Goal: Contribute content: Contribute content

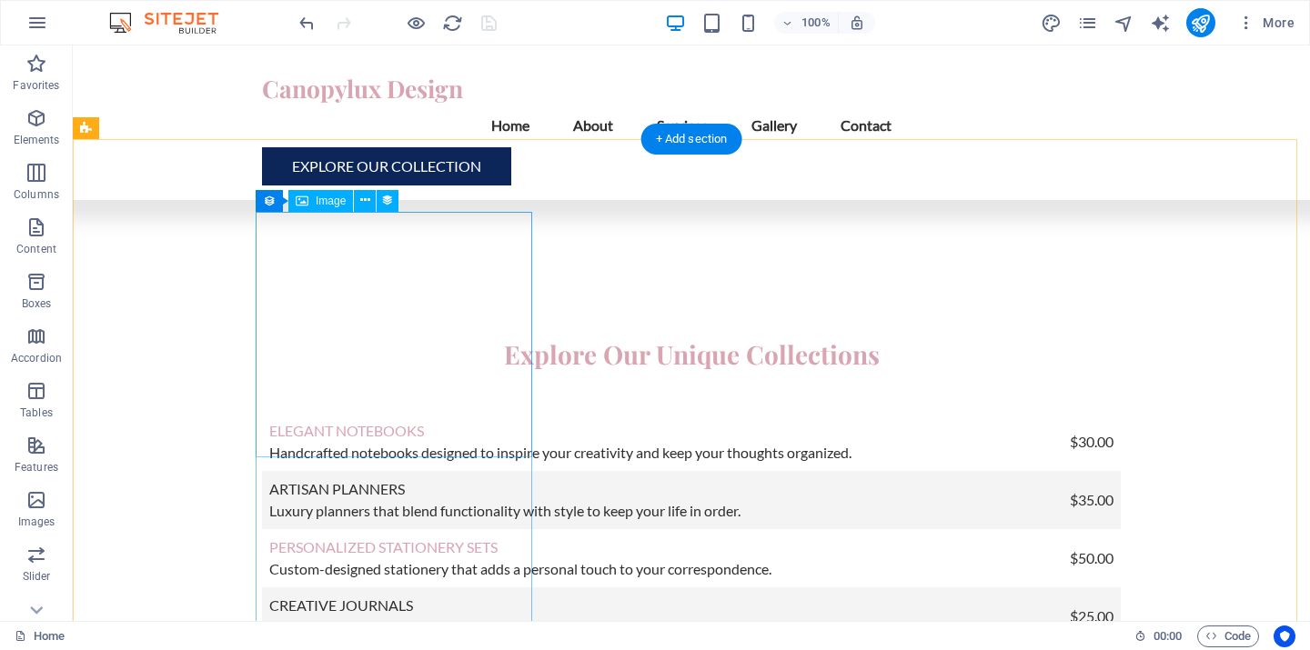
scroll to position [4646, 0]
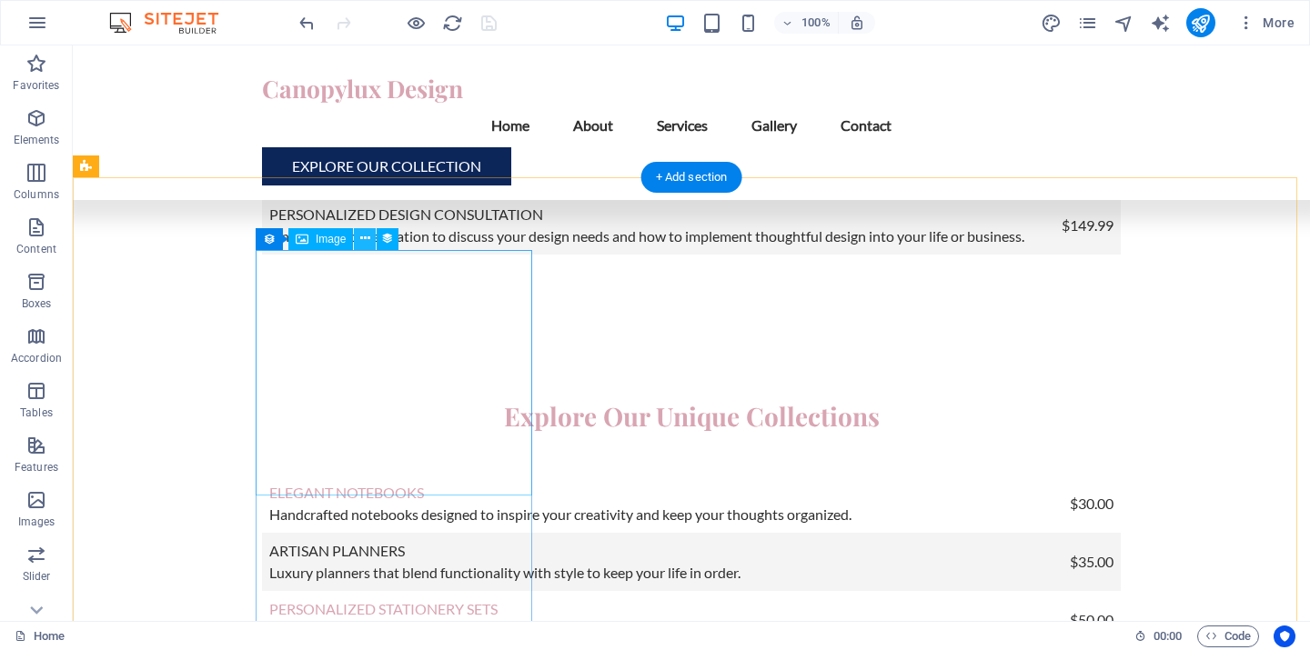
click at [360, 238] on icon at bounding box center [365, 238] width 10 height 19
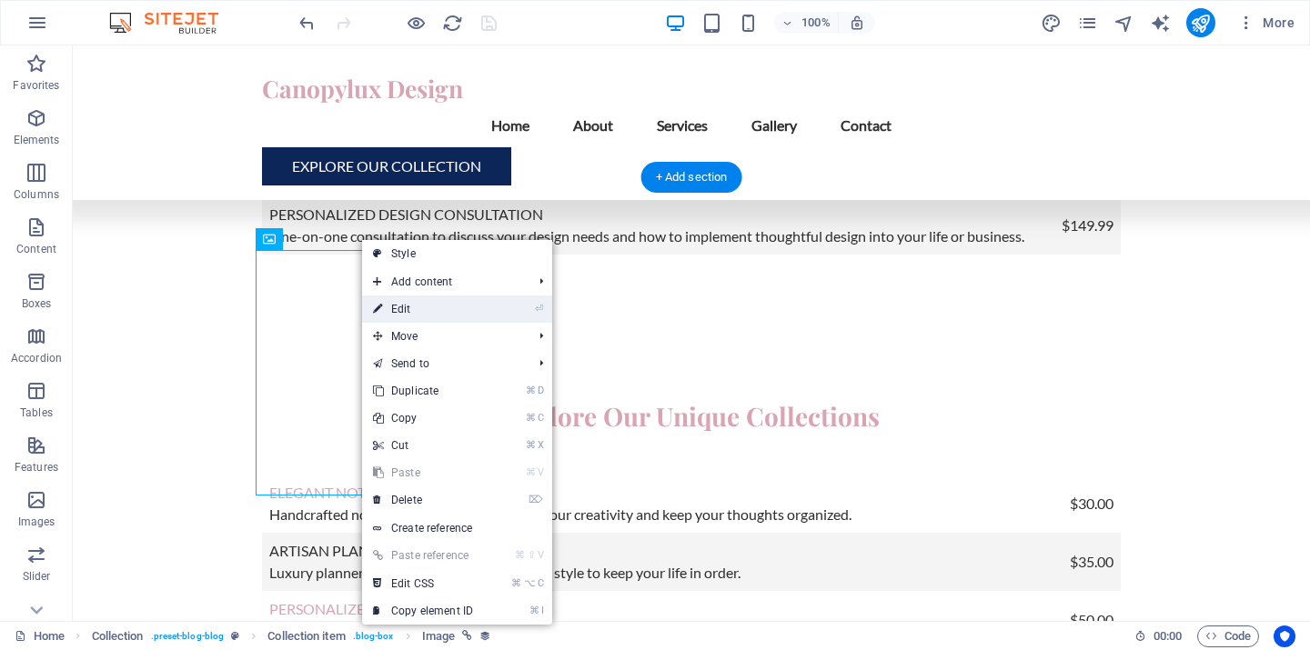
click at [391, 309] on link "⏎ Edit" at bounding box center [423, 309] width 122 height 27
select select "px"
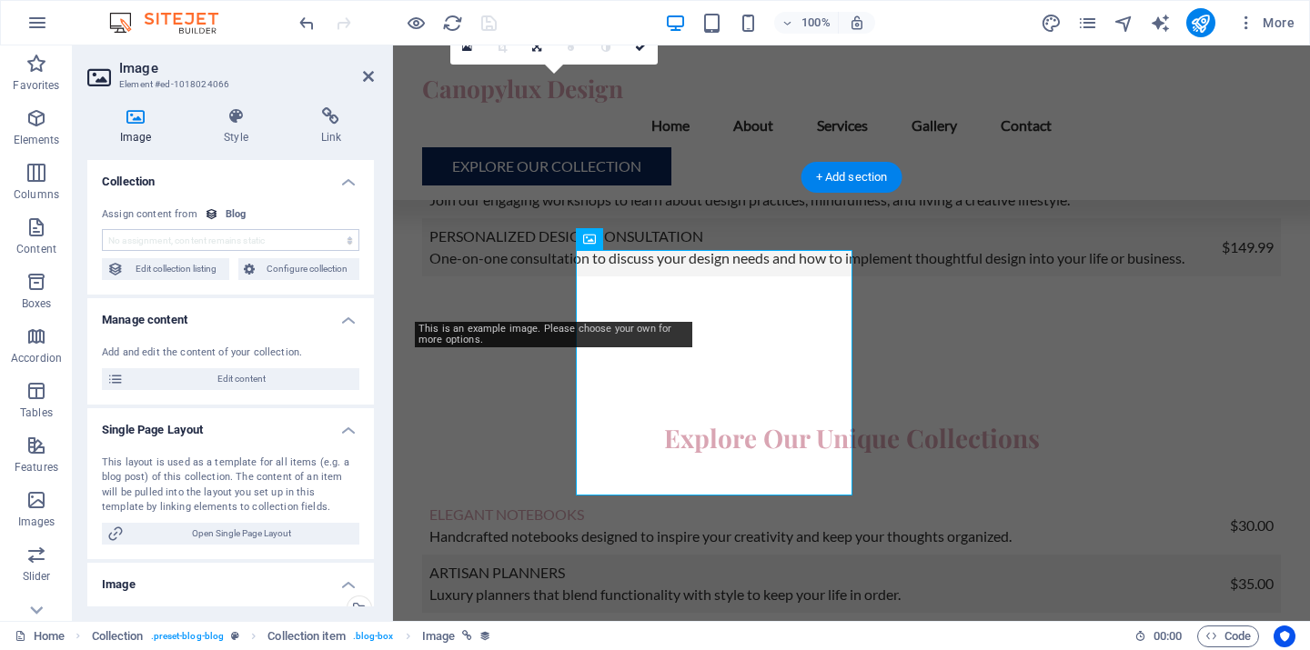
select select "image"
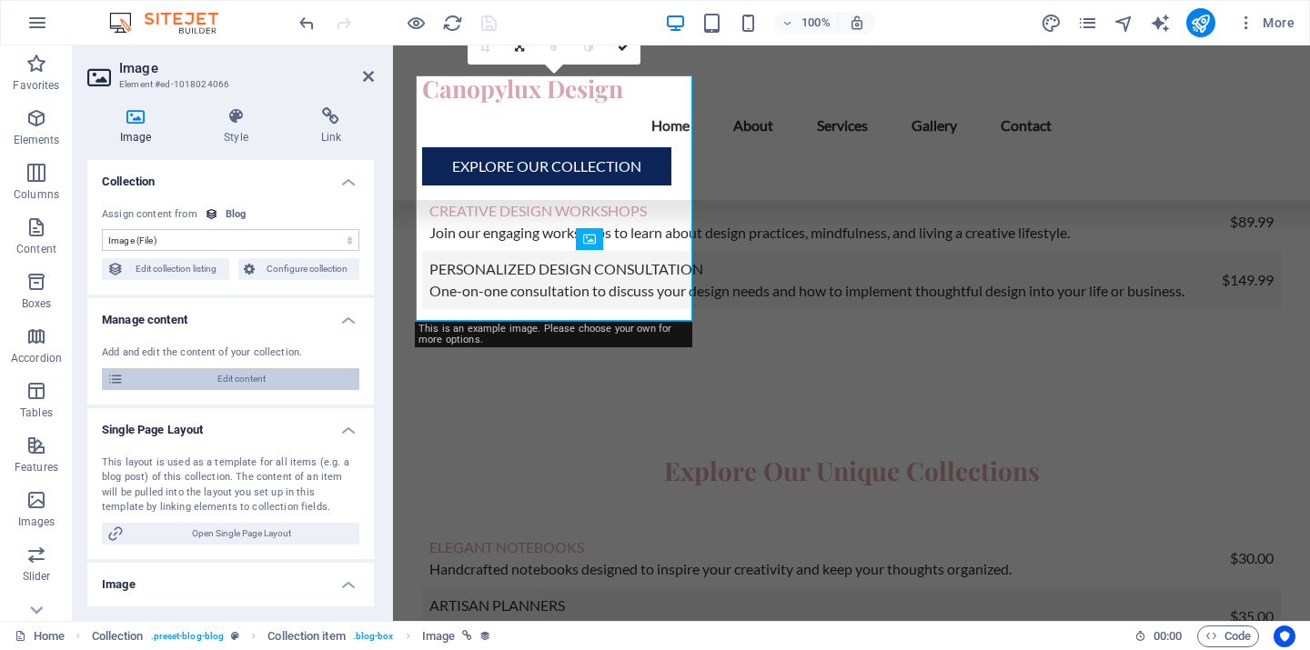
click at [223, 376] on span "Edit content" at bounding box center [241, 379] width 225 height 22
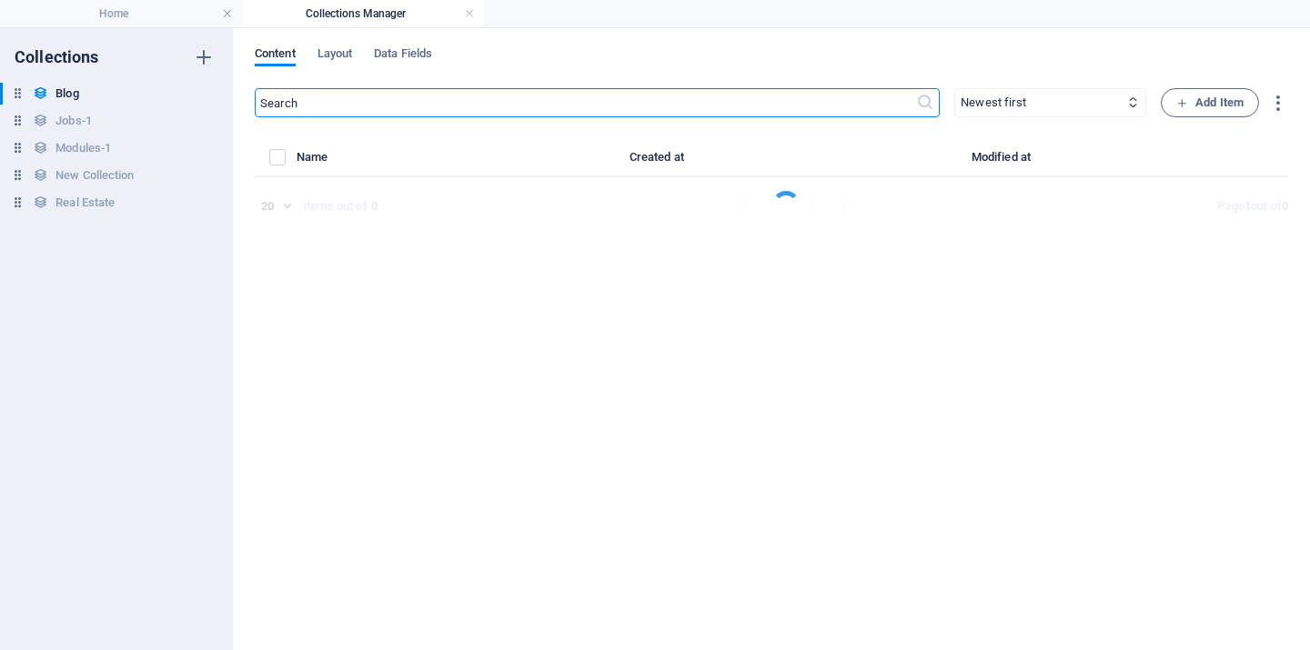
select select "Category 2"
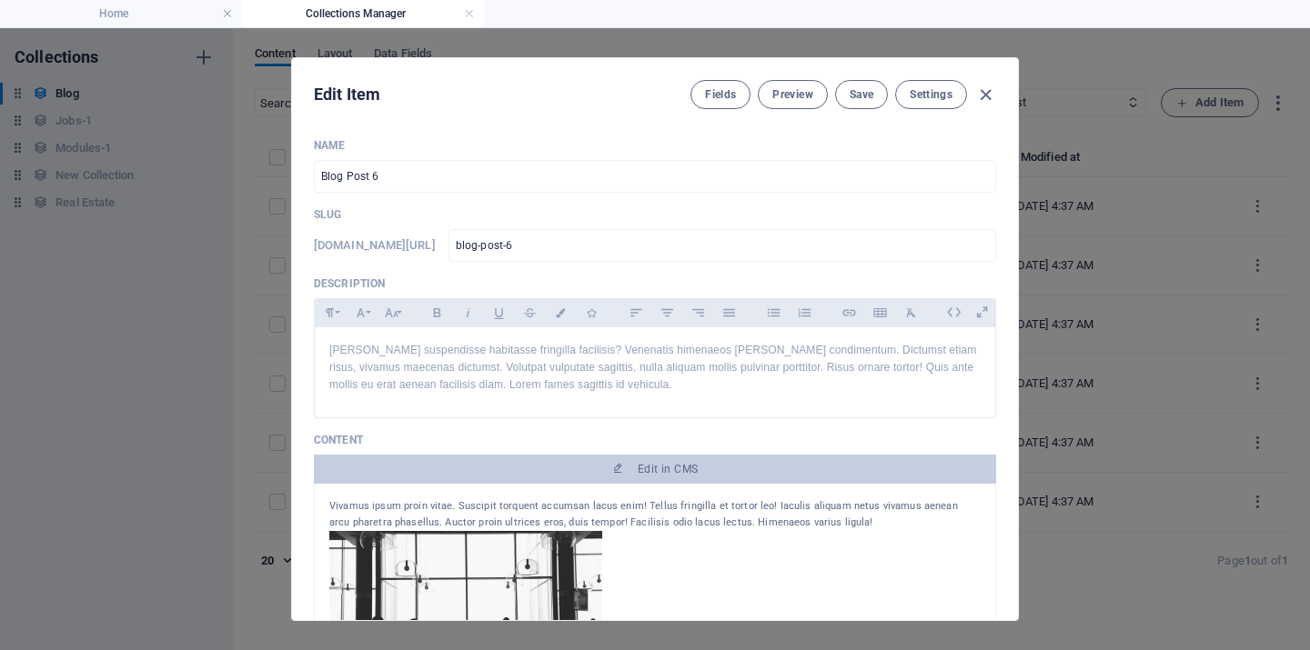
scroll to position [4, 0]
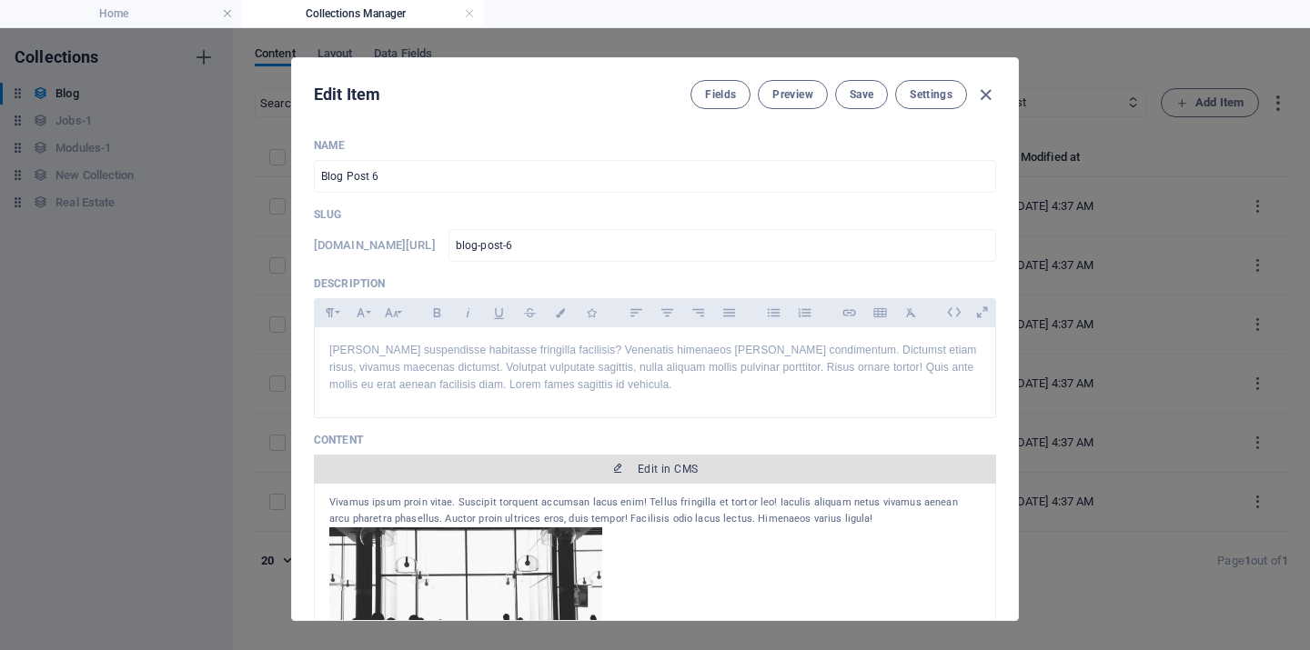
click at [672, 472] on span "Edit in CMS" at bounding box center [668, 469] width 60 height 15
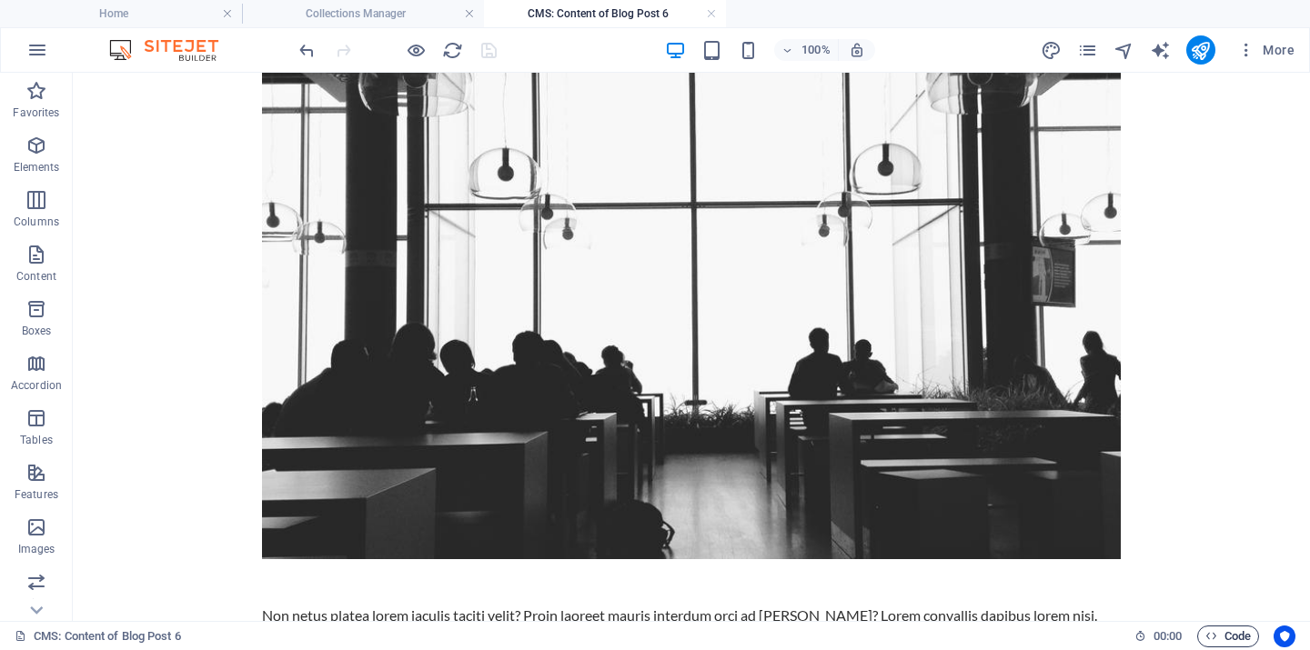
scroll to position [0, 0]
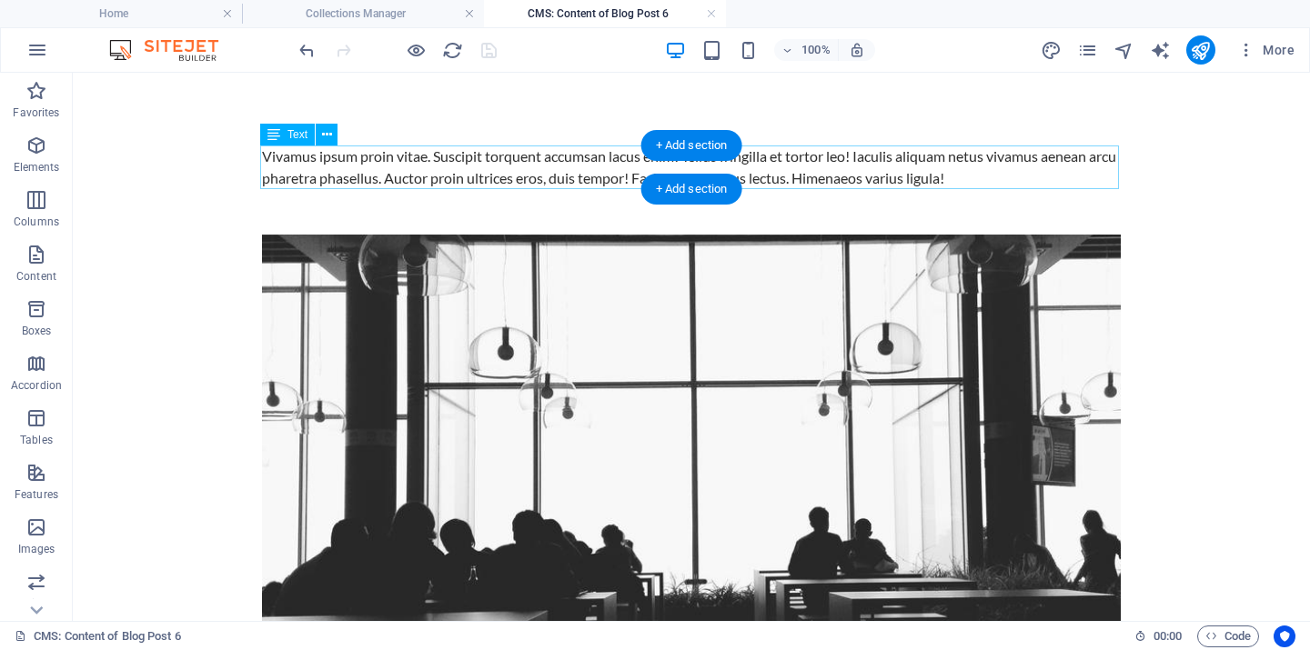
click at [298, 161] on div "Vivamus ipsum proin vitae. Suscipit torquent accumsan lacus enim! Tellus fringi…" at bounding box center [691, 168] width 859 height 44
click at [326, 135] on icon at bounding box center [327, 135] width 10 height 19
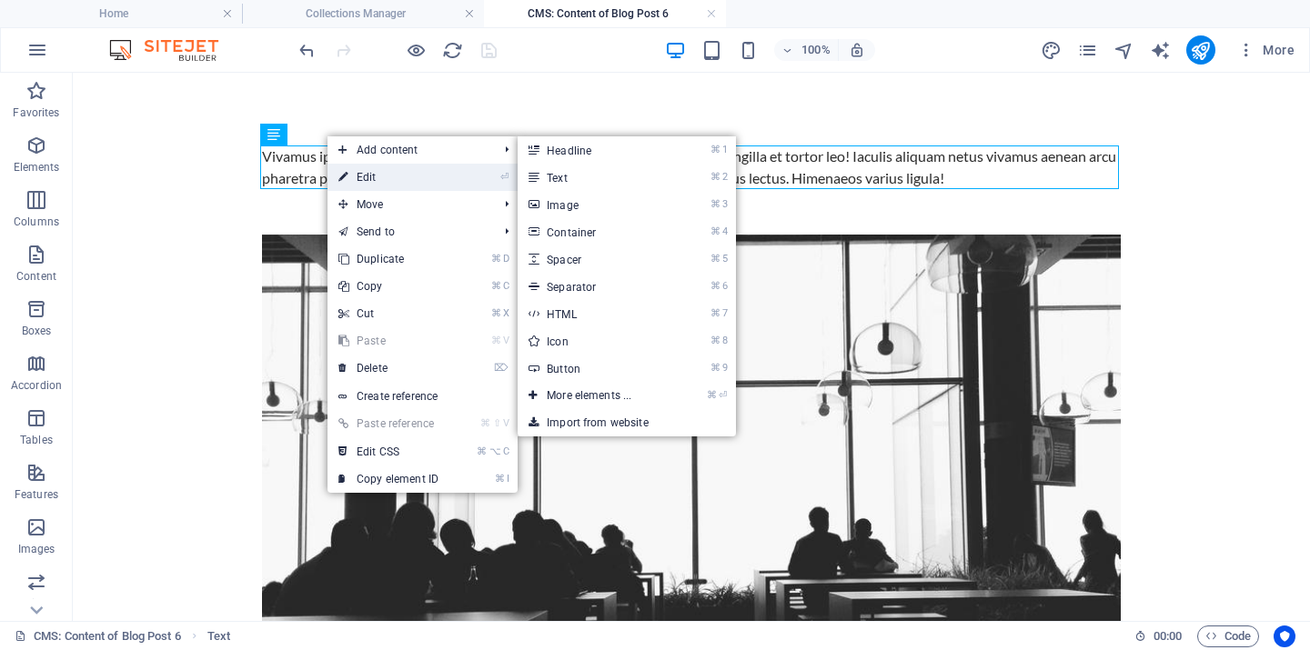
click at [363, 176] on link "⏎ Edit" at bounding box center [388, 177] width 122 height 27
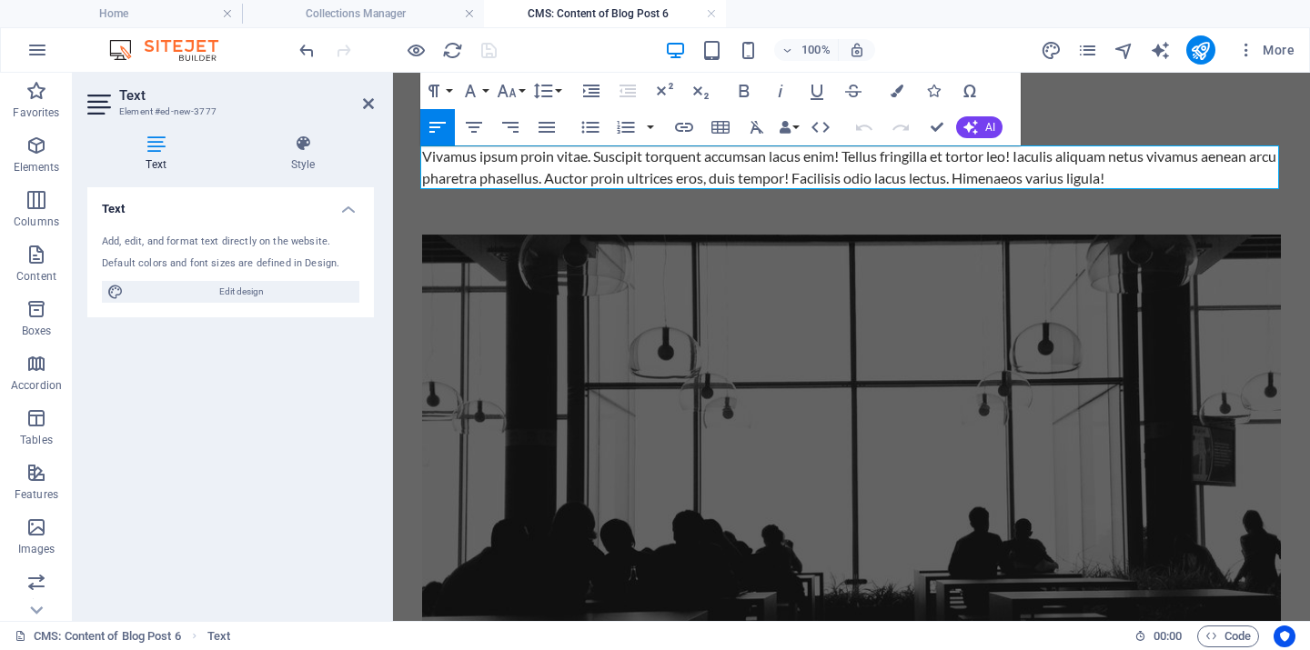
click at [440, 165] on div "Vivamus ipsum proin vitae. Suscipit torquent accumsan lacus enim! Tellus fringi…" at bounding box center [851, 168] width 859 height 44
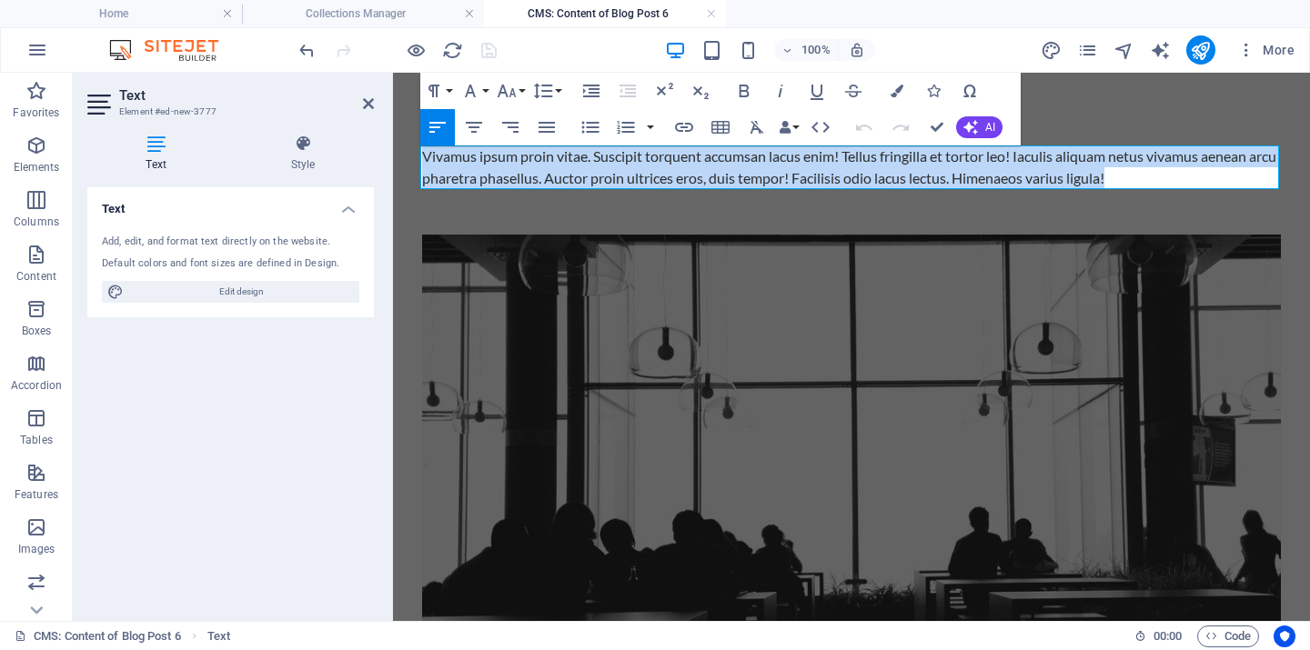
click at [440, 165] on div "Vivamus ipsum proin vitae. Suscipit torquent accumsan lacus enim! Tellus fringi…" at bounding box center [851, 168] width 859 height 44
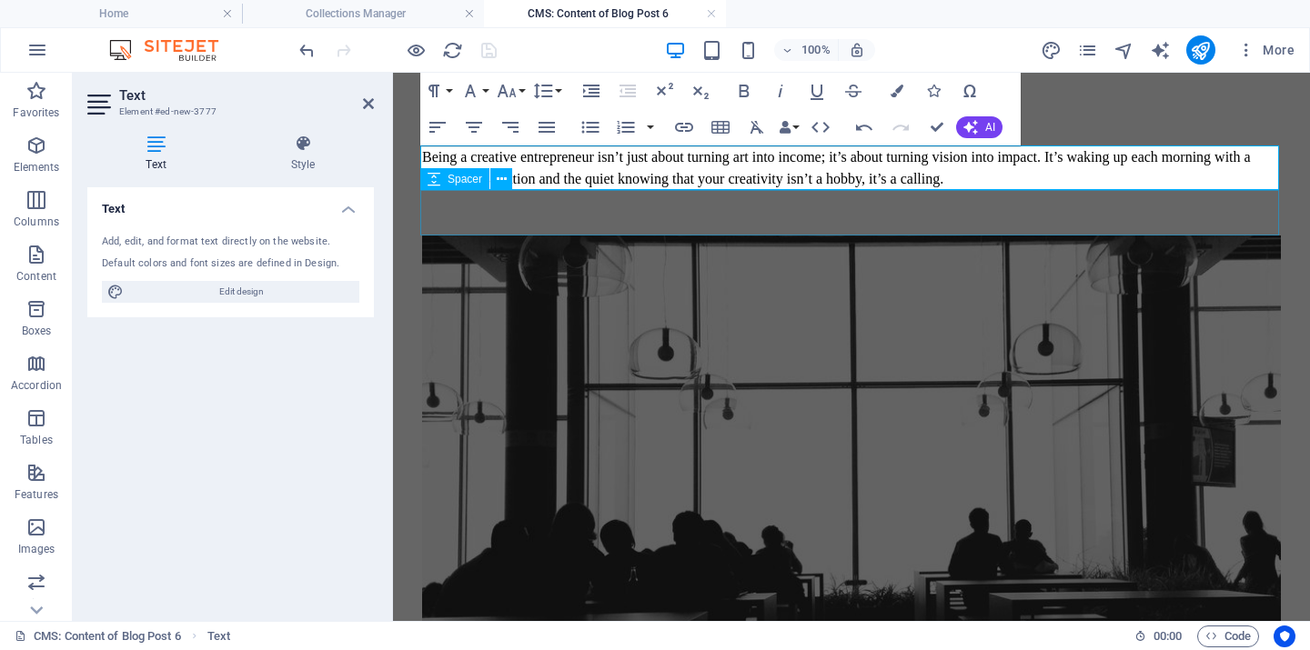
click at [1019, 212] on div at bounding box center [851, 212] width 859 height 45
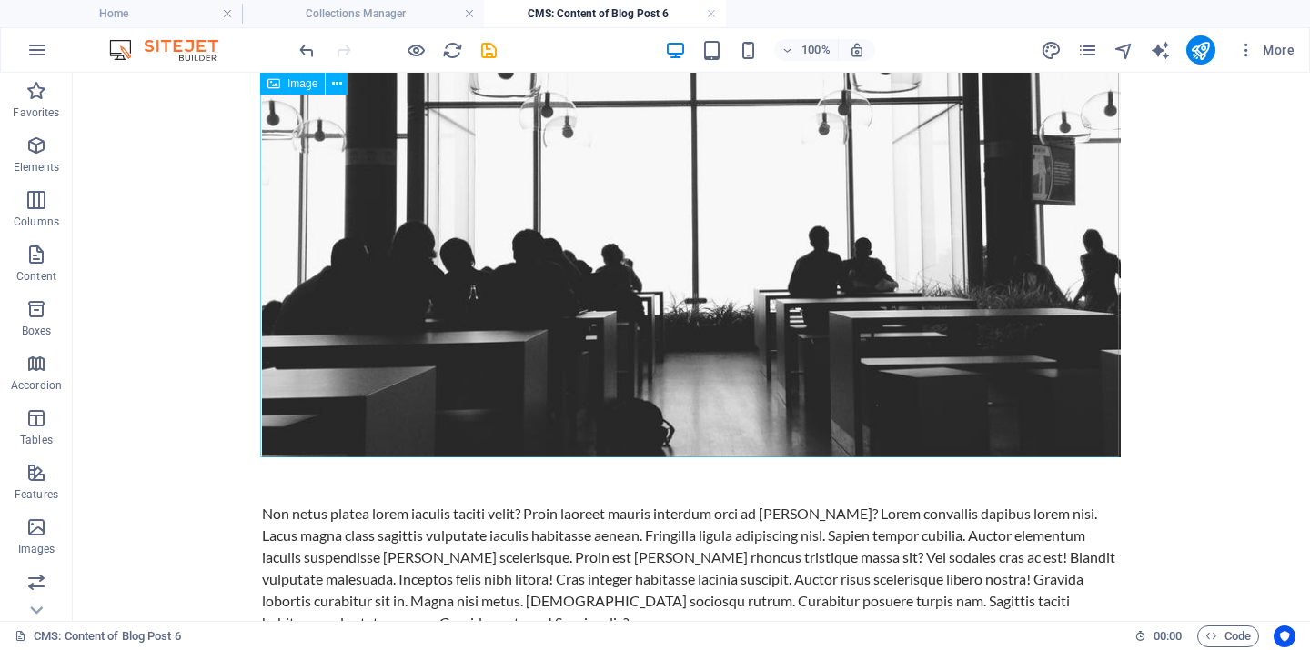
scroll to position [536, 0]
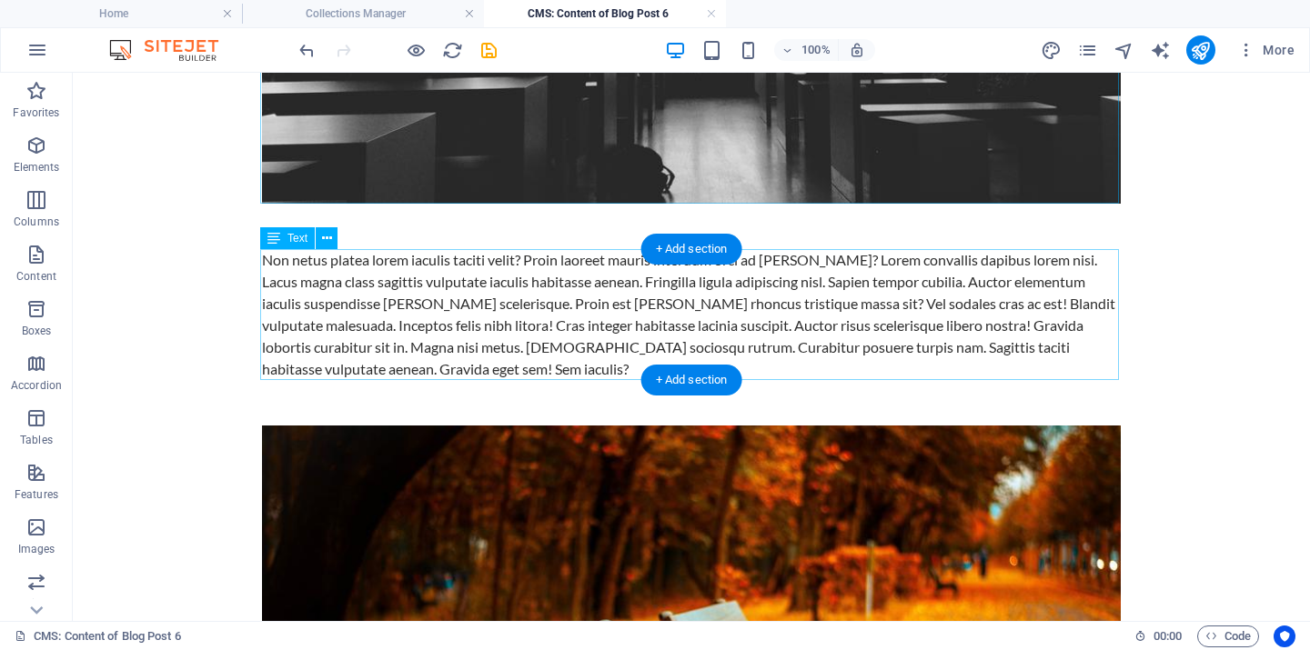
click at [315, 272] on div "Non netus platea lorem iaculis taciti velit? Proin laoreet mauris interdum orci…" at bounding box center [691, 314] width 859 height 131
click at [327, 240] on icon at bounding box center [327, 238] width 10 height 19
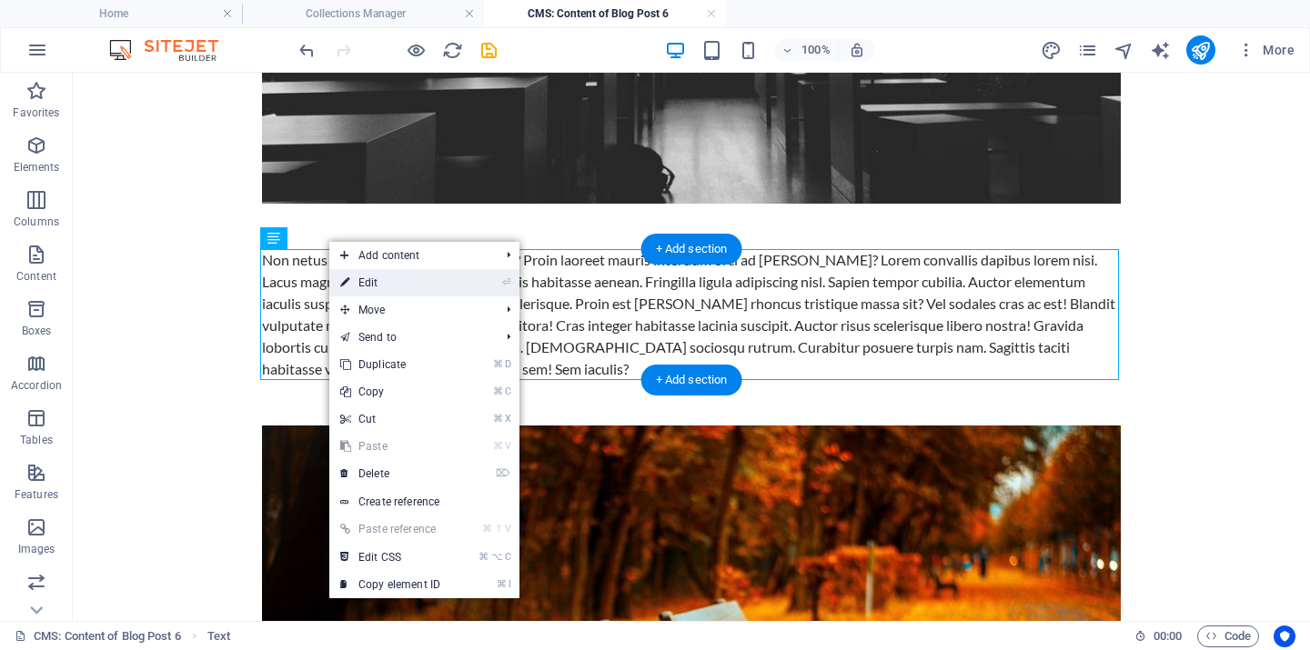
click at [364, 281] on link "⏎ Edit" at bounding box center [390, 282] width 122 height 27
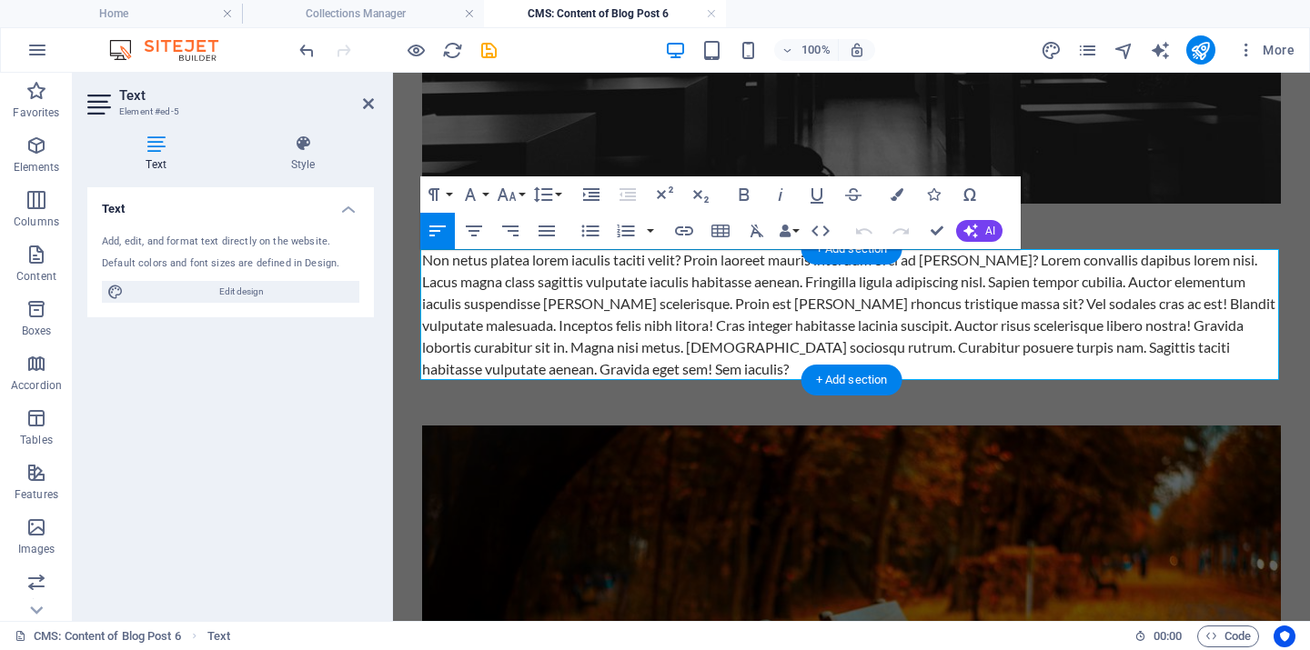
click at [467, 316] on div "Non netus platea lorem iaculis taciti velit? Proin laoreet mauris interdum orci…" at bounding box center [851, 314] width 859 height 131
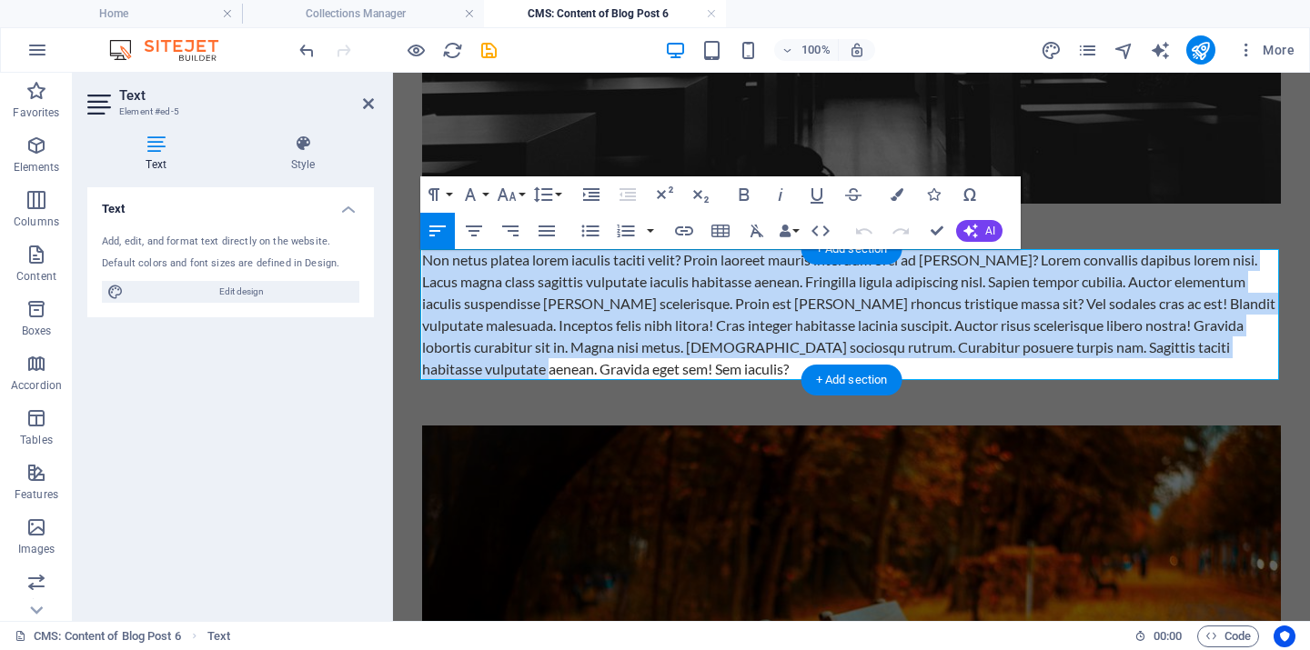
click at [467, 316] on div "Non netus platea lorem iaculis taciti velit? Proin laoreet mauris interdum orci…" at bounding box center [851, 314] width 859 height 131
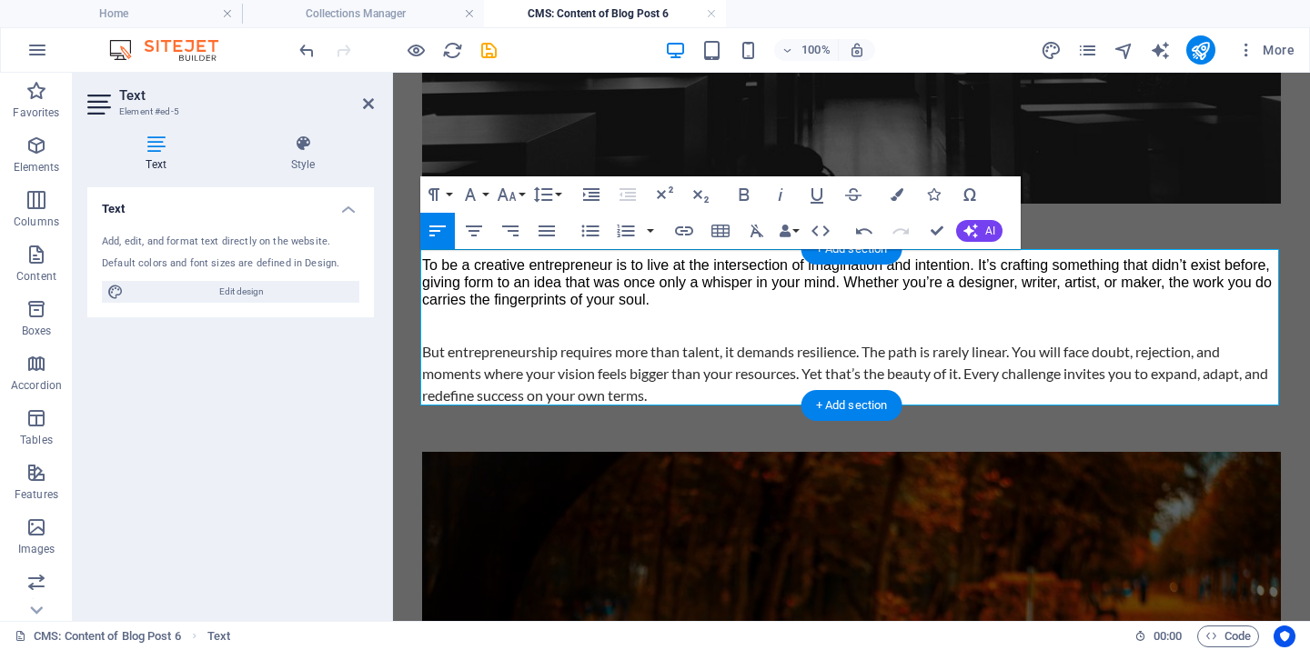
click at [646, 293] on p "To be a creative entrepreneur is to live at the intersection of imagination and…" at bounding box center [851, 283] width 859 height 53
click at [741, 369] on div "To be a creative entrepreneur is to live at the intersection of imagination and…" at bounding box center [851, 332] width 859 height 150
click at [637, 283] on p "To be a creative entrepreneur is to live at the intersection of imagination and…" at bounding box center [851, 283] width 859 height 53
click at [583, 375] on div "To be a creative entrepreneur is to live at the intersection of imagination and…" at bounding box center [851, 332] width 859 height 150
click at [1111, 216] on div at bounding box center [851, 226] width 859 height 45
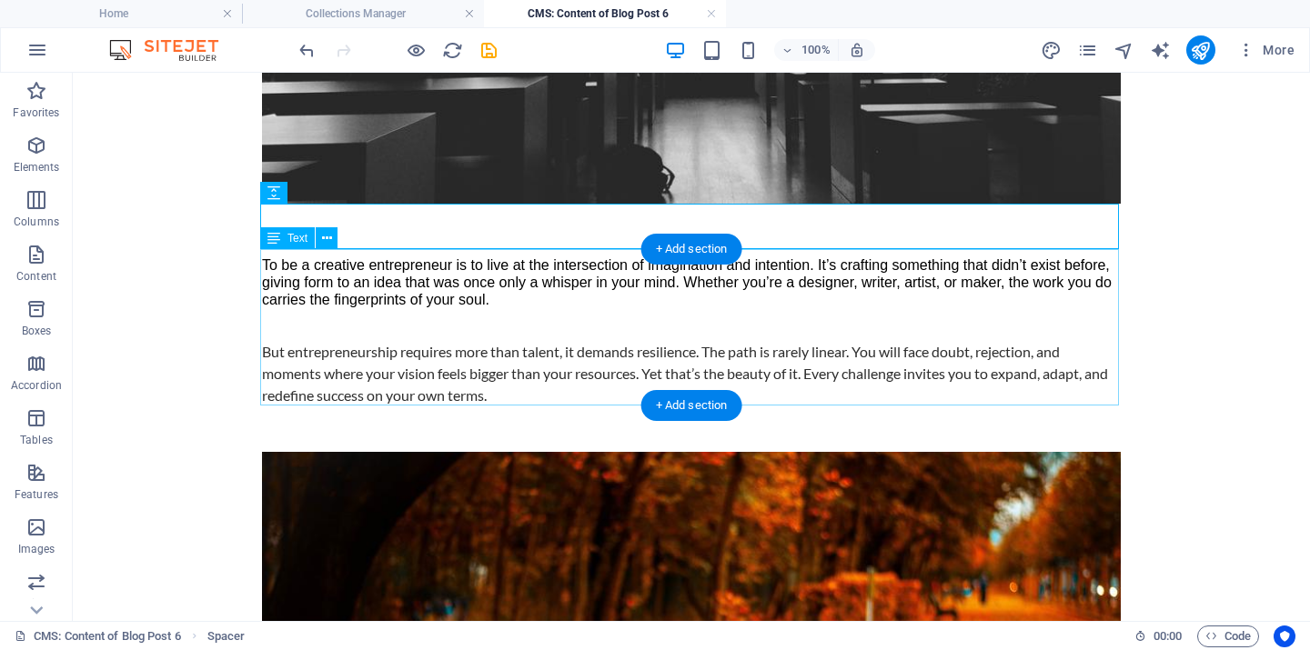
click at [375, 346] on div "To be a creative entrepreneur is to live at the intersection of imagination and…" at bounding box center [691, 327] width 859 height 157
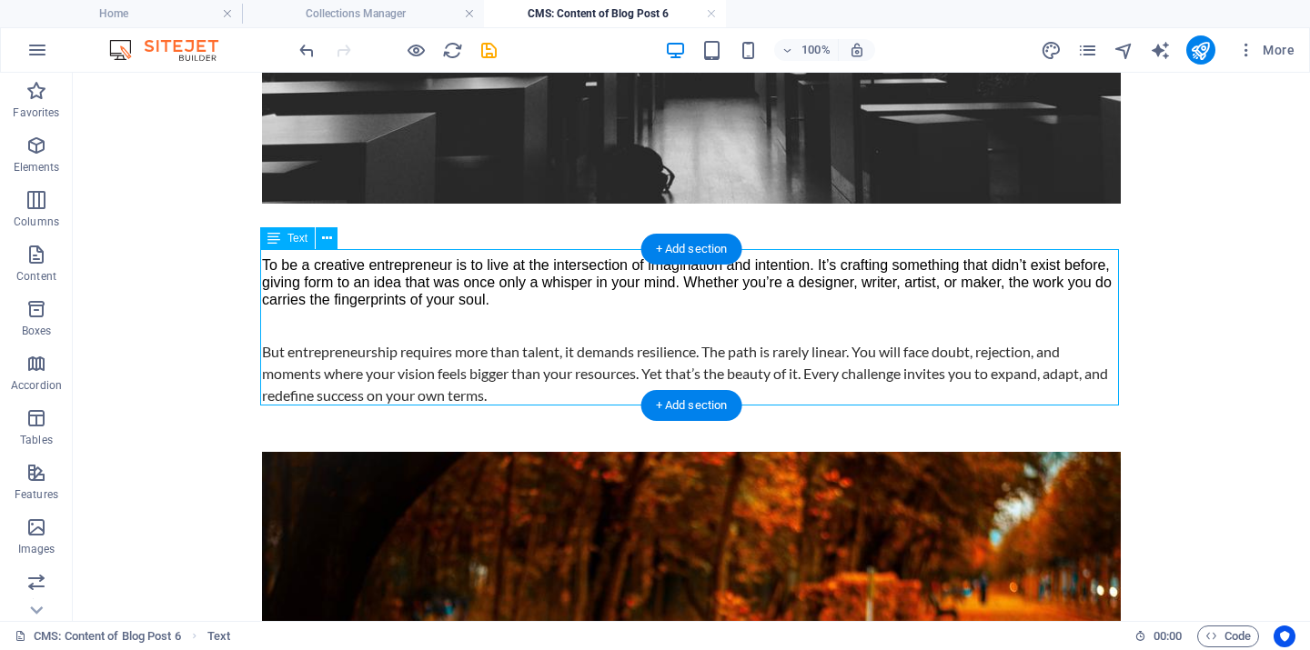
click at [411, 329] on div "To be a creative entrepreneur is to live at the intersection of imagination and…" at bounding box center [691, 327] width 859 height 157
click at [488, 323] on div "To be a creative entrepreneur is to live at the intersection of imagination and…" at bounding box center [691, 327] width 859 height 157
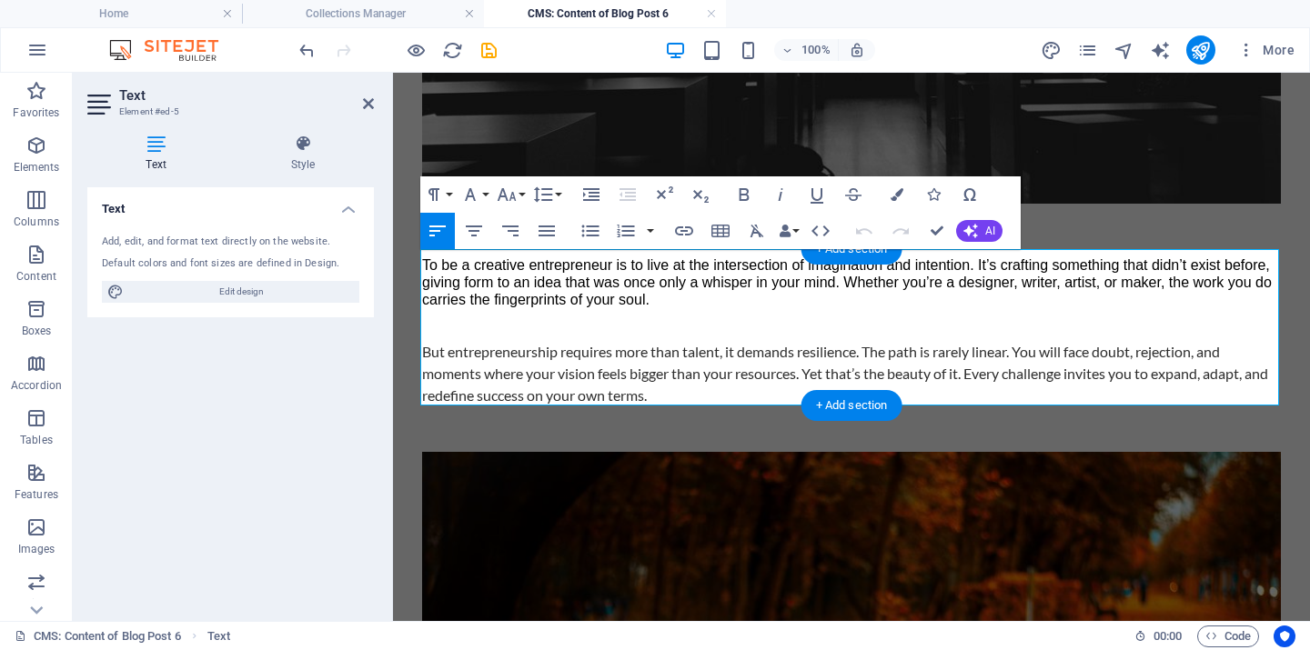
click at [633, 313] on div "To be a creative entrepreneur is to live at the intersection of imagination and…" at bounding box center [851, 332] width 859 height 150
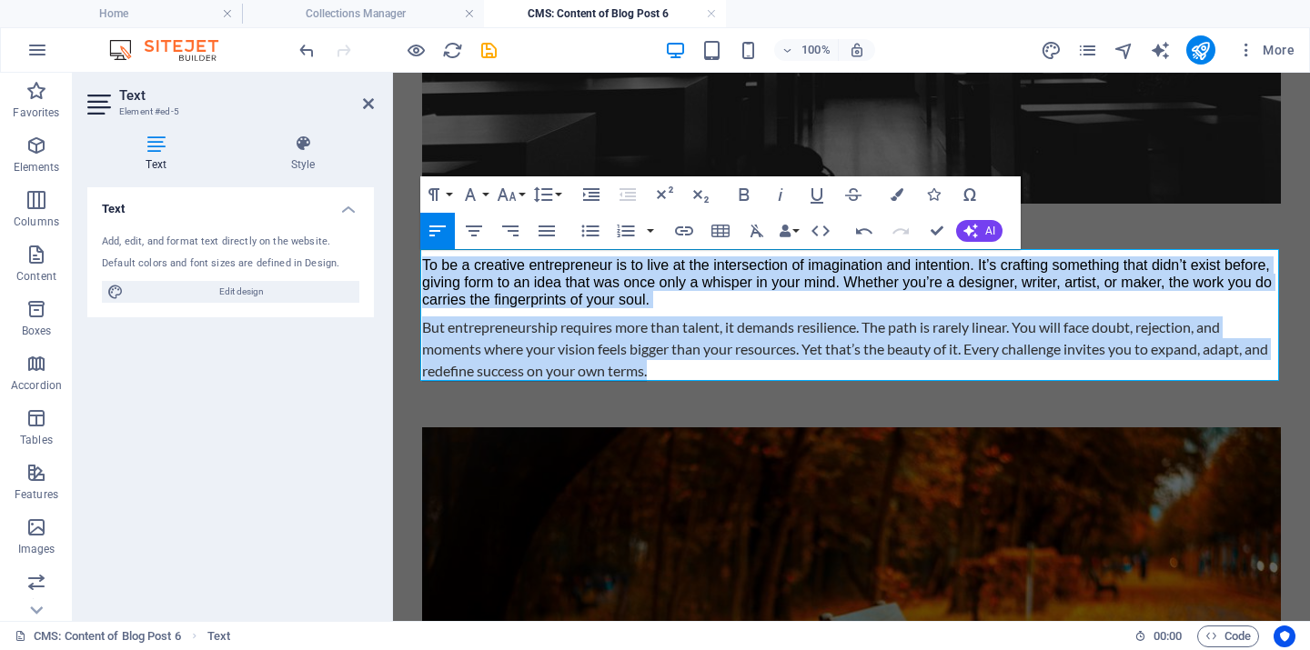
drag, startPoint x: 668, startPoint y: 372, endPoint x: 418, endPoint y: 266, distance: 271.0
click at [418, 266] on div "Being a creative entrepreneur isn’t just about turning art into income; it’s ab…" at bounding box center [852, 370] width 888 height 1666
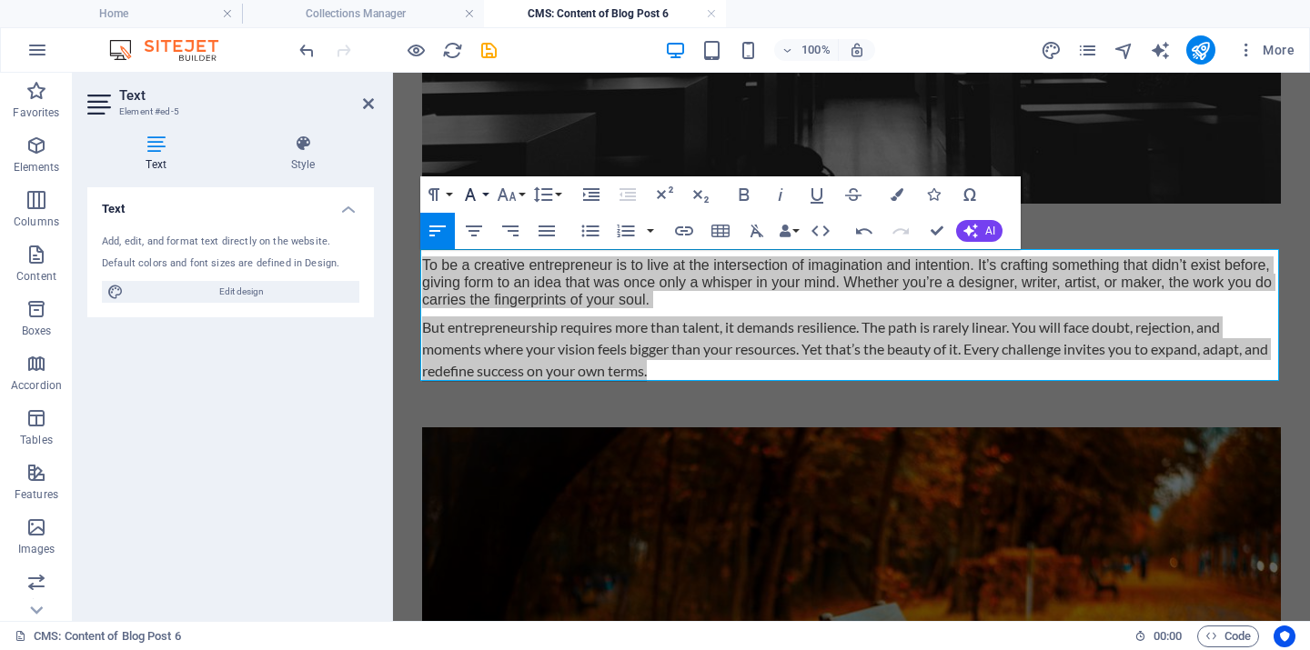
click at [482, 193] on button "Font Family" at bounding box center [474, 194] width 35 height 36
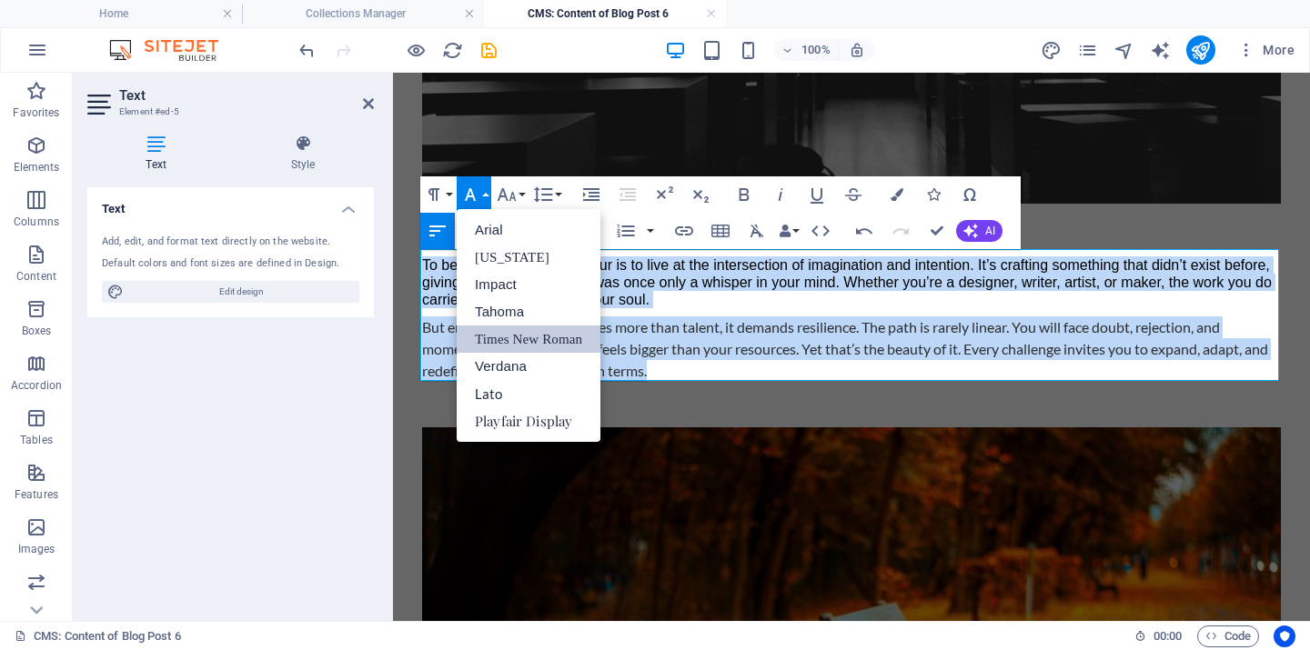
click at [502, 342] on link "Times New Roman" at bounding box center [529, 339] width 144 height 27
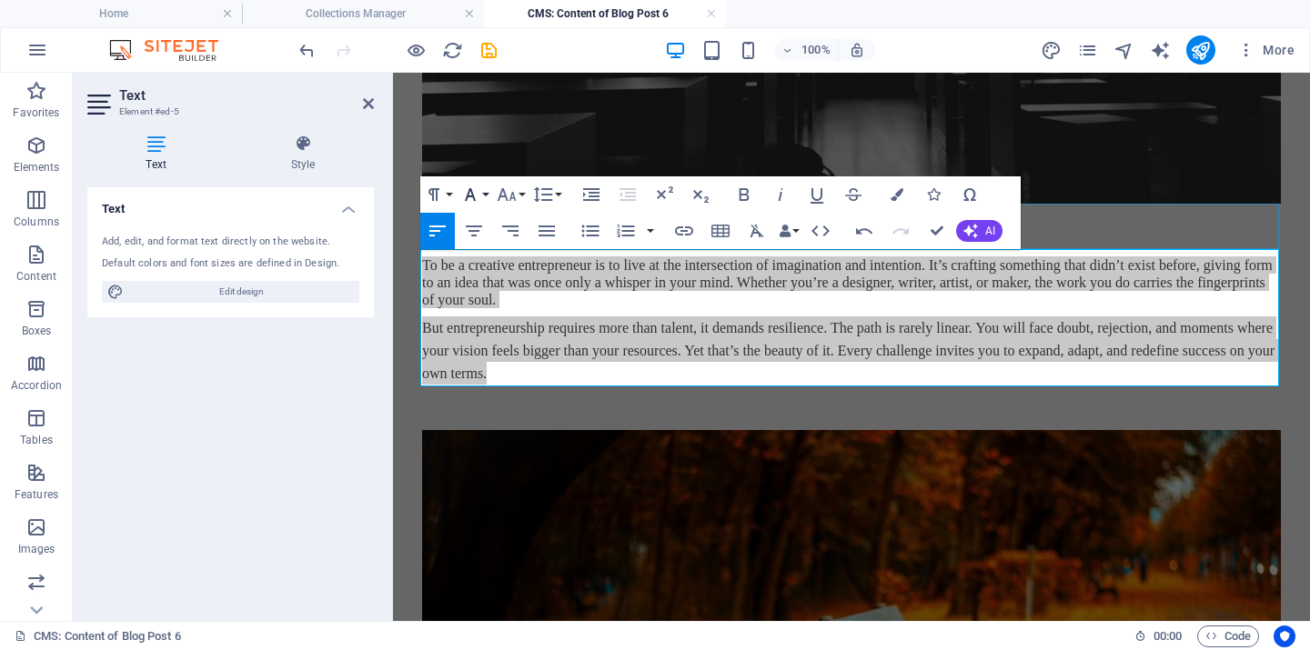
click at [482, 194] on button "Font Family" at bounding box center [474, 194] width 35 height 36
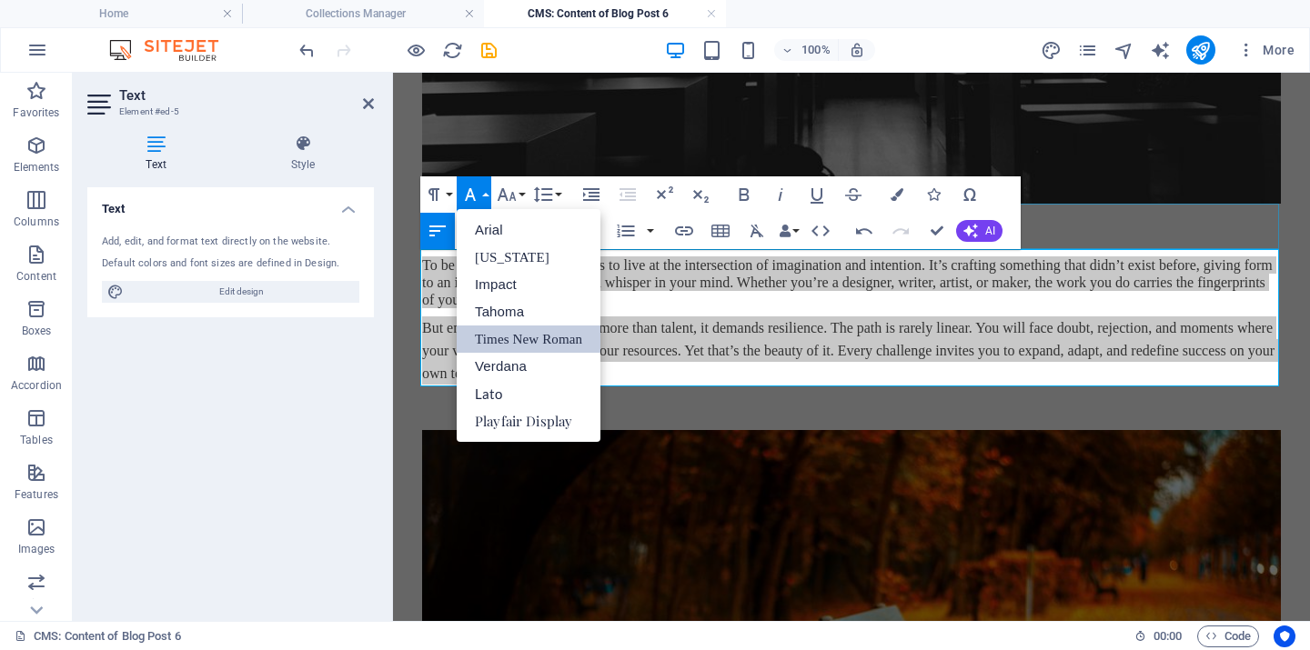
scroll to position [0, 0]
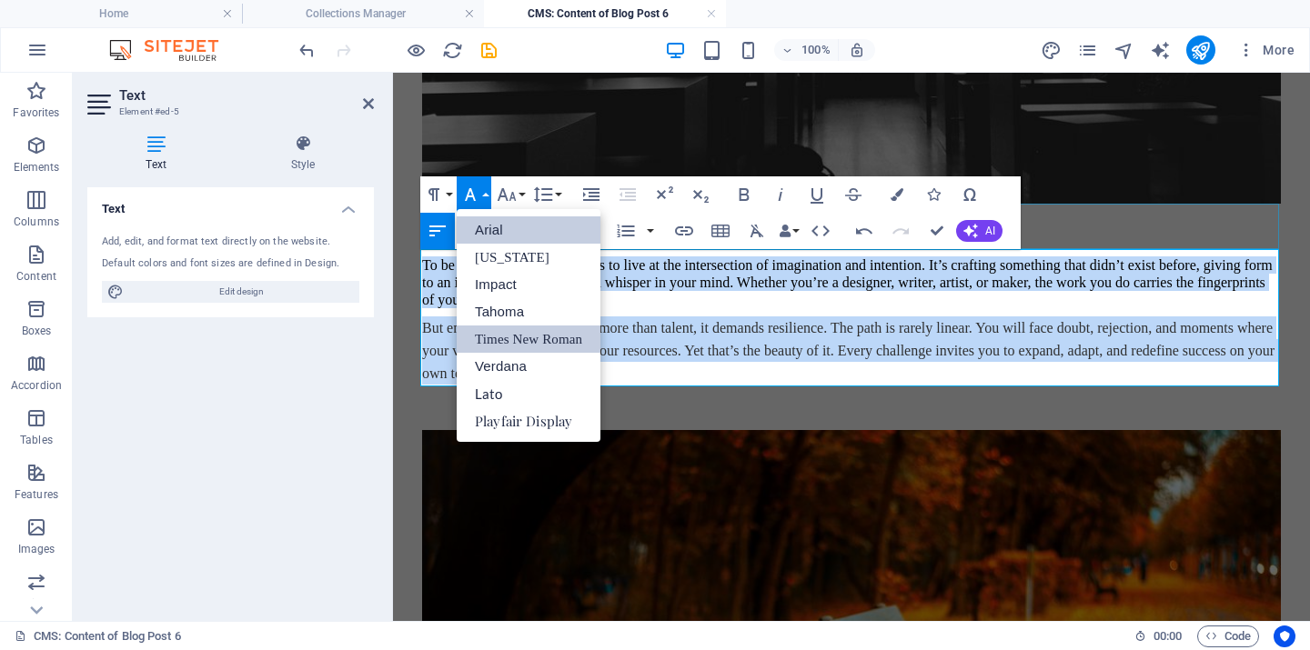
click at [499, 224] on link "Arial" at bounding box center [529, 229] width 144 height 27
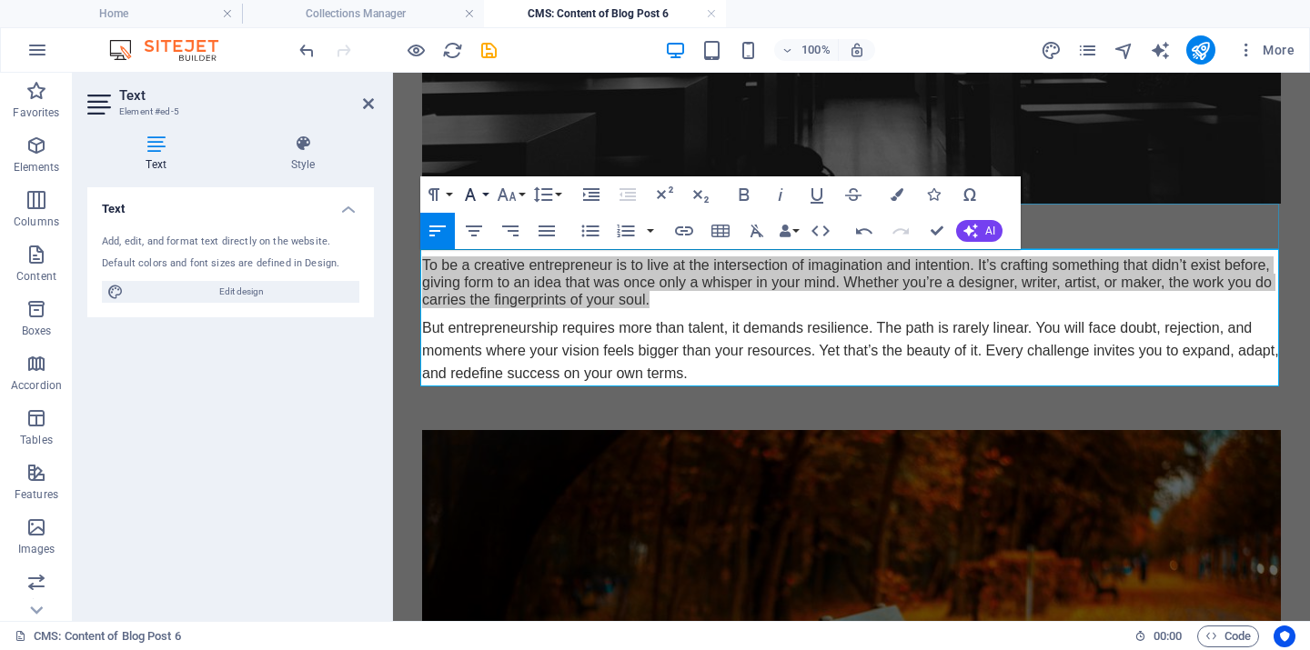
click at [486, 193] on button "Font Family" at bounding box center [474, 194] width 35 height 36
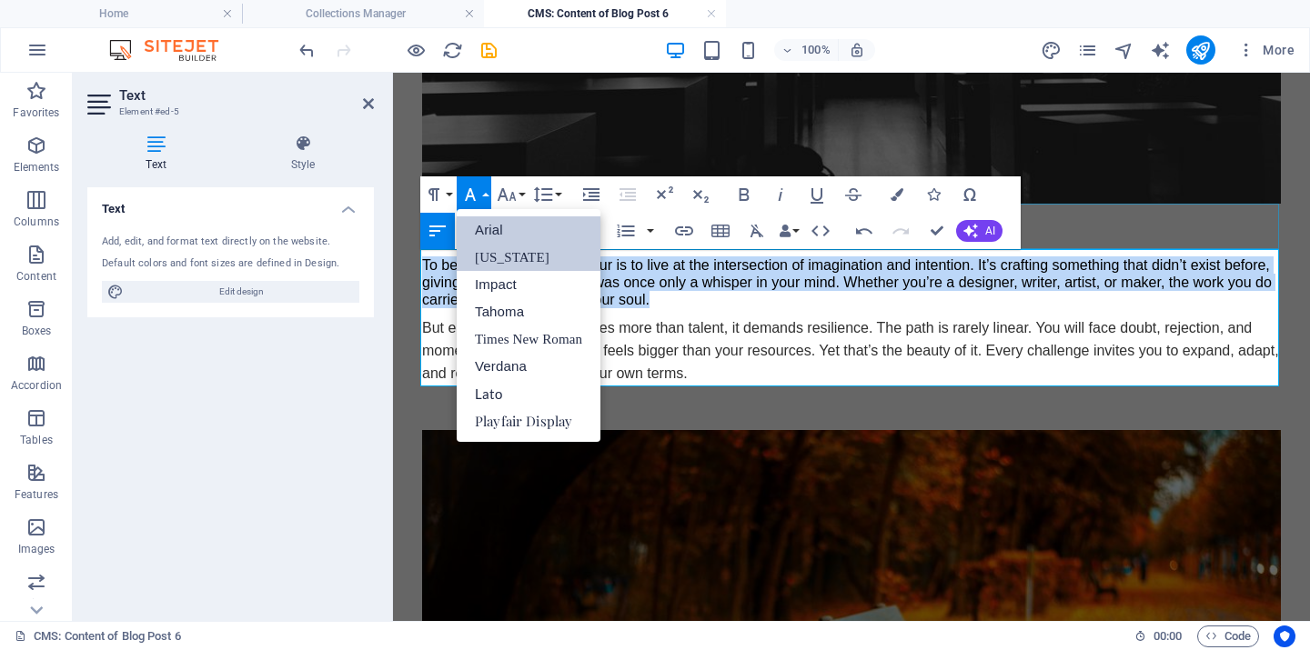
click at [485, 251] on link "[US_STATE]" at bounding box center [529, 257] width 144 height 27
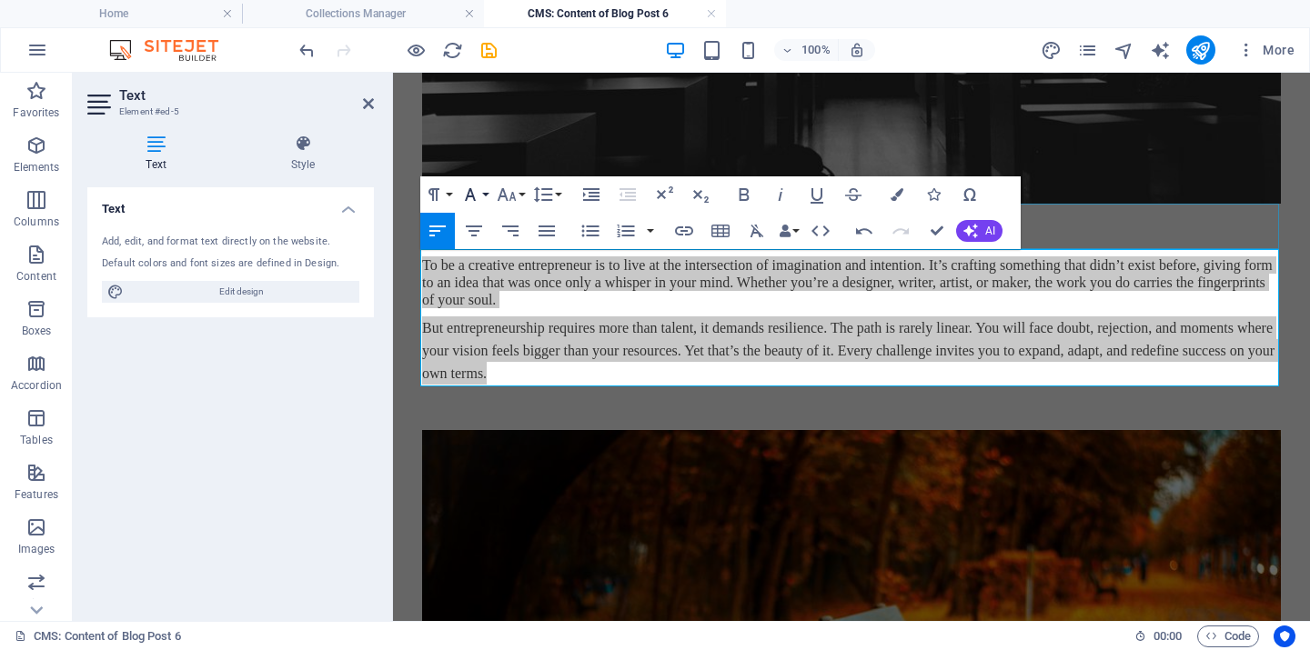
click at [484, 189] on button "Font Family" at bounding box center [474, 194] width 35 height 36
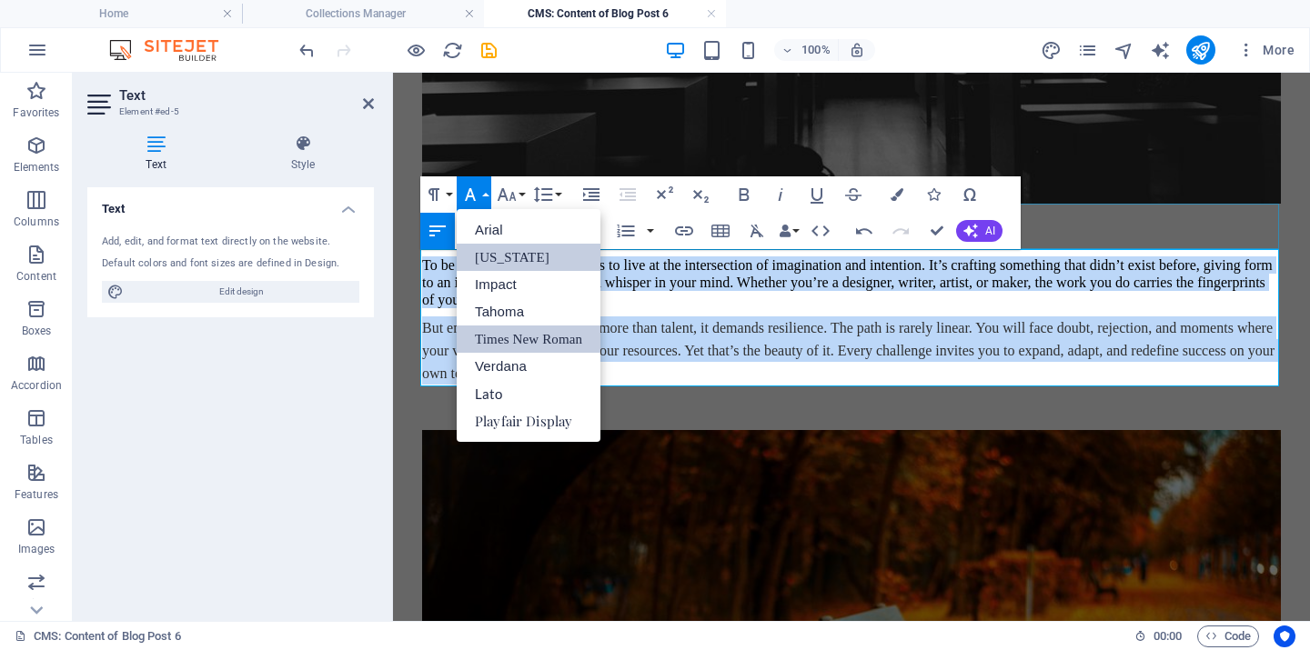
click at [480, 343] on link "Times New Roman" at bounding box center [529, 339] width 144 height 27
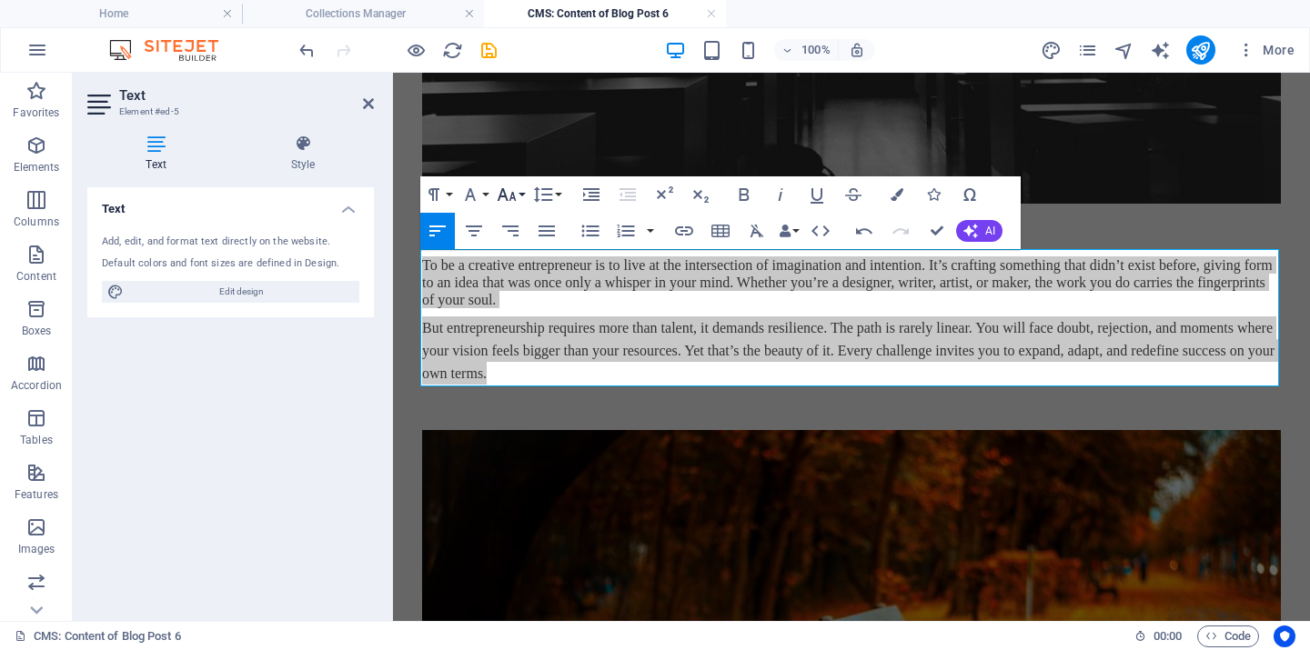
click at [516, 193] on icon "button" at bounding box center [507, 195] width 22 height 22
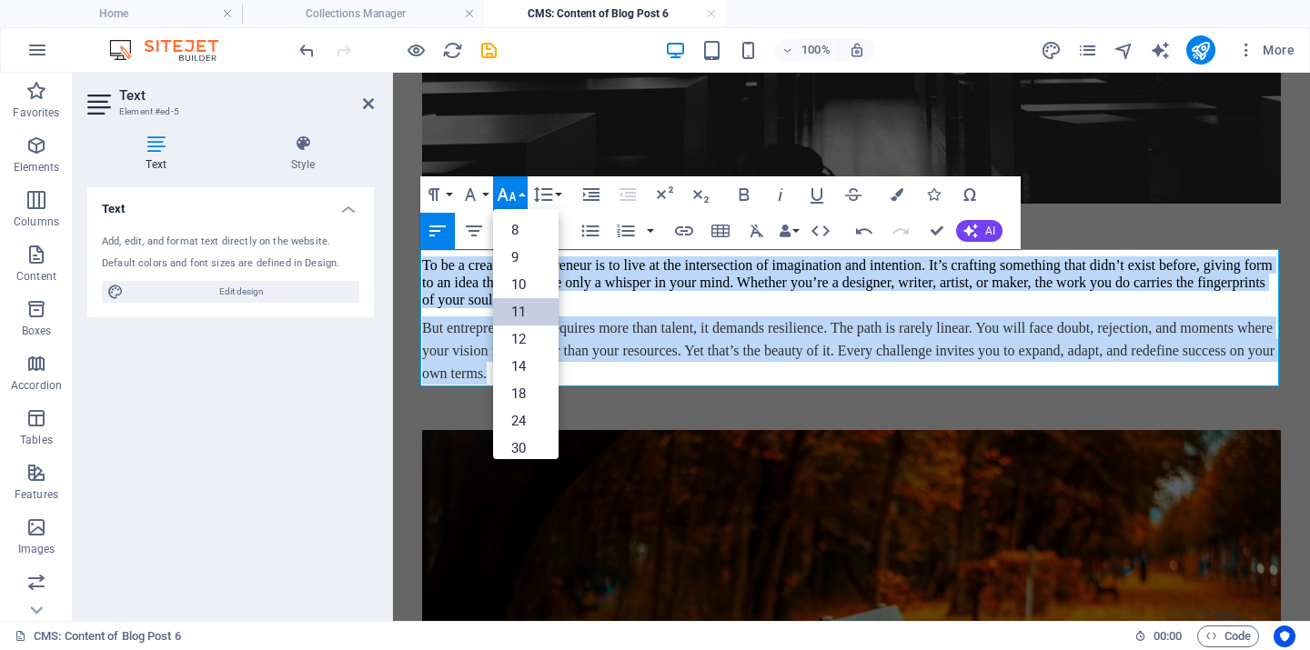
click at [517, 309] on link "11" at bounding box center [525, 311] width 65 height 27
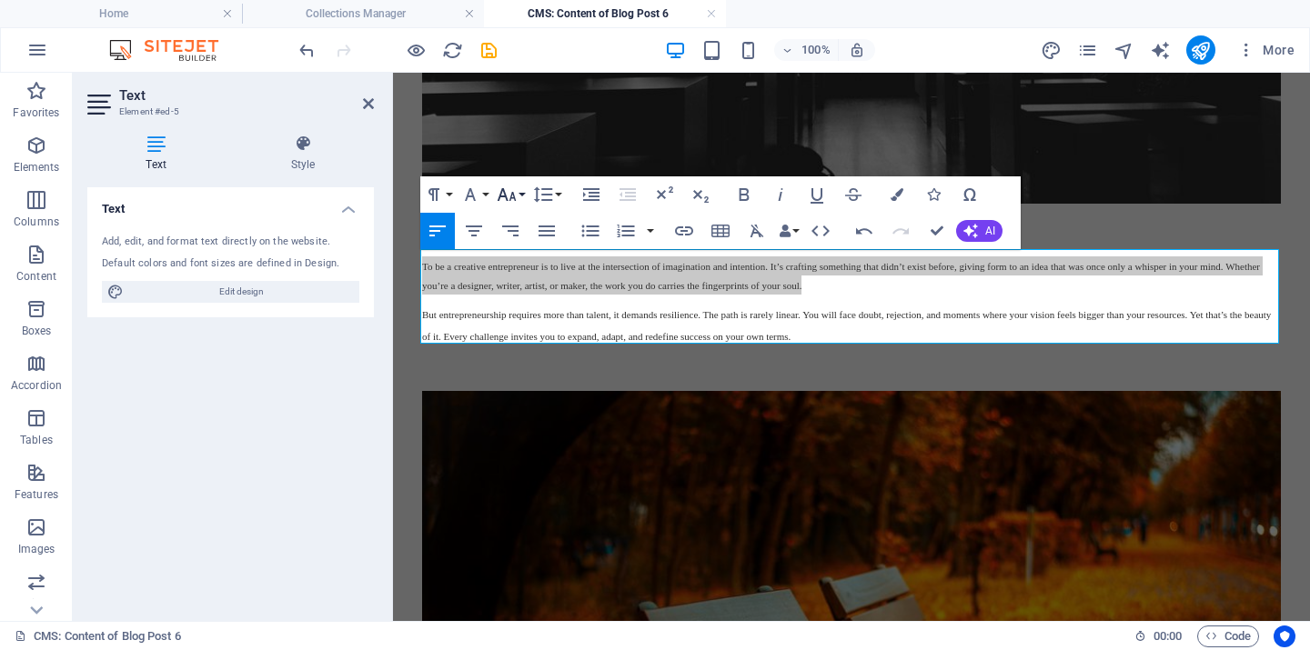
click at [522, 196] on button "Font Size" at bounding box center [510, 194] width 35 height 36
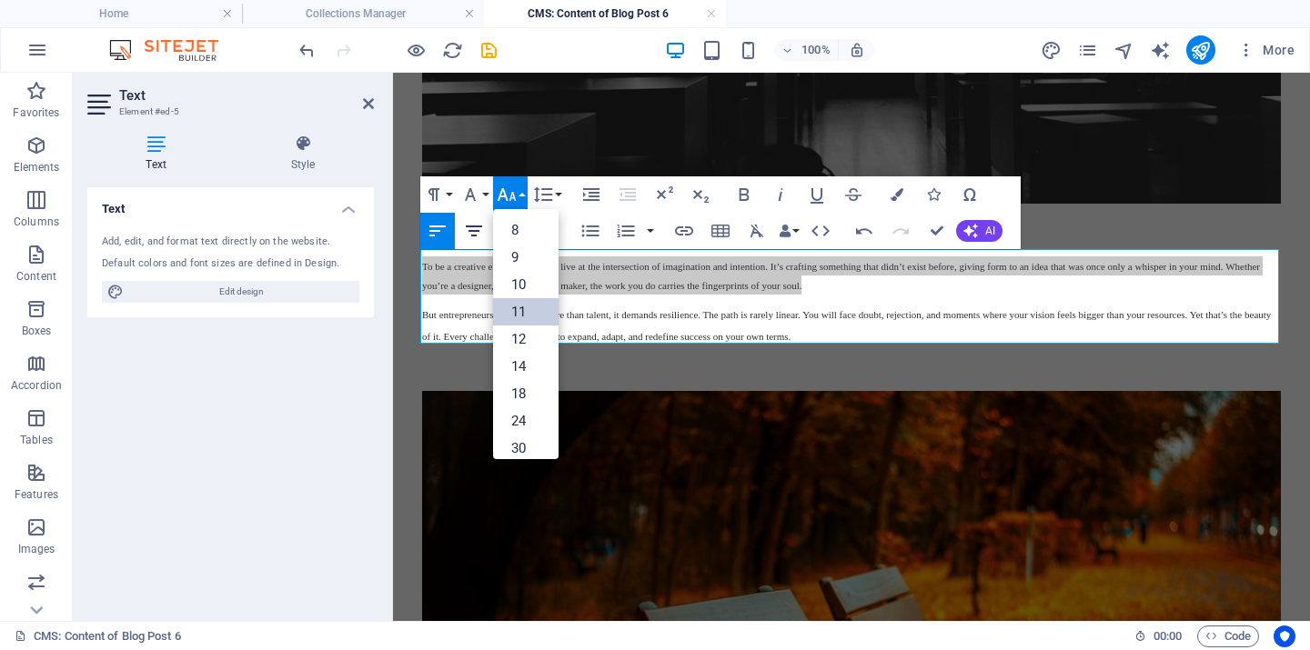
scroll to position [103, 0]
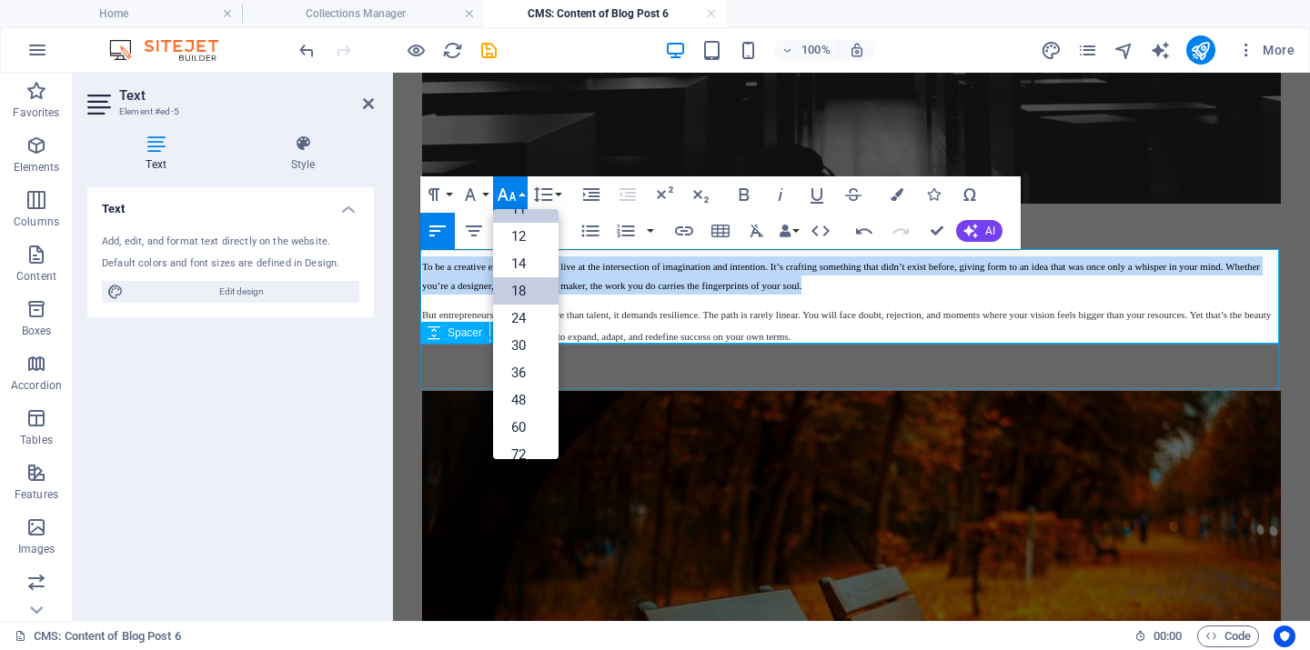
click at [518, 293] on link "18" at bounding box center [525, 290] width 65 height 27
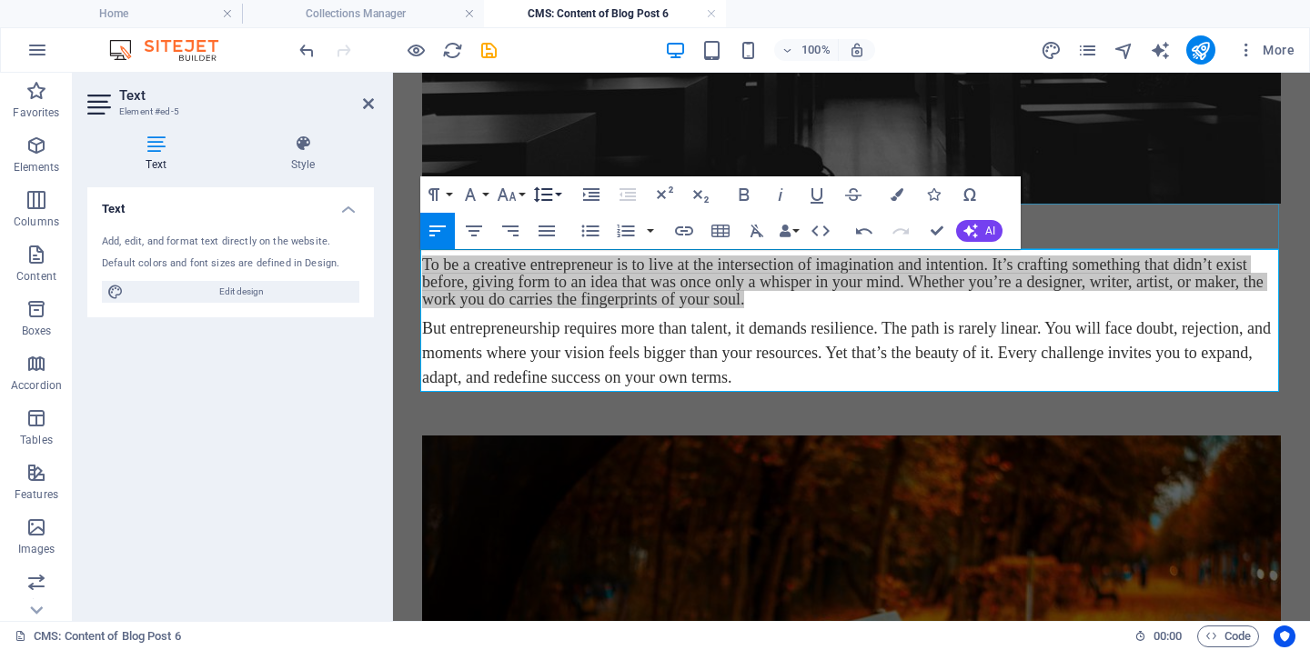
click at [552, 193] on icon "button" at bounding box center [543, 195] width 22 height 22
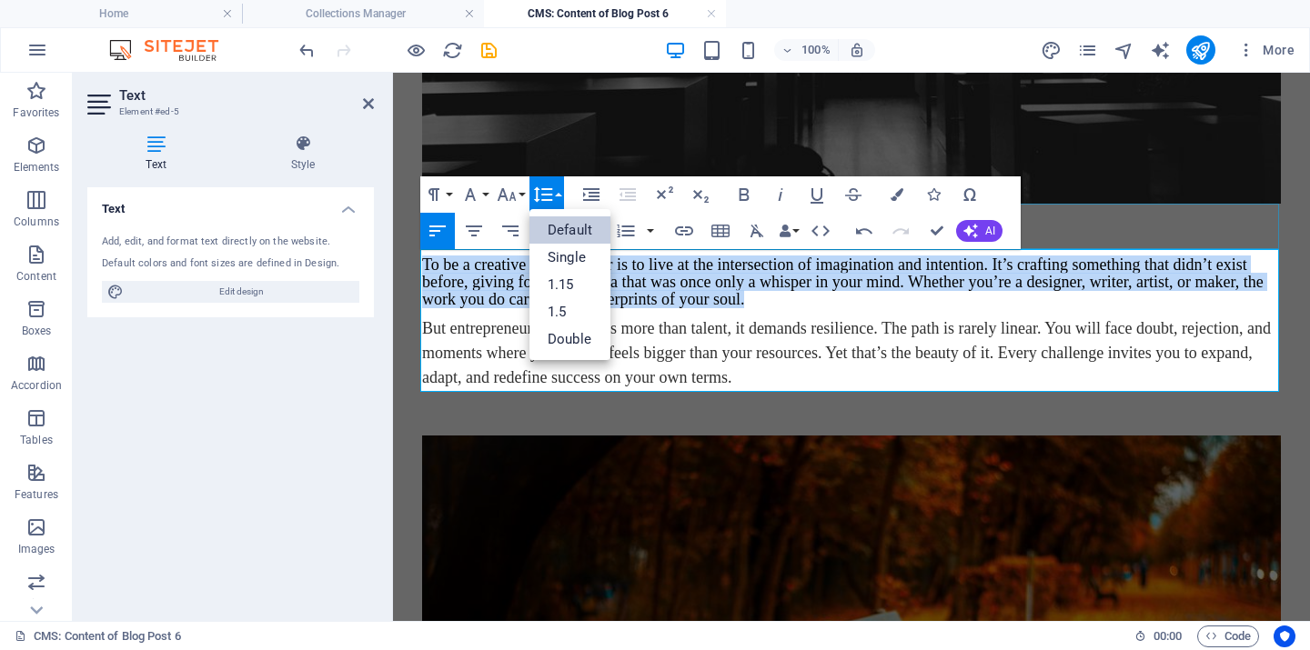
click at [569, 227] on link "Default" at bounding box center [569, 229] width 81 height 27
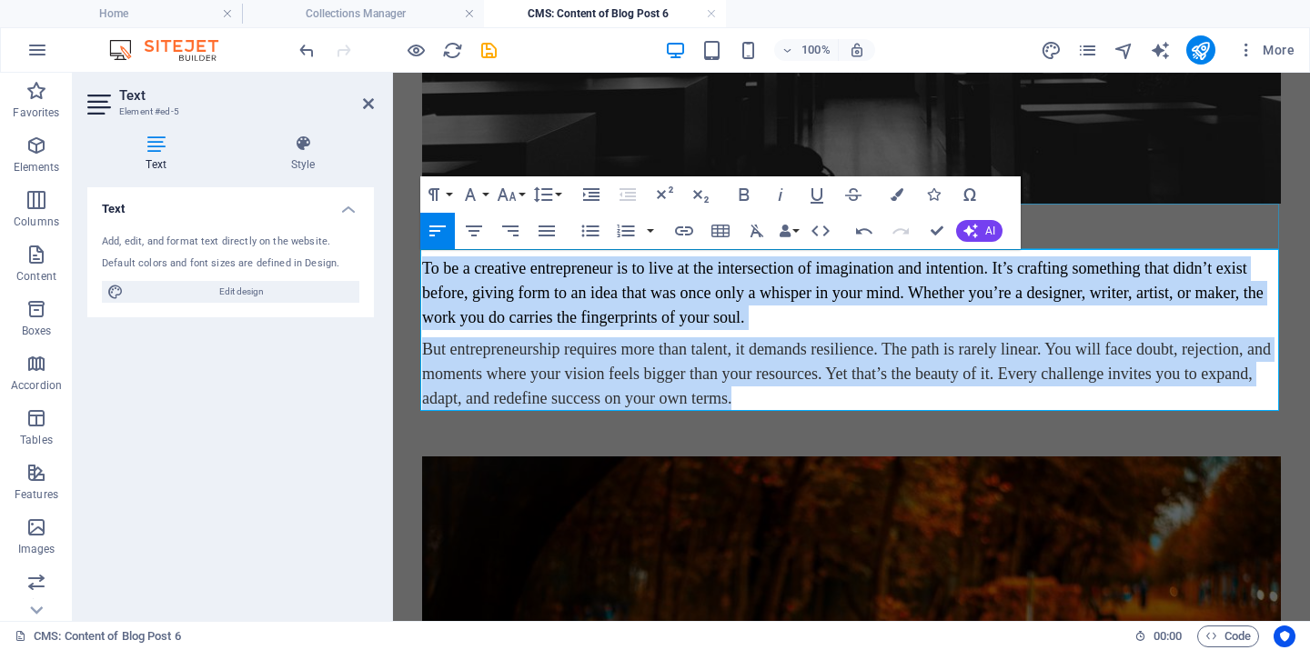
click at [1089, 220] on div at bounding box center [851, 226] width 859 height 45
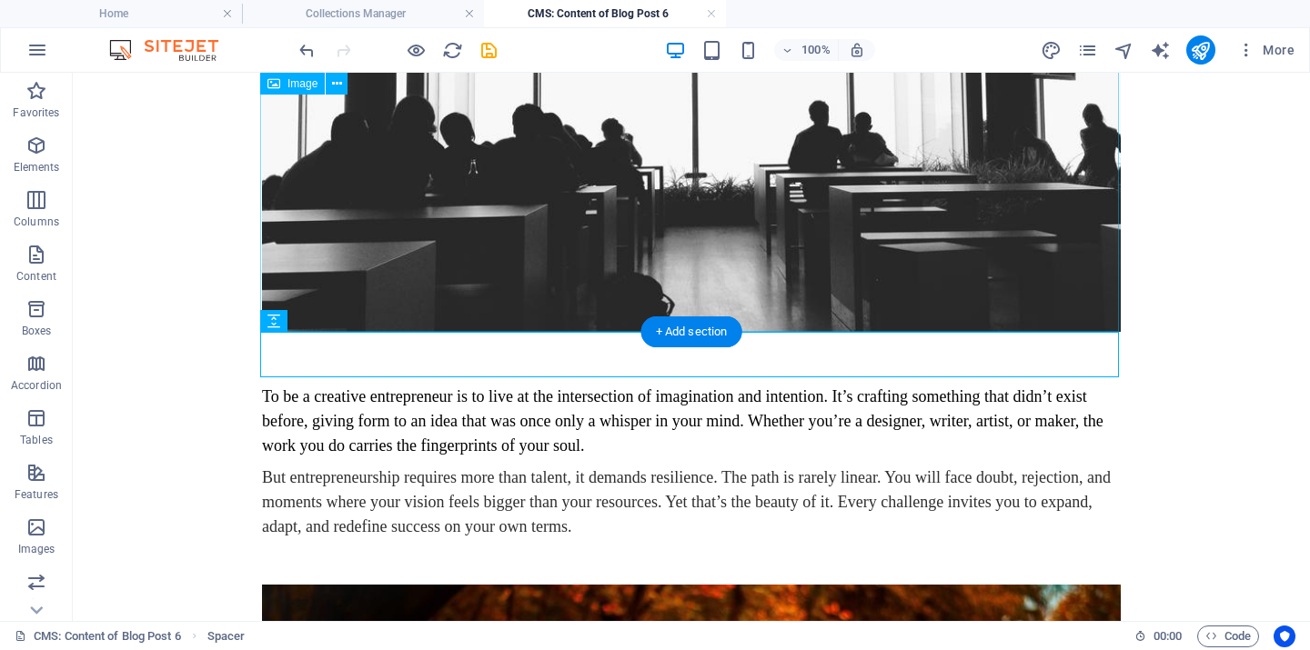
scroll to position [0, 0]
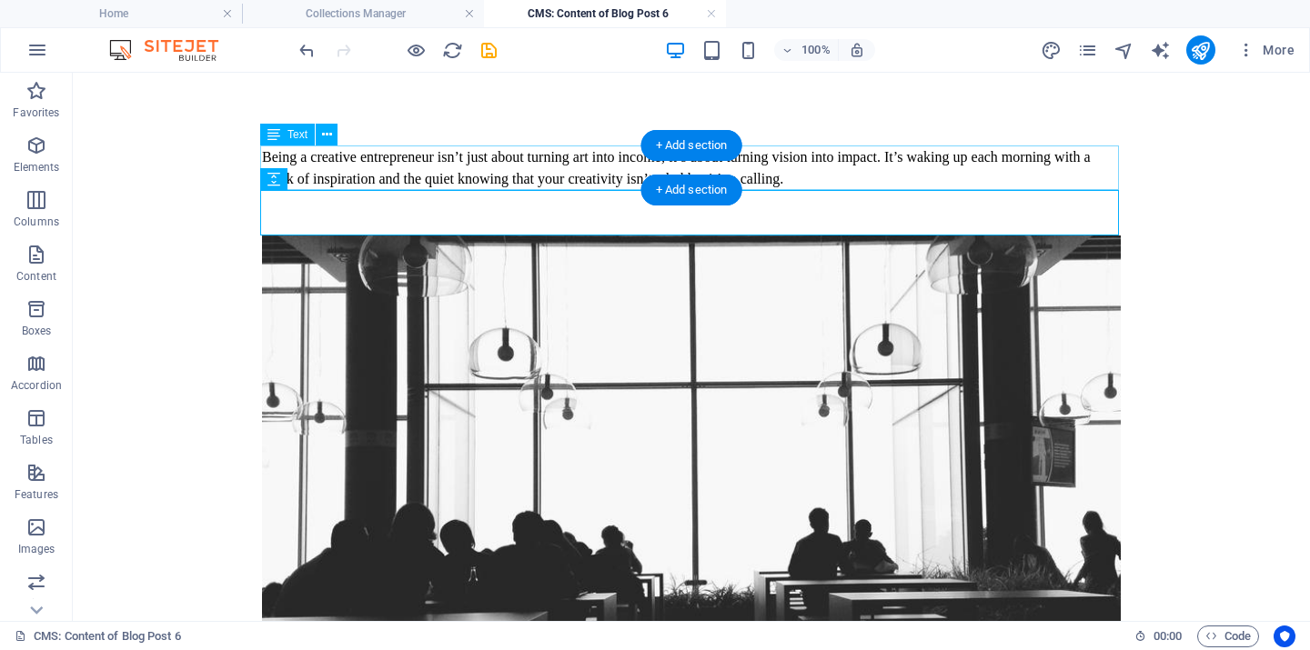
click at [523, 168] on div "Being a creative entrepreneur isn’t just about turning art into income; it’s ab…" at bounding box center [691, 168] width 859 height 45
click at [828, 172] on div "Being a creative entrepreneur isn’t just about turning art into income; it’s ab…" at bounding box center [691, 168] width 859 height 45
click at [790, 178] on div "Being a creative entrepreneur isn’t just about turning art into income; it’s ab…" at bounding box center [691, 168] width 859 height 45
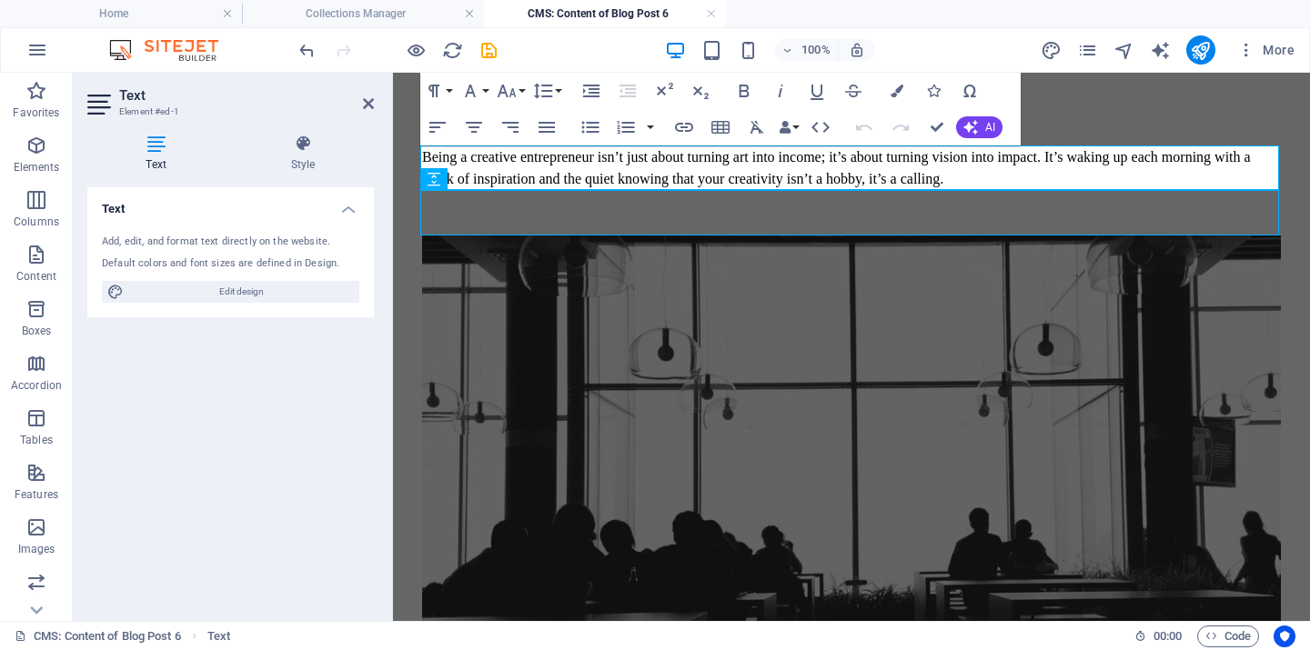
click at [608, 172] on span "Being a creative entrepreneur isn’t just about turning art into income; it’s ab…" at bounding box center [836, 167] width 829 height 37
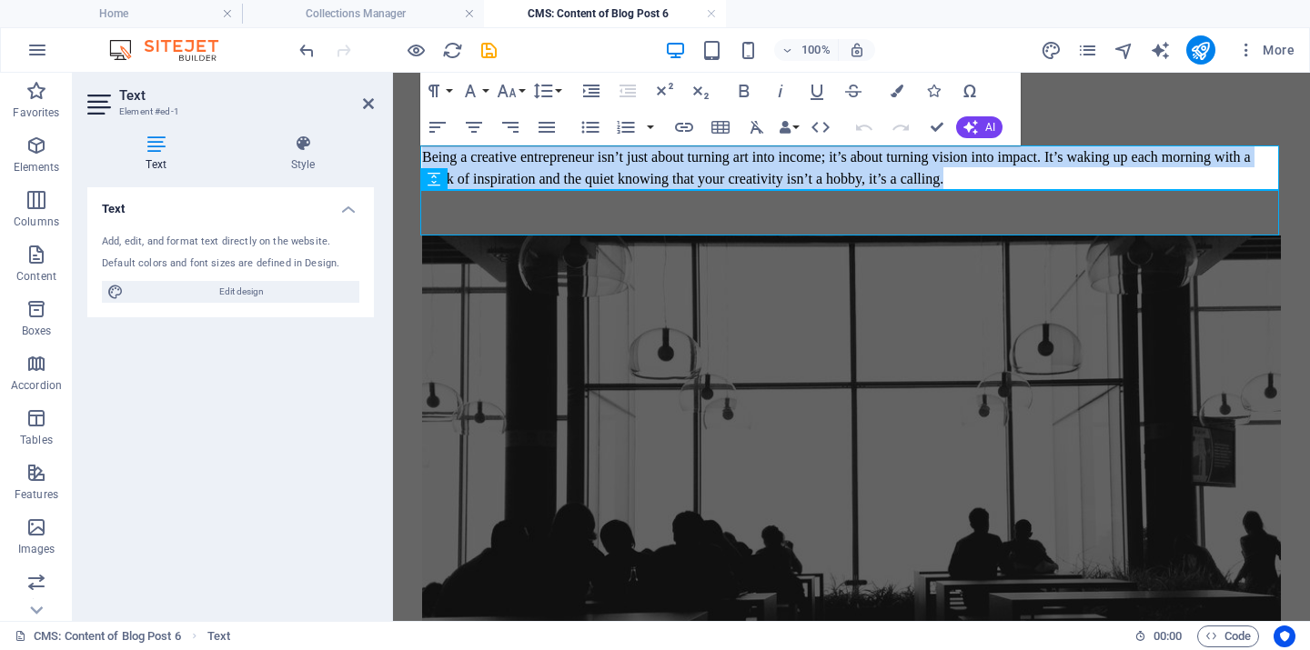
click at [608, 172] on span "Being a creative entrepreneur isn’t just about turning art into income; it’s ab…" at bounding box center [836, 167] width 829 height 37
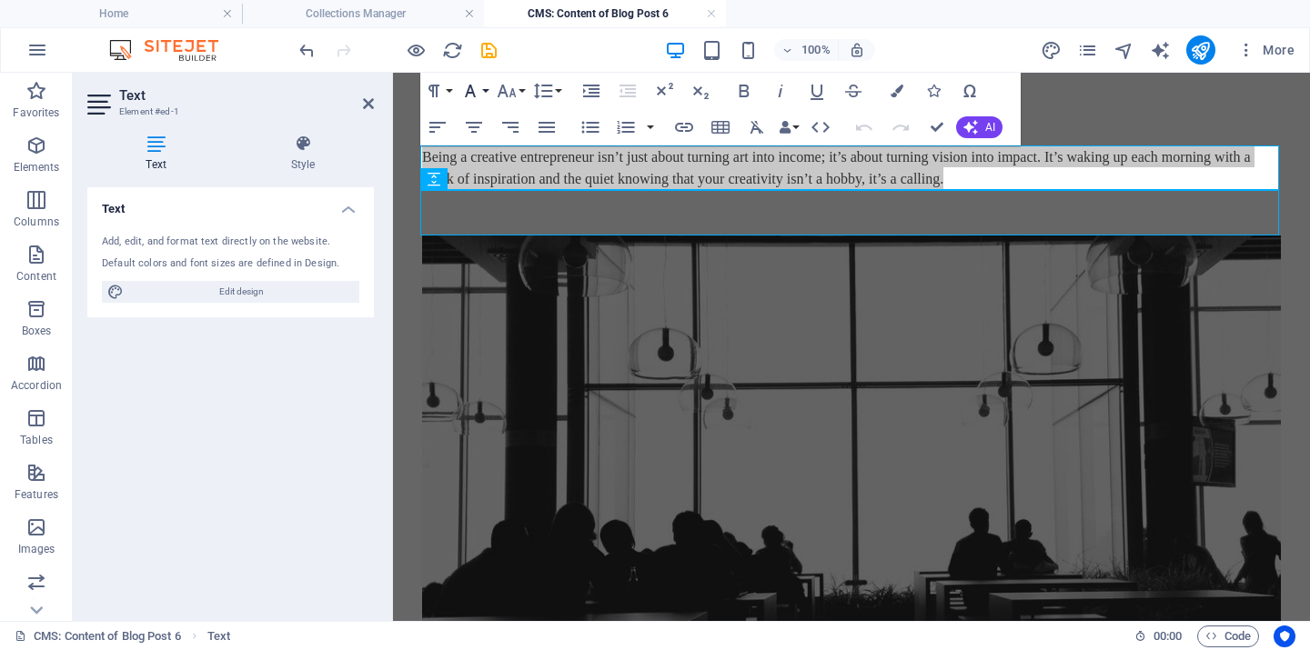
click at [485, 89] on button "Font Family" at bounding box center [474, 91] width 35 height 36
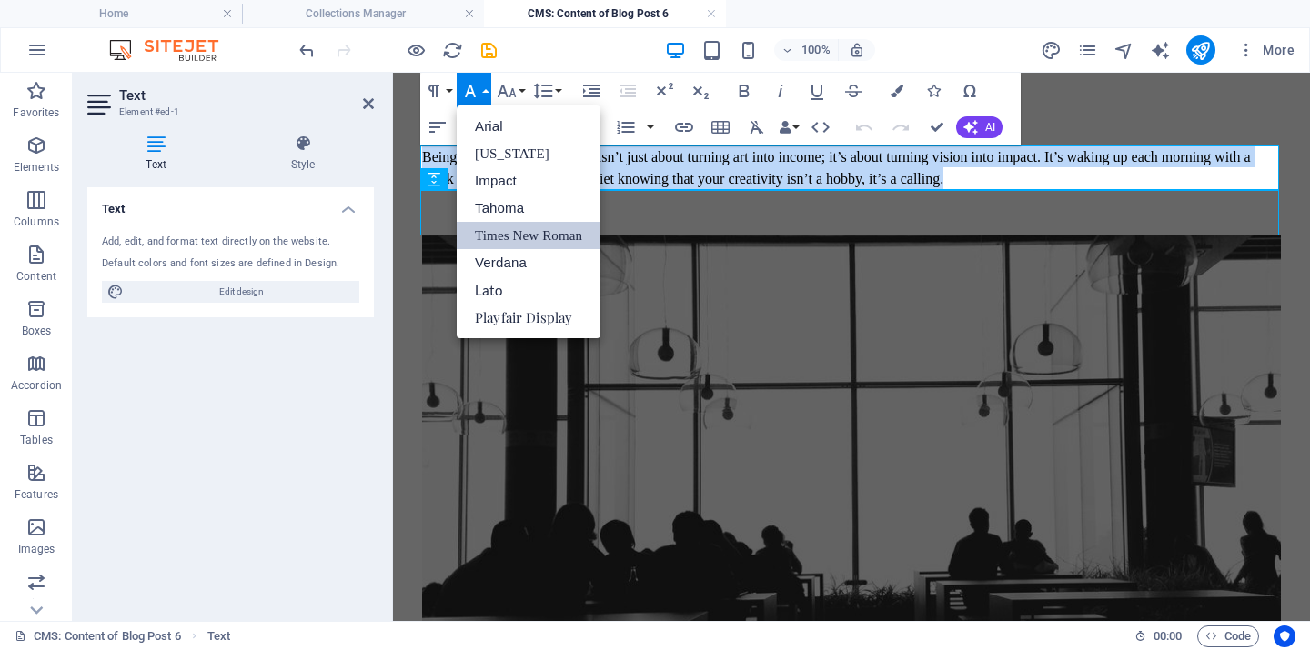
click at [500, 234] on link "Times New Roman" at bounding box center [529, 235] width 144 height 27
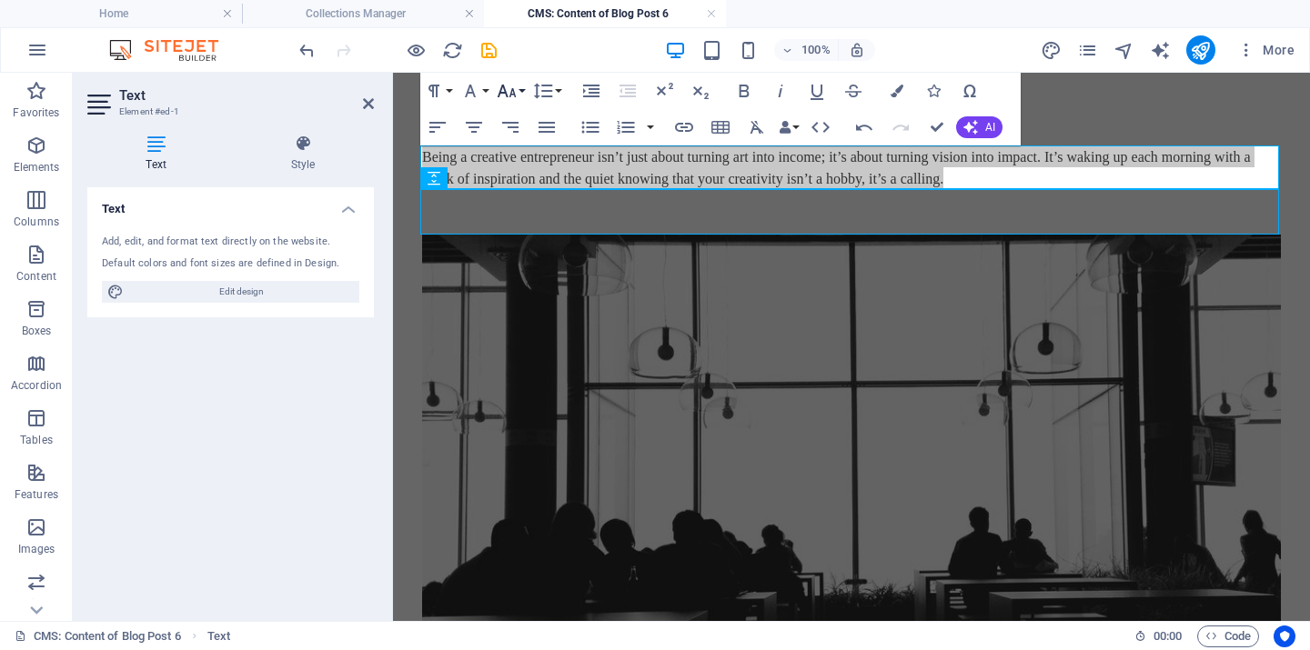
click at [522, 86] on button "Font Size" at bounding box center [510, 91] width 35 height 36
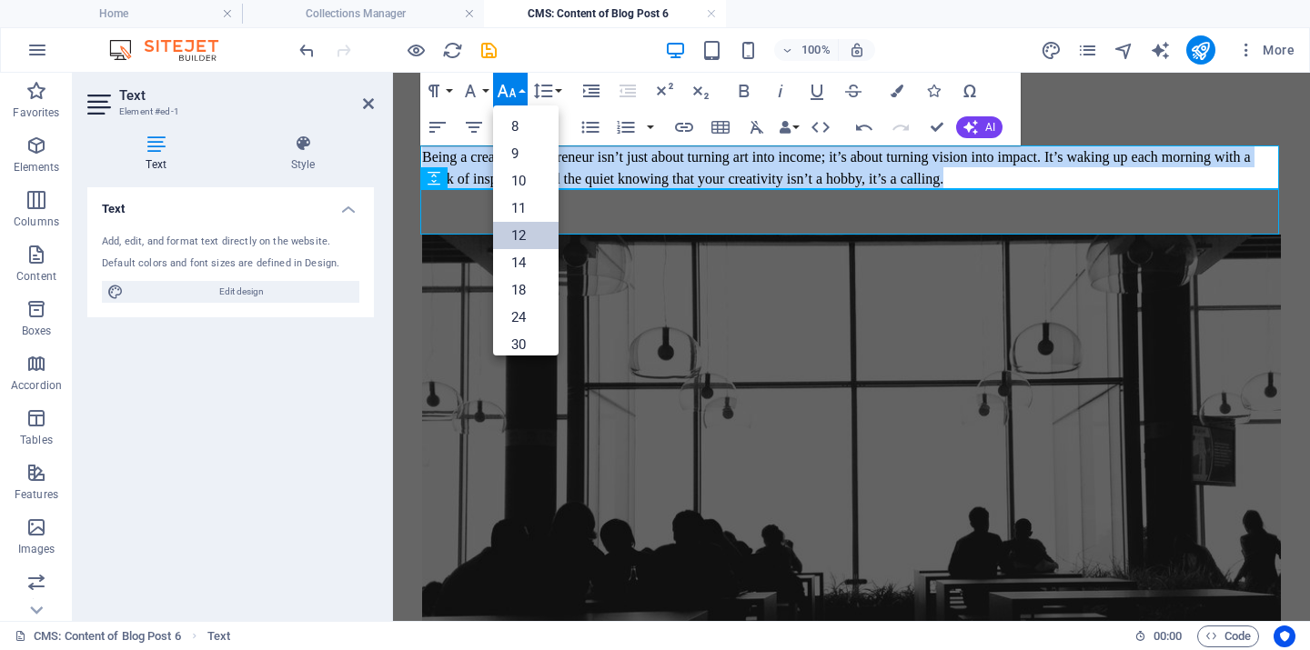
click at [518, 238] on link "12" at bounding box center [525, 235] width 65 height 27
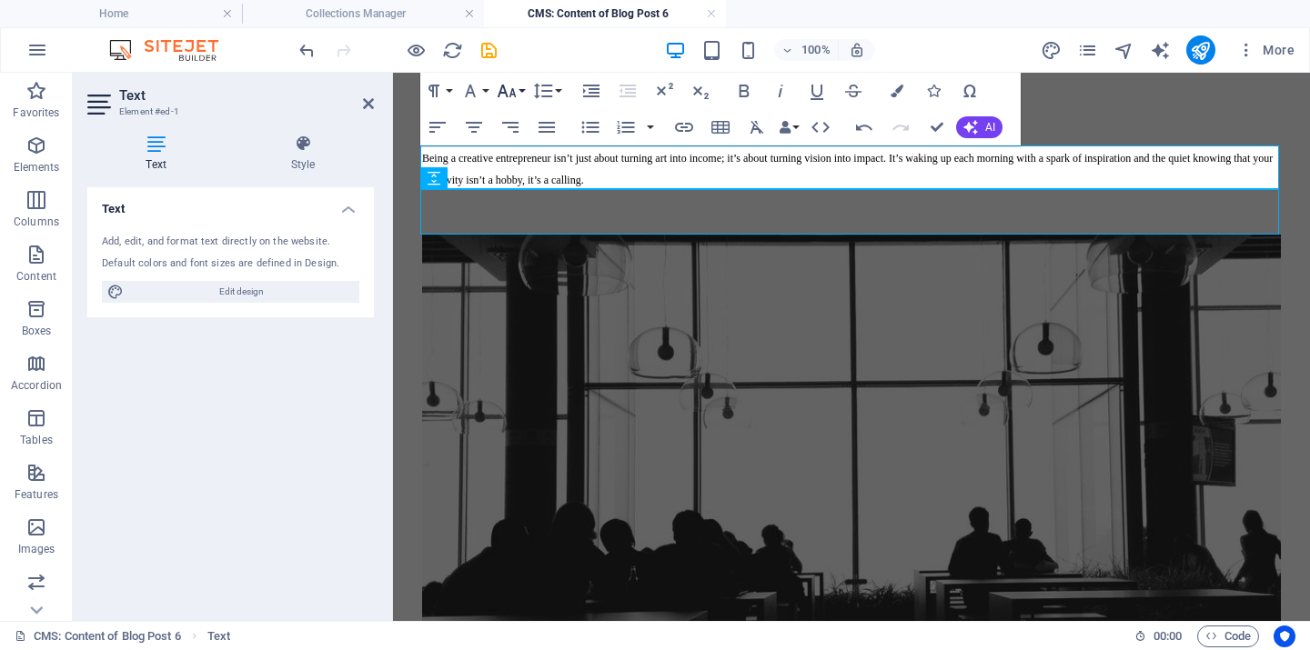
click at [516, 87] on icon "button" at bounding box center [507, 91] width 22 height 22
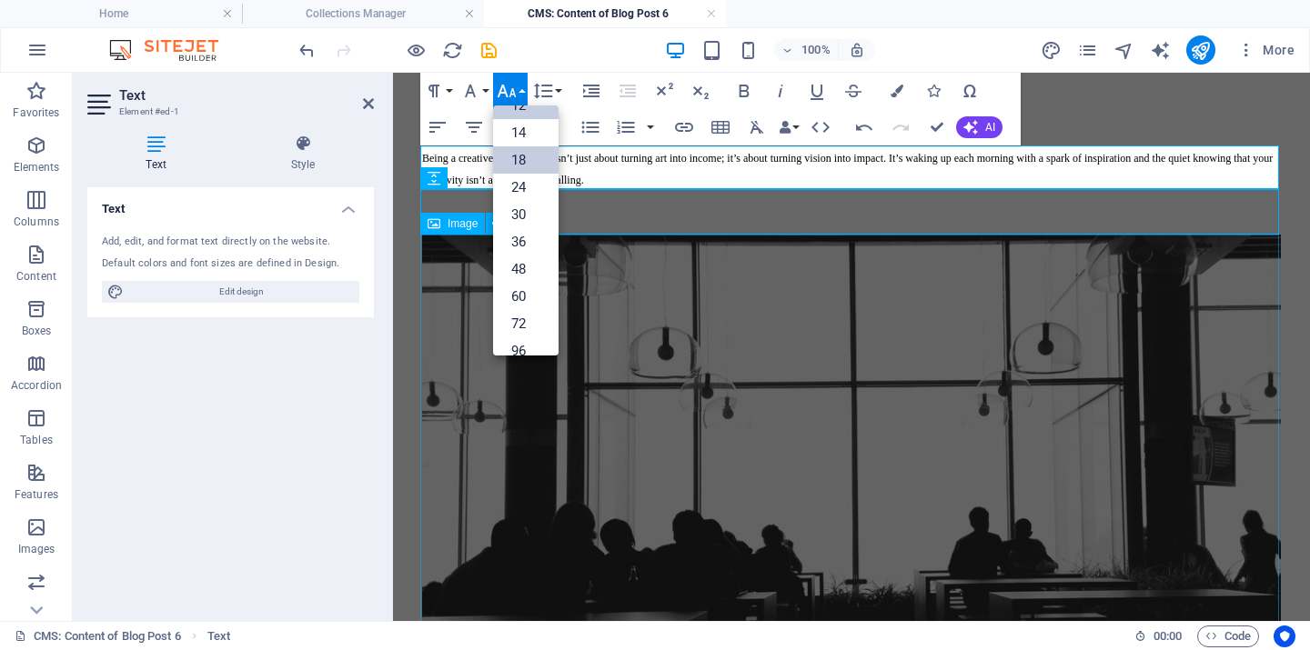
click at [526, 157] on link "18" at bounding box center [525, 159] width 65 height 27
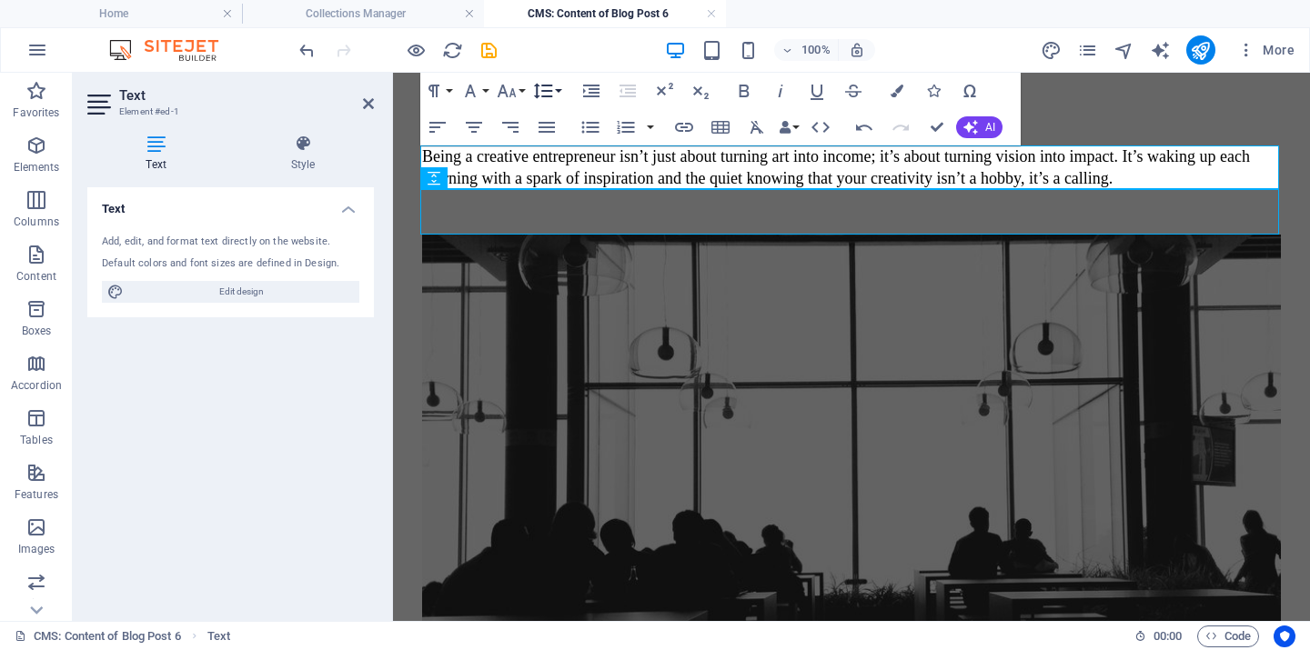
click at [550, 86] on icon "button" at bounding box center [543, 91] width 19 height 15
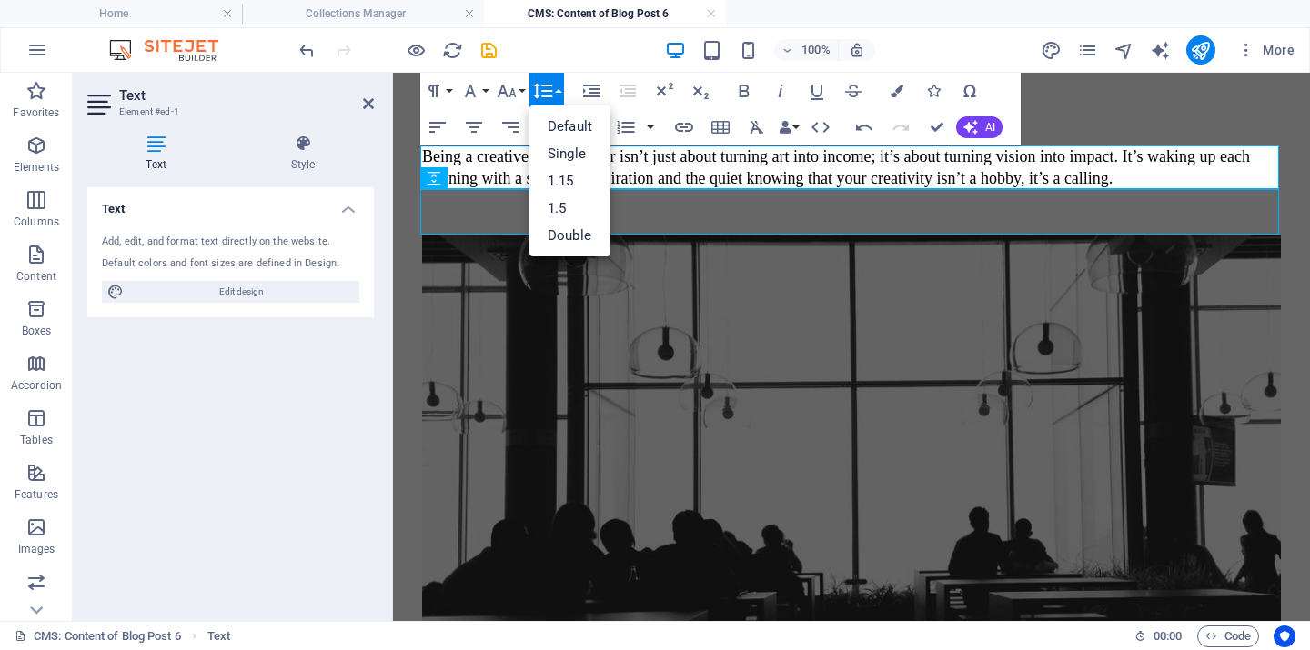
click at [594, 44] on div "100% More" at bounding box center [799, 49] width 1006 height 29
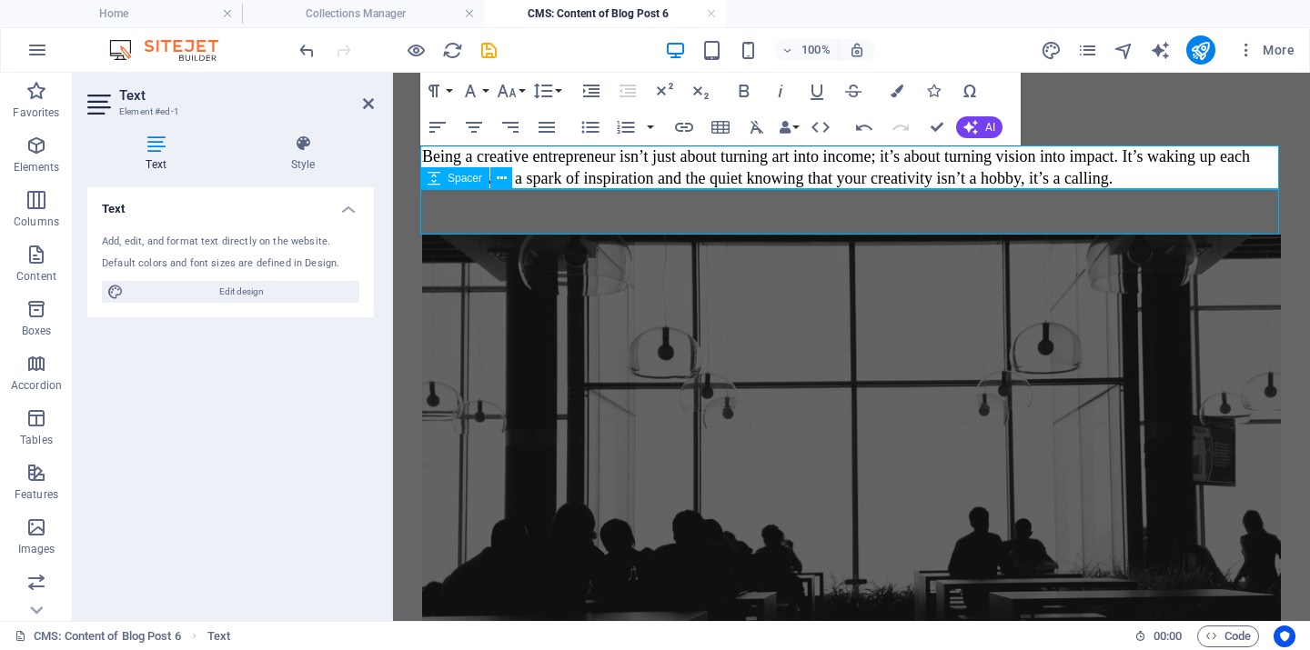
click at [1163, 213] on div at bounding box center [851, 211] width 859 height 45
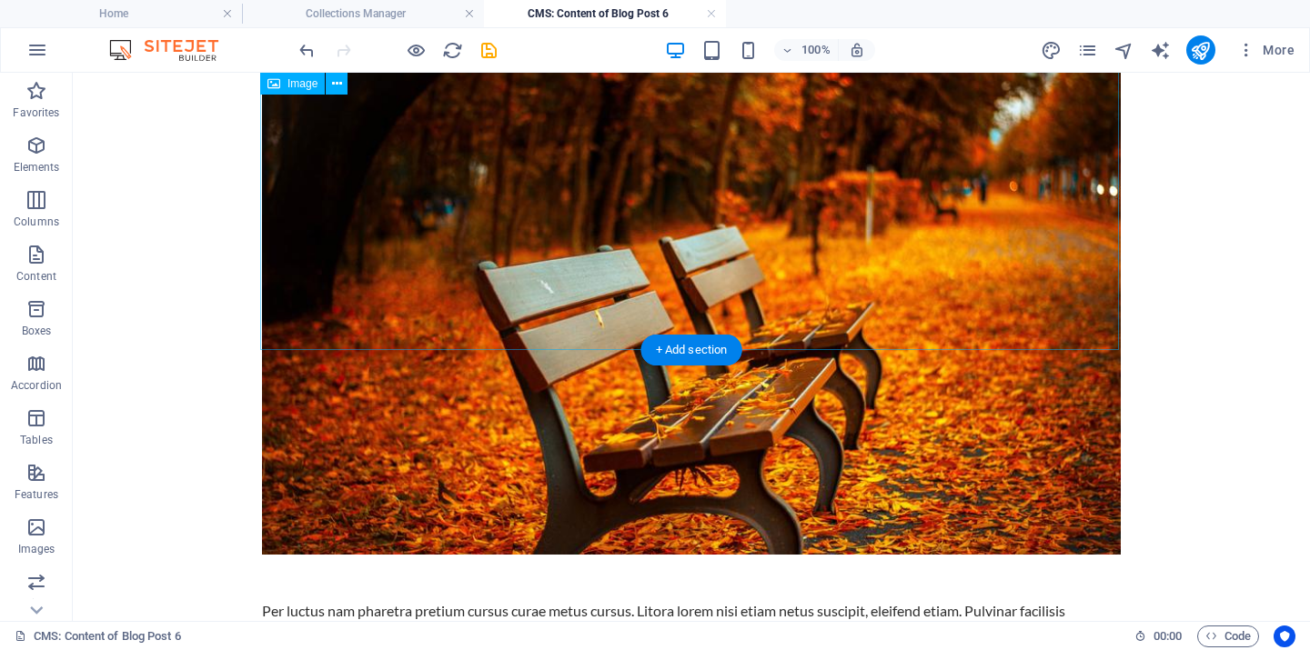
scroll to position [1145, 0]
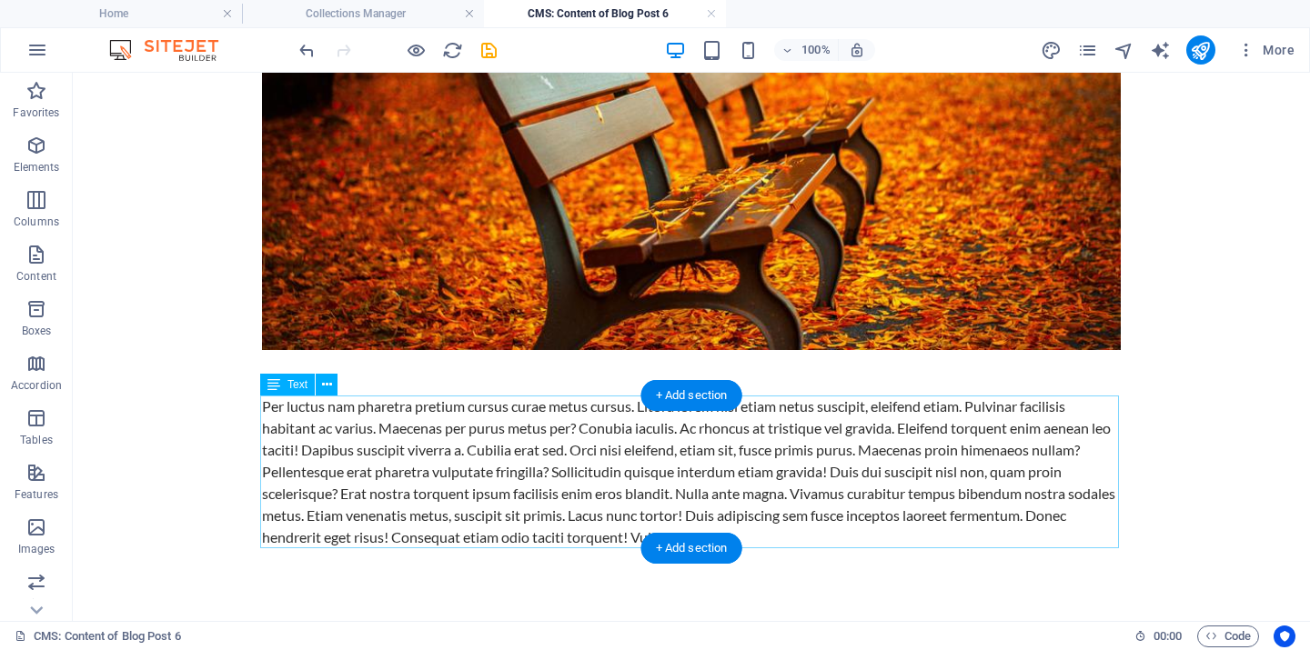
click at [269, 418] on div "Per luctus nam pharetra pretium cursus curae metus cursus. Litora lorem nisi et…" at bounding box center [691, 472] width 859 height 153
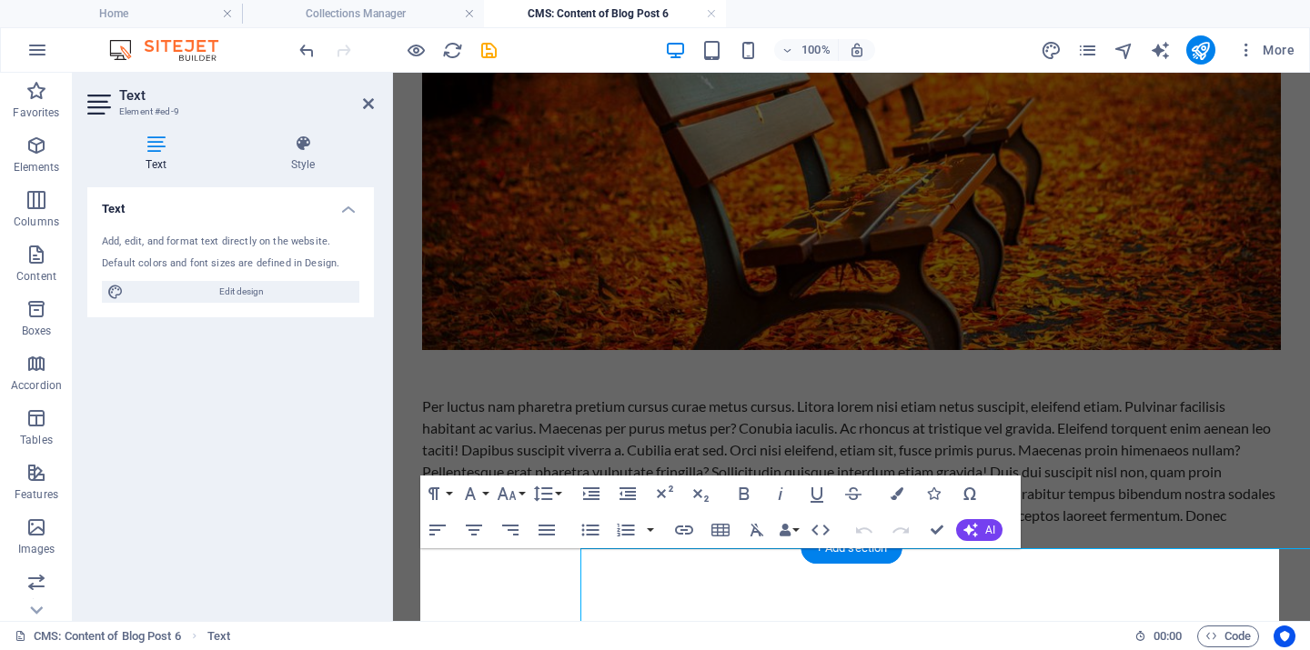
click at [269, 418] on div "Text Add, edit, and format text directly on the website. Default colors and fon…" at bounding box center [230, 396] width 287 height 419
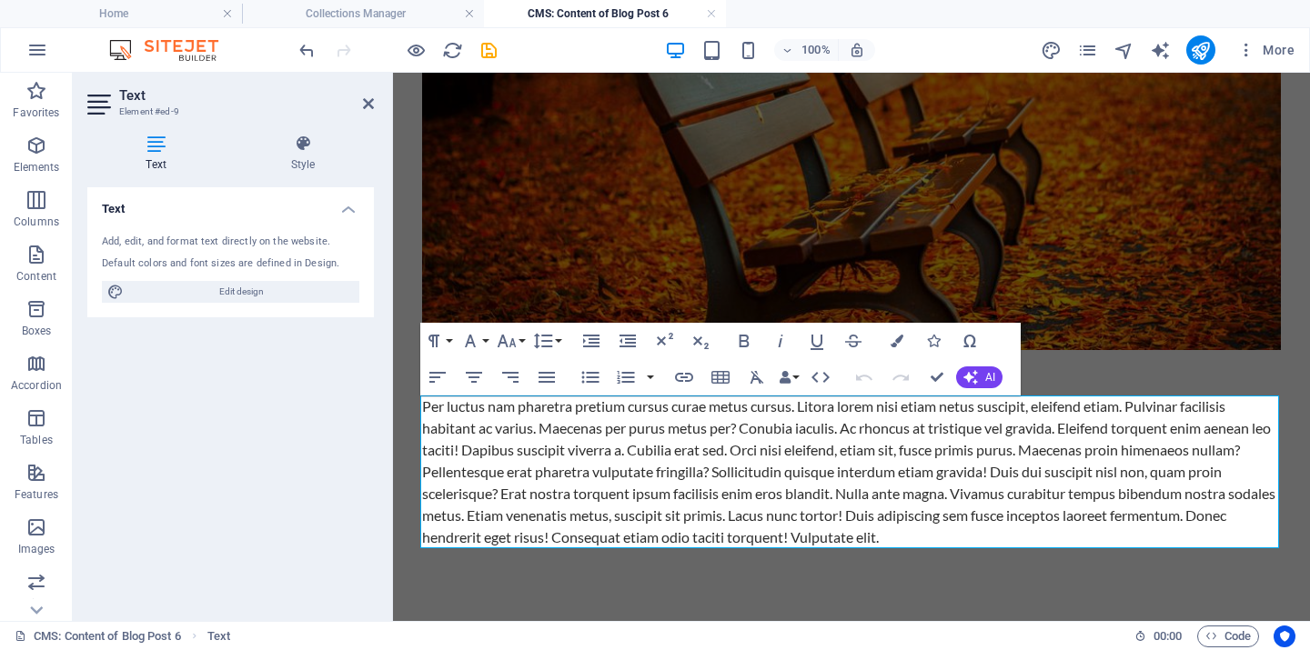
click at [608, 454] on div "Per luctus nam pharetra pretium cursus curae metus cursus. Litora lorem nisi et…" at bounding box center [851, 472] width 859 height 153
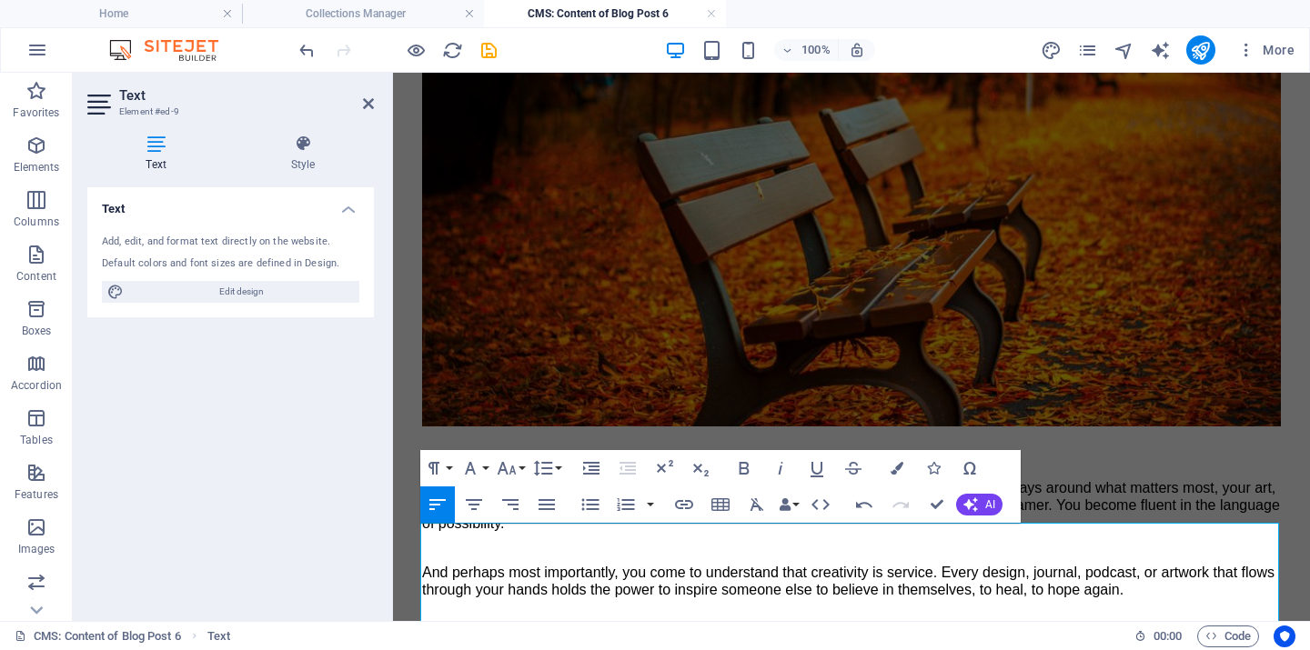
scroll to position [1238, 0]
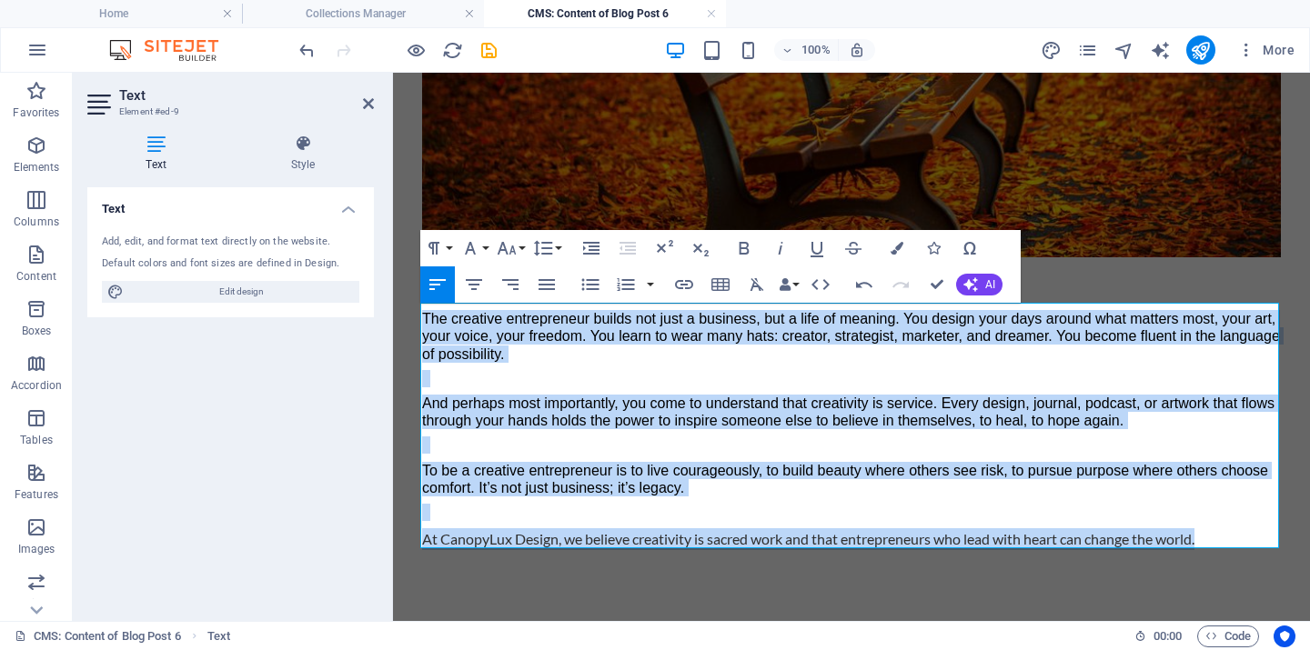
drag, startPoint x: 1234, startPoint y: 539, endPoint x: 418, endPoint y: 308, distance: 848.9
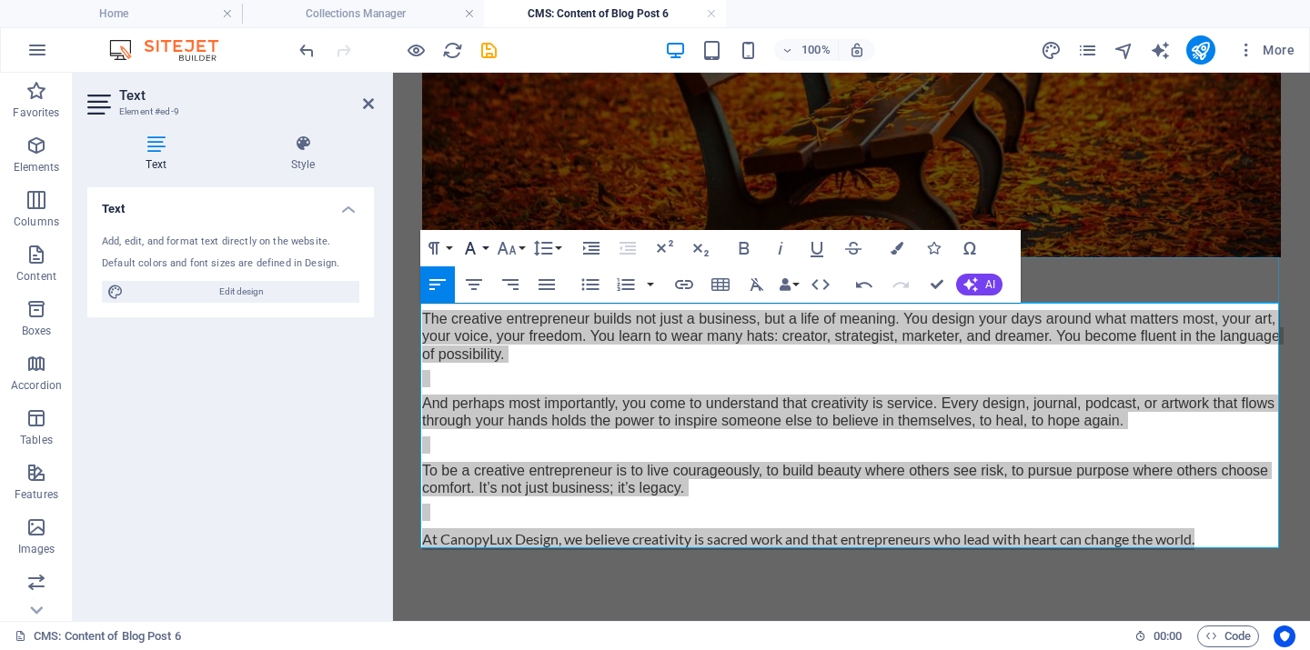
click at [487, 244] on button "Font Family" at bounding box center [474, 248] width 35 height 36
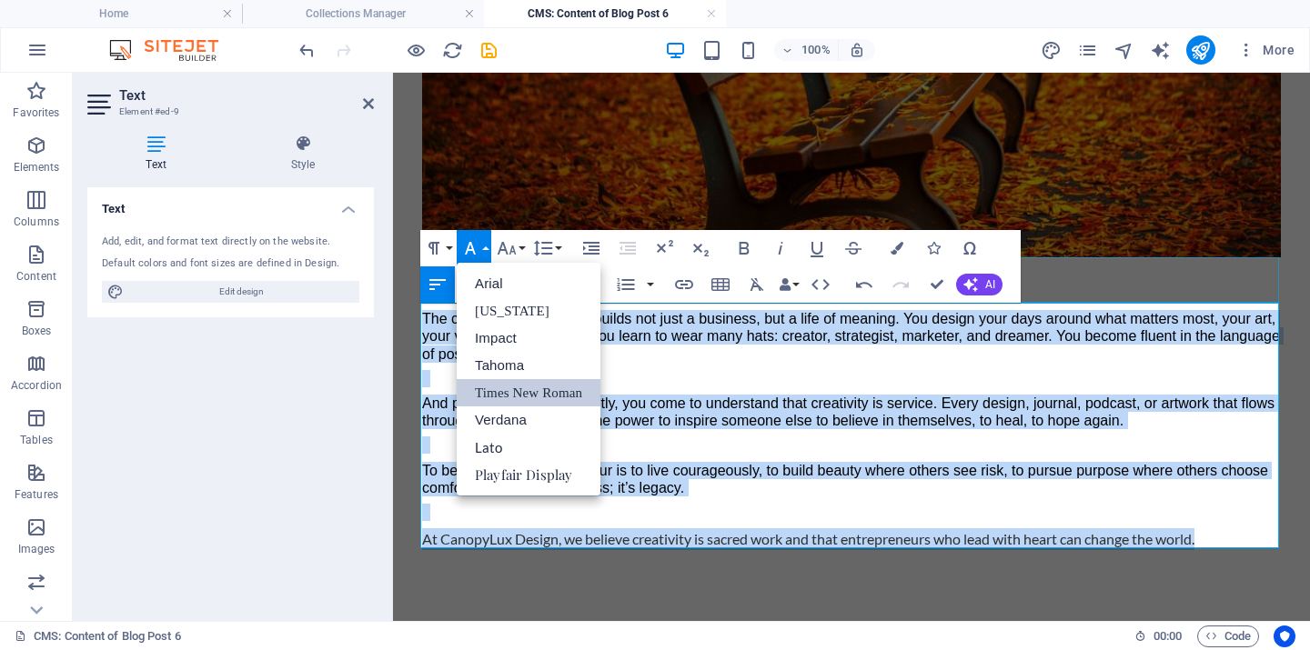
click at [508, 387] on link "Times New Roman" at bounding box center [529, 392] width 144 height 27
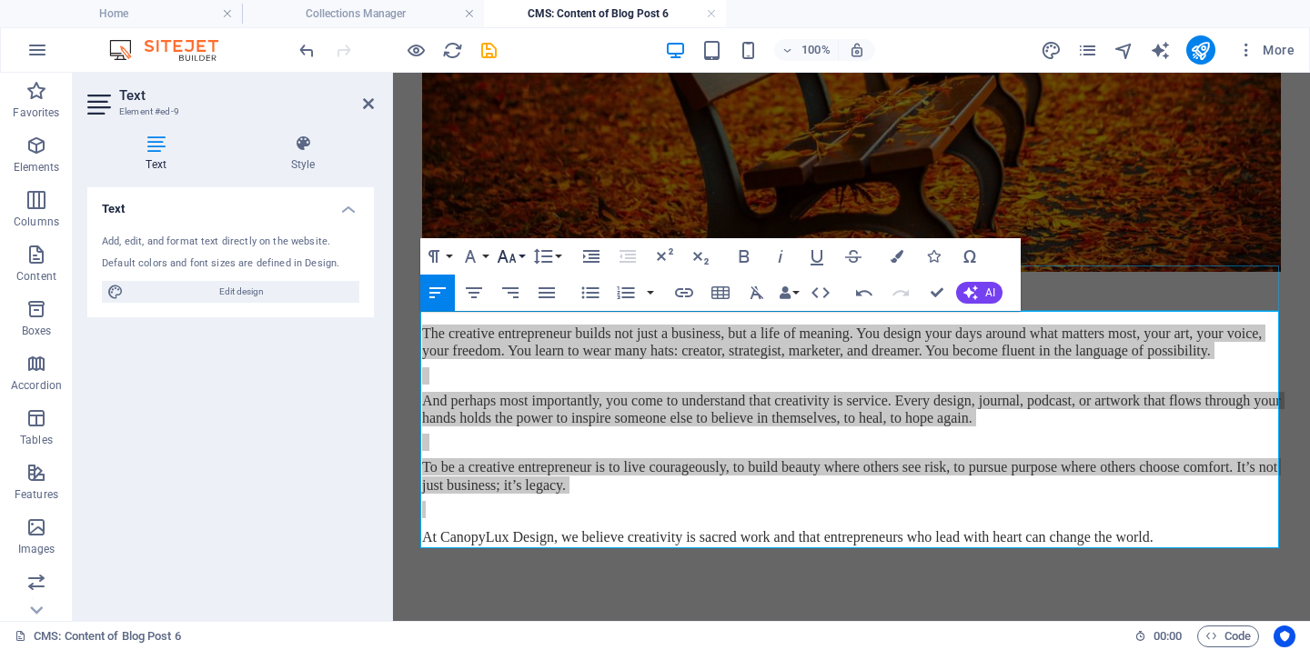
click at [519, 256] on button "Font Size" at bounding box center [510, 256] width 35 height 36
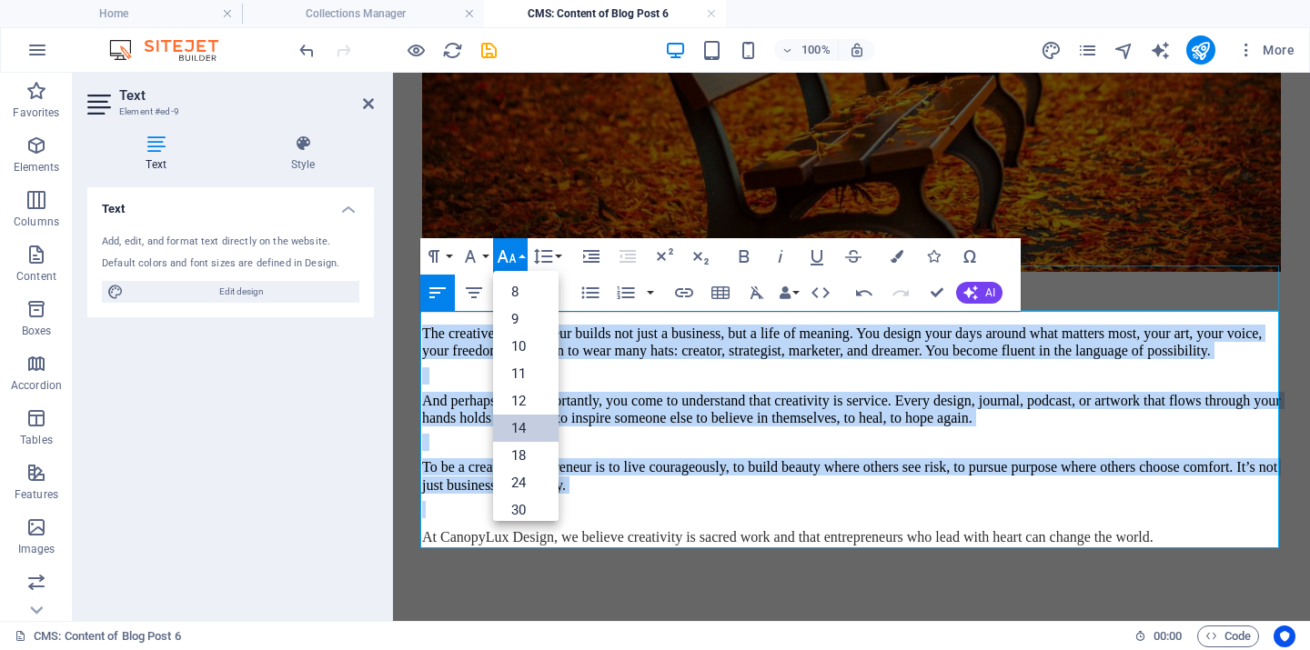
click at [523, 435] on link "14" at bounding box center [525, 428] width 65 height 27
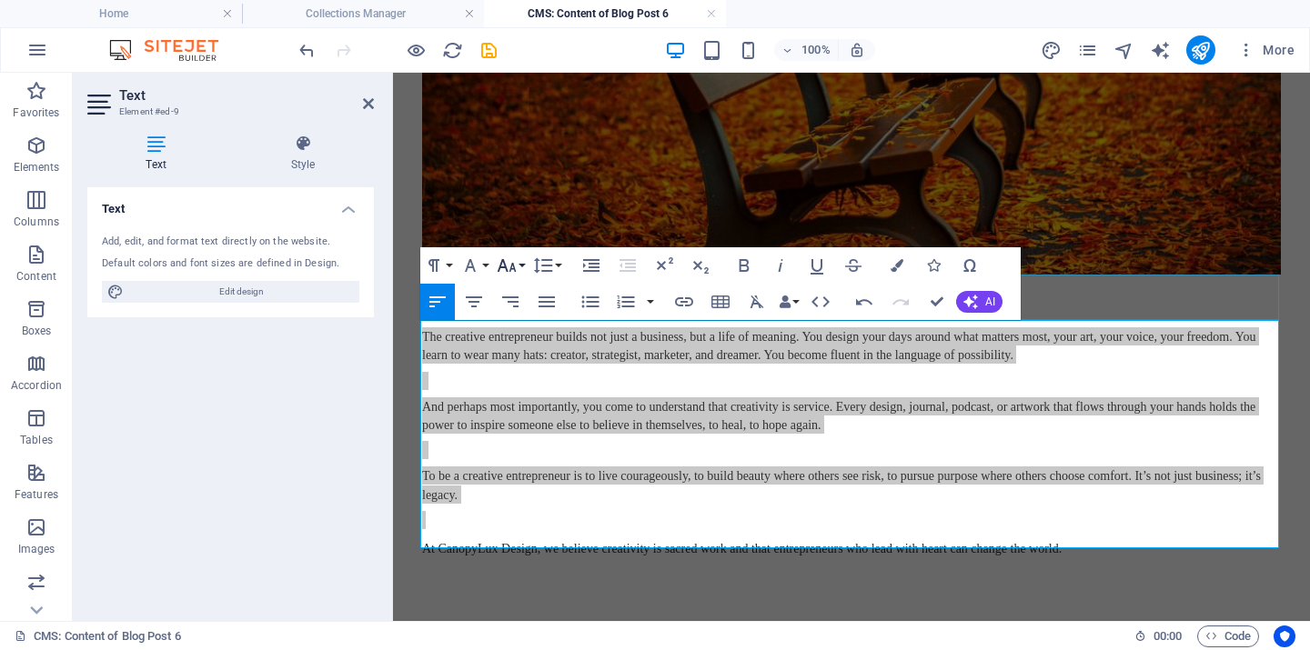
click at [520, 266] on button "Font Size" at bounding box center [510, 265] width 35 height 36
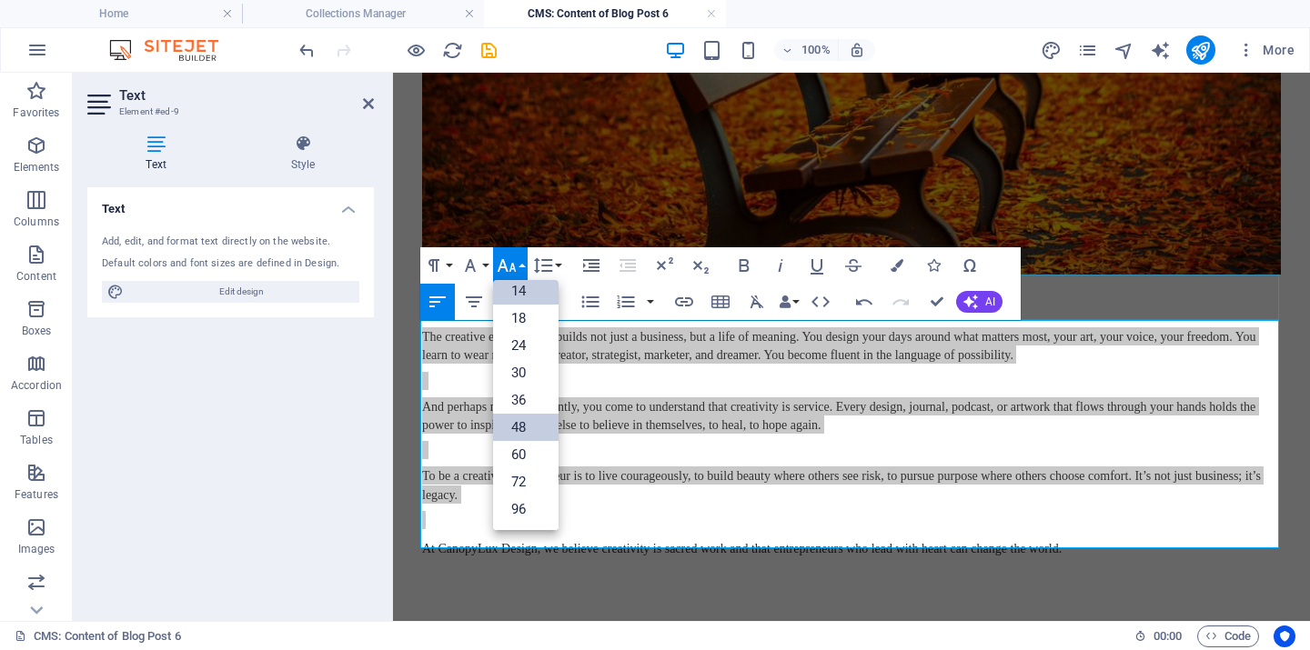
scroll to position [146, 0]
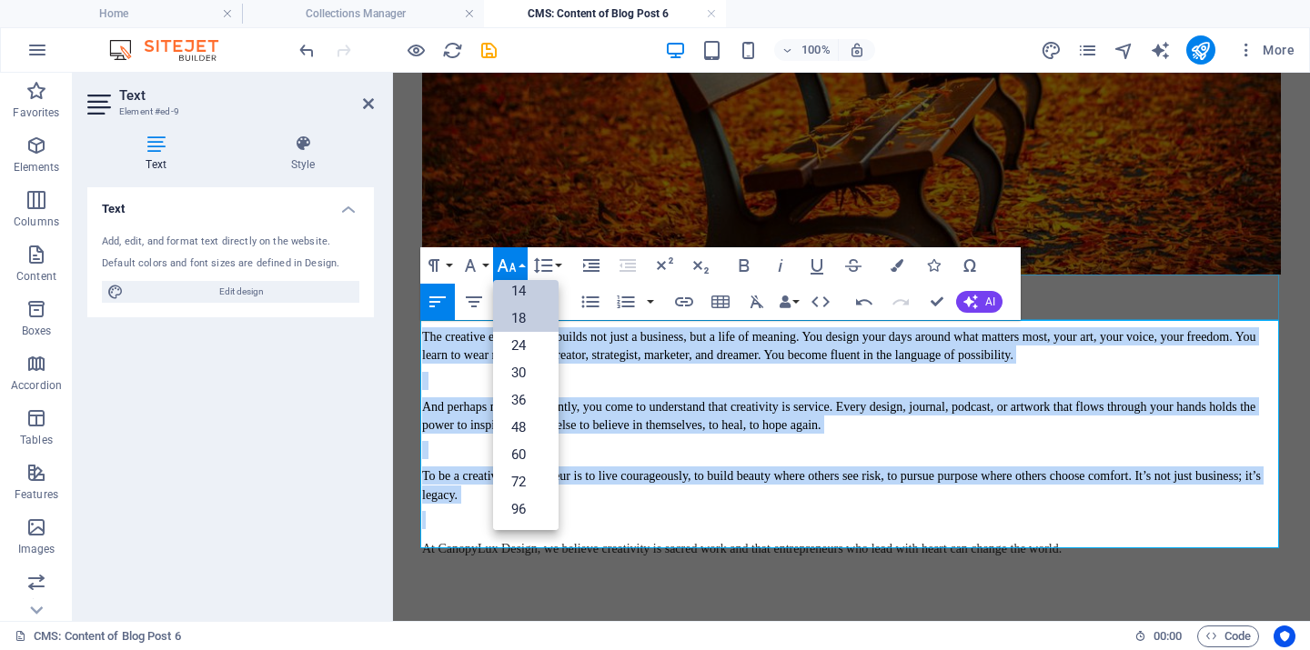
click at [525, 318] on link "18" at bounding box center [525, 318] width 65 height 27
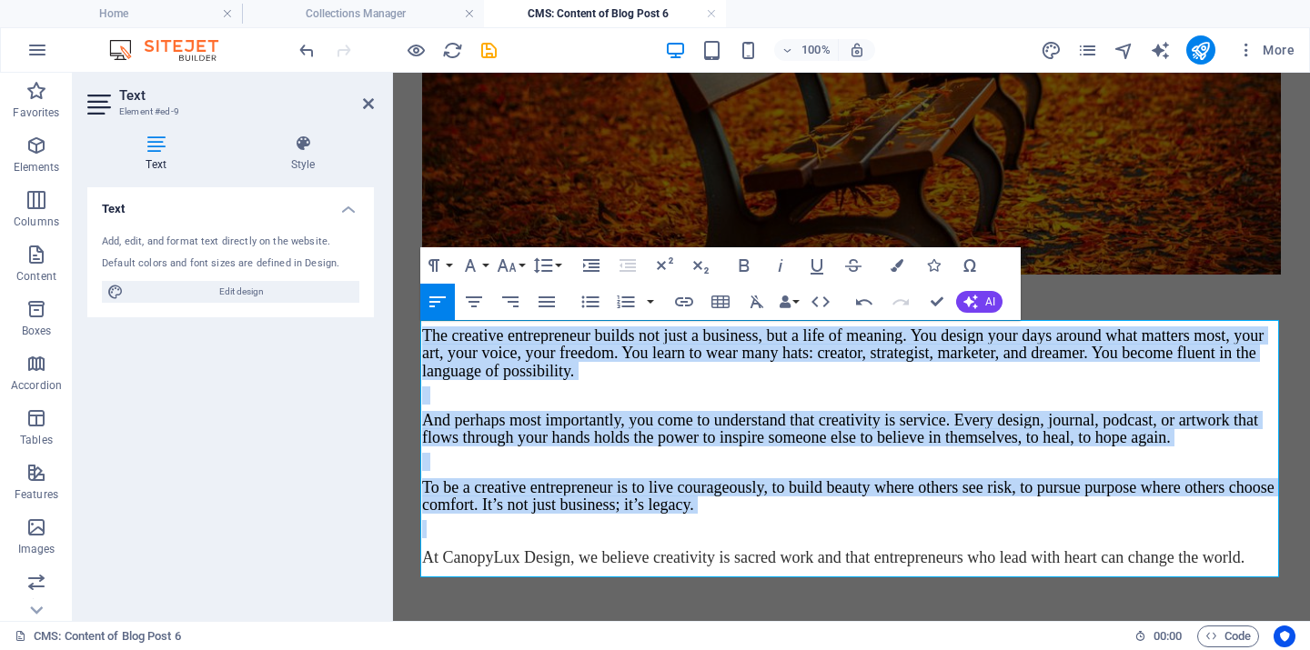
click at [483, 400] on p at bounding box center [851, 396] width 859 height 17
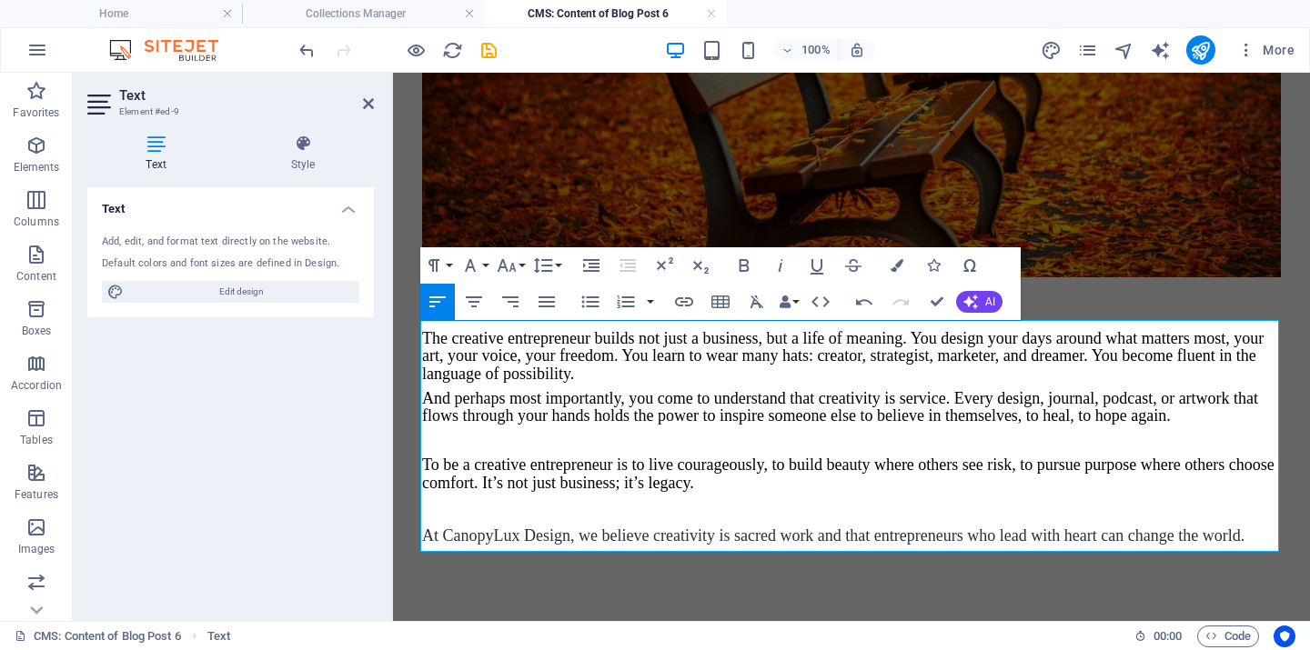
click at [491, 446] on p at bounding box center [851, 440] width 859 height 17
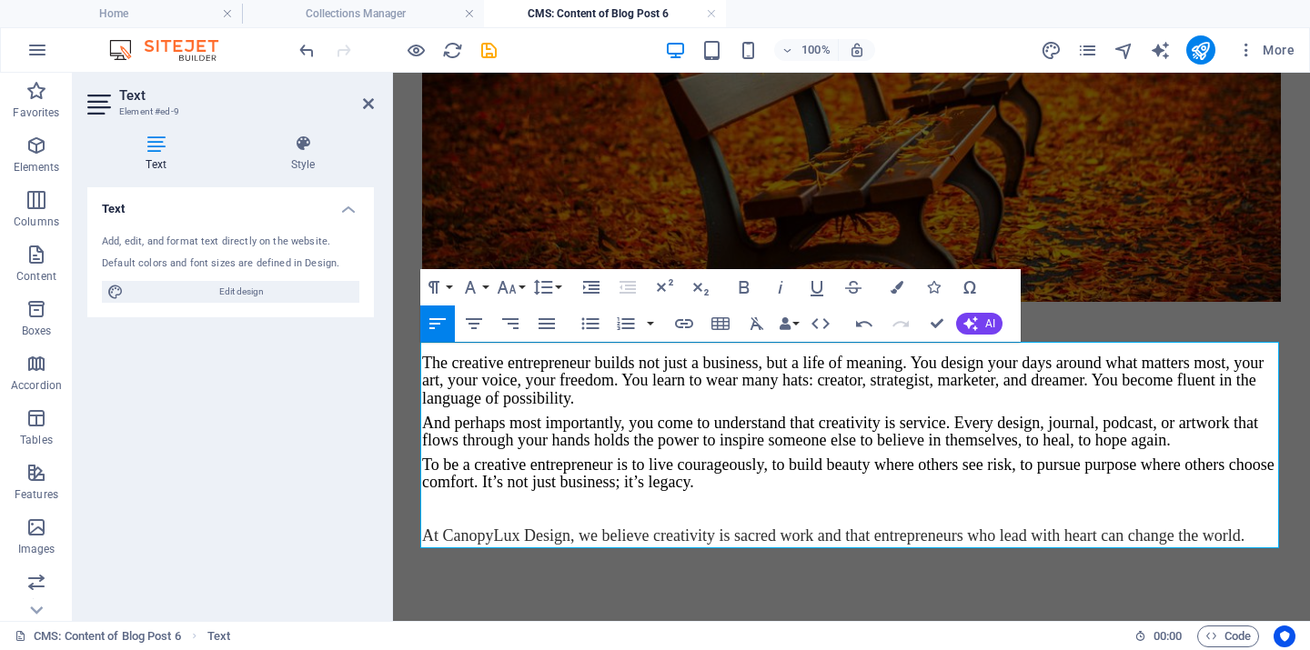
scroll to position [1199, 0]
click at [498, 513] on p at bounding box center [851, 507] width 859 height 17
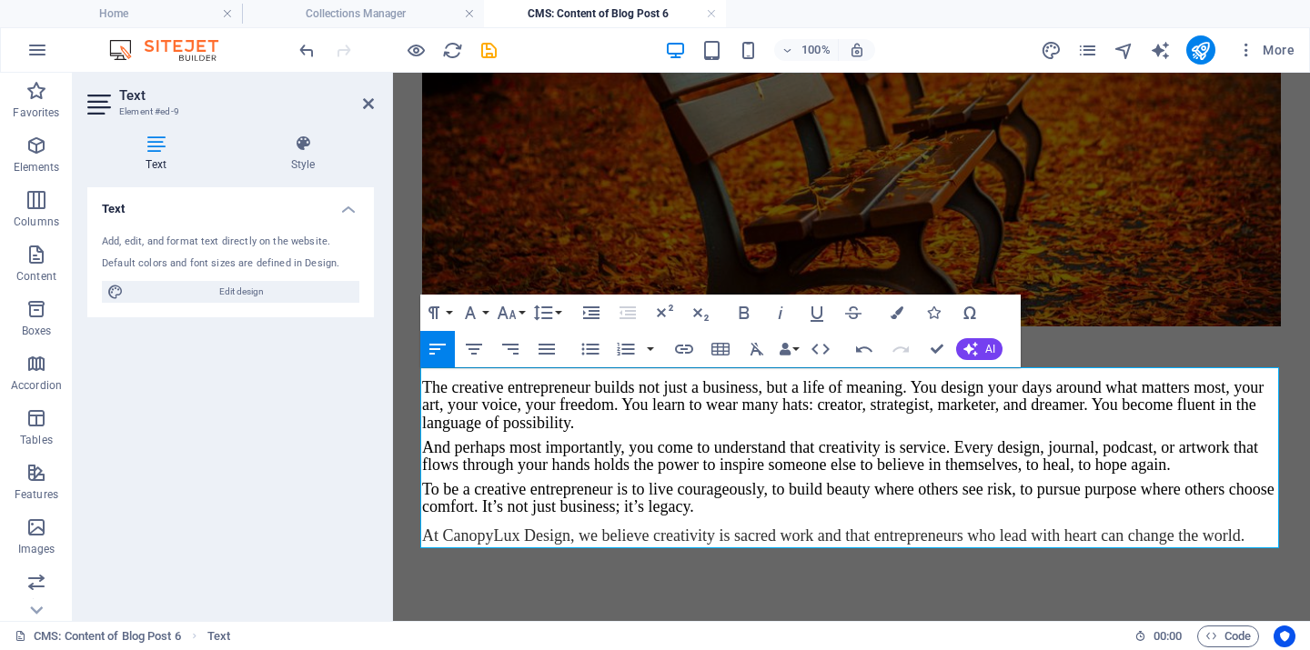
click at [1143, 346] on div at bounding box center [851, 349] width 859 height 45
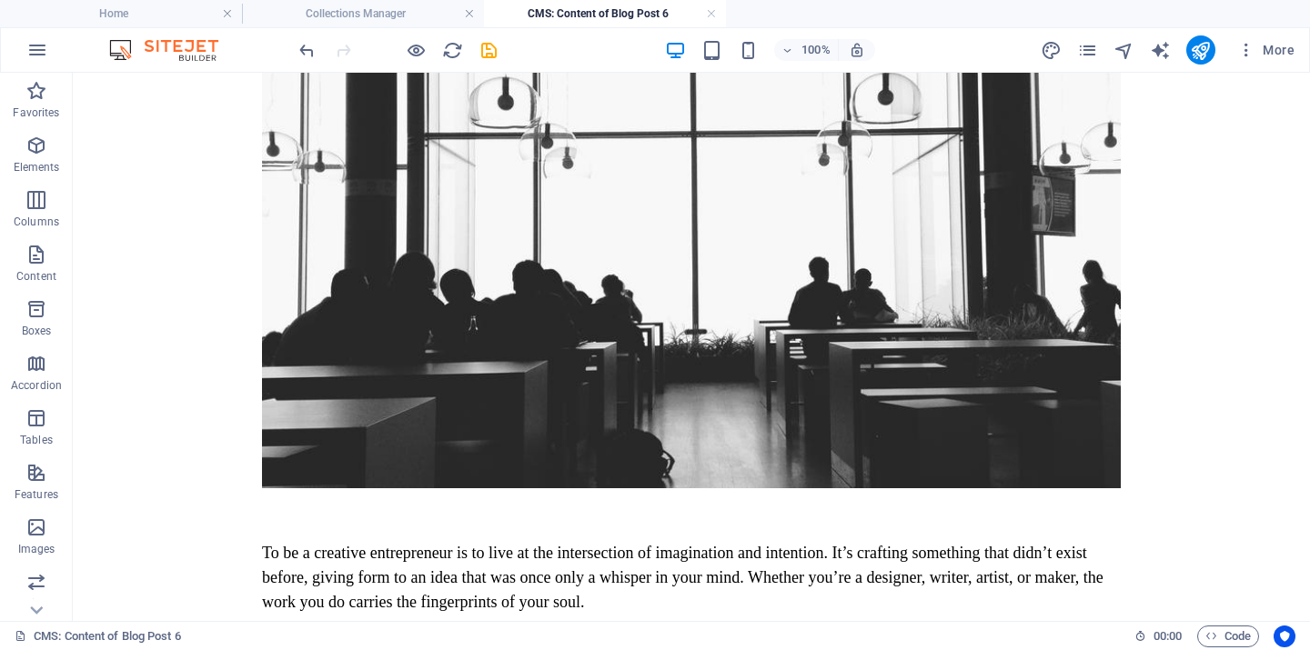
scroll to position [0, 0]
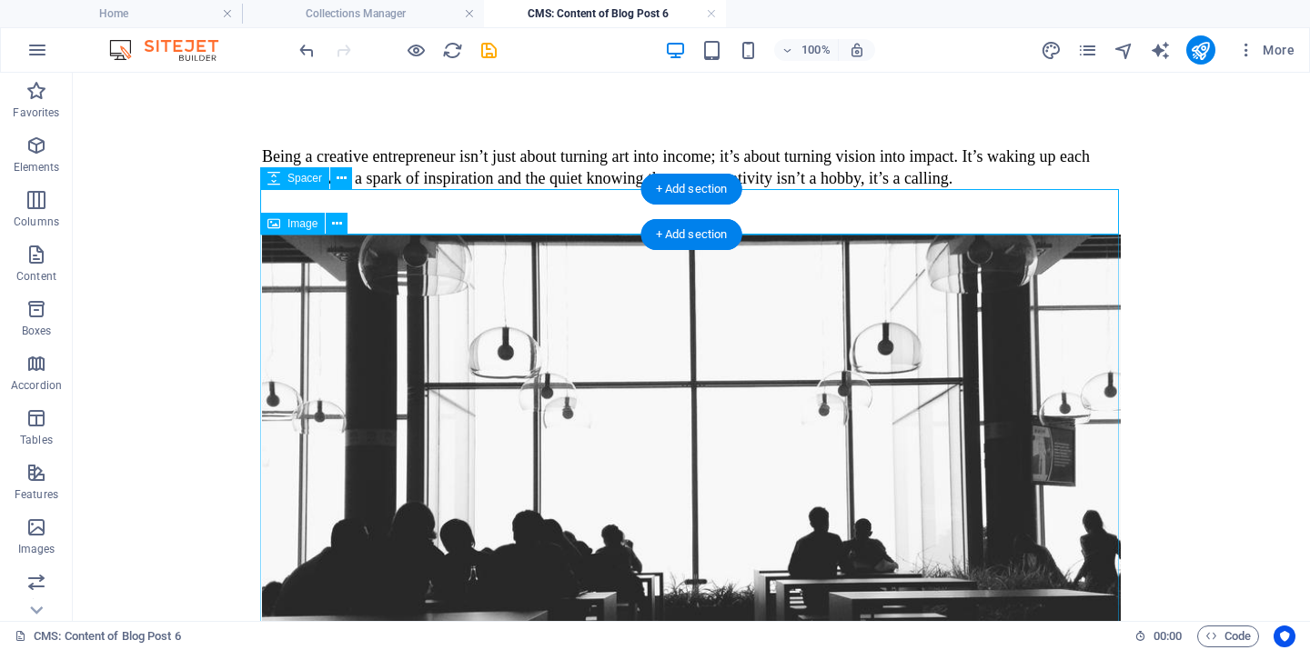
click at [301, 226] on span "Image" at bounding box center [302, 223] width 30 height 11
click at [340, 227] on icon at bounding box center [337, 224] width 10 height 19
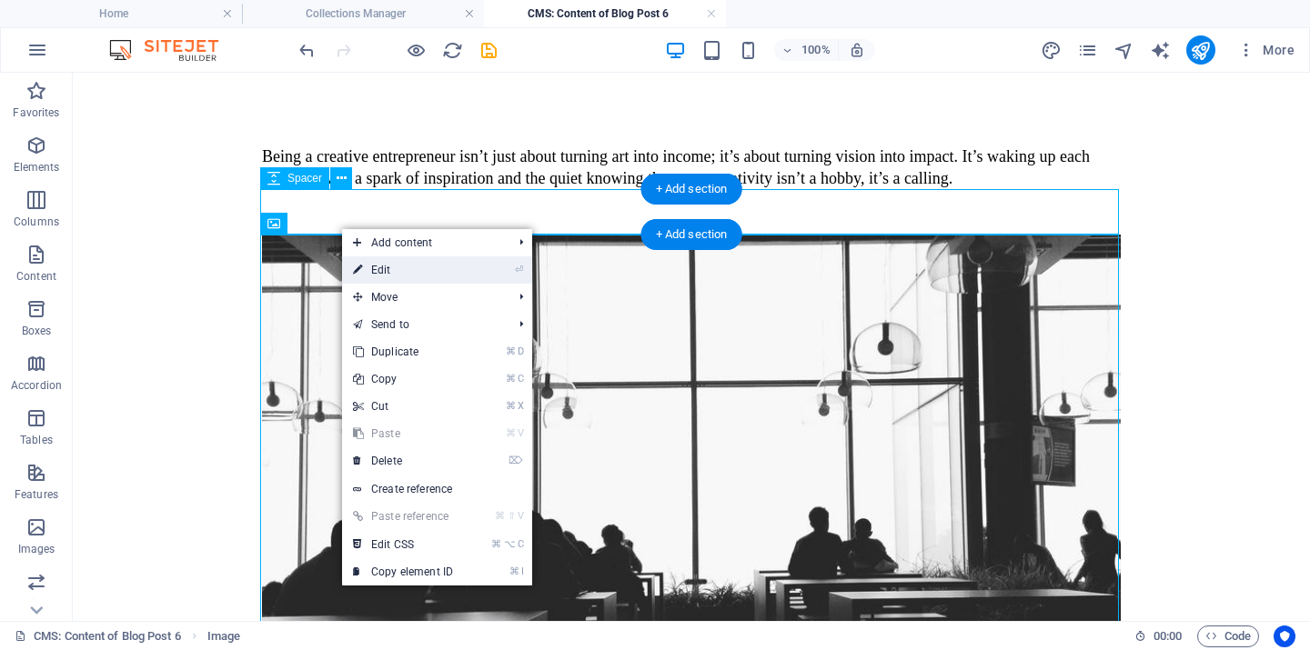
click at [387, 272] on link "⏎ Edit" at bounding box center [403, 270] width 122 height 27
select select "%"
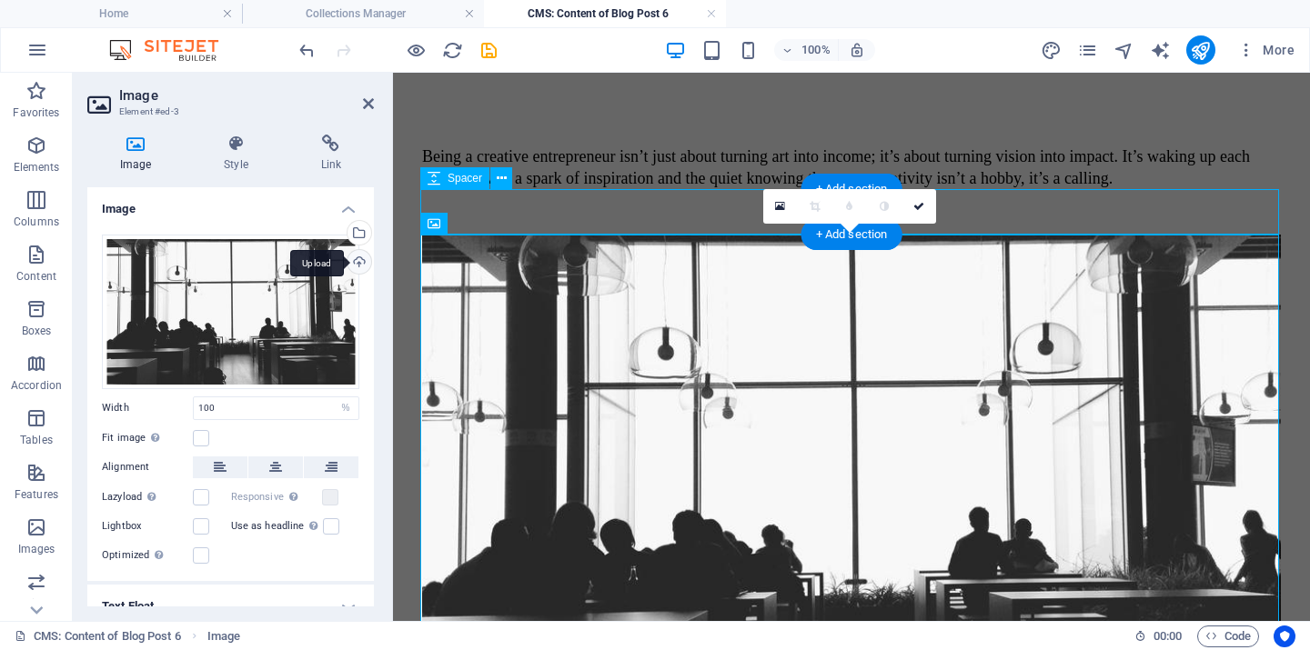
click at [354, 264] on div "Upload" at bounding box center [357, 263] width 27 height 27
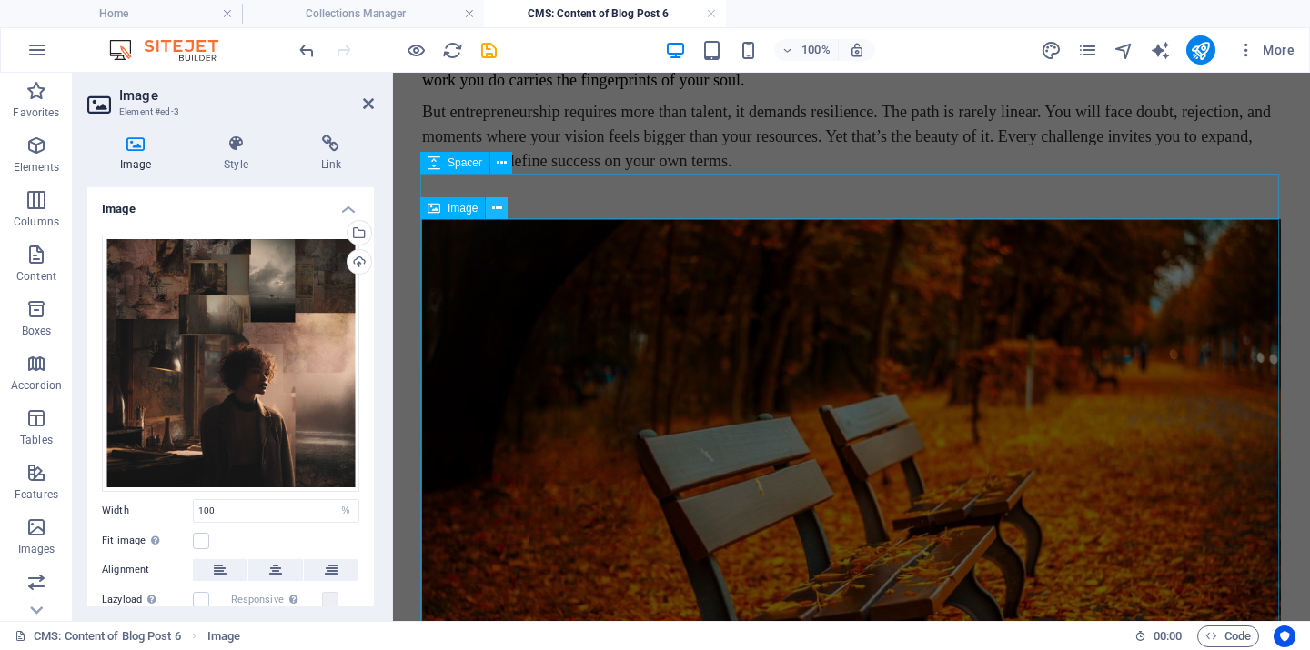
click at [496, 208] on icon at bounding box center [497, 208] width 10 height 19
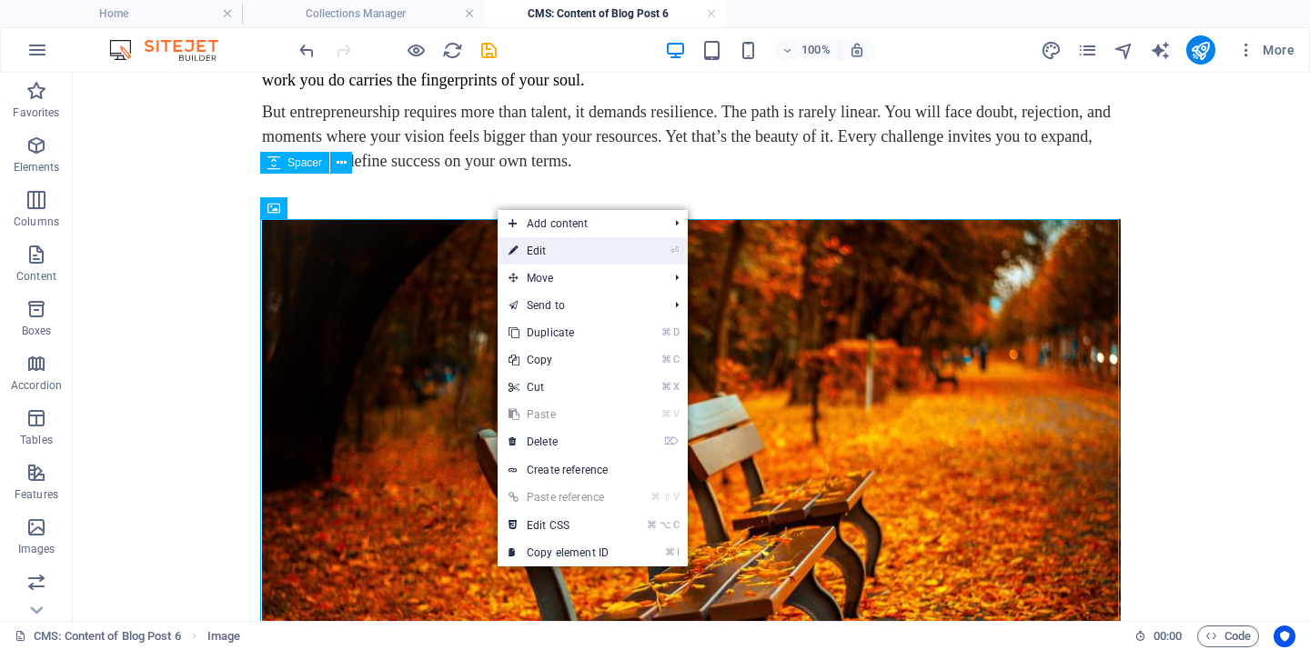
drag, startPoint x: 533, startPoint y: 254, endPoint x: 140, endPoint y: 179, distance: 400.0
click at [533, 254] on link "⏎ Edit" at bounding box center [559, 250] width 122 height 27
select select "%"
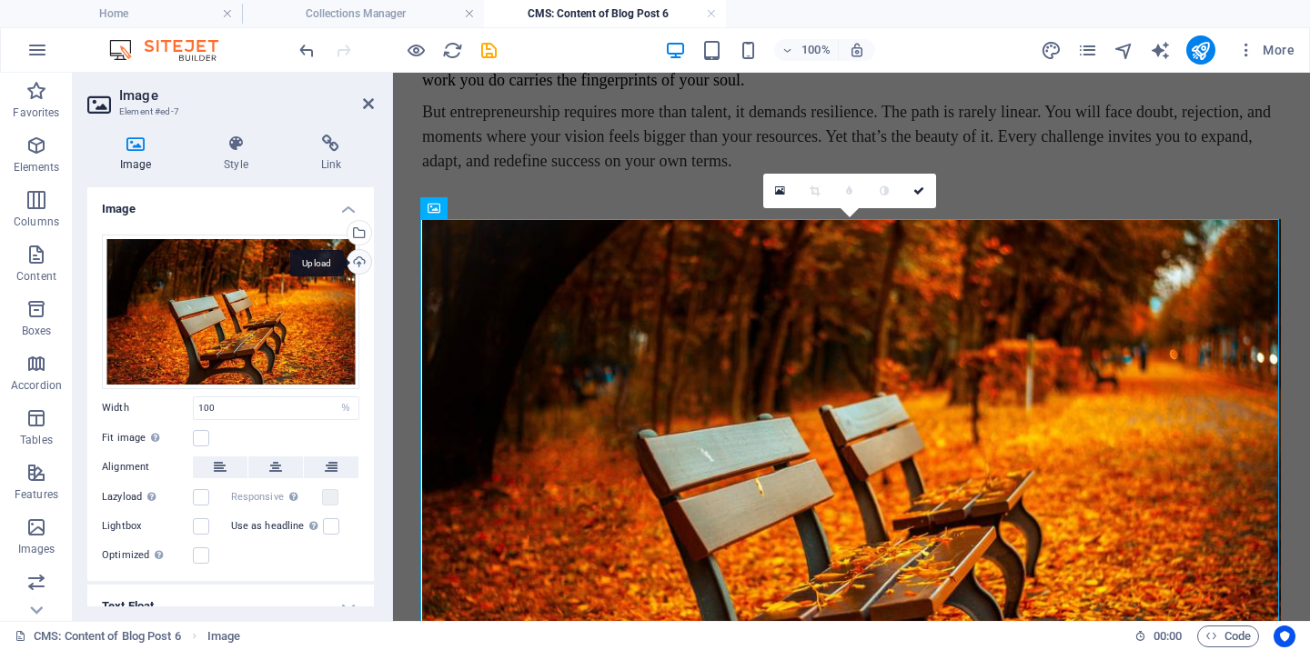
click at [355, 262] on div "Upload" at bounding box center [357, 263] width 27 height 27
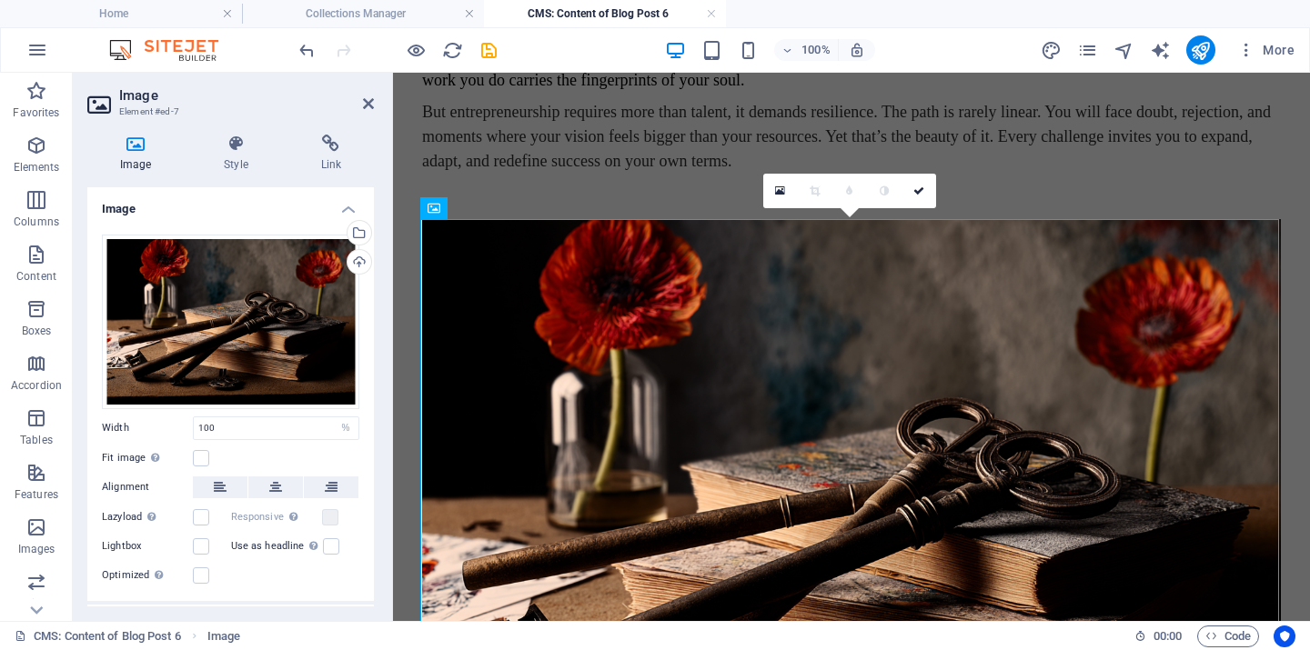
click at [1294, 178] on body "Skip to main content Being a creative entrepreneur isn’t just about turning art…" at bounding box center [851, 16] width 917 height 2140
click at [989, 166] on div "To be a creative entrepreneur is to live at the intersection of imagination and…" at bounding box center [851, 93] width 859 height 162
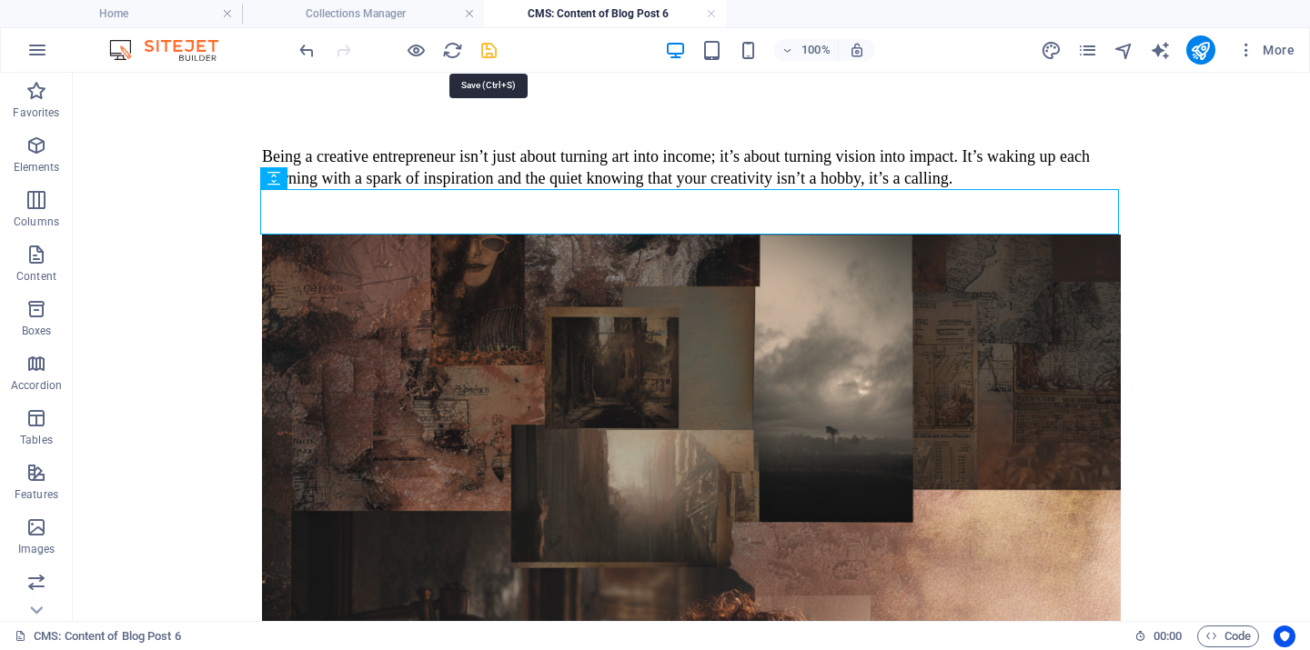
click at [489, 48] on icon "save" at bounding box center [488, 50] width 21 height 21
click at [710, 13] on link at bounding box center [711, 13] width 11 height 17
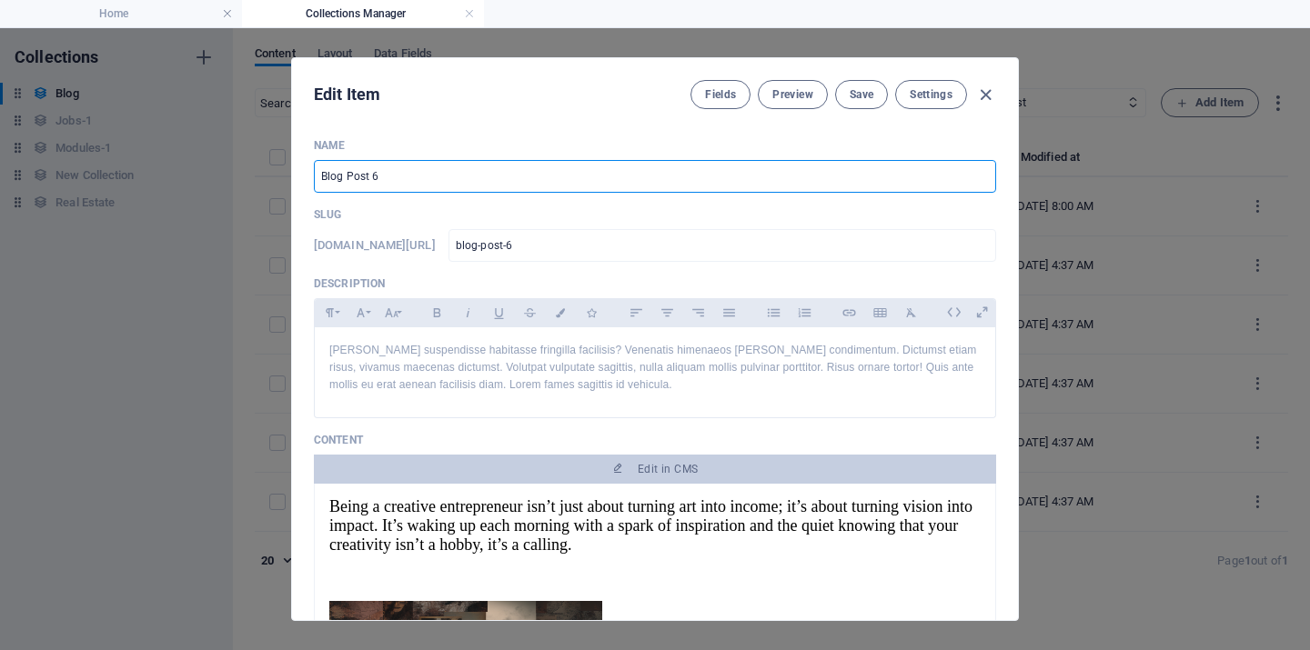
click at [393, 173] on input "Blog Post 6" at bounding box center [655, 176] width 682 height 33
click at [392, 173] on input "Blog Post 6" at bounding box center [655, 176] width 682 height 33
paste input "The Heart of a Creative Entrepreneur: Turning Vision Into Legacy"
type input "The Heart of a Creative Entrepreneur: Turning Vision Into Legacy"
type input "the-heart-of-a-creative-entrepreneur-turning-vision-into-legacy"
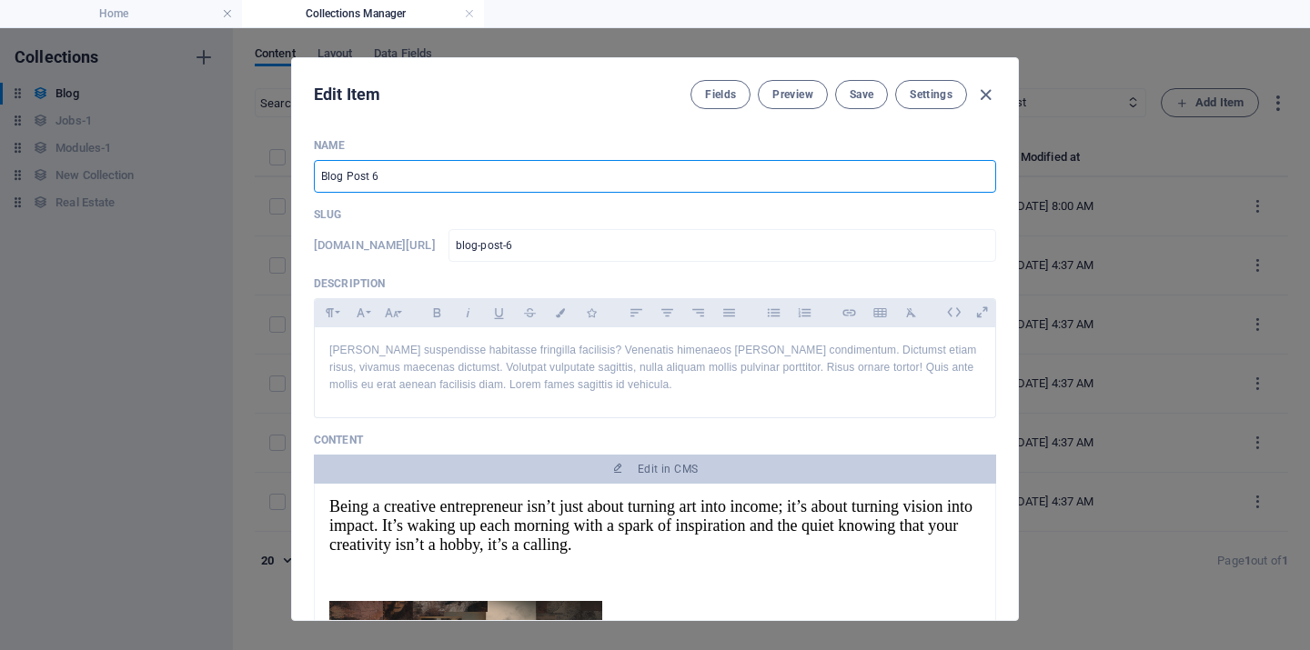
type input "the-heart-of-a-creative-entrepreneur-turning-vision-into-legacy"
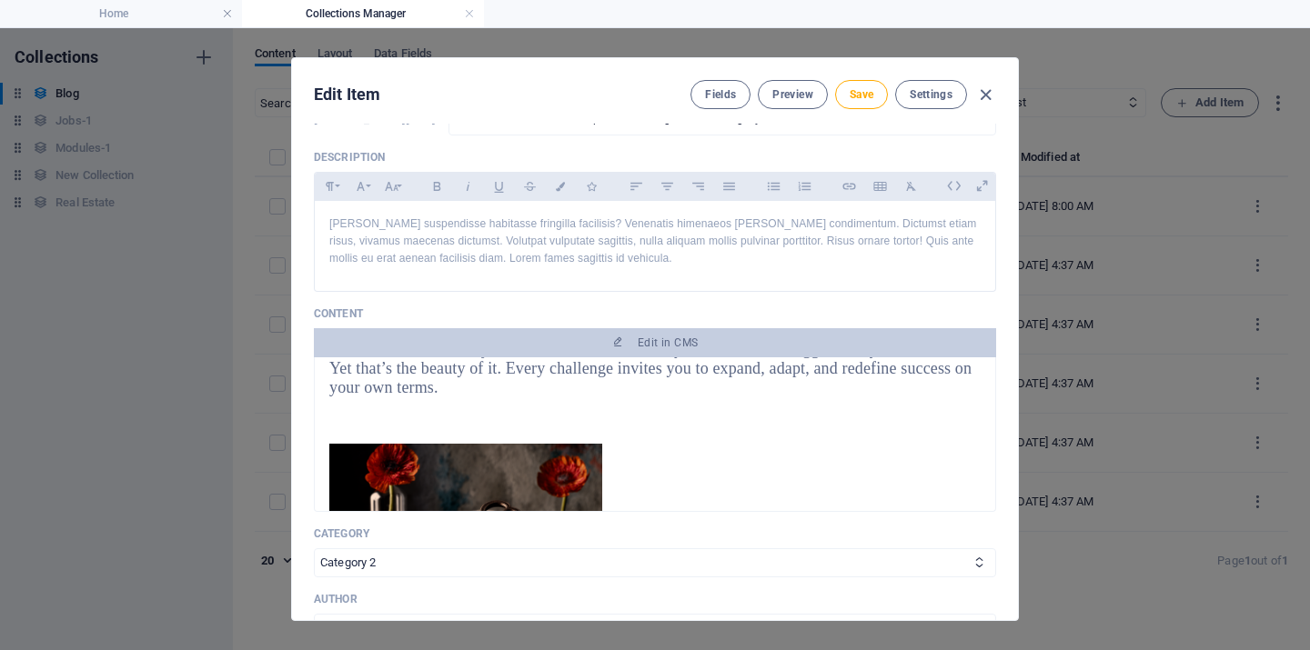
scroll to position [355, 0]
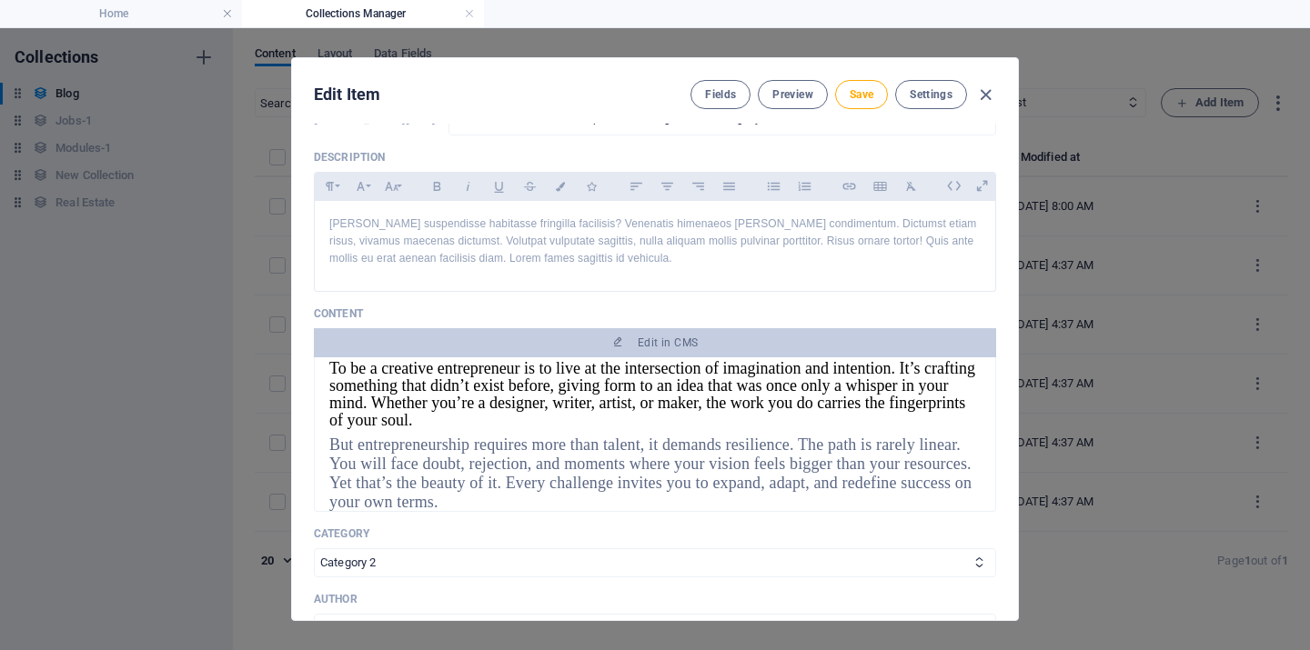
type input "The Heart of a Creative Entrepreneur: Turning Vision Into Legacy"
click at [448, 455] on span "But entrepreneurship requires more than talent, it demands resilience. The path…" at bounding box center [650, 473] width 642 height 75
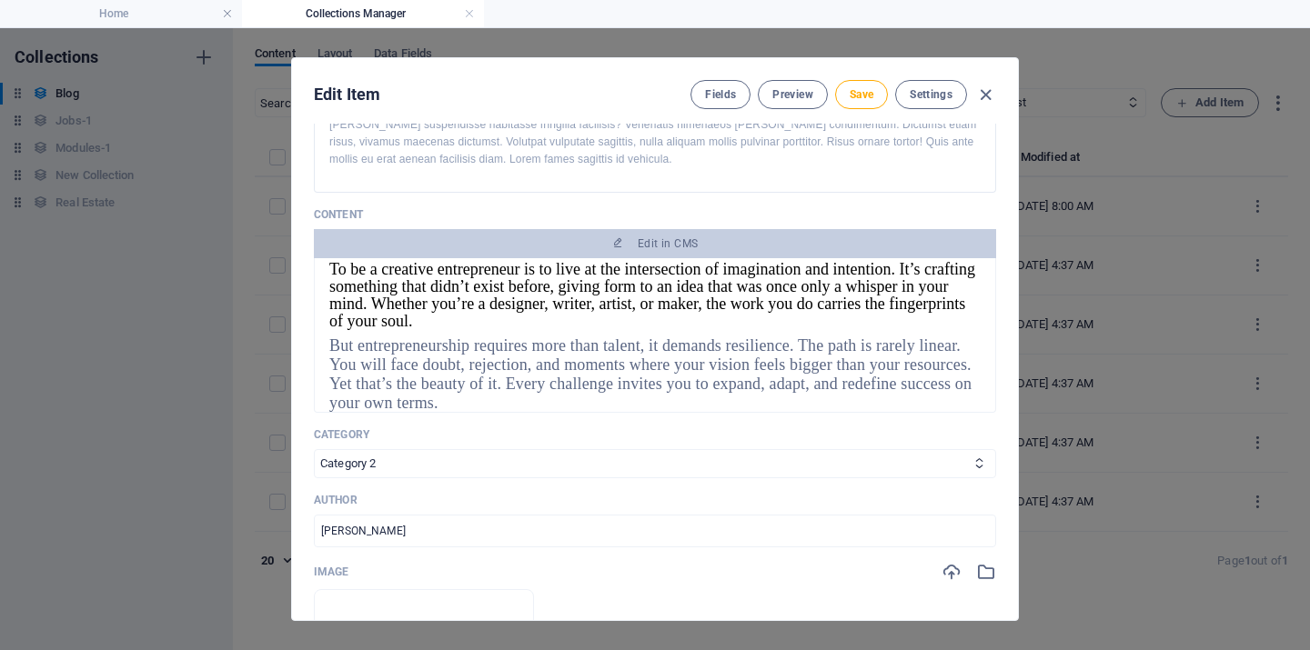
scroll to position [451, 0]
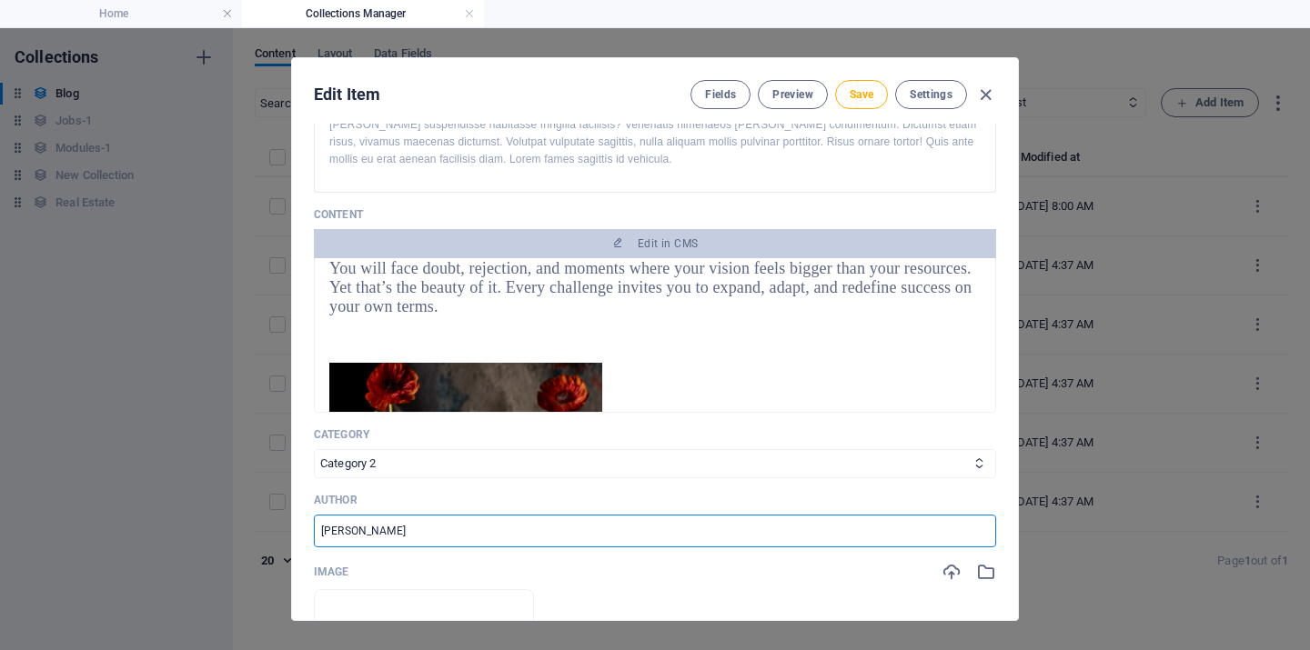
click at [430, 534] on input "[PERSON_NAME]" at bounding box center [655, 531] width 682 height 33
type input "LaPortsia [PERSON_NAME]"
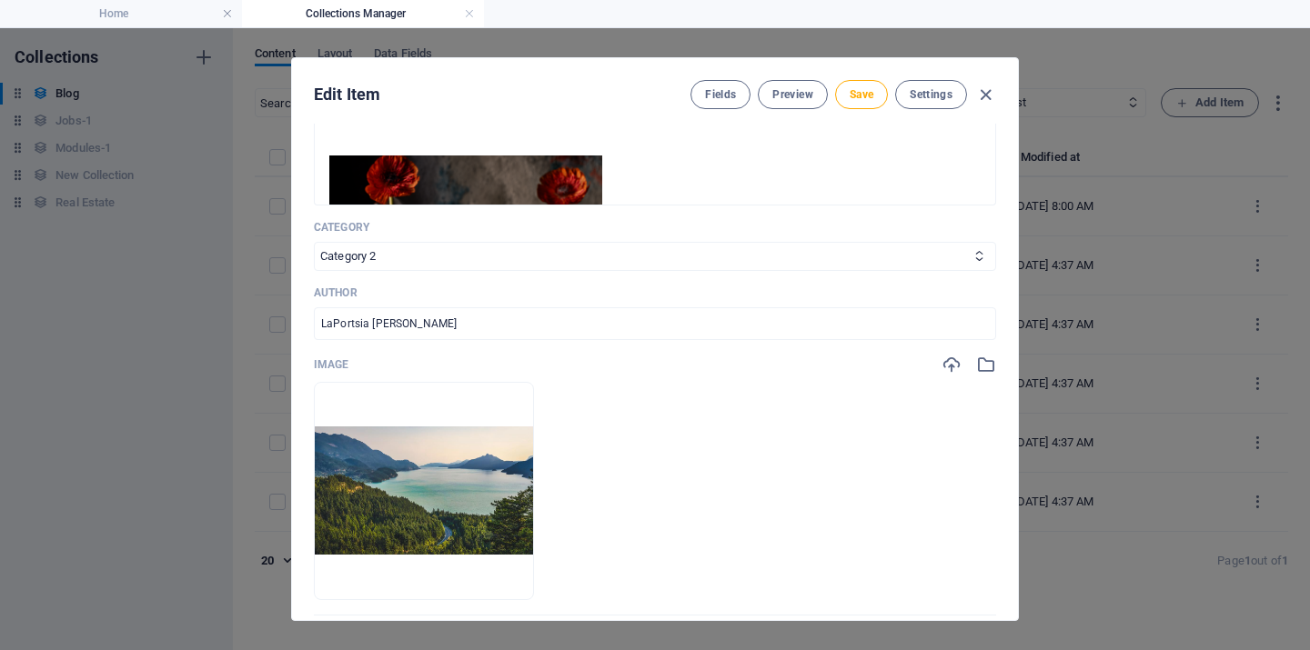
scroll to position [694, 0]
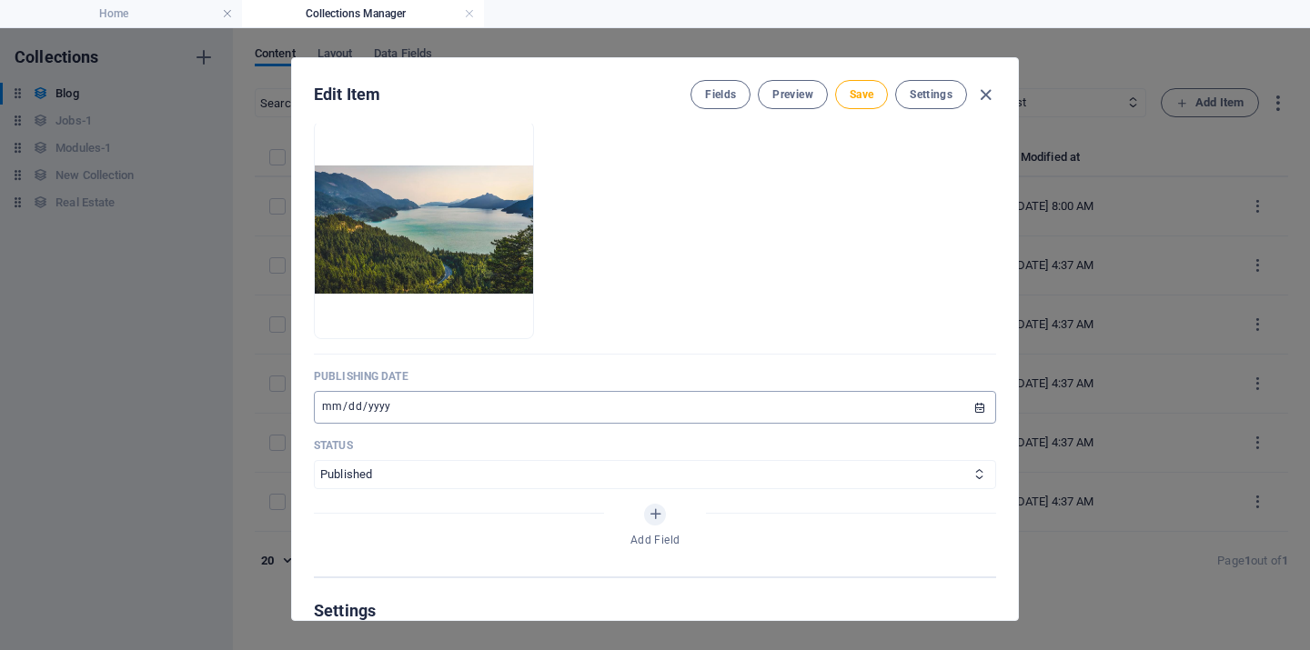
click at [975, 407] on input "[DATE]" at bounding box center [655, 407] width 682 height 33
type input "[DATE]"
click at [817, 333] on ul "Drop files here to upload them instantly" at bounding box center [655, 230] width 682 height 218
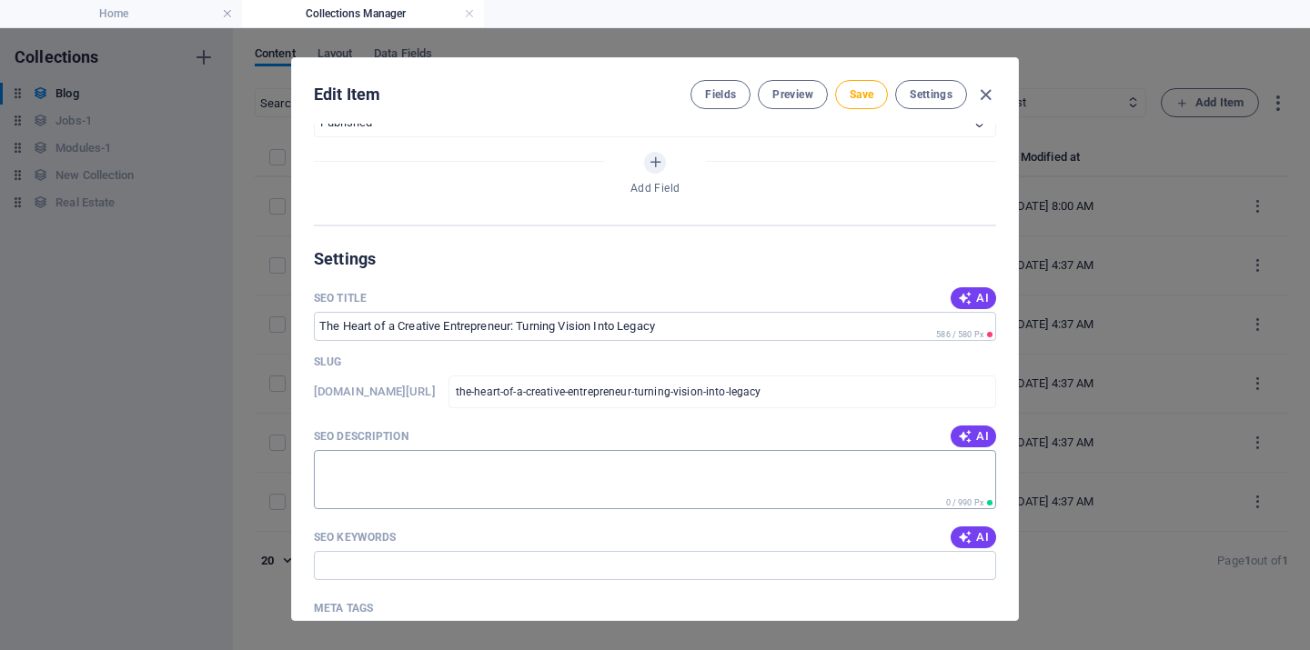
scroll to position [1072, 0]
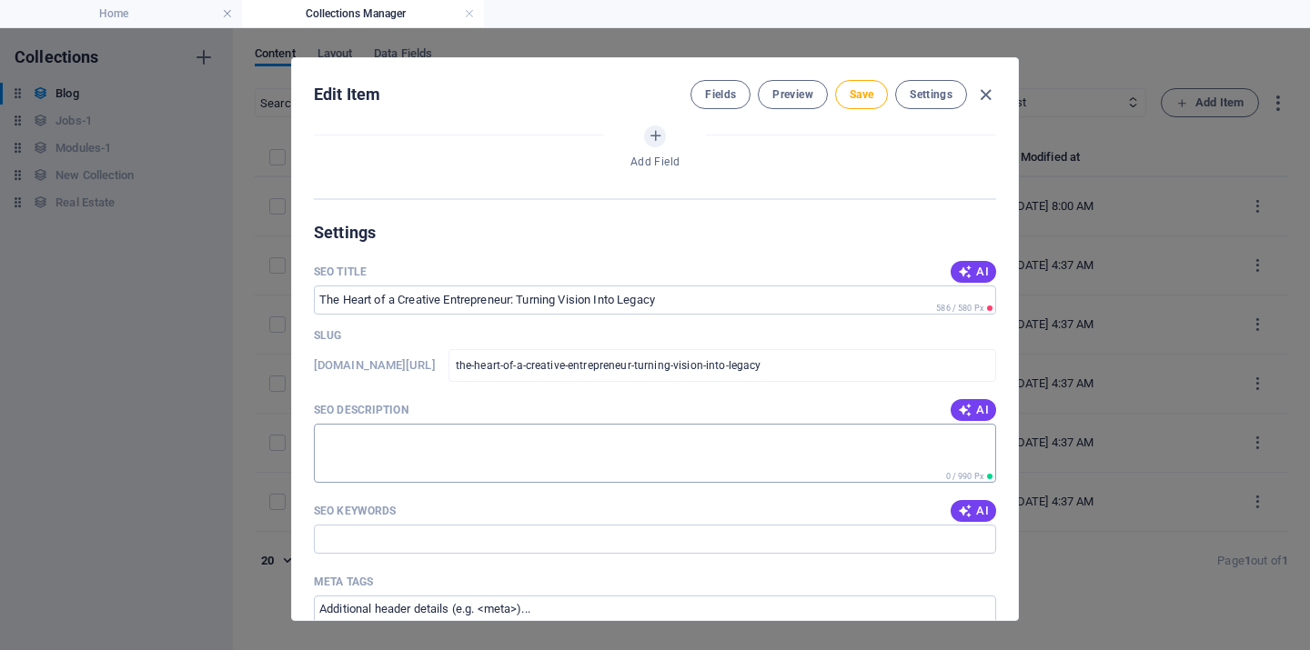
click at [371, 437] on textarea "SEO Description" at bounding box center [655, 453] width 682 height 59
paste textarea "Discover what it means to be a creative entrepreneur, where imagination, purpos…"
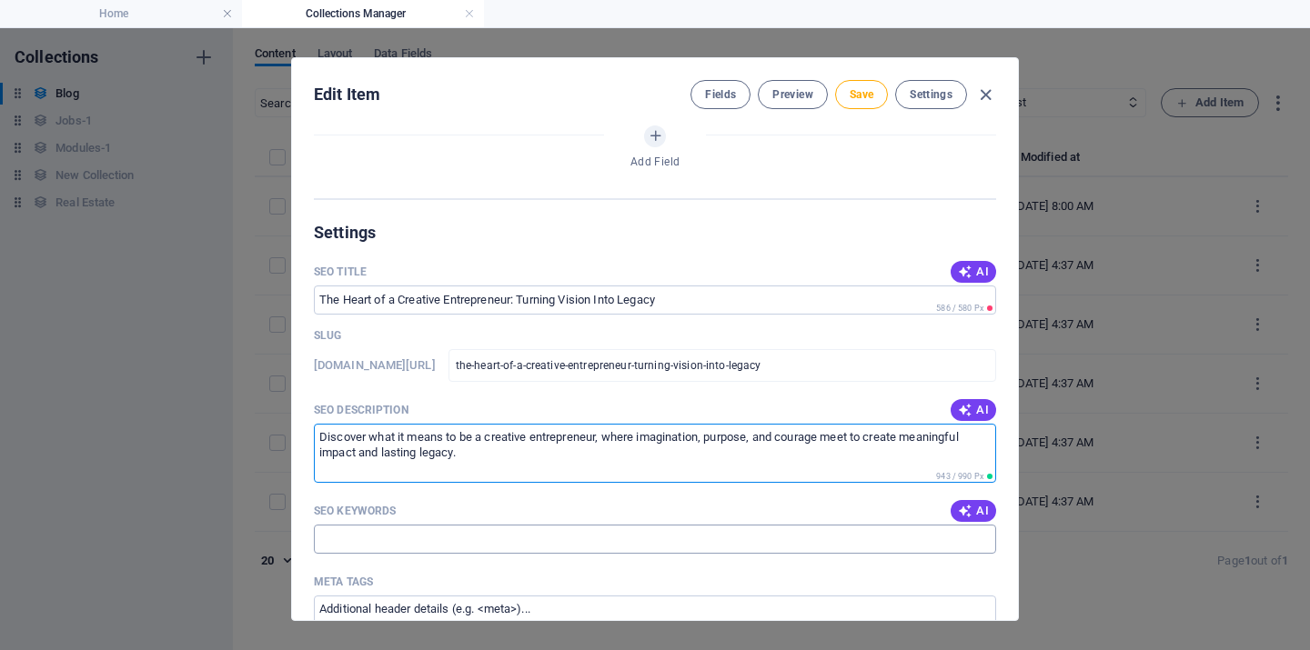
type textarea "Discover what it means to be a creative entrepreneur, where imagination, purpos…"
click at [349, 530] on input "SEO Keywords" at bounding box center [655, 539] width 682 height 29
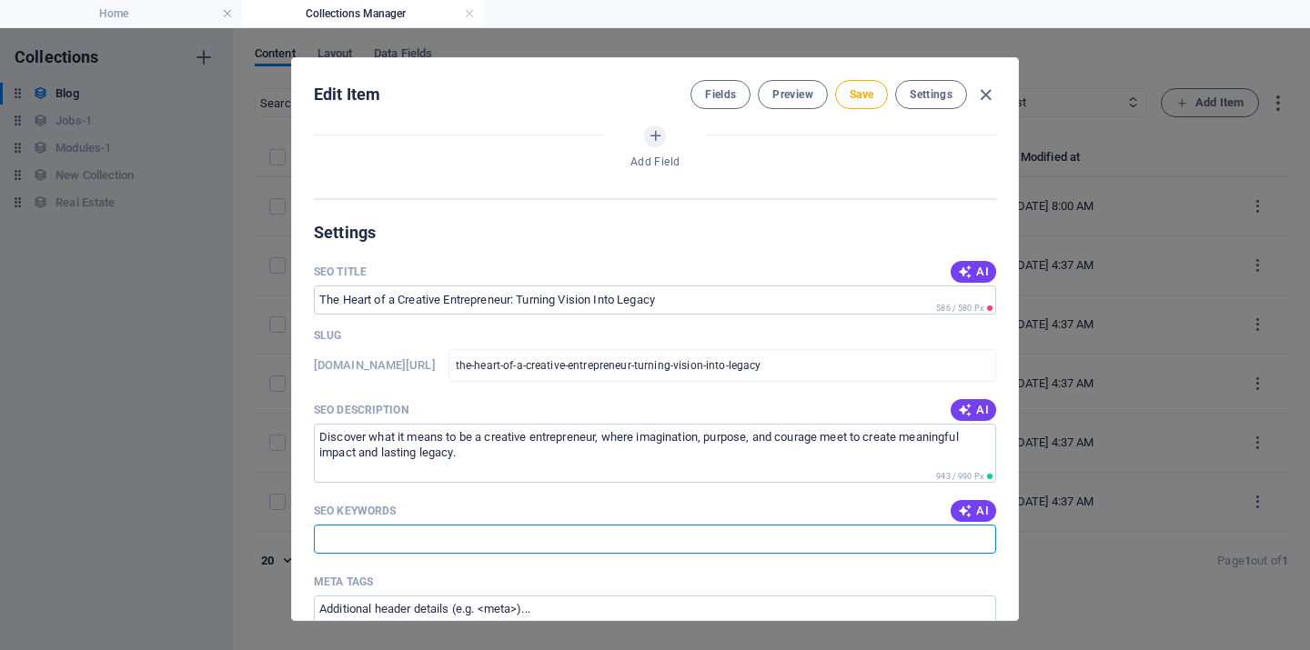
paste input "creative entrepreneur, creativity and business, entrepreneurship, purpose-drive…"
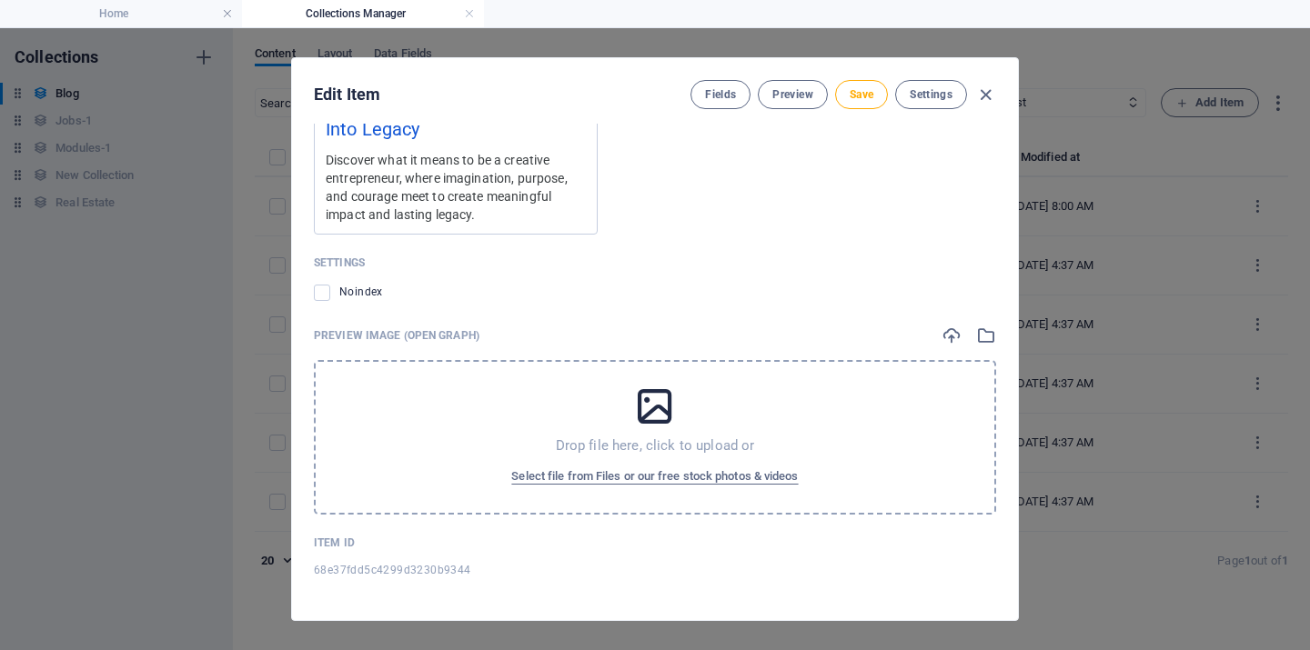
scroll to position [1525, 0]
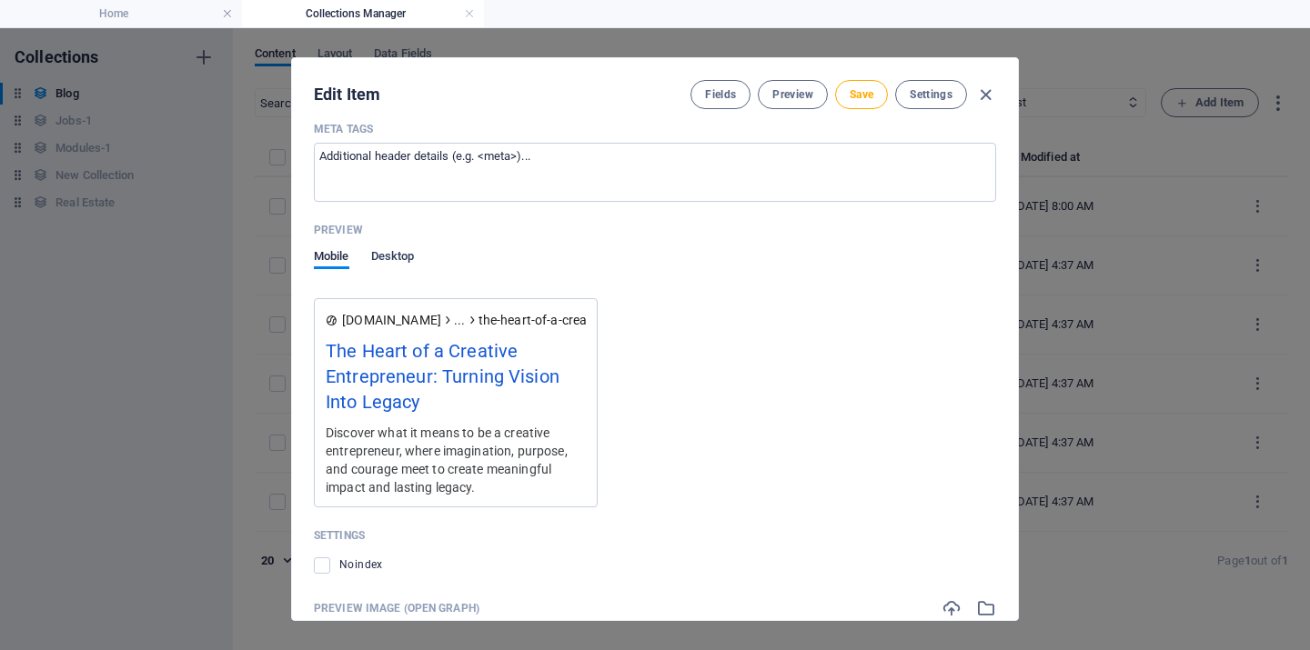
type input "creative entrepreneur, creativity and business, entrepreneurship, purpose-drive…"
click at [395, 258] on span "Desktop" at bounding box center [393, 258] width 44 height 25
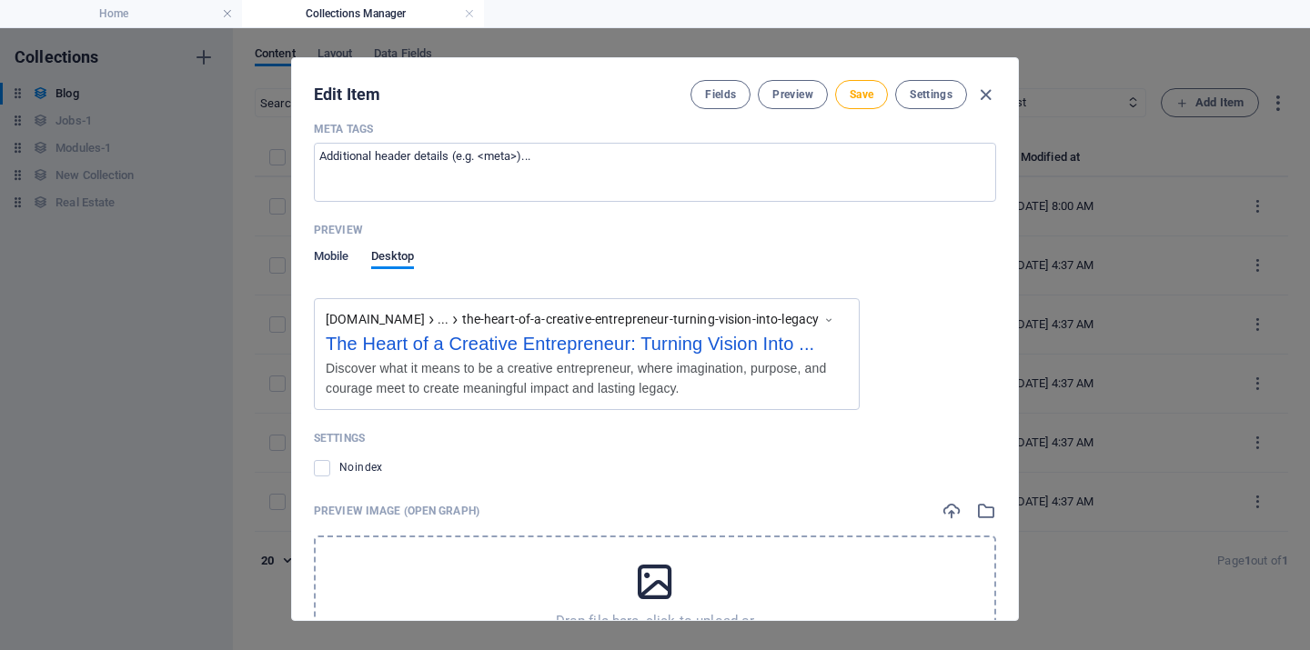
click at [340, 253] on span "Mobile" at bounding box center [331, 258] width 35 height 25
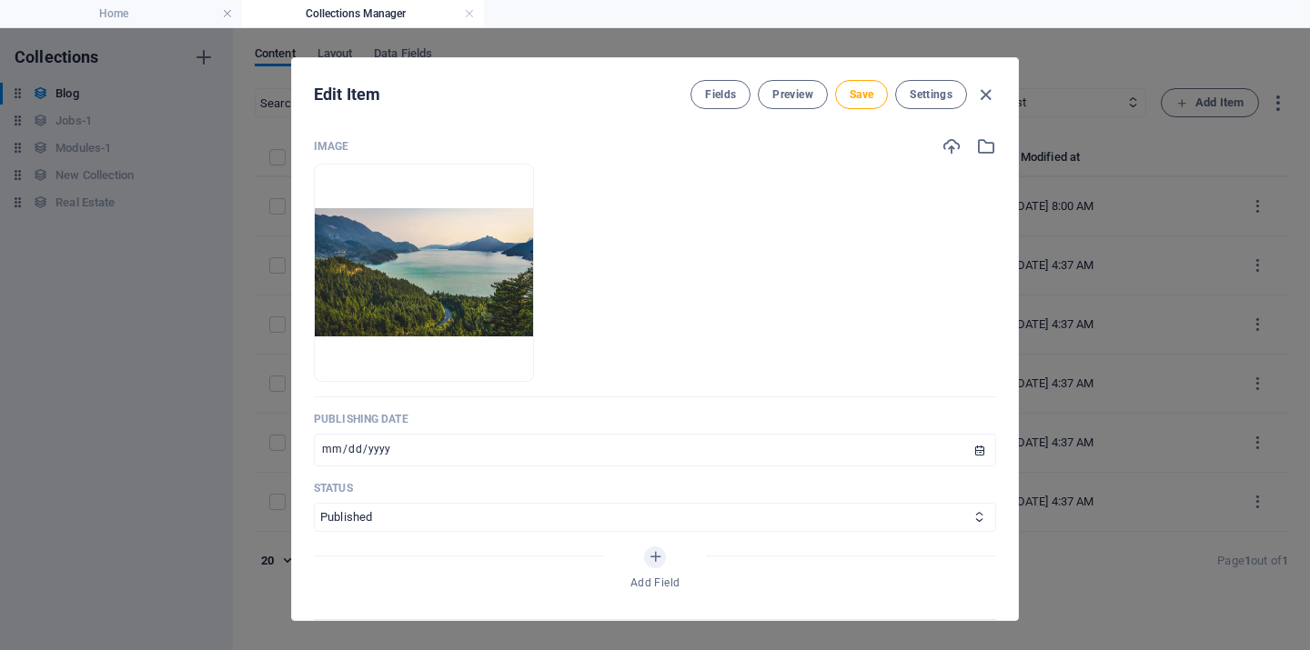
scroll to position [579, 0]
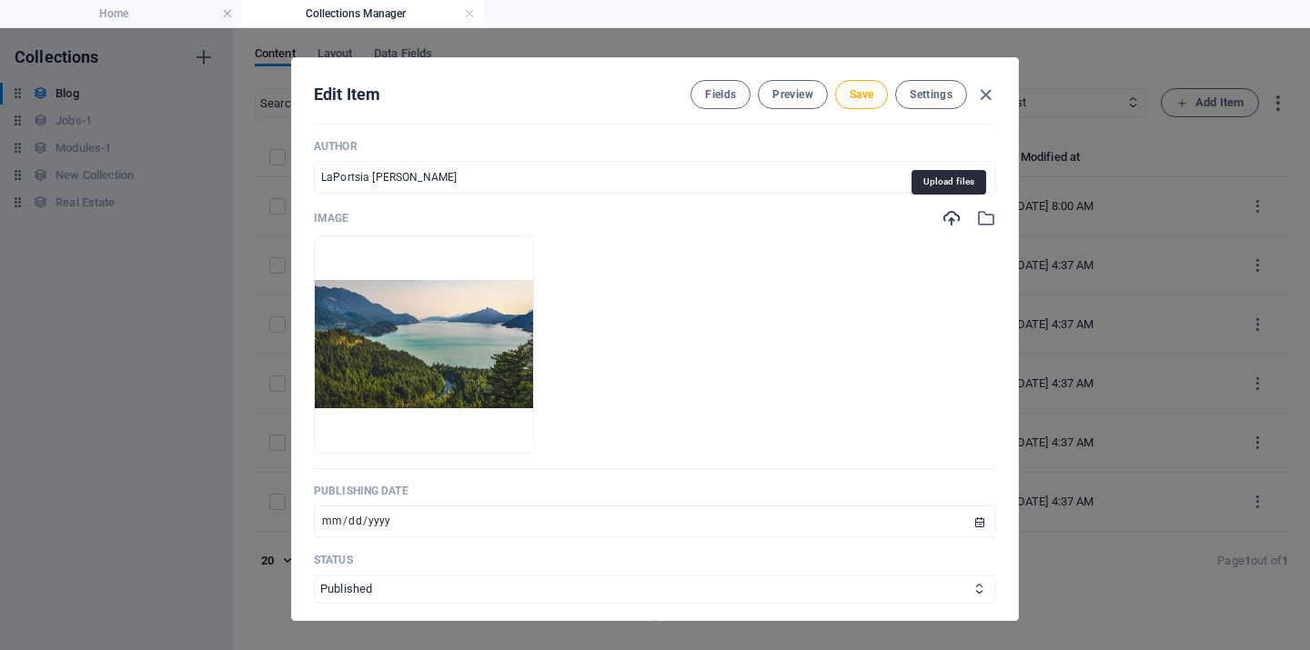
click at [946, 219] on icon "button" at bounding box center [951, 218] width 20 height 20
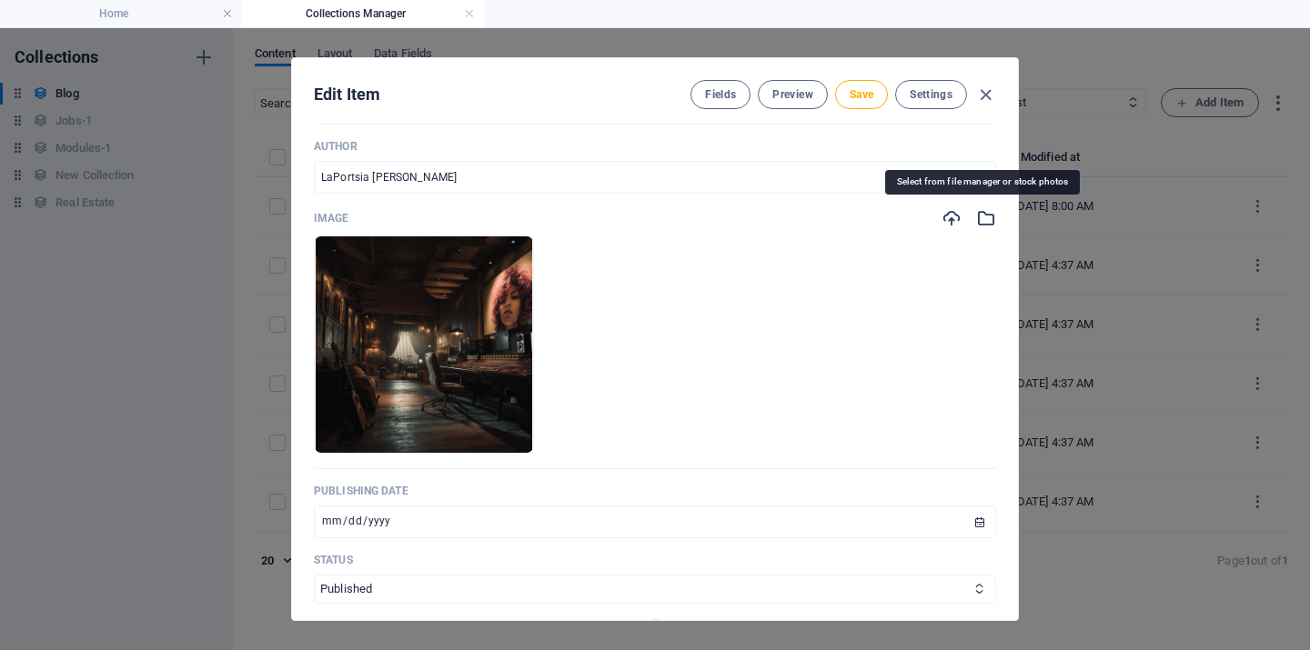
click at [979, 218] on icon "button" at bounding box center [986, 218] width 20 height 20
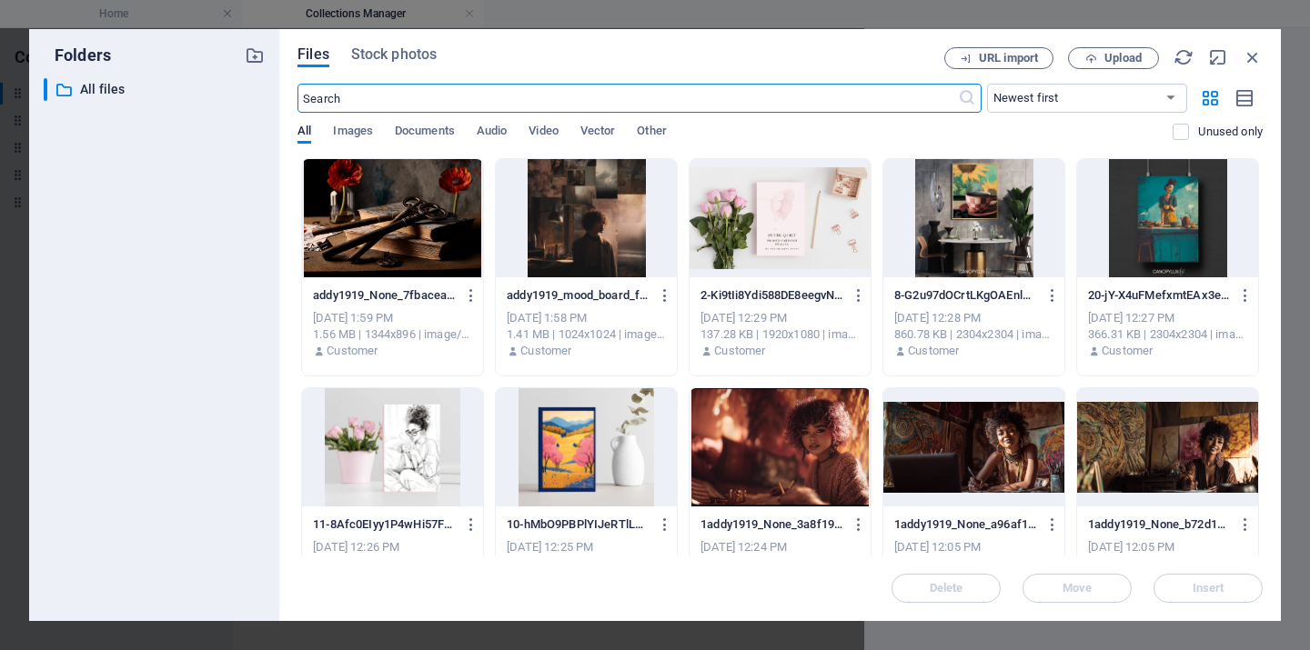
scroll to position [448, 0]
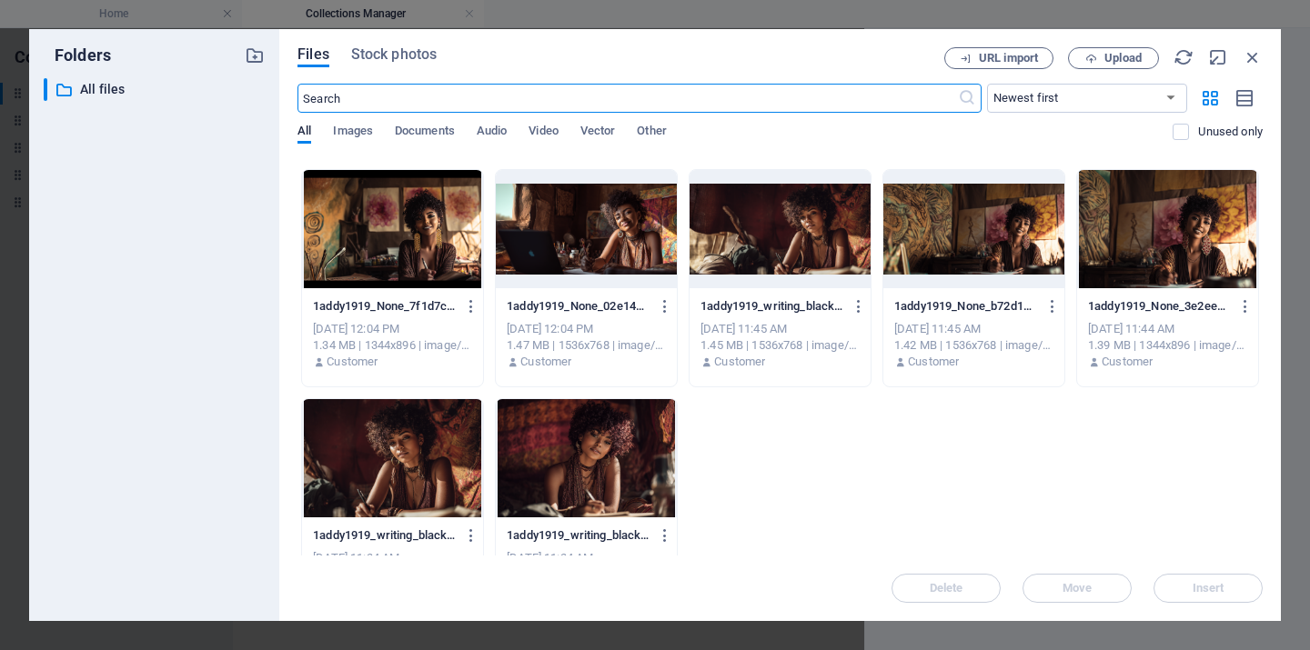
click at [585, 455] on div at bounding box center [586, 458] width 181 height 118
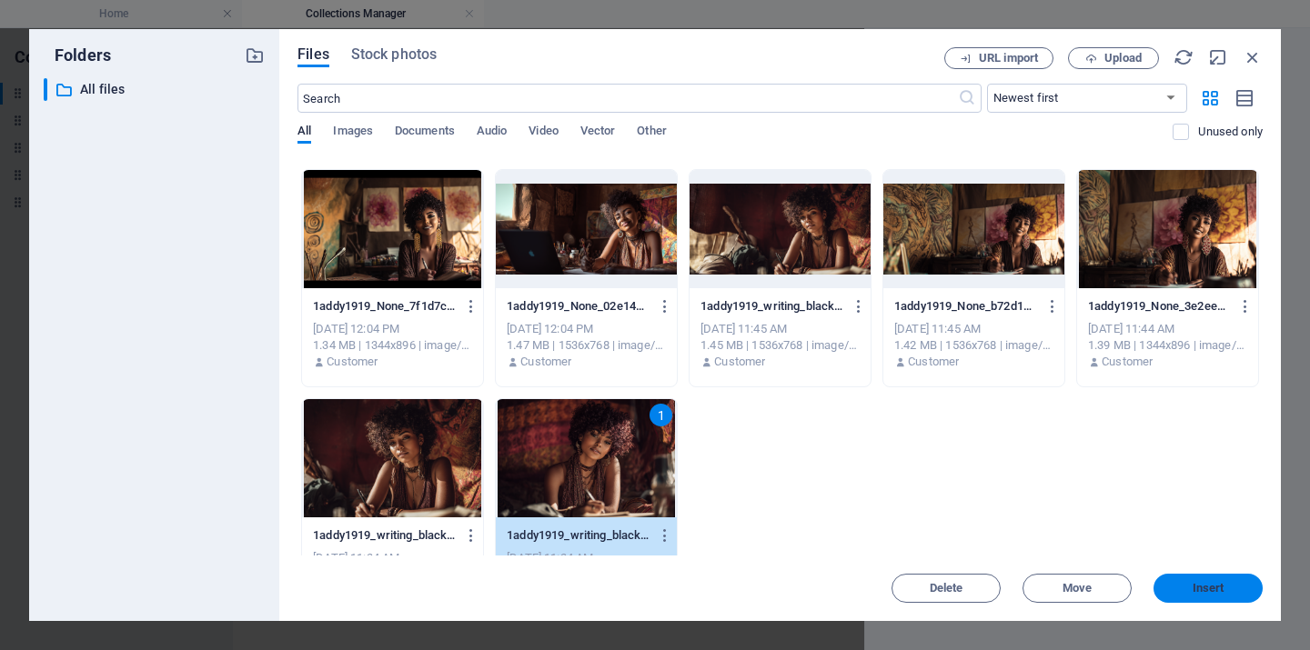
click at [1225, 591] on span "Insert" at bounding box center [1208, 588] width 95 height 11
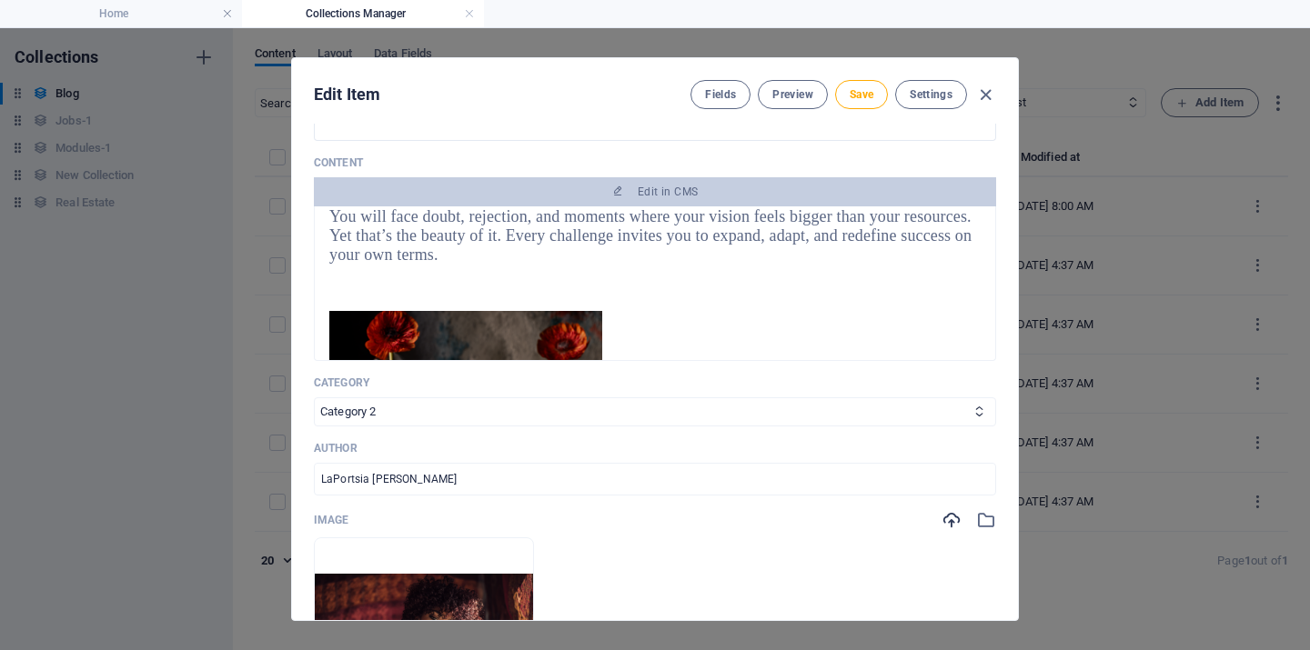
scroll to position [277, 0]
click at [654, 235] on span "But entrepreneurship requires more than talent, it demands resilience. The path…" at bounding box center [650, 225] width 642 height 75
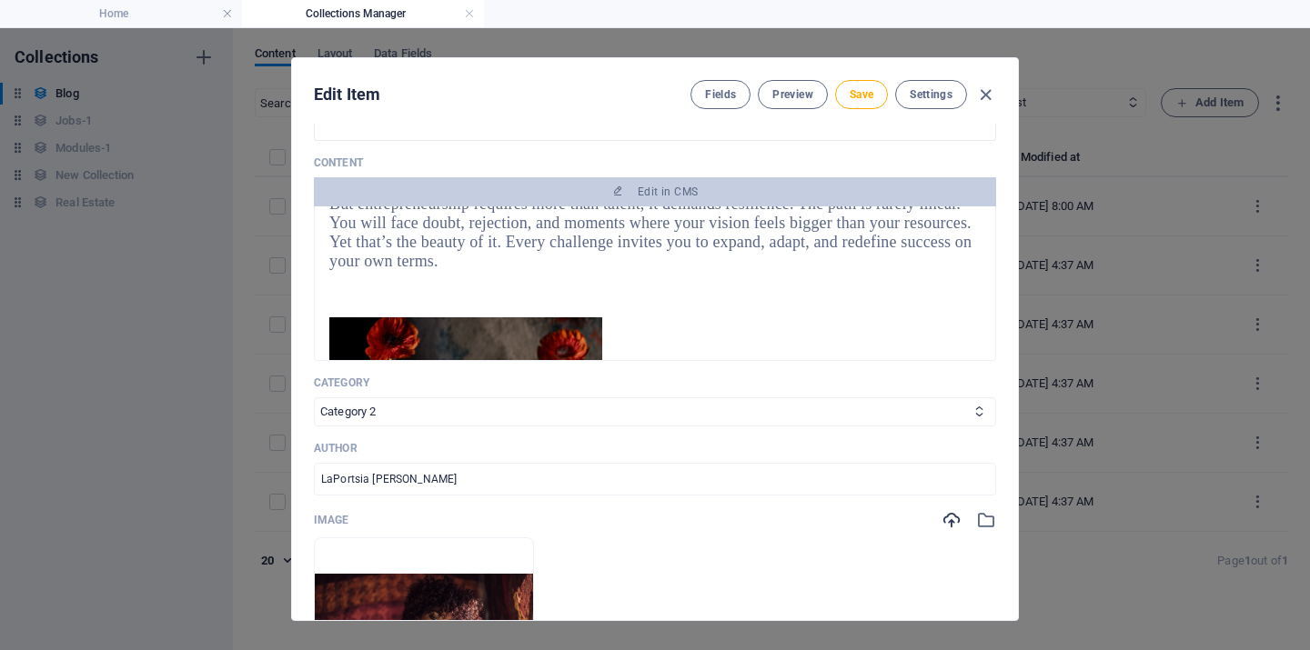
scroll to position [424, 0]
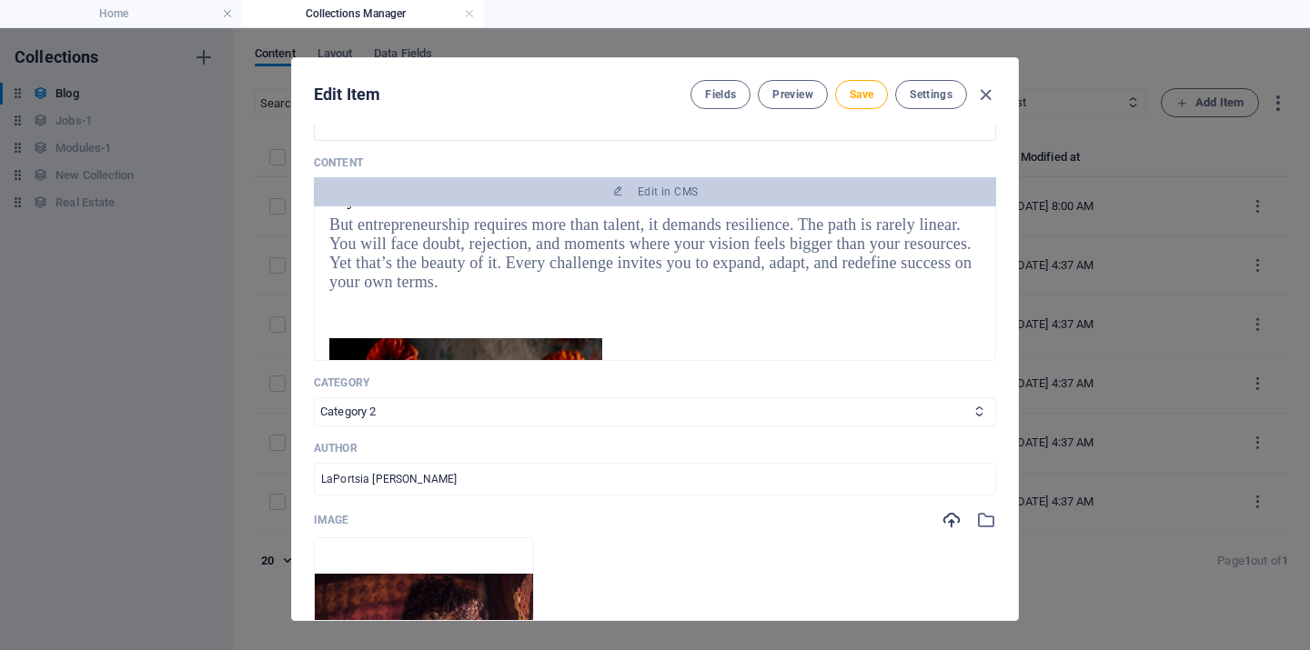
click at [447, 285] on div "To be a creative entrepreneur is to live at the intersection of imagination and…" at bounding box center [654, 216] width 651 height 153
click at [420, 262] on span "But entrepreneurship requires more than talent, it demands resilience. The path…" at bounding box center [650, 253] width 642 height 75
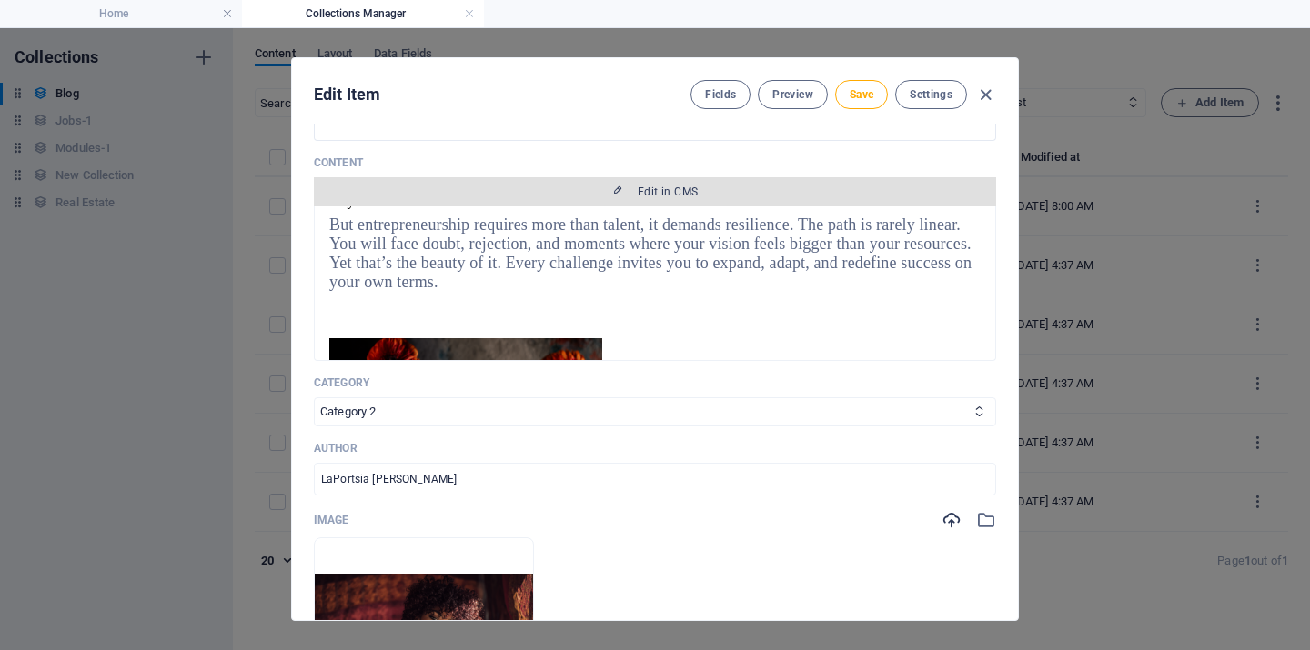
click at [679, 189] on span "Edit in CMS" at bounding box center [668, 192] width 60 height 15
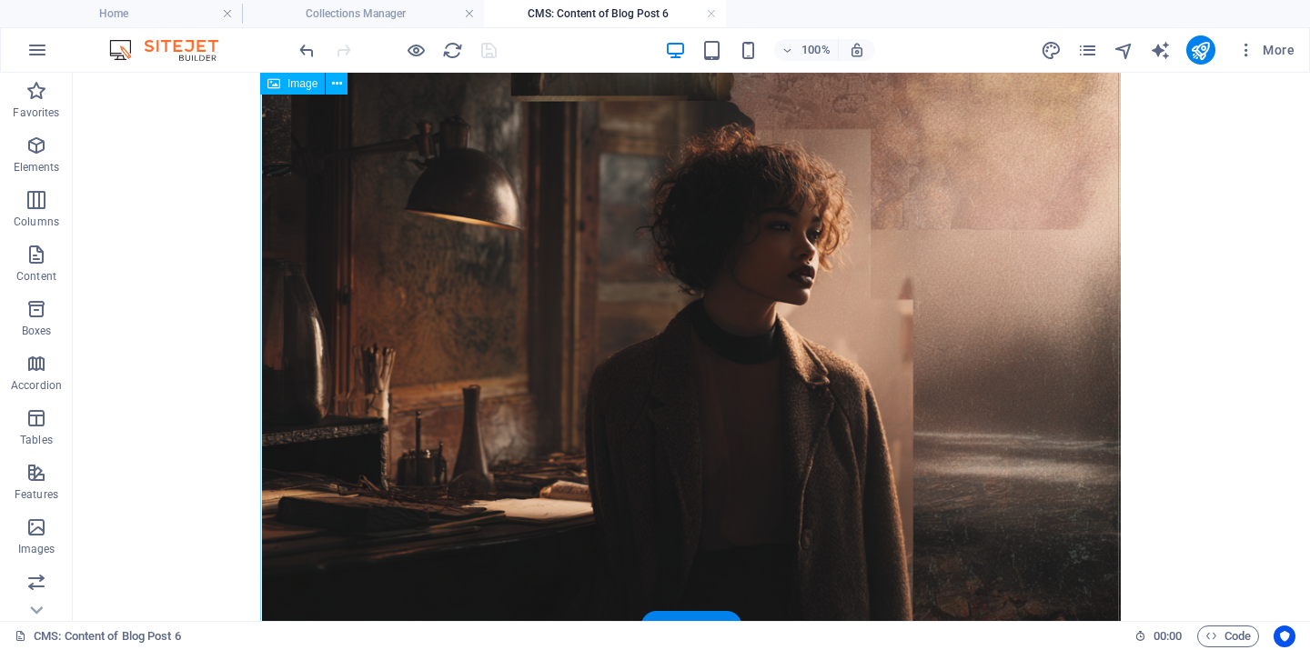
scroll to position [958, 0]
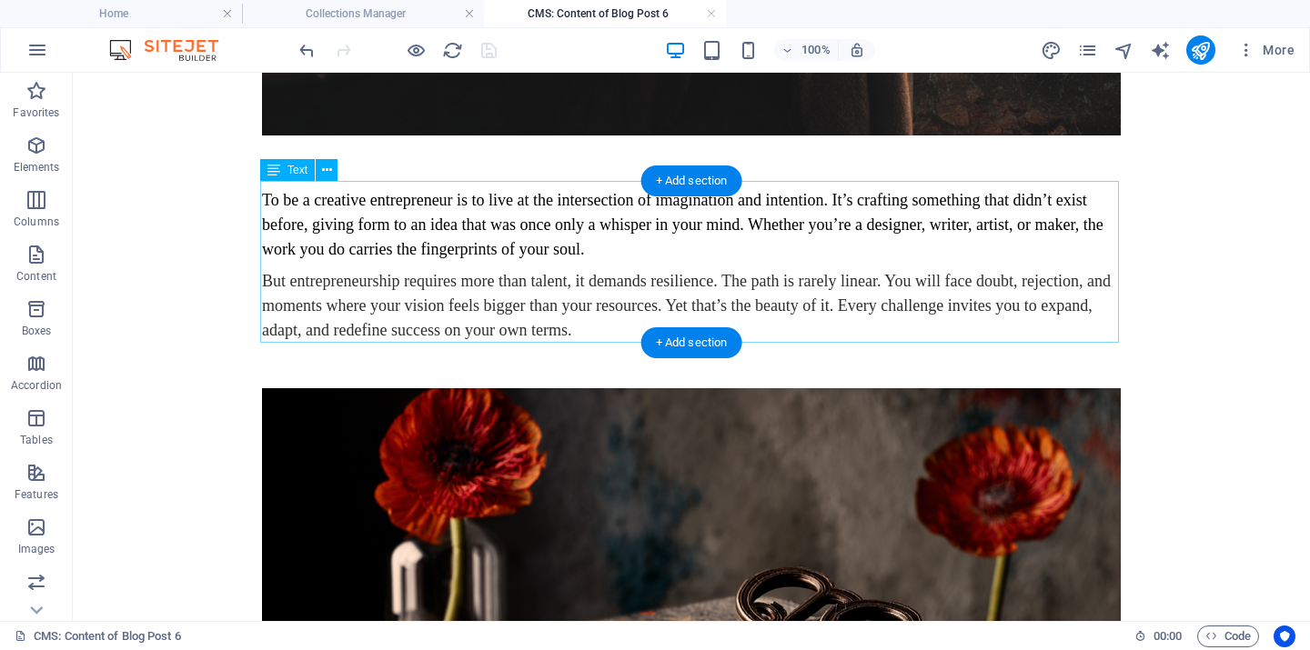
click at [467, 281] on div "To be a creative entrepreneur is to live at the intersection of imagination and…" at bounding box center [691, 262] width 859 height 162
click at [569, 332] on div "To be a creative entrepreneur is to live at the intersection of imagination and…" at bounding box center [691, 262] width 859 height 162
click at [331, 170] on icon at bounding box center [327, 170] width 10 height 19
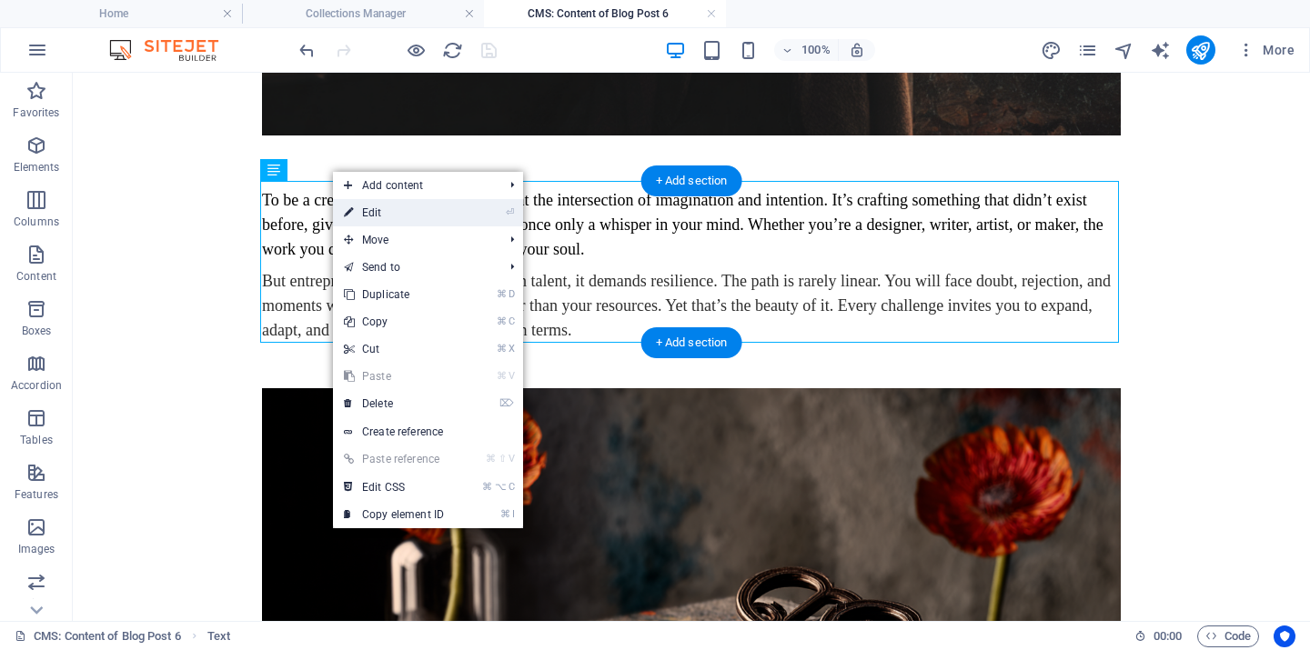
click at [369, 212] on link "⏎ Edit" at bounding box center [394, 212] width 122 height 27
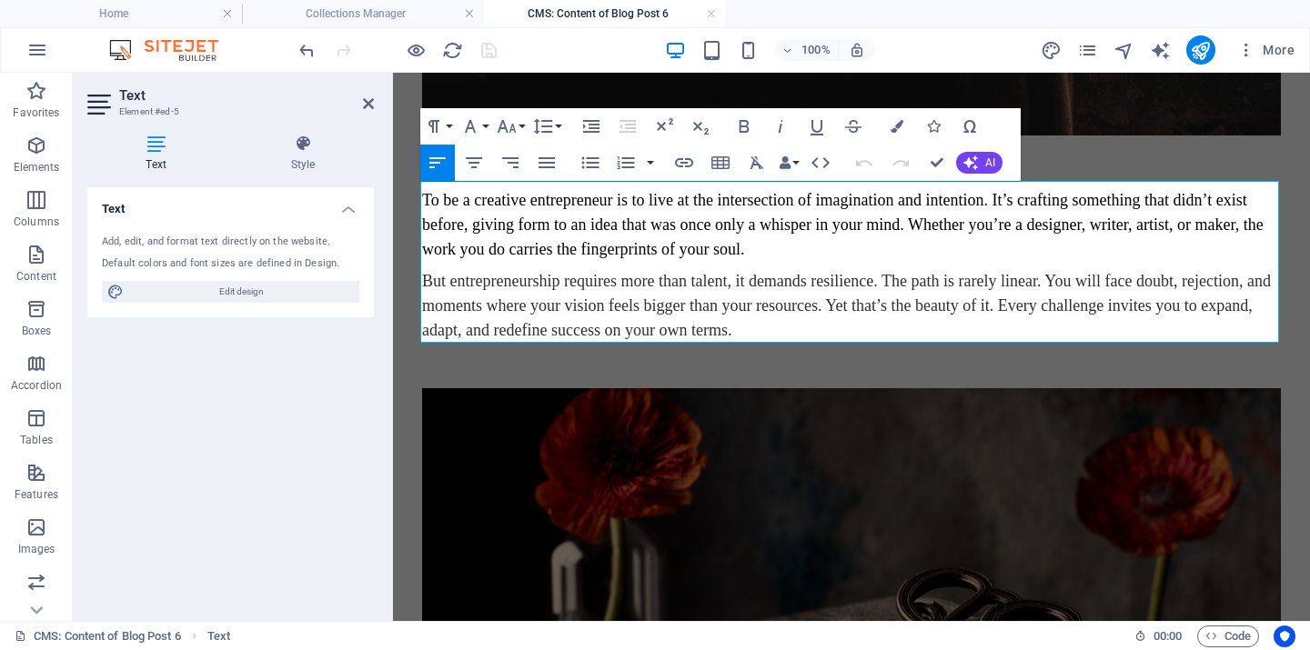
click at [665, 281] on span "But entrepreneurship requires more than talent, it demands resilience. The path…" at bounding box center [846, 305] width 849 height 67
click at [665, 280] on span "But entrepreneurship requires more than talent, it demands resilience. The path…" at bounding box center [846, 305] width 849 height 67
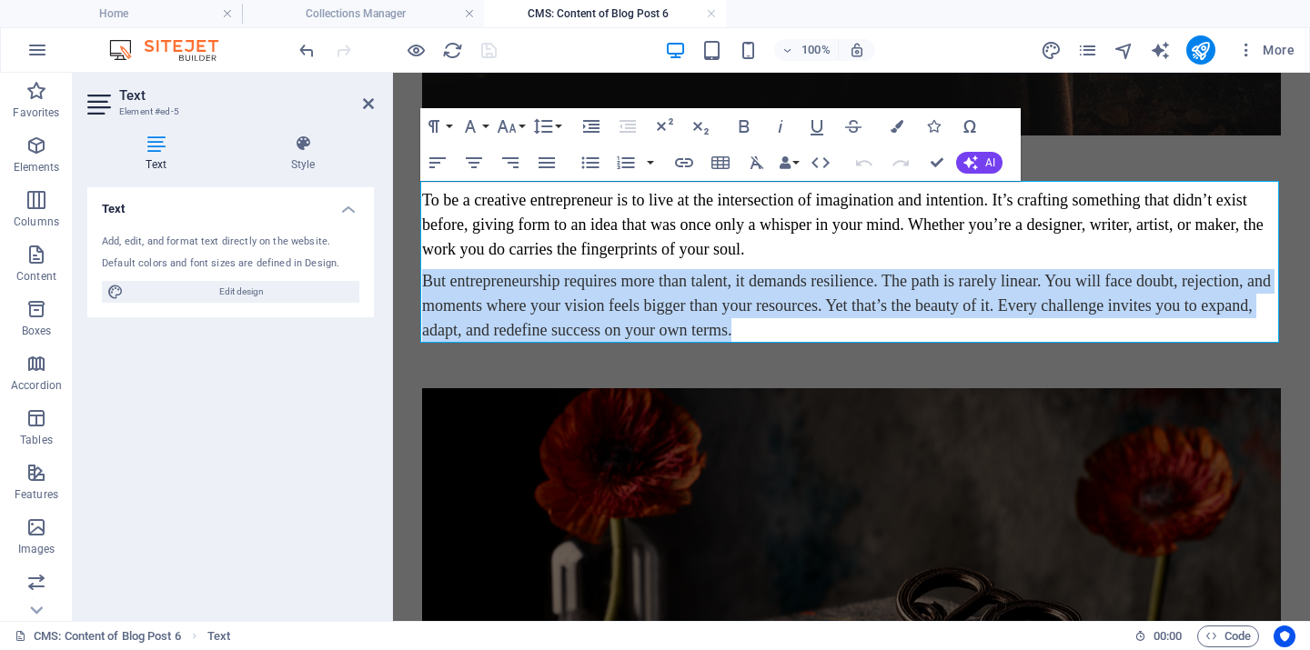
click at [665, 280] on span "But entrepreneurship requires more than talent, it demands resilience. The path…" at bounding box center [846, 305] width 849 height 67
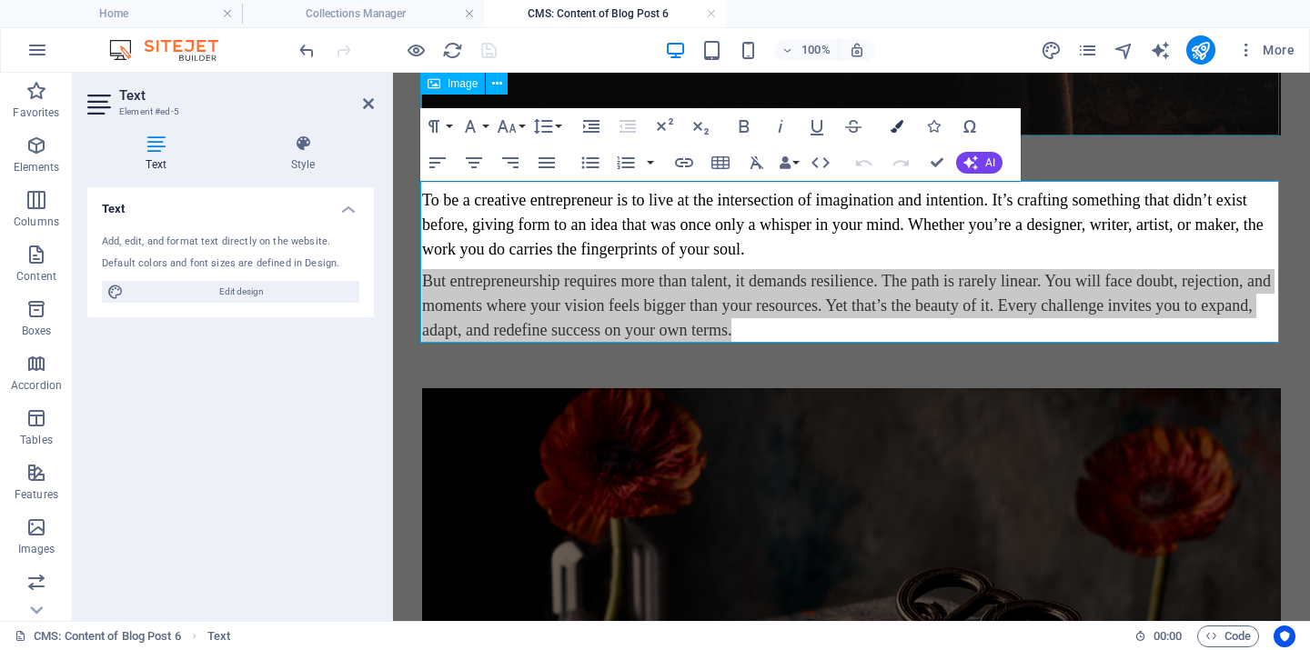
click at [894, 126] on icon "button" at bounding box center [897, 126] width 13 height 13
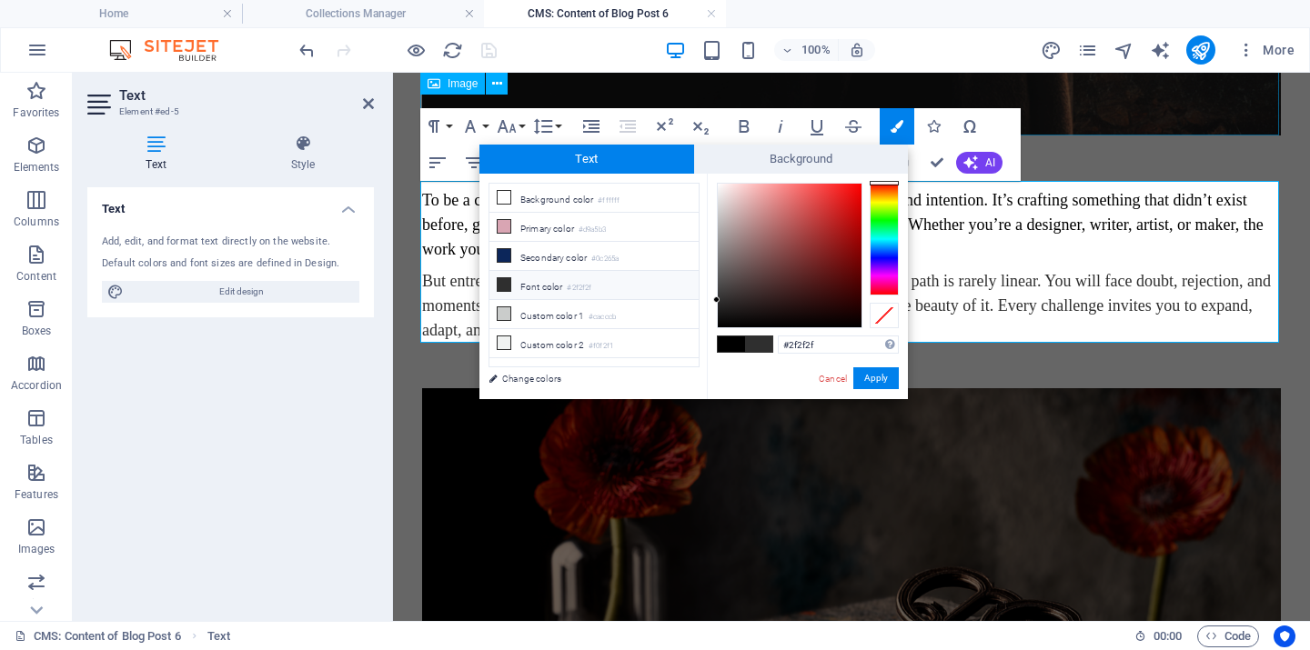
click at [552, 287] on li "Font color #2f2f2f" at bounding box center [593, 285] width 209 height 29
click at [891, 378] on button "Apply" at bounding box center [875, 378] width 45 height 22
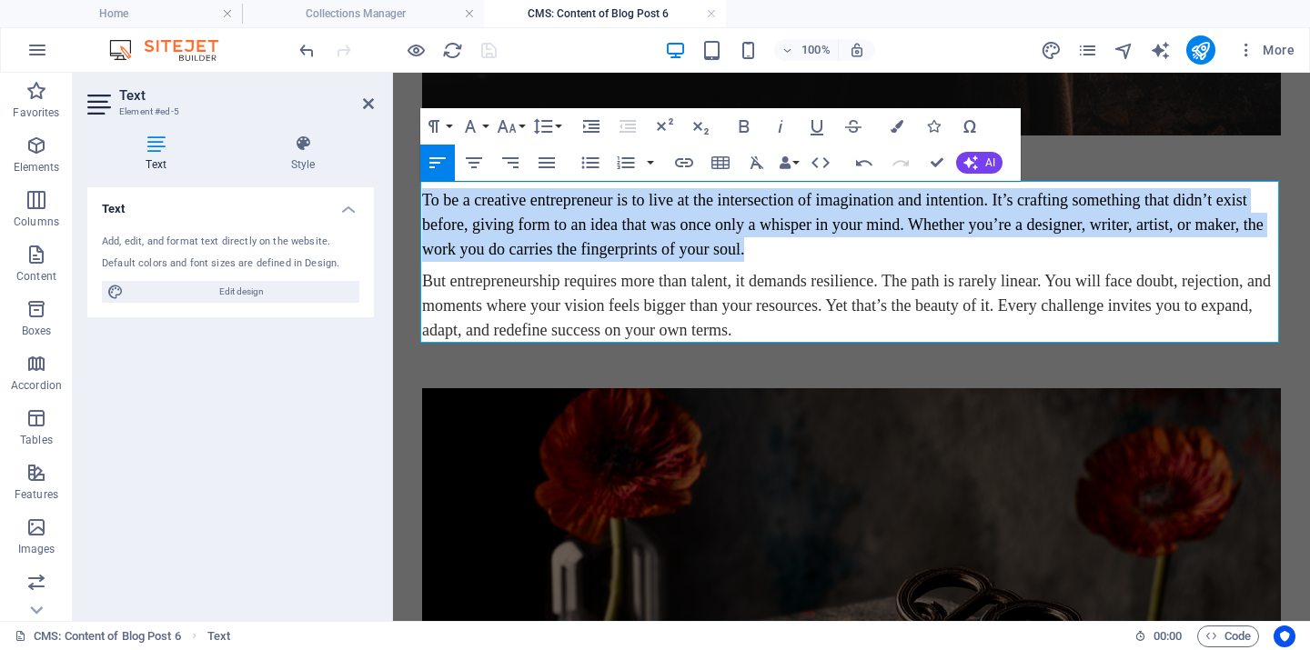
click at [766, 327] on div "To be a creative entrepreneur is to live at the intersection of imagination and…" at bounding box center [851, 265] width 859 height 155
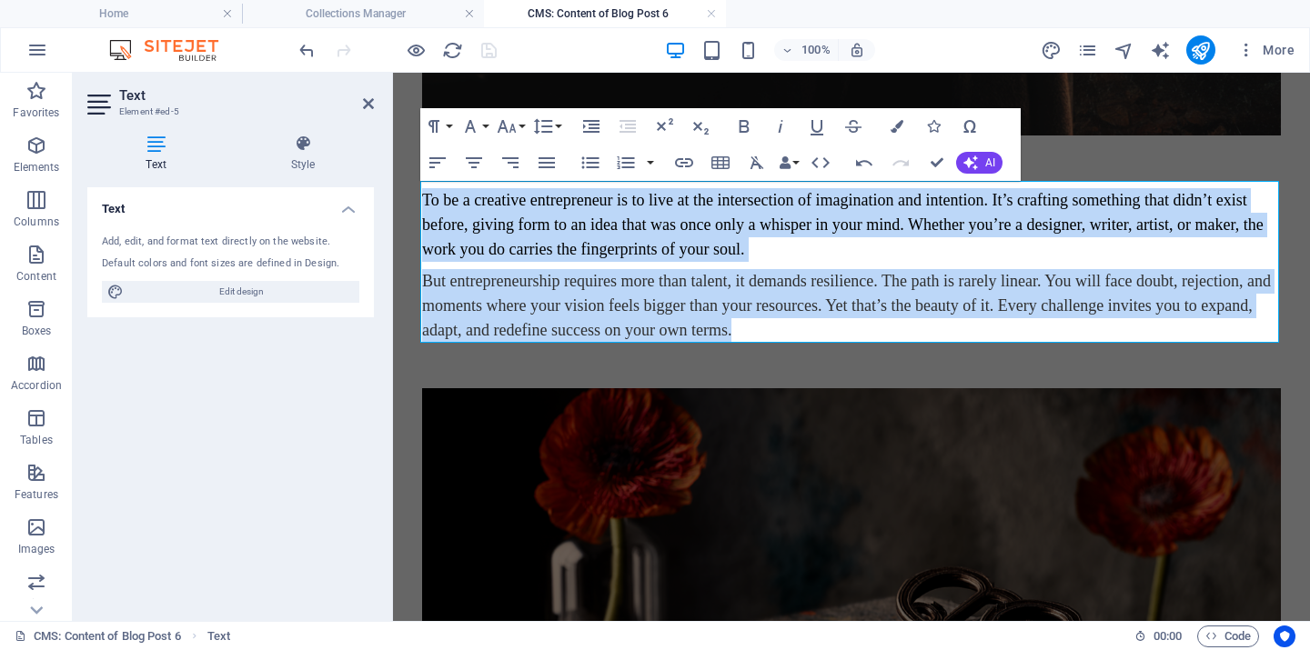
drag, startPoint x: 764, startPoint y: 332, endPoint x: 418, endPoint y: 191, distance: 373.3
click at [418, 191] on div "Being a creative entrepreneur isn’t just about turning art into income; it’s ab…" at bounding box center [852, 185] width 888 height 2140
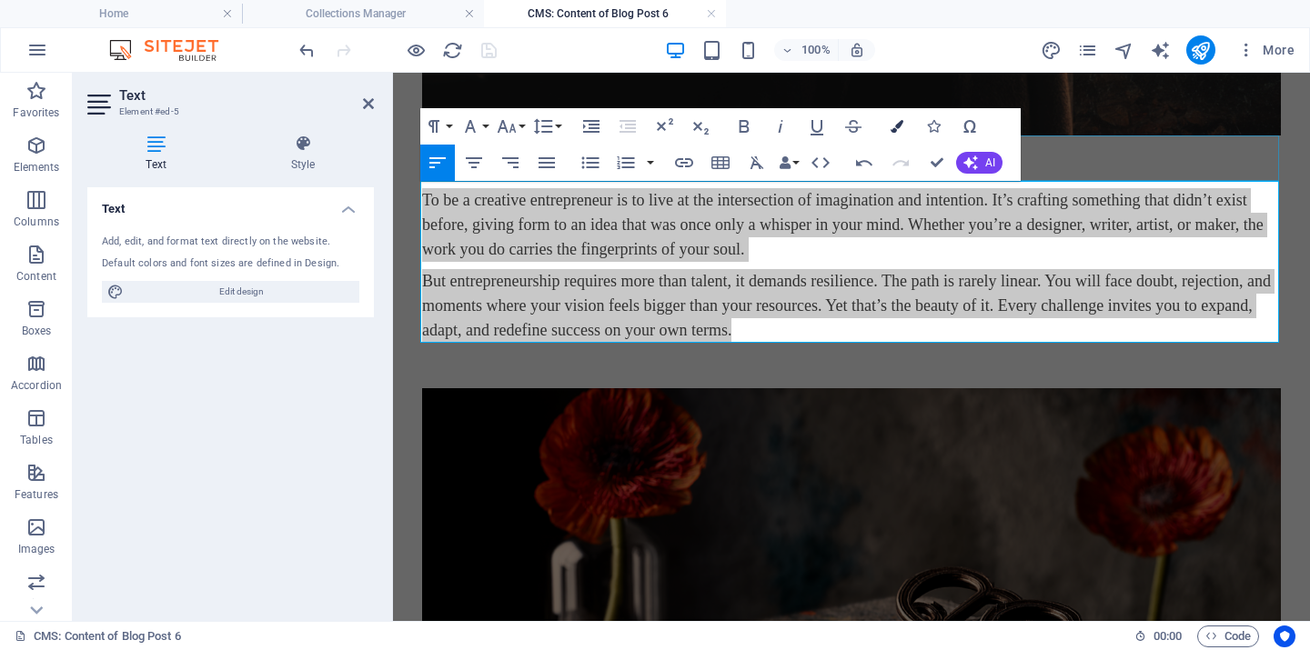
click at [893, 123] on icon "button" at bounding box center [897, 126] width 13 height 13
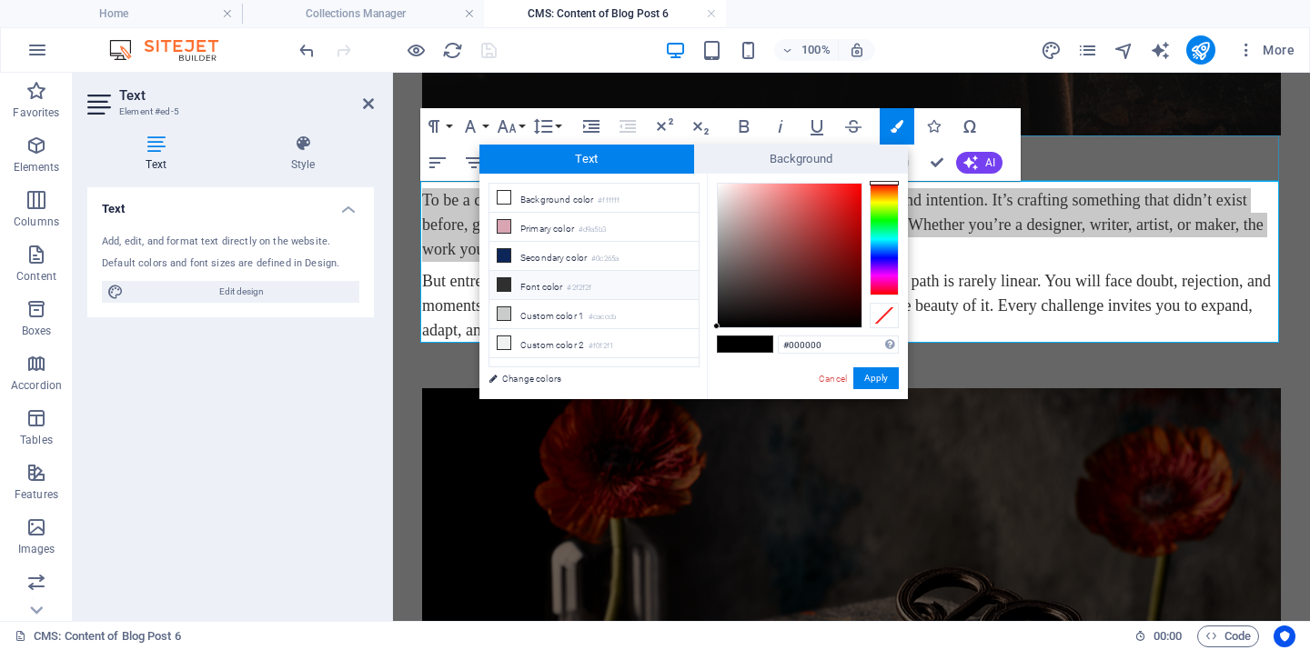
click at [581, 289] on small "#2f2f2f" at bounding box center [579, 288] width 25 height 13
type input "#2f2f2f"
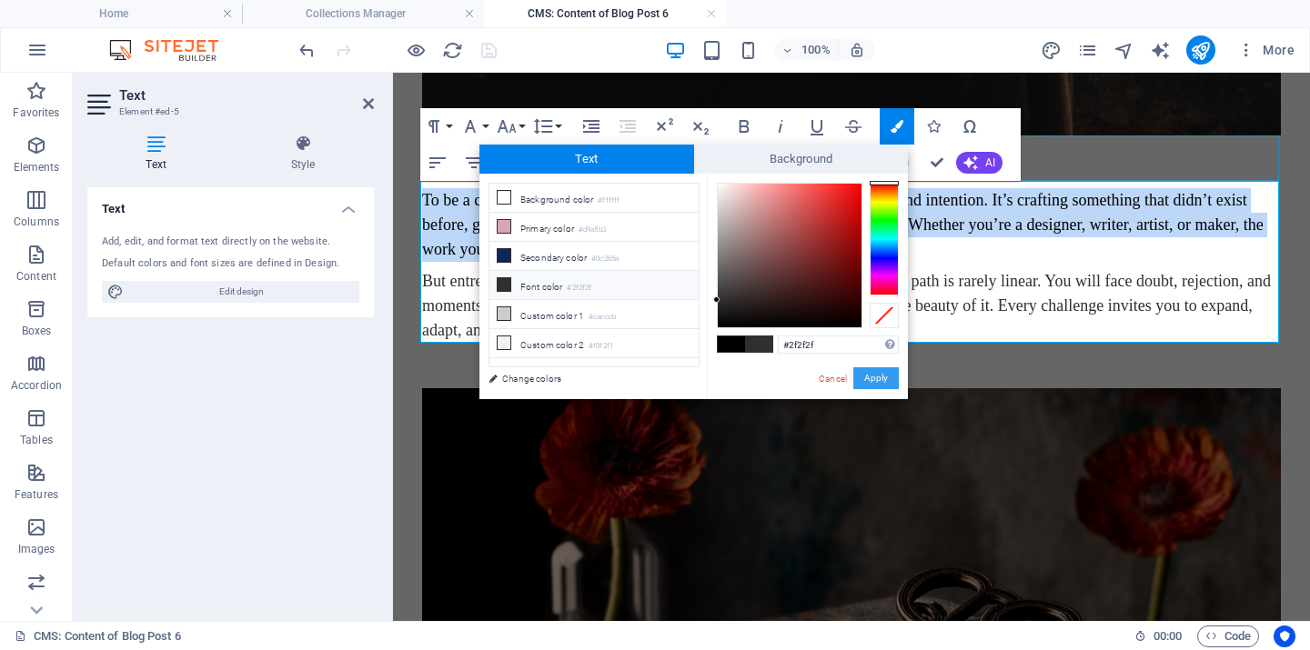
click at [877, 385] on button "Apply" at bounding box center [875, 378] width 45 height 22
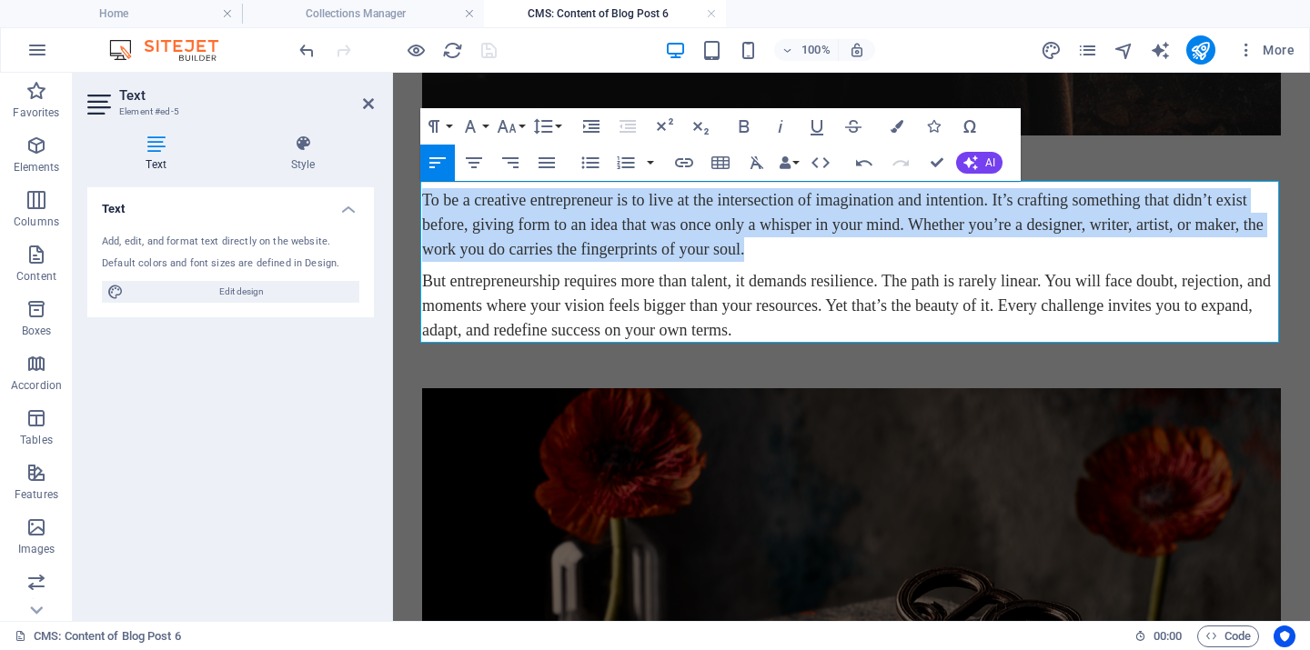
click at [745, 278] on span "But entrepreneurship requires more than talent, it demands resilience. The path…" at bounding box center [846, 305] width 849 height 67
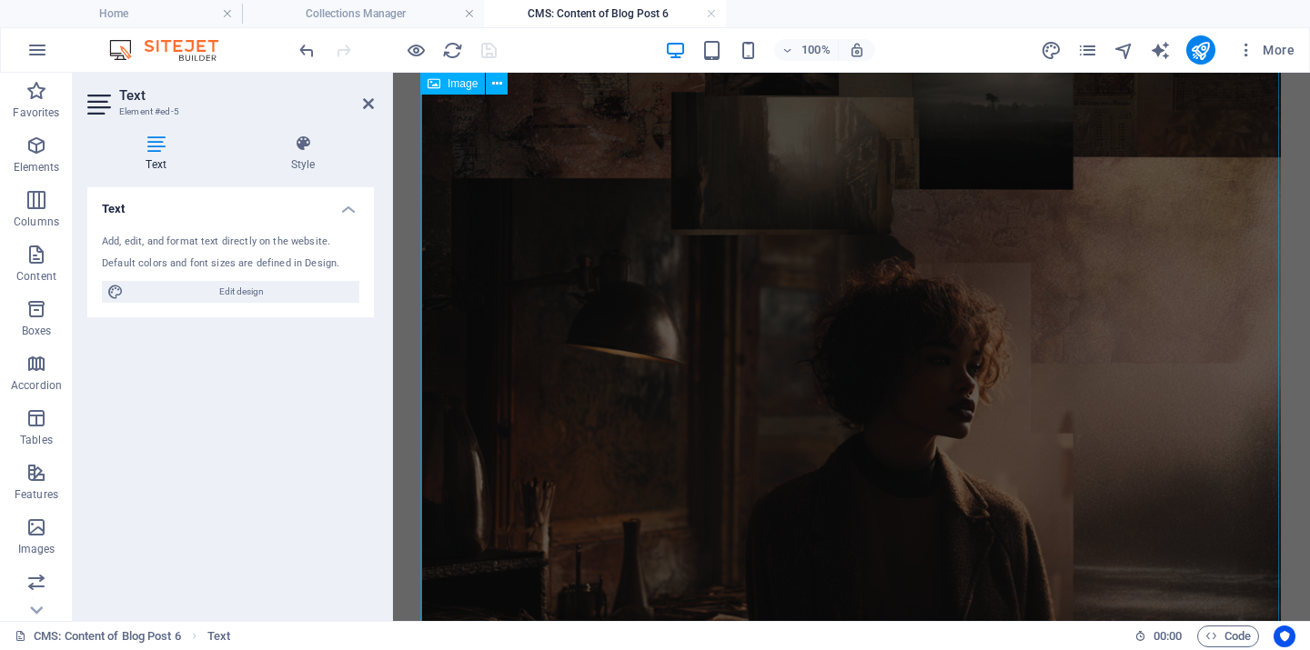
scroll to position [0, 0]
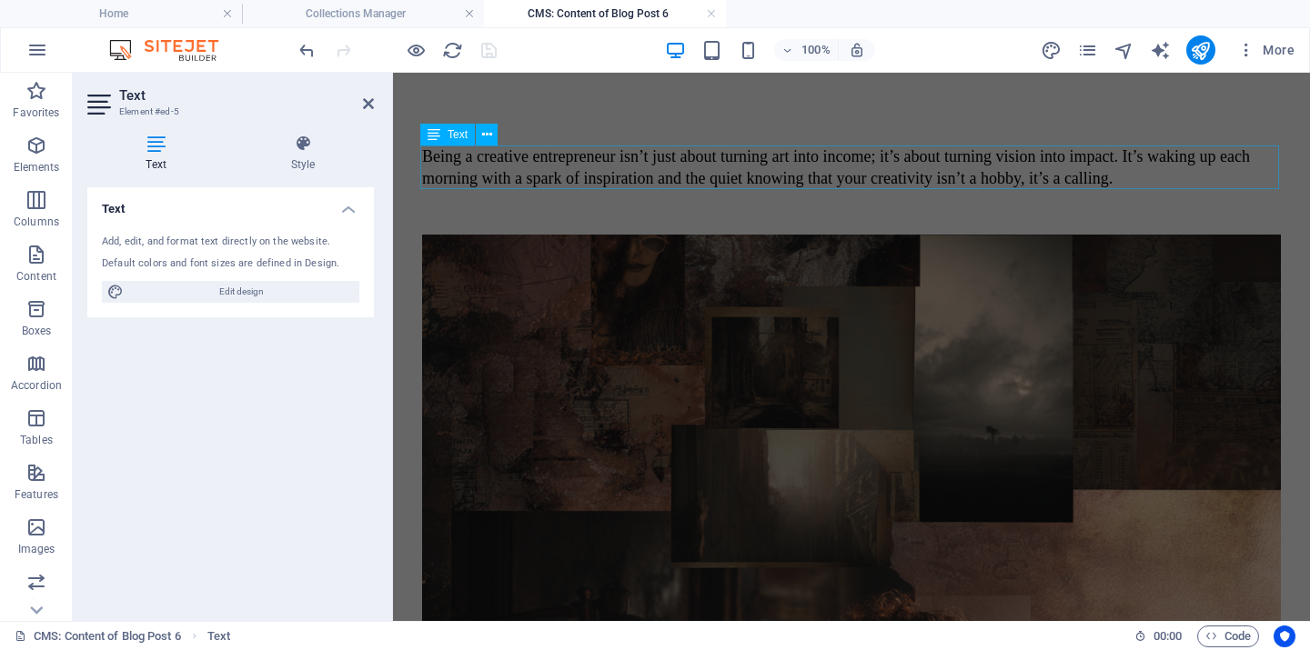
click at [818, 186] on div "Being a creative entrepreneur isn’t just about turning art into income; it’s ab…" at bounding box center [851, 168] width 859 height 44
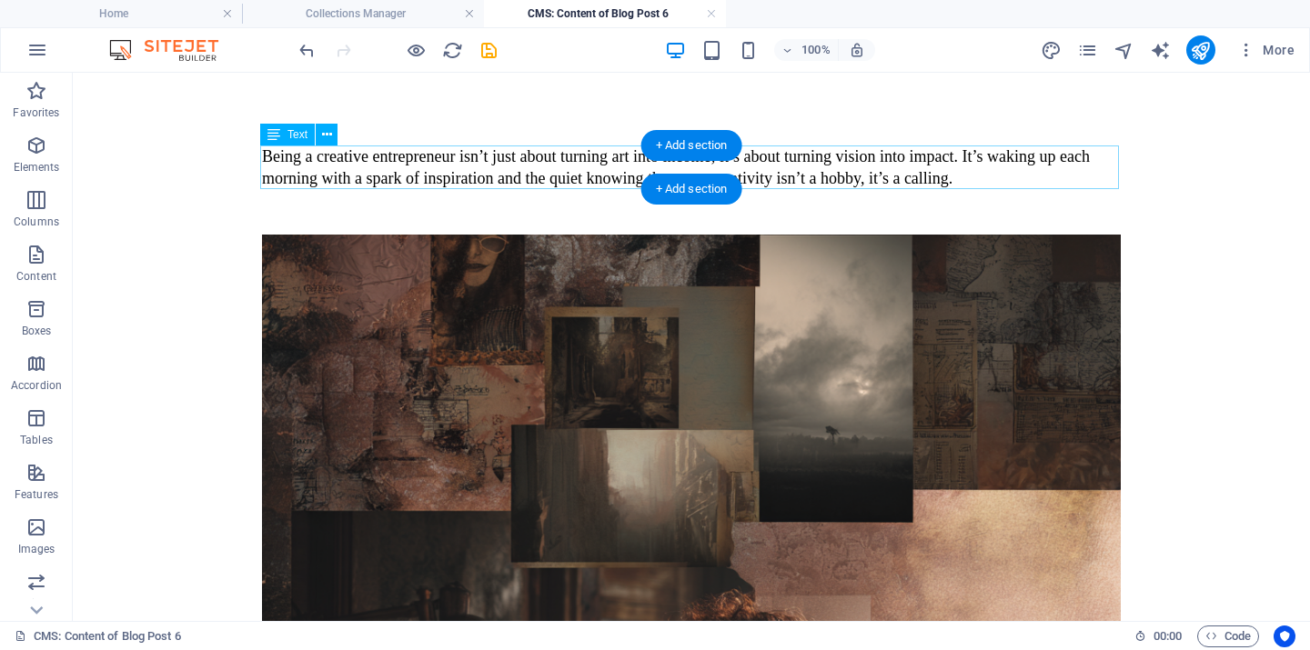
click at [755, 166] on div "Being a creative entrepreneur isn’t just about turning art into income; it’s ab…" at bounding box center [691, 168] width 859 height 44
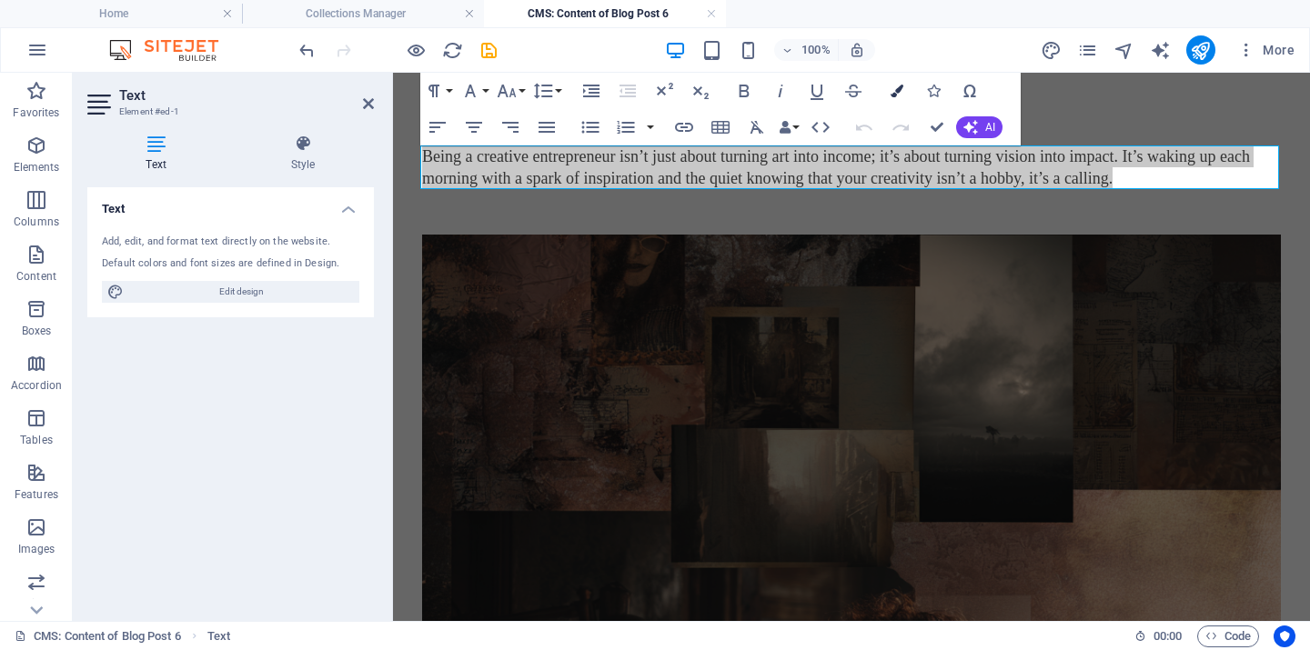
click at [895, 86] on icon "button" at bounding box center [897, 91] width 13 height 13
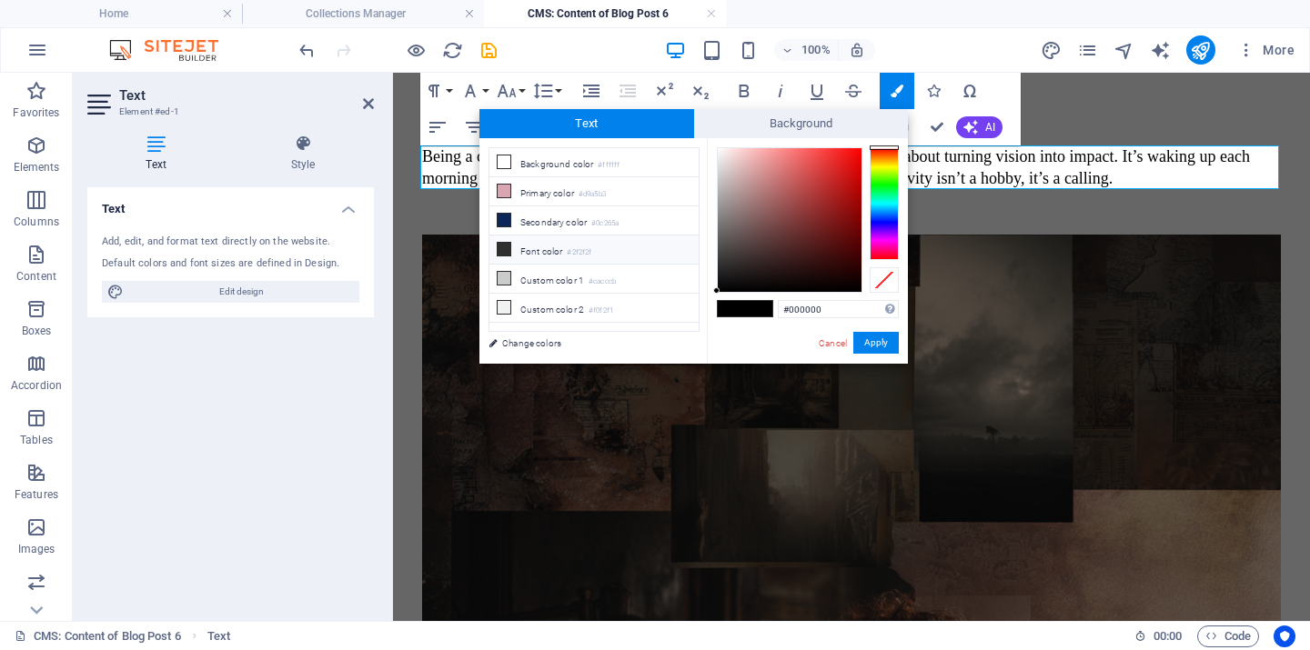
click at [570, 249] on small "#2f2f2f" at bounding box center [579, 253] width 25 height 13
type input "#2f2f2f"
click at [876, 341] on button "Apply" at bounding box center [875, 343] width 45 height 22
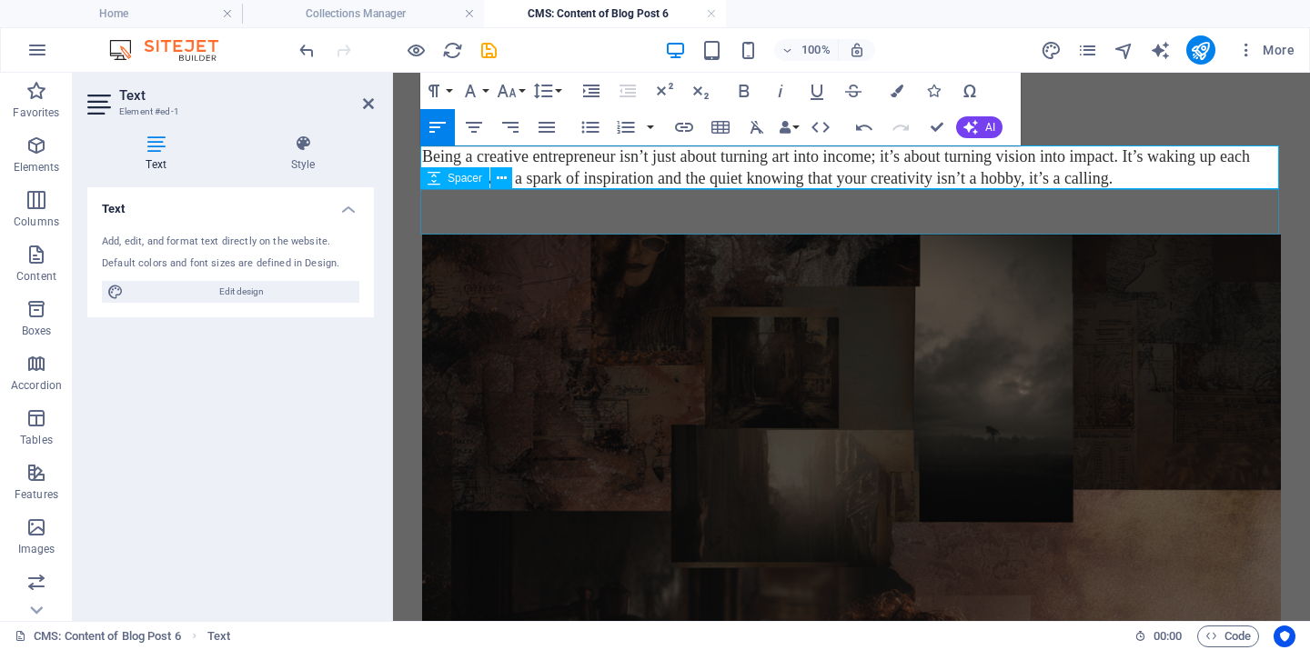
click at [1170, 185] on div "Being a creative entrepreneur isn’t just about turning art into income; it’s ab…" at bounding box center [851, 168] width 859 height 44
click at [1128, 216] on div at bounding box center [851, 211] width 859 height 45
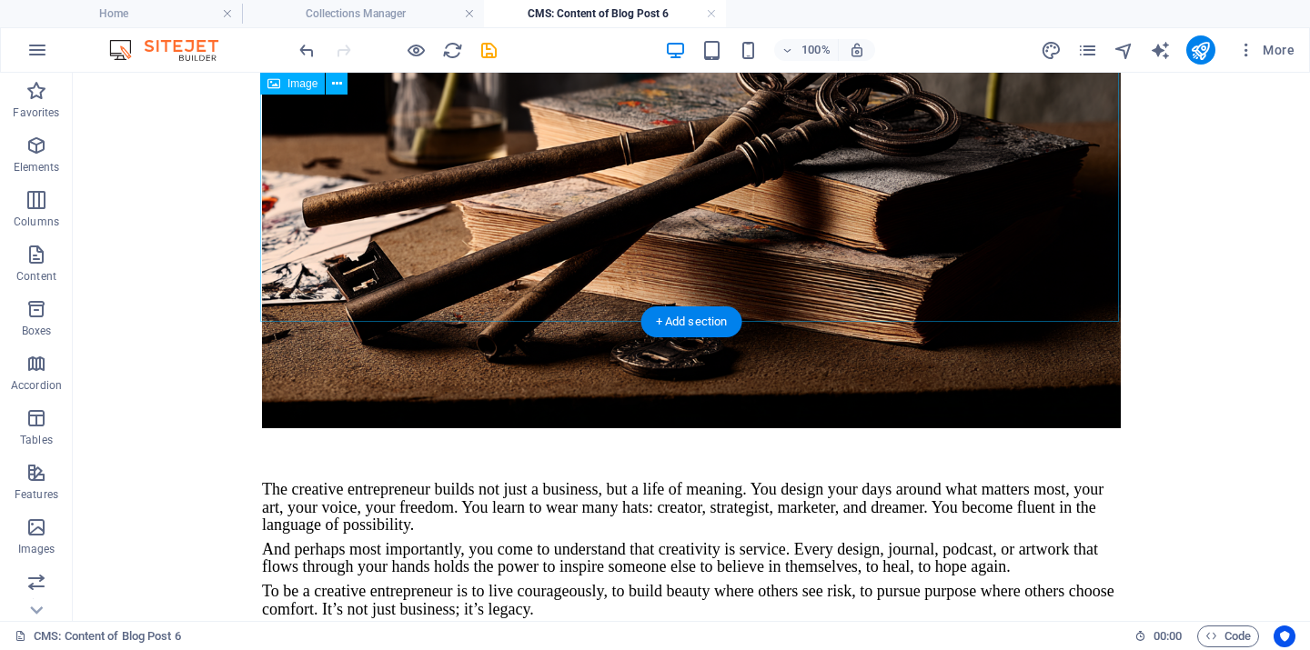
scroll to position [1596, 0]
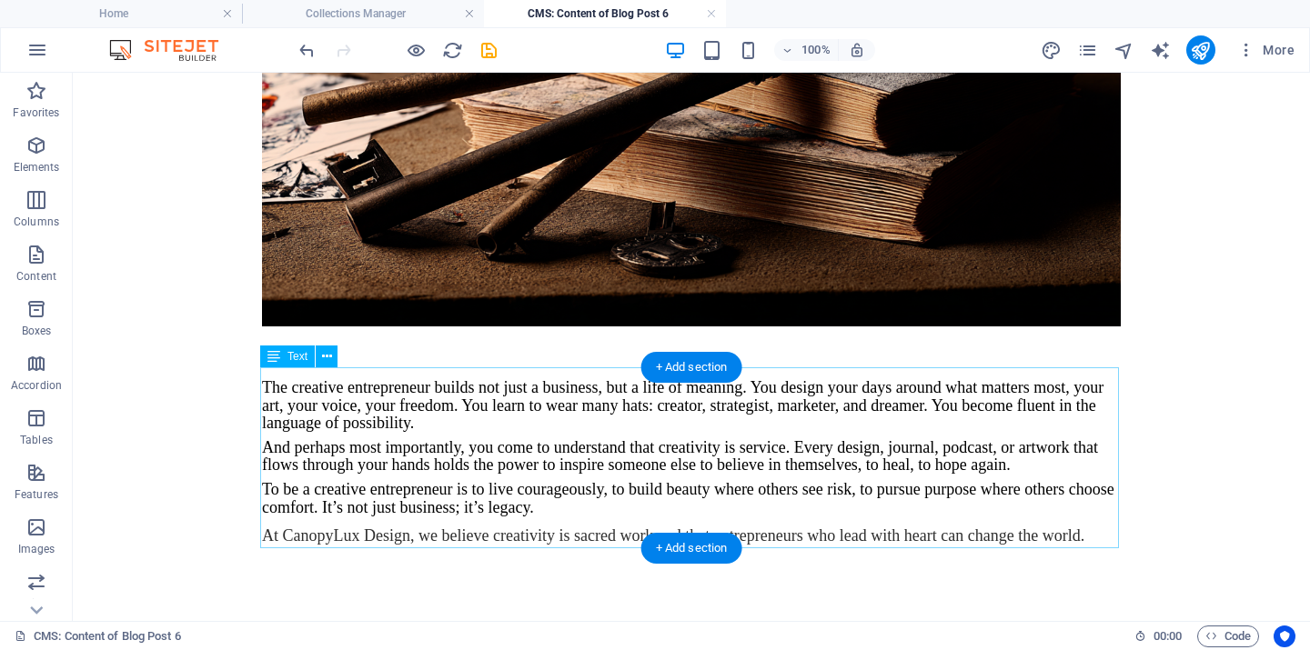
click at [295, 412] on div "The creative entrepreneur builds not just a business, but a life of meaning. Yo…" at bounding box center [691, 460] width 859 height 176
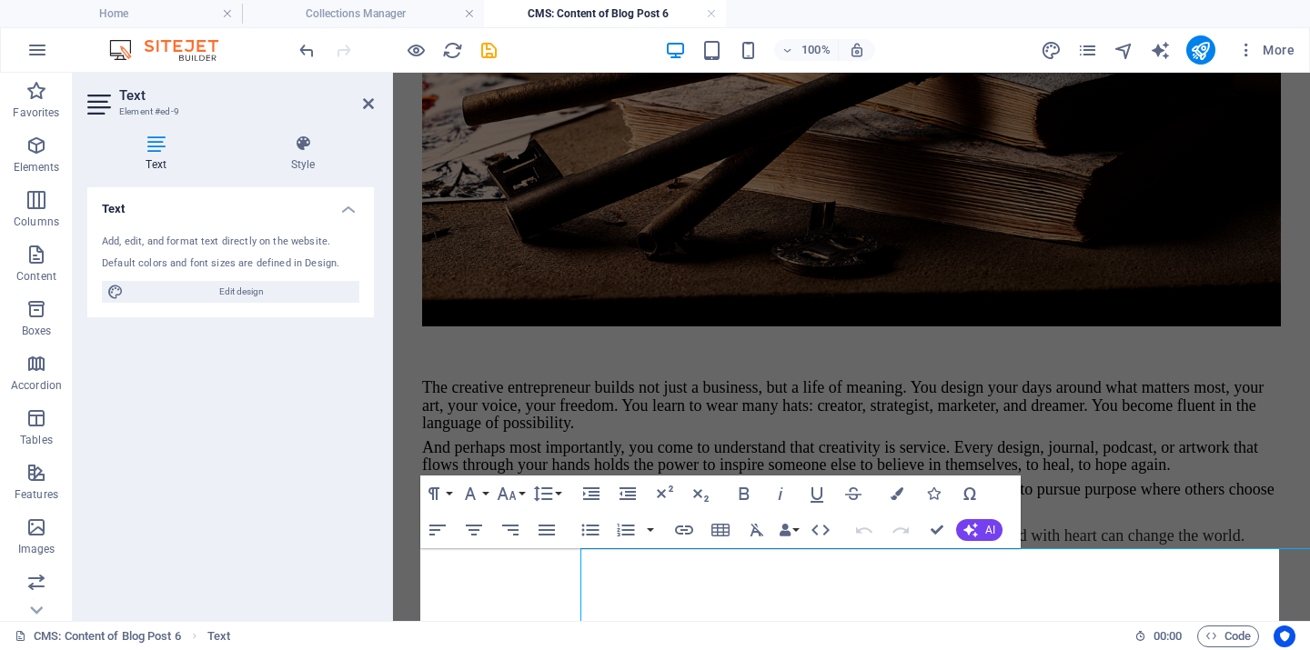
click at [296, 412] on div "Text Add, edit, and format text directly on the website. Default colors and fon…" at bounding box center [230, 396] width 287 height 419
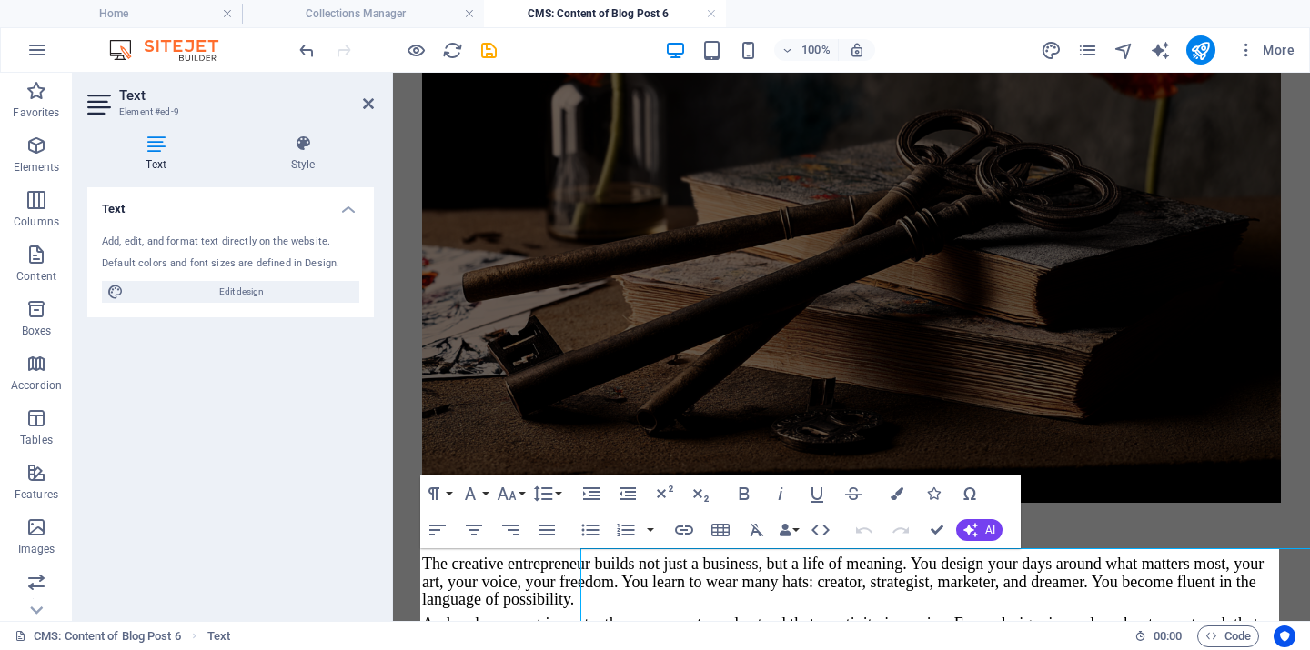
click at [296, 412] on div "Text Add, edit, and format text directly on the website. Default colors and fon…" at bounding box center [230, 396] width 287 height 419
click at [582, 586] on span "The creative entrepreneur builds not just a business, but a life of meaning. Yo…" at bounding box center [842, 581] width 841 height 53
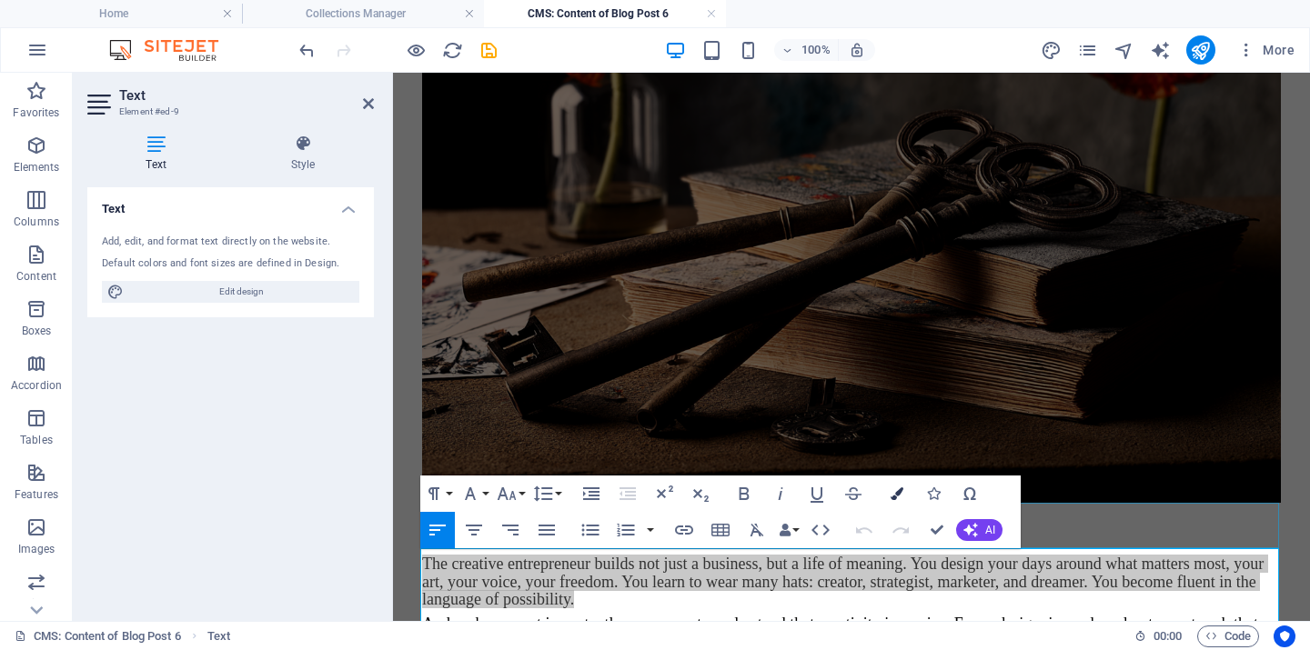
click at [901, 492] on icon "button" at bounding box center [897, 494] width 13 height 13
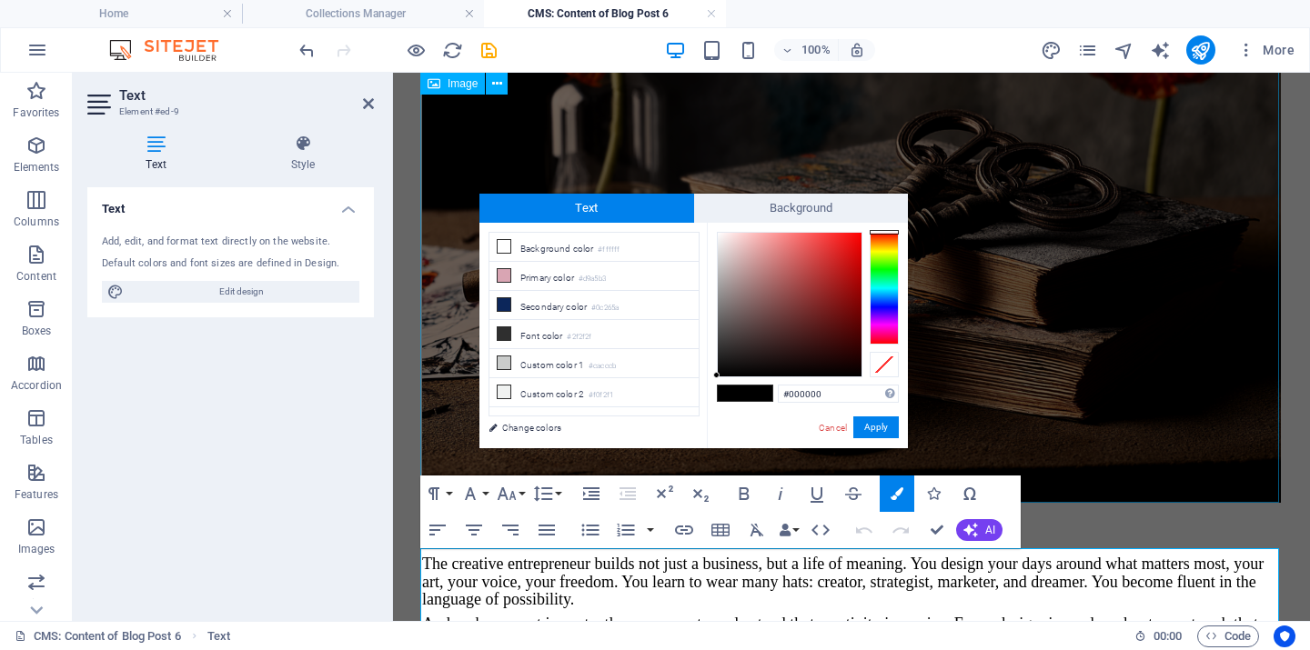
drag, startPoint x: 585, startPoint y: 336, endPoint x: 699, endPoint y: 337, distance: 113.7
click at [584, 336] on small "#2f2f2f" at bounding box center [579, 337] width 25 height 13
type input "#2f2f2f"
click at [878, 430] on button "Apply" at bounding box center [875, 428] width 45 height 22
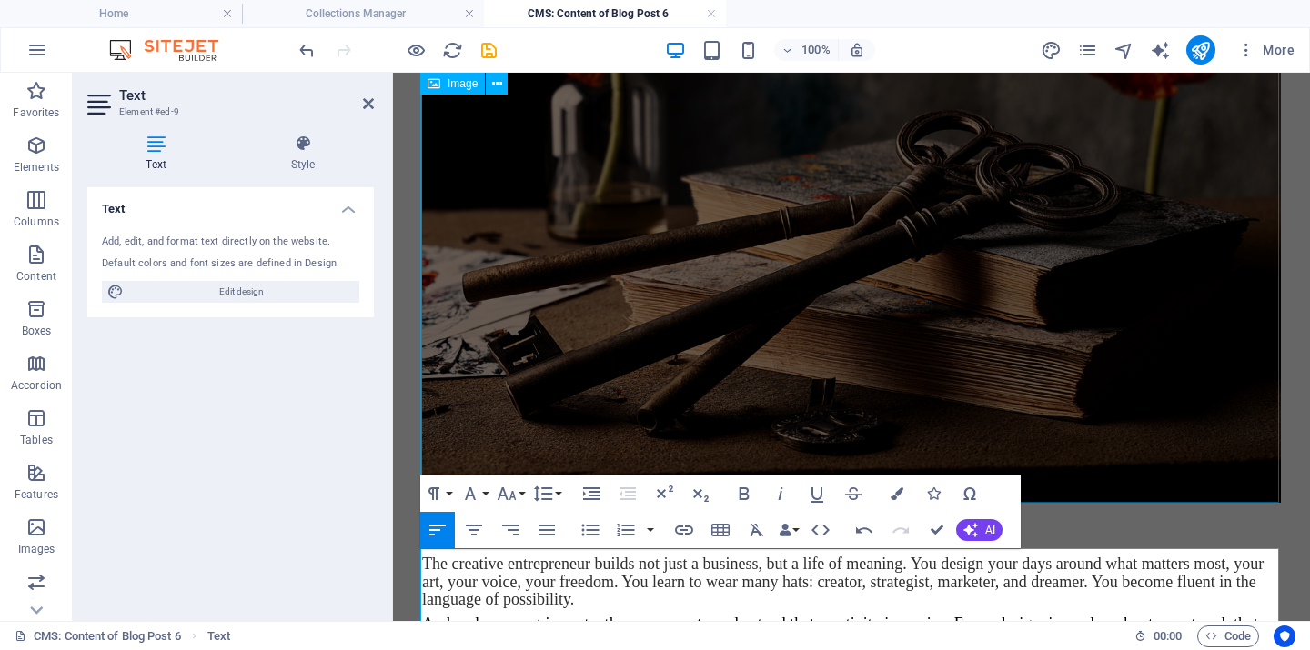
scroll to position [1596, 0]
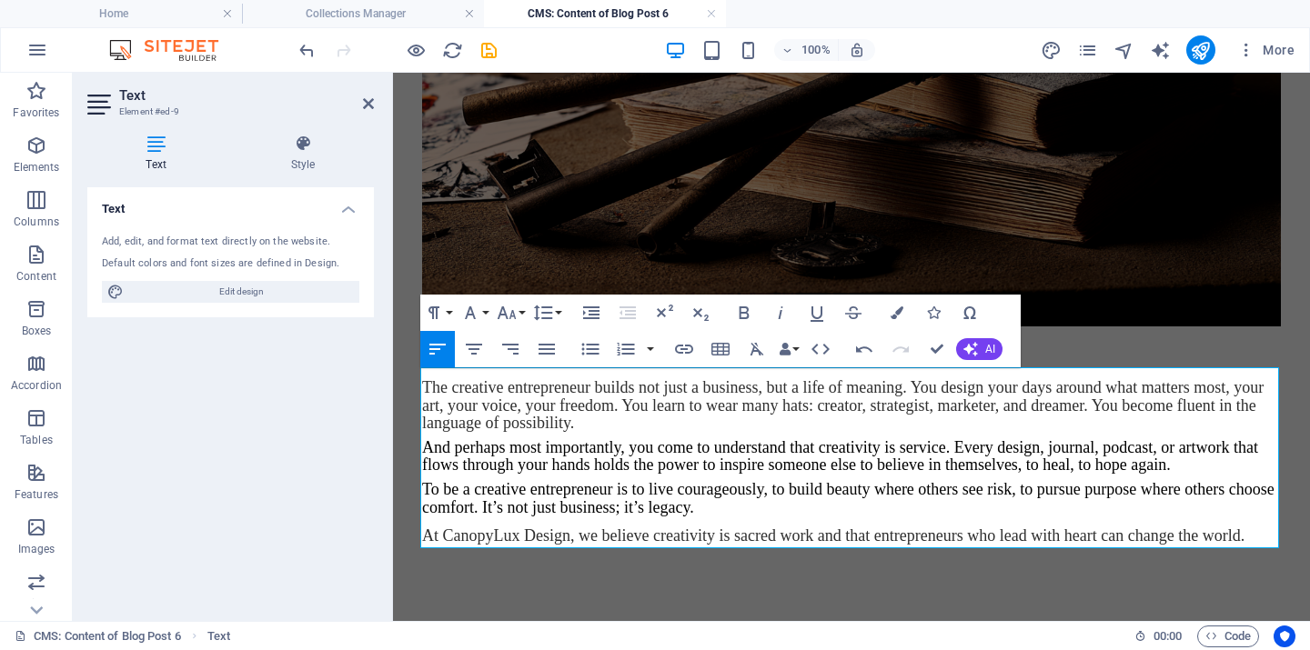
click at [799, 538] on span "At CanopyLux Design, we believe creativity is sacred work and that entrepreneur…" at bounding box center [833, 536] width 822 height 18
click at [774, 537] on span "At CanopyLux Design, we believe creativity is sacred work and that entrepreneur…" at bounding box center [833, 536] width 822 height 18
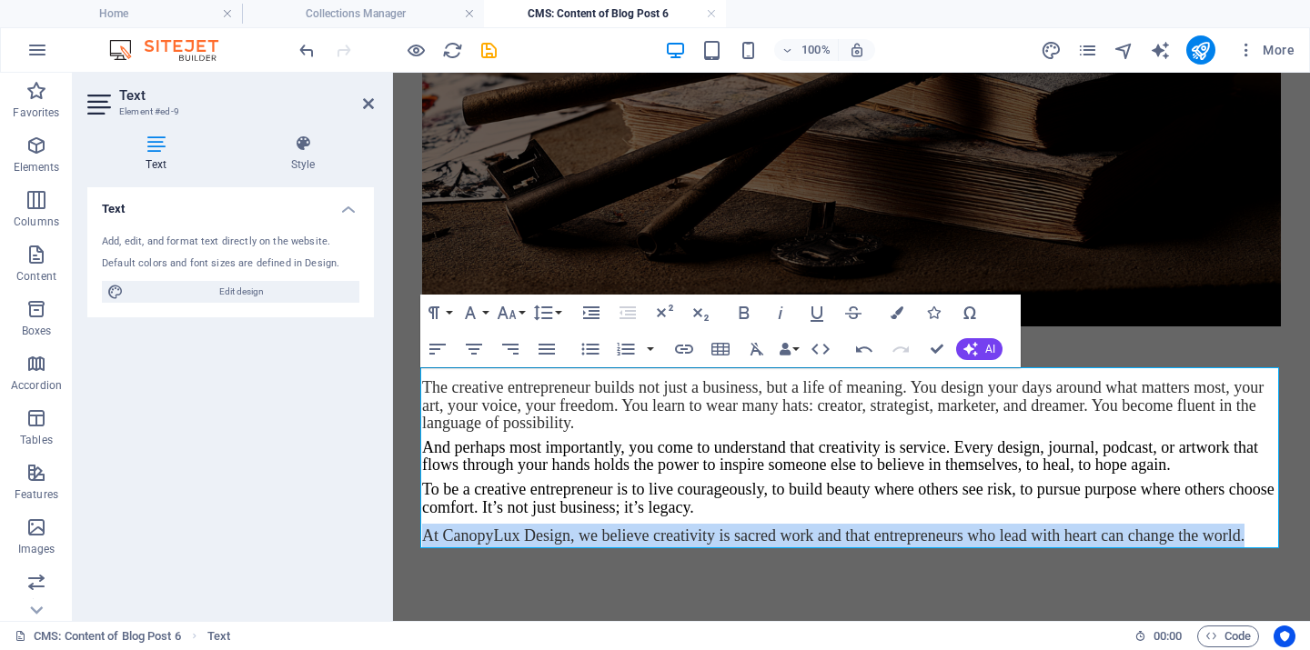
click at [774, 537] on span "At CanopyLux Design, we believe creativity is sacred work and that entrepreneur…" at bounding box center [833, 536] width 822 height 18
click at [1254, 524] on div "The creative entrepreneur builds not just a business, but a life of meaning. Yo…" at bounding box center [851, 463] width 859 height 168
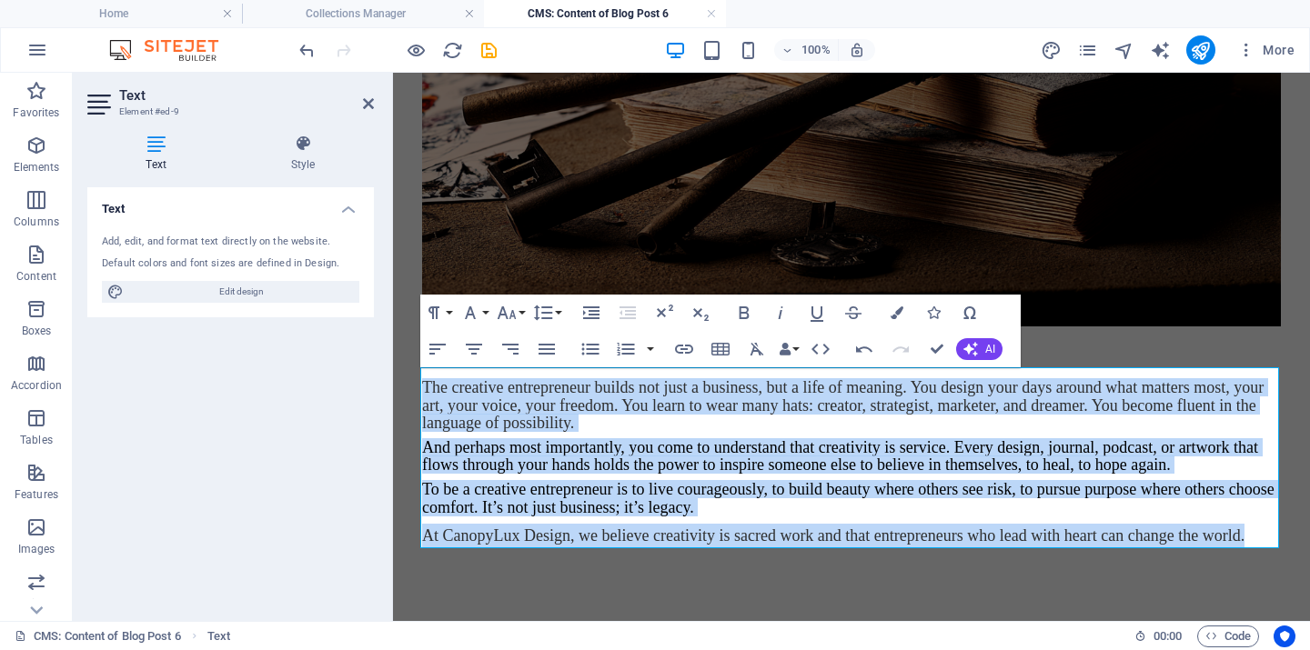
drag, startPoint x: 1253, startPoint y: 535, endPoint x: 418, endPoint y: 377, distance: 848.9
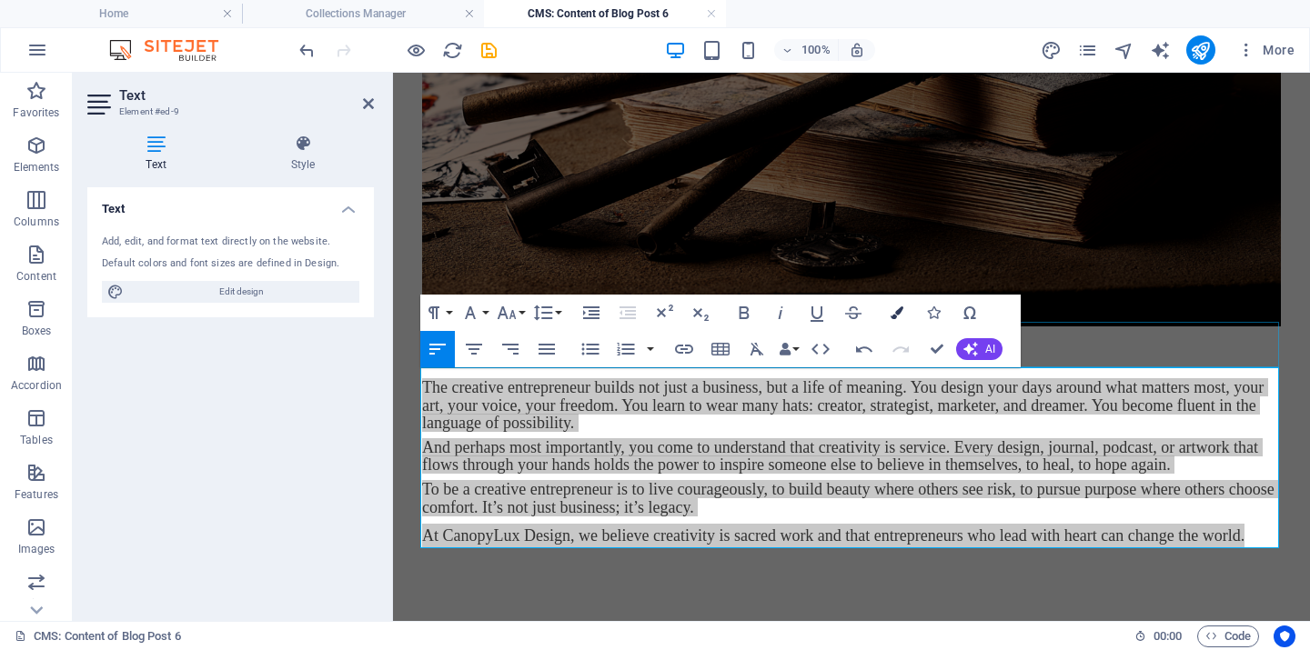
click at [899, 307] on icon "button" at bounding box center [897, 313] width 13 height 13
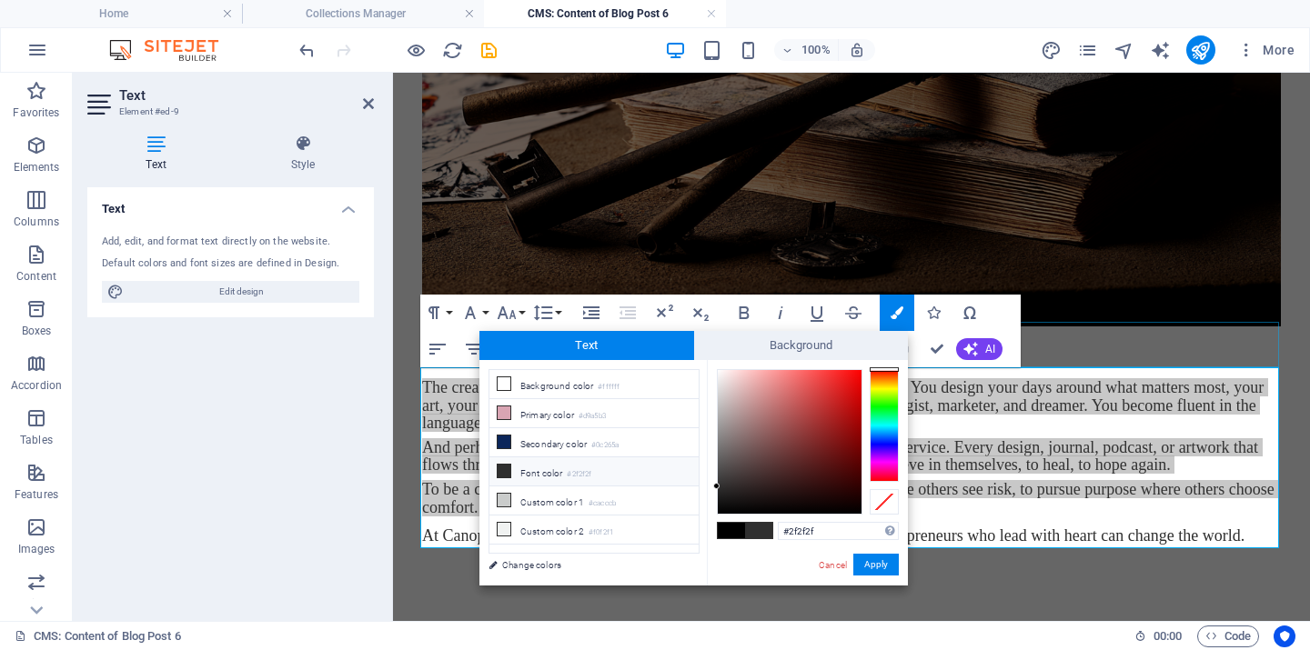
click at [543, 475] on li "Font color #2f2f2f" at bounding box center [593, 472] width 209 height 29
drag, startPoint x: 874, startPoint y: 561, endPoint x: 481, endPoint y: 482, distance: 400.9
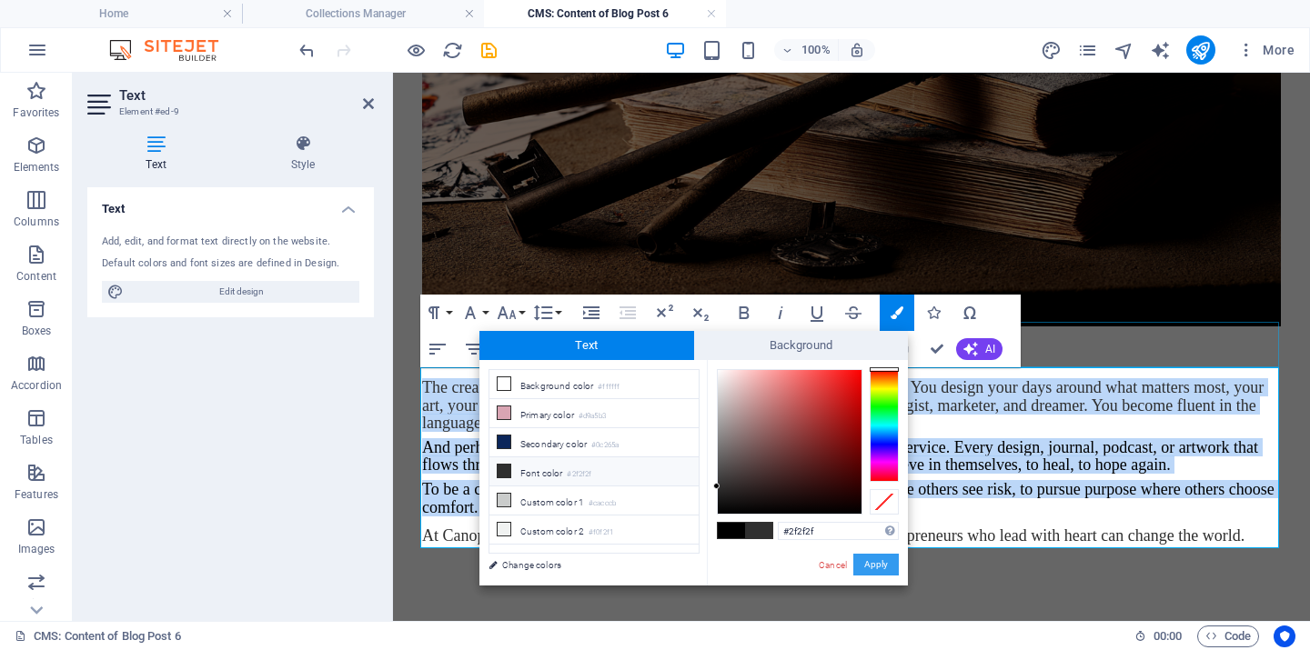
click at [874, 561] on button "Apply" at bounding box center [875, 565] width 45 height 22
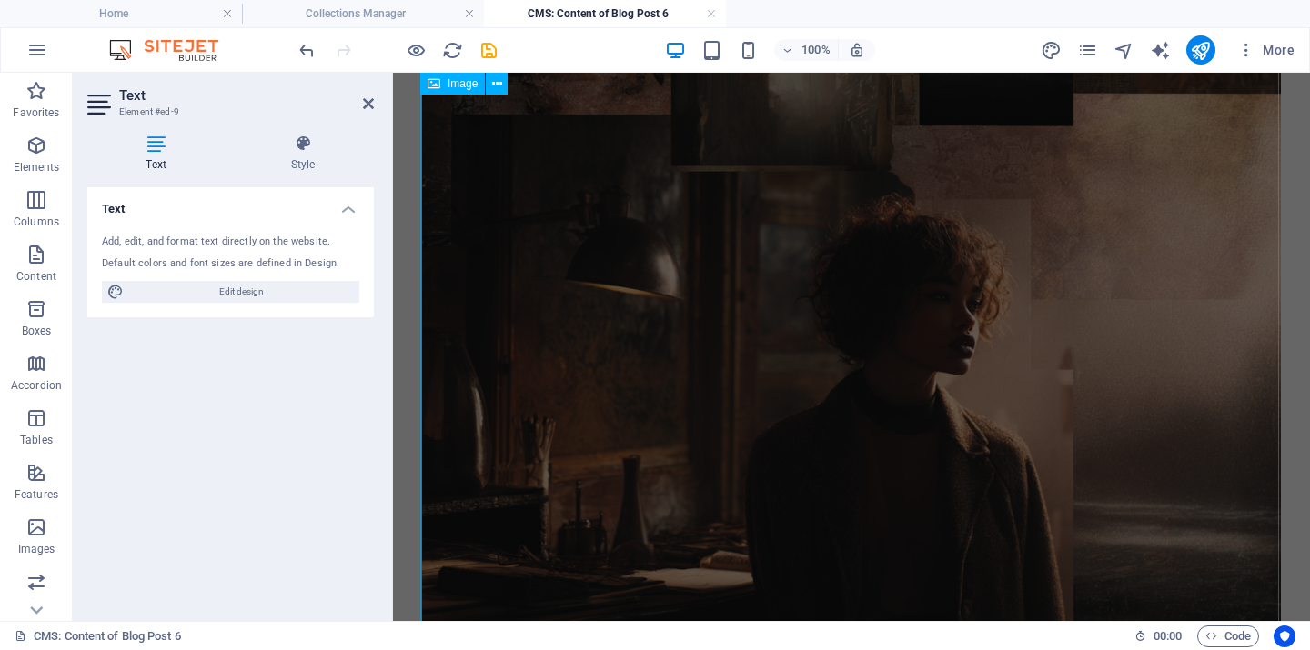
scroll to position [0, 0]
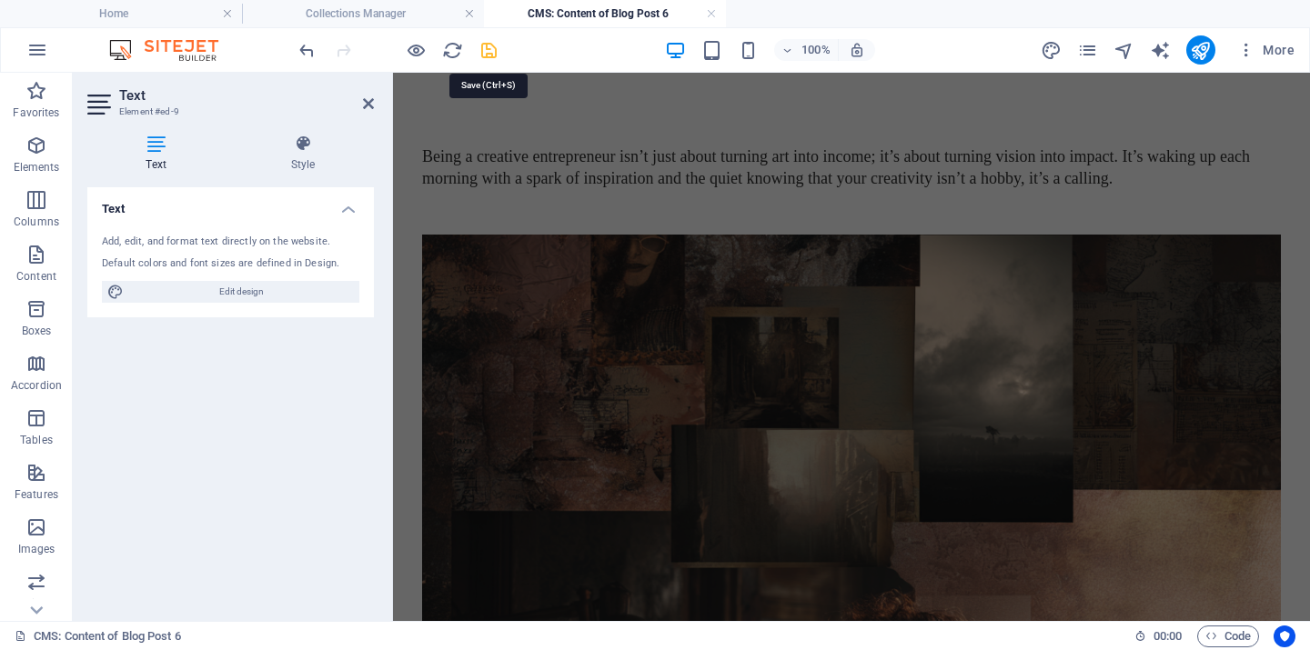
click at [488, 53] on icon "save" at bounding box center [488, 50] width 21 height 21
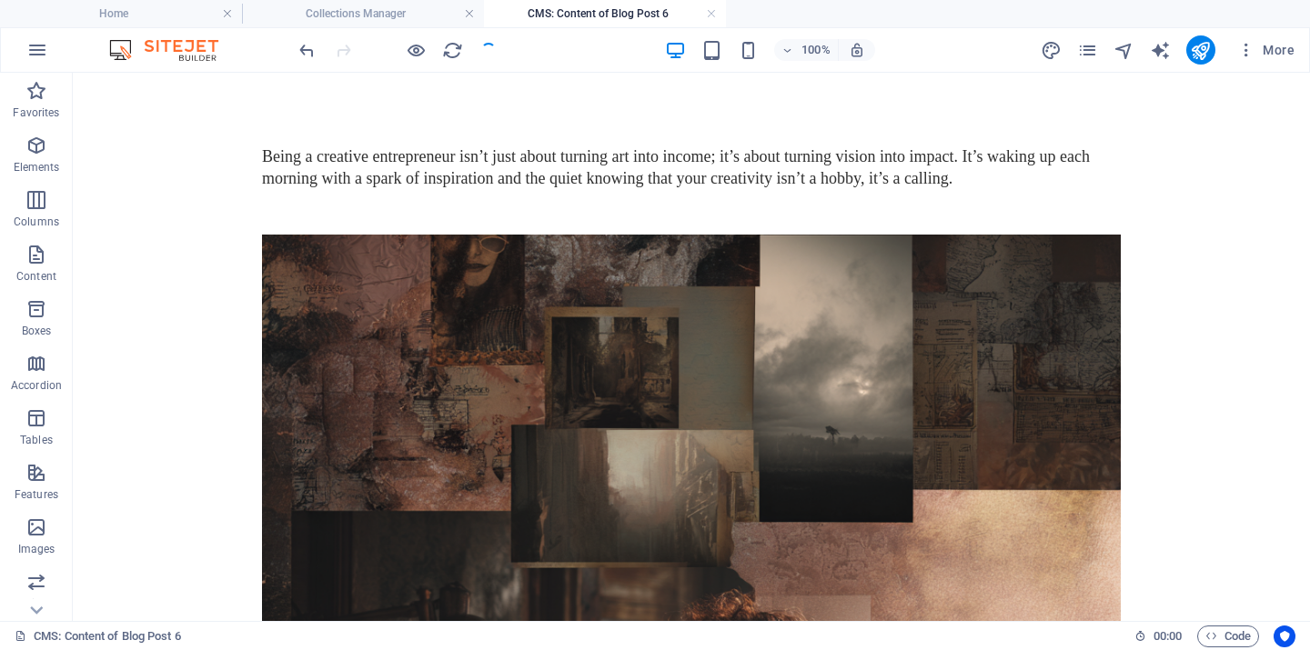
scroll to position [1596, 0]
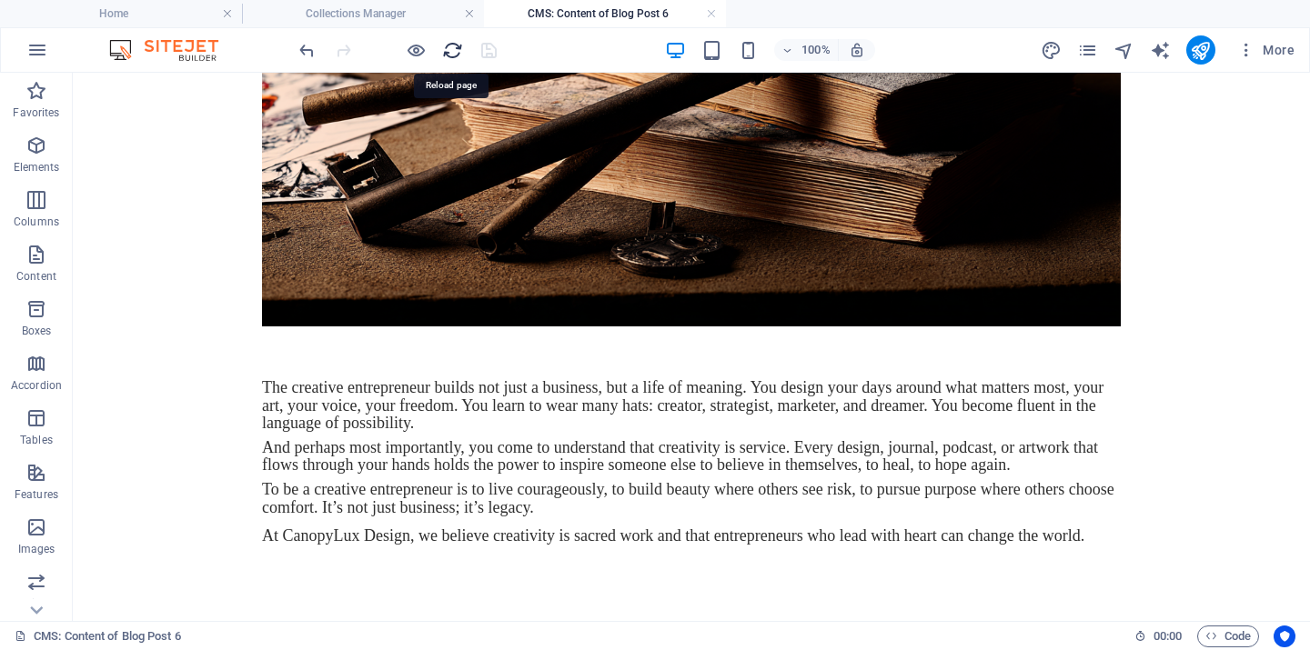
click at [453, 48] on icon "reload" at bounding box center [452, 50] width 21 height 21
click at [713, 11] on link at bounding box center [711, 13] width 11 height 17
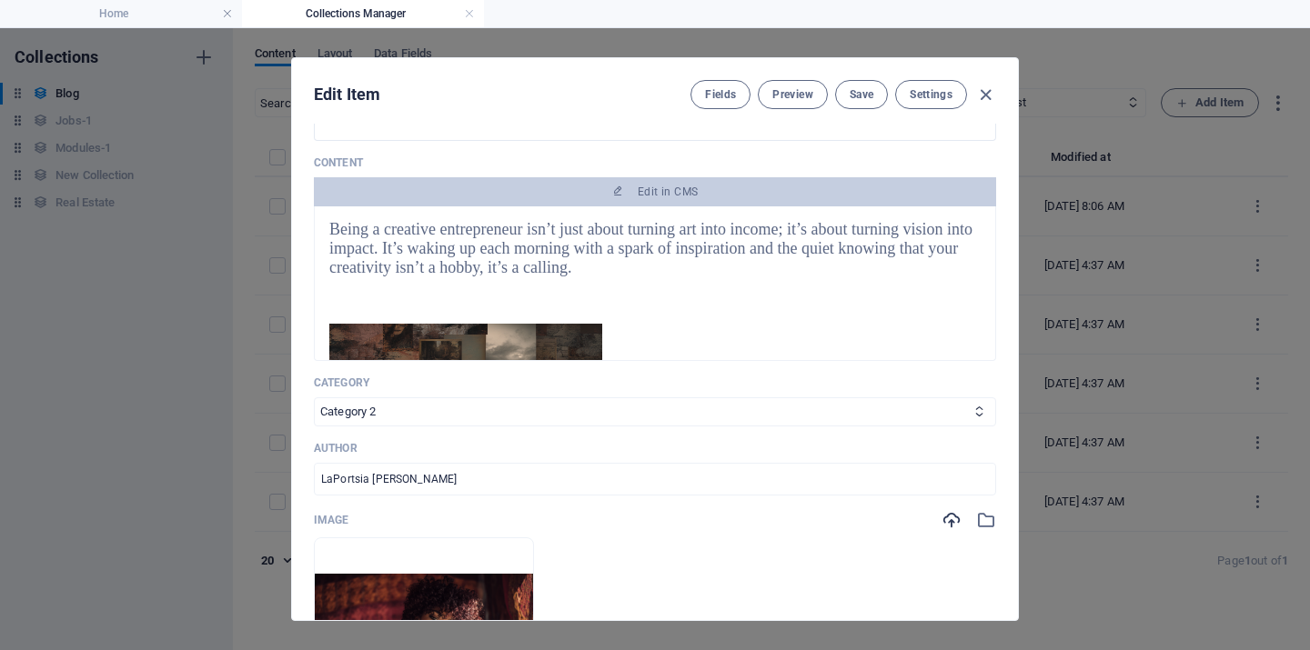
scroll to position [0, 0]
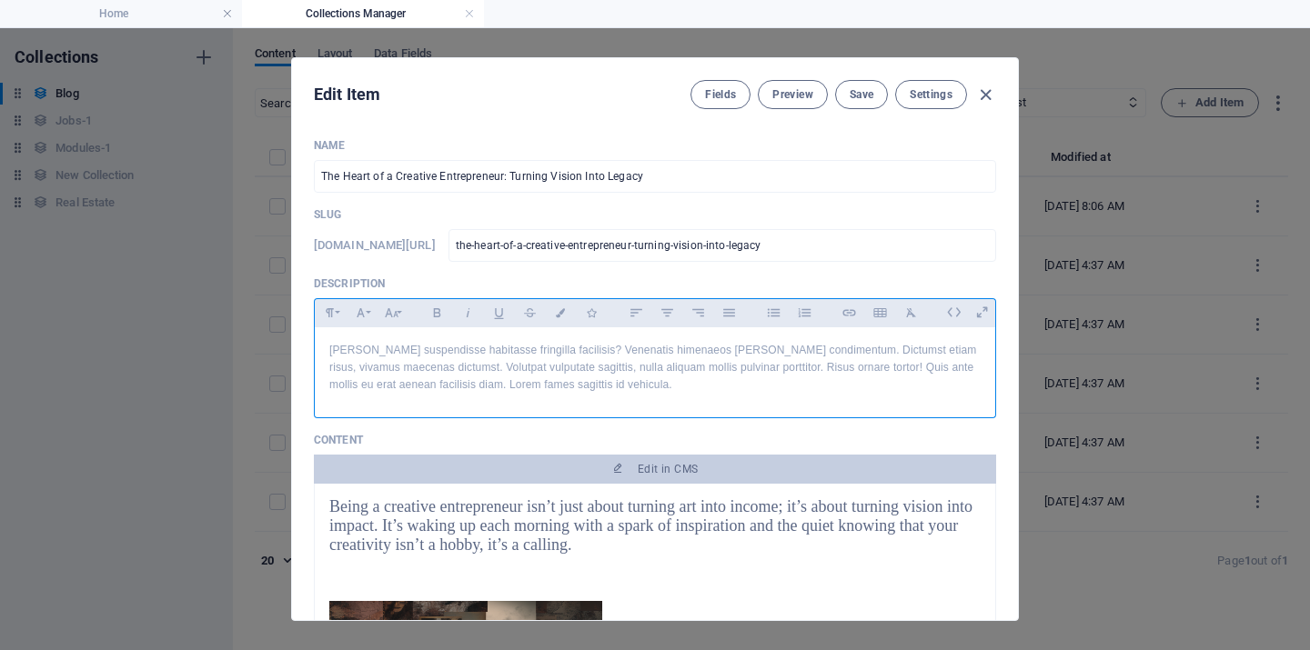
click at [611, 385] on p "[PERSON_NAME] suspendisse habitasse fringilla facilisis? Venenatis himenaeos [P…" at bounding box center [654, 368] width 651 height 53
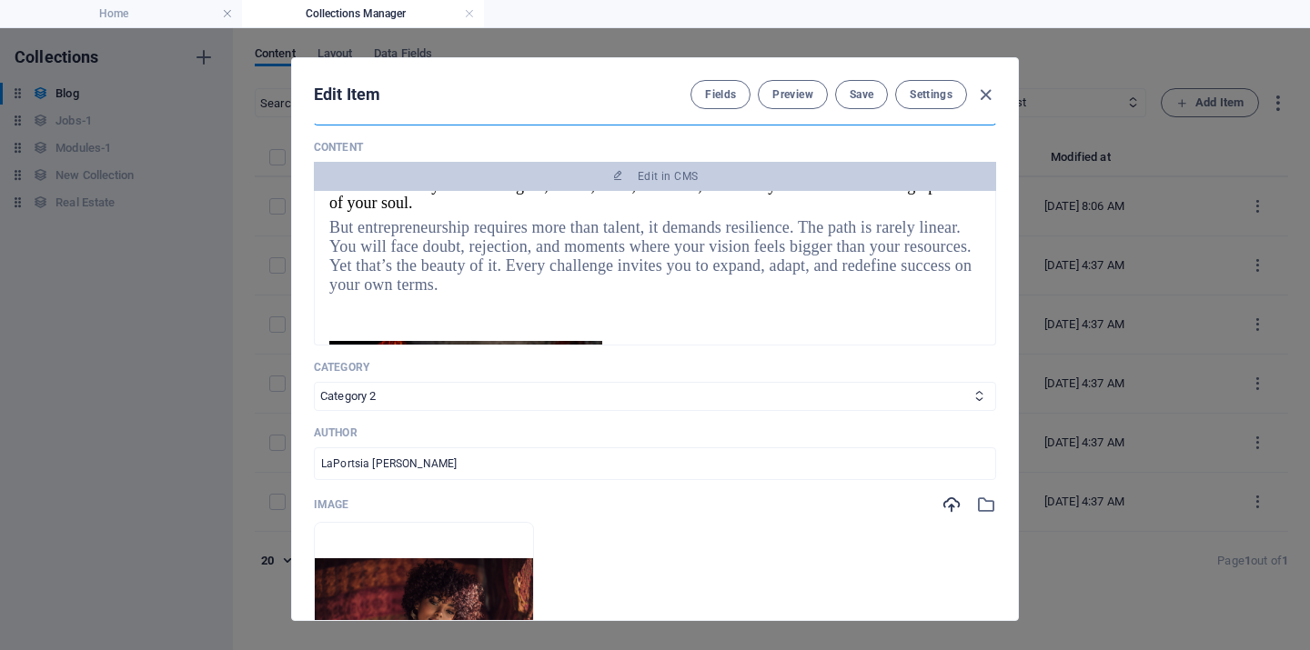
scroll to position [91, 0]
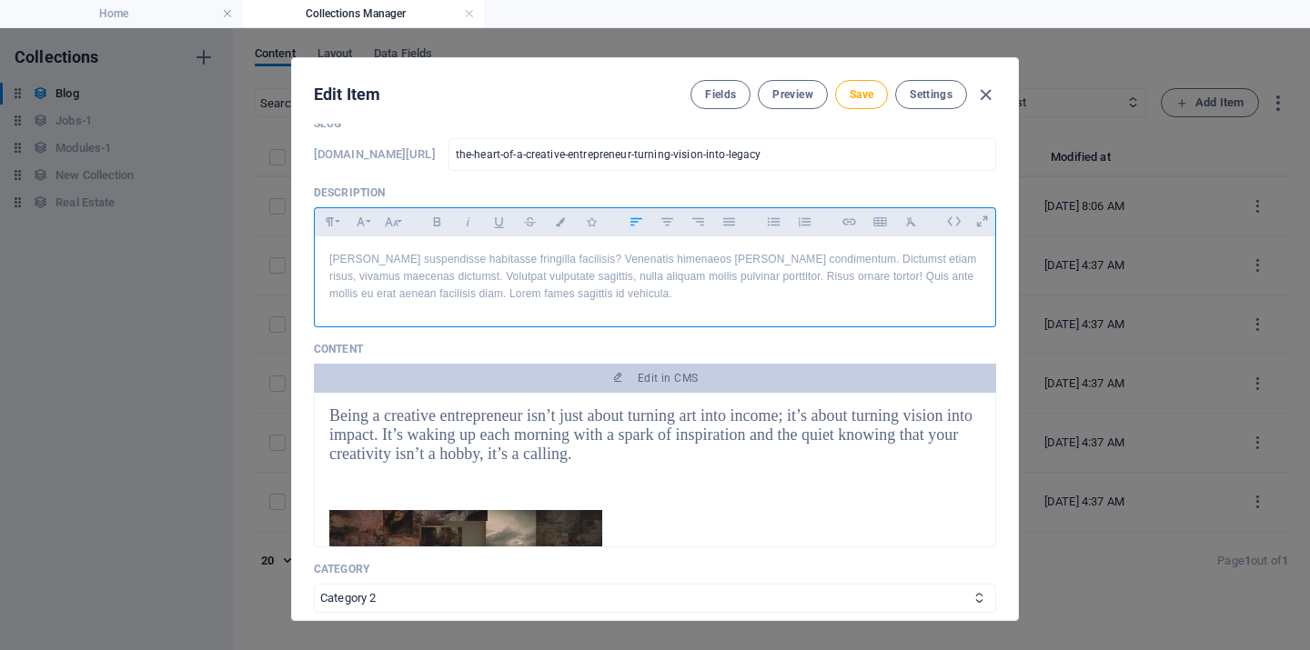
click at [617, 305] on div "[PERSON_NAME] suspendisse habitasse fringilla facilisis? Venenatis himenaeos [P…" at bounding box center [655, 278] width 680 height 82
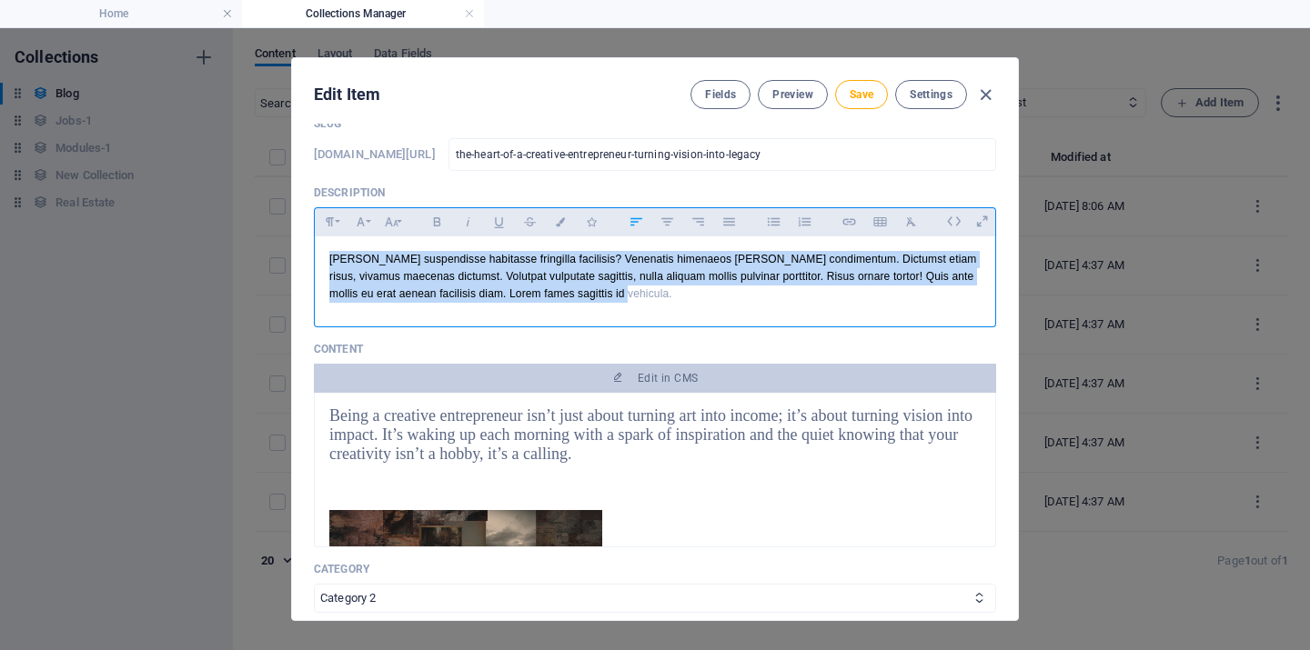
drag, startPoint x: 623, startPoint y: 299, endPoint x: 317, endPoint y: 255, distance: 309.8
click at [317, 255] on div "[PERSON_NAME] suspendisse habitasse fringilla facilisis? Venenatis himenaeos [P…" at bounding box center [655, 278] width 680 height 82
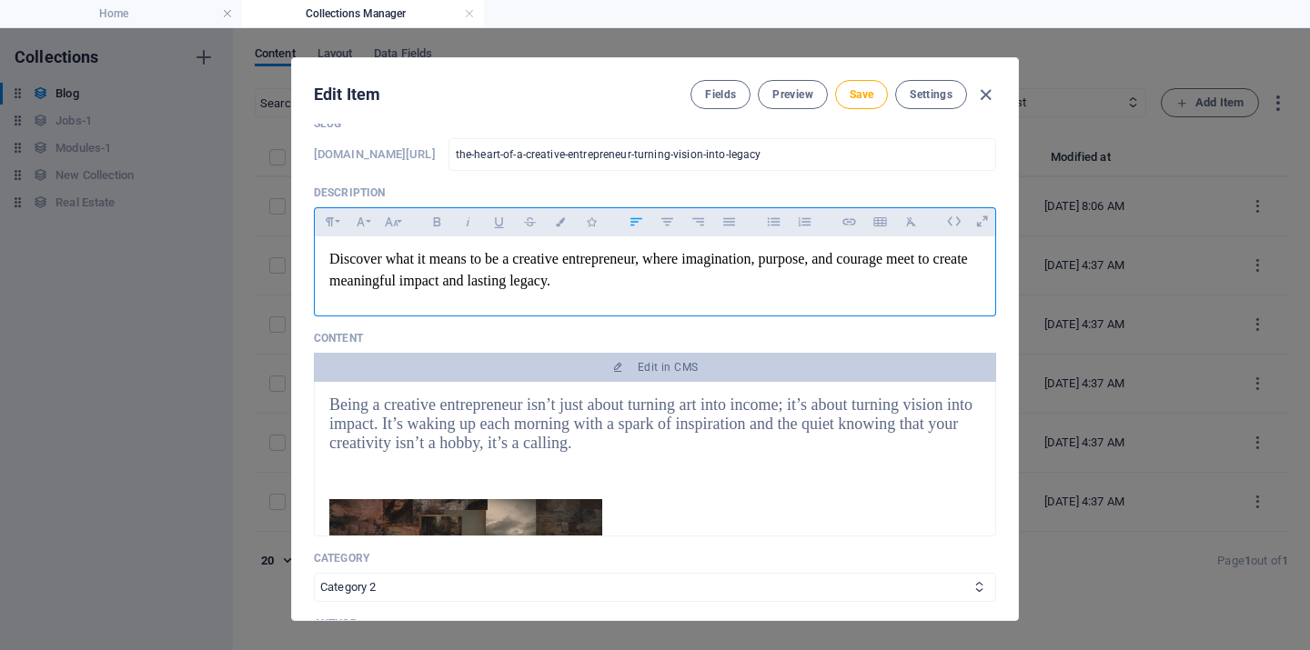
click at [481, 428] on span "Being a creative entrepreneur isn’t just about turning art into income; it’s ab…" at bounding box center [650, 424] width 643 height 56
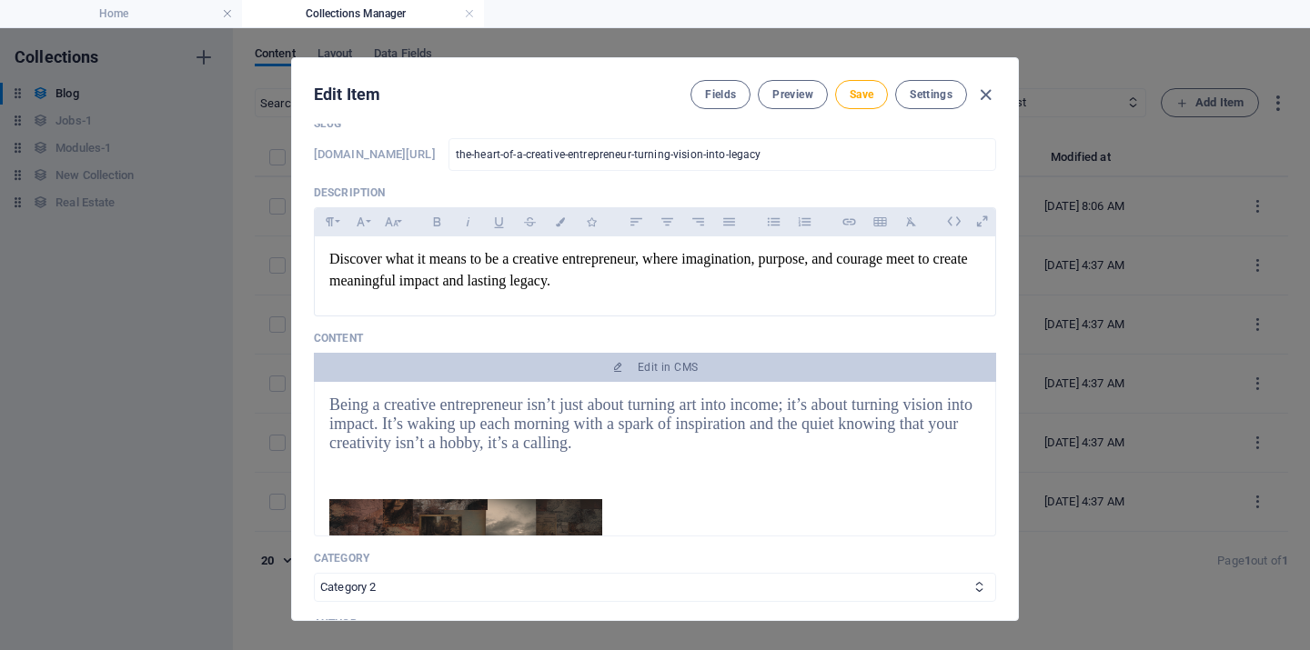
click at [589, 444] on div "Being a creative entrepreneur isn’t just about turning art into income; it’s ab…" at bounding box center [654, 425] width 651 height 57
click at [383, 418] on span "Being a creative entrepreneur isn’t just about turning art into income; it’s ab…" at bounding box center [650, 424] width 643 height 56
drag, startPoint x: 330, startPoint y: 403, endPoint x: 621, endPoint y: 459, distance: 296.5
click at [468, 418] on span "Being a creative entrepreneur isn’t just about turning art into income; it’s ab…" at bounding box center [650, 424] width 643 height 56
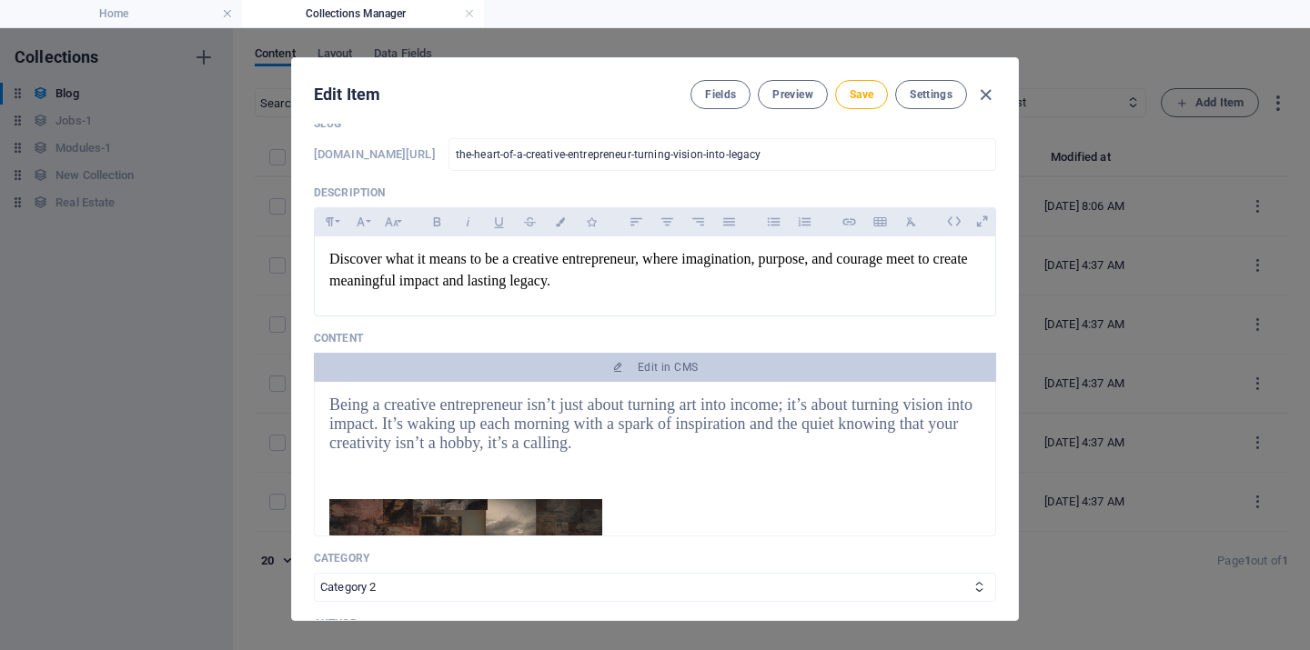
scroll to position [469, 0]
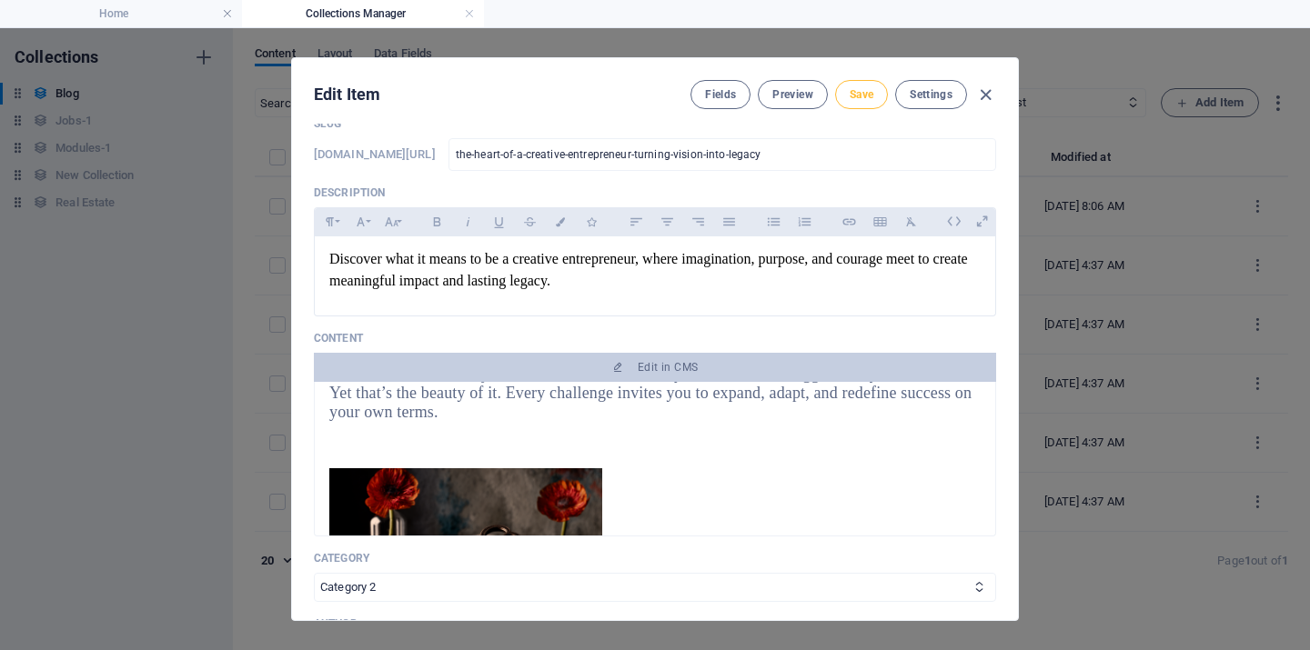
click at [865, 95] on span "Save" at bounding box center [862, 94] width 24 height 15
click at [787, 107] on button "Preview" at bounding box center [792, 94] width 69 height 29
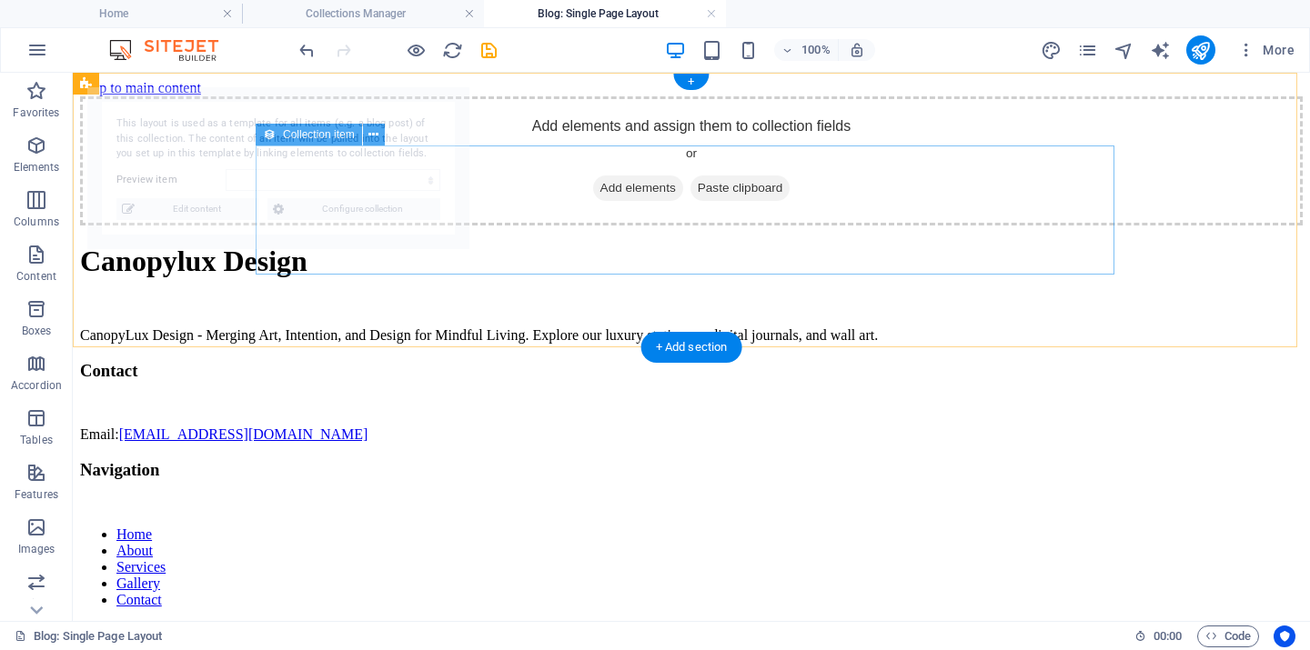
scroll to position [0, 0]
select select "68e37fdd5c4299d3230b9344"
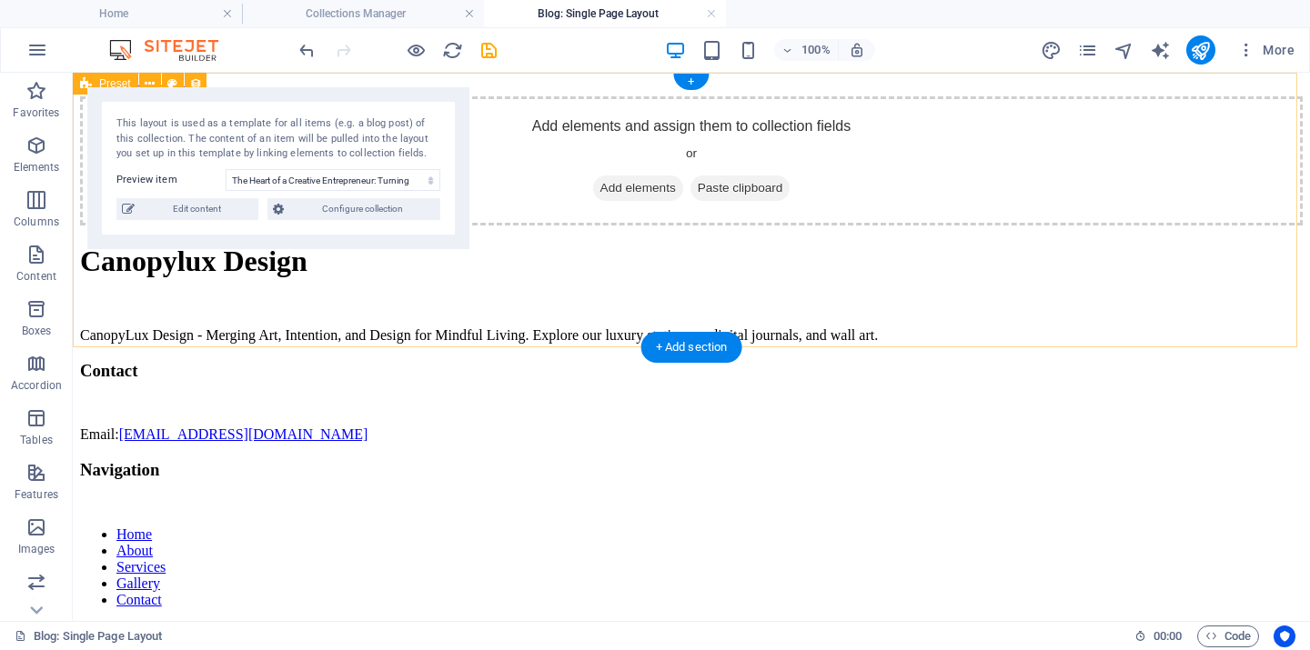
click at [384, 226] on div "Add elements and assign them to collection fields or Add elements Paste clipboa…" at bounding box center [691, 160] width 1223 height 129
click at [179, 226] on div "Add elements and assign them to collection fields or Add elements Paste clipboa…" at bounding box center [691, 160] width 1223 height 129
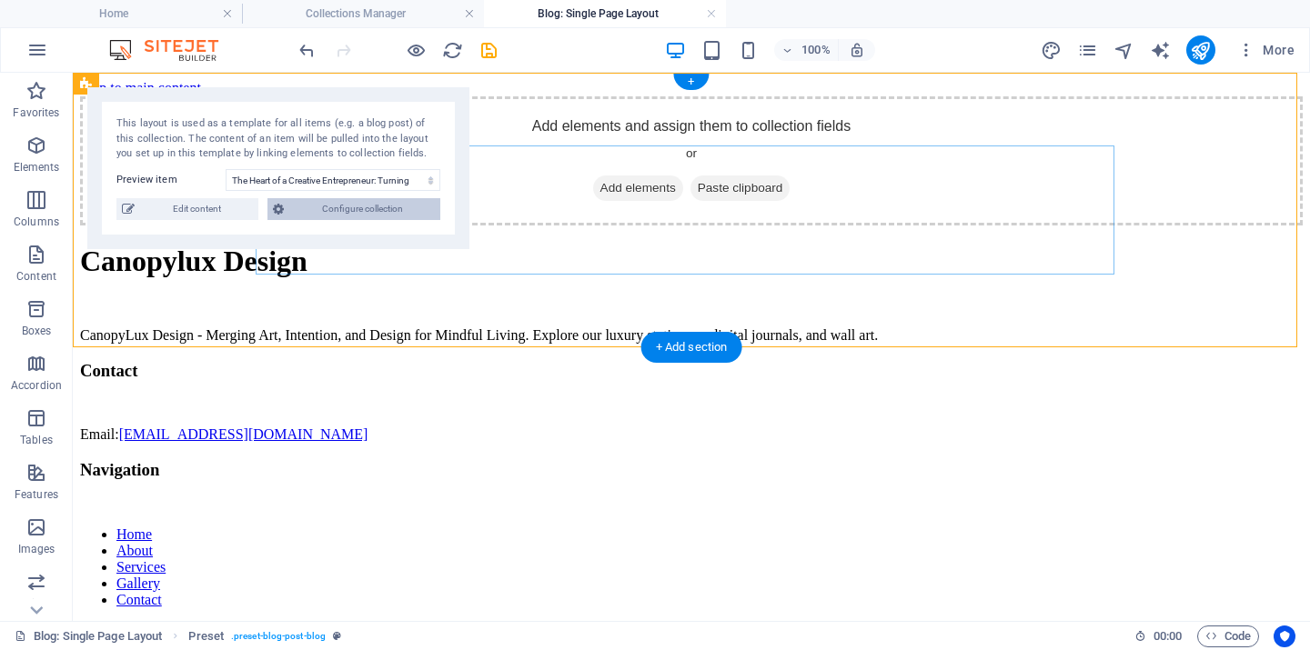
click at [366, 205] on span "Configure collection" at bounding box center [362, 209] width 146 height 22
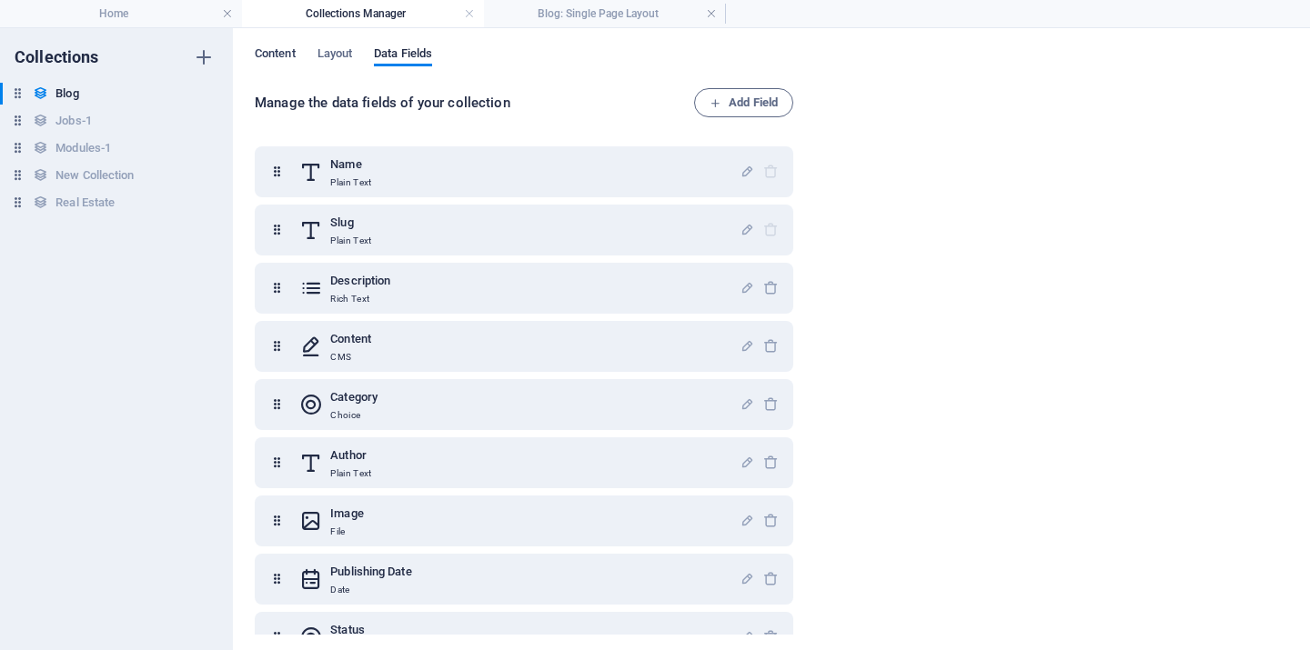
click at [283, 50] on span "Content" at bounding box center [275, 55] width 41 height 25
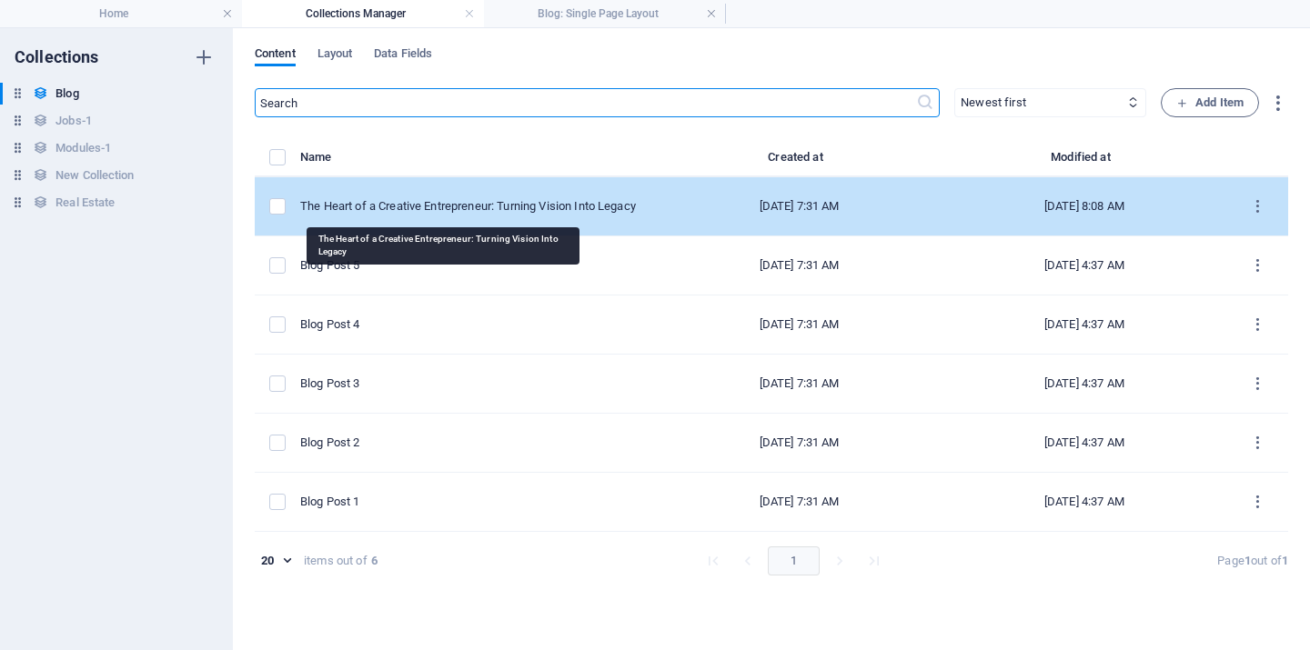
click at [433, 204] on div "The Heart of a Creative Entrepreneur: Turning Vision Into Legacy" at bounding box center [471, 206] width 342 height 16
select select "Category 2"
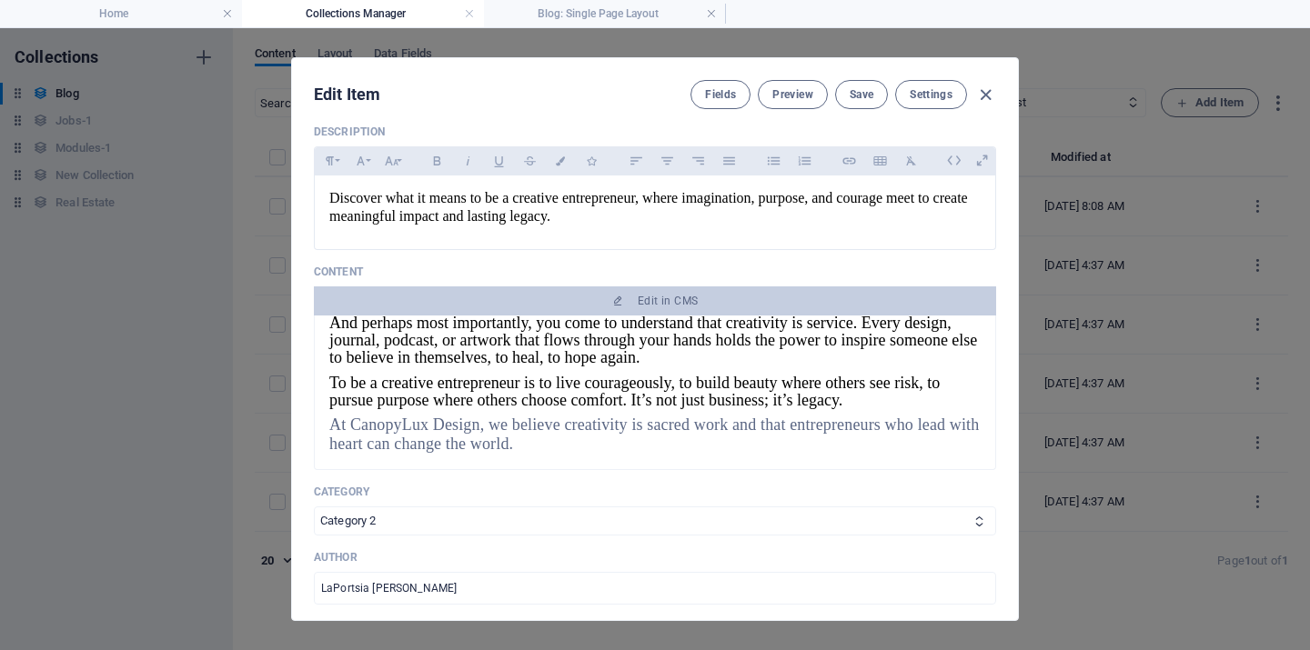
scroll to position [117, 0]
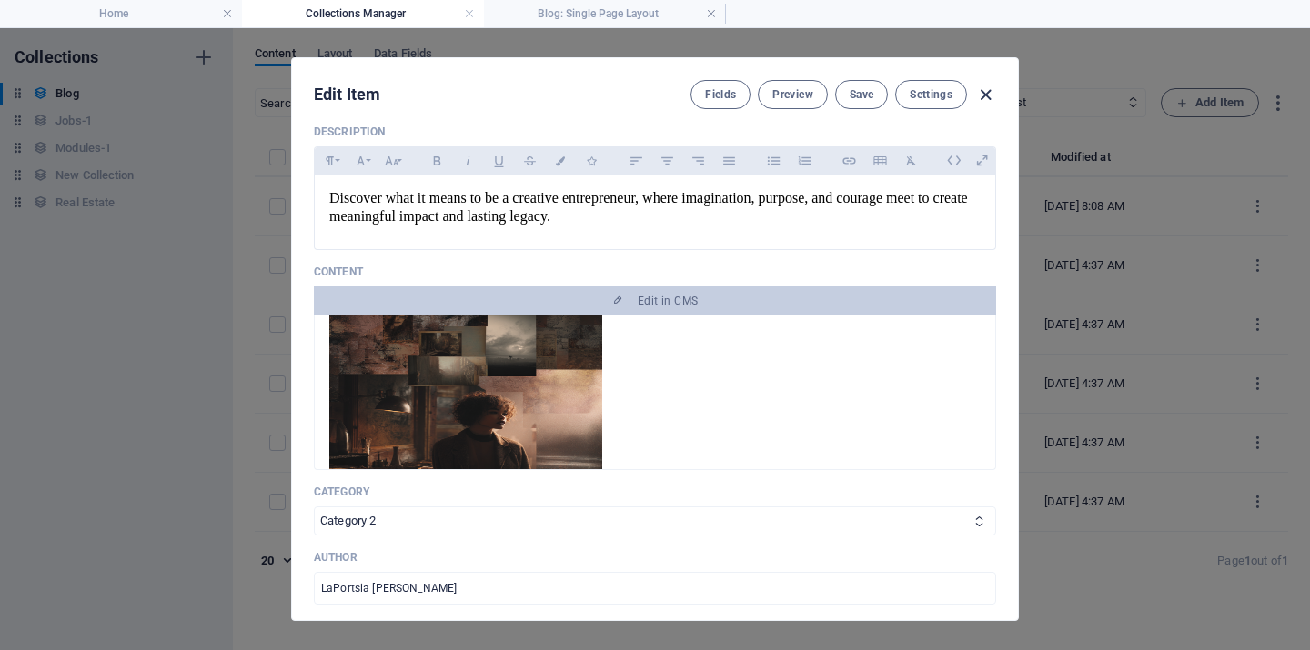
click at [985, 94] on icon "button" at bounding box center [985, 95] width 21 height 21
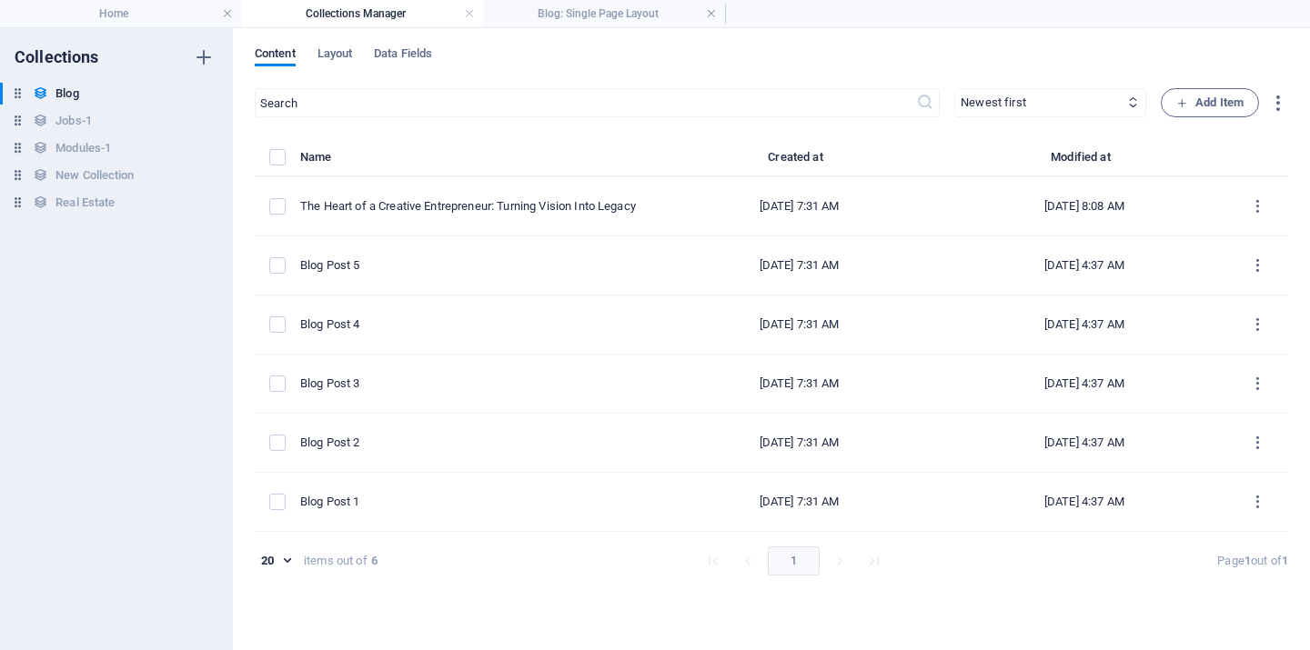
scroll to position [0, 0]
click at [650, 15] on h4 "Blog: Single Page Layout" at bounding box center [605, 14] width 242 height 20
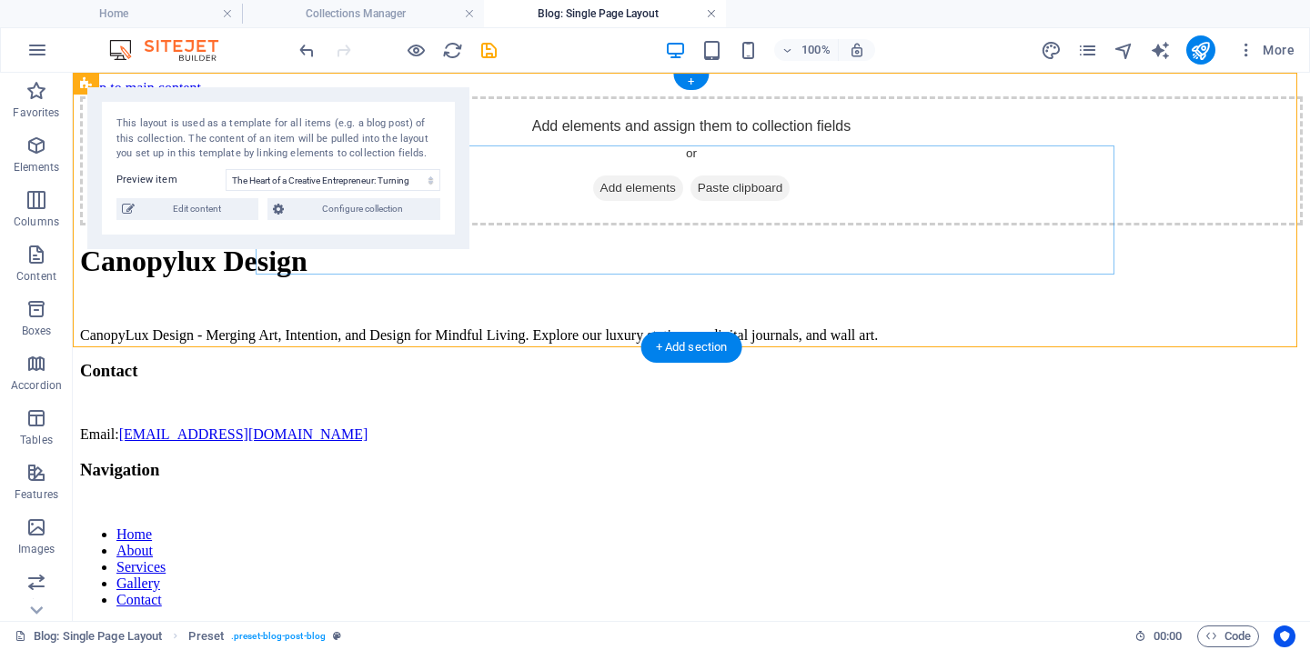
click at [710, 15] on link at bounding box center [711, 13] width 11 height 17
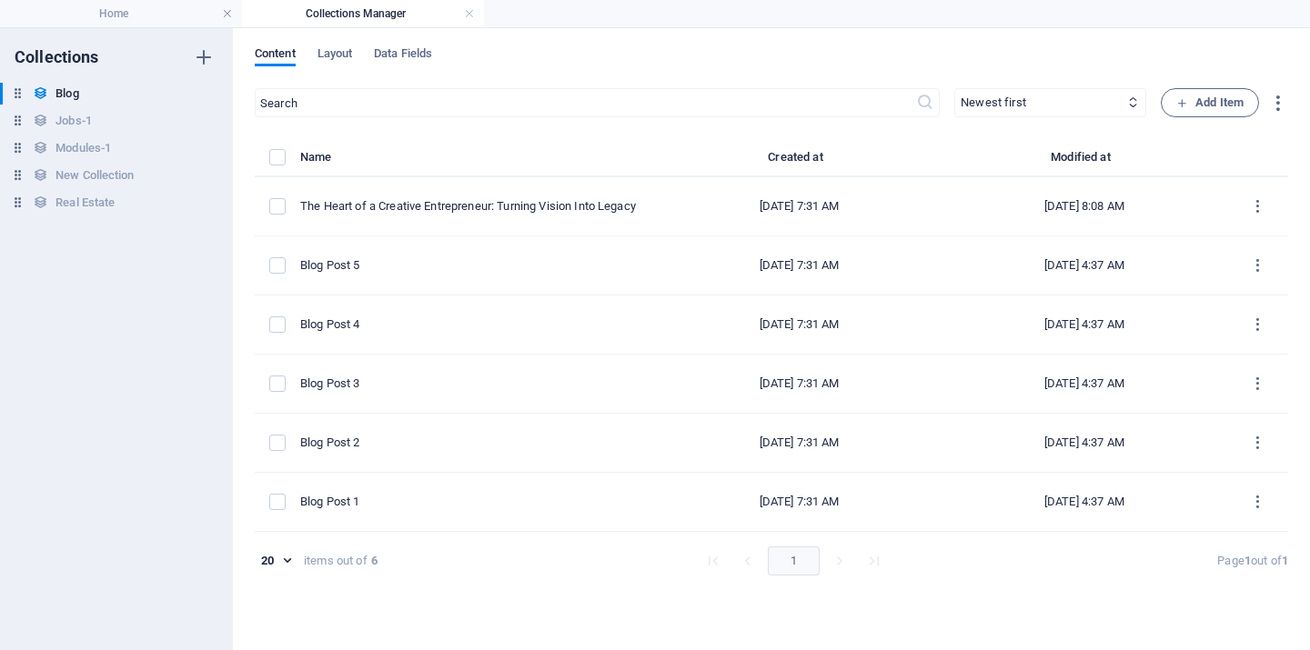
click at [473, 14] on link at bounding box center [469, 13] width 11 height 17
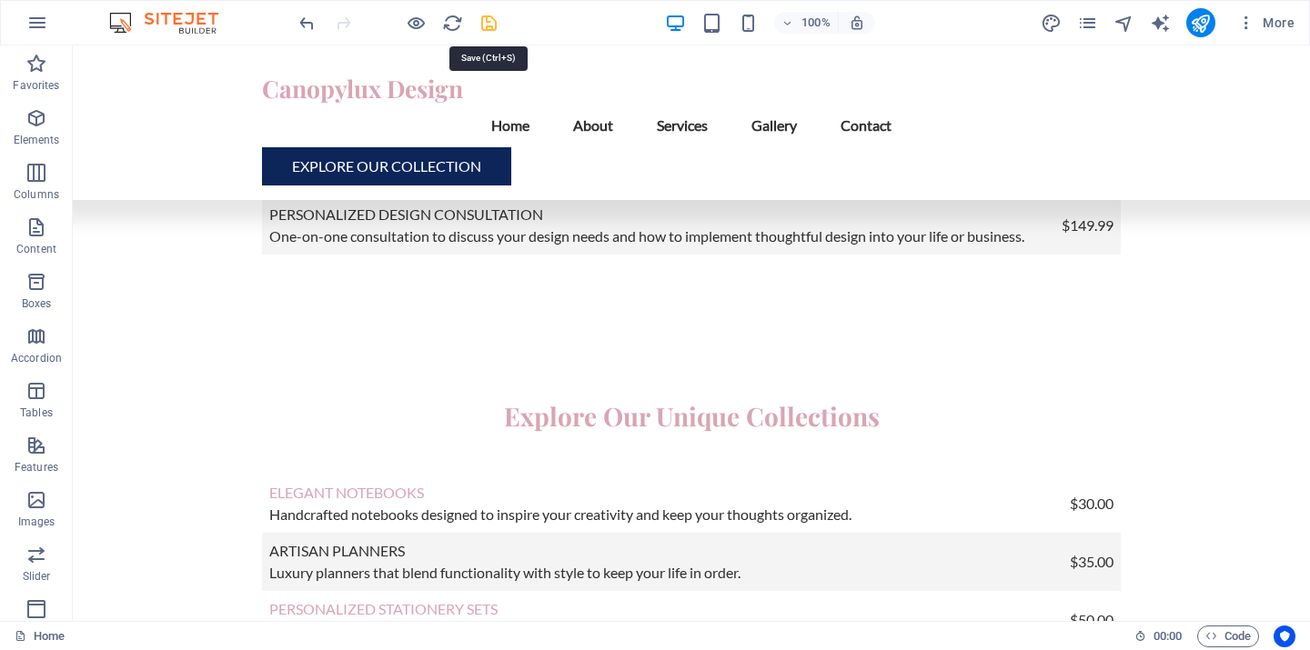
click at [493, 23] on icon "save" at bounding box center [488, 23] width 21 height 21
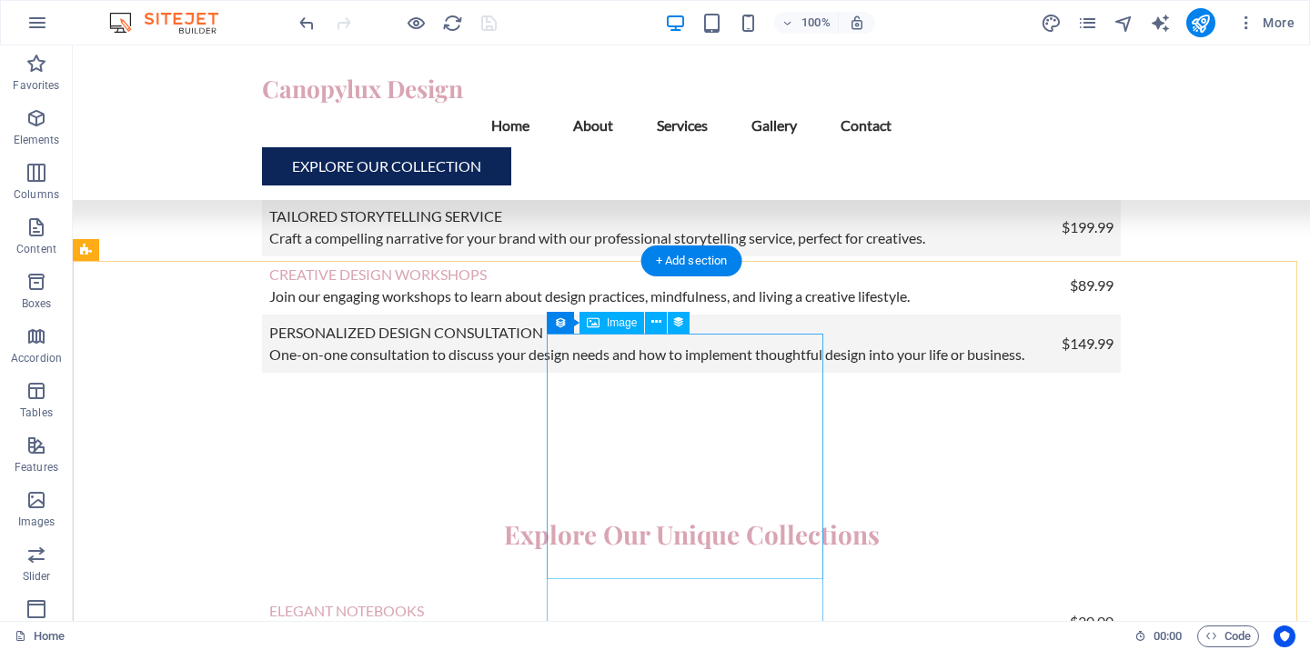
scroll to position [5015, 0]
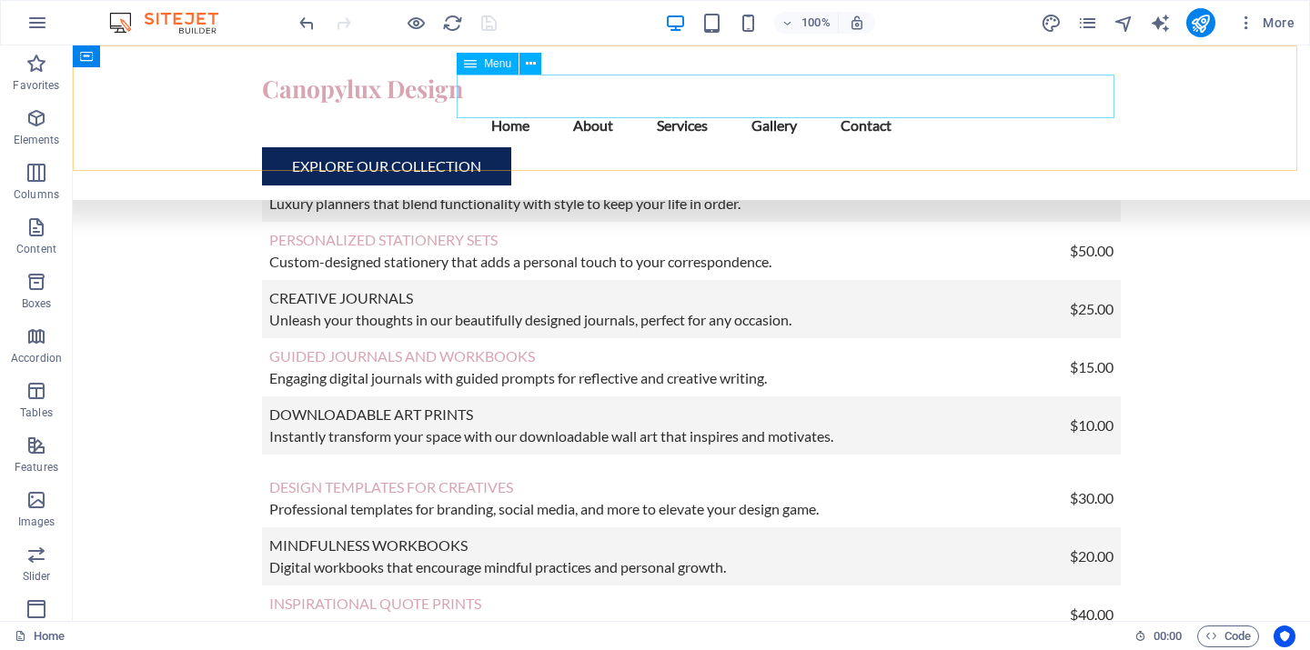
click at [589, 104] on nav "Home About Services Gallery Contact" at bounding box center [691, 126] width 859 height 44
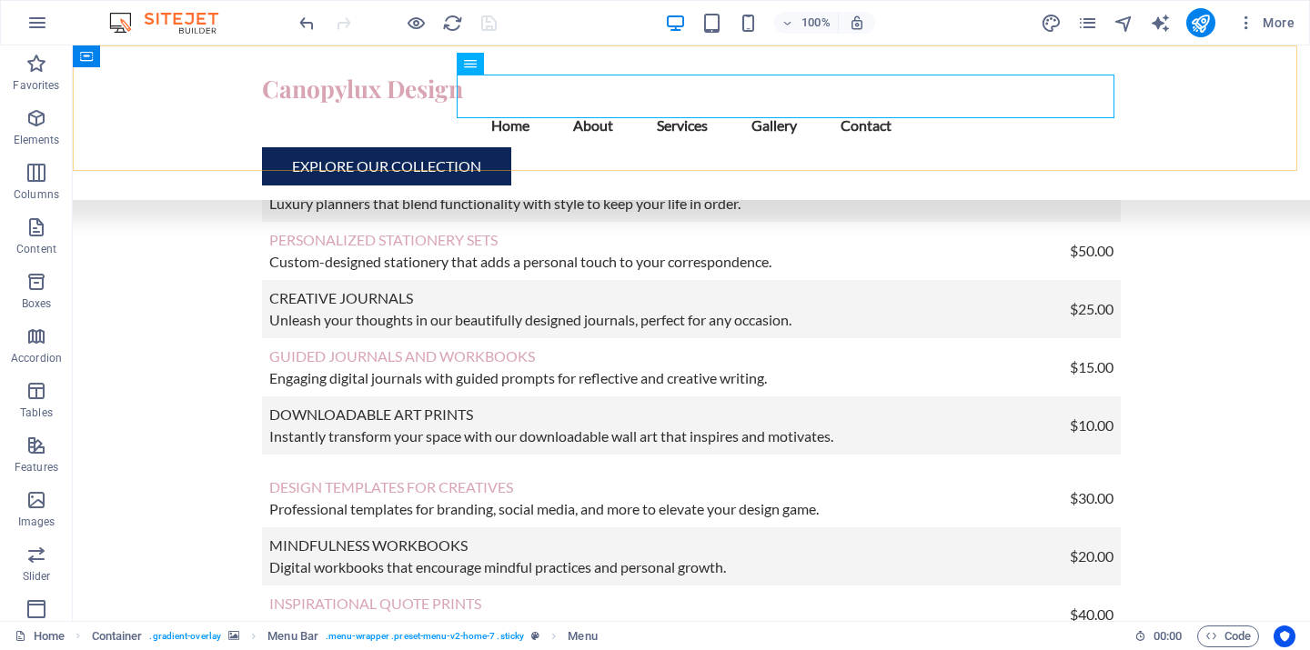
click at [1207, 160] on div "Canopylux Design Menu Home About Services Gallery Contact Explore Our Collection" at bounding box center [691, 122] width 1237 height 155
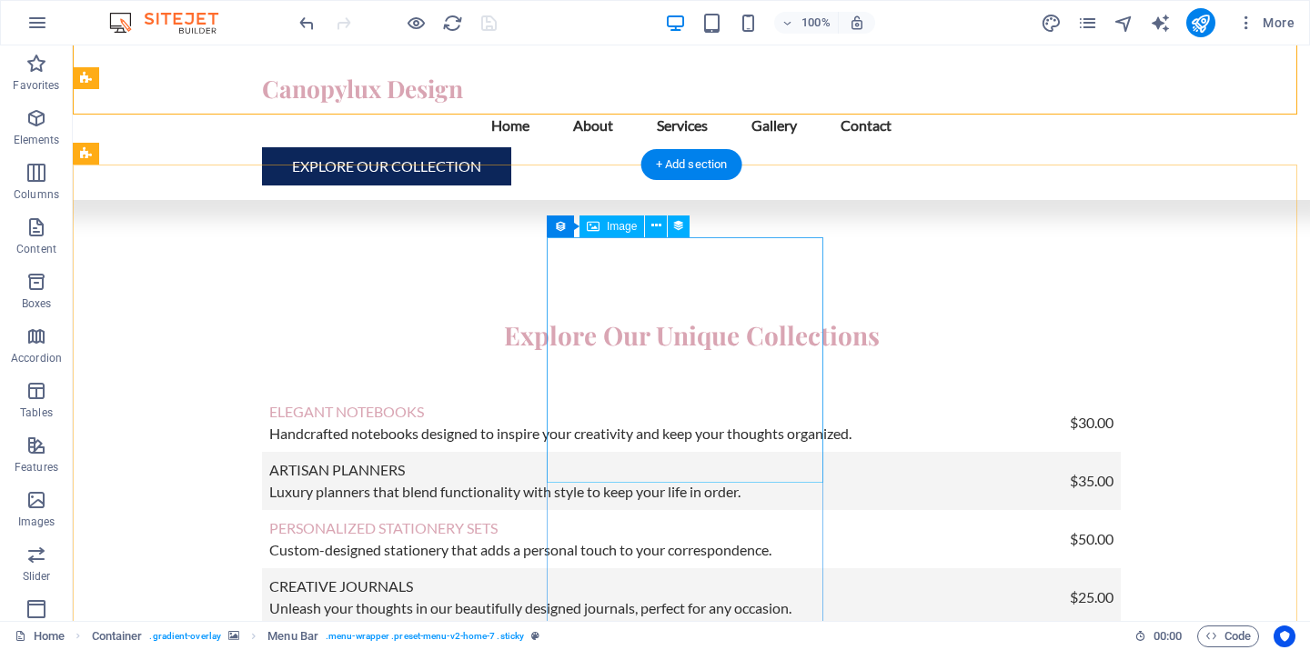
scroll to position [4658, 0]
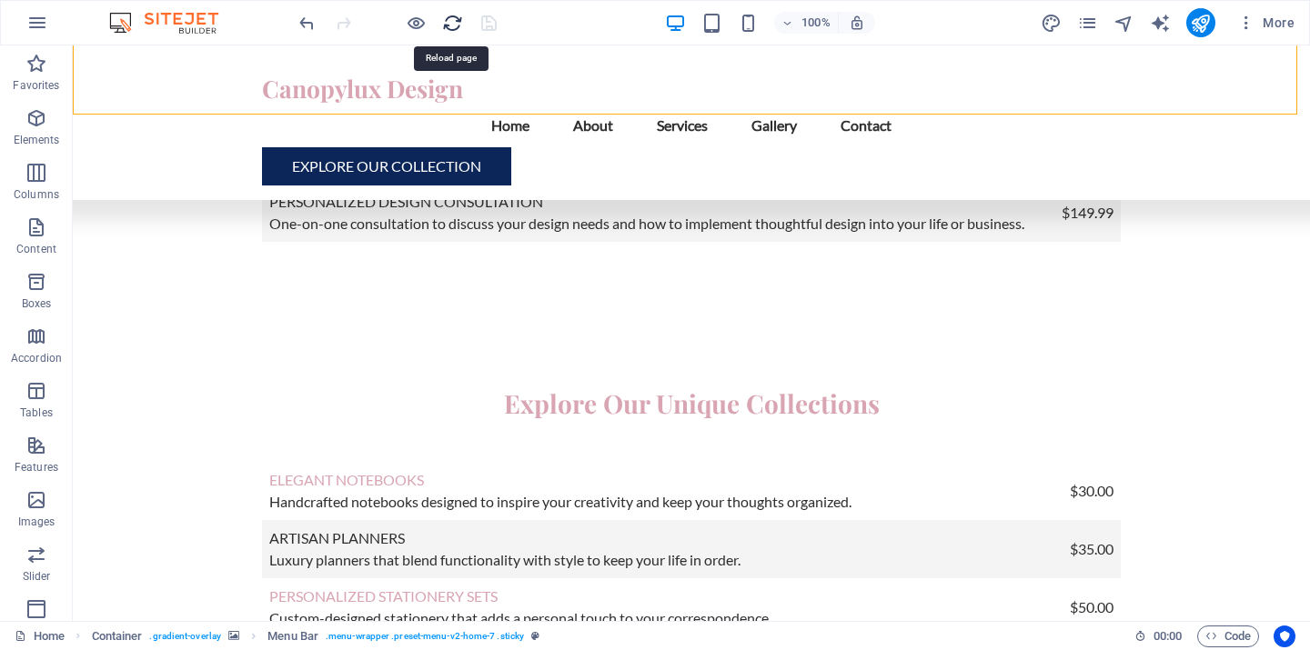
click at [452, 25] on icon "reload" at bounding box center [452, 23] width 21 height 21
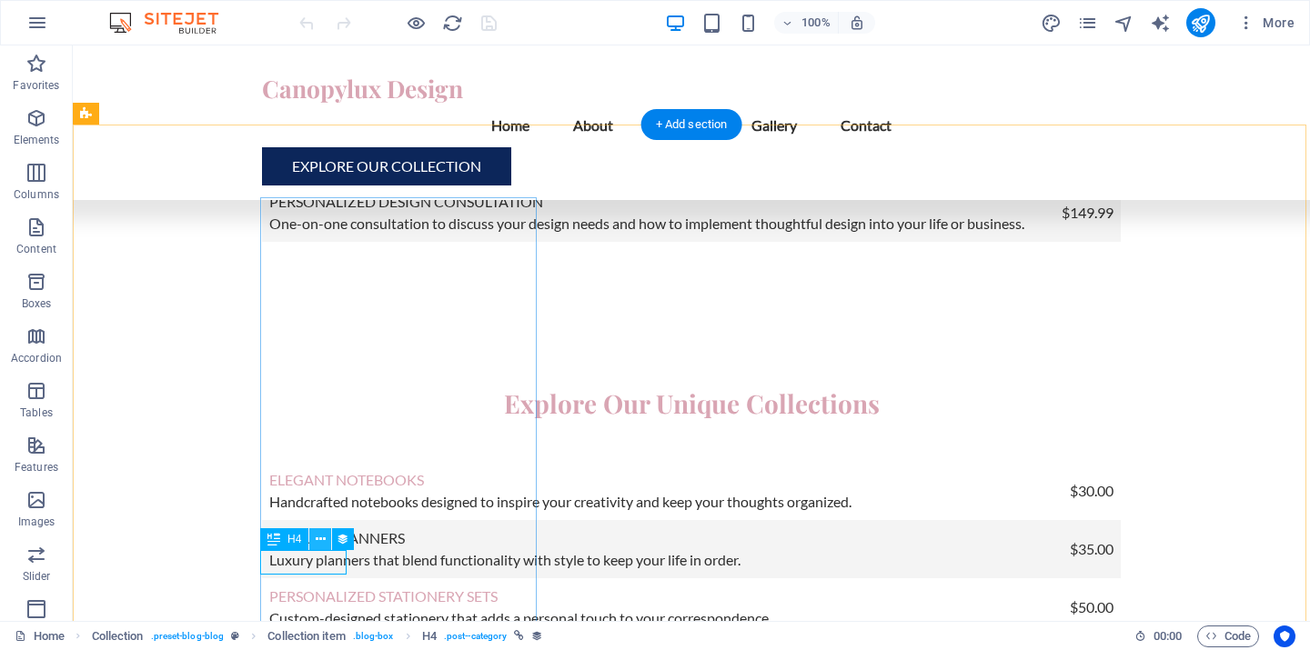
click at [319, 538] on icon at bounding box center [321, 539] width 10 height 19
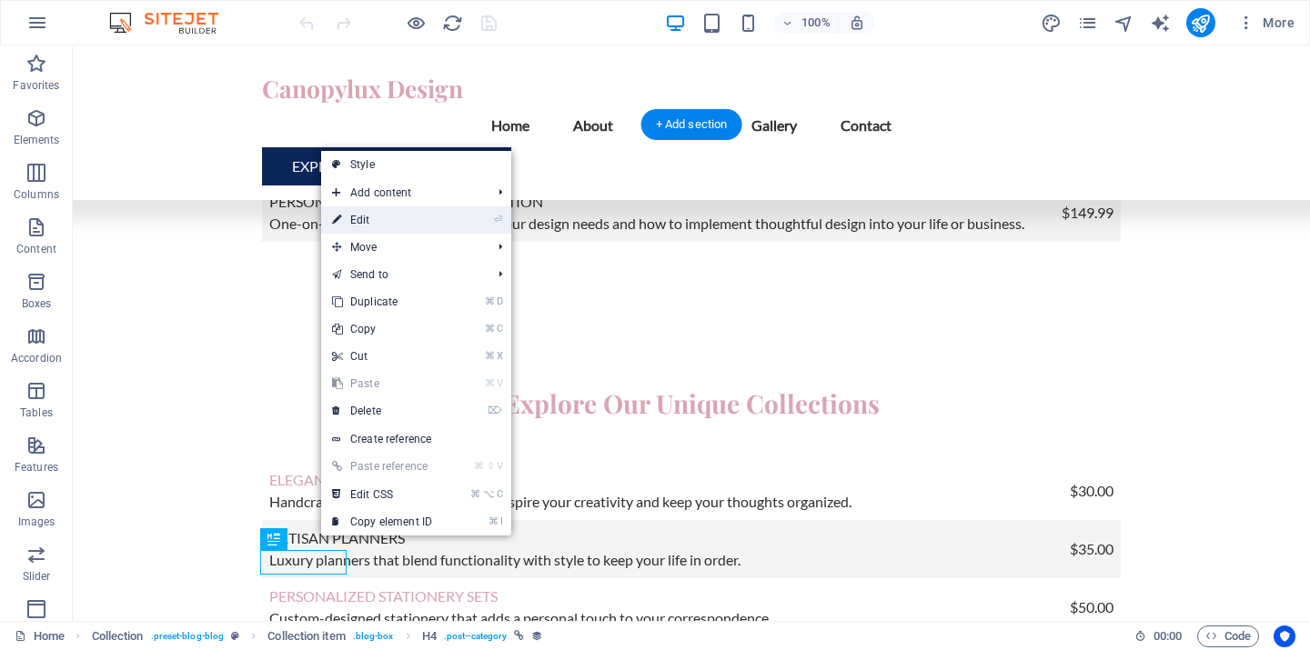
click at [375, 216] on link "⏎ Edit" at bounding box center [382, 219] width 122 height 27
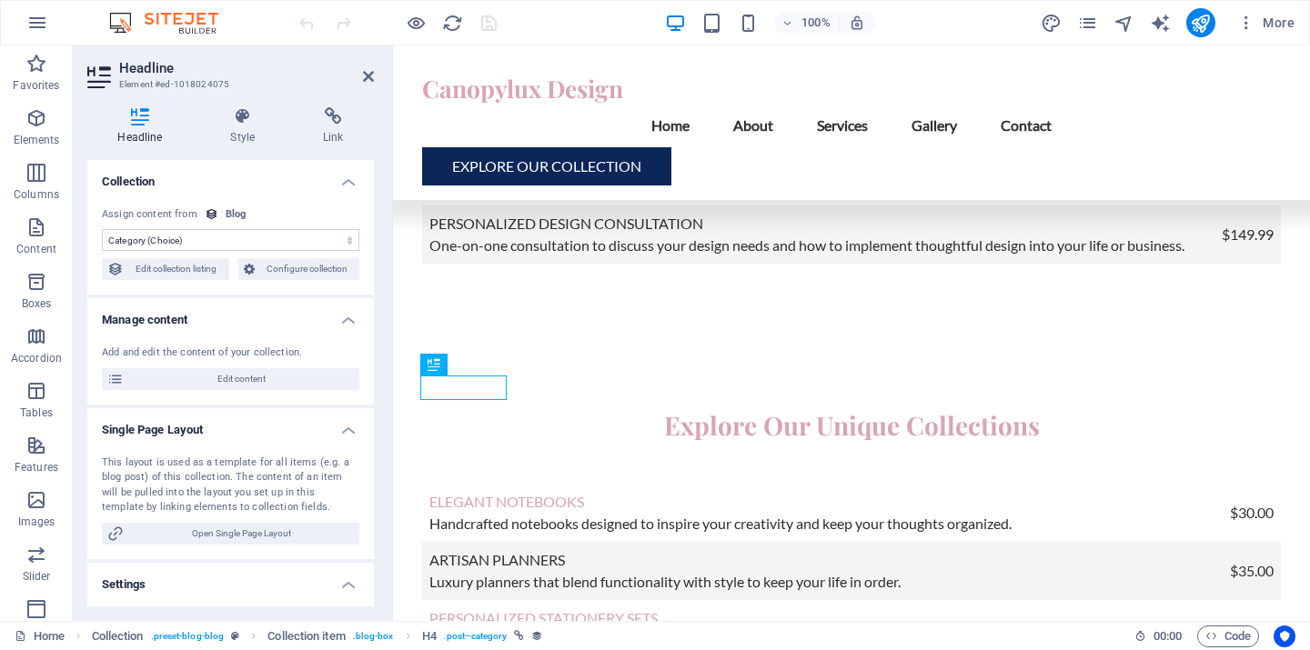
select select "author"
click at [489, 23] on icon "save" at bounding box center [488, 23] width 21 height 21
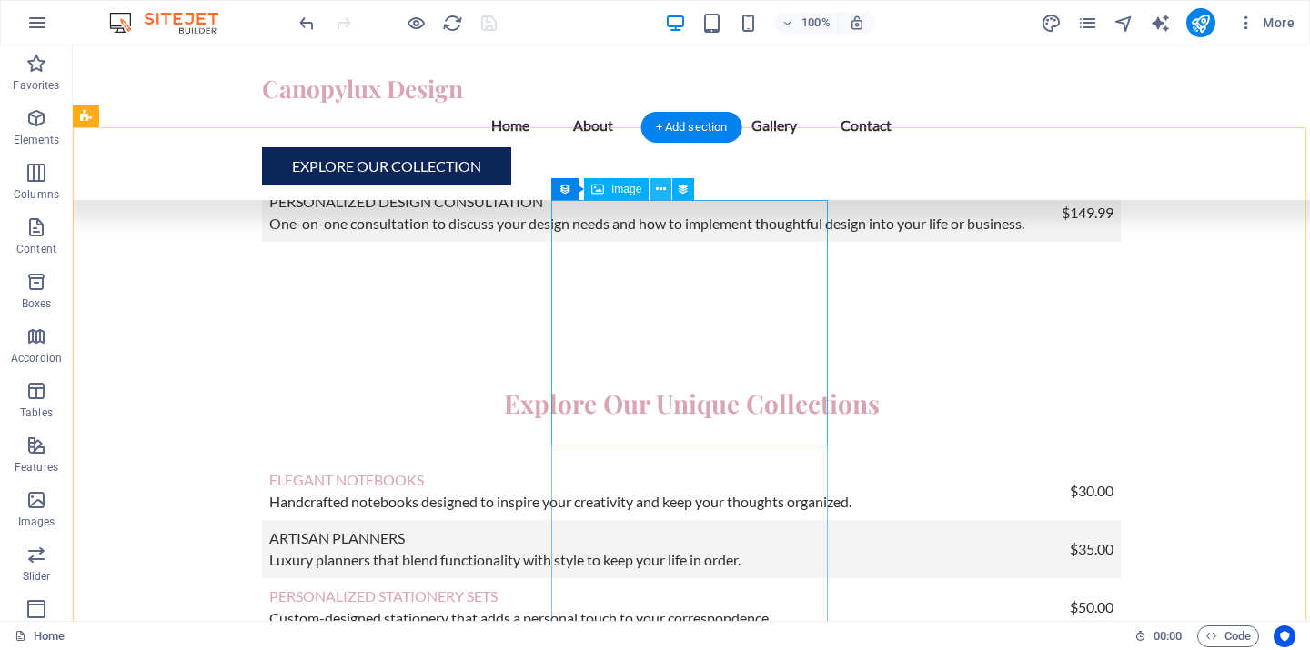
click at [661, 188] on icon at bounding box center [661, 189] width 10 height 19
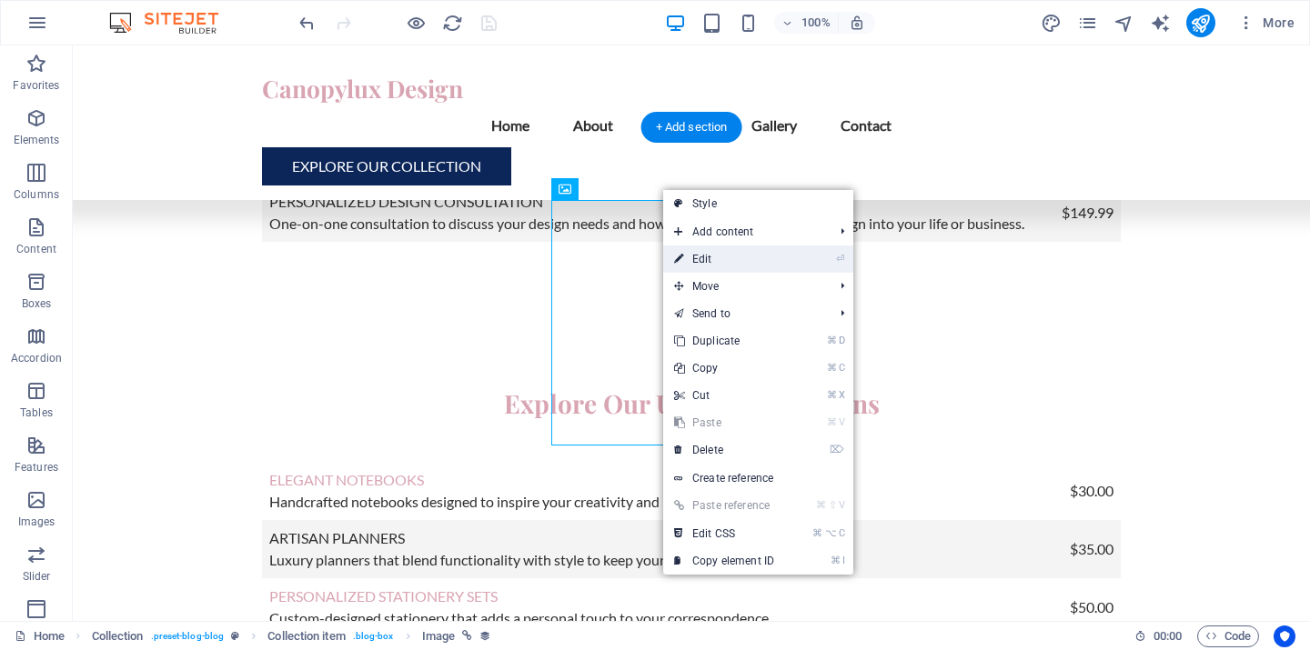
click at [705, 259] on link "⏎ Edit" at bounding box center [724, 259] width 122 height 27
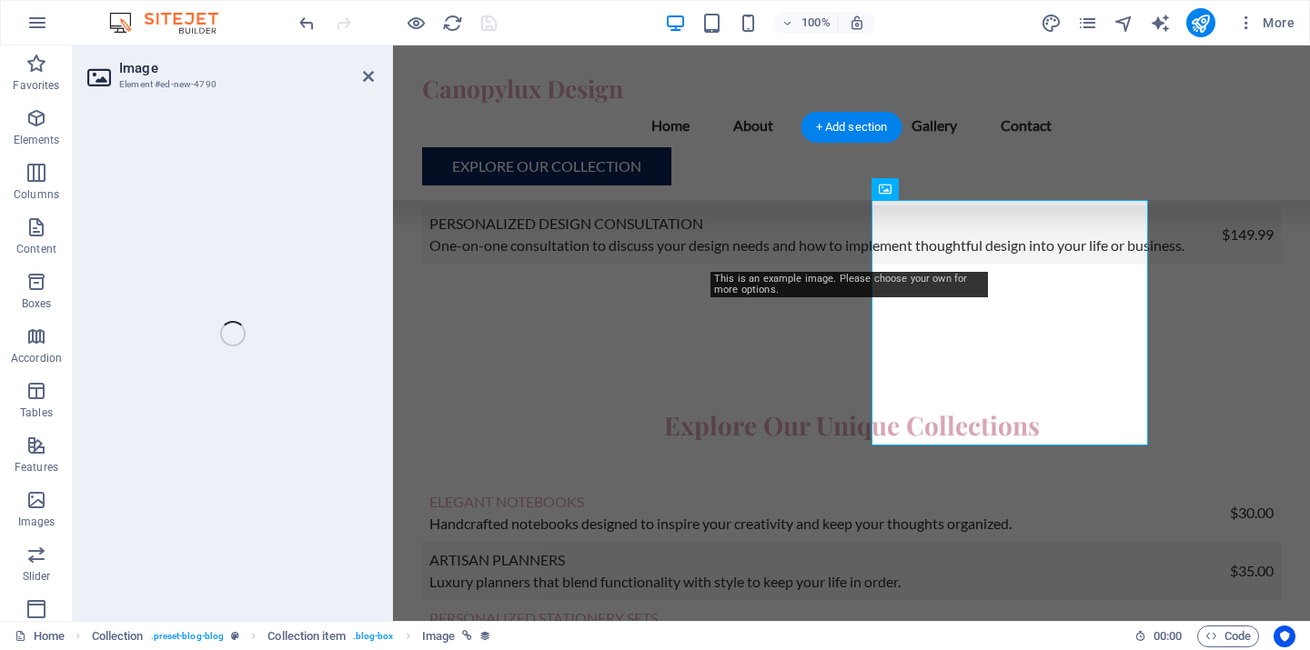
select select "image"
select select "px"
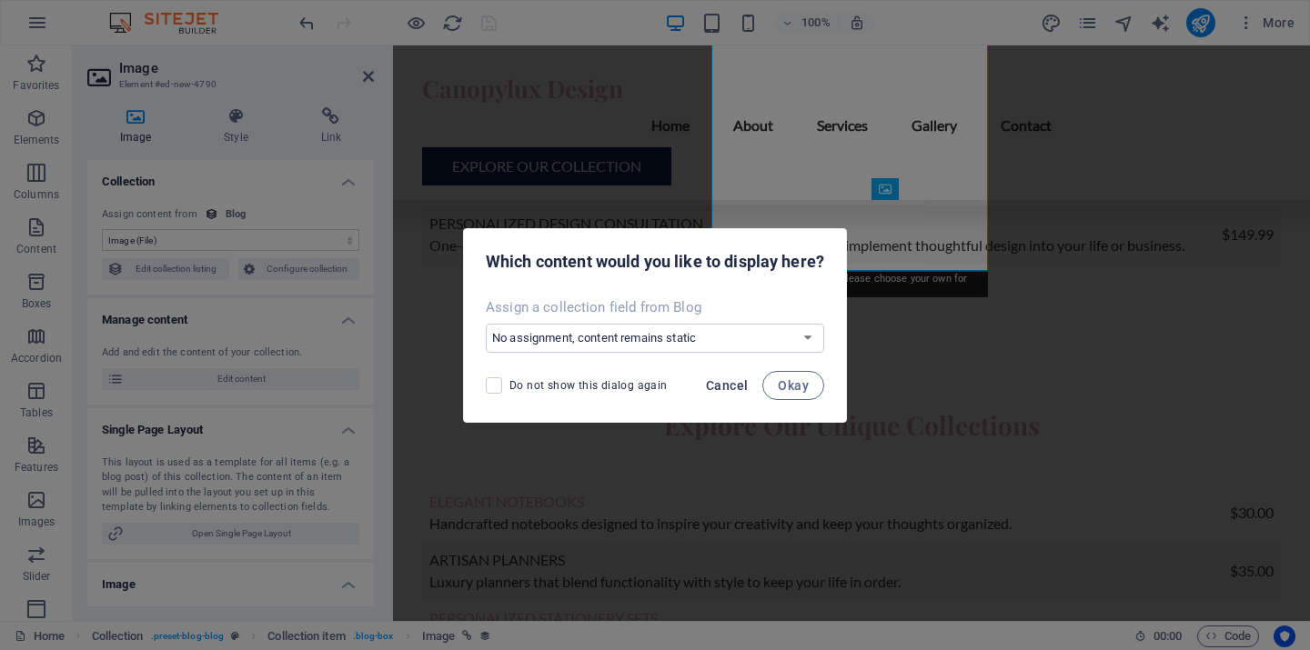
click at [719, 385] on span "Cancel" at bounding box center [727, 385] width 42 height 15
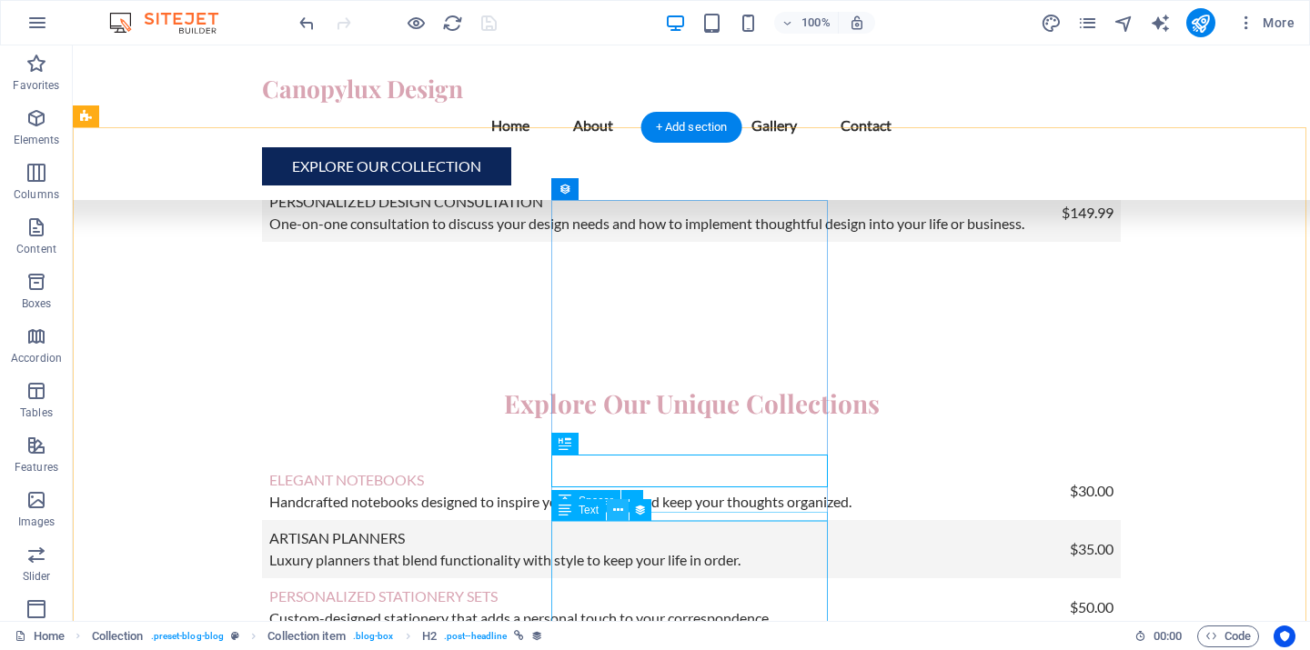
click at [616, 510] on icon at bounding box center [618, 510] width 10 height 19
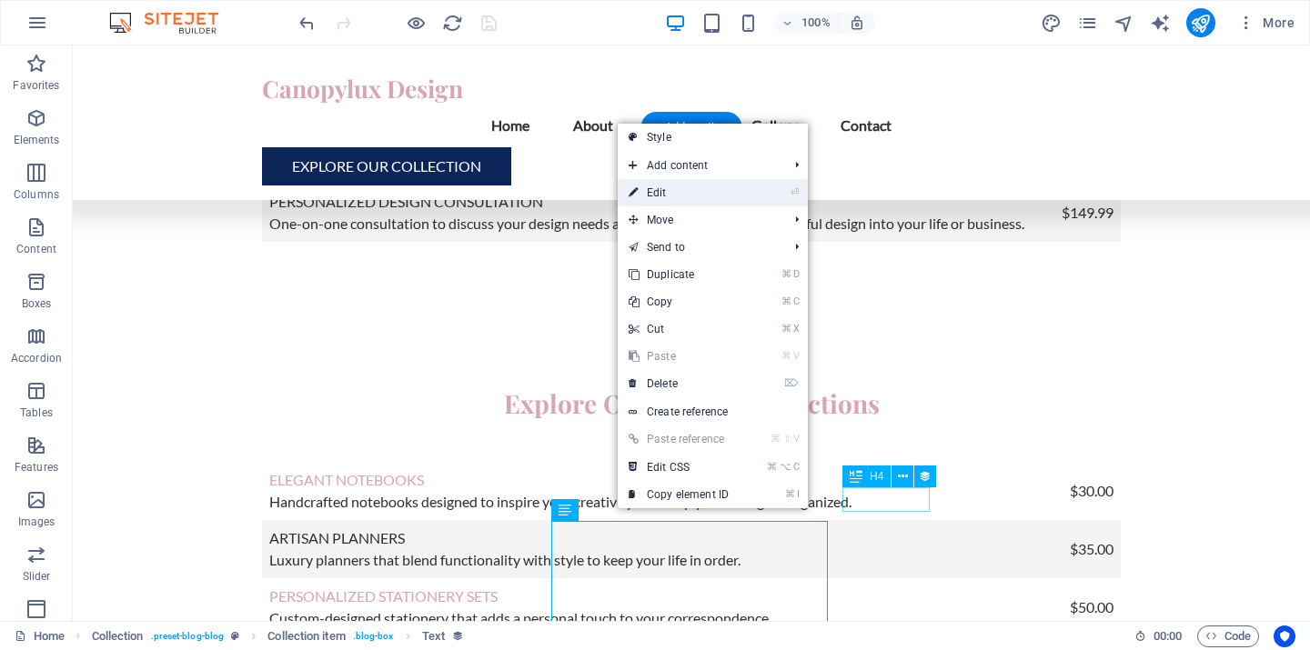
click at [655, 194] on link "⏎ Edit" at bounding box center [679, 192] width 122 height 27
select select "description"
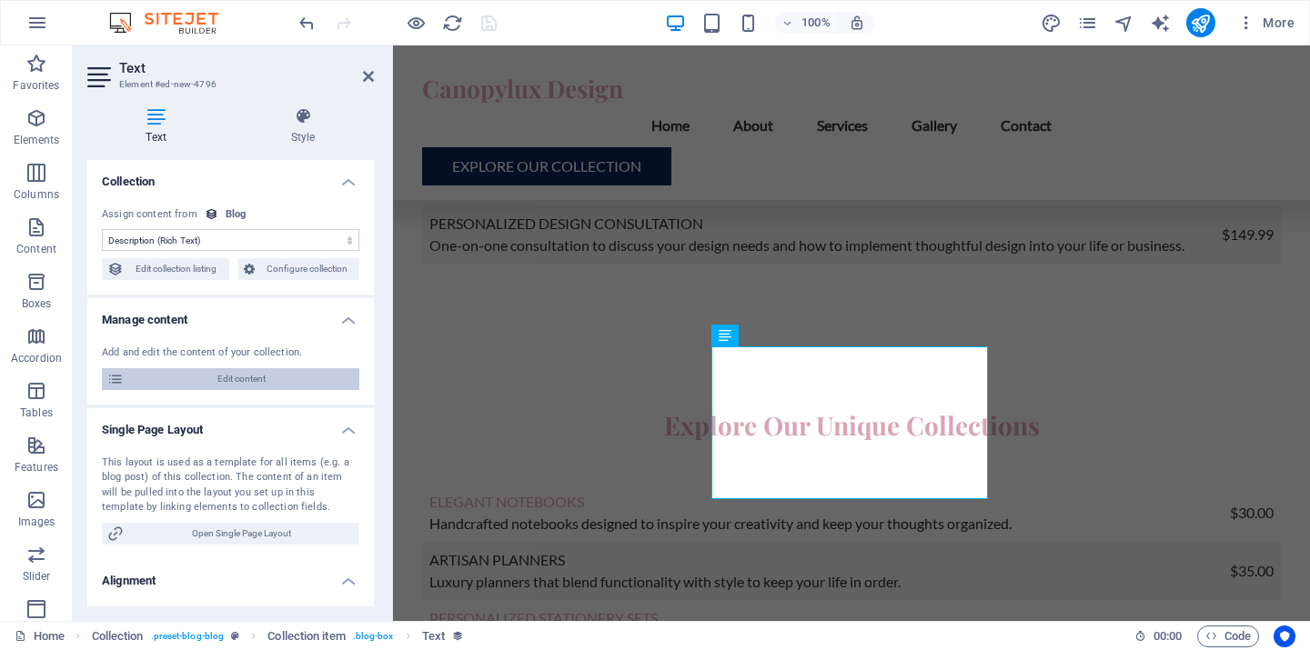
click at [238, 381] on span "Edit content" at bounding box center [241, 379] width 225 height 22
select select "Category 2"
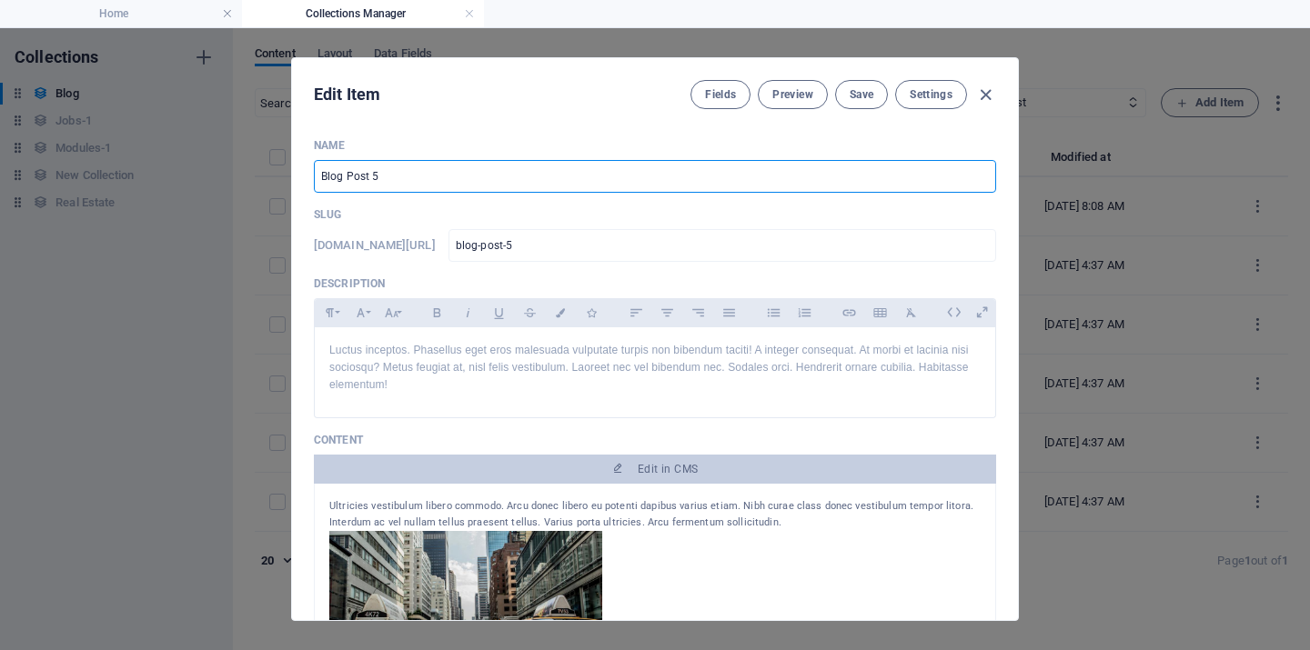
click at [424, 173] on input "Blog Post 5" at bounding box center [655, 176] width 682 height 33
click at [406, 173] on input "Blog Post 5" at bounding box center [655, 176] width 682 height 33
click at [405, 173] on input "Blog Post 5" at bounding box center [655, 176] width 682 height 33
paste input "Intentional Living: How to Design a Life You Love After Starting Over"
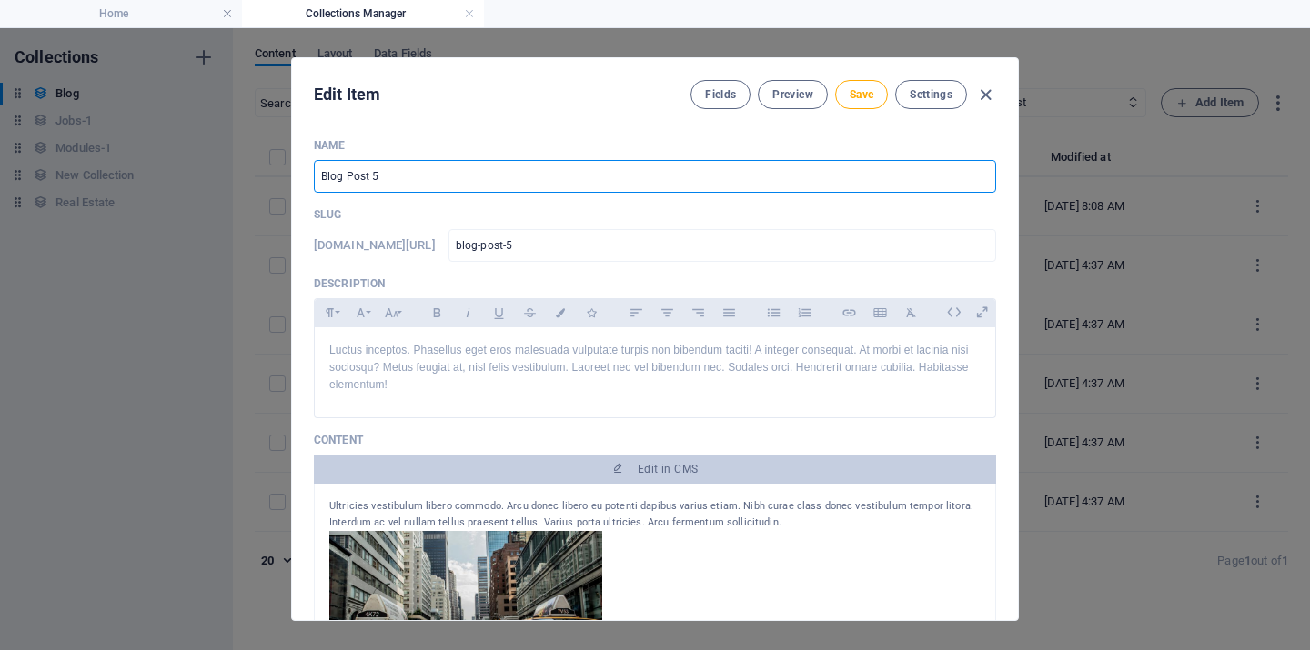
type input "Intentional Living: How to Design a Life You Love After Starting Over"
type input "intentional-living-how-to-design-a-life-you-love-after-starting-over"
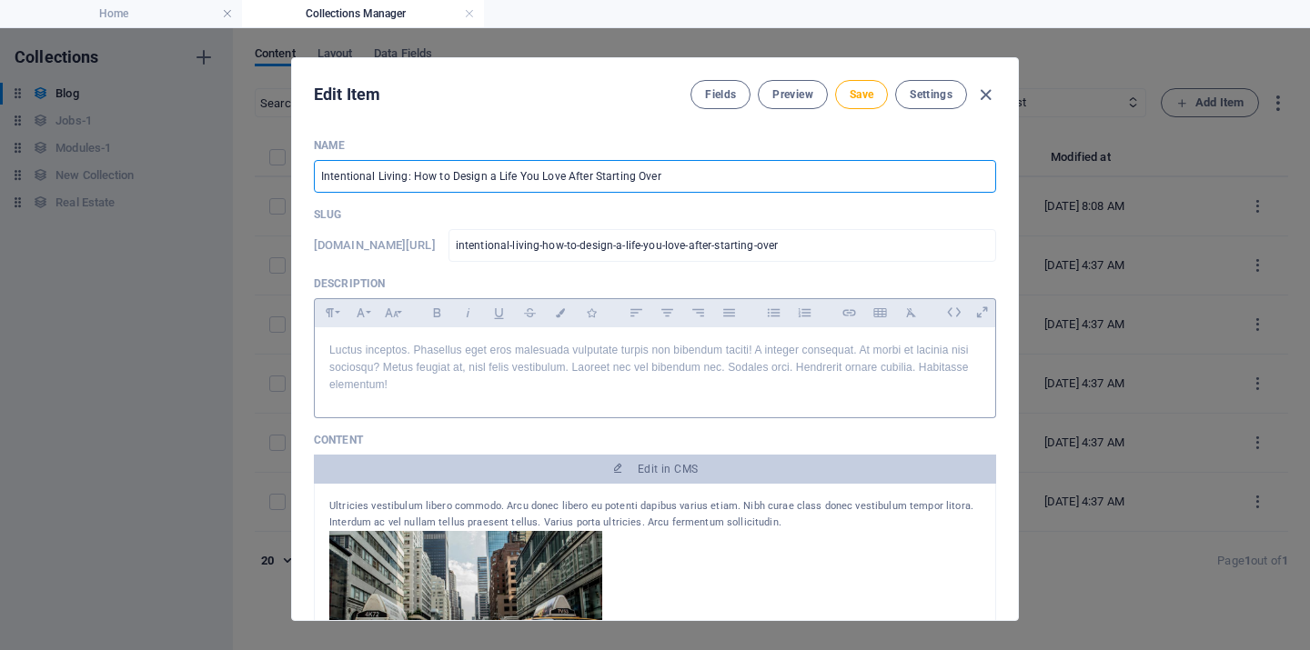
type input "Intentional Living: How to Design a Life You Love After Starting Over"
click at [420, 390] on p "Luctus inceptos. Phasellus eget eros malesuada vulputate turpis non bibendum ta…" at bounding box center [654, 368] width 651 height 53
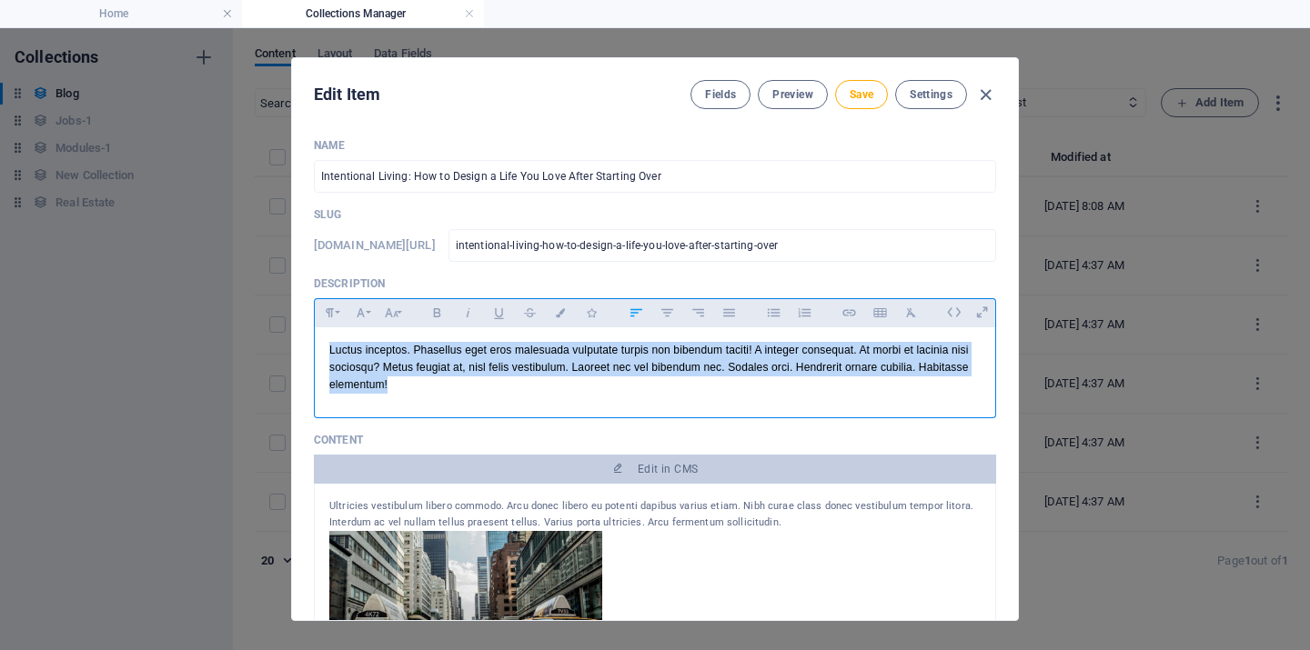
drag, startPoint x: 426, startPoint y: 388, endPoint x: 322, endPoint y: 344, distance: 112.5
click at [322, 344] on div "Luctus inceptos. Phasellus eget eros malesuada vulputate turpis non bibendum ta…" at bounding box center [655, 368] width 680 height 82
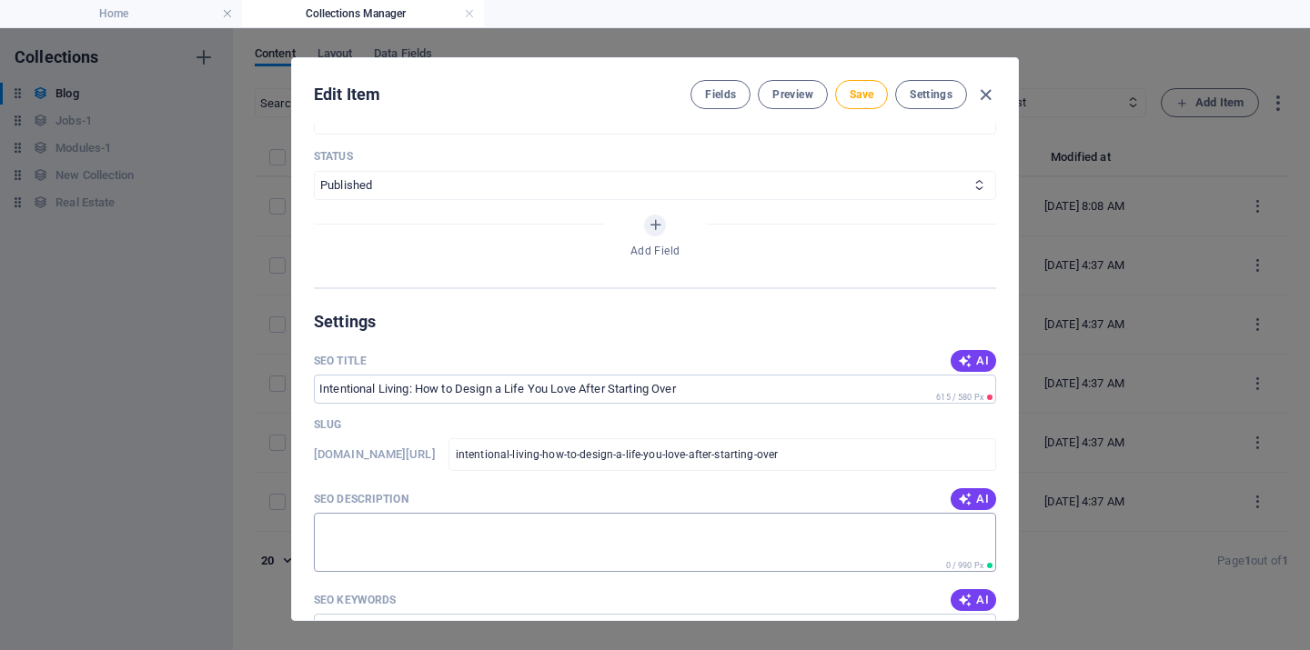
scroll to position [1016, 0]
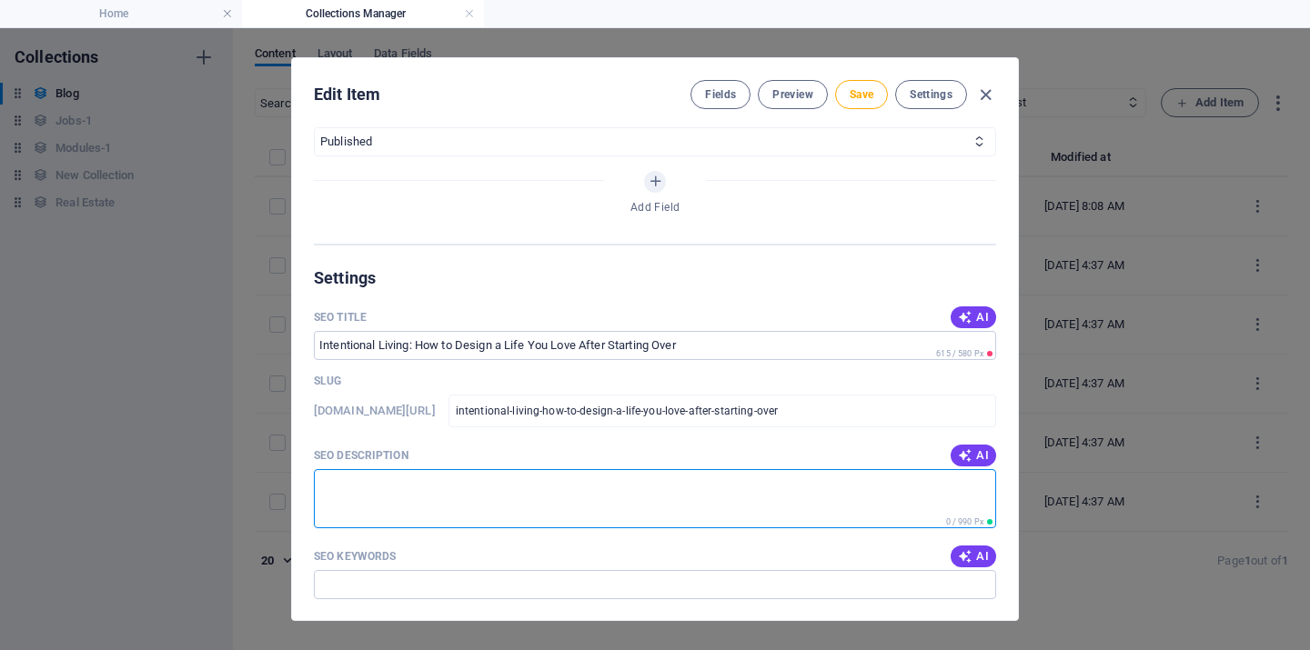
click at [381, 488] on textarea "SEO Description" at bounding box center [655, 498] width 682 height 59
paste textarea "Learn how to design a life you love through intentional living, self-healing, a…"
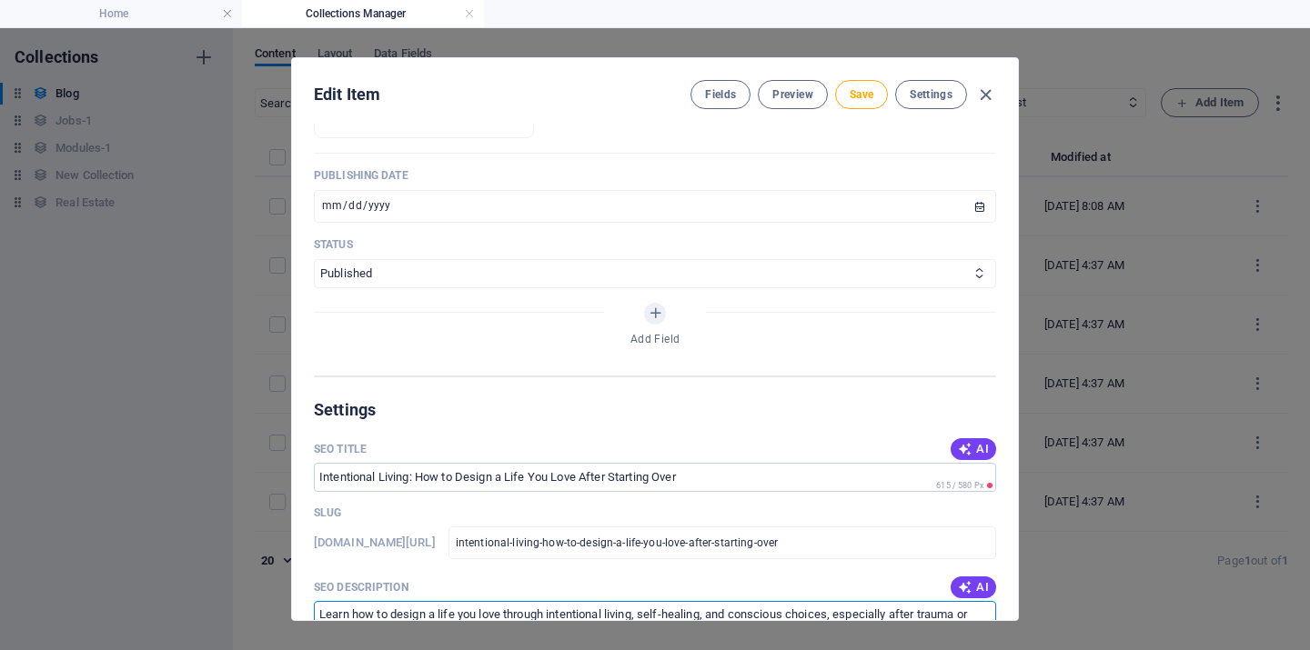
scroll to position [663, 0]
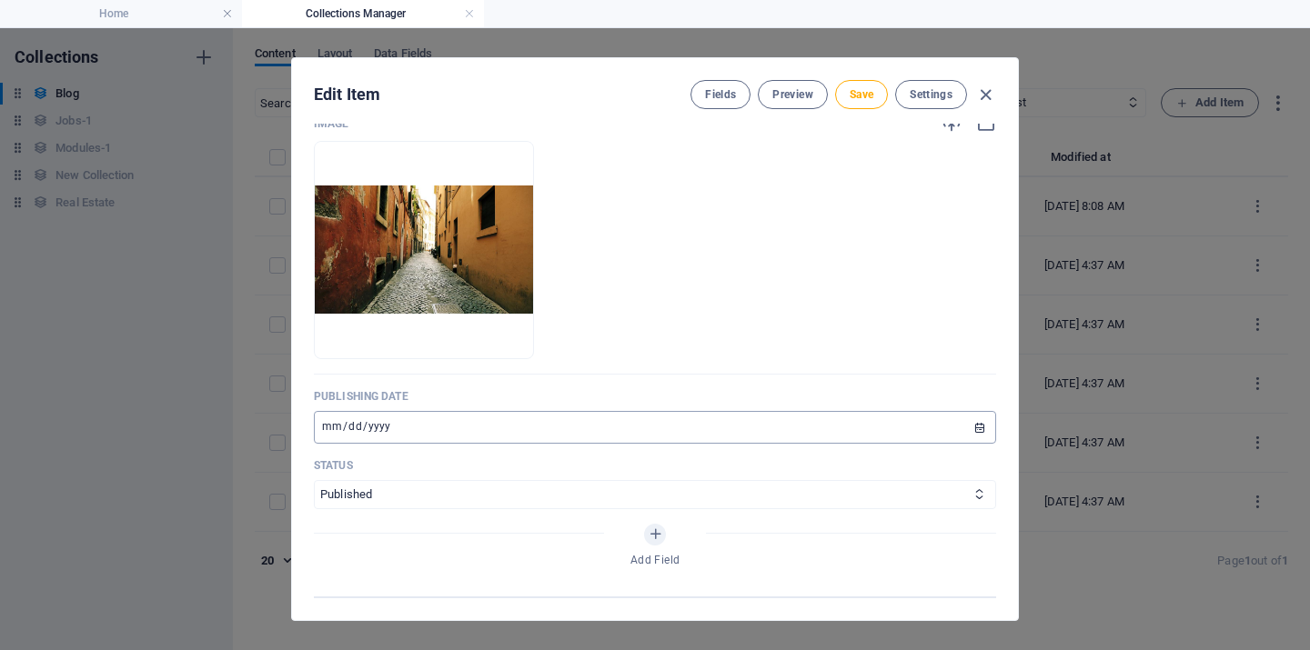
type textarea "Learn how to design a life you love through intentional living, self-healing, a…"
click at [977, 428] on input "[DATE]" at bounding box center [655, 427] width 682 height 33
type input "[DATE]"
click at [770, 305] on ul "Drop files here to upload them instantly" at bounding box center [655, 250] width 682 height 218
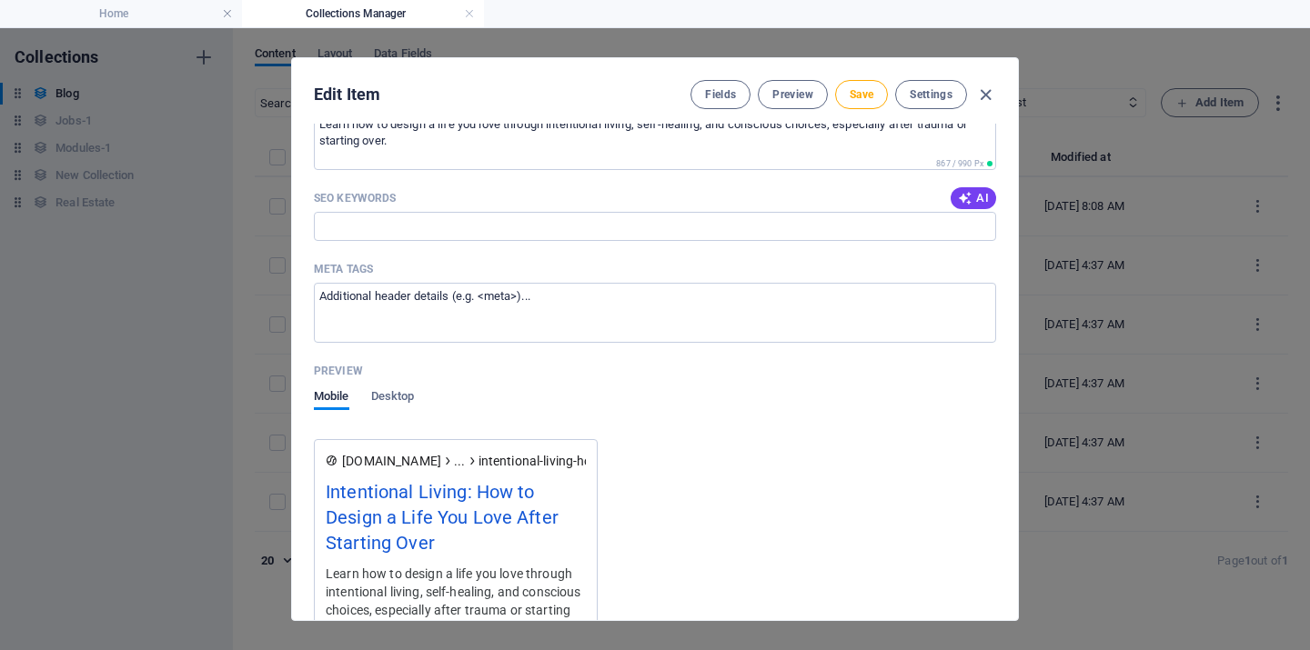
scroll to position [1235, 0]
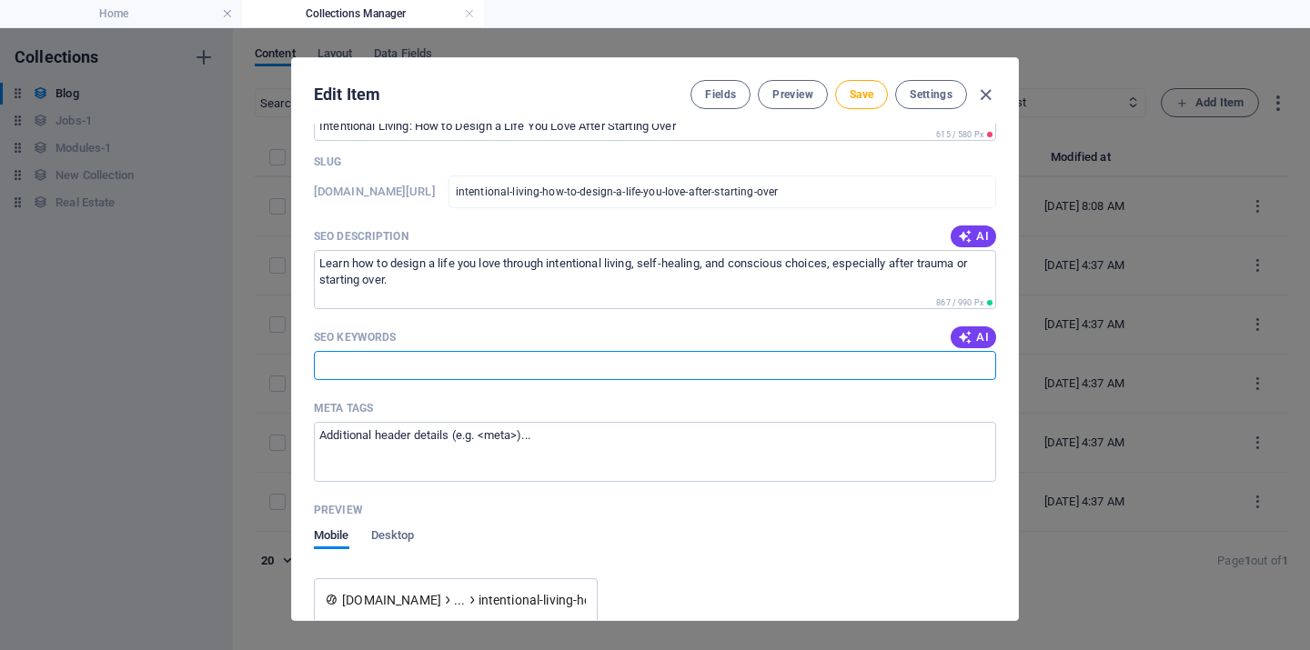
click at [409, 361] on input "SEO Keywords" at bounding box center [655, 365] width 682 height 29
paste input "intentional living, designing your life, healing after trauma, starting over, s…"
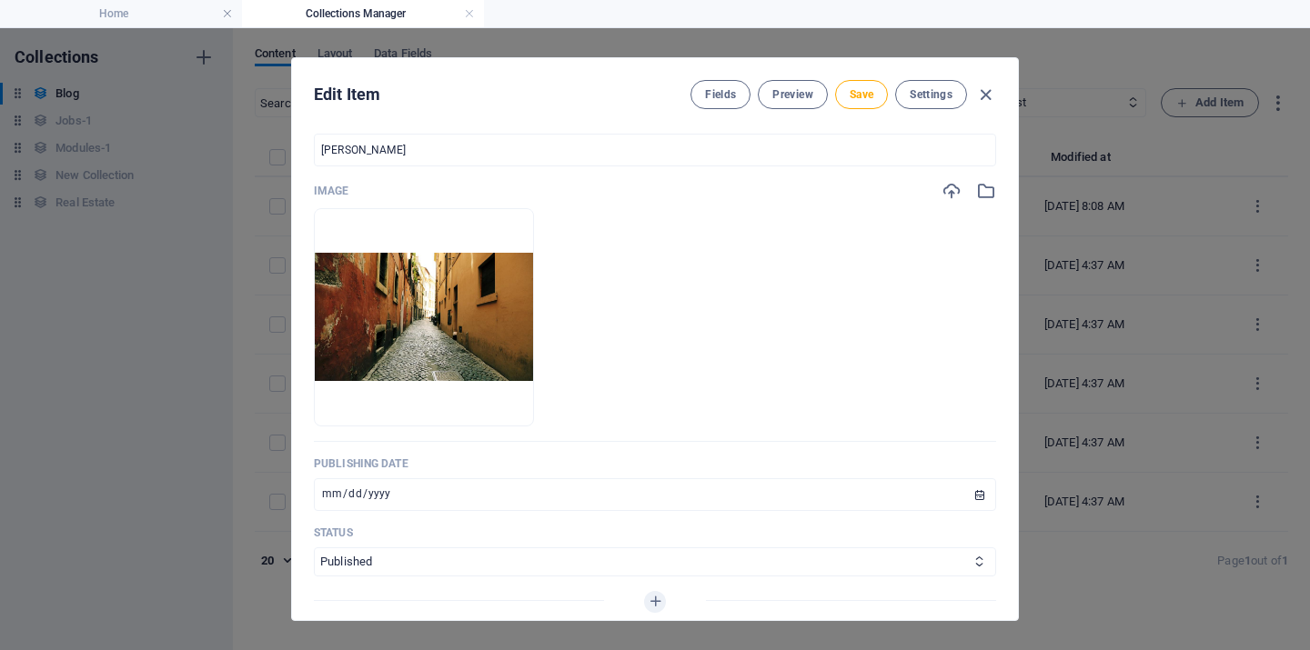
scroll to position [321, 0]
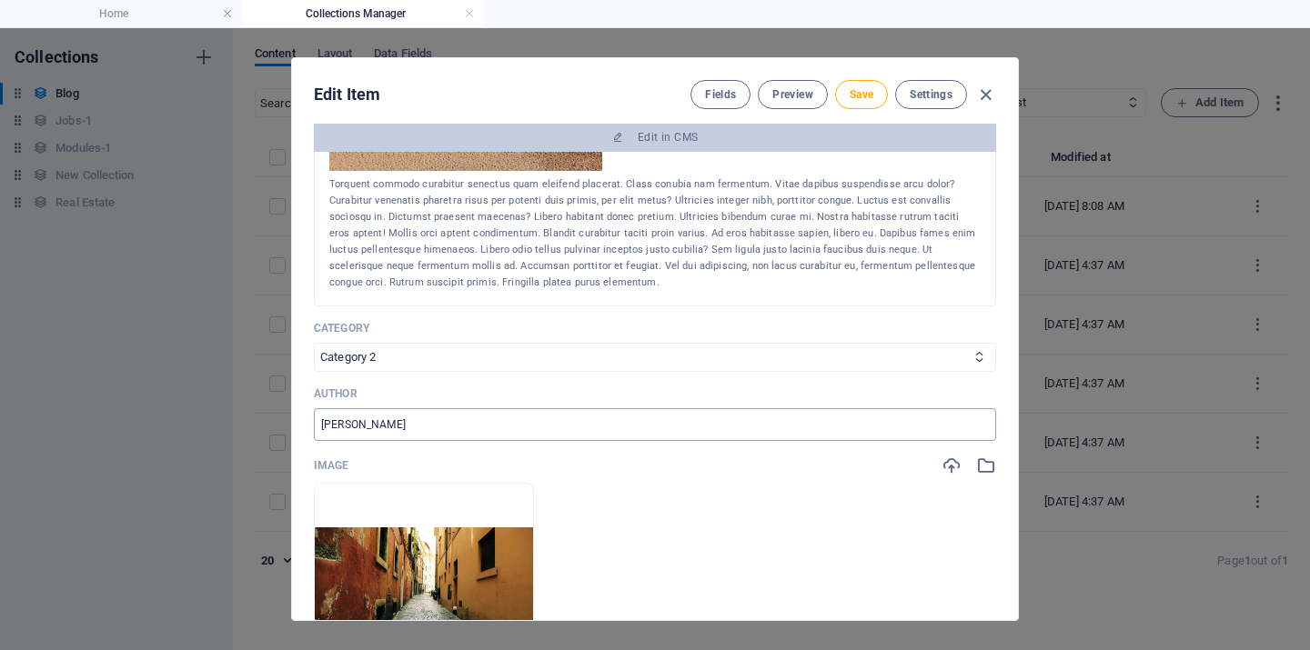
type input "intentional living, designing your life, healing after trauma, starting over, s…"
click at [388, 418] on input "[PERSON_NAME]" at bounding box center [655, 424] width 682 height 33
click at [387, 417] on input "[PERSON_NAME]" at bounding box center [655, 424] width 682 height 33
type input "LaPortsia [PERSON_NAME]"
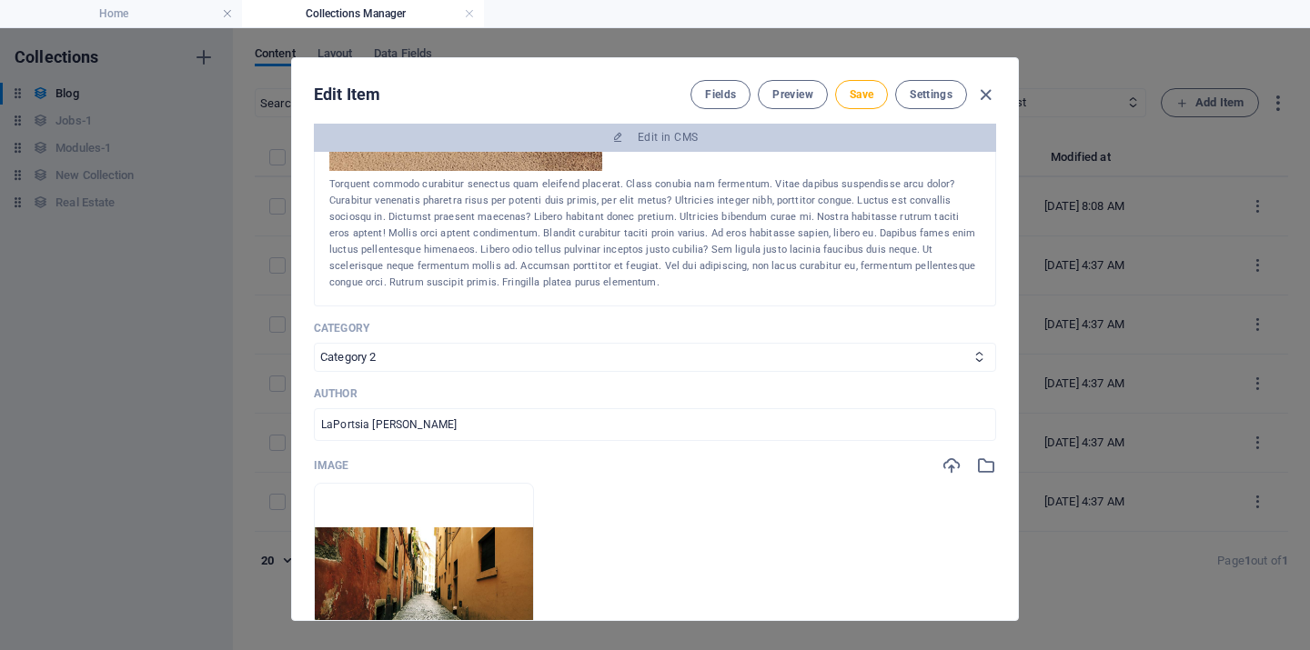
click at [476, 388] on p "Author" at bounding box center [655, 394] width 682 height 15
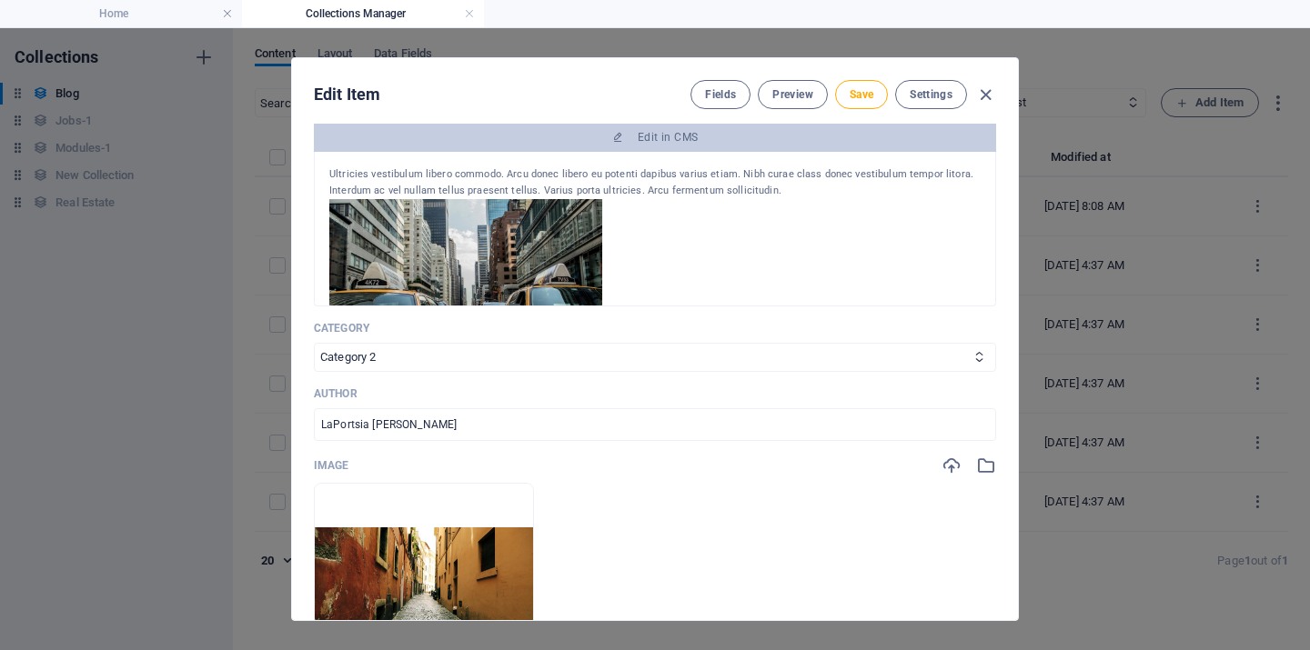
scroll to position [92, 0]
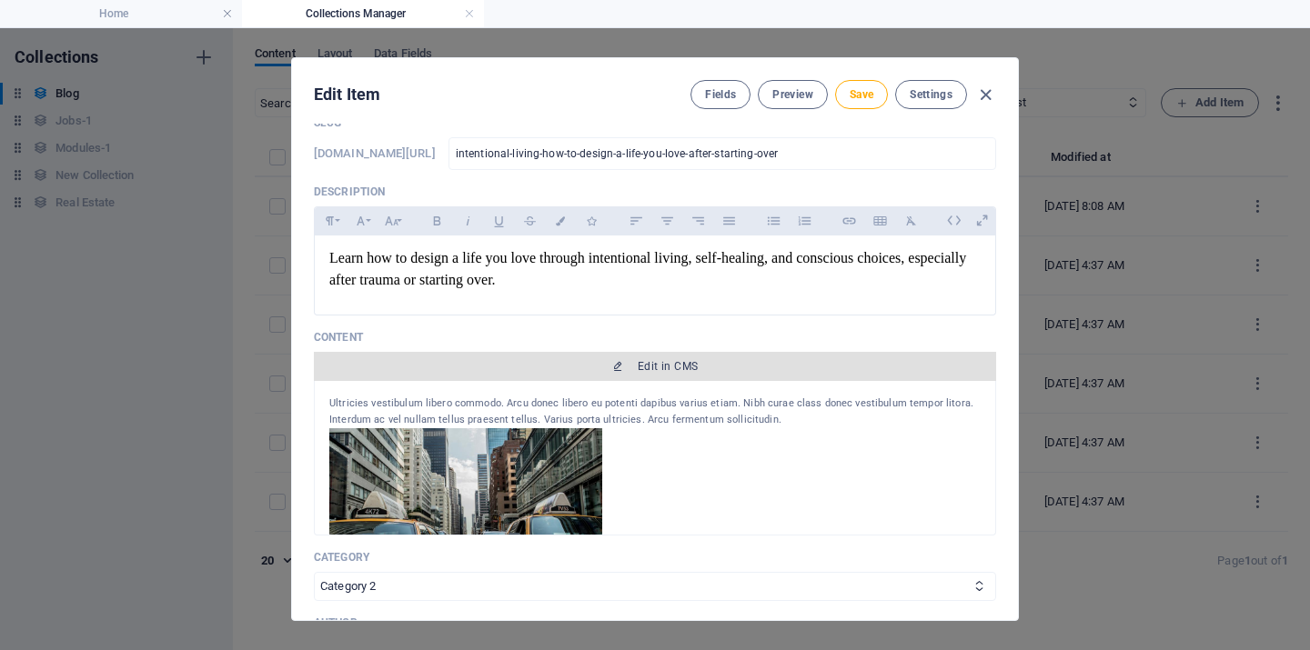
click at [662, 364] on span "Edit in CMS" at bounding box center [668, 366] width 60 height 15
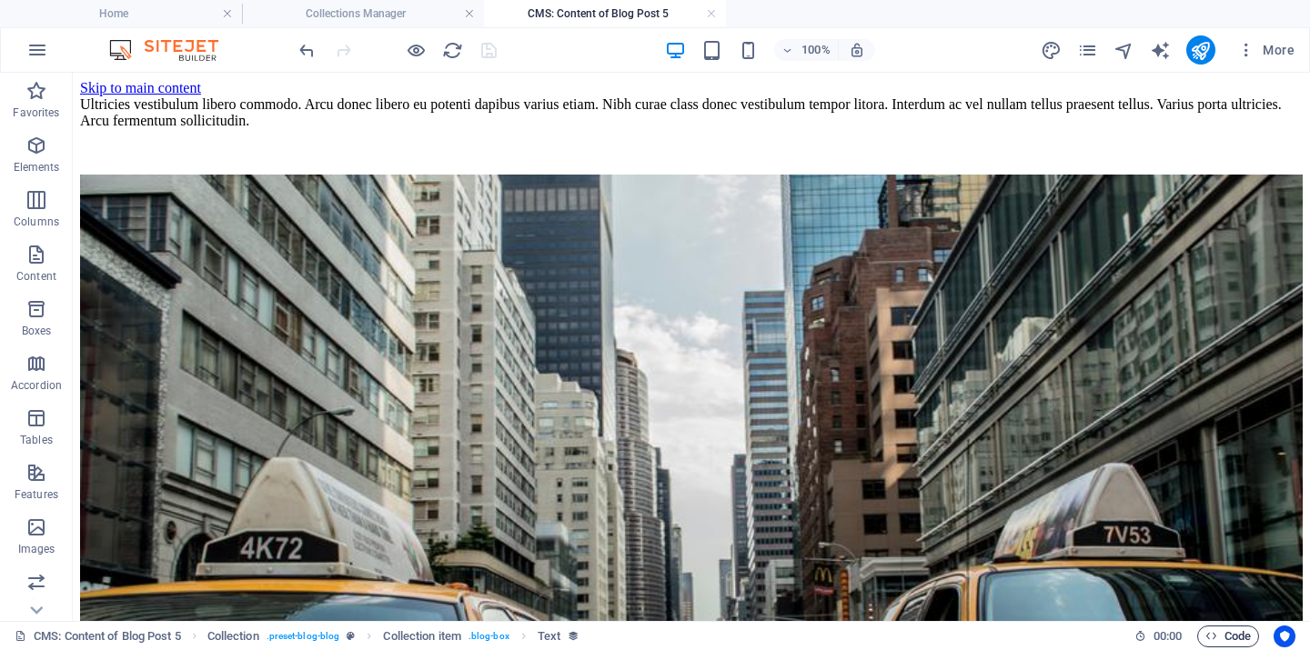
scroll to position [0, 0]
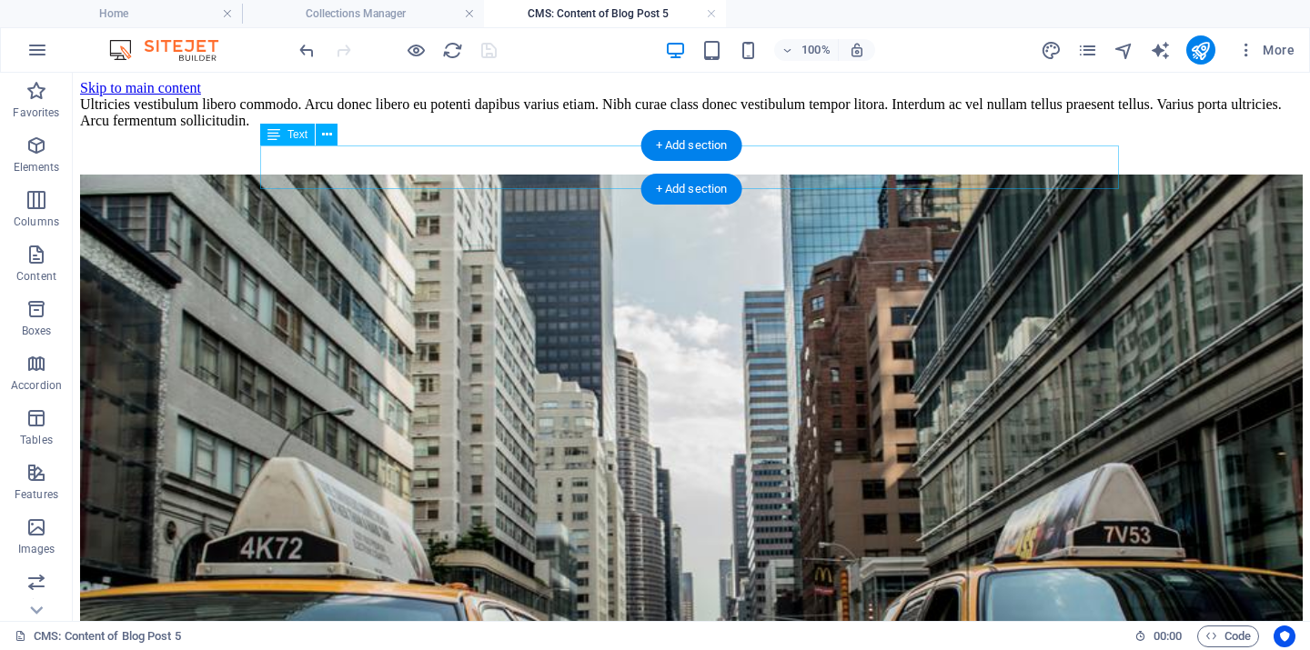
click at [268, 129] on div "Ultricies vestibulum libero commodo. Arcu donec libero eu potenti dapibus variu…" at bounding box center [691, 112] width 1223 height 33
click at [277, 129] on div "Ultricies vestibulum libero commodo. Arcu donec libero eu potenti dapibus variu…" at bounding box center [691, 112] width 1223 height 33
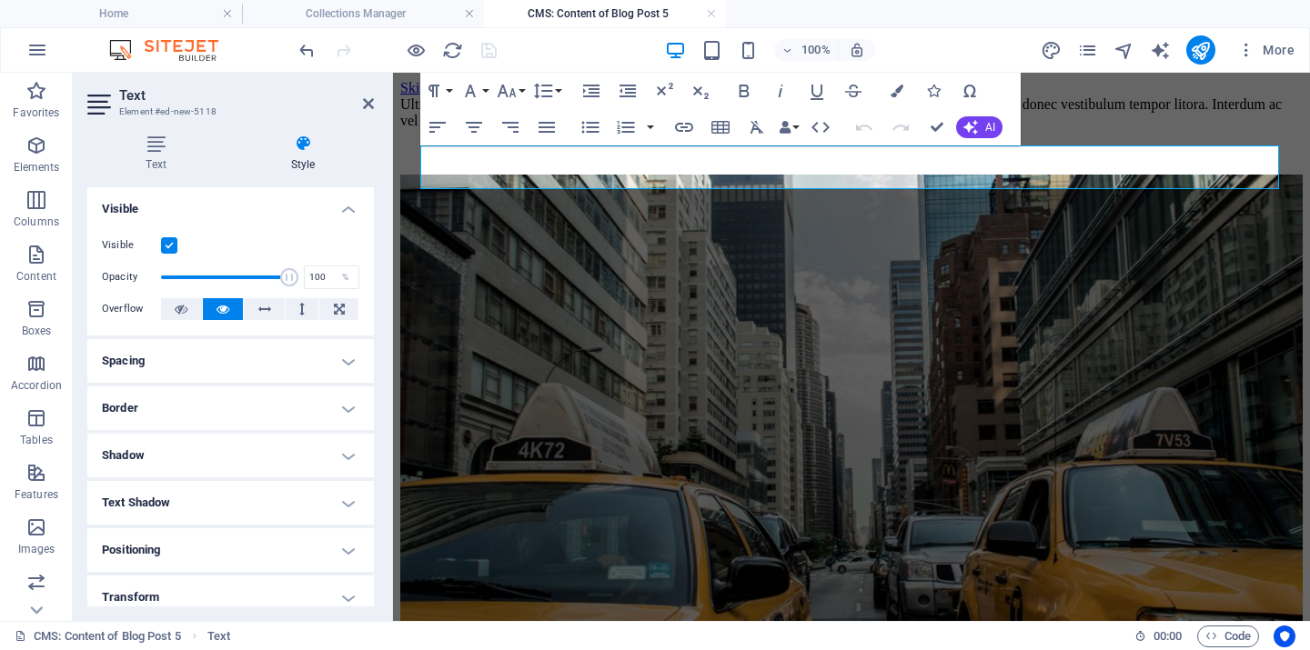
click at [491, 129] on div "Ultricies vestibulum libero commodo. Arcu donec libero eu potenti dapibus variu…" at bounding box center [851, 112] width 902 height 33
click at [584, 128] on span "There comes a moment when life cracks open, when everything you once built no l…" at bounding box center [849, 112] width 898 height 32
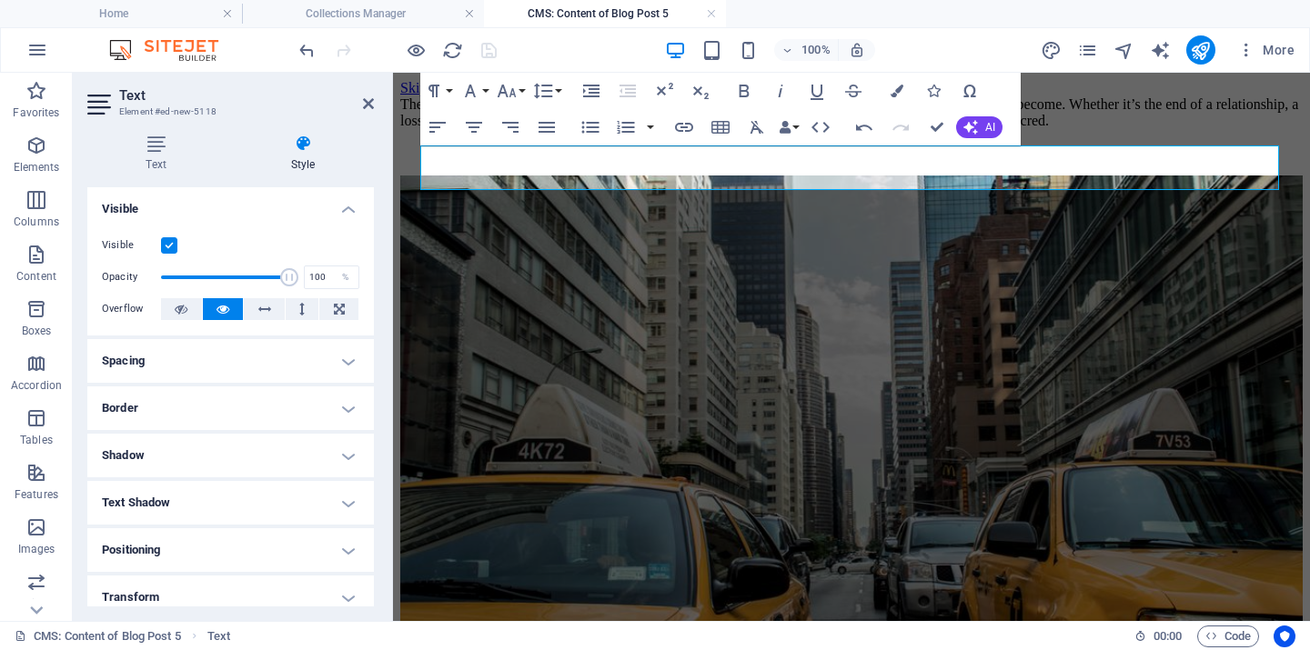
click at [584, 128] on span "There comes a moment when life cracks open, when everything you once built no l…" at bounding box center [849, 112] width 898 height 32
click at [481, 89] on button "Font Family" at bounding box center [474, 91] width 35 height 36
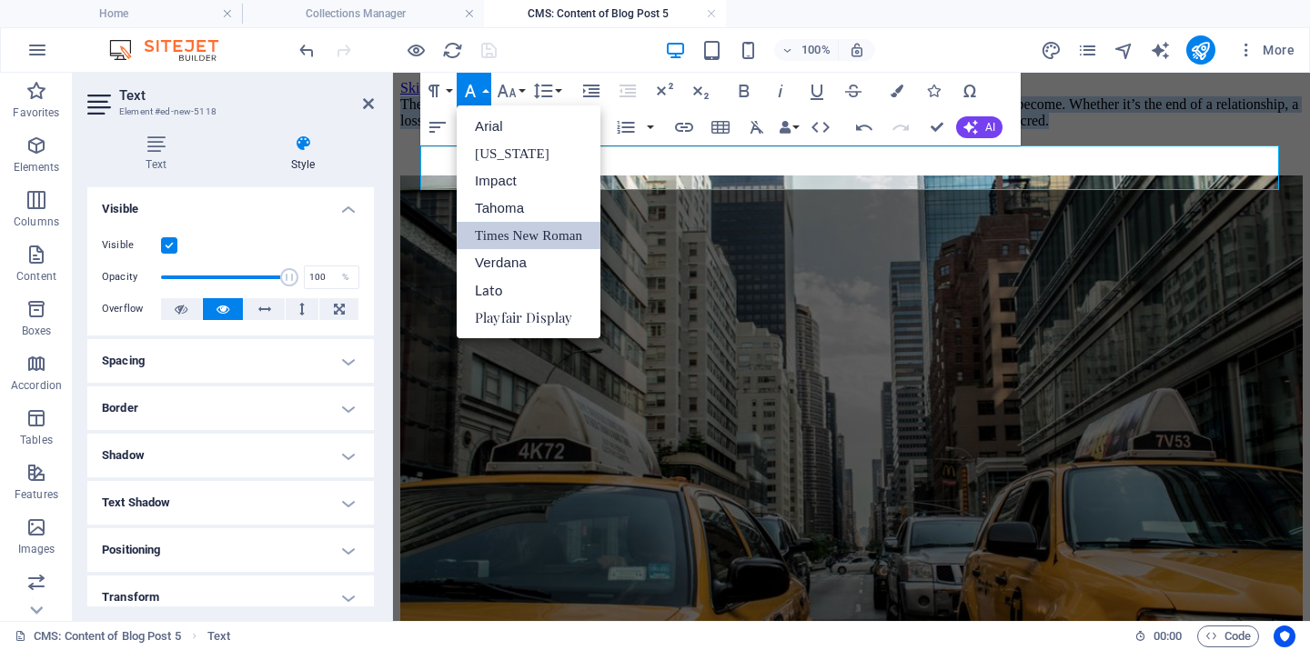
click at [508, 237] on link "Times New Roman" at bounding box center [529, 235] width 144 height 27
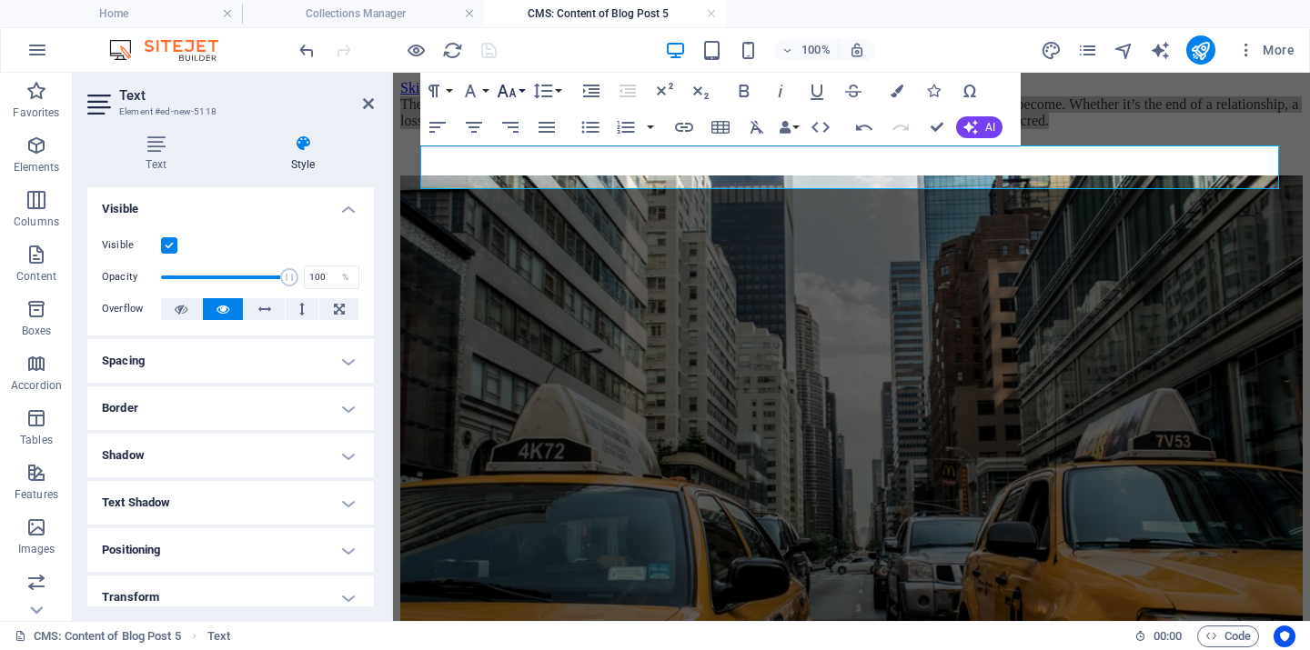
click at [520, 87] on button "Font Size" at bounding box center [510, 91] width 35 height 36
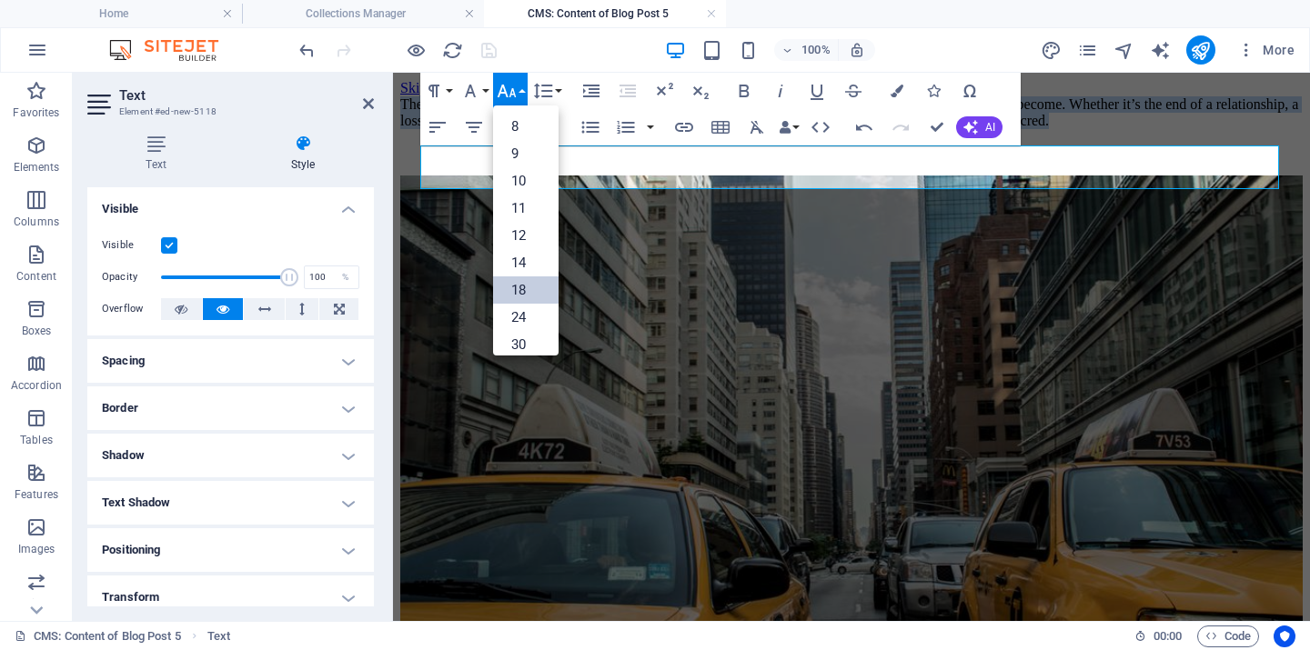
click at [516, 289] on link "18" at bounding box center [525, 290] width 65 height 27
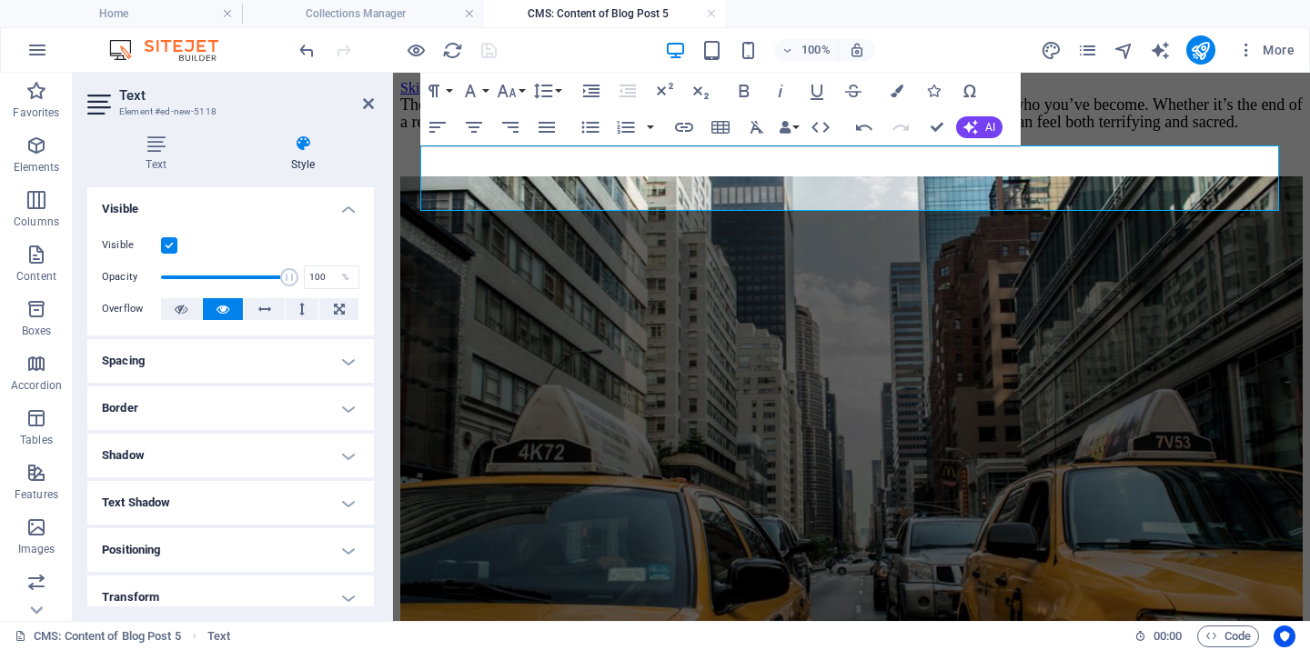
click at [512, 131] on div "There comes a moment when life cracks open, when everything you once built no l…" at bounding box center [851, 113] width 902 height 35
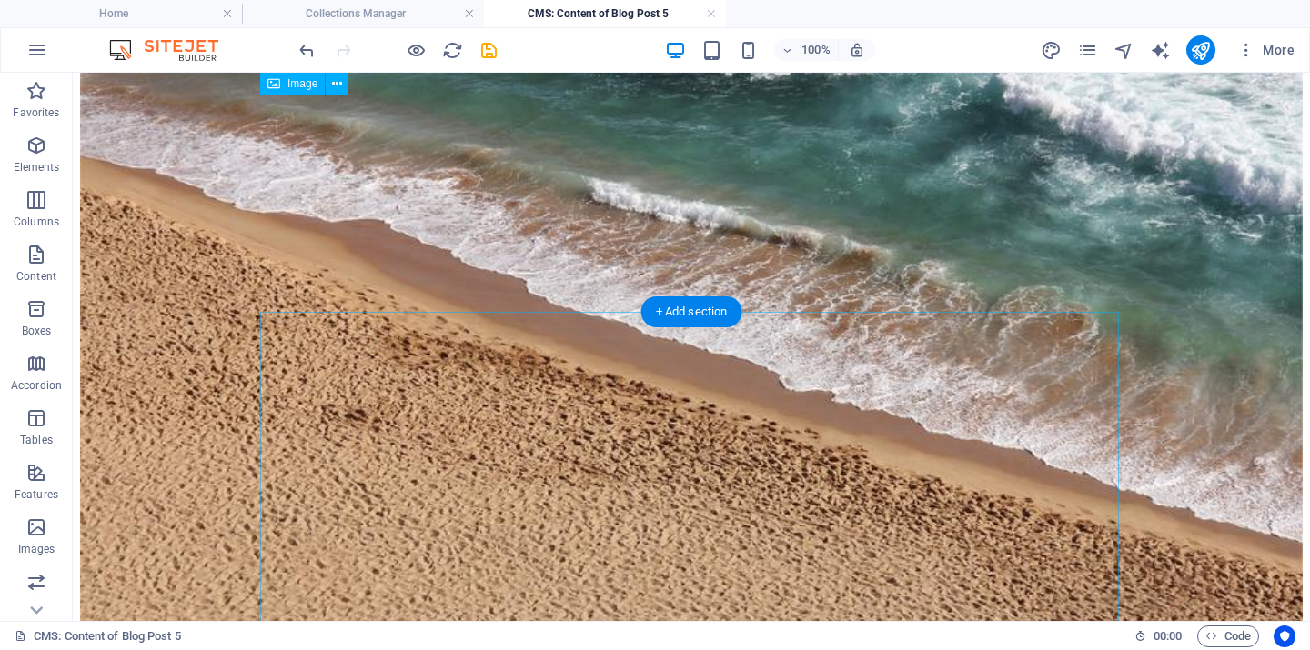
scroll to position [605, 0]
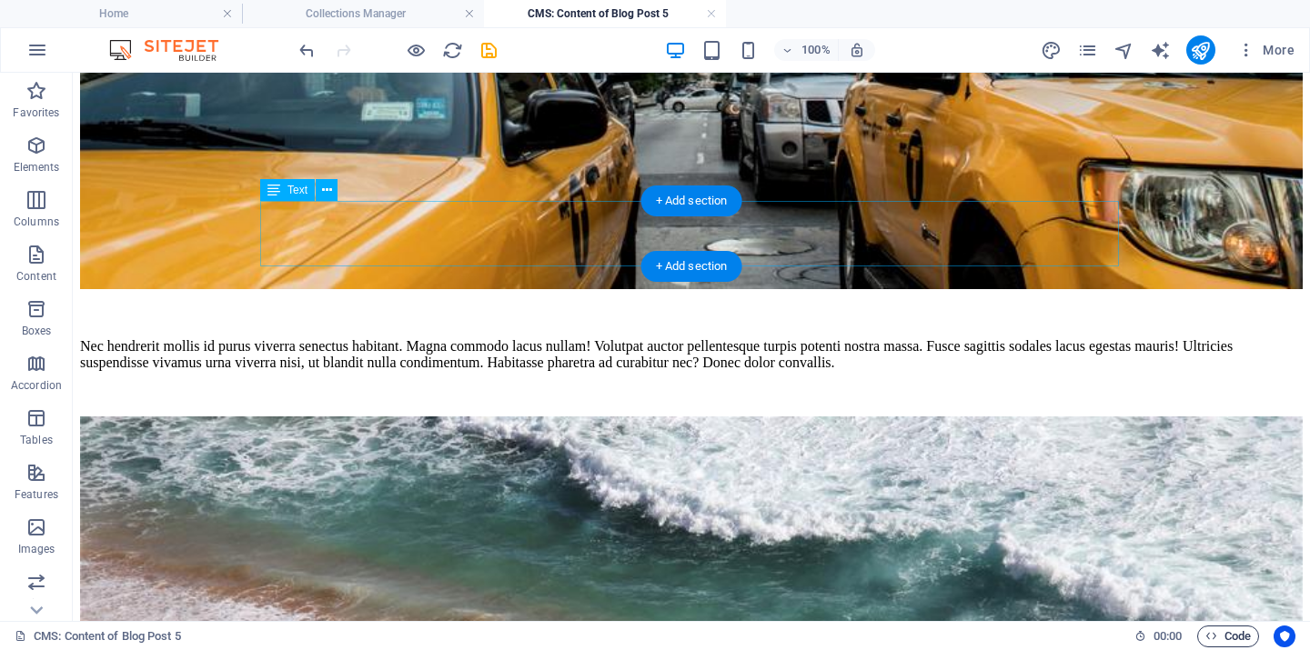
click at [469, 338] on div "Nec hendrerit mollis id purus viverra senectus habitant. Magna commodo lacus nu…" at bounding box center [691, 354] width 1223 height 33
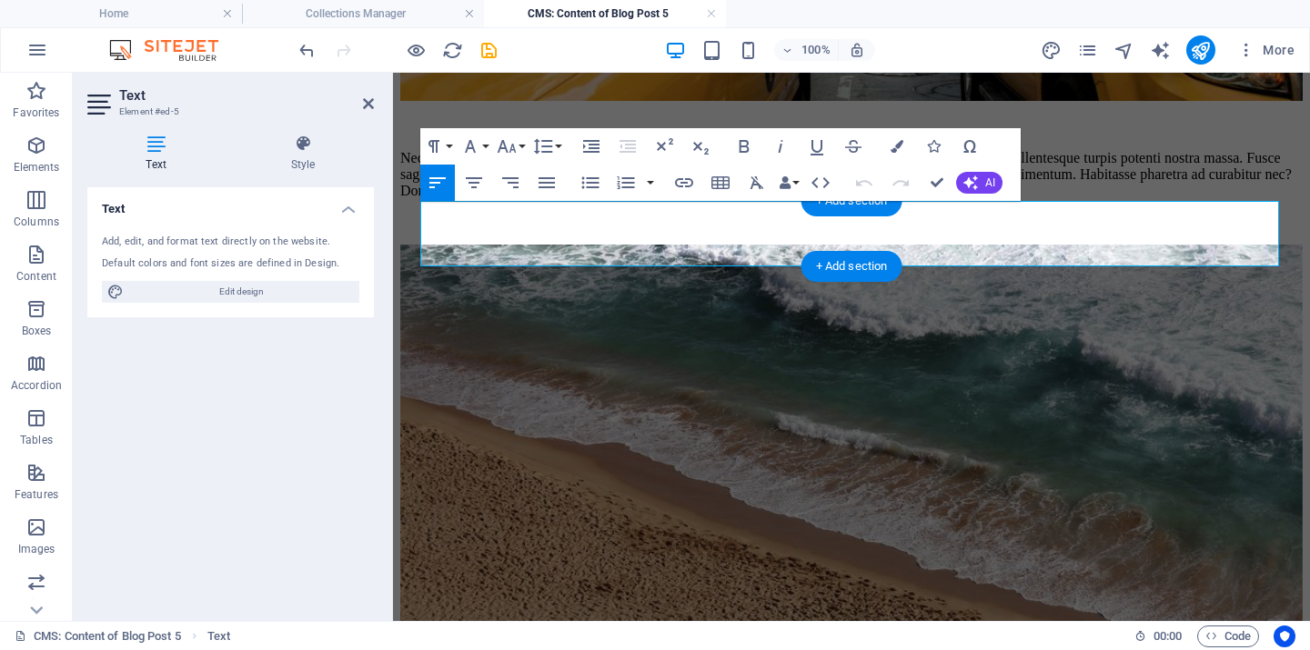
click at [621, 199] on div "Nec hendrerit mollis id purus viverra senectus habitant. Magna commodo lacus nu…" at bounding box center [851, 174] width 902 height 49
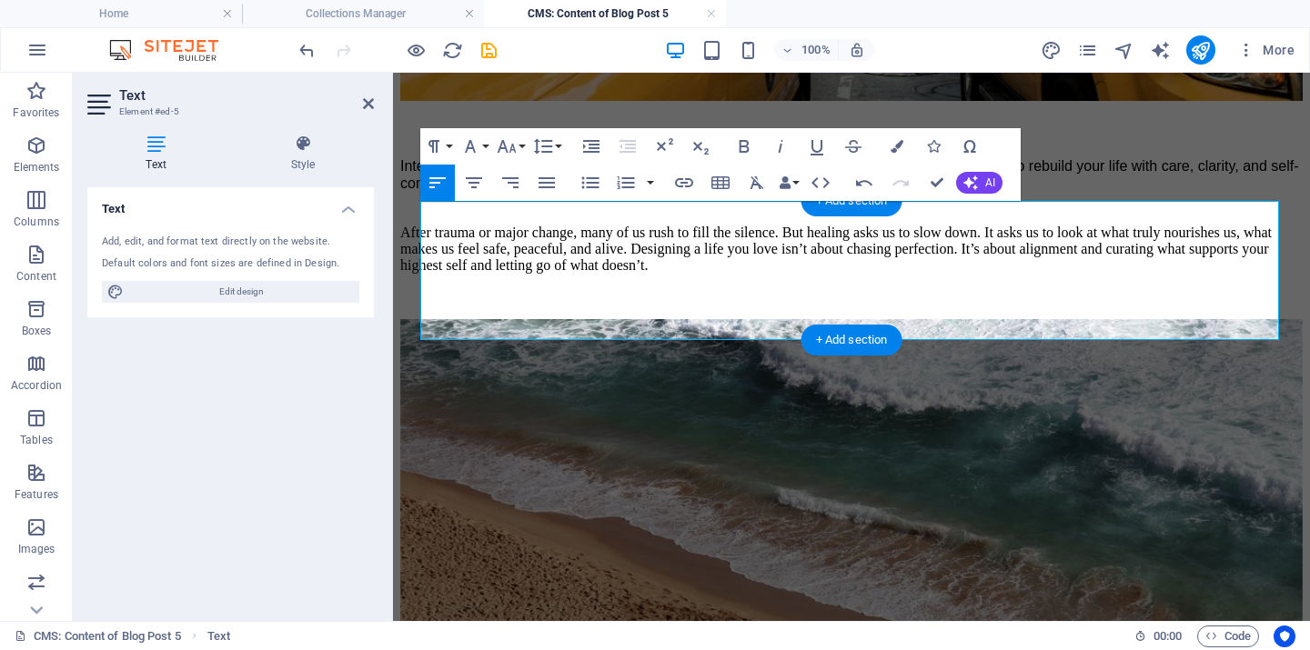
click at [451, 268] on div "Intentional living begins in that space. It’s the conscious choice to no longer…" at bounding box center [851, 215] width 902 height 116
click at [458, 217] on p at bounding box center [851, 208] width 902 height 17
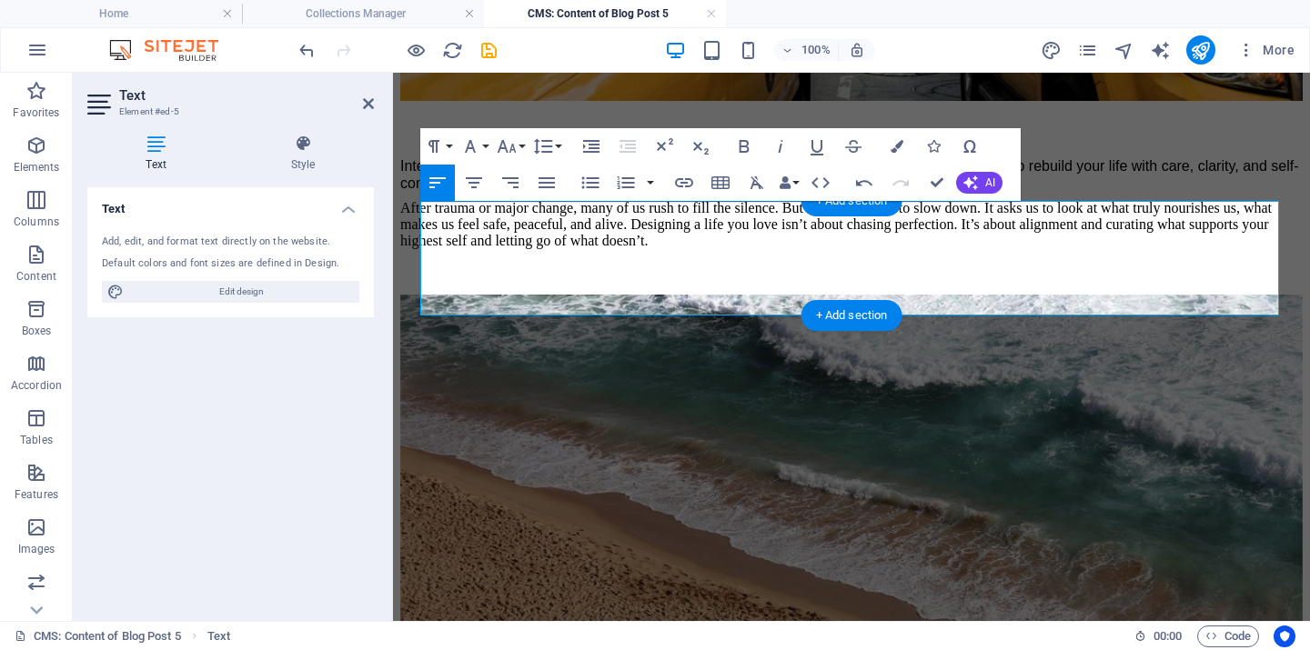
click at [962, 248] on div "Intentional living begins in that space. It’s the conscious choice to no longer…" at bounding box center [851, 202] width 902 height 91
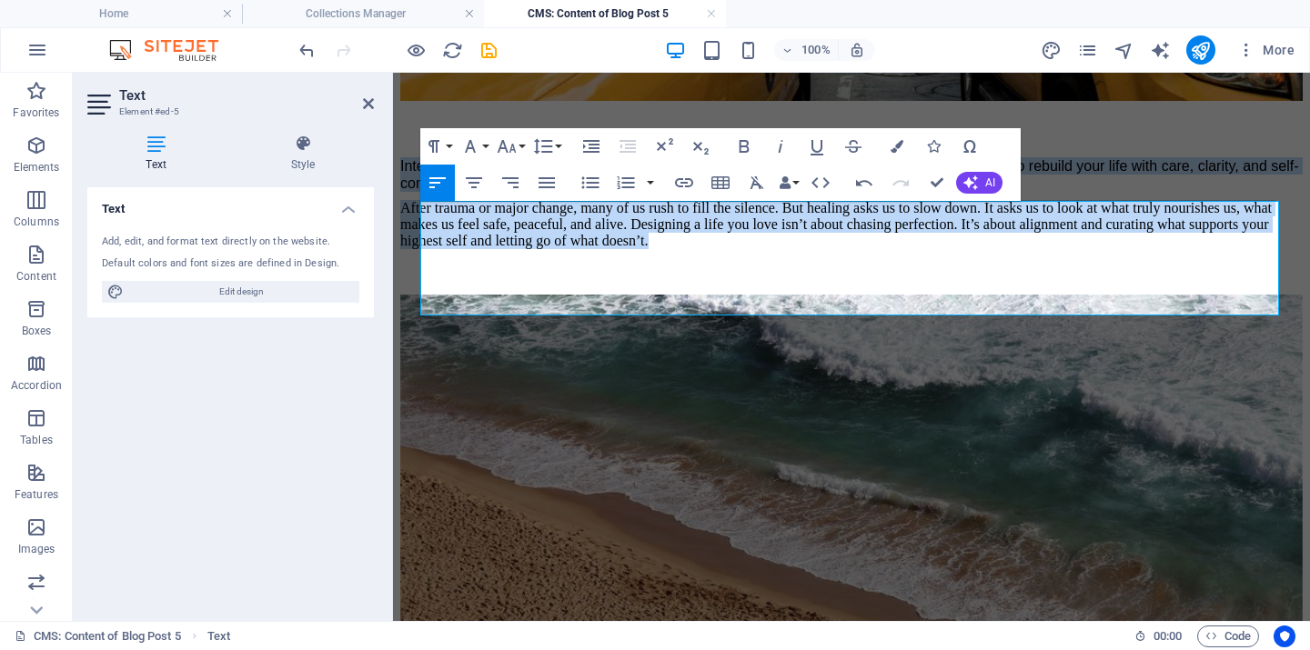
drag, startPoint x: 987, startPoint y: 300, endPoint x: 824, endPoint y: 269, distance: 165.7
click at [430, 201] on div "Intentional living begins in that space. It’s the conscious choice to no longer…" at bounding box center [851, 199] width 902 height 98
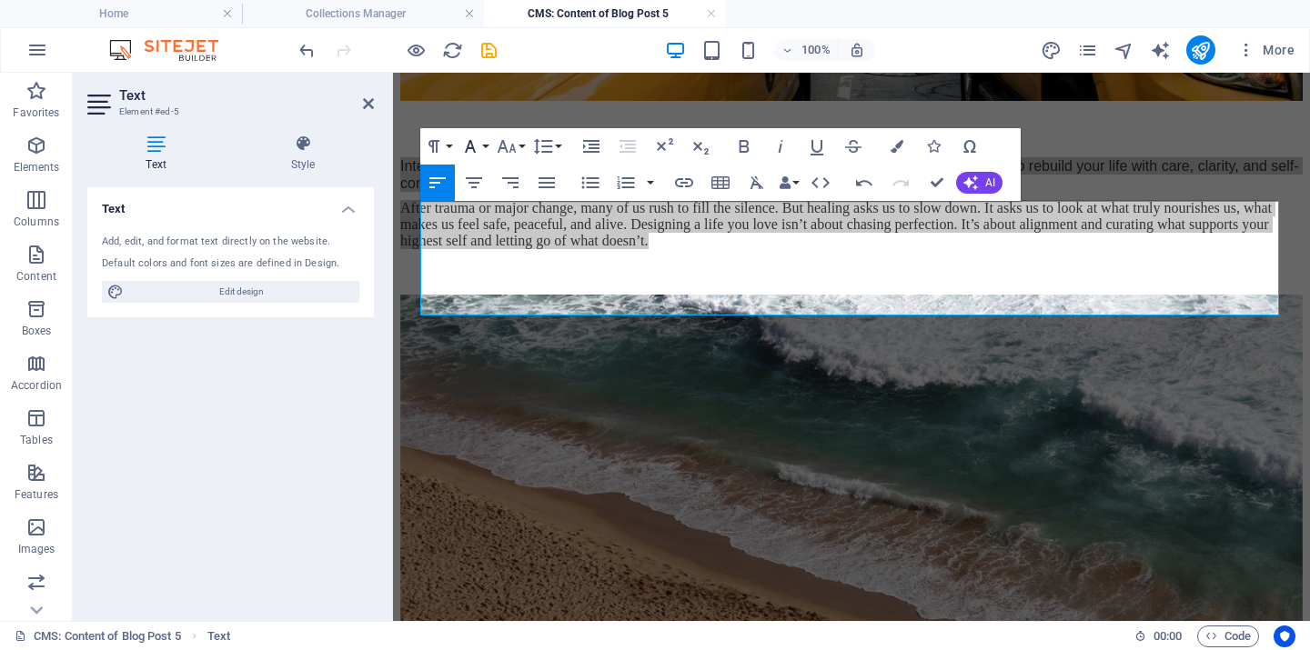
click at [485, 144] on button "Font Family" at bounding box center [474, 146] width 35 height 36
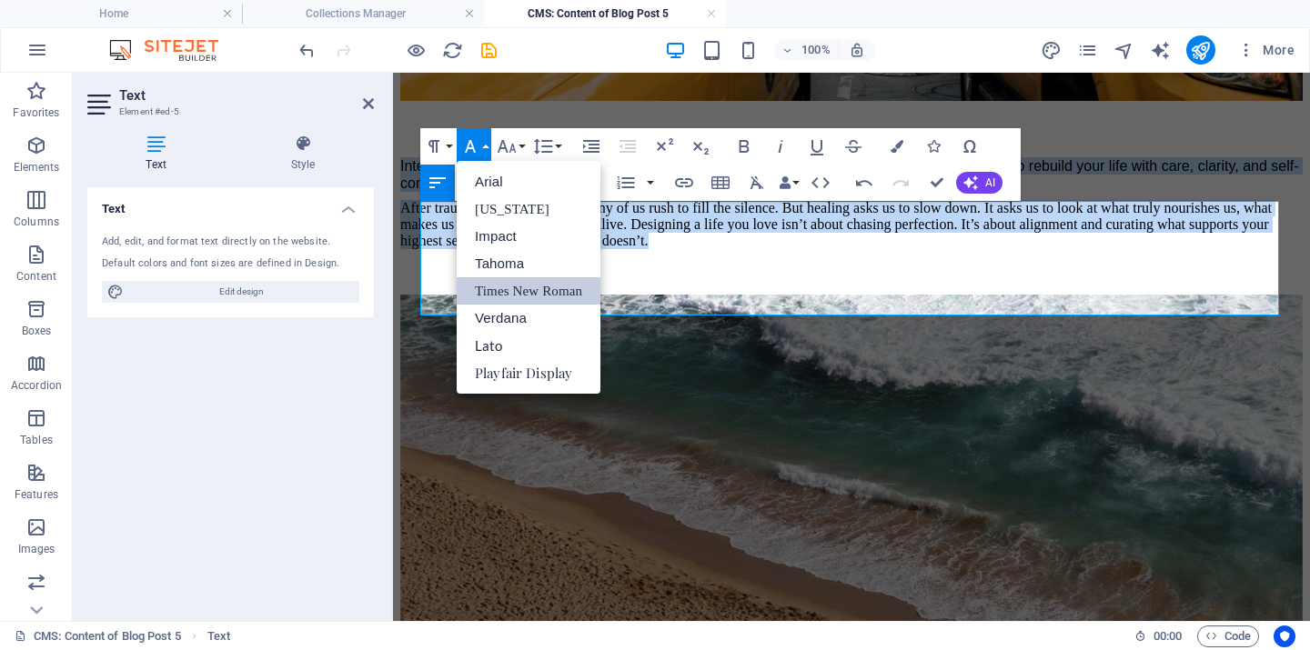
click at [518, 285] on link "Times New Roman" at bounding box center [529, 290] width 144 height 27
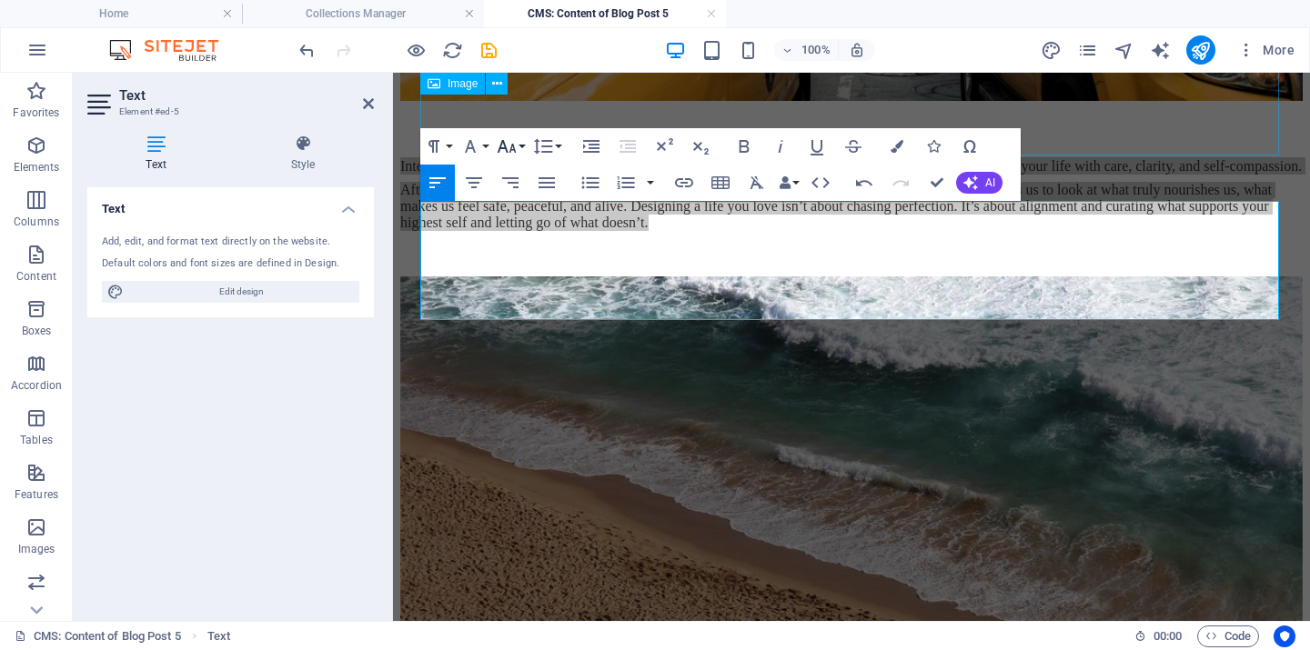
click at [505, 149] on icon "button" at bounding box center [507, 146] width 19 height 13
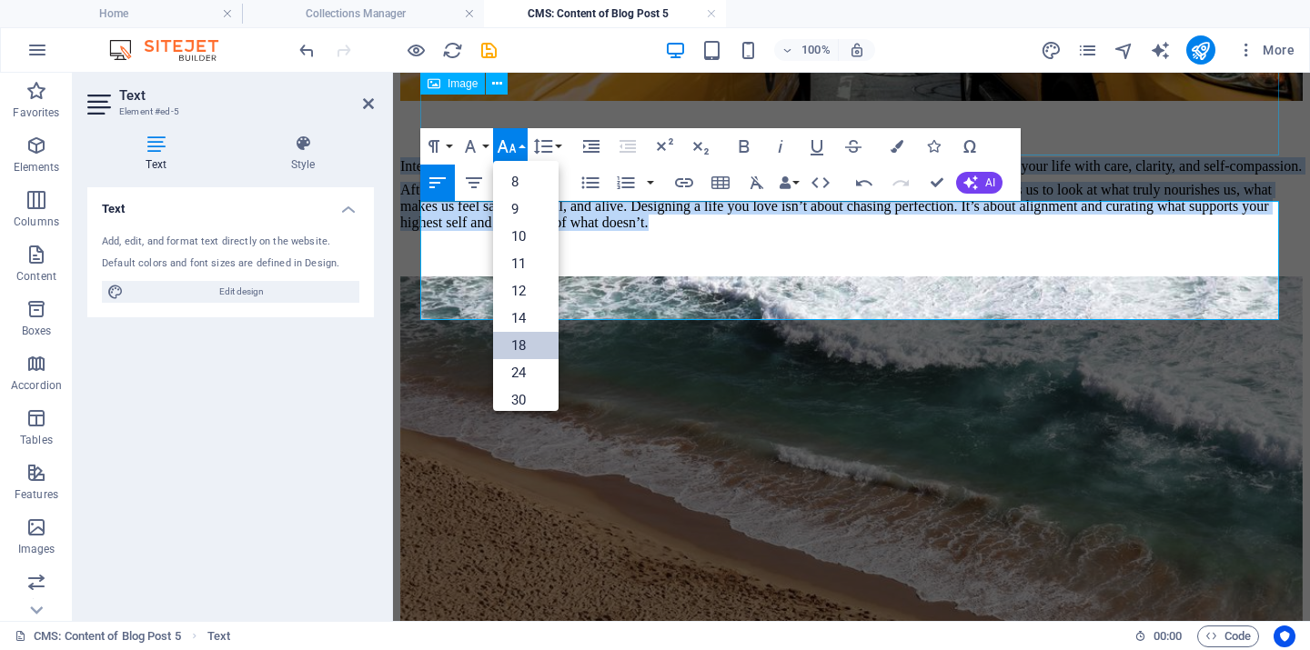
click at [521, 339] on link "18" at bounding box center [525, 345] width 65 height 27
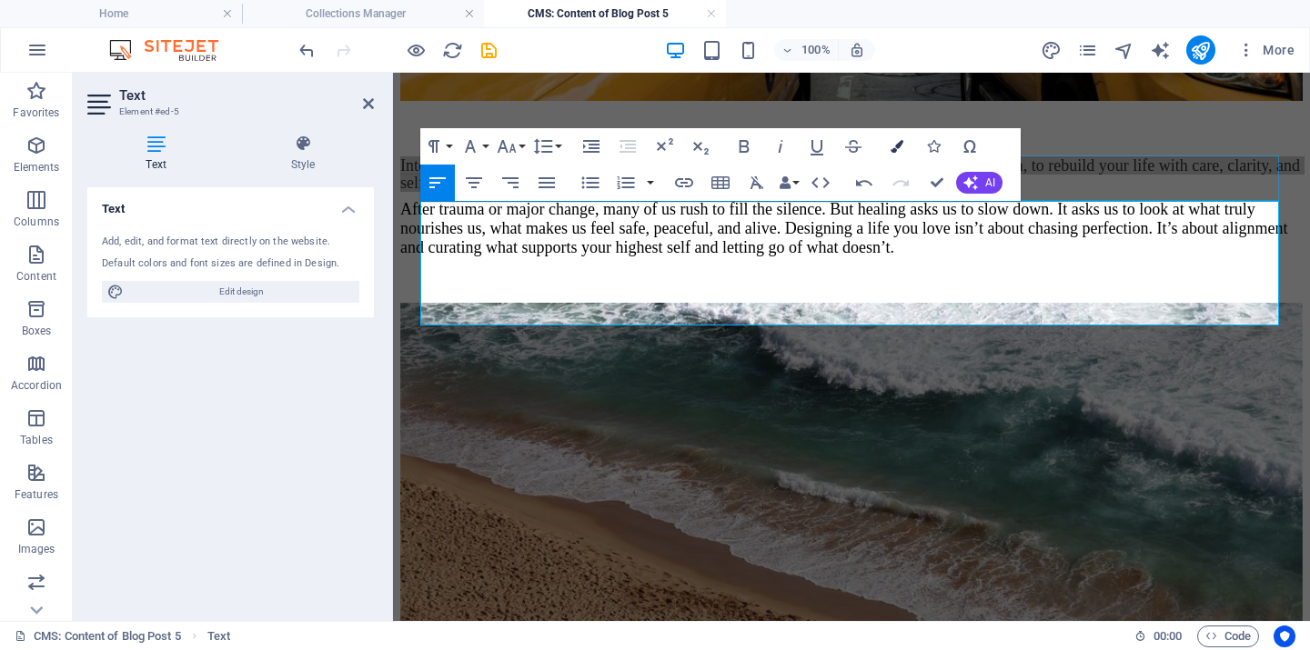
click at [897, 143] on icon "button" at bounding box center [897, 146] width 13 height 13
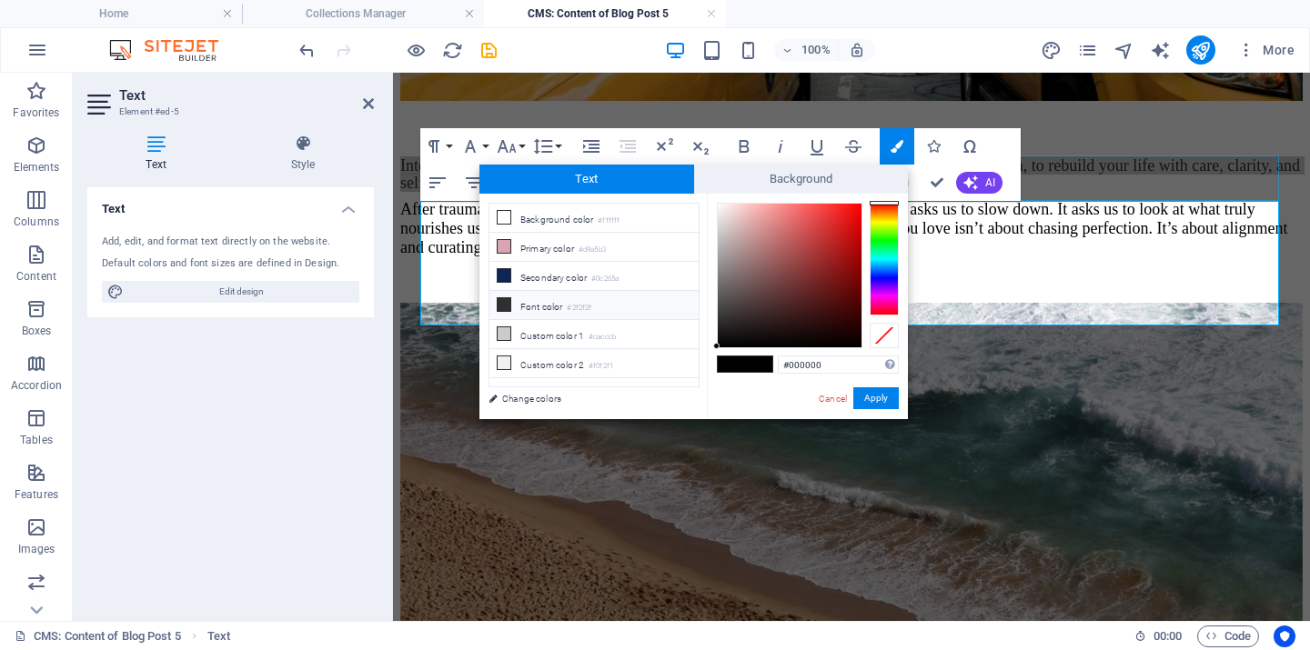
click at [560, 307] on li "Font color #2f2f2f" at bounding box center [593, 305] width 209 height 29
type input "#2f2f2f"
click at [885, 397] on button "Apply" at bounding box center [875, 399] width 45 height 22
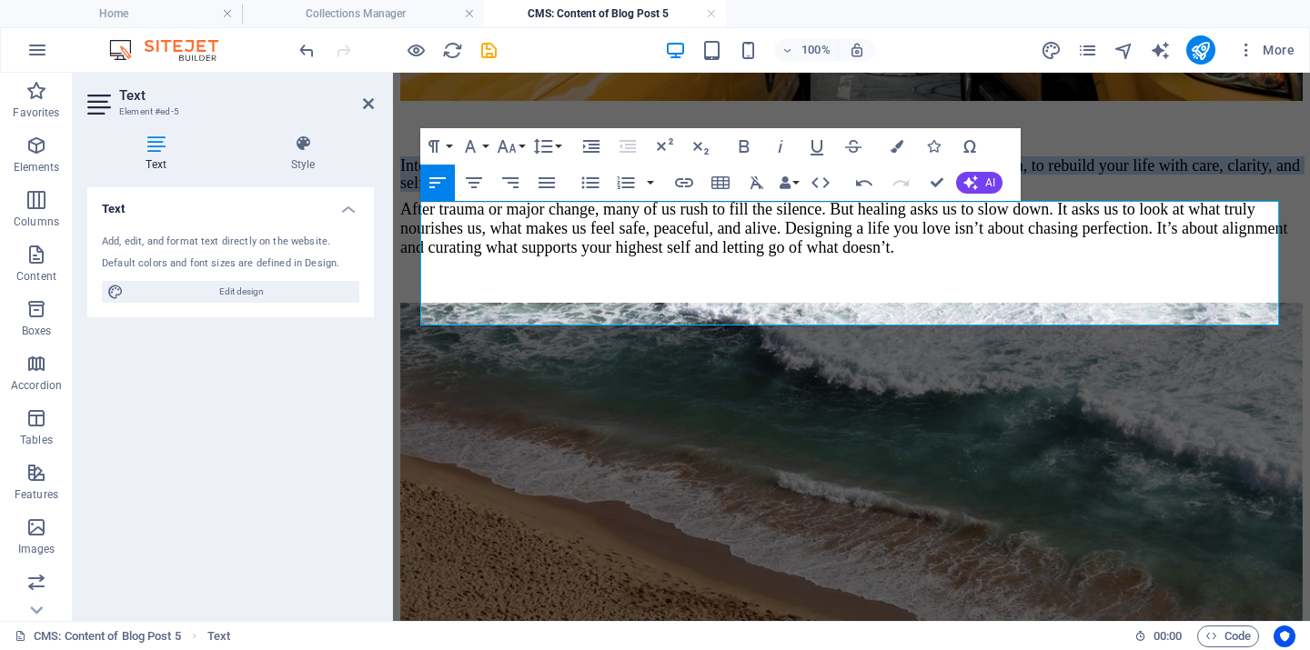
click at [780, 257] on div "Intentional living begins in that space. It’s the conscious choice to no longer…" at bounding box center [851, 206] width 902 height 99
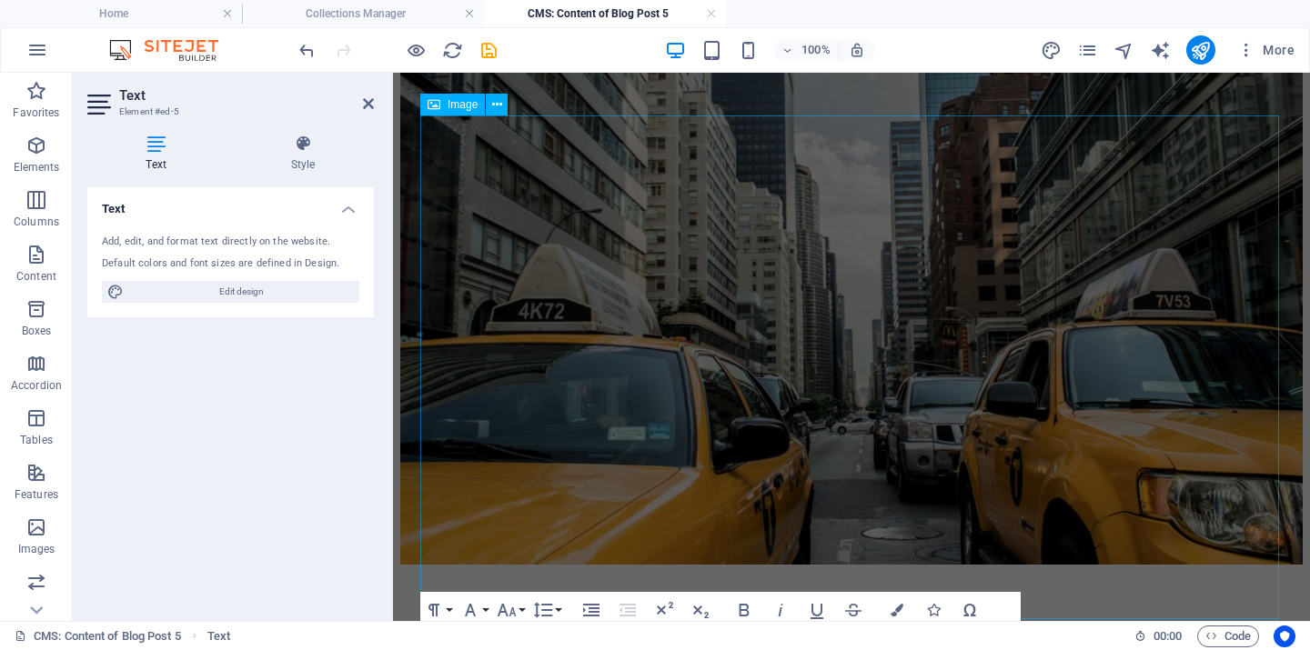
scroll to position [0, 0]
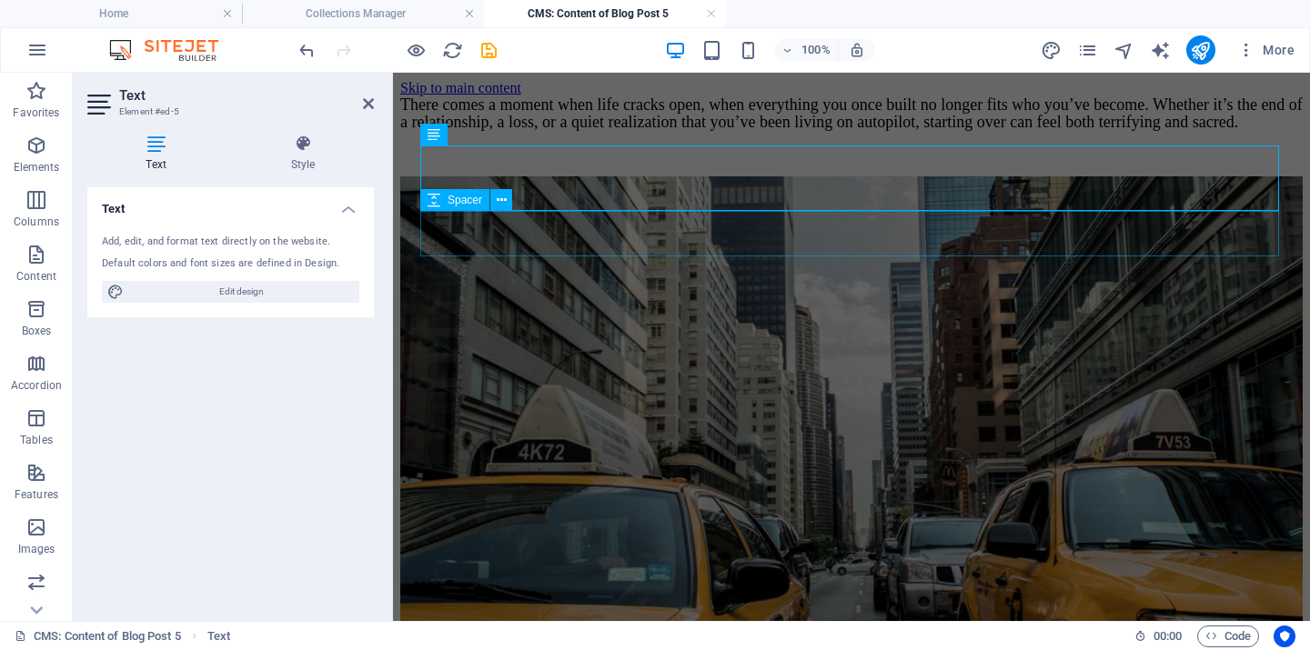
drag, startPoint x: 780, startPoint y: 226, endPoint x: 1172, endPoint y: 297, distance: 398.3
click at [780, 176] on div at bounding box center [851, 153] width 902 height 45
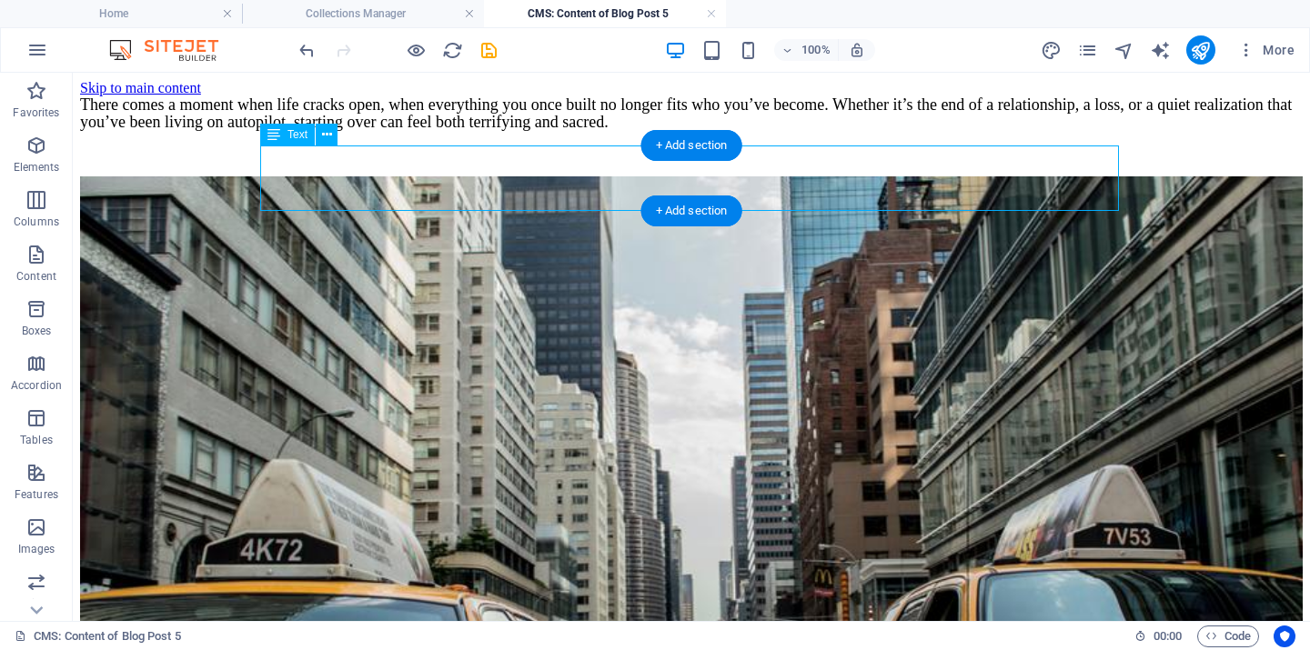
click at [800, 131] on div "There comes a moment when life cracks open, when everything you once built no l…" at bounding box center [691, 113] width 1223 height 35
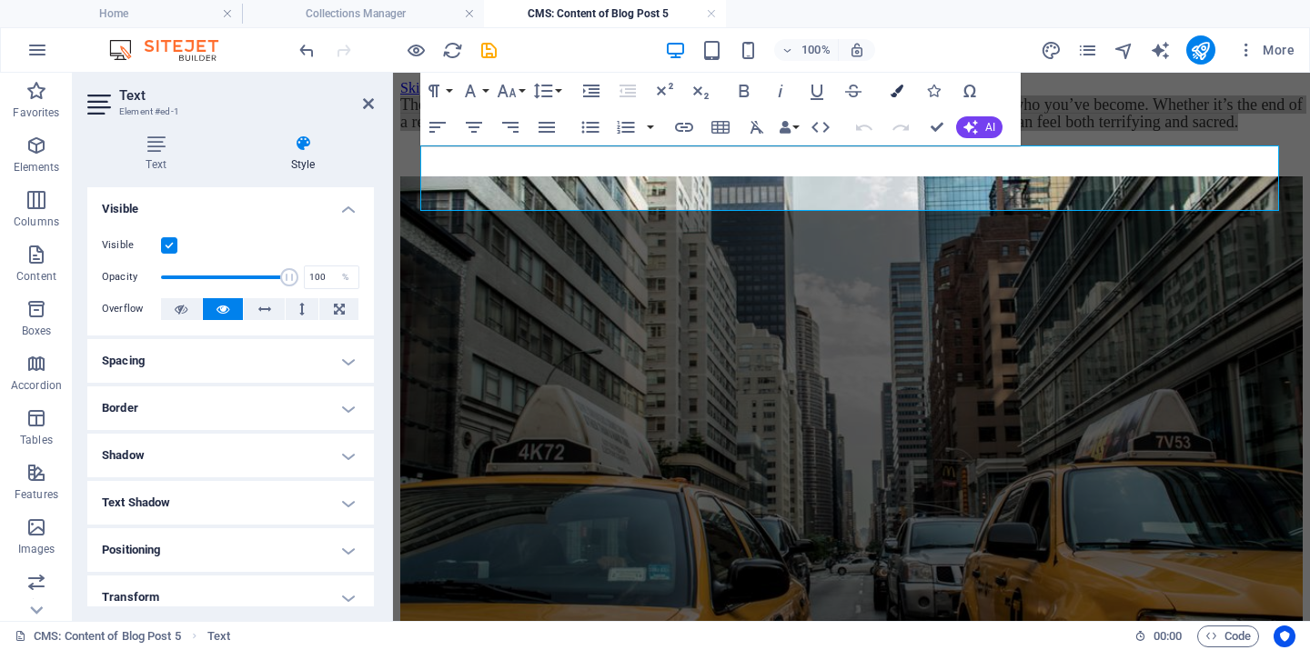
click at [895, 93] on icon "button" at bounding box center [897, 91] width 13 height 13
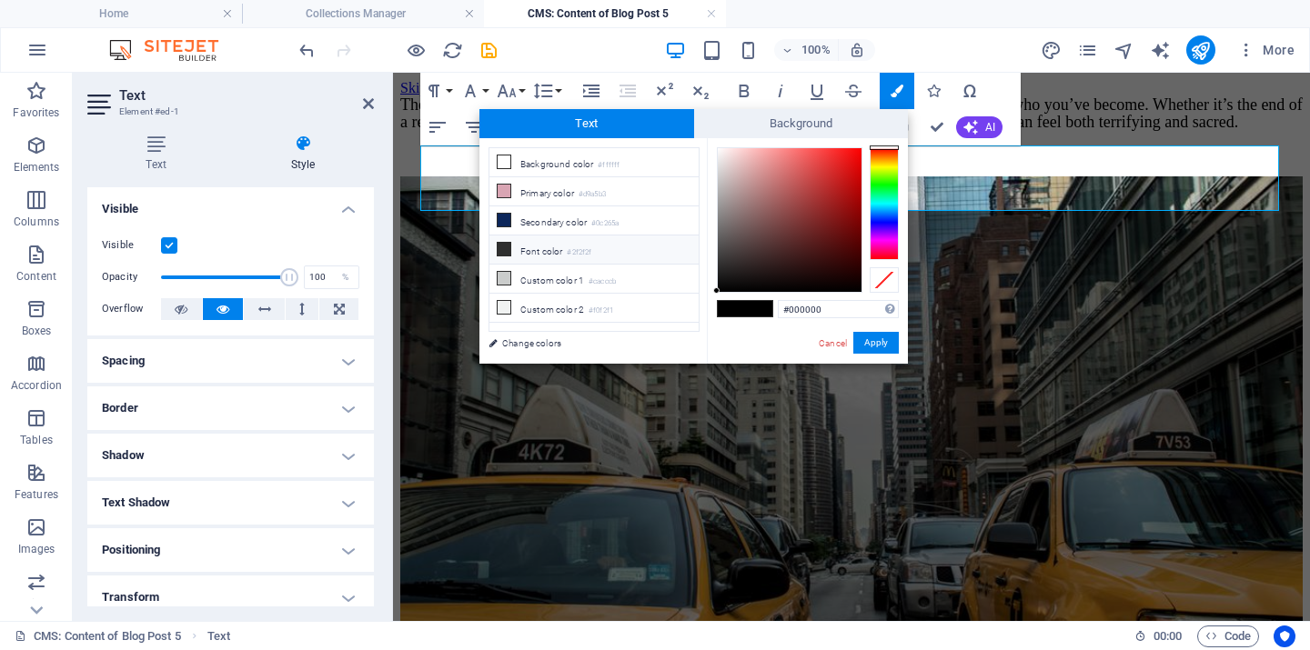
click at [560, 256] on li "Font color #2f2f2f" at bounding box center [593, 250] width 209 height 29
type input "#2f2f2f"
click at [874, 341] on button "Apply" at bounding box center [875, 343] width 45 height 22
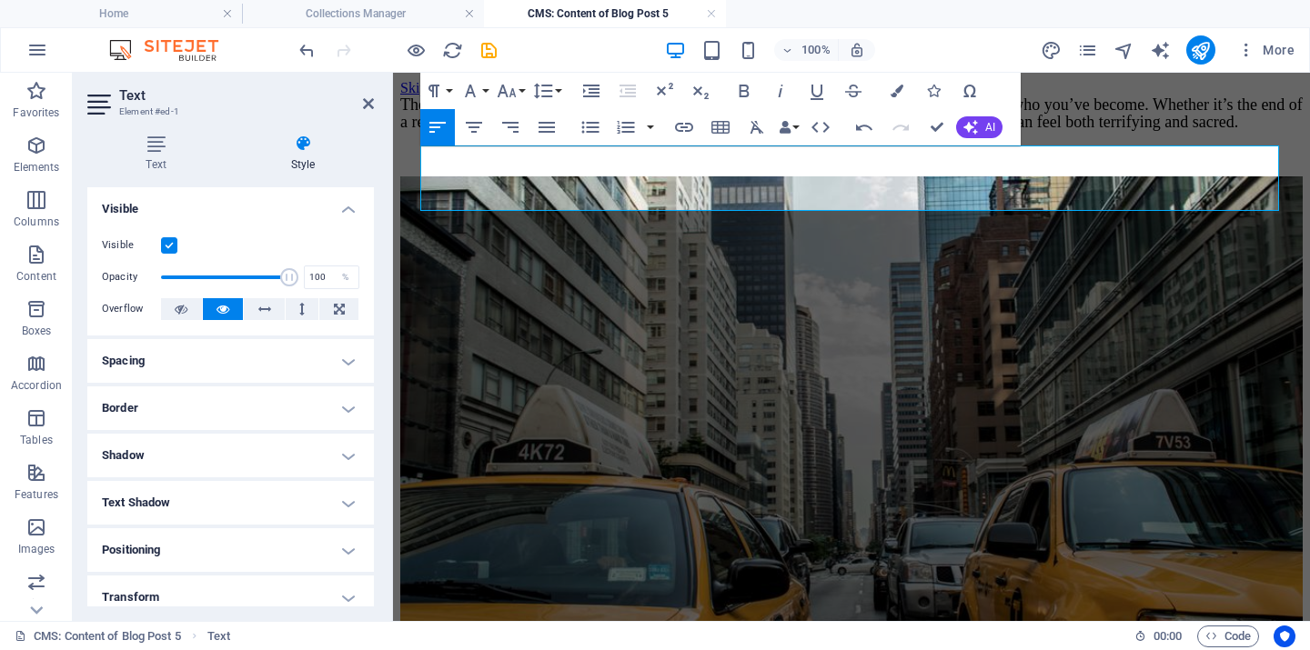
click at [851, 131] on div "There comes a moment when life cracks open, when everything you once built no l…" at bounding box center [851, 113] width 902 height 35
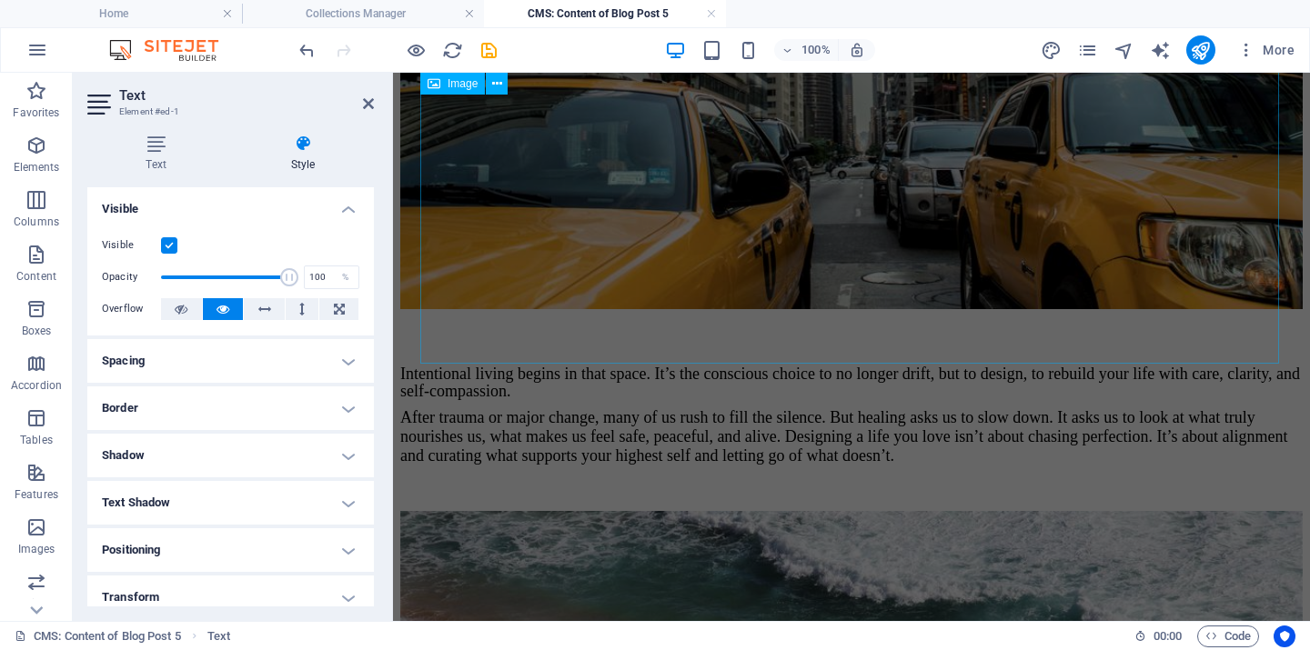
scroll to position [400, 0]
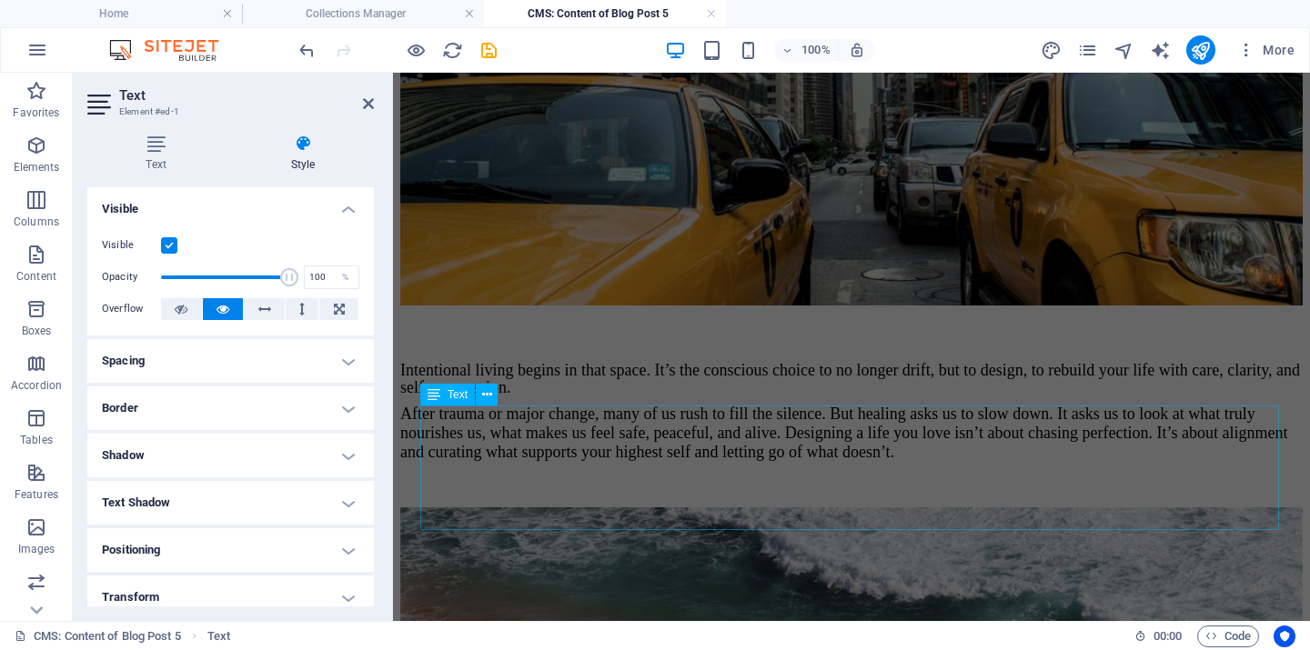
click at [839, 426] on div "Intentional living begins in that space. It’s the conscious choice to no longer…" at bounding box center [851, 408] width 902 height 106
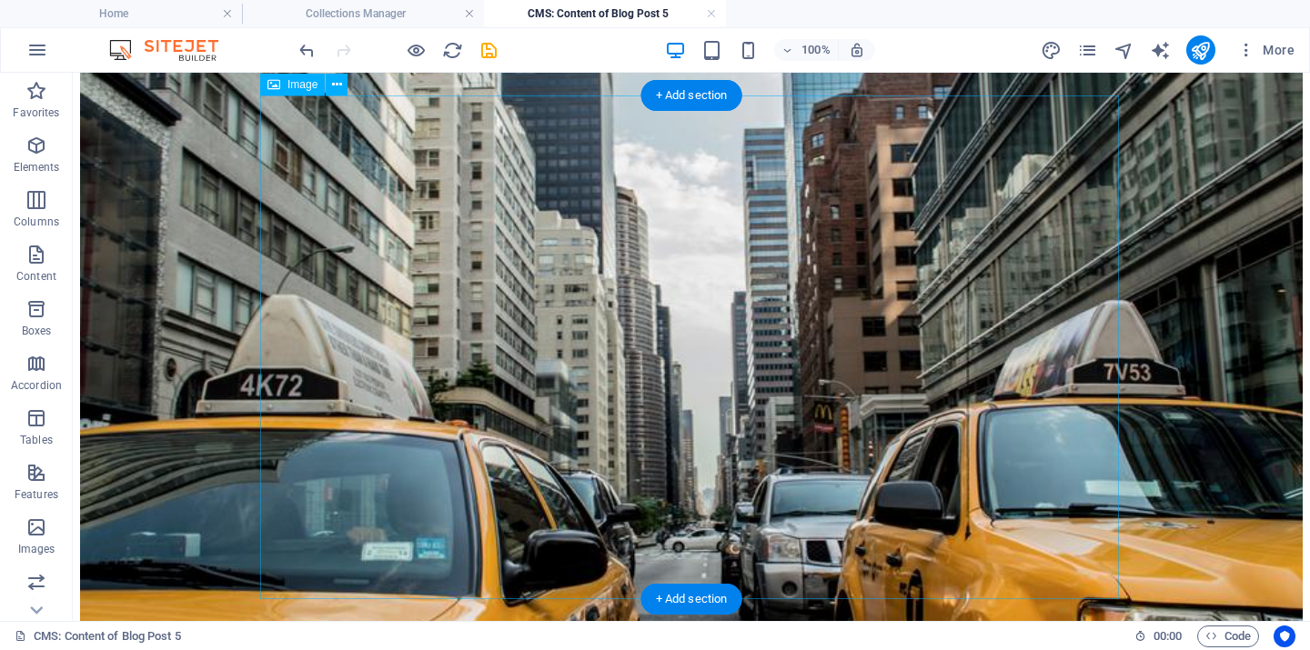
scroll to position [464, 0]
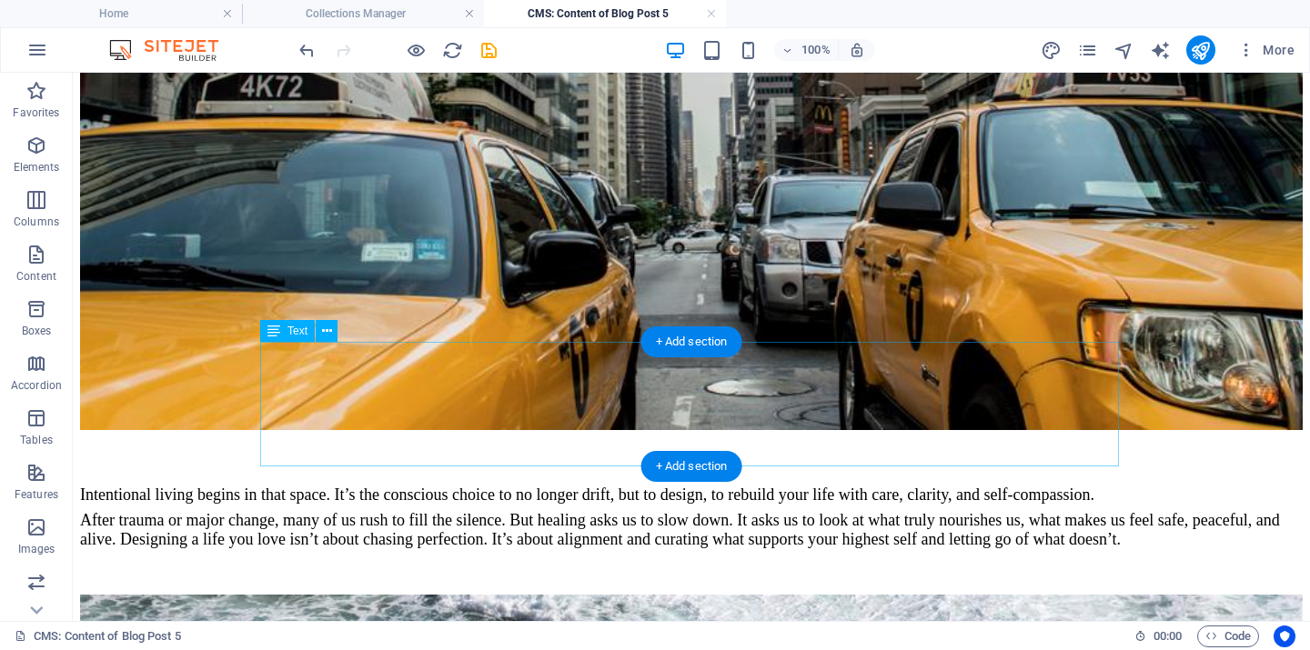
click at [836, 479] on div "Intentional living begins in that space. It’s the conscious choice to no longer…" at bounding box center [691, 514] width 1223 height 70
click at [742, 453] on div "+ Add section" at bounding box center [691, 466] width 101 height 31
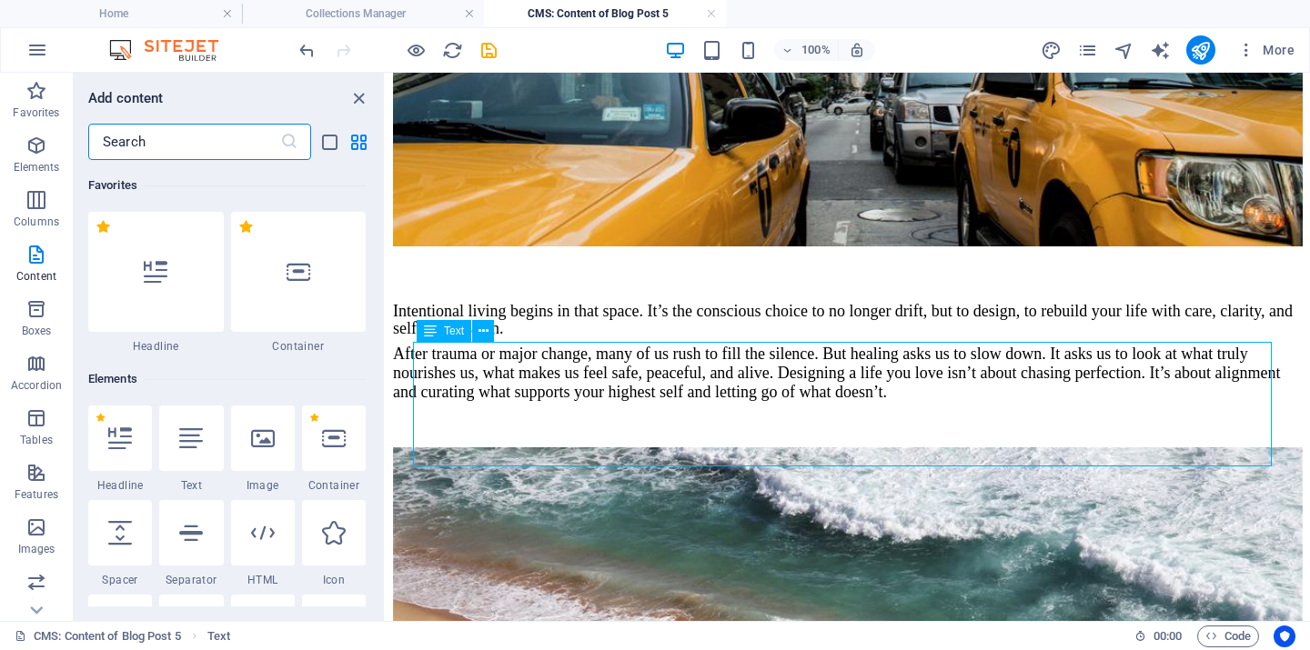
click at [603, 402] on div "Intentional living begins in that space. It’s the conscious choice to no longer…" at bounding box center [848, 349] width 910 height 106
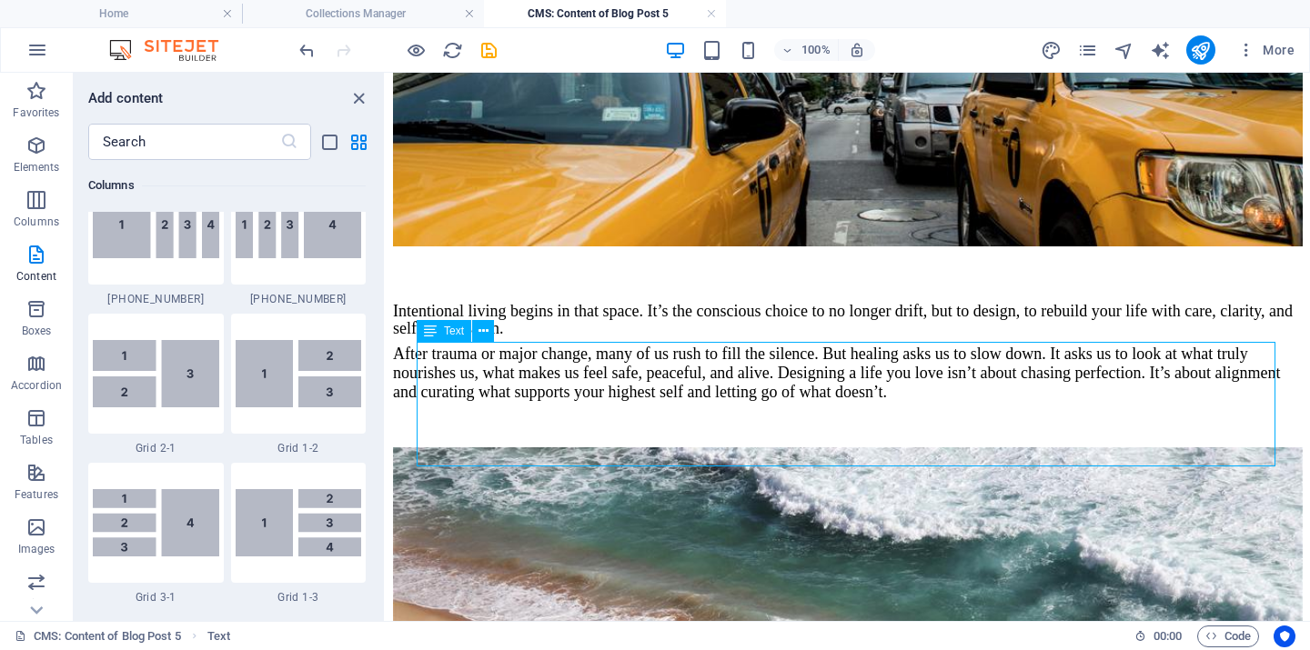
click at [602, 402] on div "Intentional living begins in that space. It’s the conscious choice to no longer…" at bounding box center [848, 349] width 910 height 106
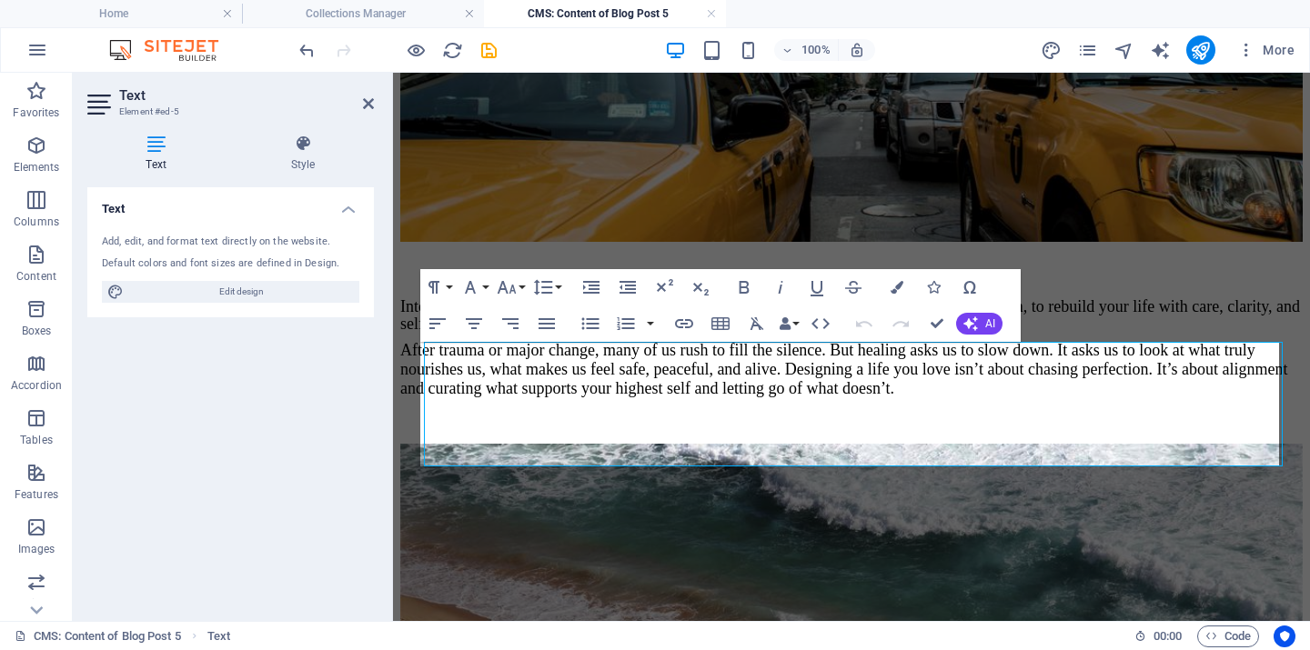
click at [602, 398] on span "After trauma or major change, many of us rush to fill the silence. But healing …" at bounding box center [843, 369] width 887 height 56
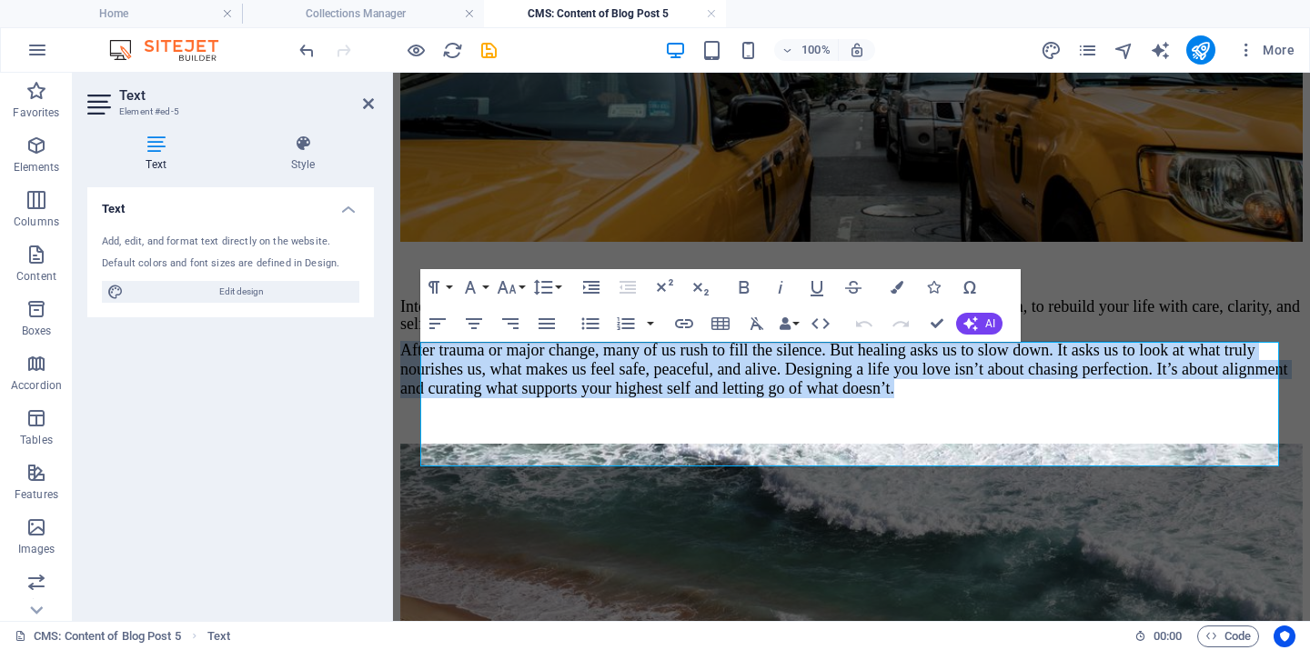
click at [603, 398] on span "After trauma or major change, many of us rush to fill the silence. But healing …" at bounding box center [843, 369] width 887 height 56
click at [845, 398] on span "After trauma or major change, many of us rush to fill the silence. But healing …" at bounding box center [843, 369] width 887 height 56
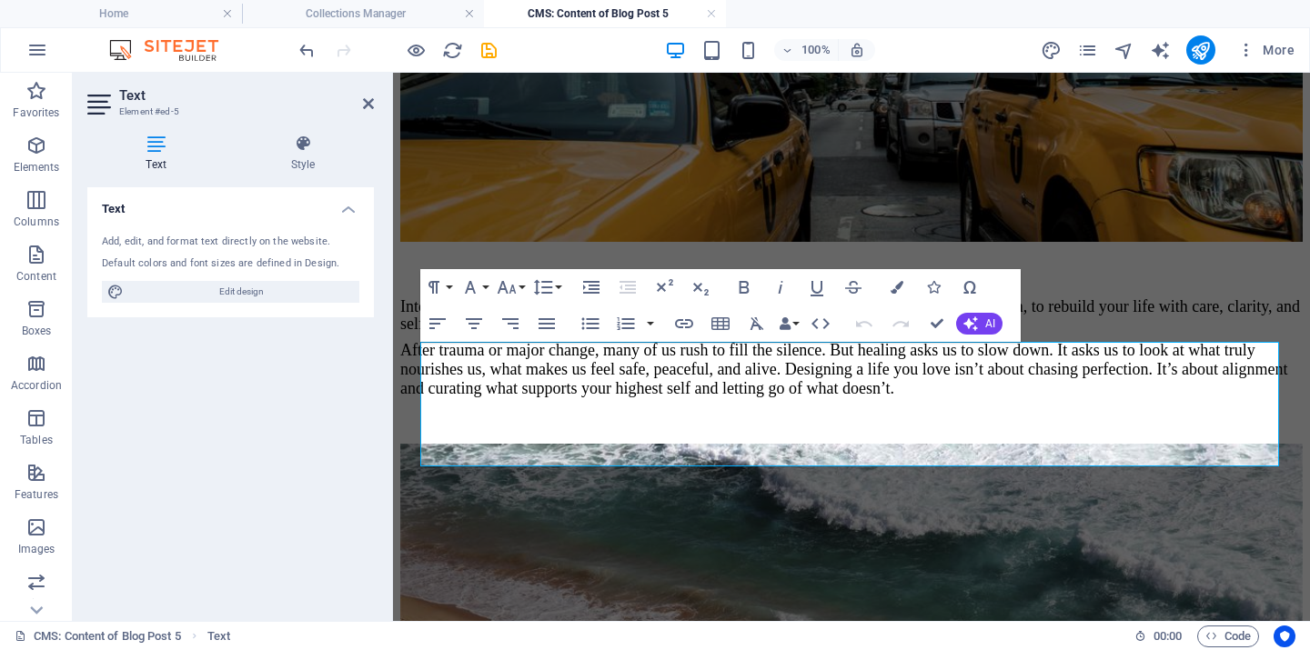
click at [1027, 398] on div "Intentional living begins in that space. It’s the conscious choice to no longer…" at bounding box center [851, 347] width 902 height 99
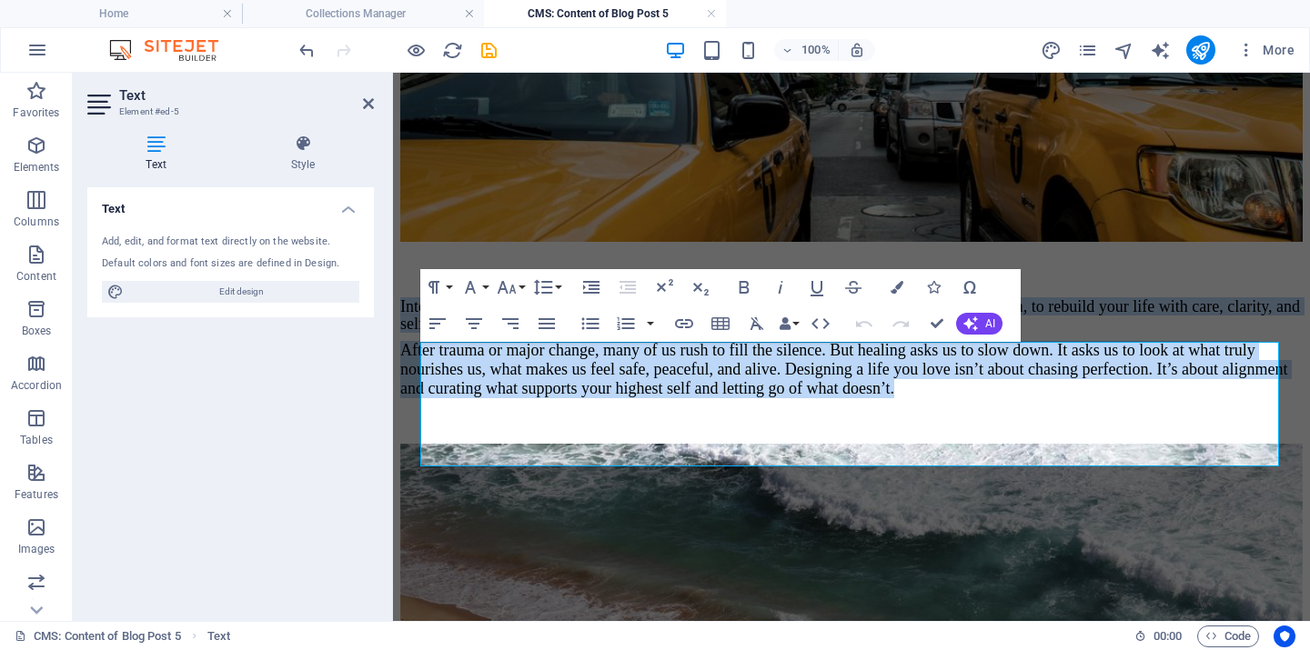
drag, startPoint x: 1021, startPoint y: 452, endPoint x: 419, endPoint y: 356, distance: 609.0
click at [419, 356] on div "There comes a moment when life cracks open, when everything you once built no l…" at bounding box center [851, 377] width 902 height 1488
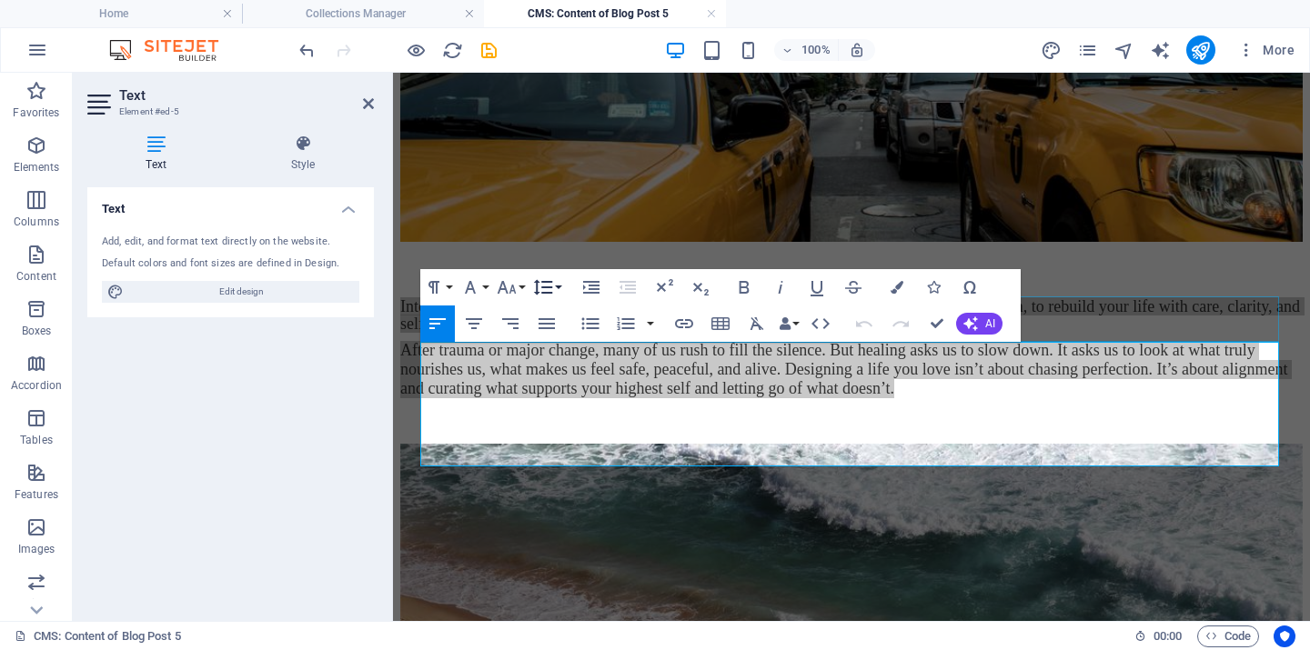
click at [550, 287] on icon "button" at bounding box center [543, 287] width 19 height 15
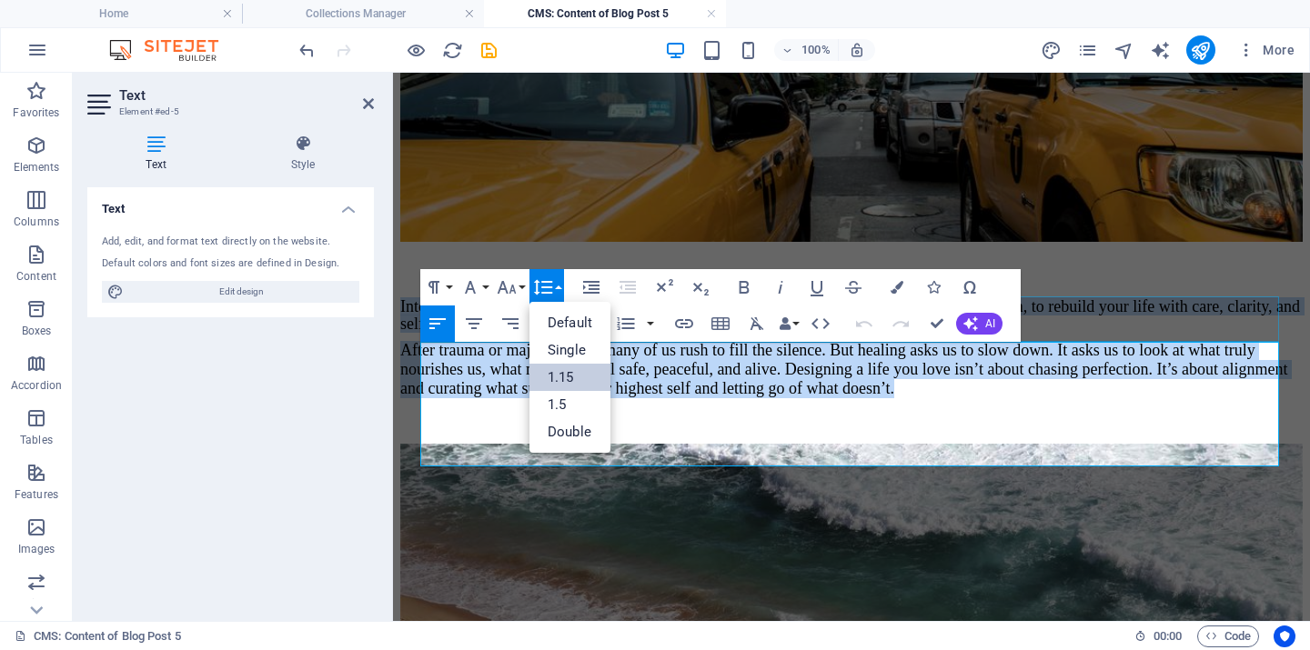
click at [557, 367] on link "1.15" at bounding box center [569, 377] width 81 height 27
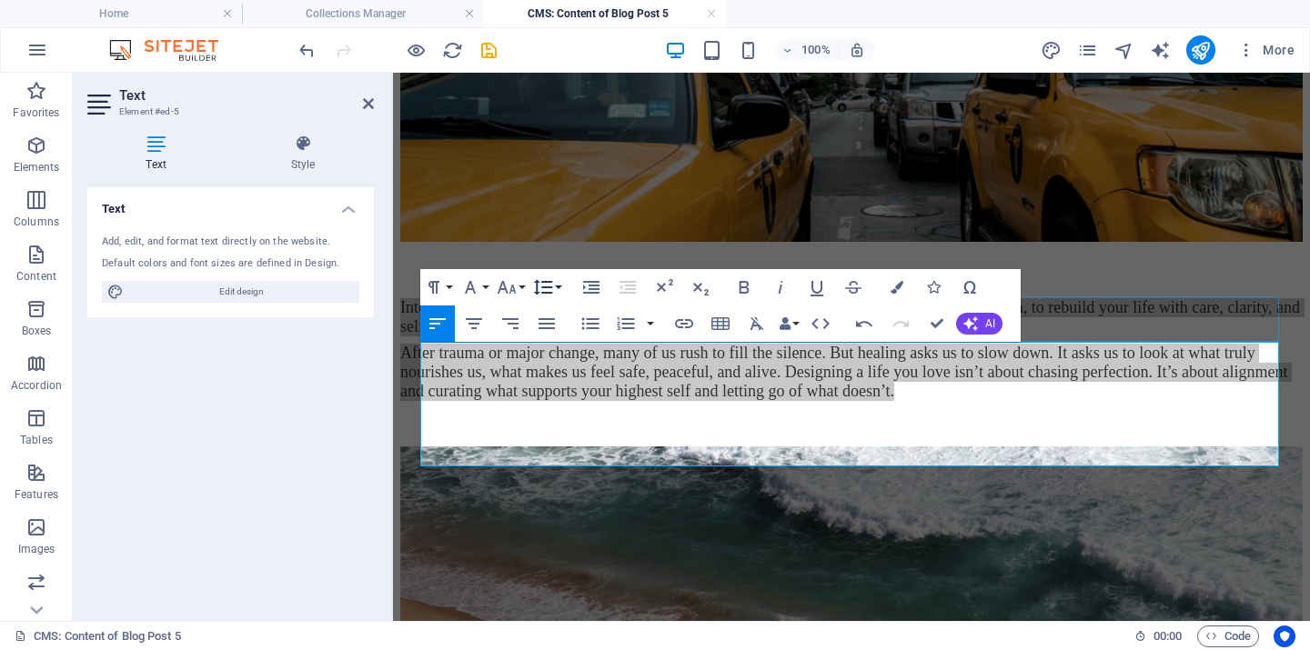
click at [548, 287] on icon "button" at bounding box center [543, 287] width 19 height 15
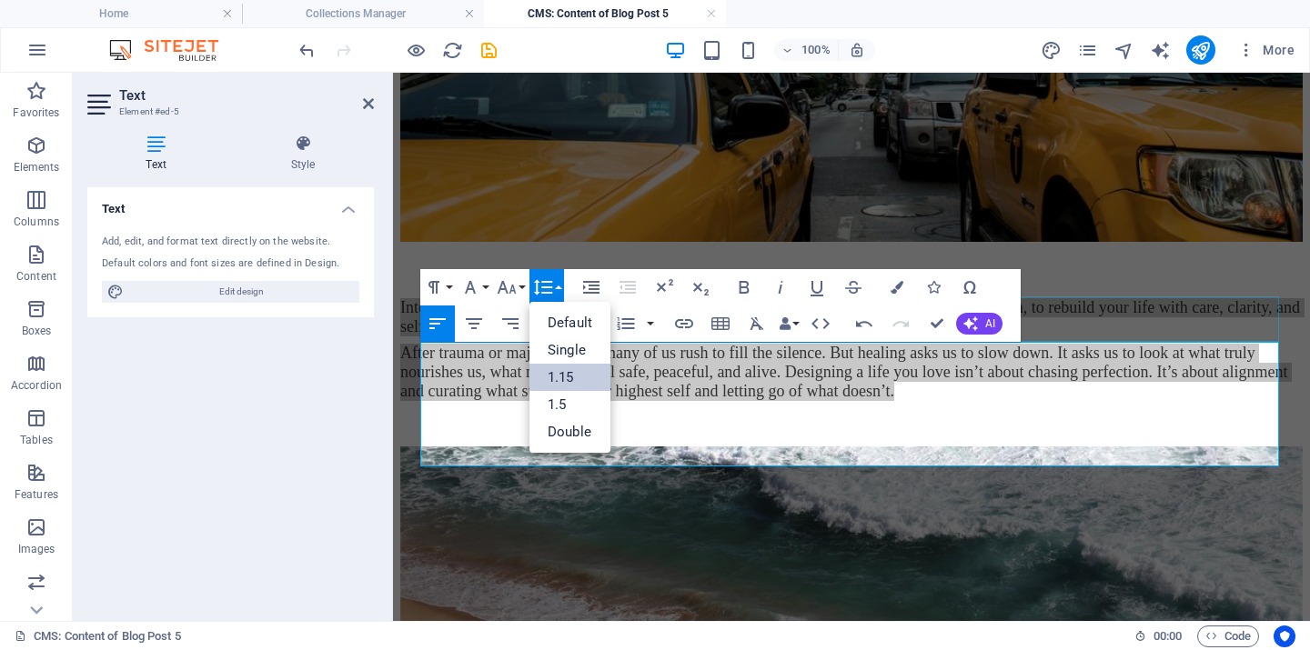
scroll to position [0, 0]
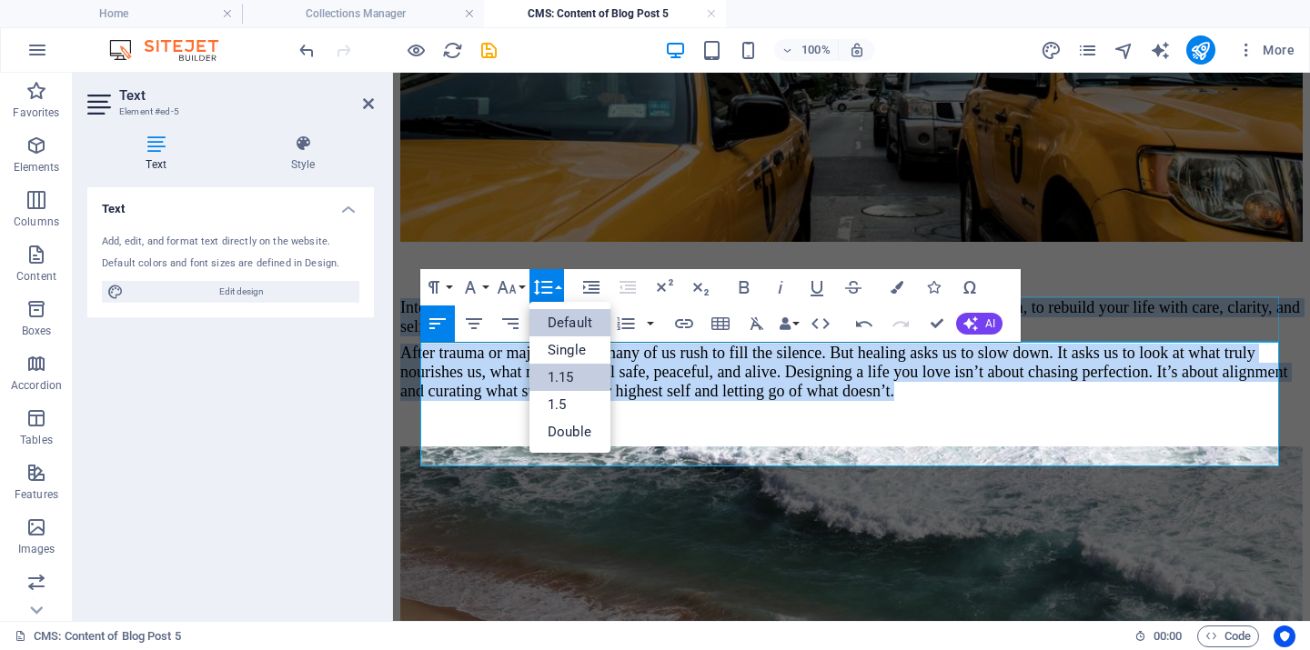
click at [555, 317] on link "Default" at bounding box center [569, 322] width 81 height 27
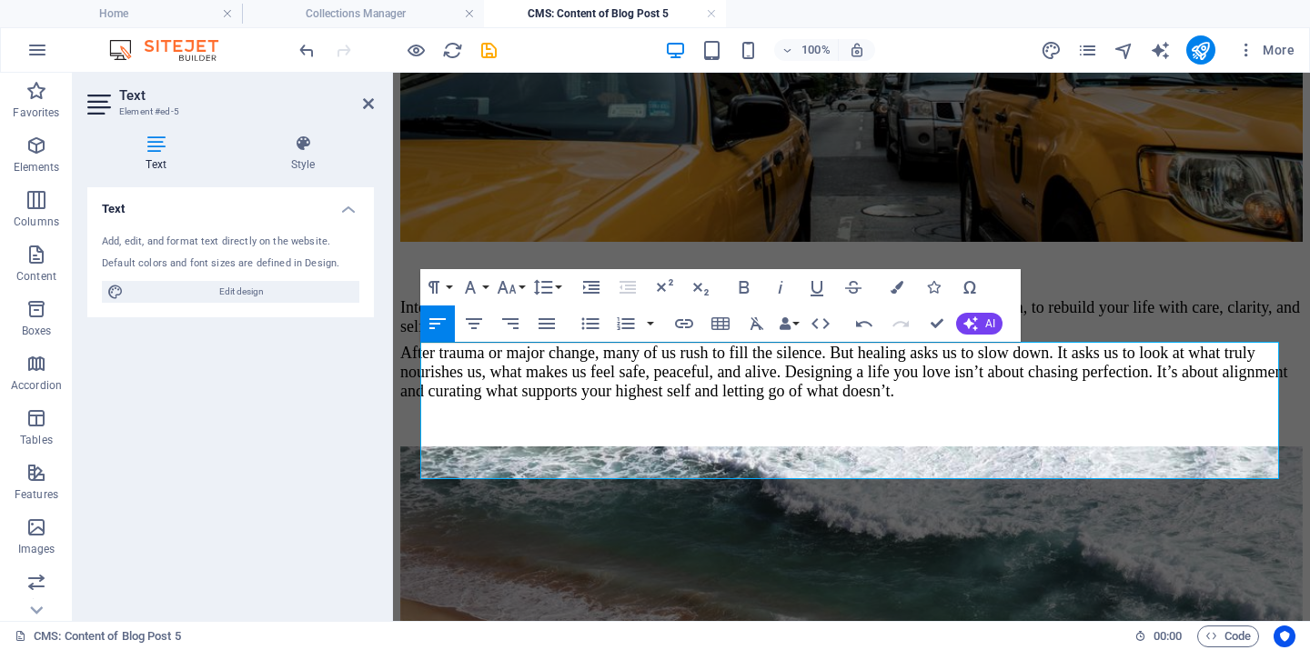
drag, startPoint x: 1032, startPoint y: 466, endPoint x: 941, endPoint y: 441, distance: 95.1
click at [1032, 401] on div "Intentional living begins in that space. It’s the conscious choice to no longer…" at bounding box center [851, 349] width 902 height 103
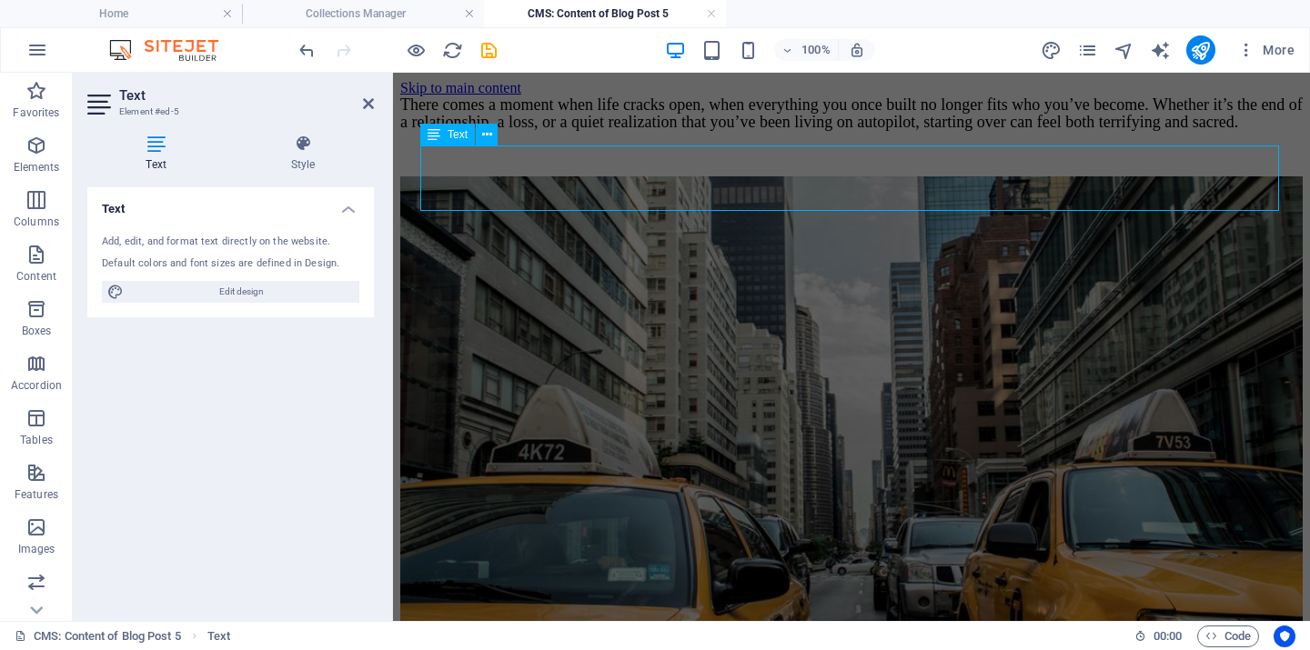
click at [743, 131] on div "There comes a moment when life cracks open, when everything you once built no l…" at bounding box center [851, 113] width 902 height 35
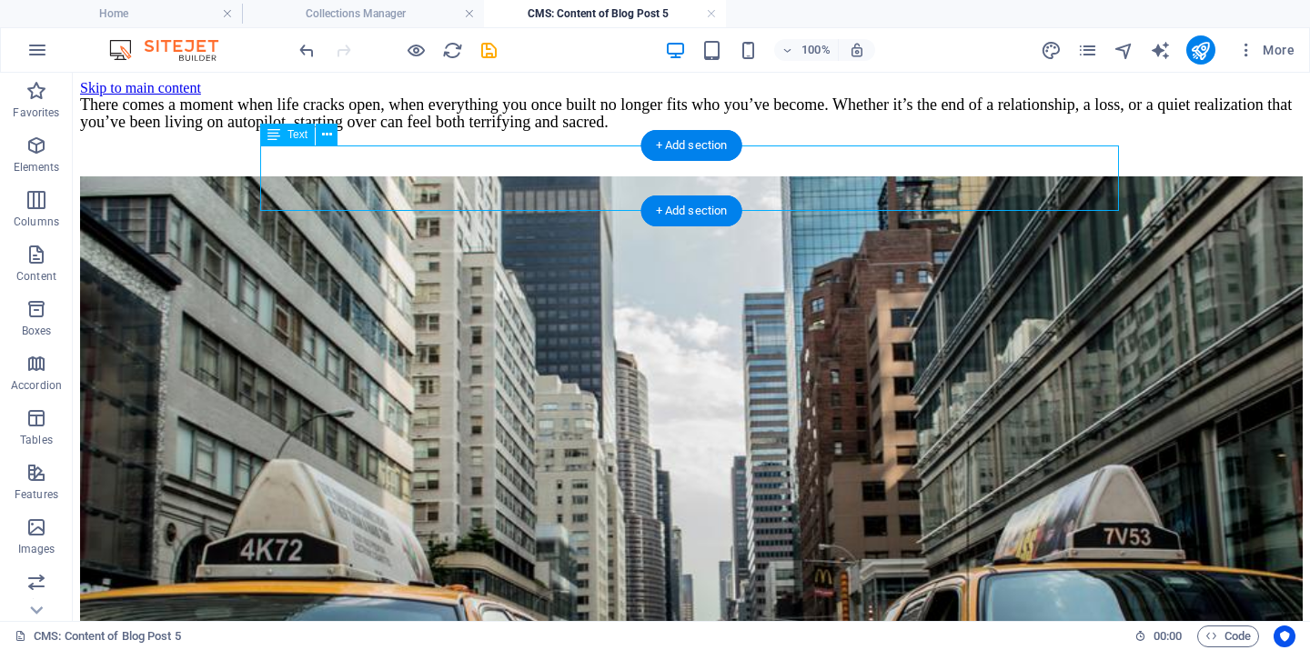
click at [452, 131] on div "There comes a moment when life cracks open, when everything you once built no l…" at bounding box center [691, 113] width 1223 height 35
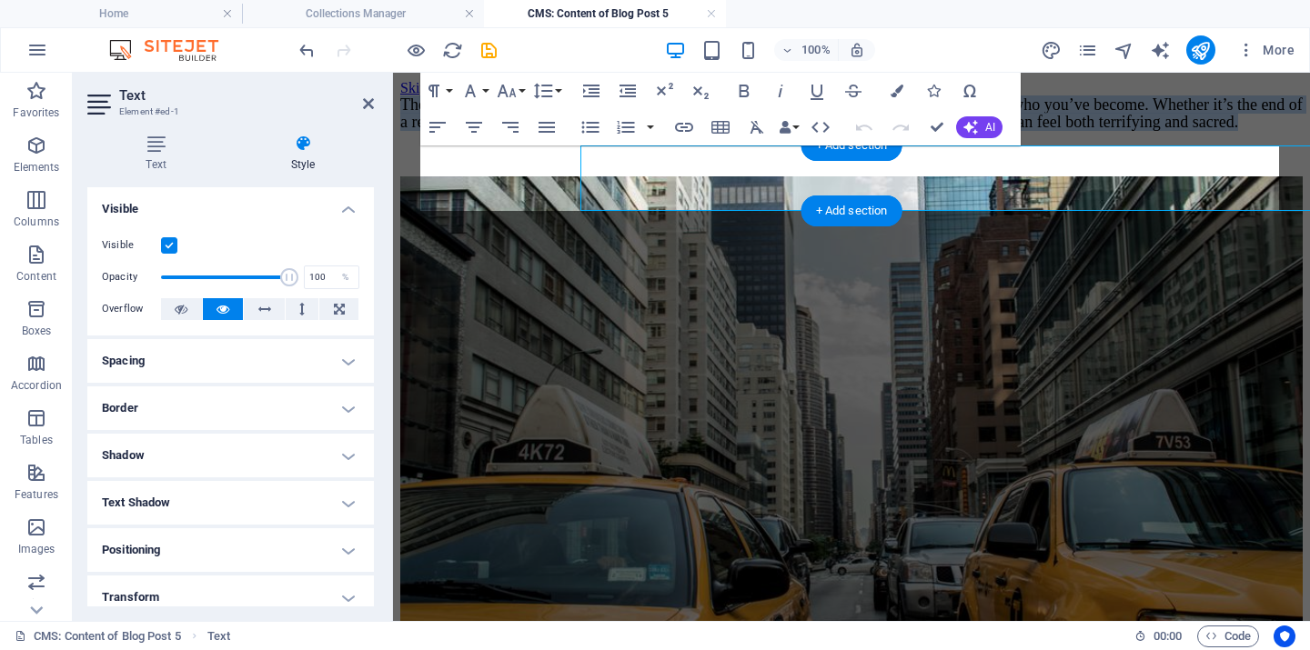
click at [452, 131] on span "There comes a moment when life cracks open, when everything you once built no l…" at bounding box center [851, 113] width 902 height 35
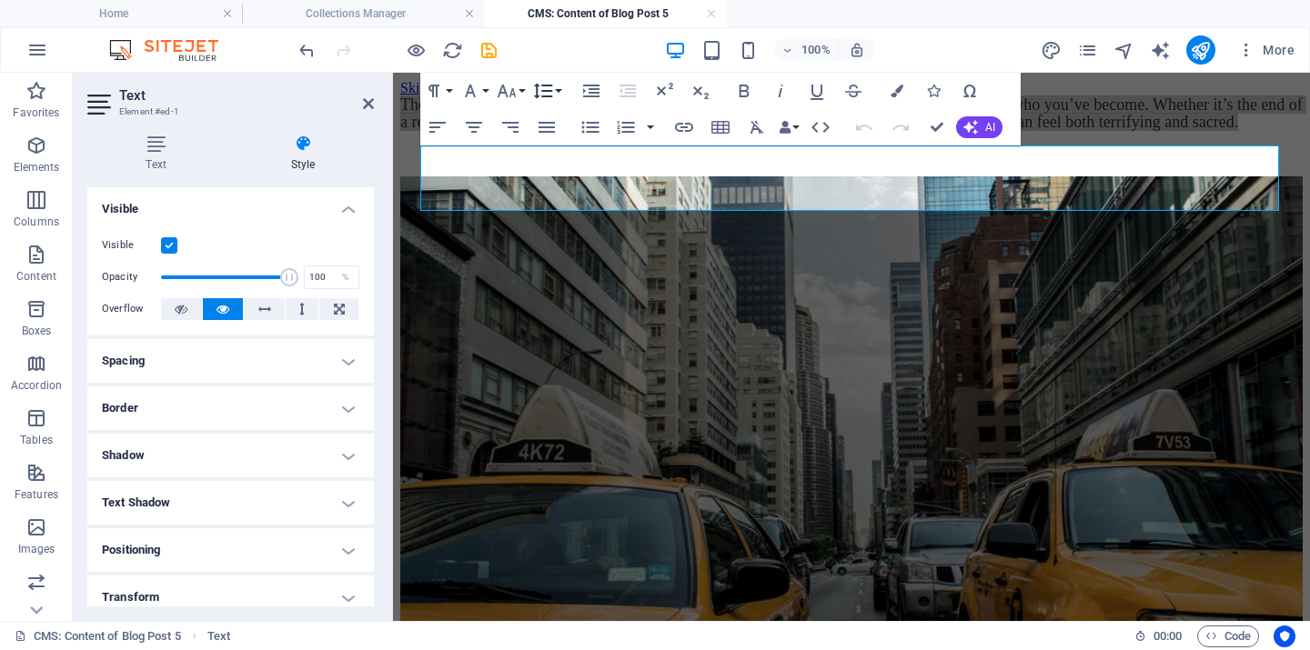
click at [555, 91] on button "Line Height" at bounding box center [546, 91] width 35 height 36
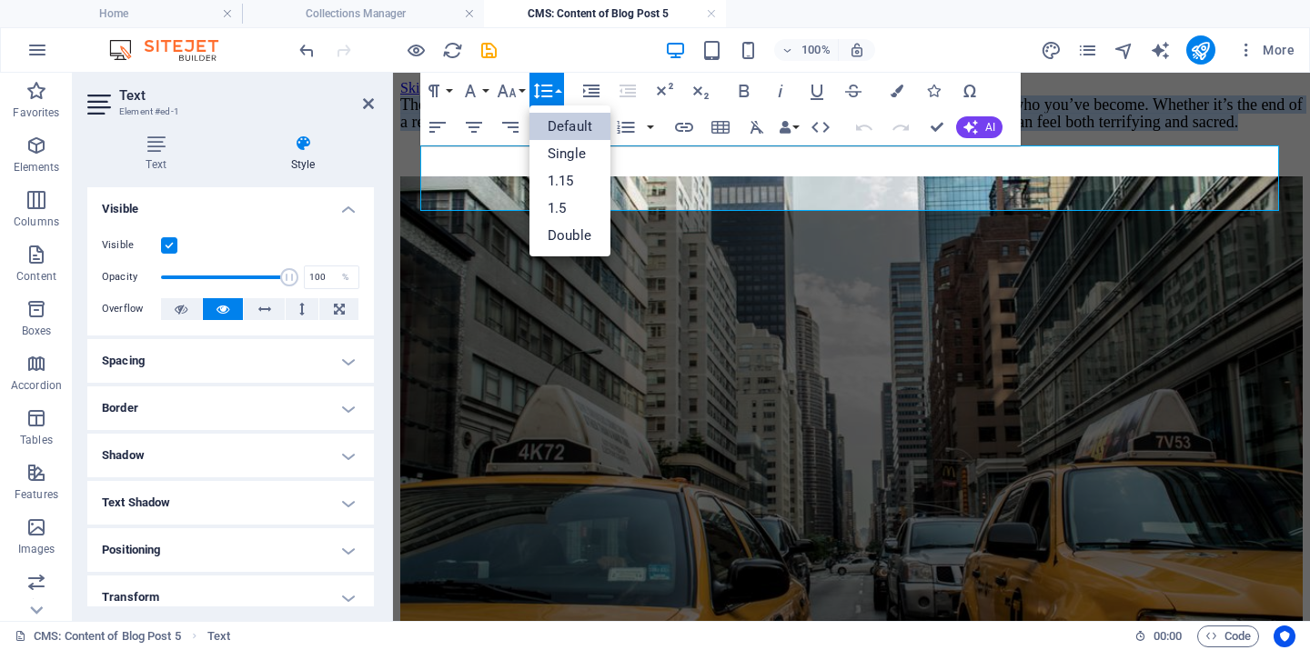
click at [550, 121] on link "Default" at bounding box center [569, 126] width 81 height 27
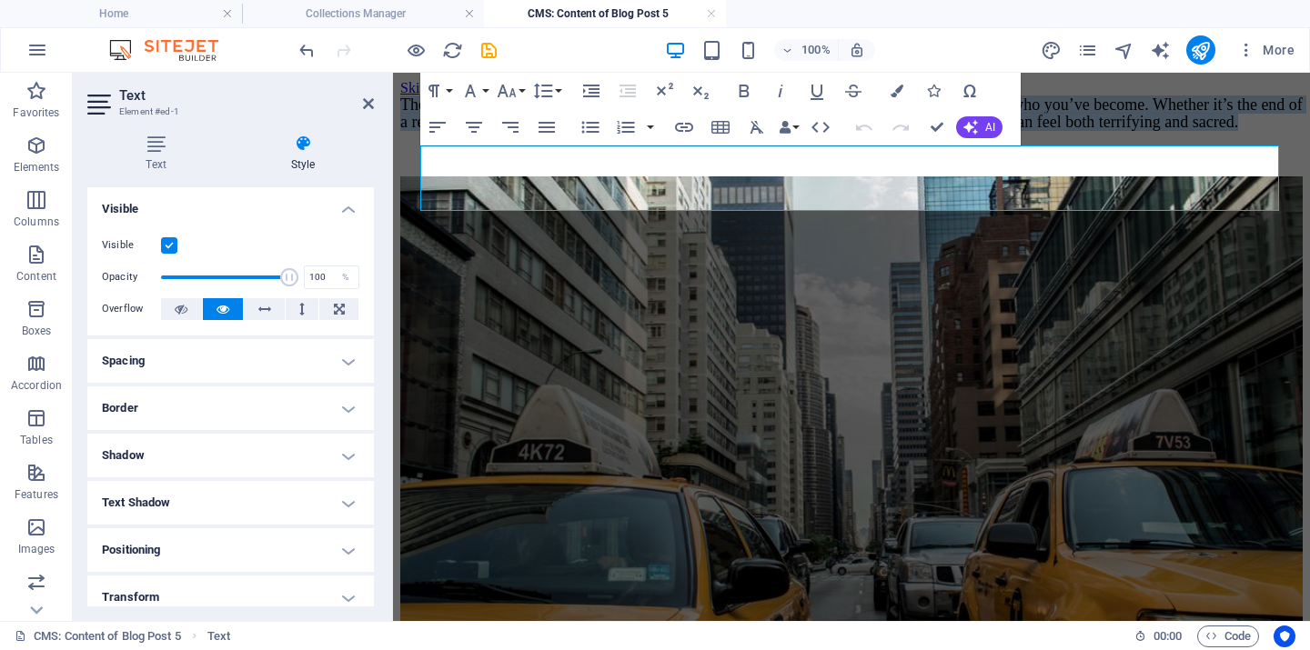
click at [647, 131] on div "There comes a moment when life cracks open, when everything you once built no l…" at bounding box center [851, 113] width 902 height 35
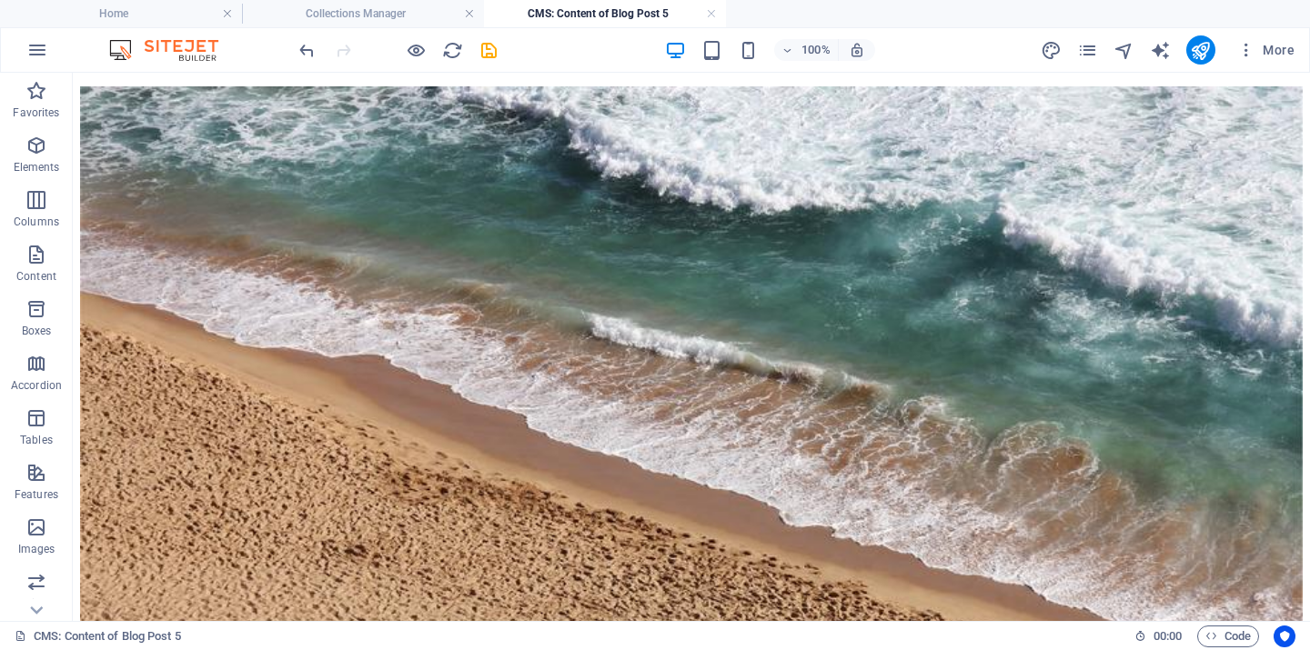
scroll to position [1143, 0]
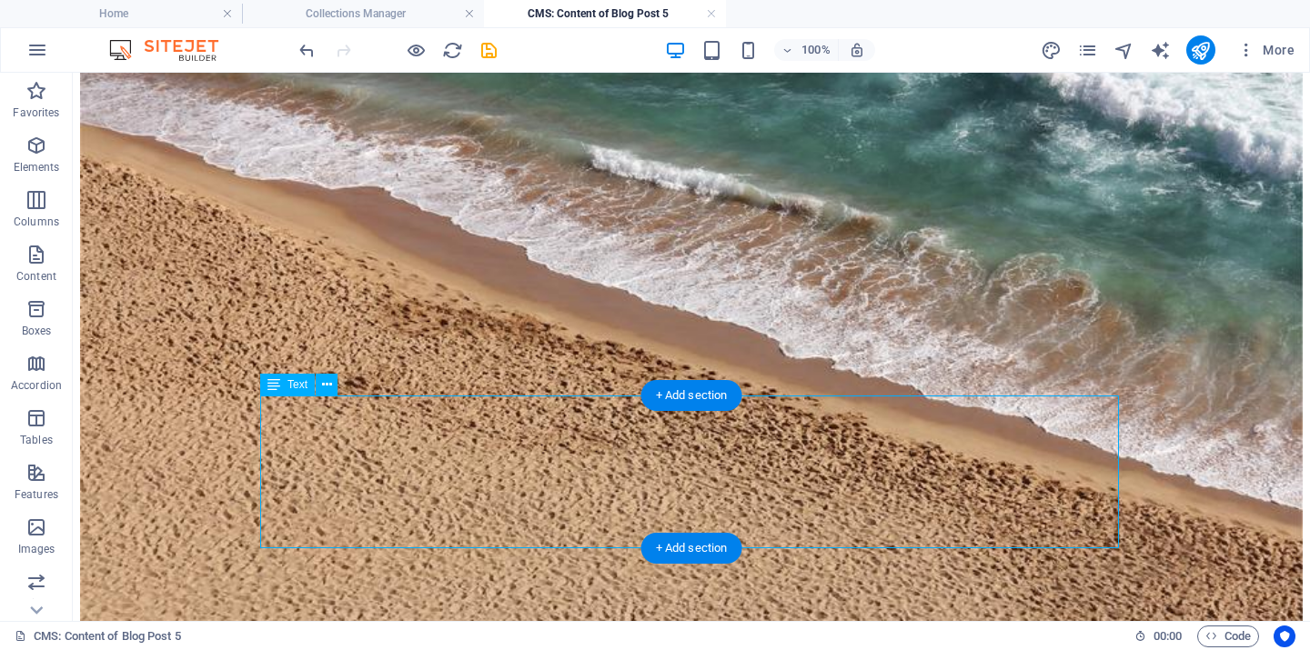
drag, startPoint x: 1241, startPoint y: 711, endPoint x: 468, endPoint y: 446, distance: 816.7
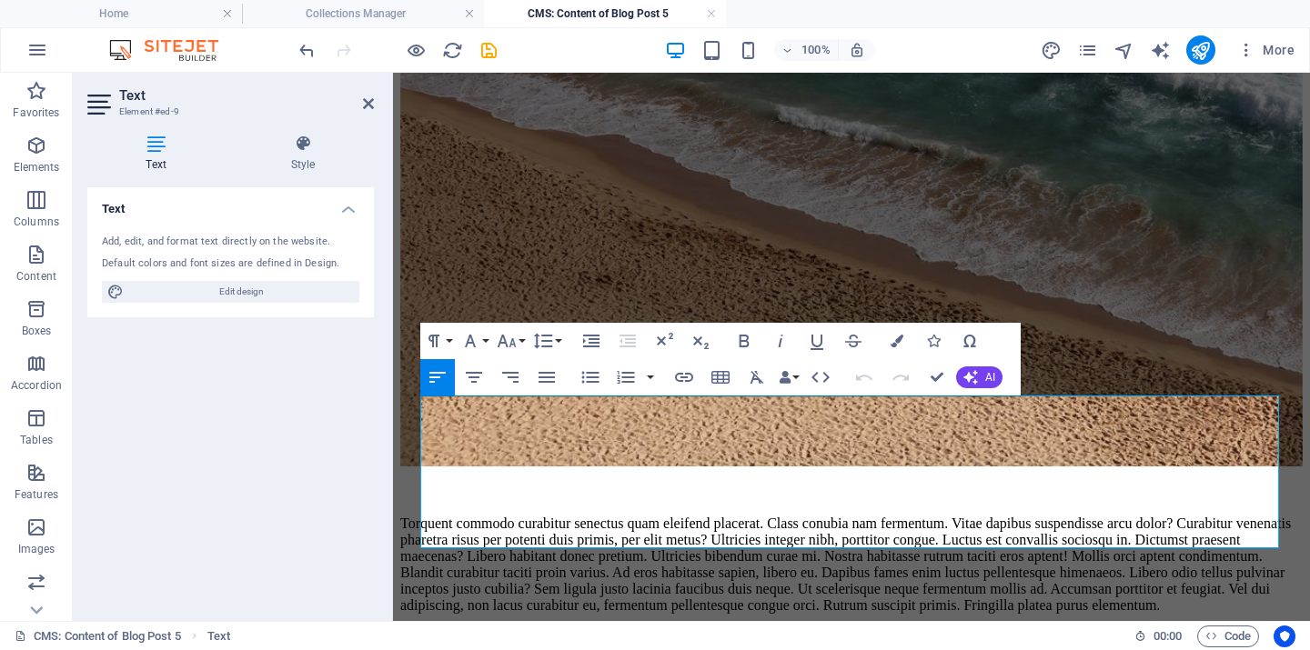
click at [805, 516] on div "Torquent commodo curabitur senectus quam eleifend placerat. Class conubia nam f…" at bounding box center [851, 565] width 902 height 98
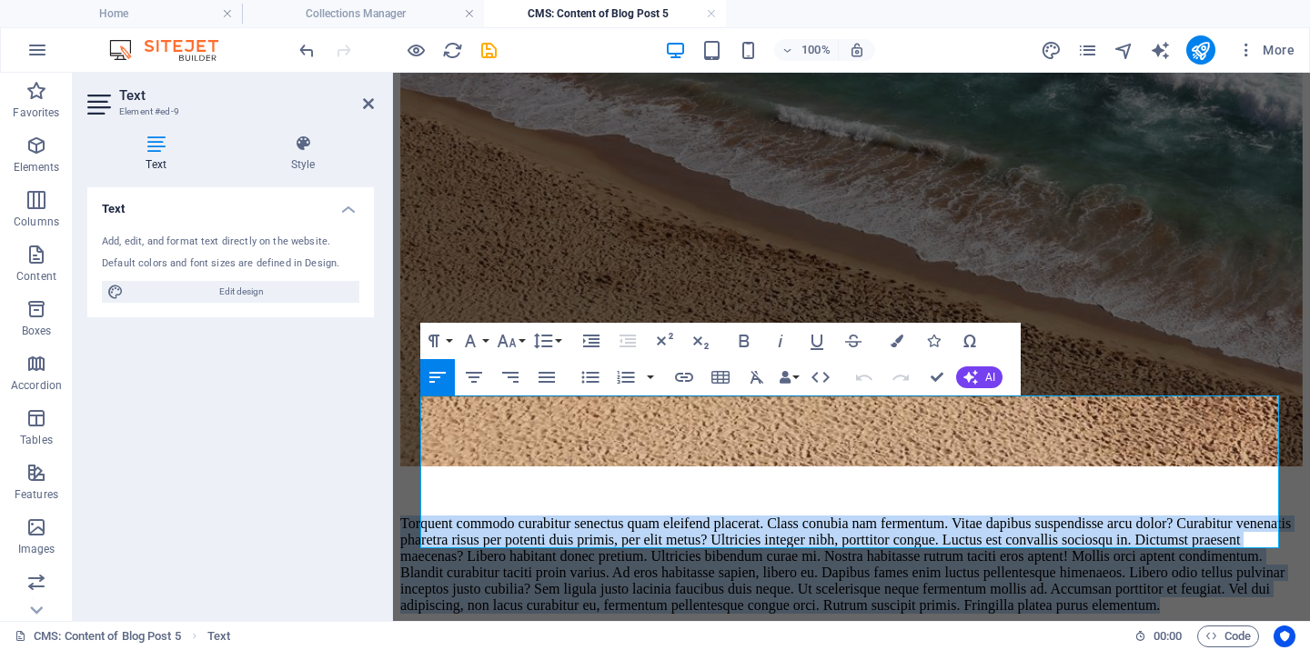
click at [805, 516] on div "Torquent commodo curabitur senectus quam eleifend placerat. Class conubia nam f…" at bounding box center [851, 565] width 902 height 98
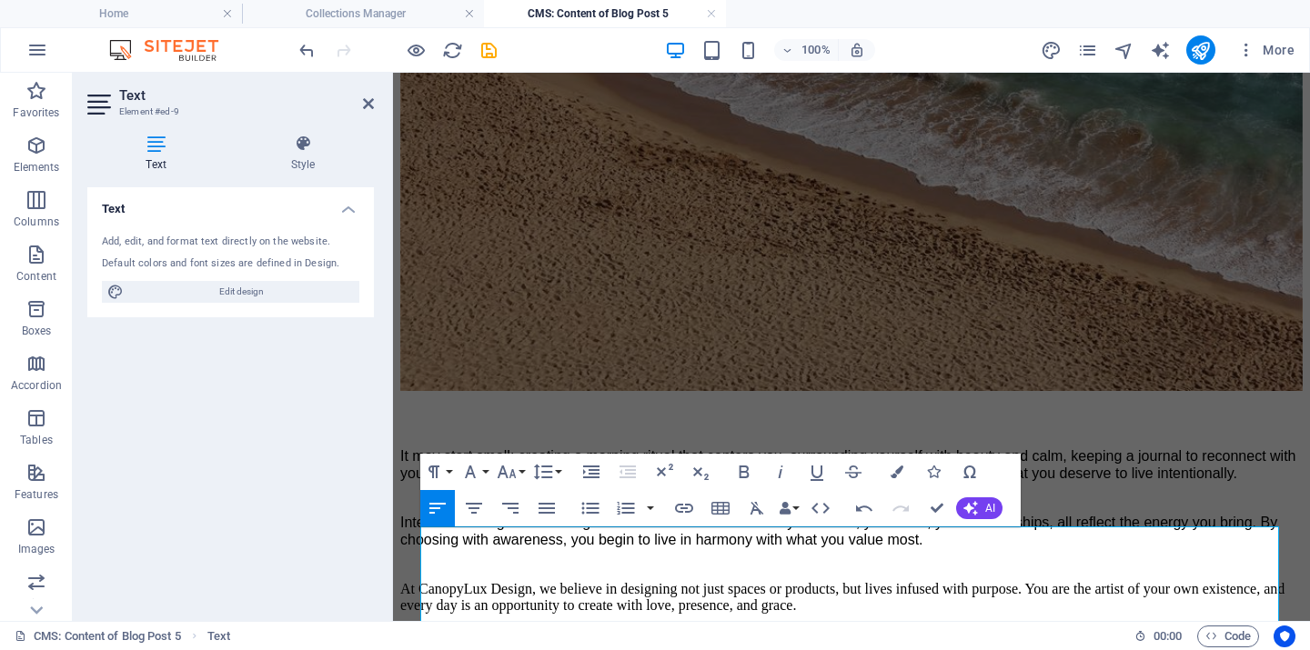
scroll to position [1191, 0]
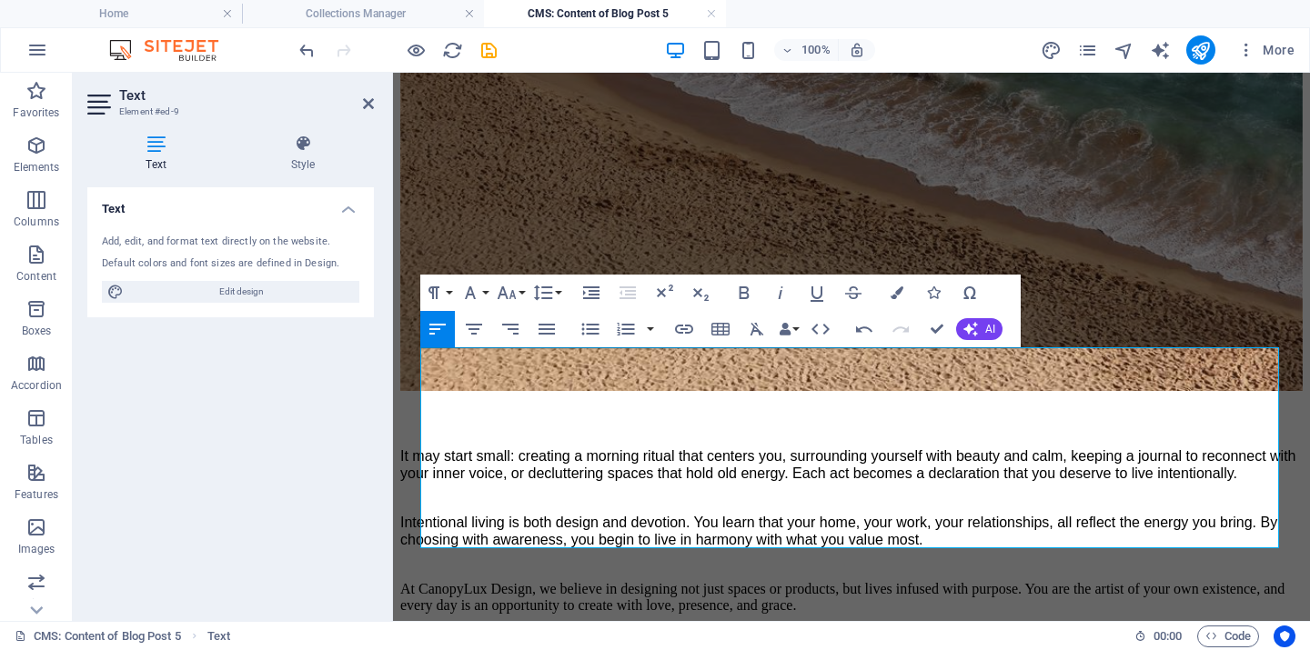
click at [596, 557] on p at bounding box center [851, 565] width 902 height 17
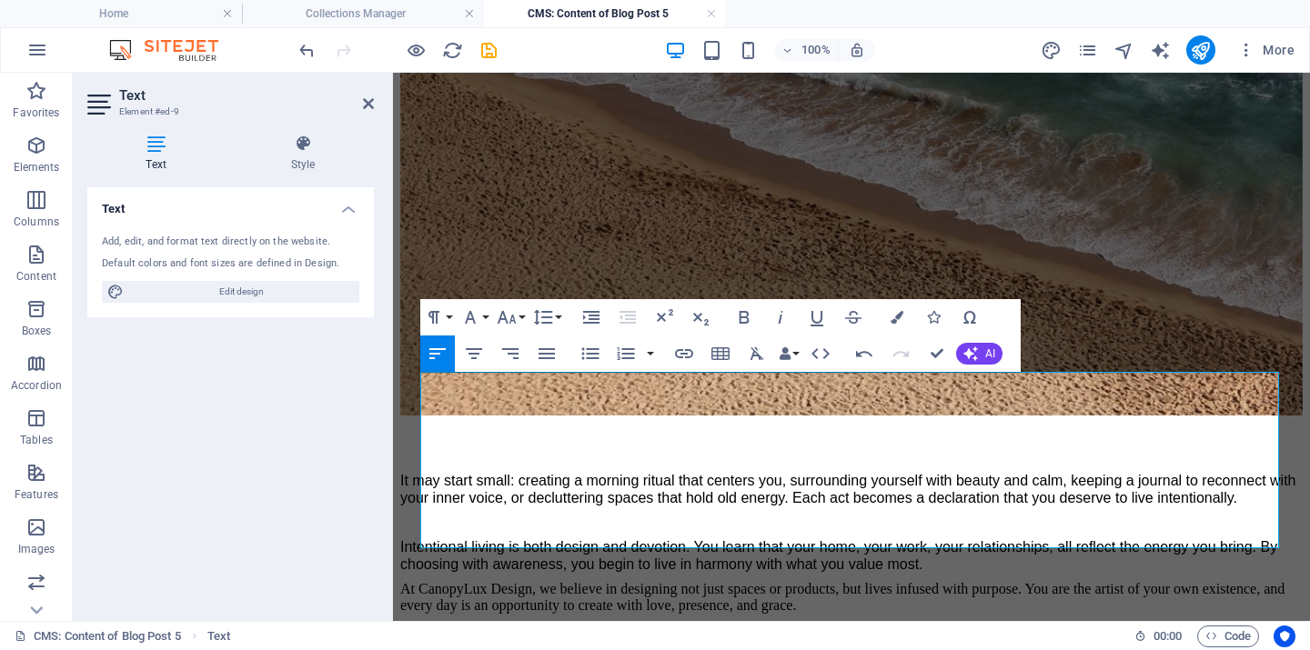
click at [477, 514] on p at bounding box center [851, 522] width 902 height 17
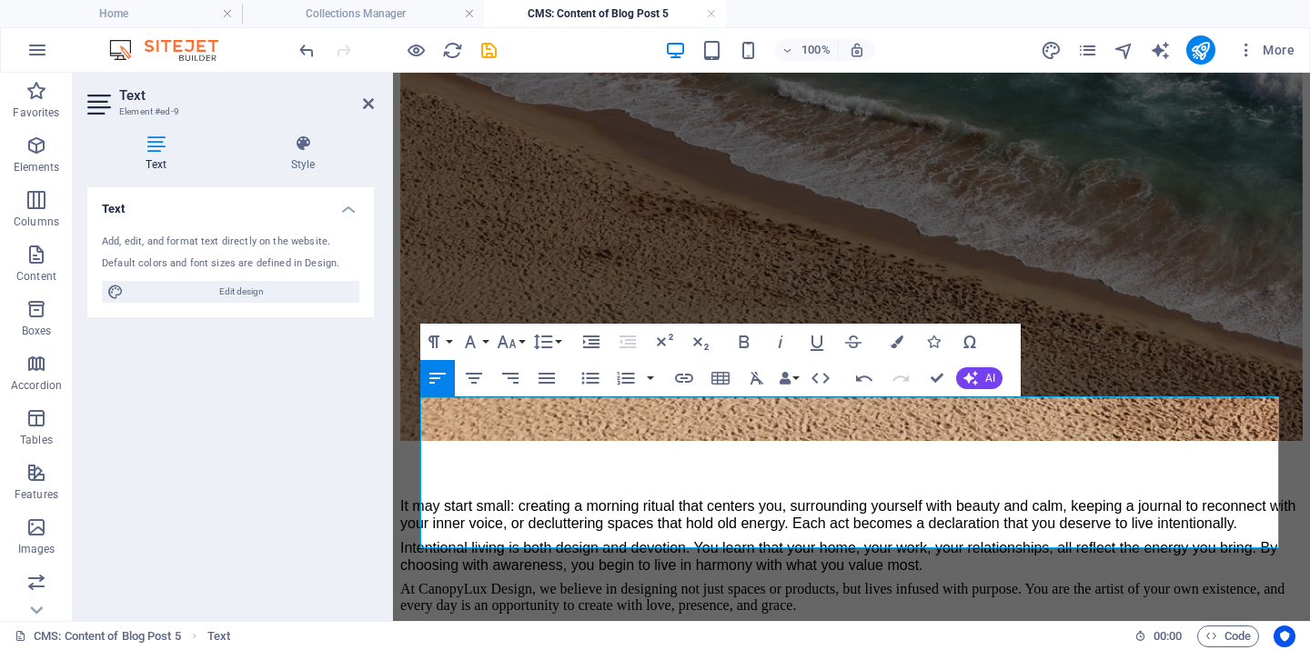
click at [965, 537] on div "It may start small: creating a morning ritual that centers you, surrounding you…" at bounding box center [851, 556] width 902 height 117
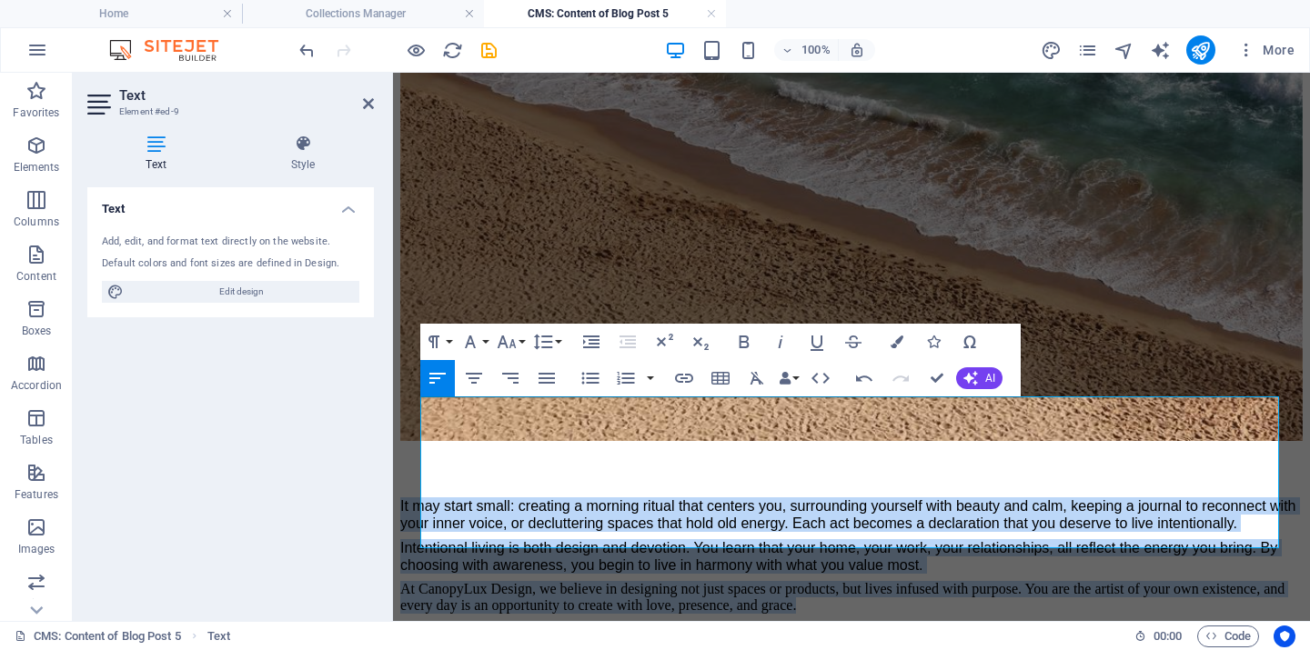
drag, startPoint x: 958, startPoint y: 533, endPoint x: 419, endPoint y: 415, distance: 551.3
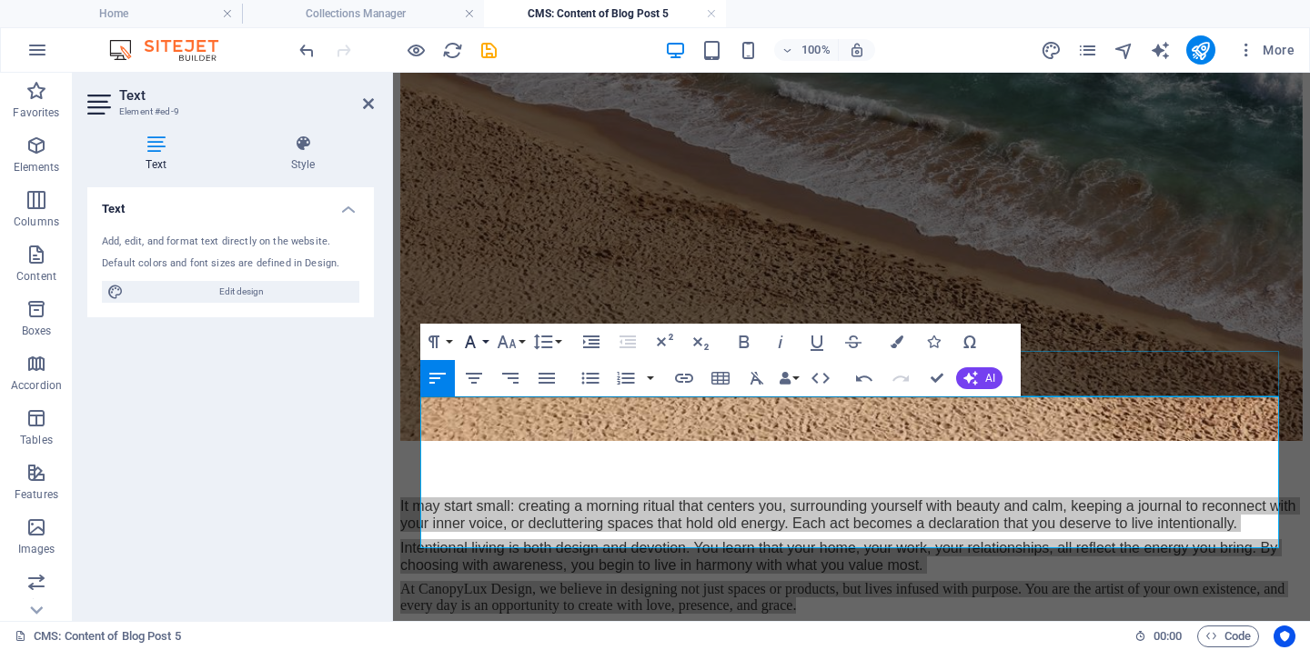
click at [486, 335] on button "Font Family" at bounding box center [474, 342] width 35 height 36
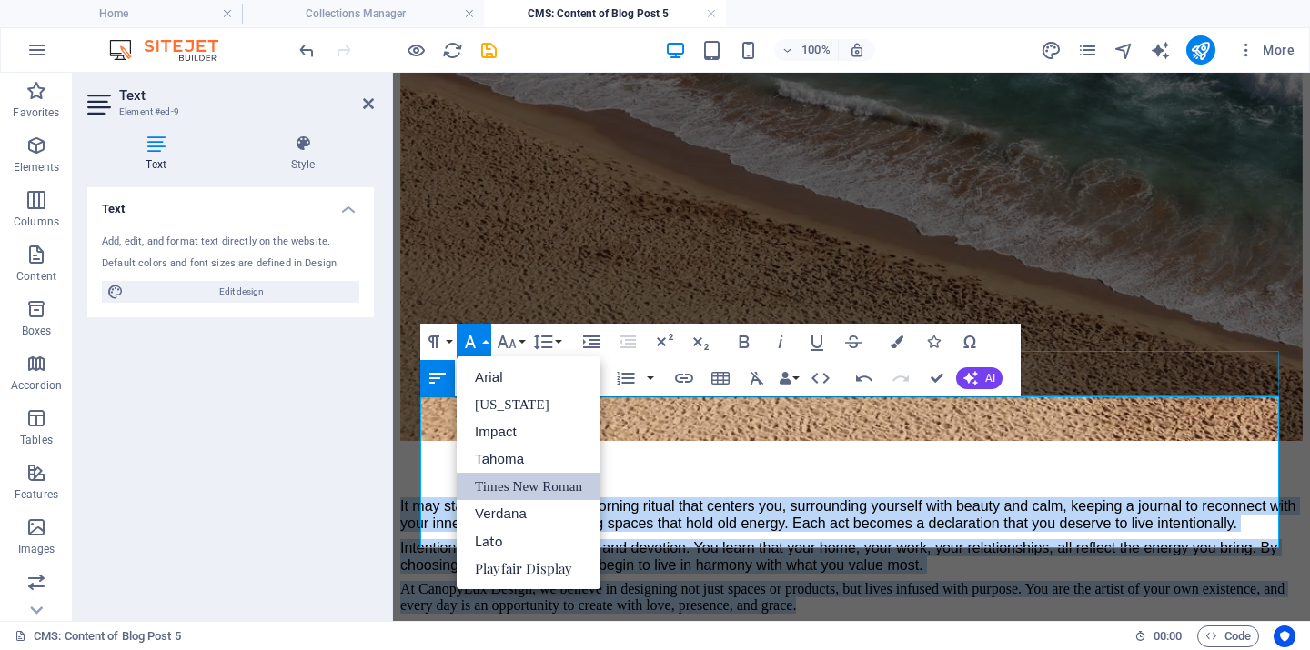
click at [521, 489] on link "Times New Roman" at bounding box center [529, 486] width 144 height 27
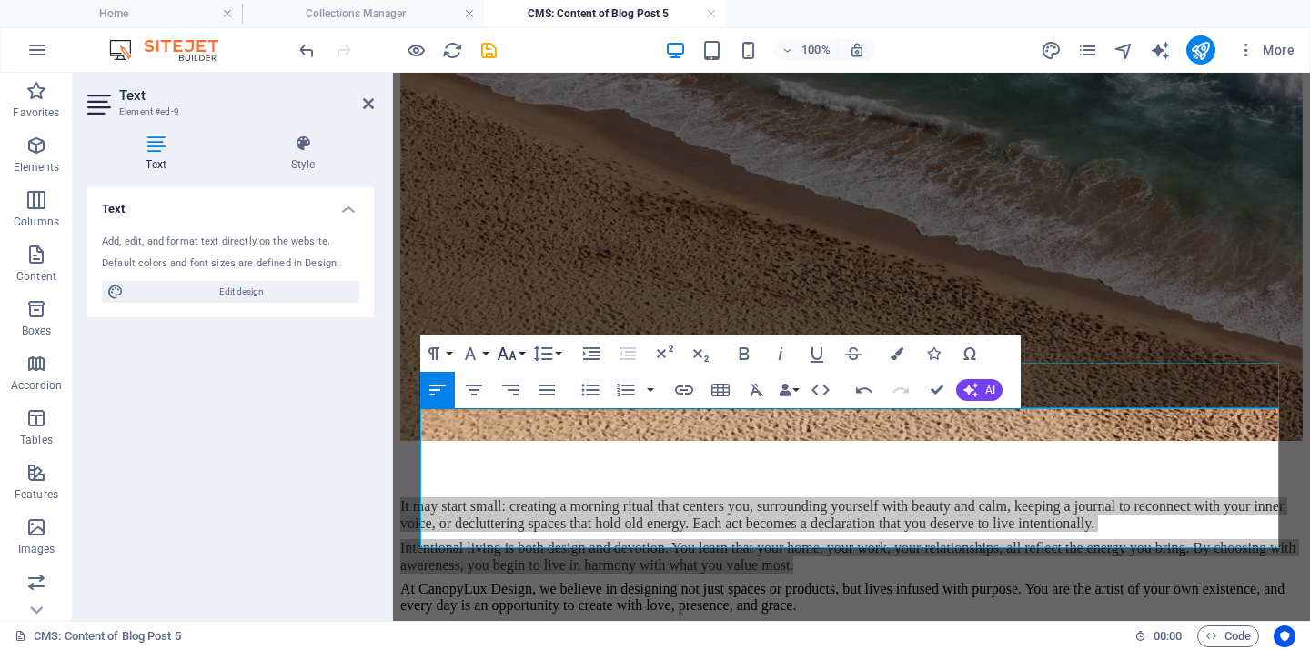
click at [517, 355] on icon "button" at bounding box center [507, 354] width 22 height 22
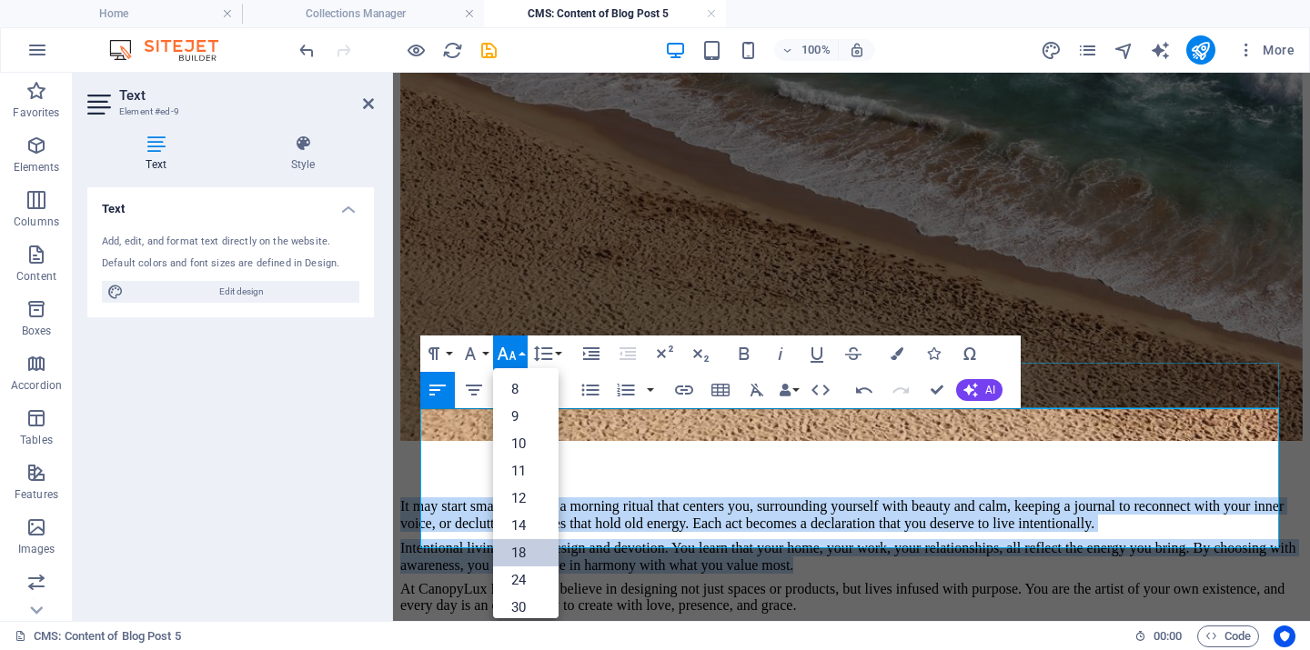
click at [523, 551] on link "18" at bounding box center [525, 552] width 65 height 27
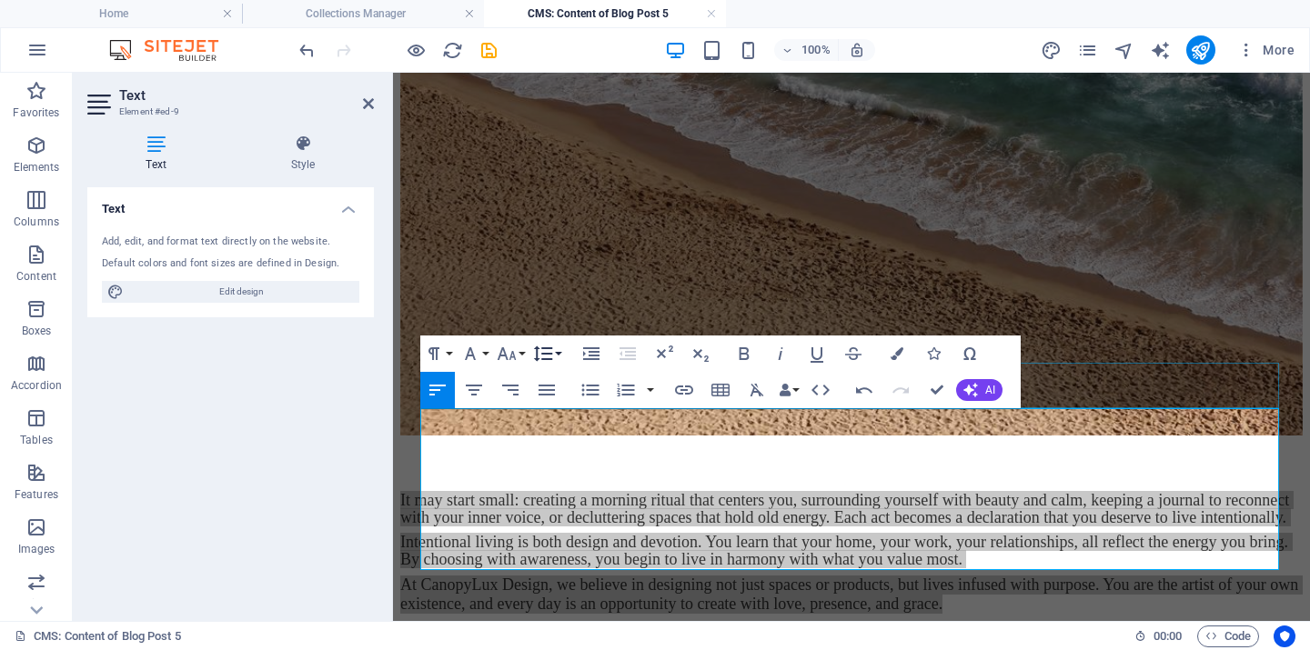
click at [558, 349] on button "Line Height" at bounding box center [546, 354] width 35 height 36
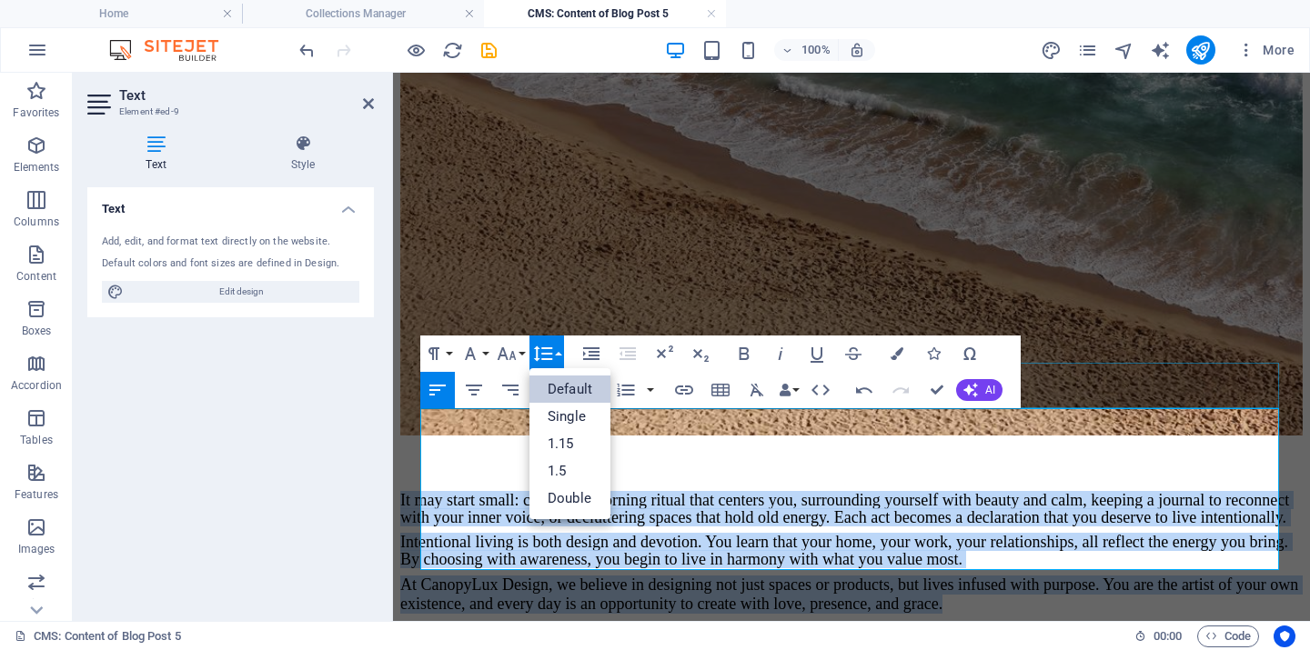
click at [558, 388] on link "Default" at bounding box center [569, 389] width 81 height 27
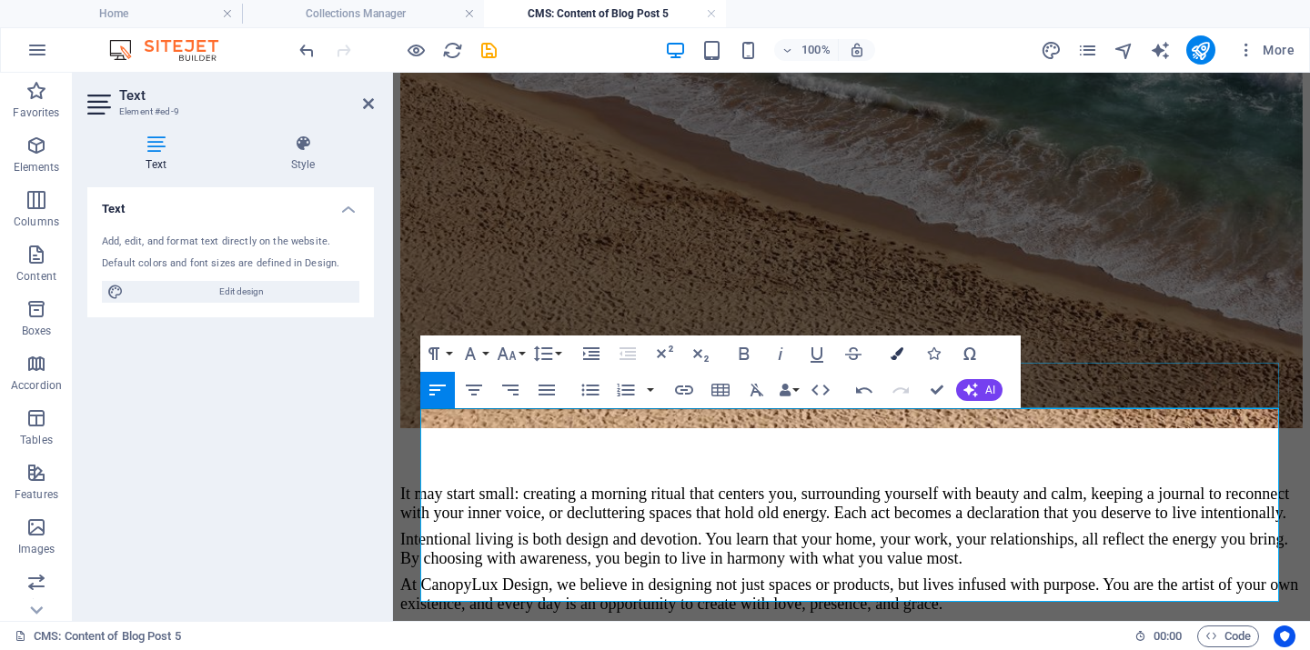
click at [899, 352] on icon "button" at bounding box center [897, 353] width 13 height 13
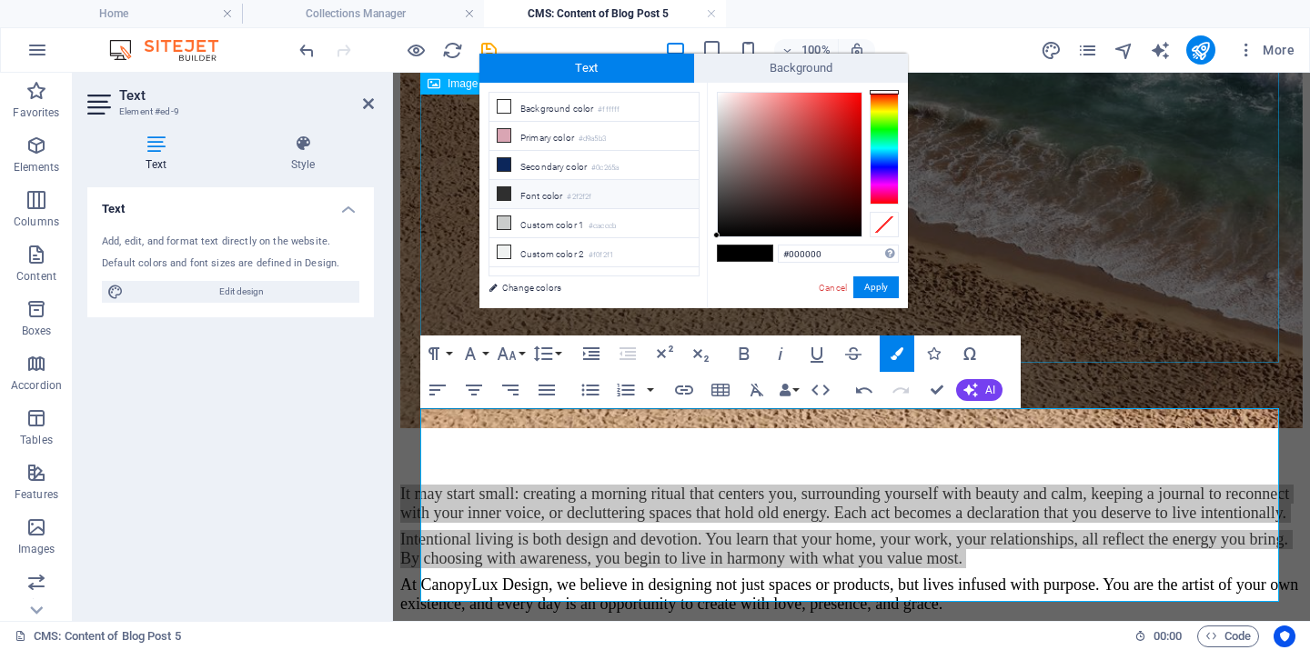
click at [532, 196] on li "Font color #2f2f2f" at bounding box center [593, 194] width 209 height 29
type input "#2f2f2f"
drag, startPoint x: 884, startPoint y: 282, endPoint x: 491, endPoint y: 206, distance: 400.2
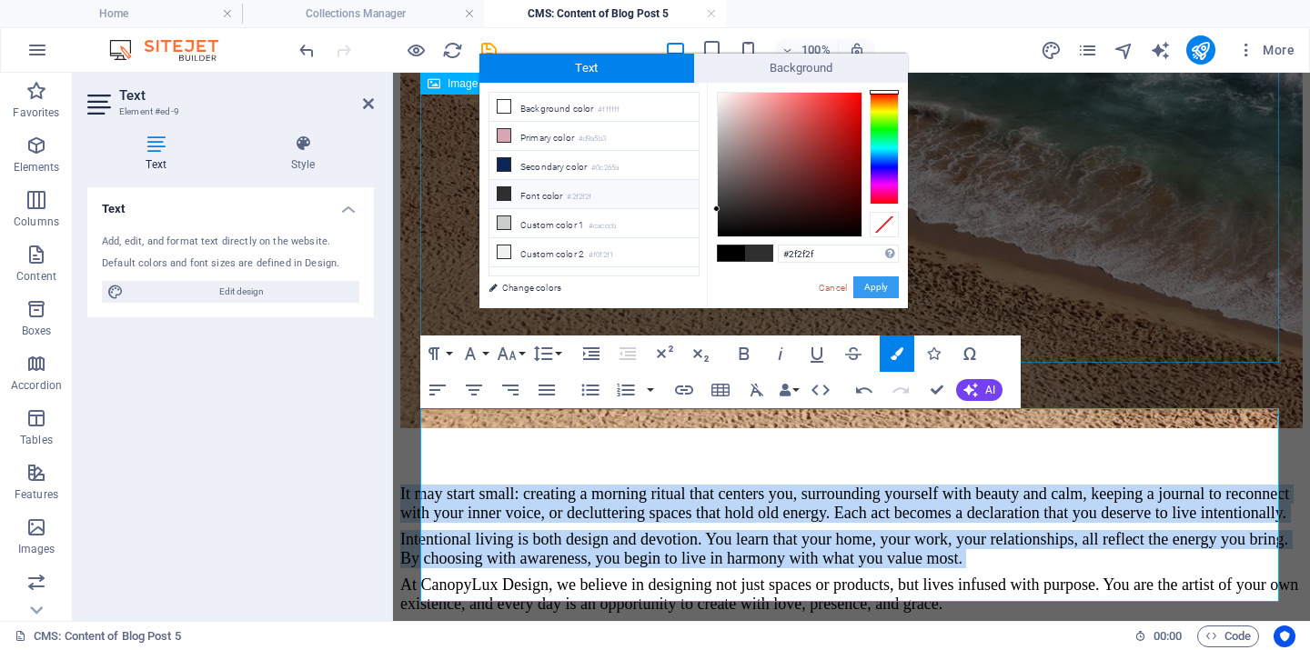
click at [884, 282] on button "Apply" at bounding box center [875, 288] width 45 height 22
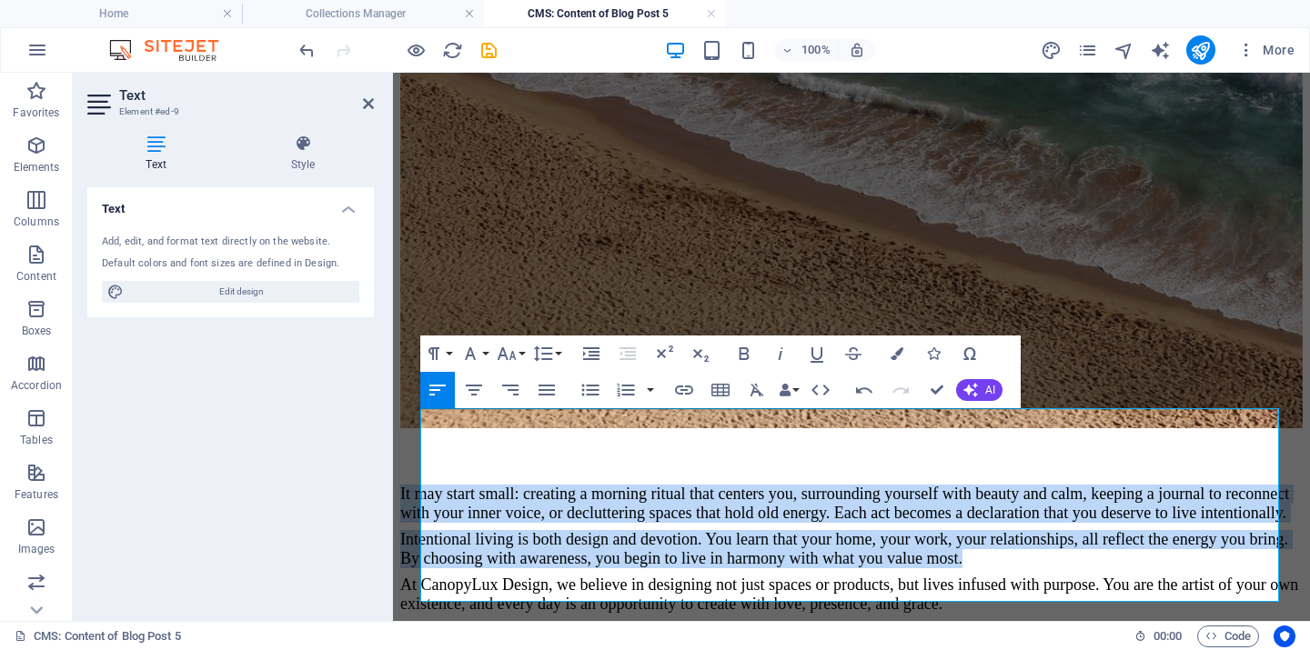
click at [710, 487] on p "It may start small: creating a morning ritual that centers you, surrounding you…" at bounding box center [851, 504] width 902 height 38
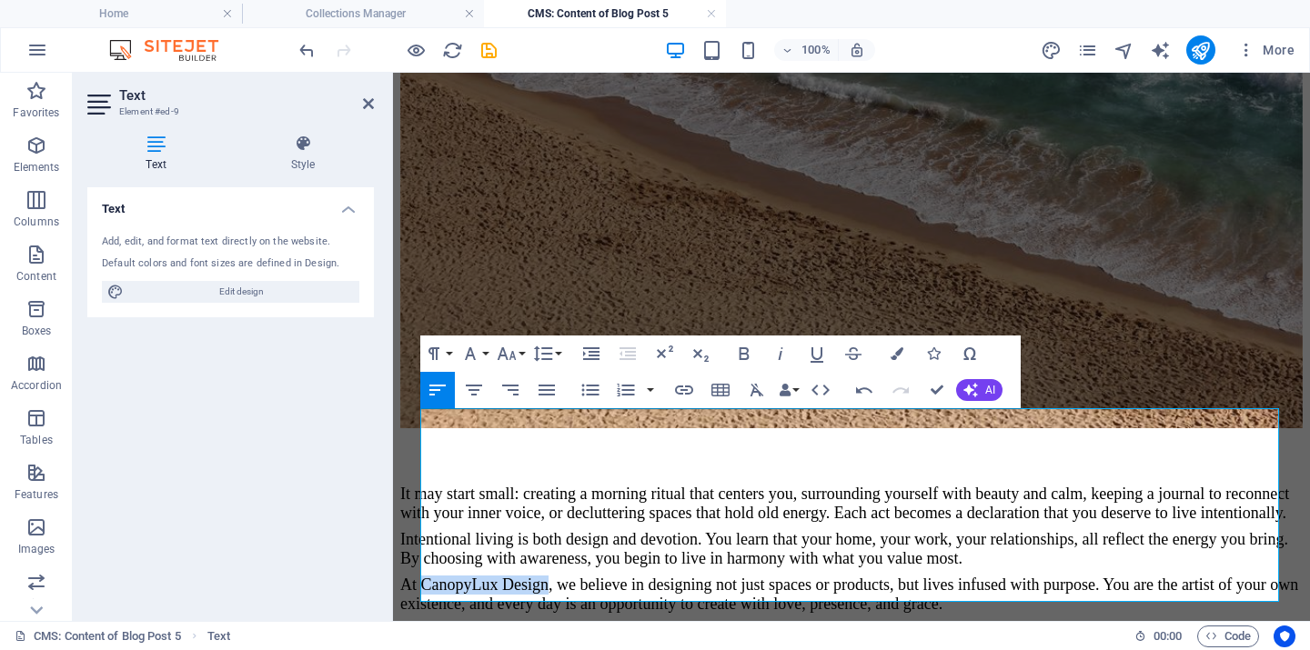
drag, startPoint x: 442, startPoint y: 566, endPoint x: 567, endPoint y: 566, distance: 124.6
click at [567, 576] on span "At CanopyLux Design, we believe in designing not just spaces or products, but l…" at bounding box center [849, 594] width 898 height 37
click at [685, 389] on icon "button" at bounding box center [684, 390] width 22 height 22
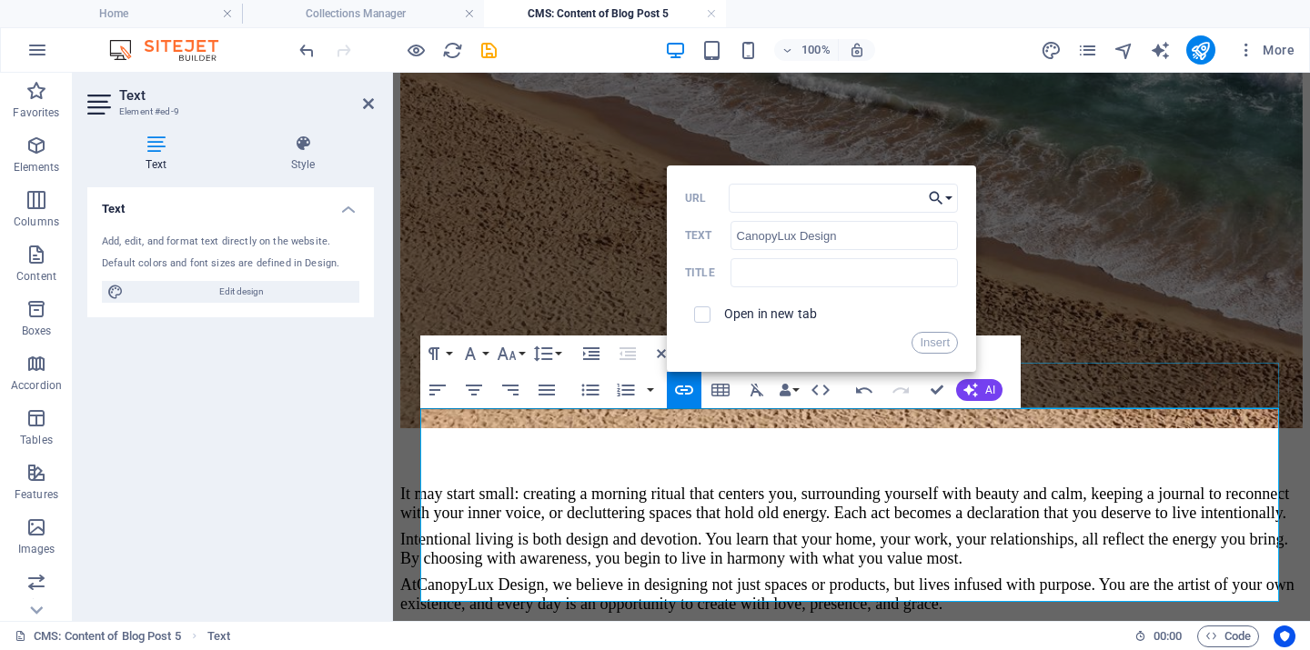
click at [949, 199] on button "Choose Link" at bounding box center [940, 198] width 35 height 29
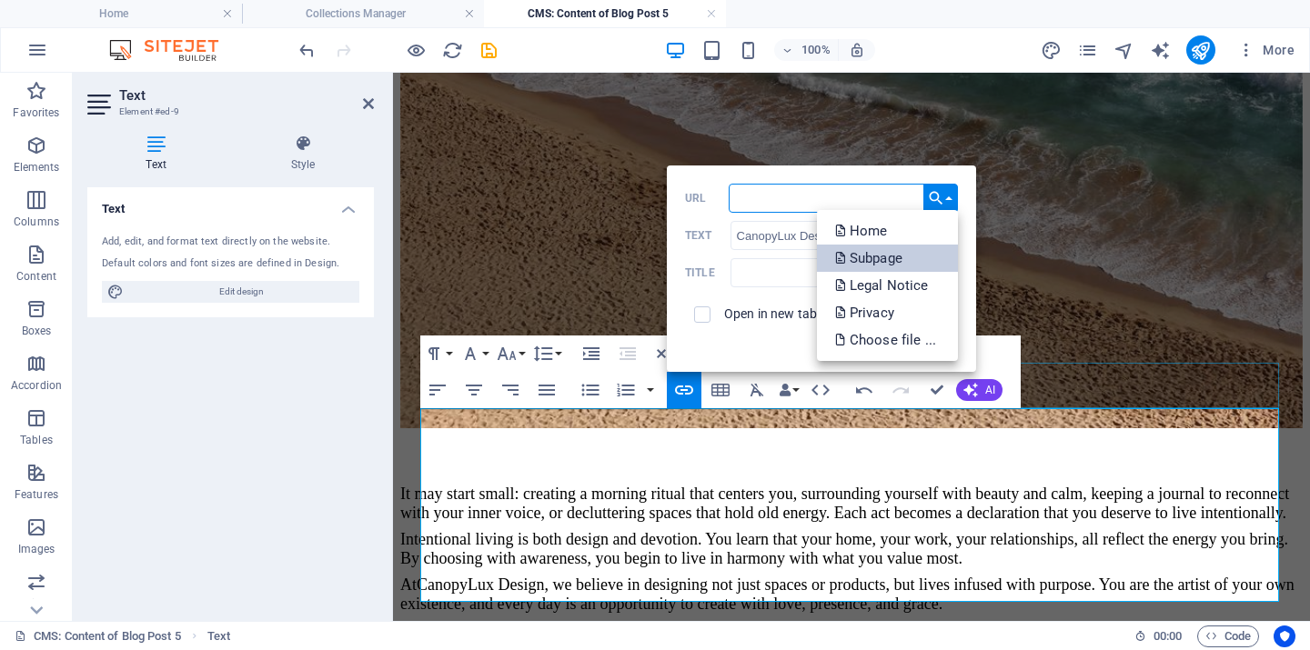
click at [861, 253] on p "Subpage" at bounding box center [870, 258] width 71 height 27
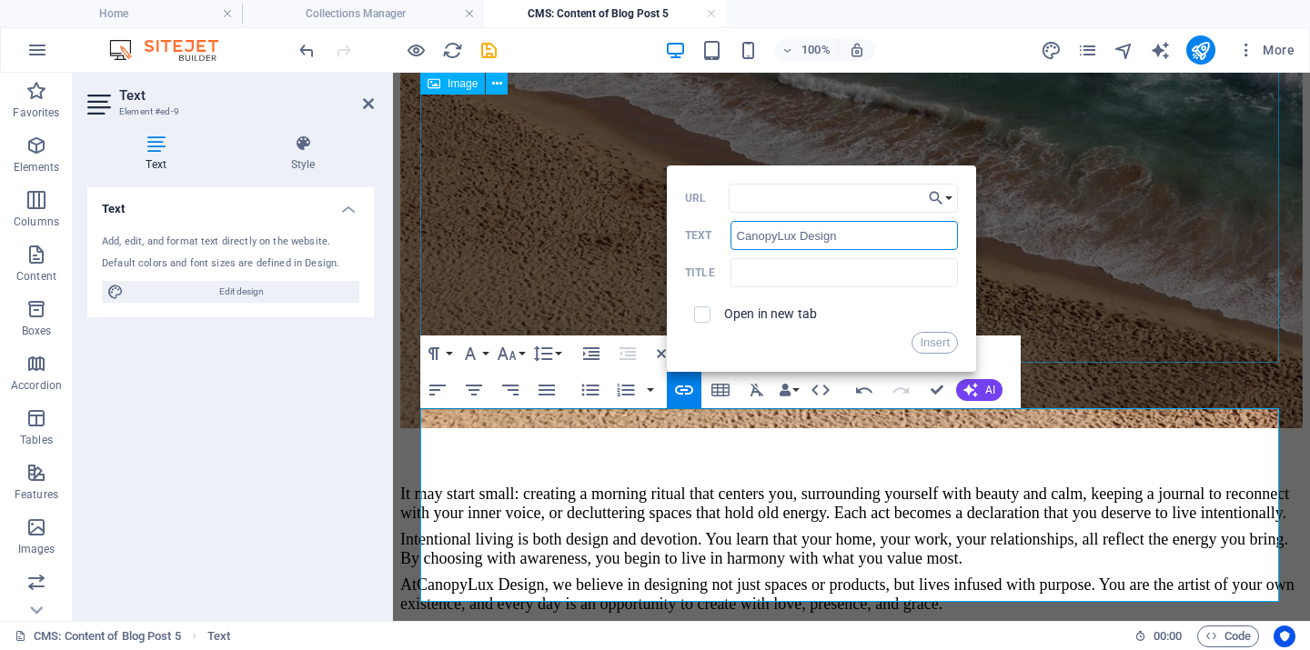
click at [880, 237] on input "CanopyLux Design" at bounding box center [843, 235] width 227 height 29
click at [699, 317] on input "checkbox" at bounding box center [699, 312] width 16 height 16
checkbox input "true"
click at [948, 198] on button "Choose Link" at bounding box center [940, 198] width 35 height 29
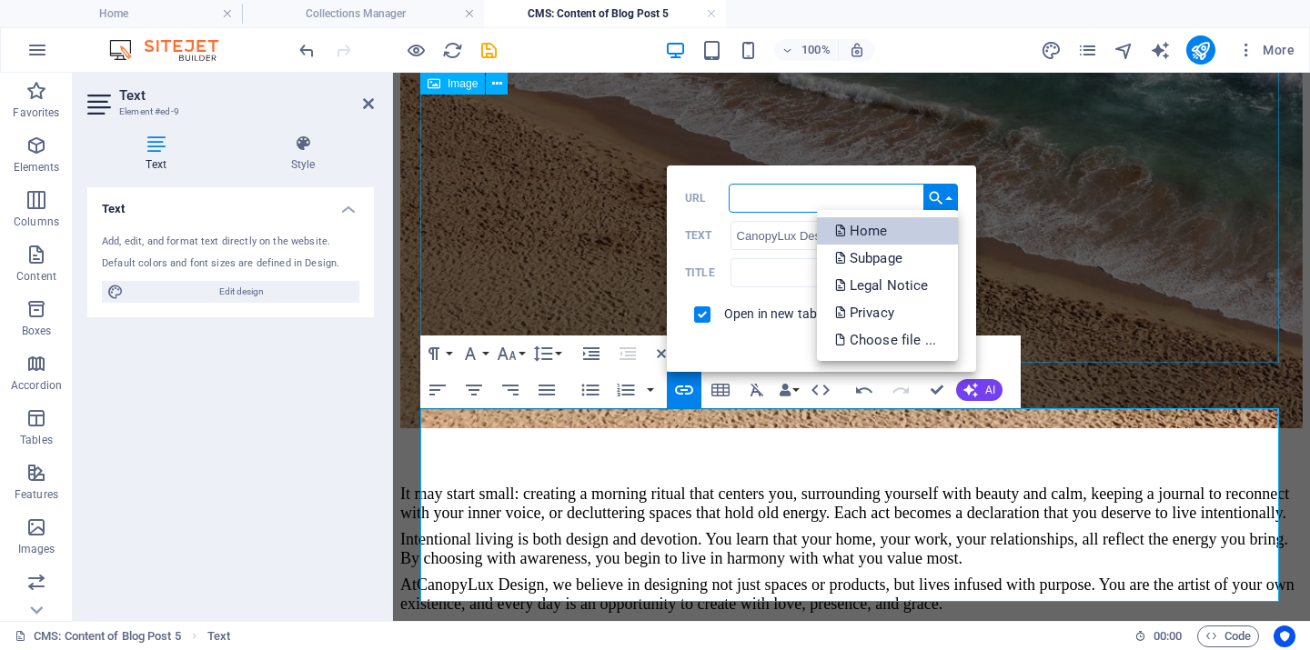
click at [863, 227] on p "Home" at bounding box center [863, 230] width 56 height 27
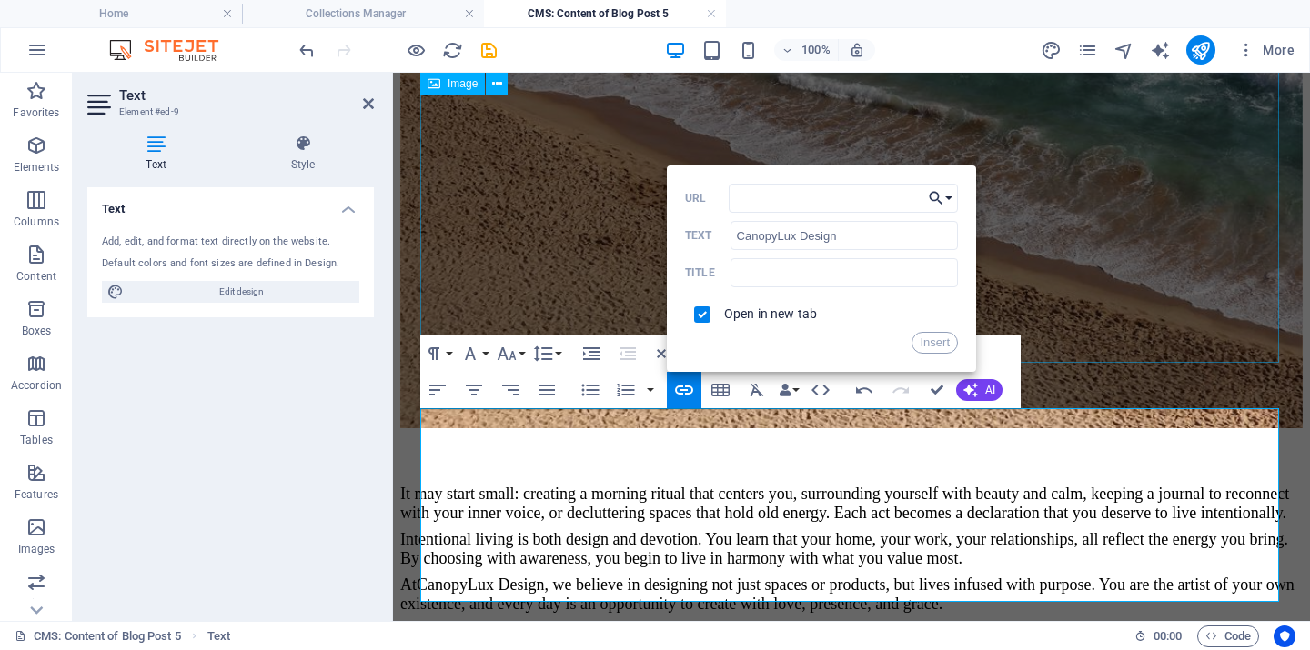
click at [949, 196] on button "Choose Link" at bounding box center [940, 198] width 35 height 29
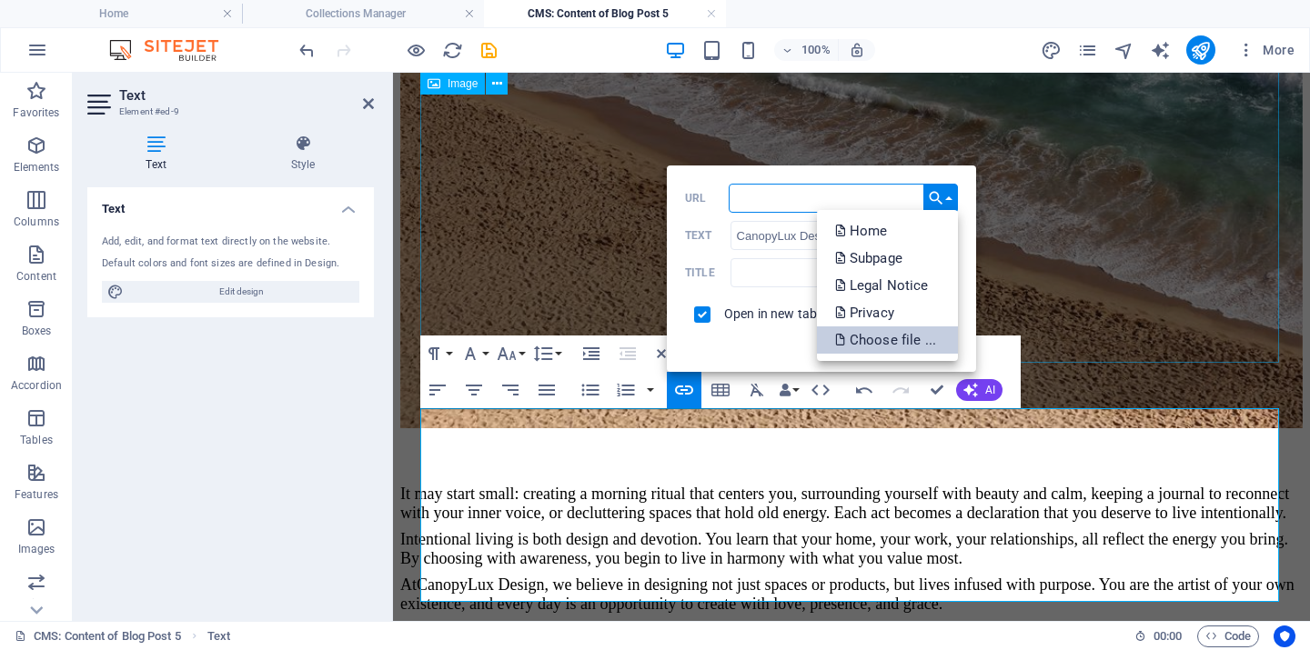
click at [869, 339] on p "Choose file ..." at bounding box center [887, 340] width 105 height 27
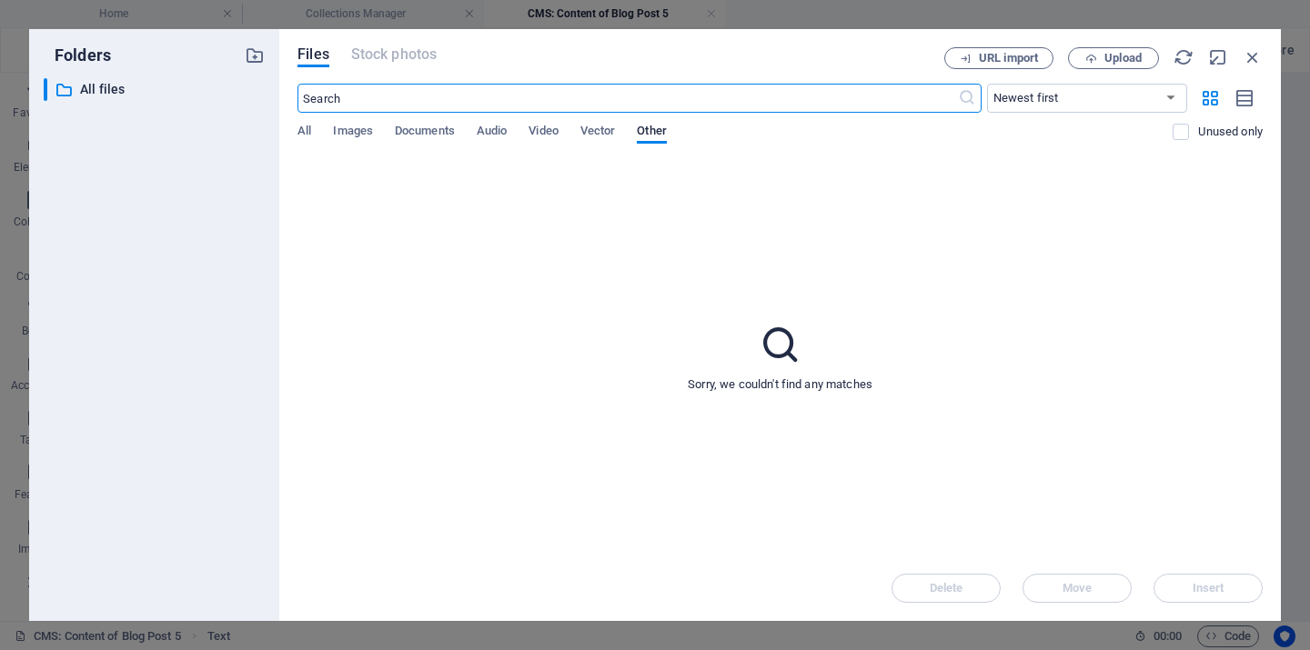
scroll to position [635, 0]
click at [1251, 55] on icon "button" at bounding box center [1253, 57] width 20 height 20
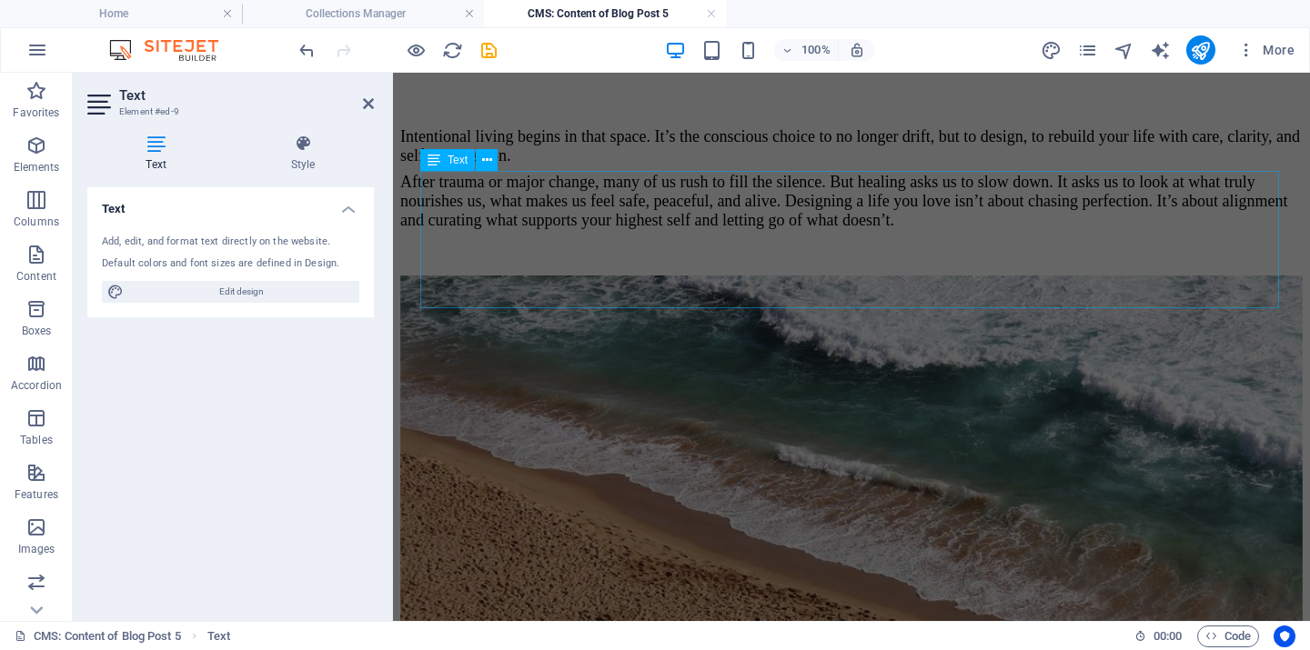
click at [619, 224] on div "Intentional living begins in that space. It’s the conscious choice to no longer…" at bounding box center [851, 175] width 902 height 110
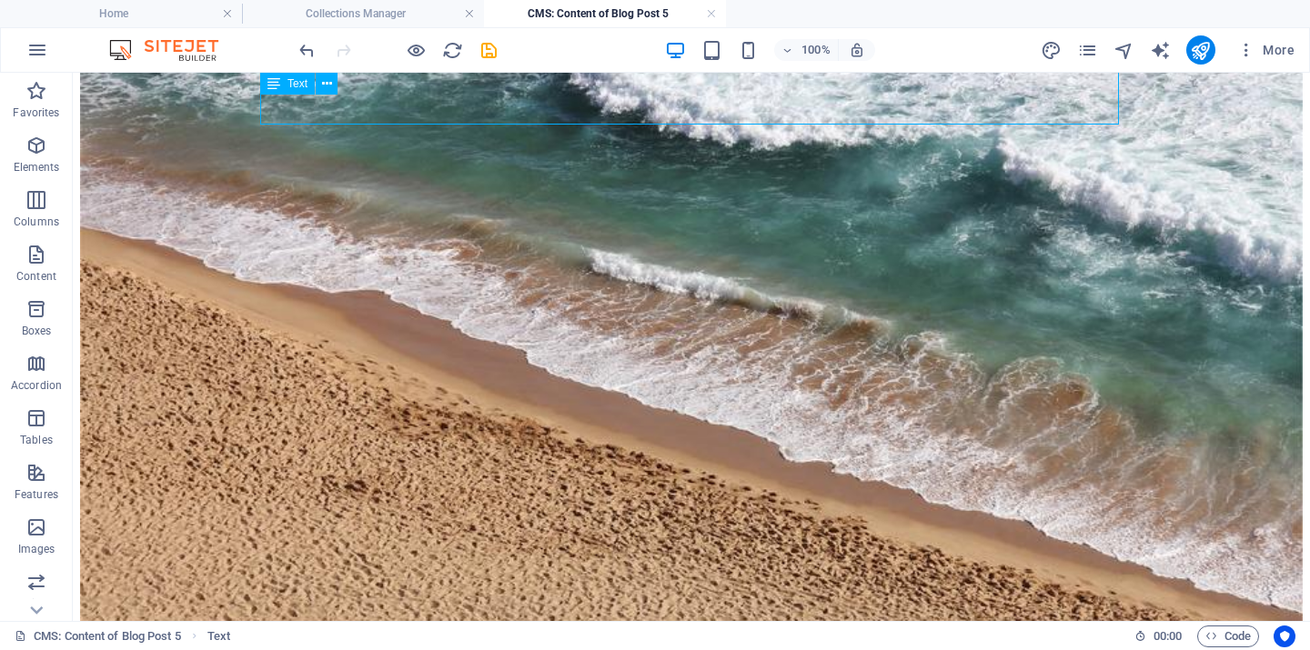
scroll to position [1183, 0]
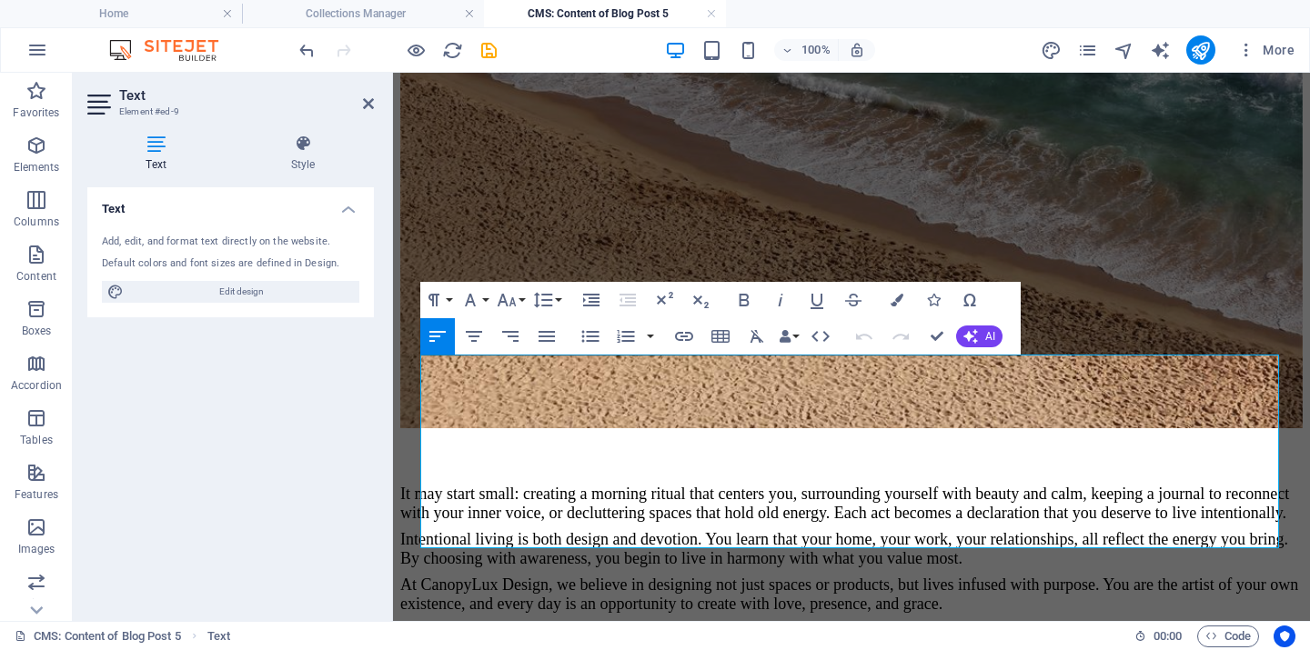
click at [493, 496] on div "It may start small: creating a morning ritual that centers you, surrounding you…" at bounding box center [851, 549] width 902 height 129
drag, startPoint x: 441, startPoint y: 510, endPoint x: 501, endPoint y: 514, distance: 60.1
click at [570, 576] on span "At CanopyLux Design, we believe in designing not just spaces or products, but l…" at bounding box center [849, 594] width 898 height 37
click at [675, 339] on icon "button" at bounding box center [684, 337] width 22 height 22
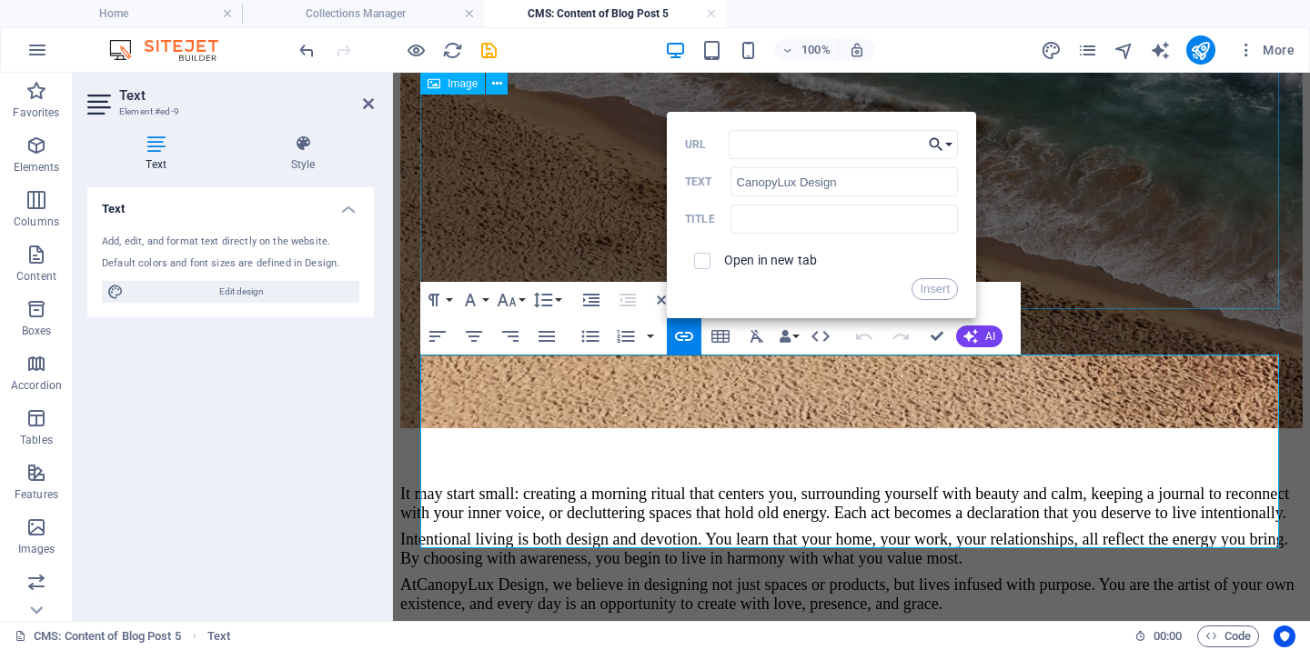
click at [945, 142] on button "Choose Link" at bounding box center [940, 144] width 35 height 29
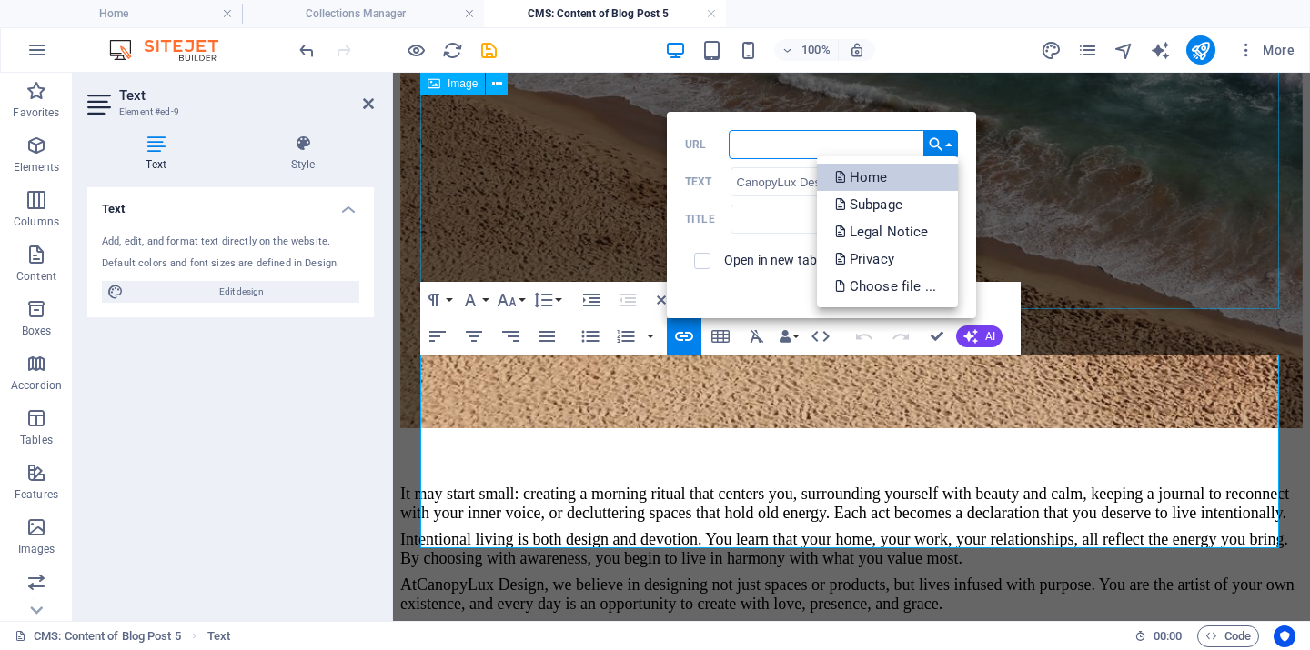
click at [873, 182] on p "Home" at bounding box center [863, 177] width 56 height 27
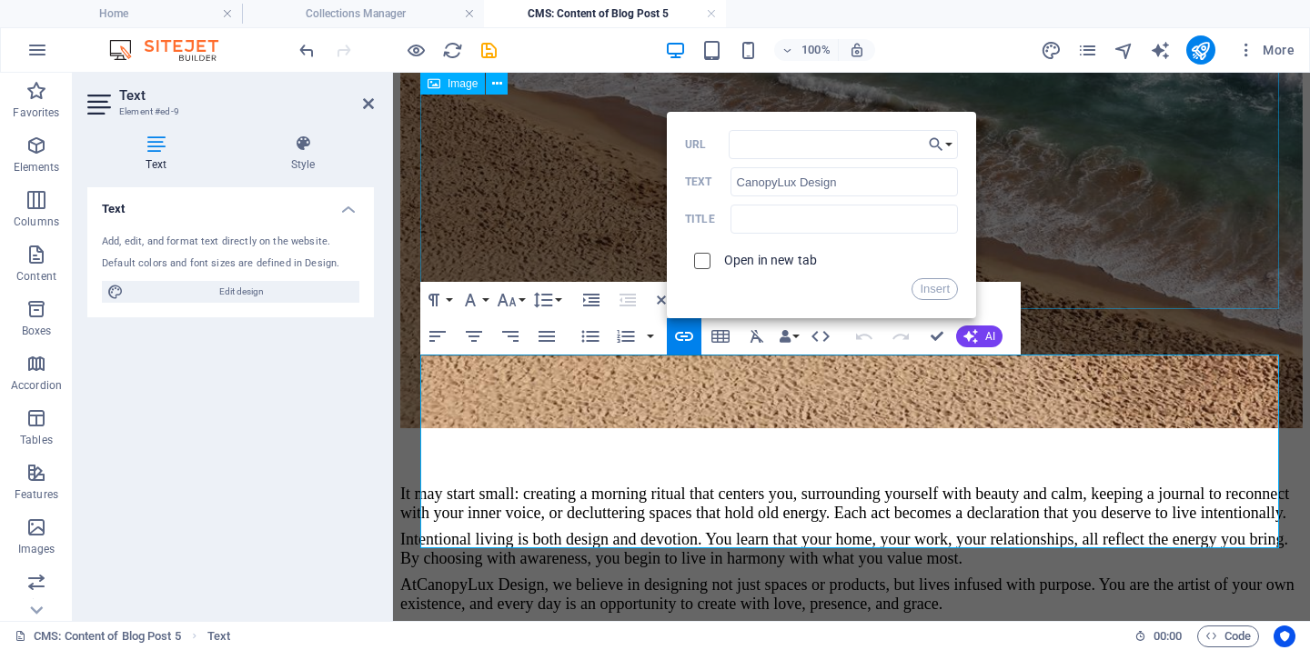
click at [703, 259] on input "checkbox" at bounding box center [699, 258] width 16 height 16
checkbox input "true"
click at [924, 288] on button "Insert" at bounding box center [934, 289] width 46 height 22
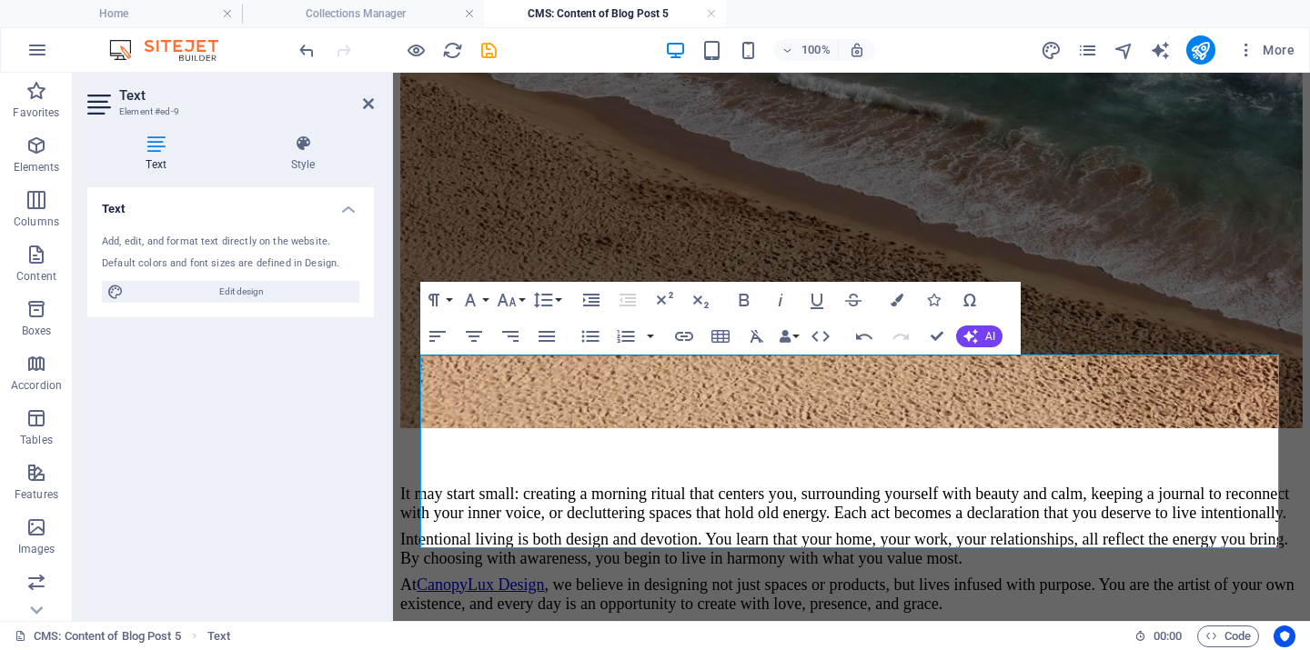
click at [688, 522] on div "It may start small: creating a morning ritual that centers you, surrounding you…" at bounding box center [851, 549] width 902 height 129
click at [1105, 432] on div at bounding box center [851, 454] width 902 height 45
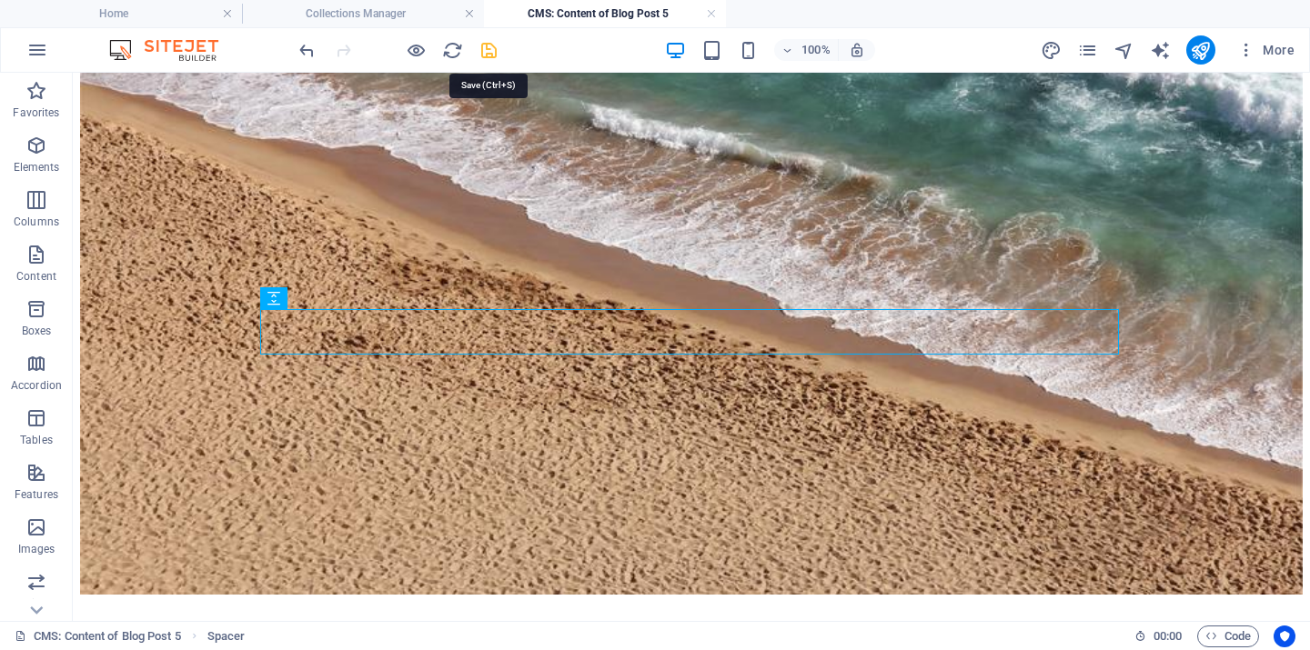
click at [488, 47] on icon "save" at bounding box center [488, 50] width 21 height 21
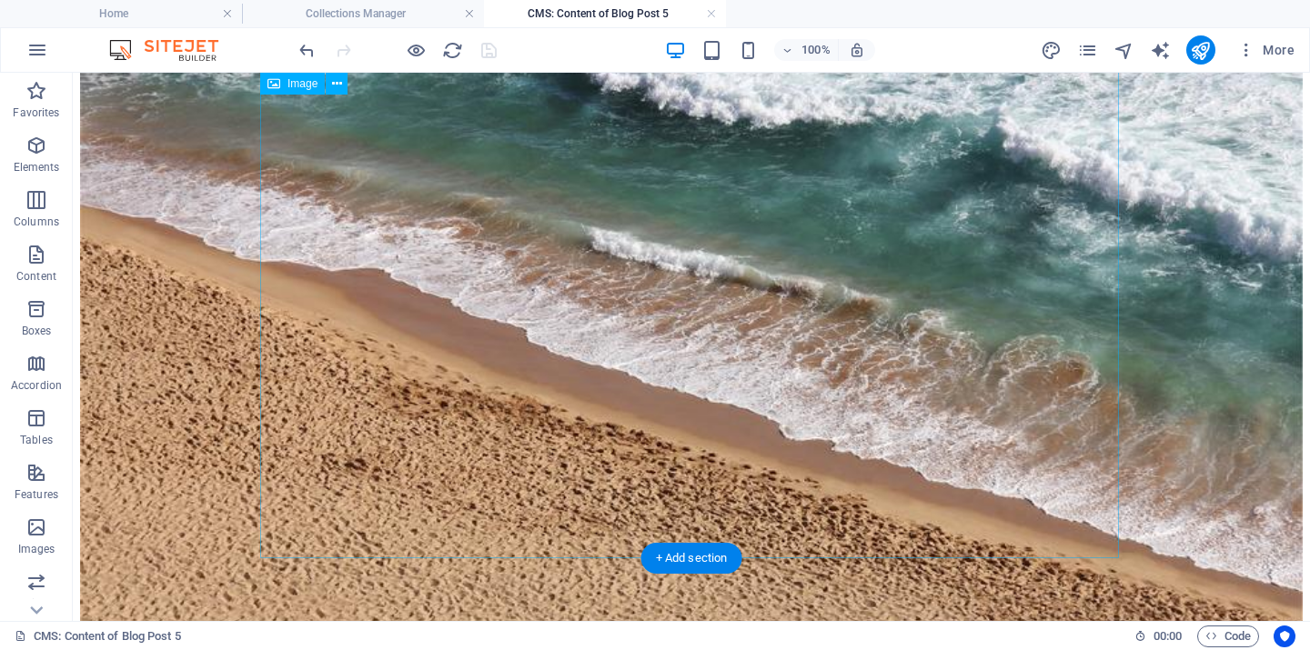
scroll to position [802, 0]
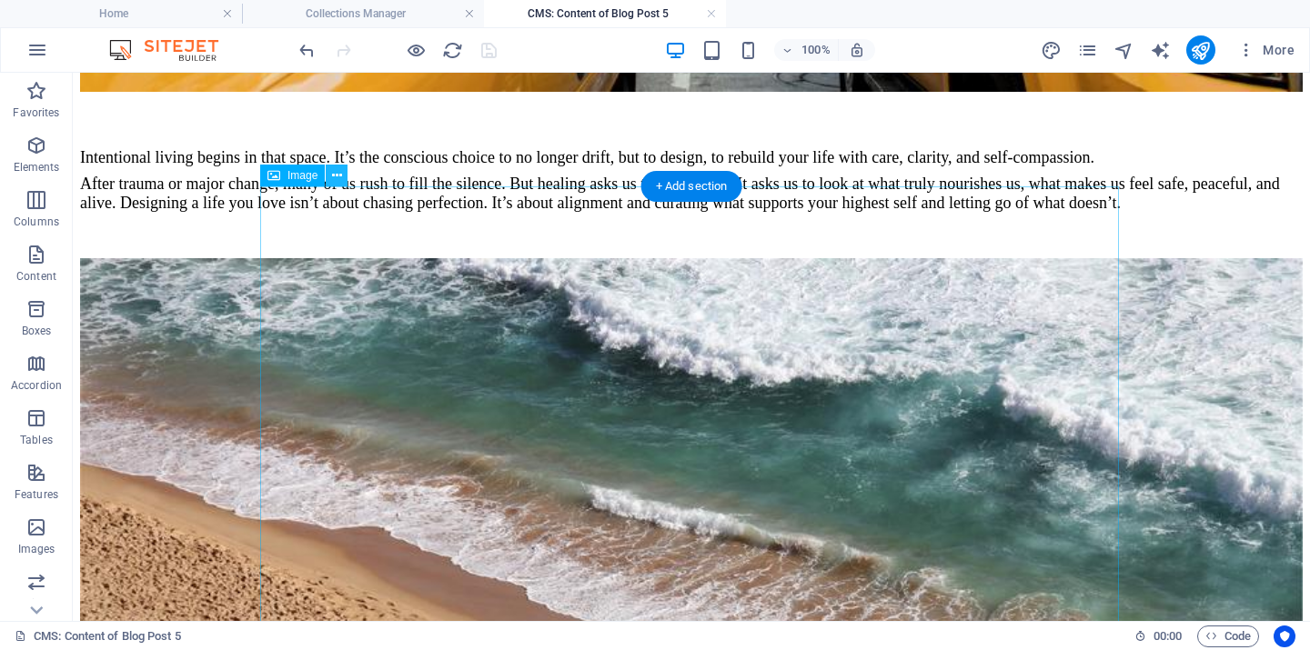
click at [337, 175] on icon at bounding box center [337, 175] width 10 height 19
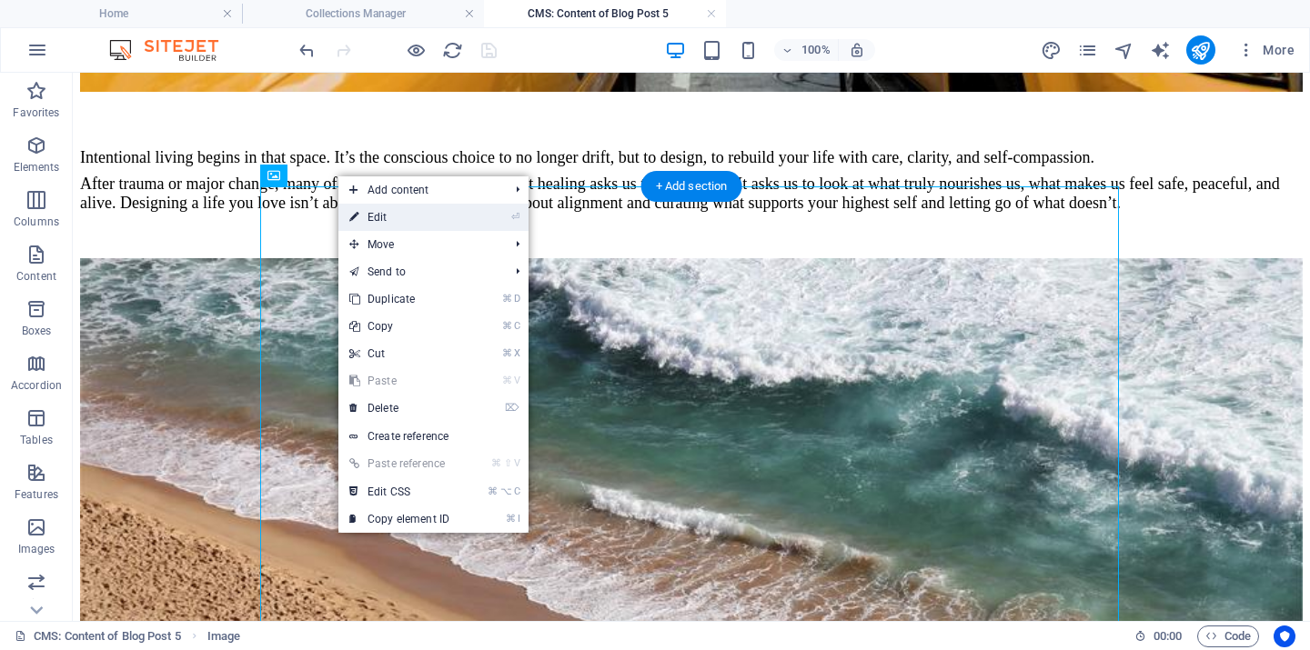
click at [370, 219] on link "⏎ Edit" at bounding box center [399, 217] width 122 height 27
select select "%"
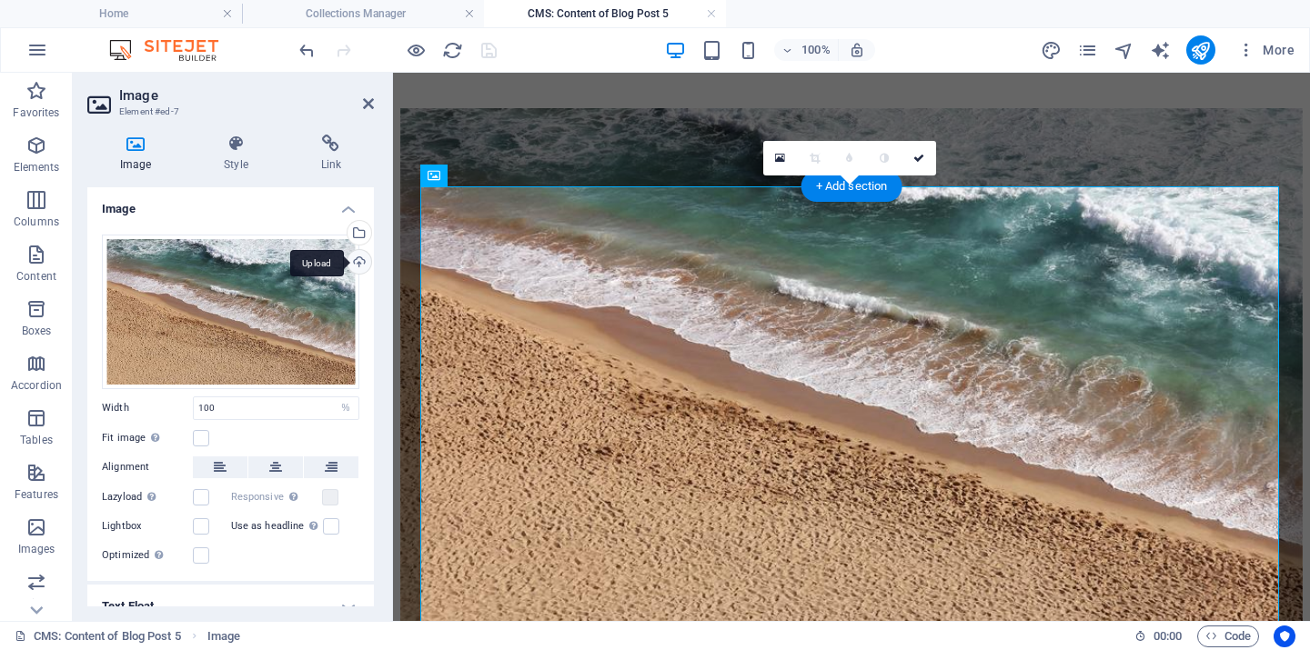
click at [353, 262] on div "Upload" at bounding box center [357, 263] width 27 height 27
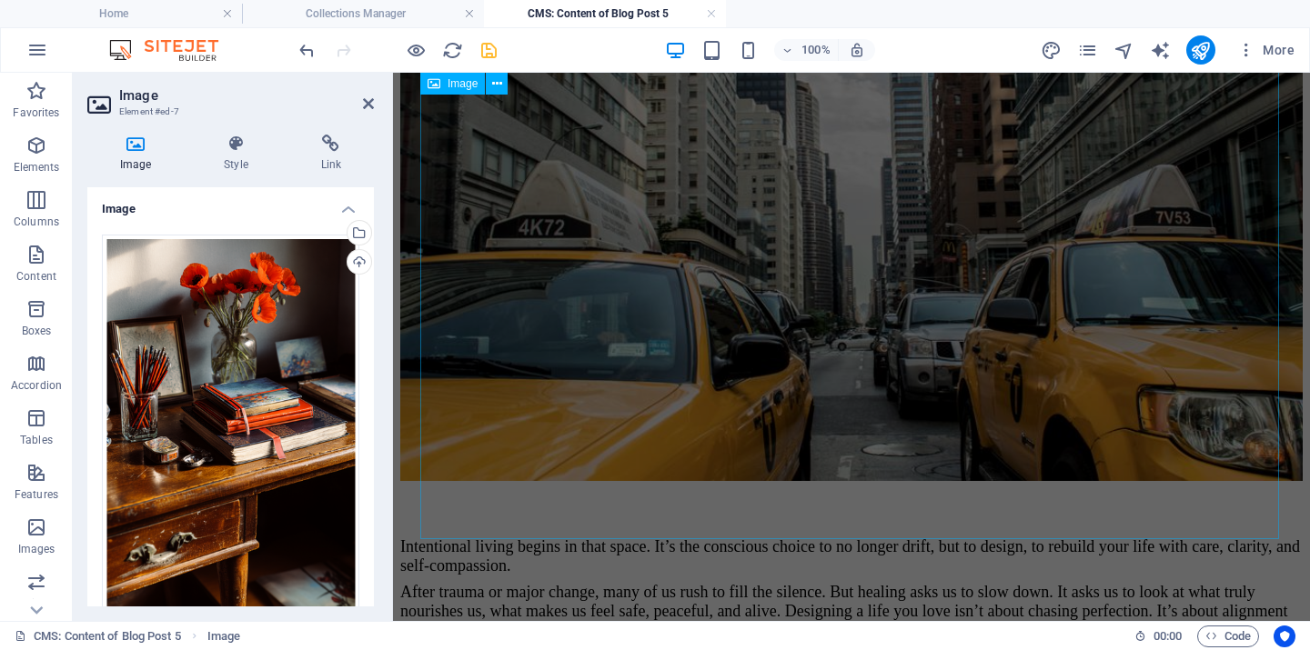
scroll to position [0, 0]
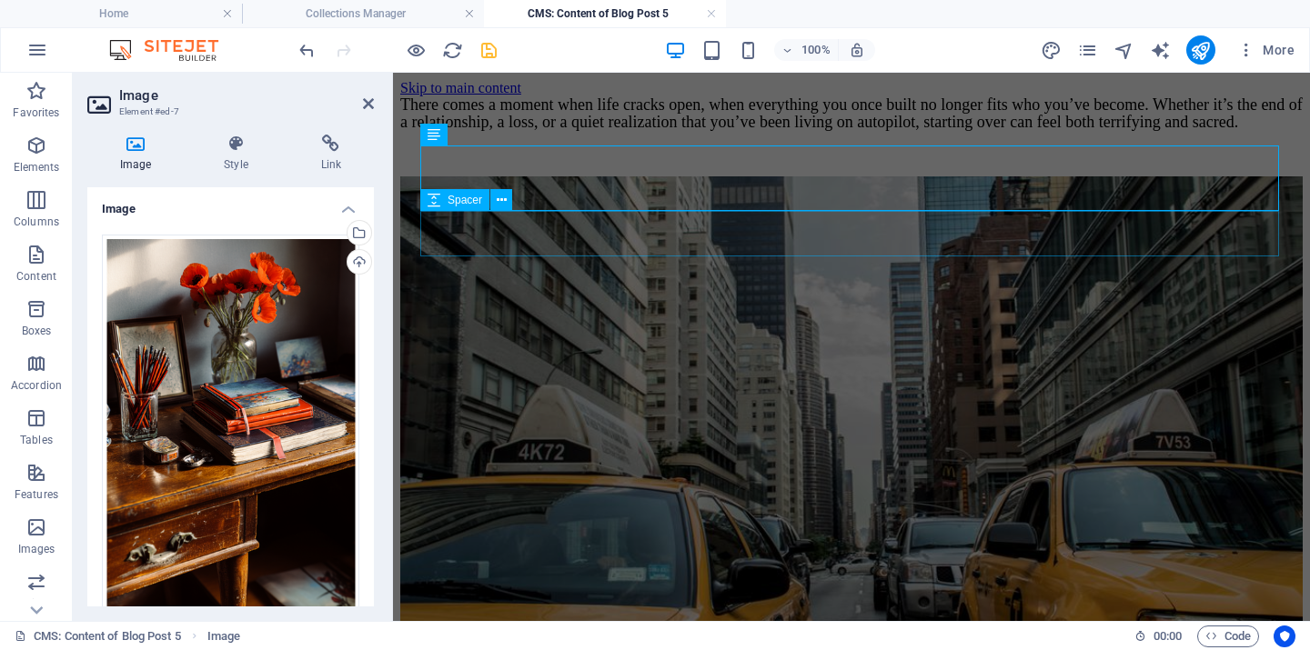
click at [873, 176] on div at bounding box center [851, 153] width 902 height 45
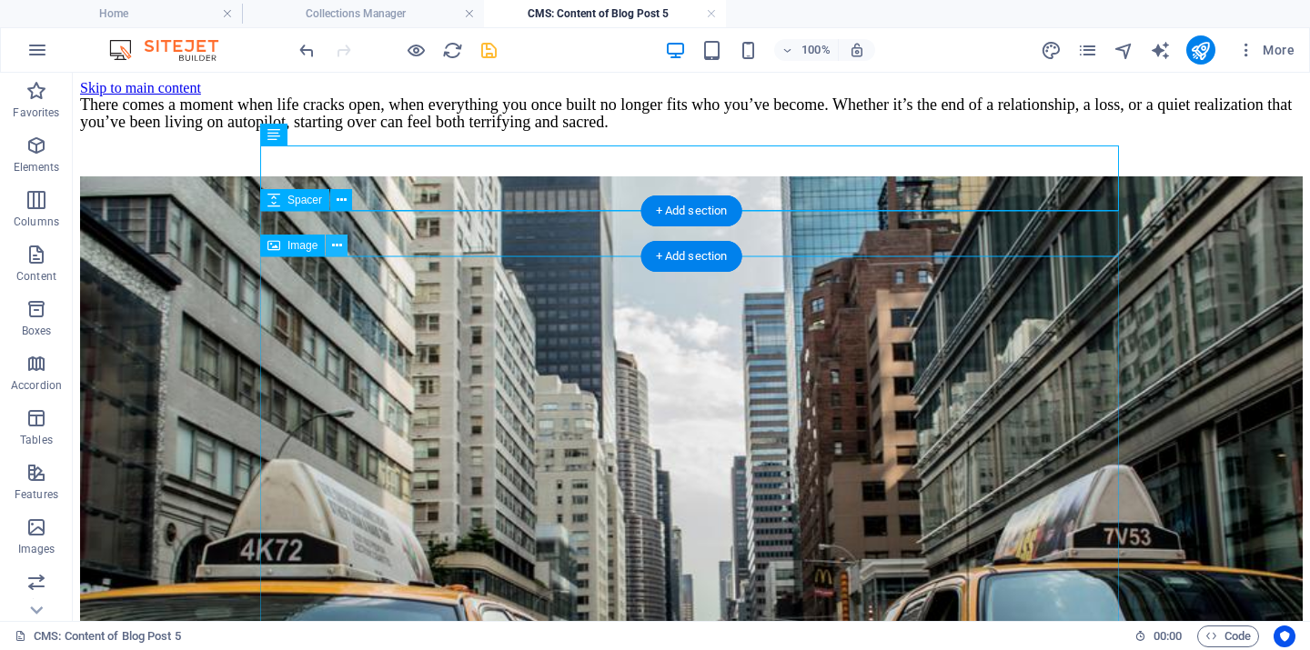
click at [337, 249] on icon at bounding box center [337, 246] width 10 height 19
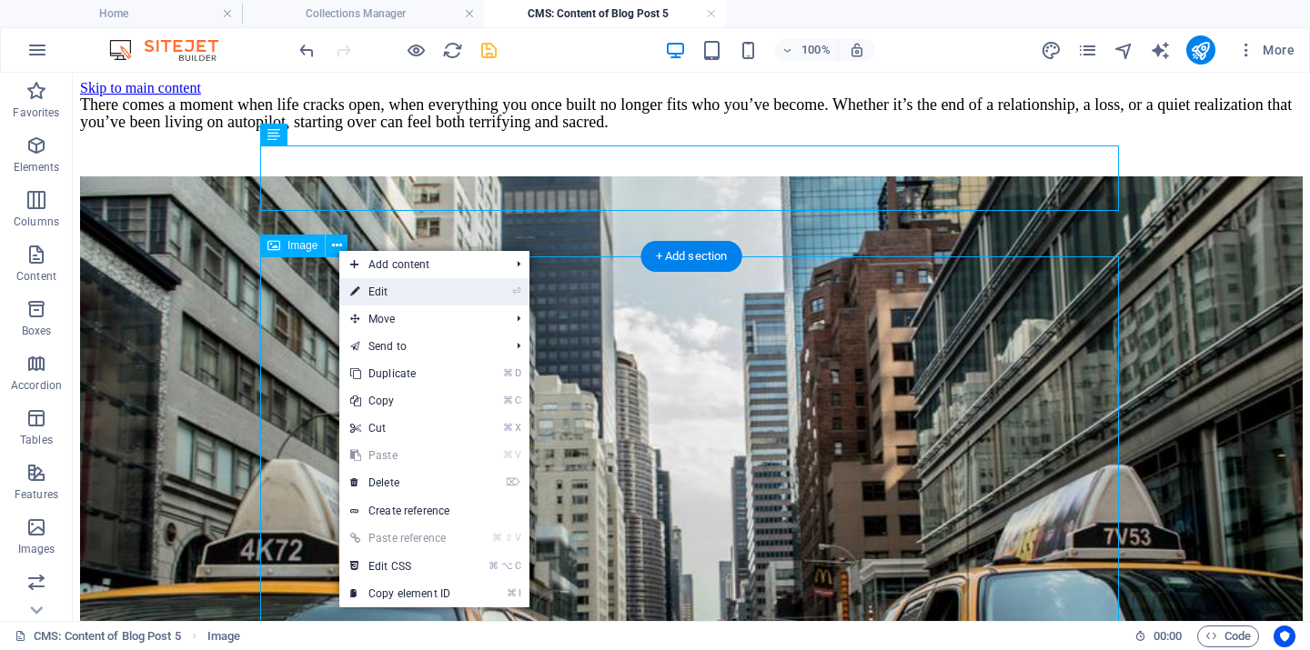
click at [398, 296] on link "⏎ Edit" at bounding box center [400, 291] width 122 height 27
select select "%"
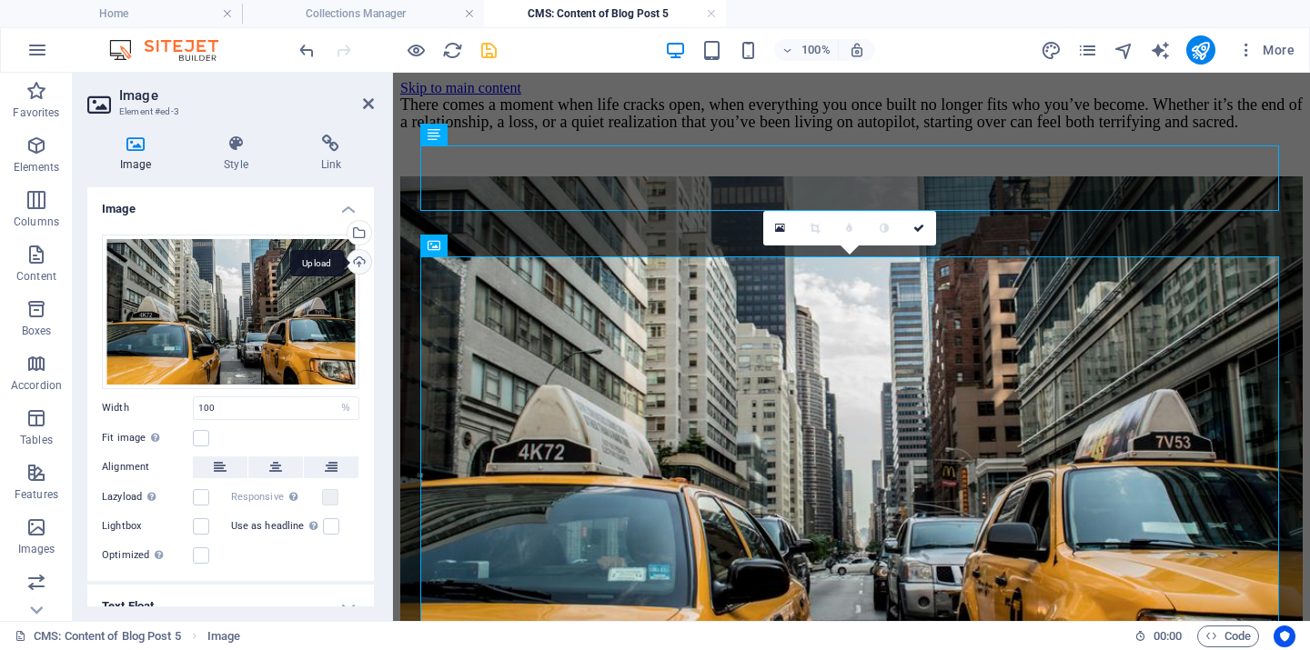
click at [352, 259] on div "Upload" at bounding box center [357, 263] width 27 height 27
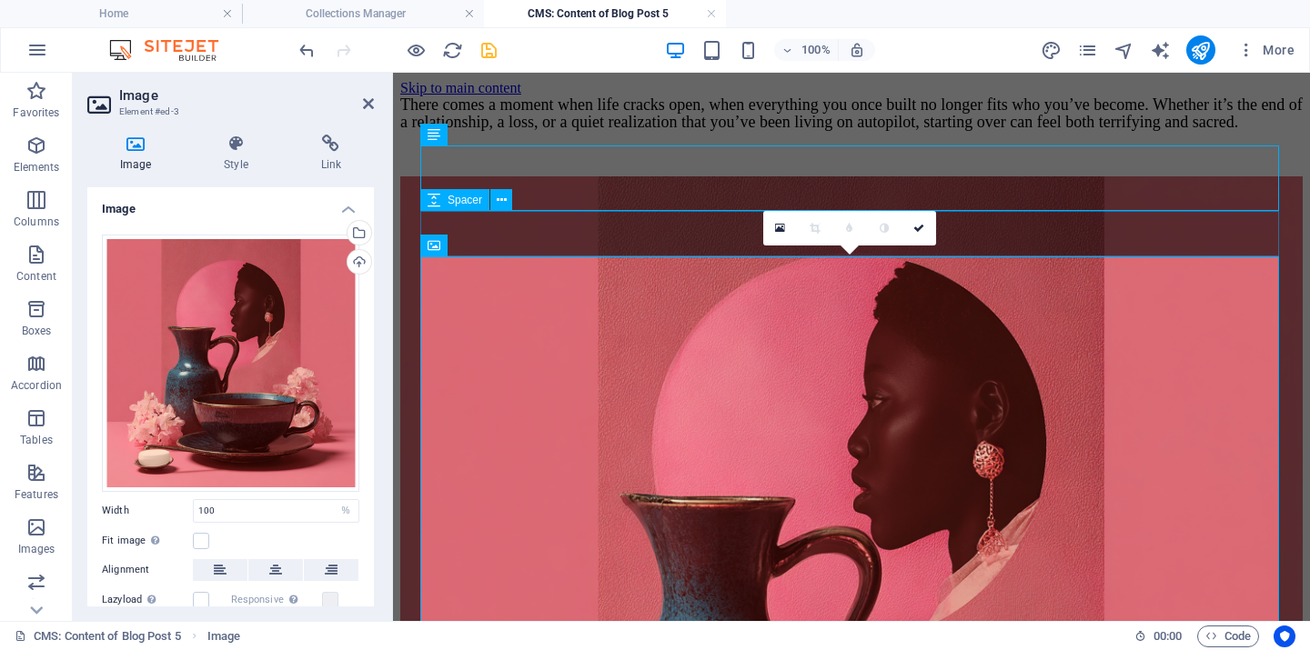
click at [1133, 176] on div at bounding box center [851, 153] width 902 height 45
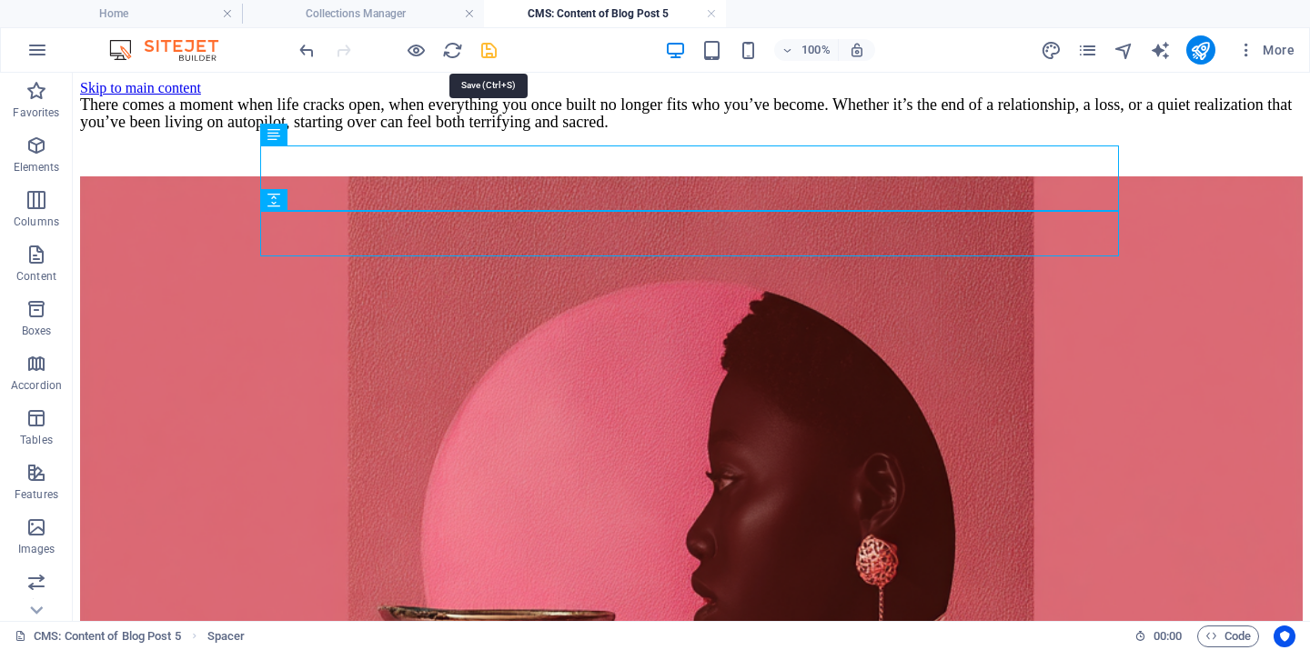
click at [489, 44] on icon "save" at bounding box center [488, 50] width 21 height 21
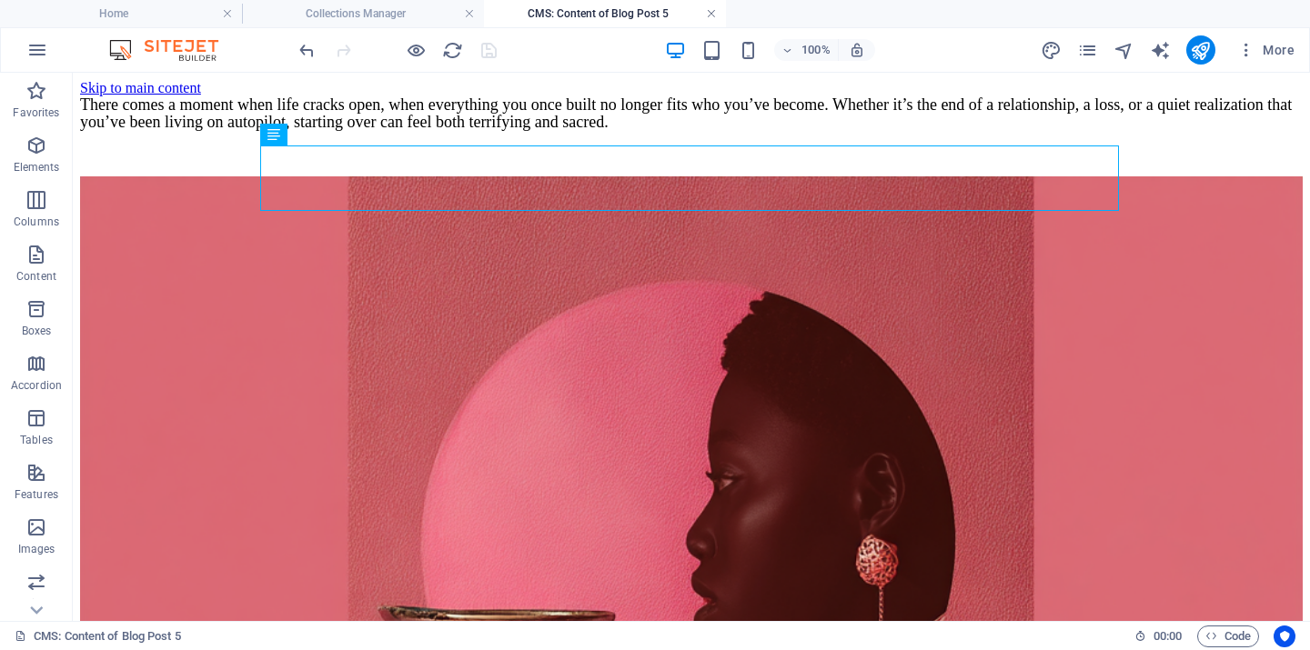
click at [714, 13] on link at bounding box center [711, 13] width 11 height 17
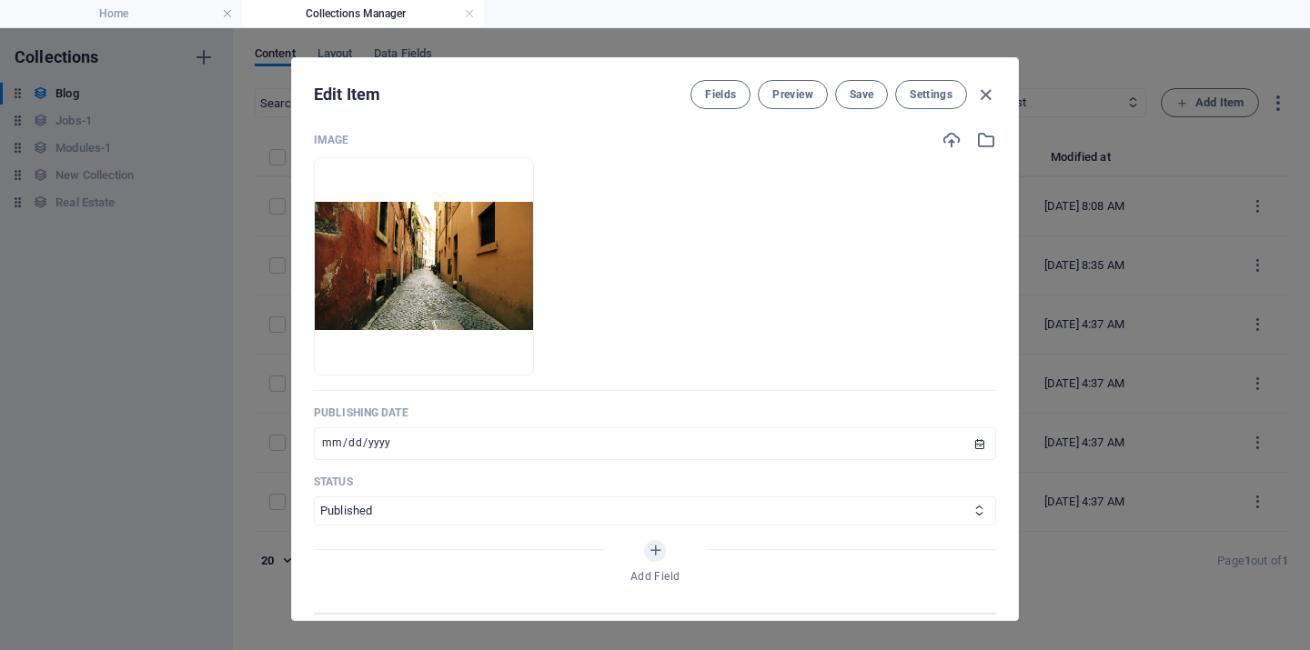
scroll to position [529, 0]
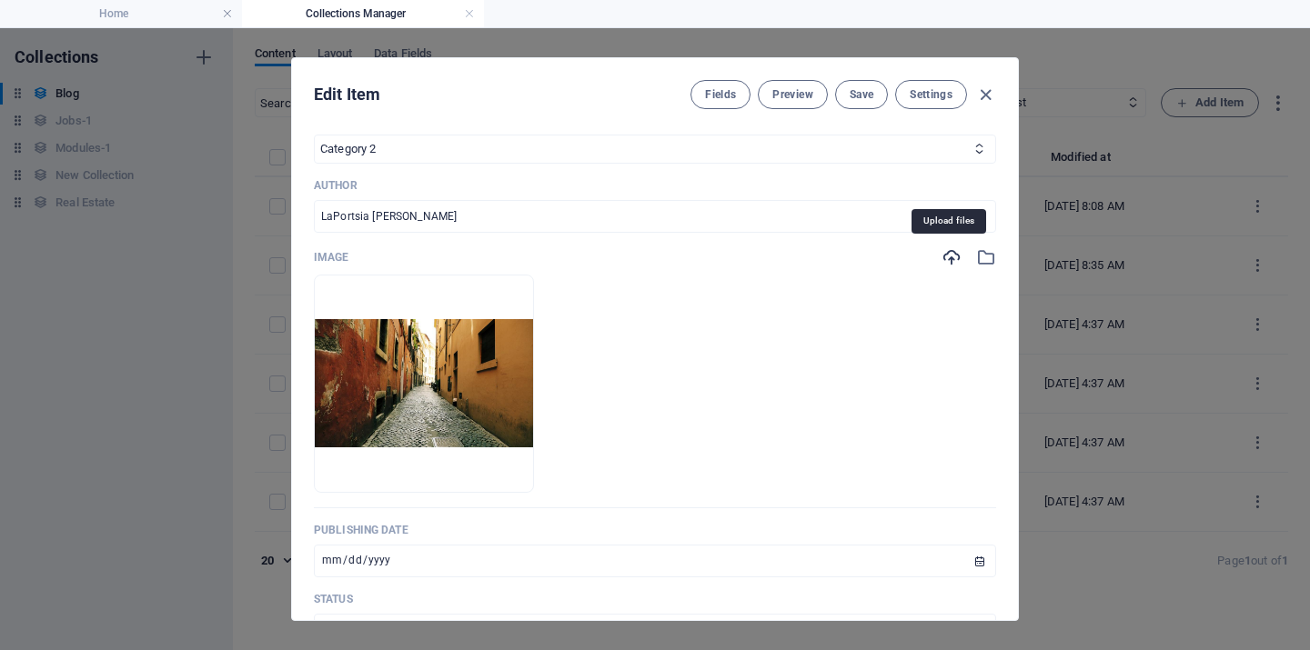
click at [948, 257] on icon "button" at bounding box center [951, 257] width 20 height 20
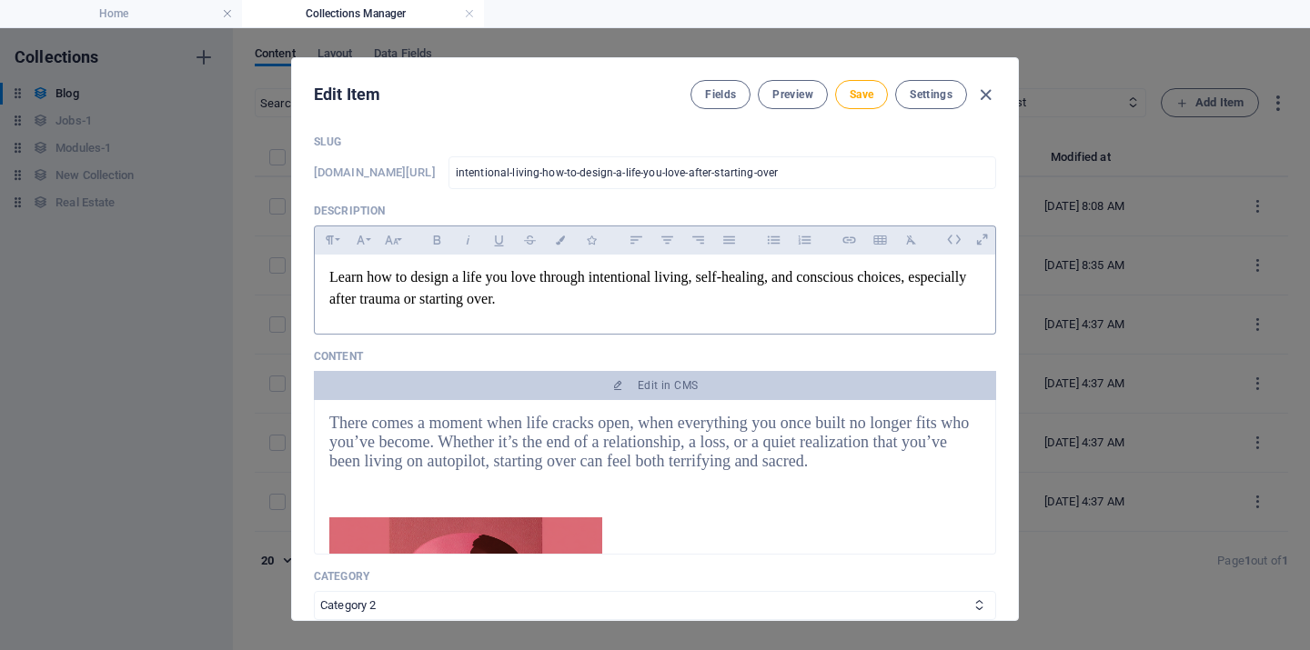
scroll to position [0, 0]
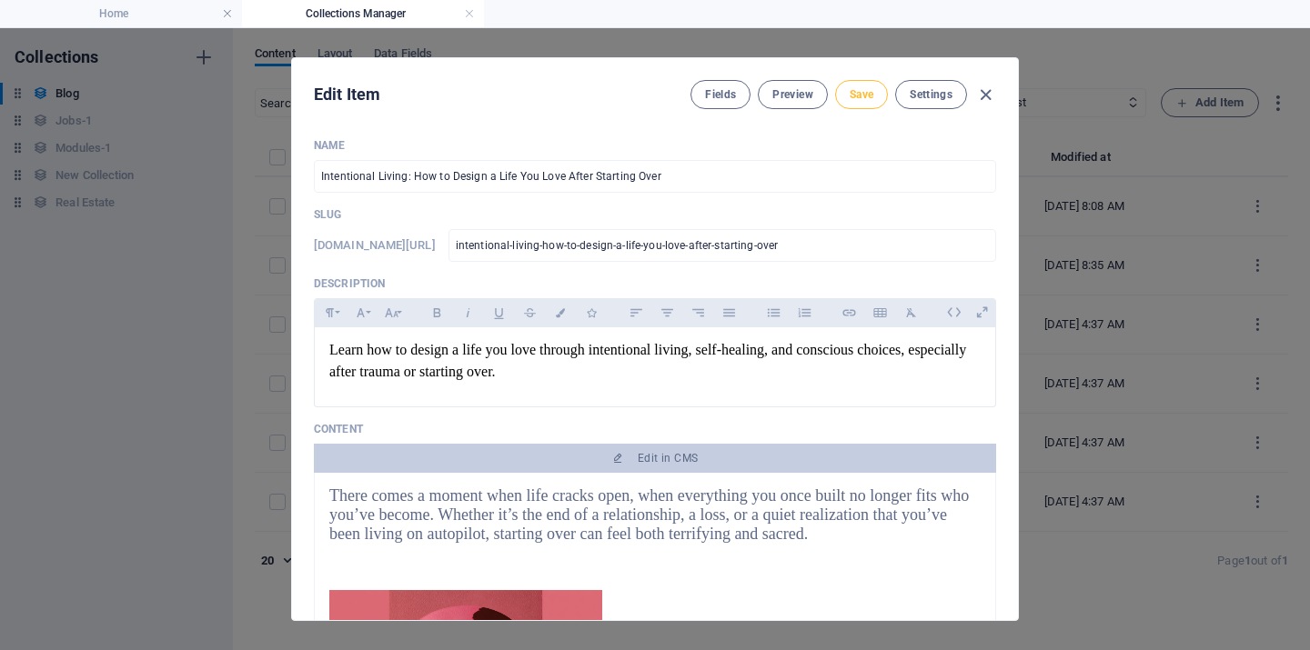
click at [865, 93] on span "Save" at bounding box center [862, 94] width 24 height 15
click at [981, 93] on icon "button" at bounding box center [985, 95] width 21 height 21
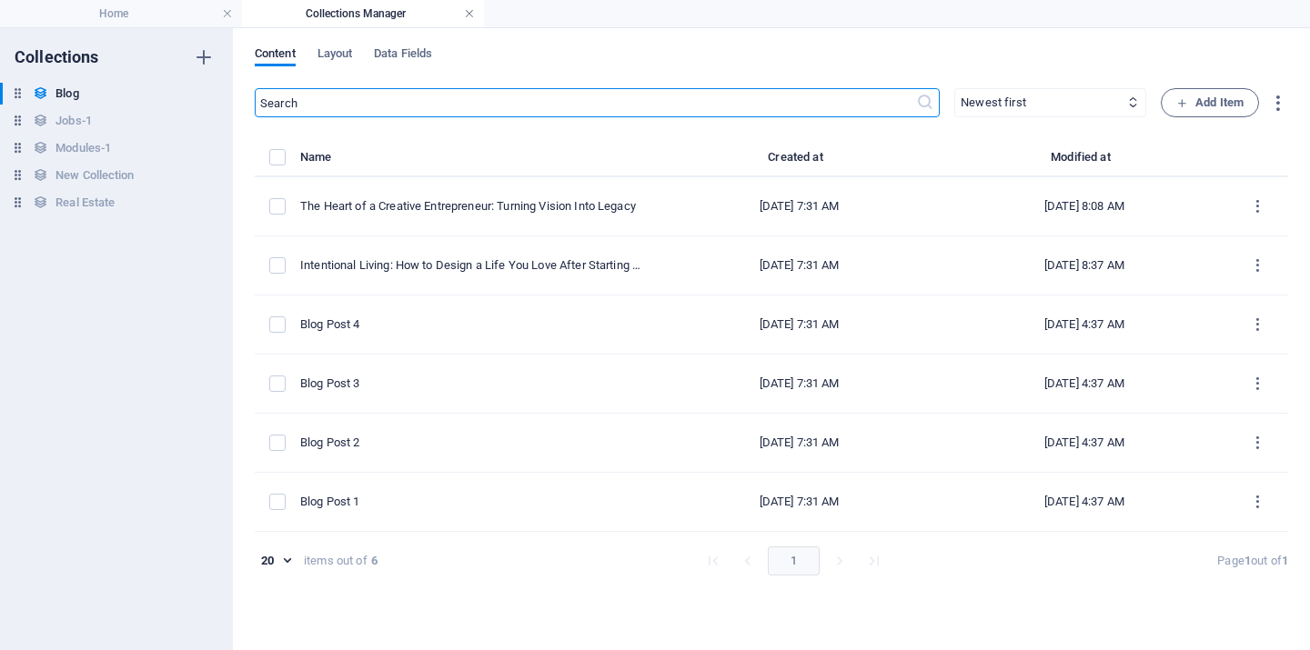
click at [466, 13] on link at bounding box center [469, 13] width 11 height 17
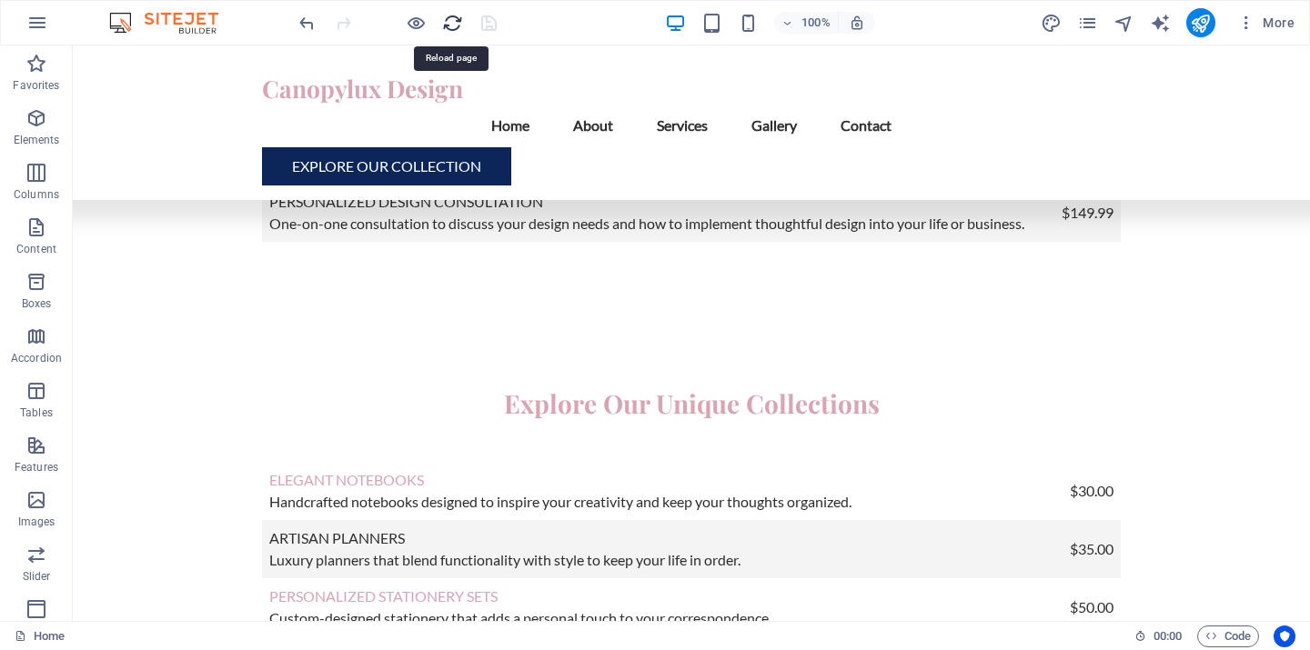
click at [451, 23] on icon "reload" at bounding box center [452, 23] width 21 height 21
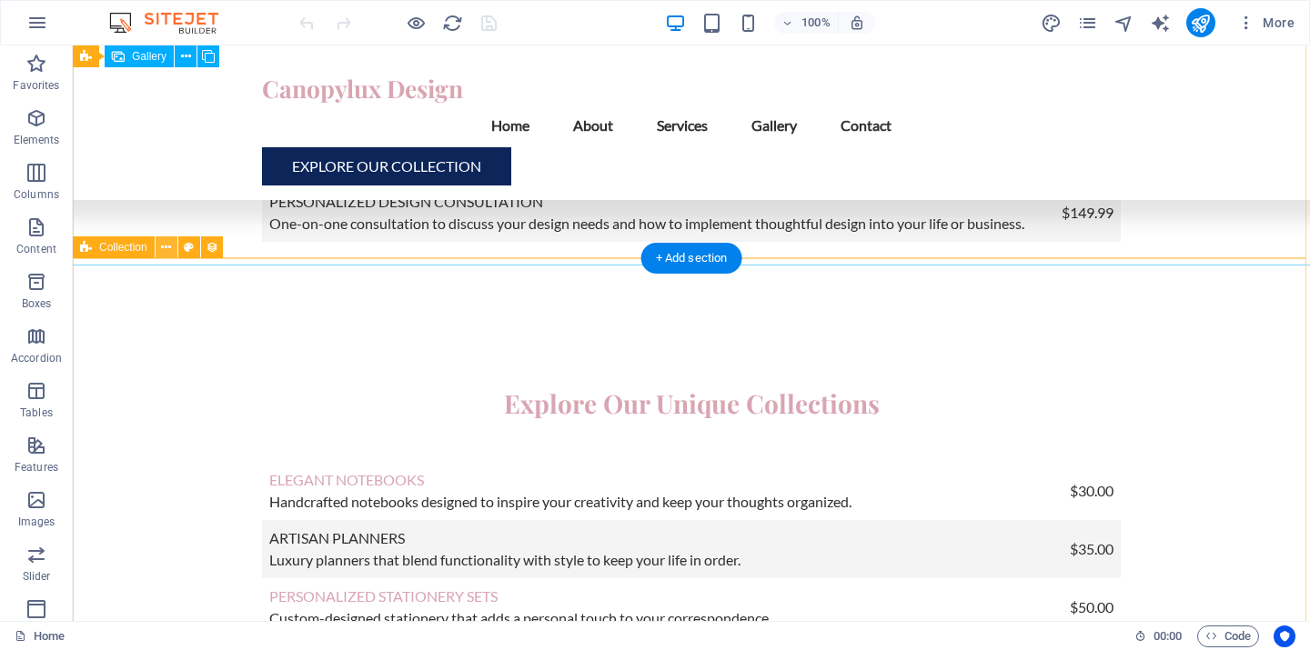
click at [165, 249] on icon at bounding box center [166, 247] width 10 height 19
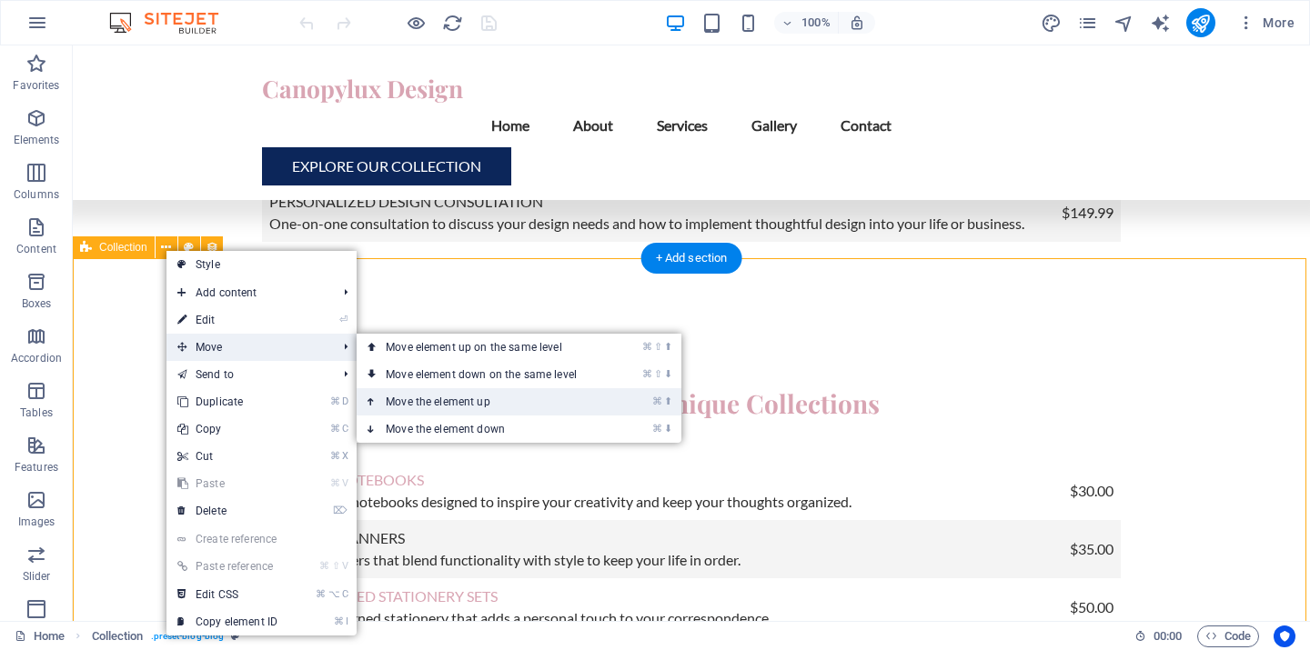
click at [448, 401] on link "⌘ ⬆ Move the element up" at bounding box center [485, 401] width 257 height 27
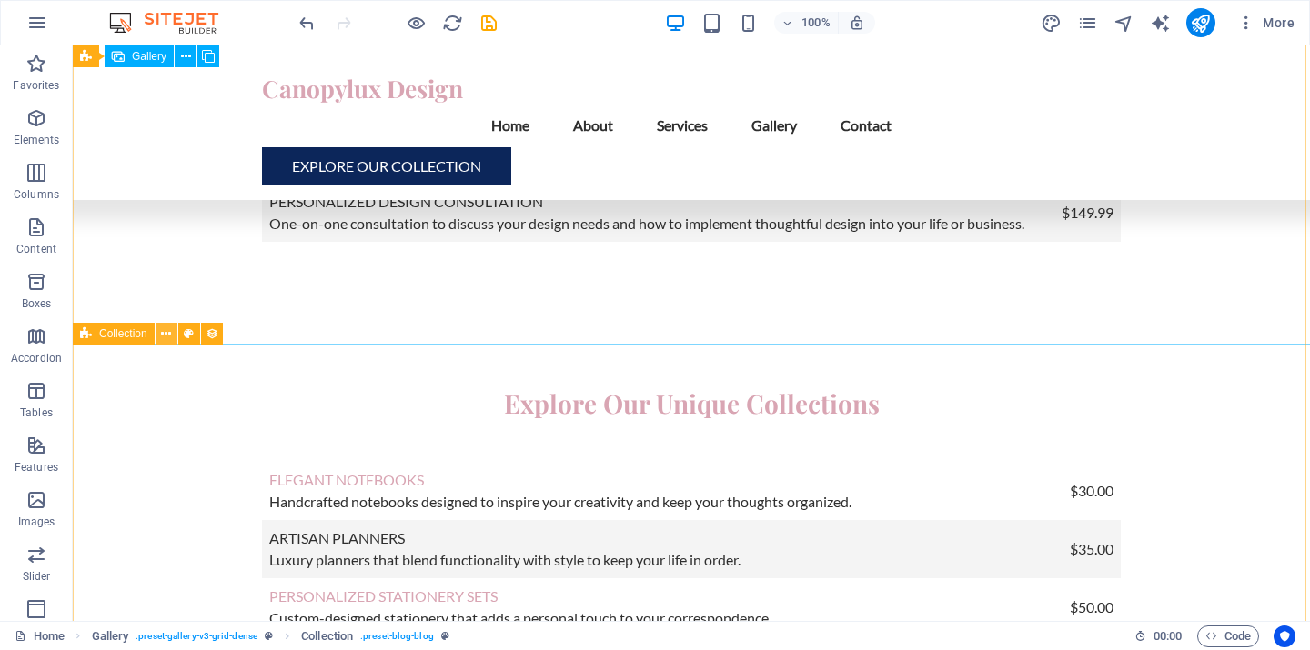
click at [167, 337] on icon at bounding box center [166, 334] width 10 height 19
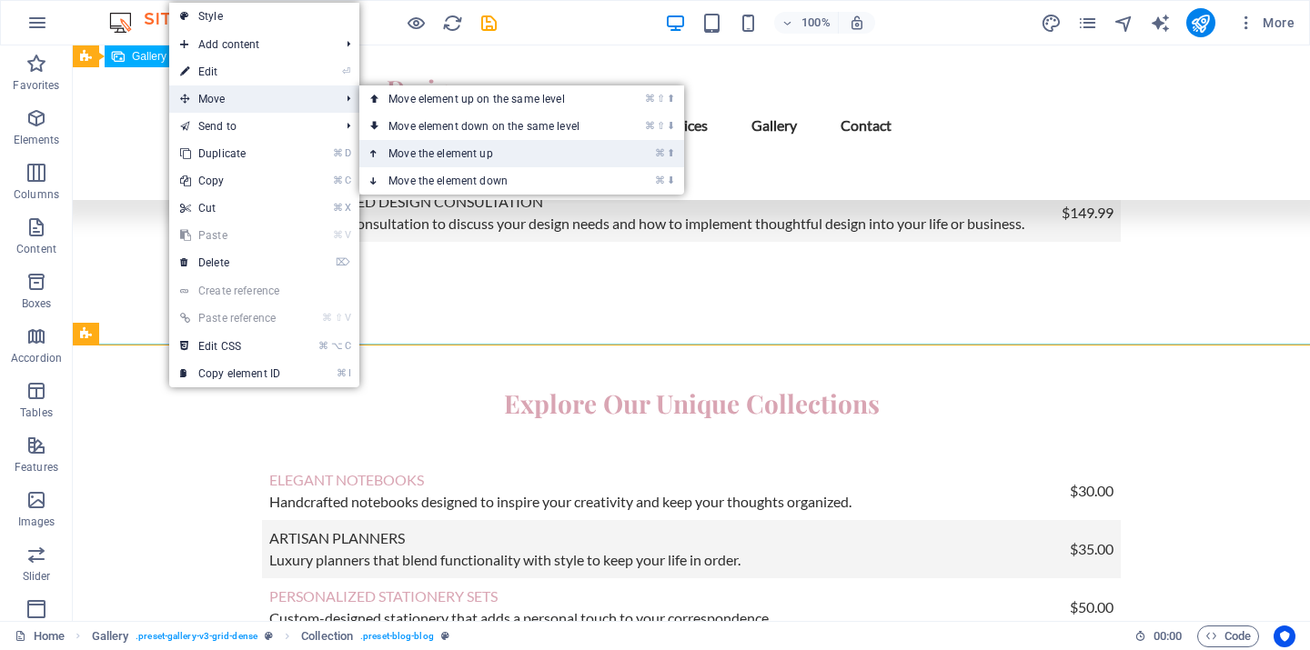
click at [434, 154] on link "⌘ ⬆ Move the element up" at bounding box center [487, 153] width 257 height 27
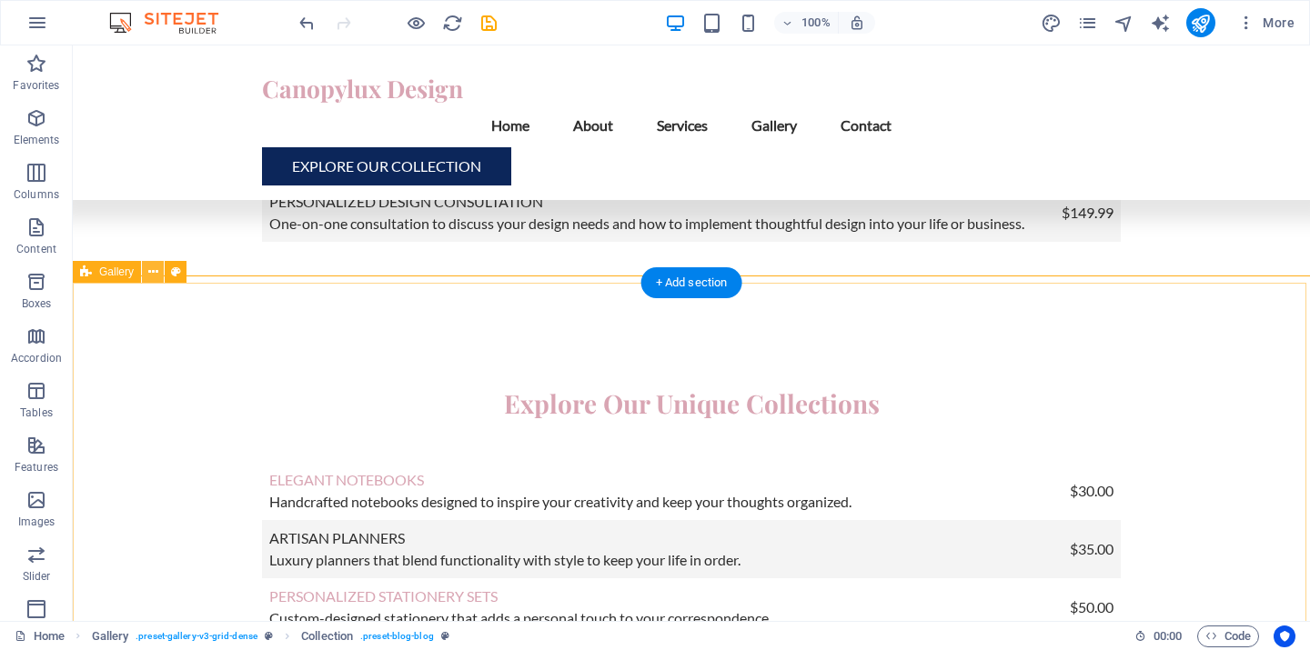
click at [153, 275] on icon at bounding box center [153, 272] width 10 height 19
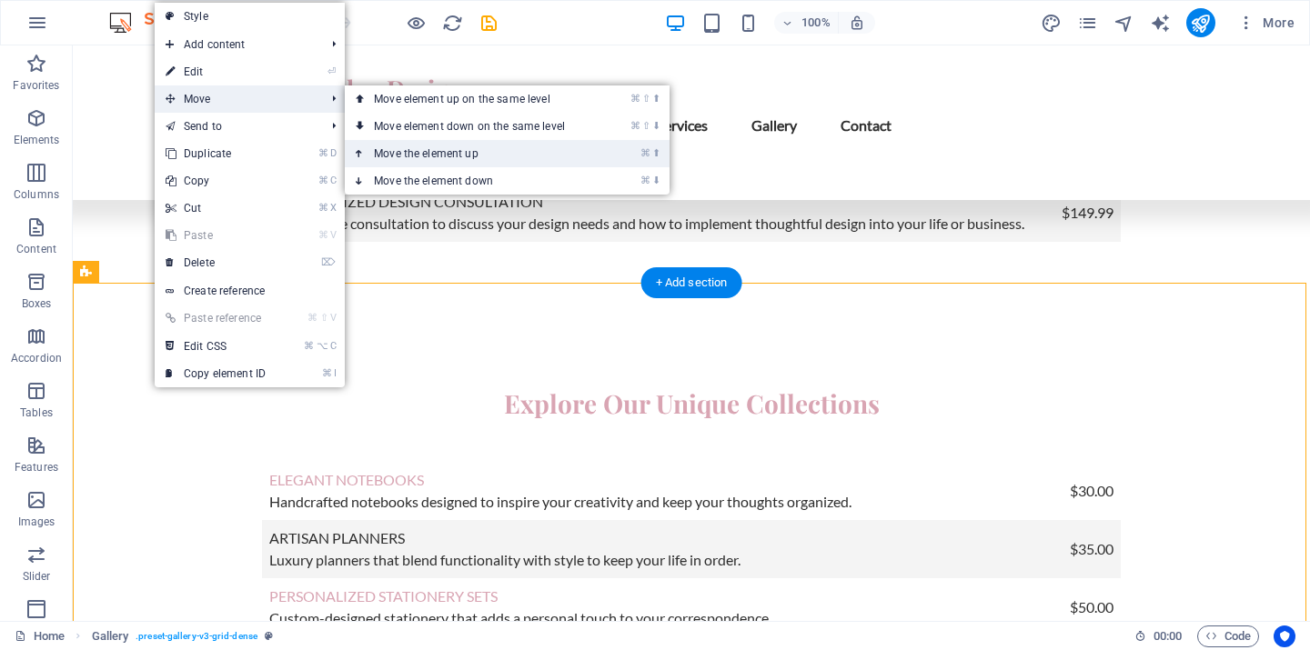
click at [435, 155] on link "⌘ ⬆ Move the element up" at bounding box center [473, 153] width 257 height 27
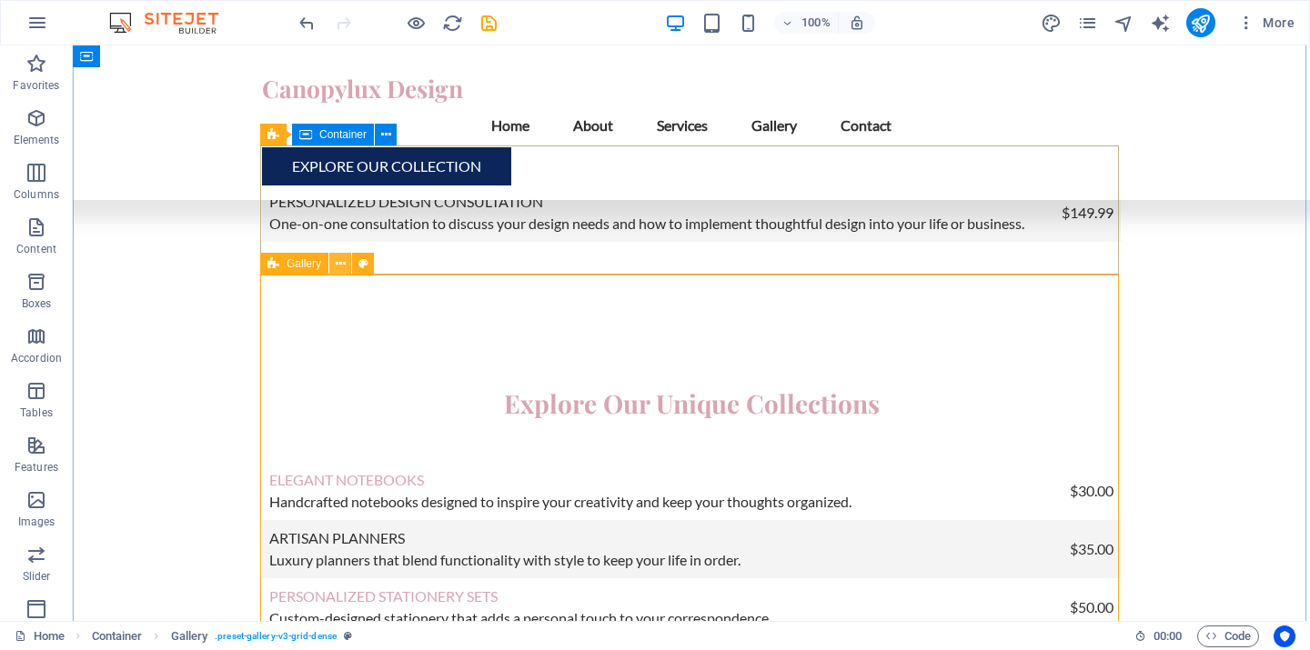
click at [339, 267] on icon at bounding box center [341, 264] width 10 height 19
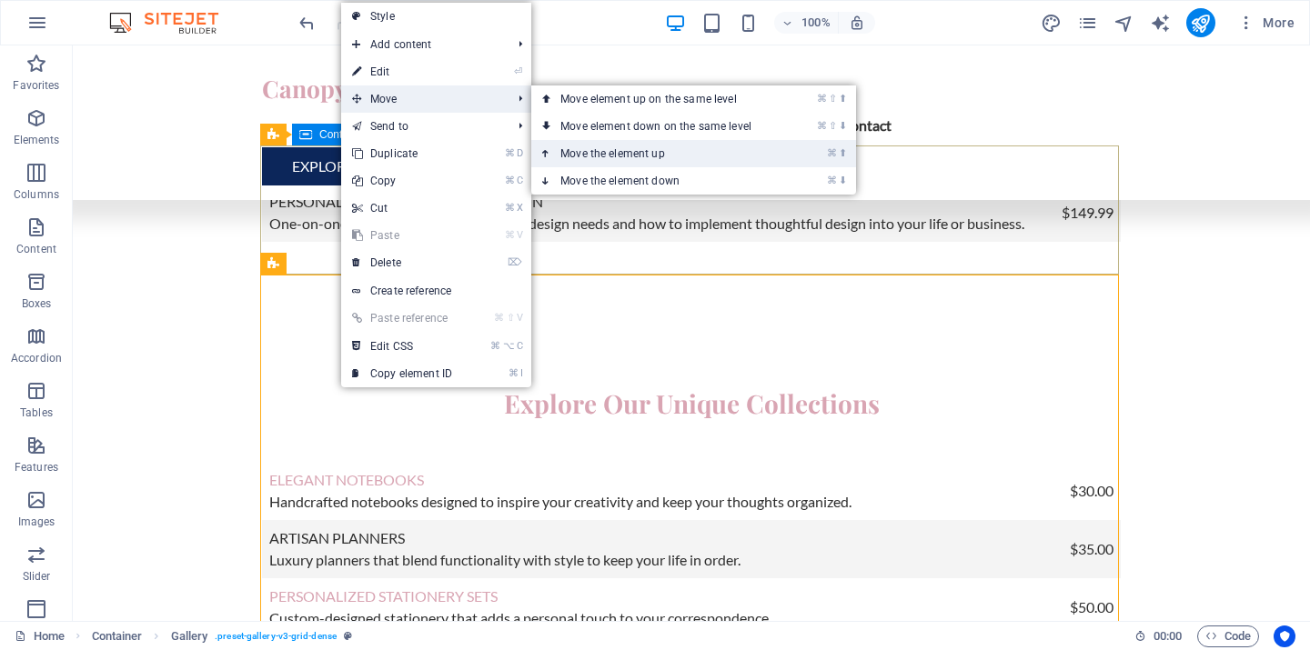
click at [573, 147] on link "⌘ ⬆ Move the element up" at bounding box center [659, 153] width 257 height 27
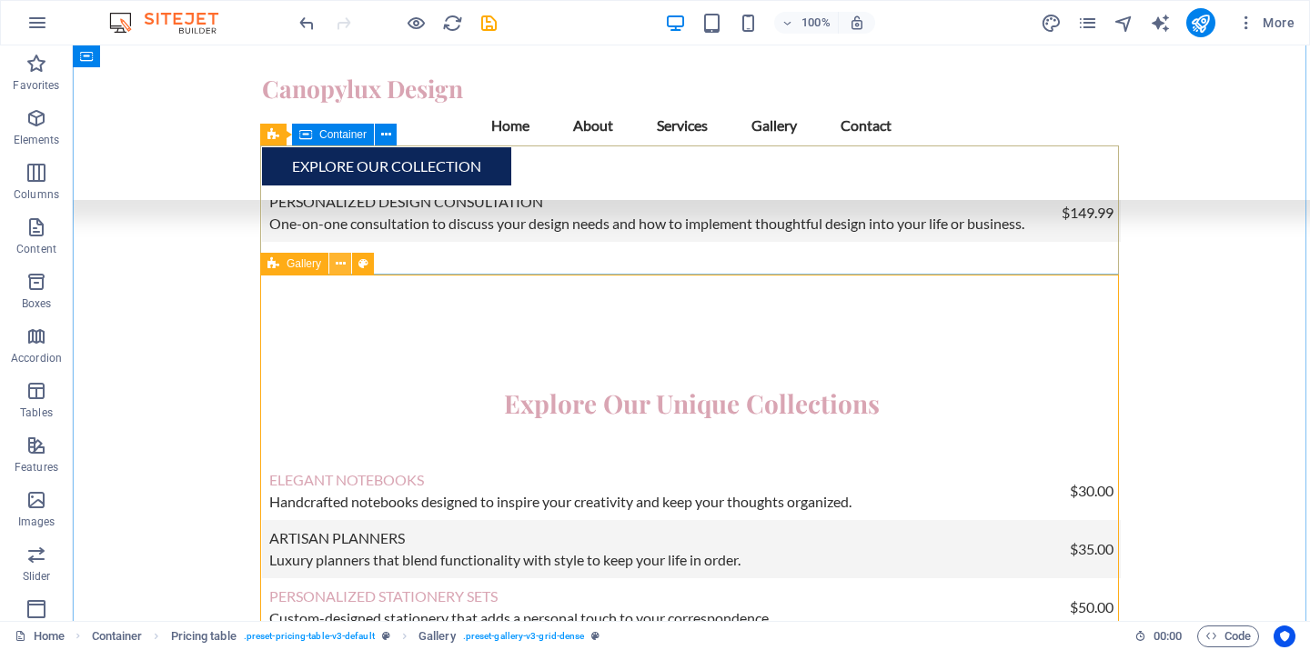
click at [338, 265] on icon at bounding box center [341, 264] width 10 height 19
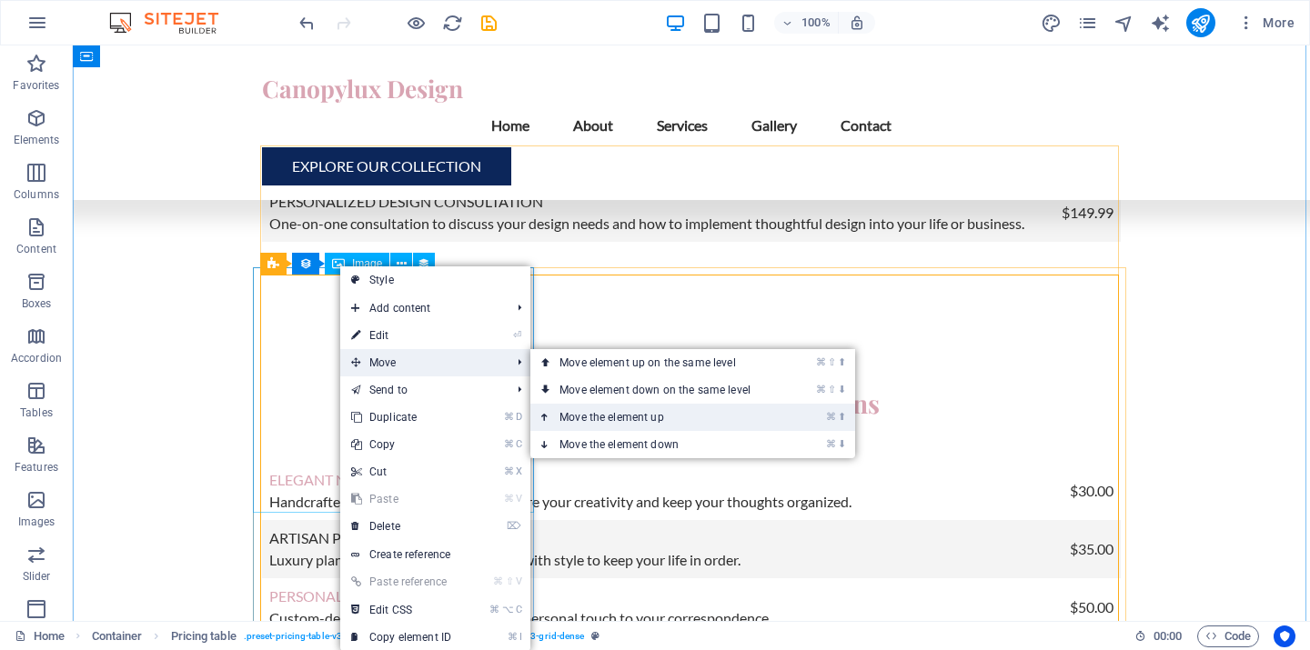
click at [595, 417] on link "⌘ ⬆ Move the element up" at bounding box center [658, 417] width 257 height 27
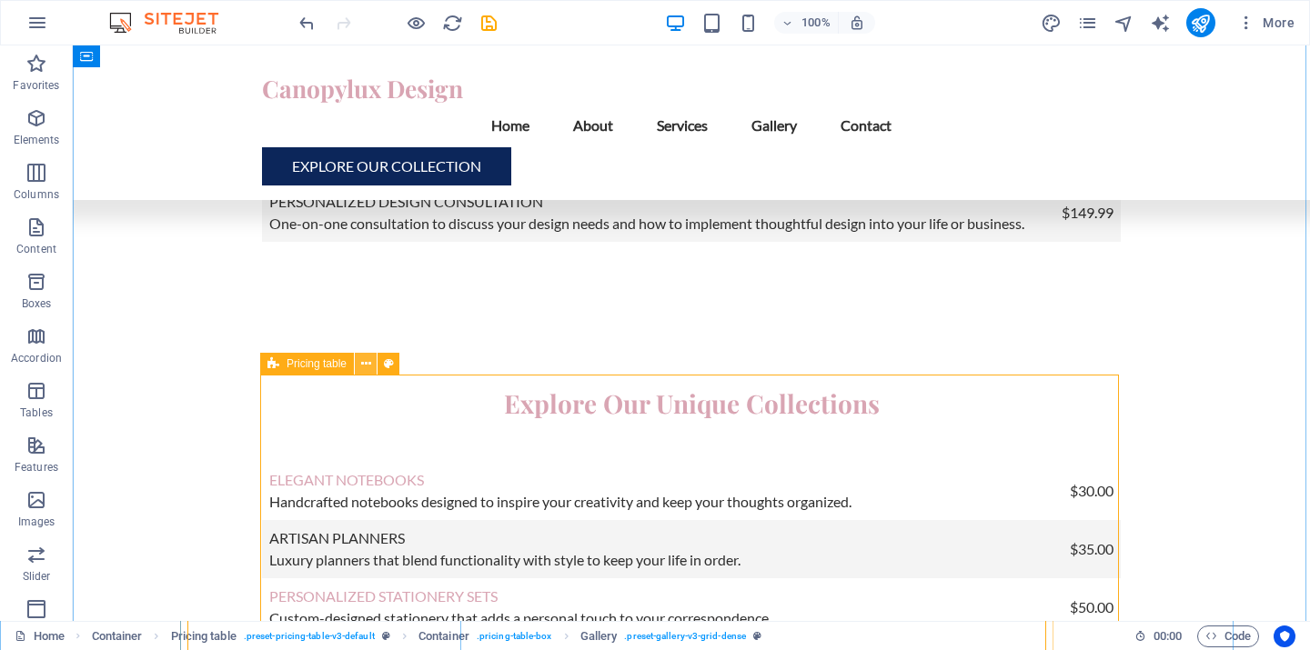
click at [361, 366] on icon at bounding box center [366, 364] width 10 height 19
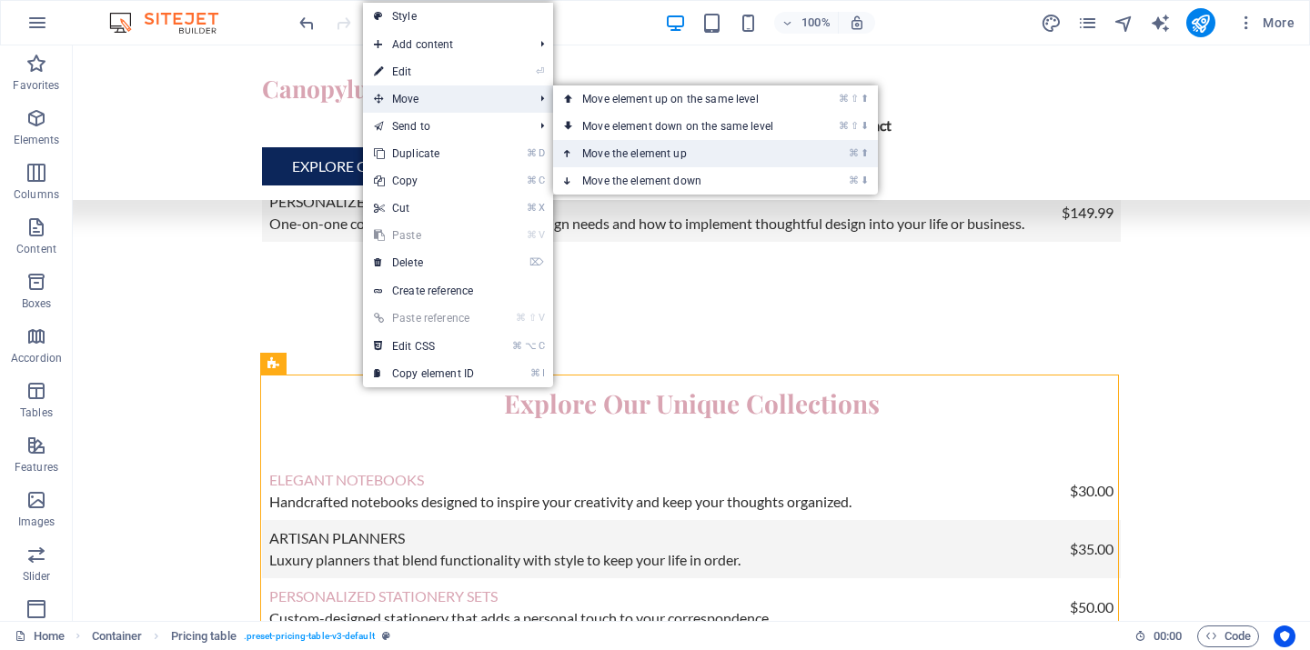
click at [621, 156] on link "⌘ ⬆ Move the element up" at bounding box center [681, 153] width 257 height 27
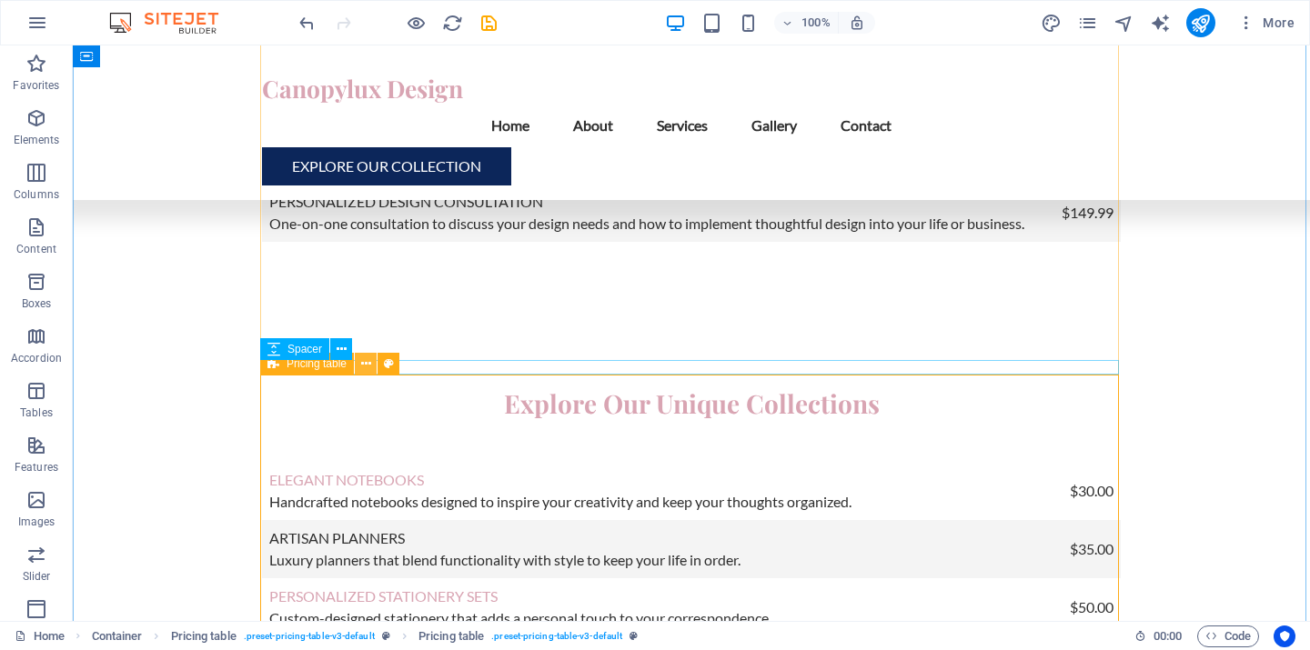
click at [363, 366] on icon at bounding box center [366, 364] width 10 height 19
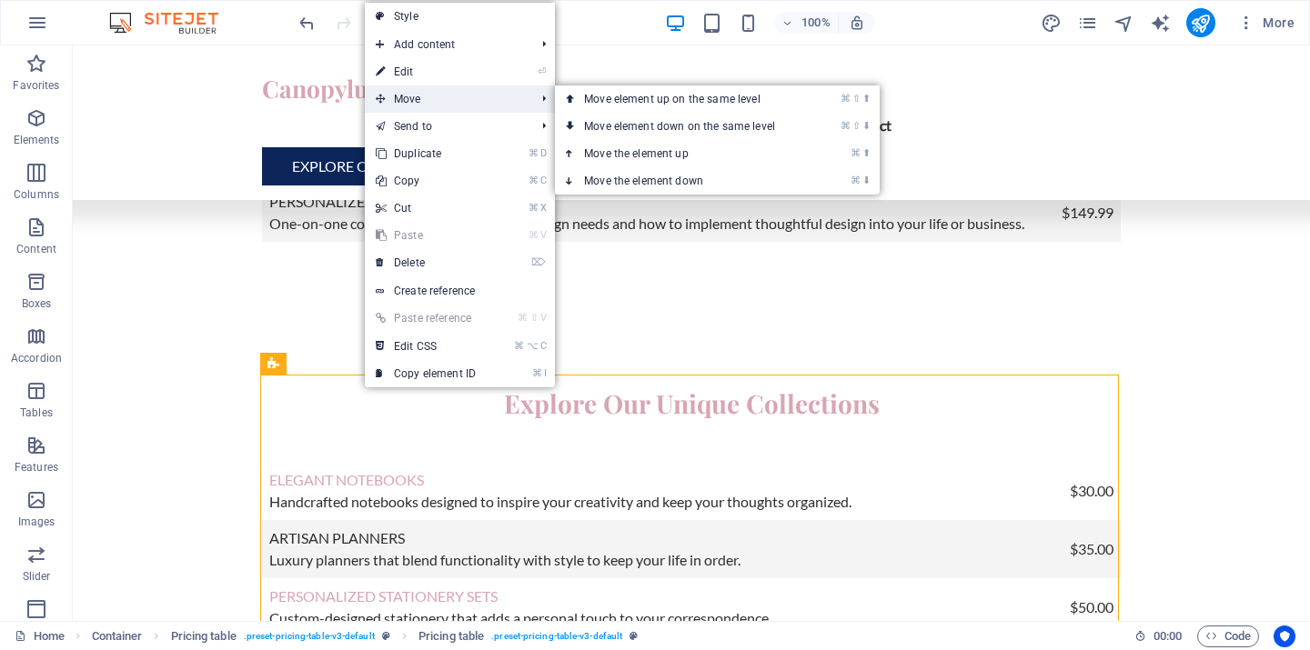
click at [418, 98] on span "Move" at bounding box center [446, 99] width 163 height 27
click at [600, 154] on link "⌘ ⬆ Move the element up" at bounding box center [683, 153] width 257 height 27
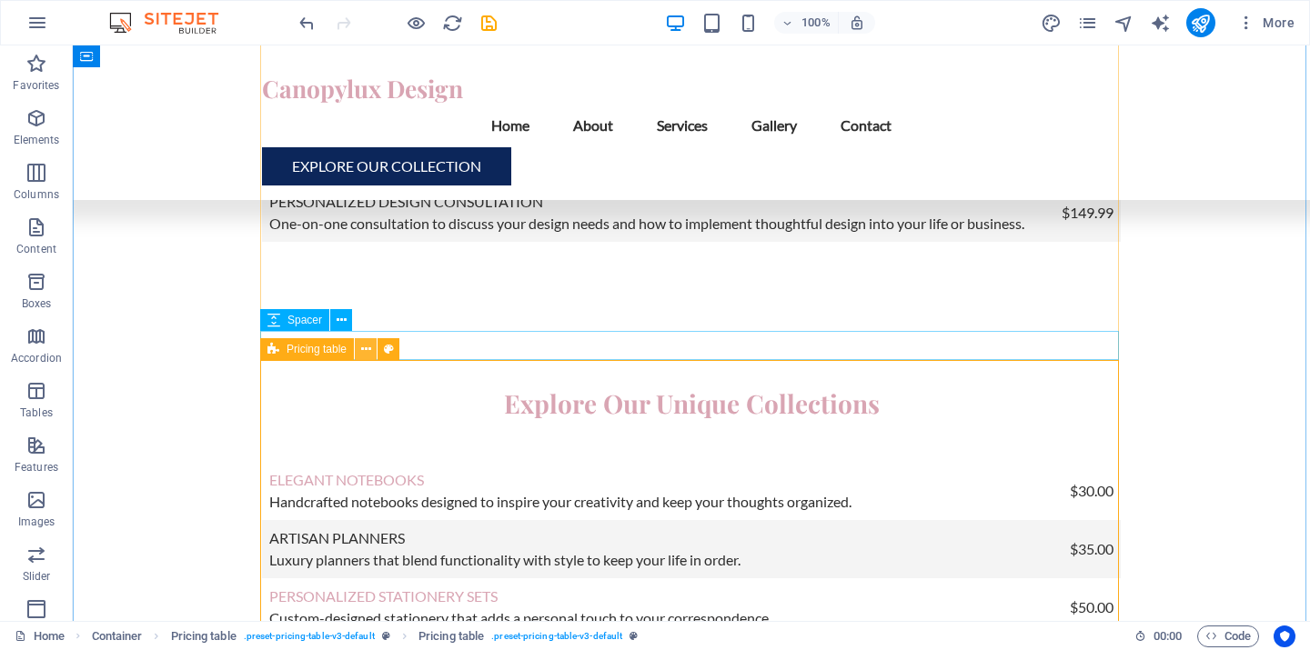
click at [362, 351] on icon at bounding box center [366, 349] width 10 height 19
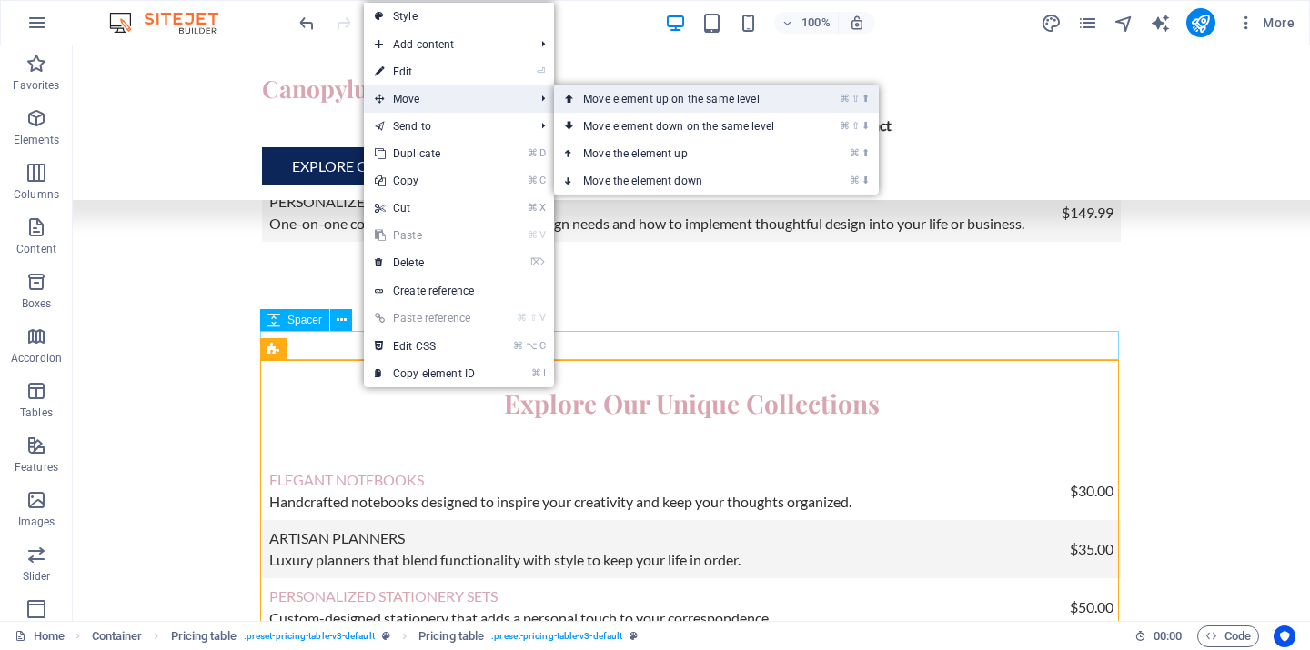
click at [602, 101] on link "⌘ ⇧ ⬆ Move element up on the same level" at bounding box center [682, 99] width 257 height 27
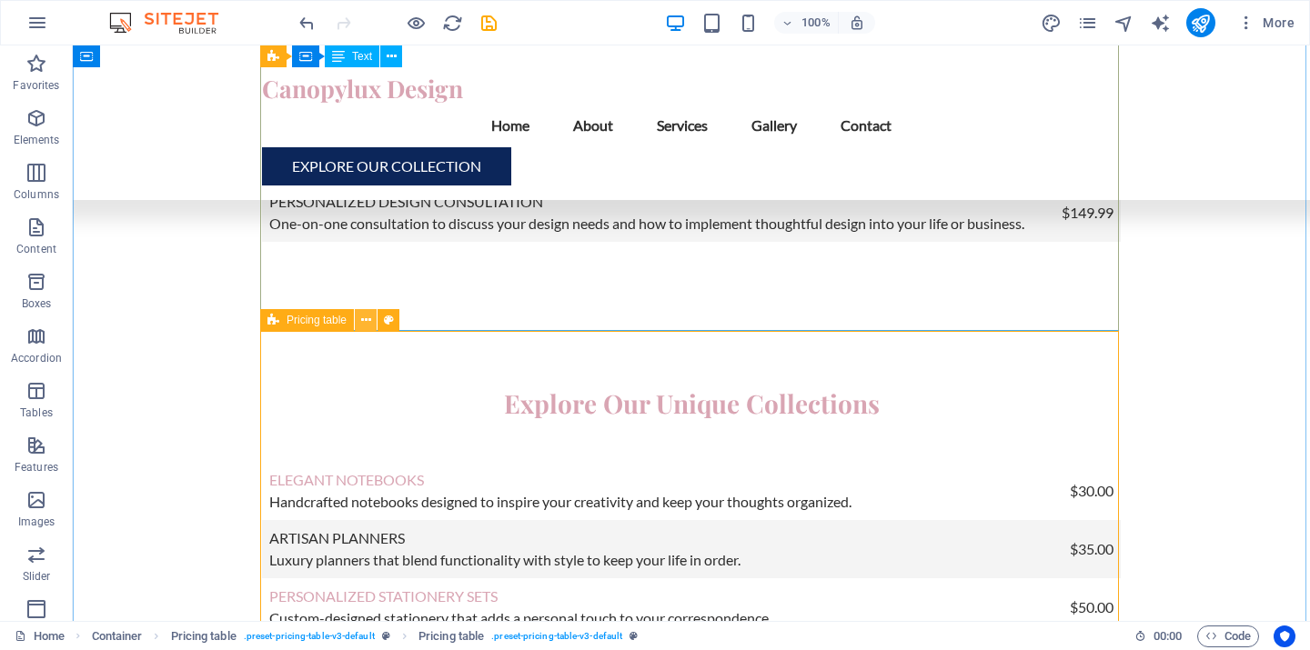
click at [365, 324] on icon at bounding box center [366, 320] width 10 height 19
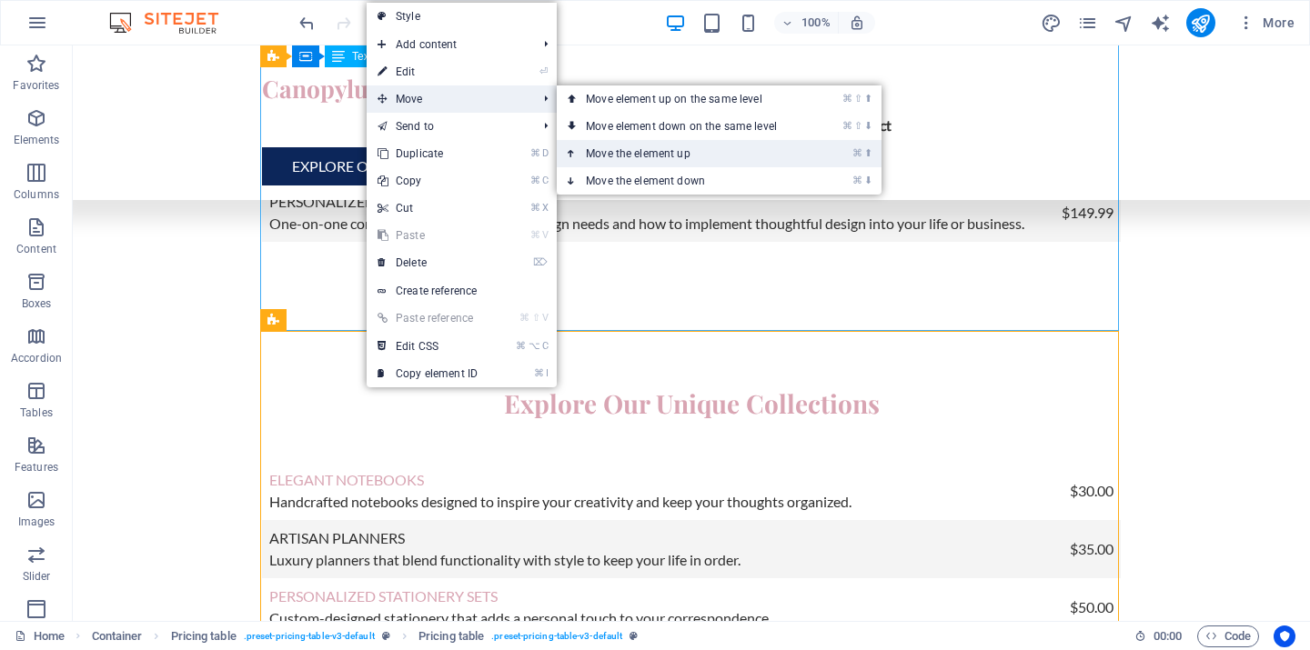
click at [620, 156] on link "⌘ ⬆ Move the element up" at bounding box center [685, 153] width 257 height 27
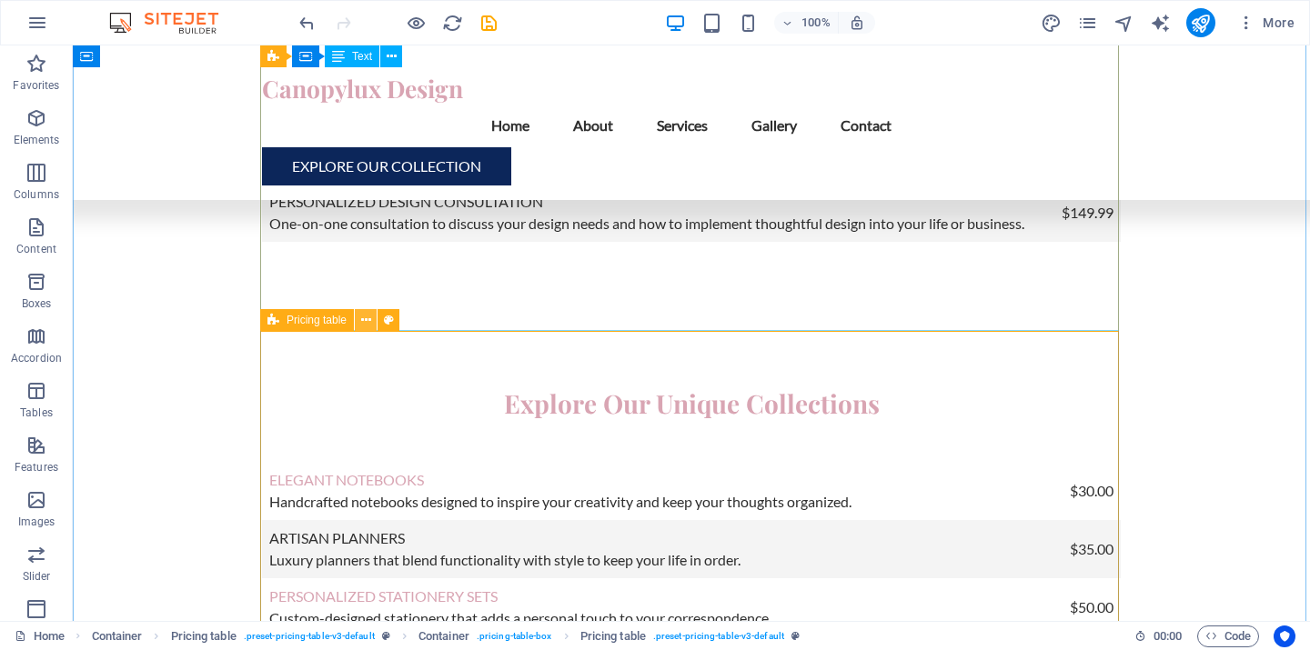
click at [366, 322] on icon at bounding box center [366, 320] width 10 height 19
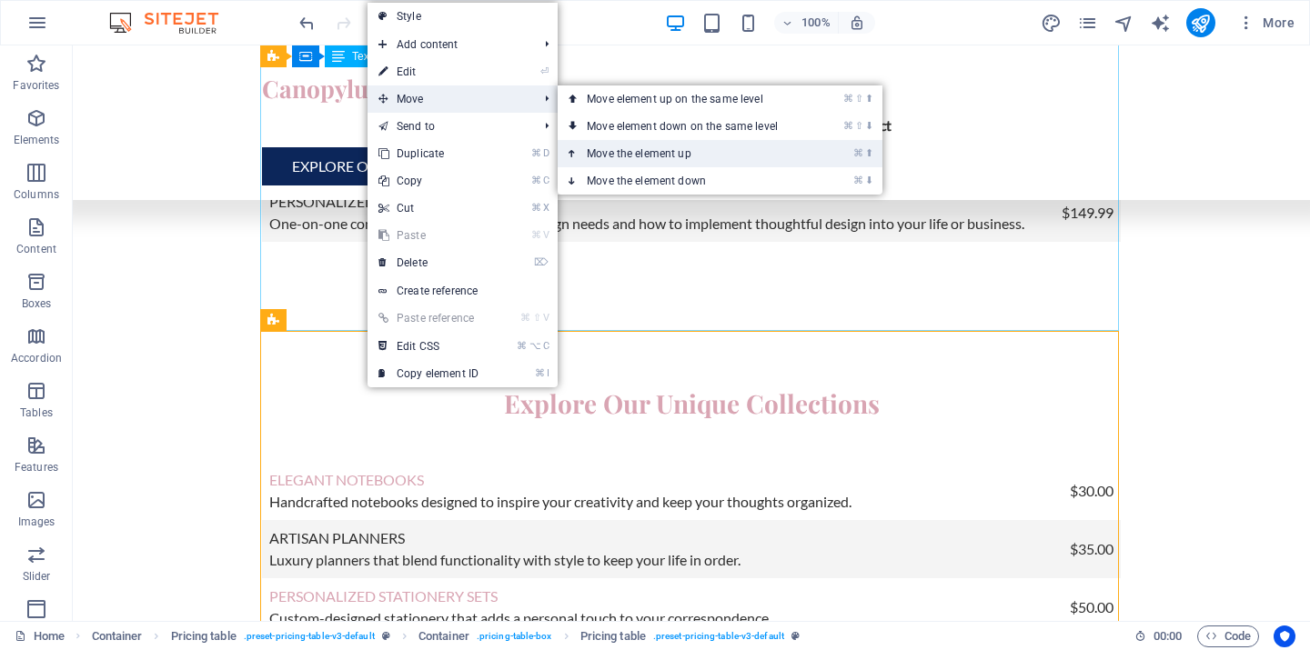
click at [655, 149] on link "⌘ ⬆ Move the element up" at bounding box center [686, 153] width 257 height 27
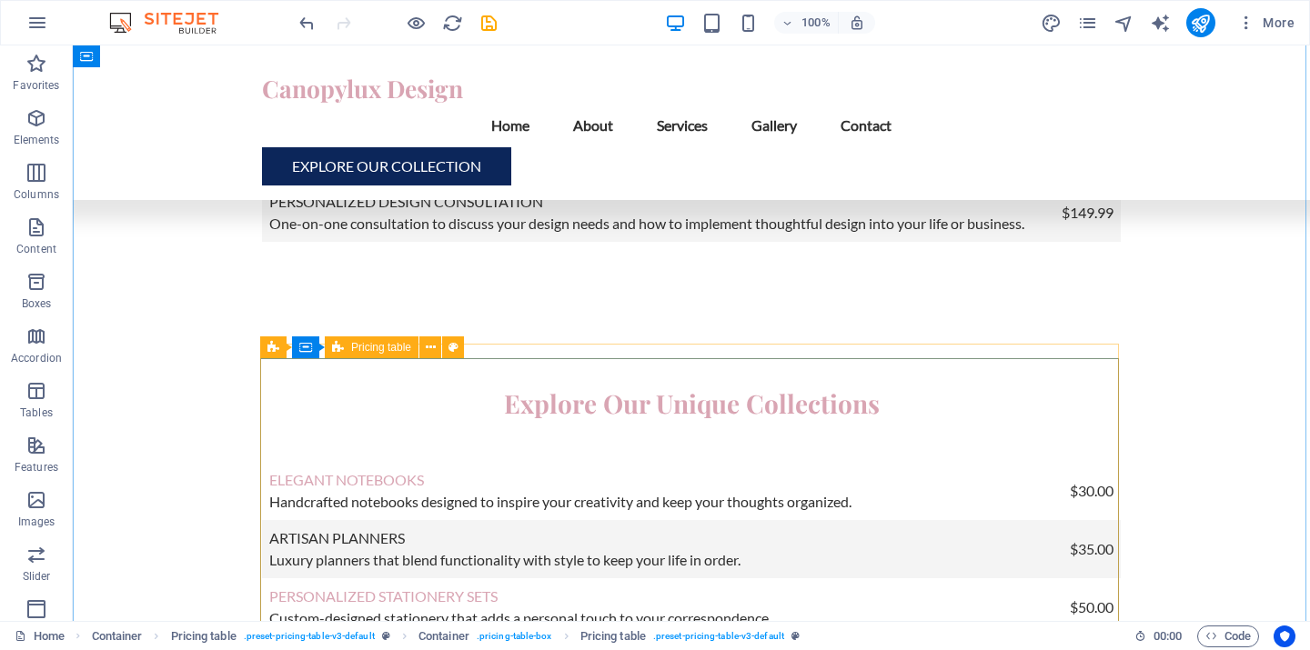
click at [273, 349] on div "Pricing table Container Pricing table" at bounding box center [368, 348] width 216 height 23
click at [273, 349] on div "Container Pricing table" at bounding box center [279, 348] width 39 height 23
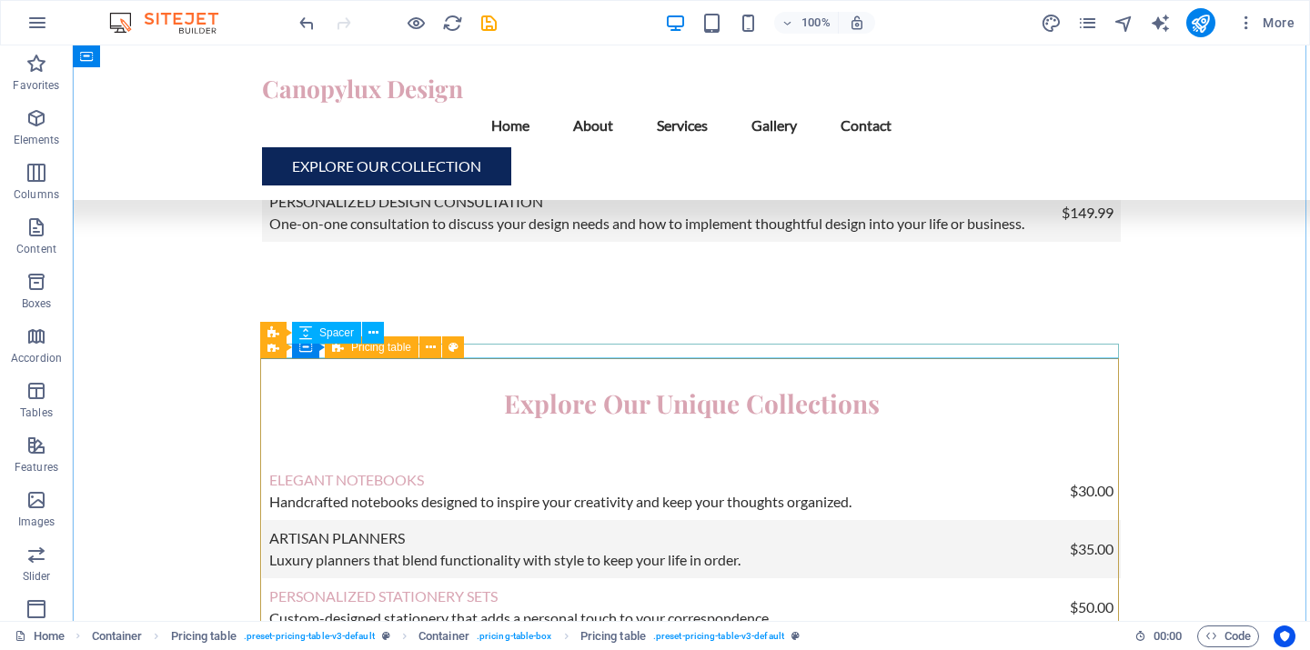
click at [275, 348] on div "Pricing table Container Pricing table" at bounding box center [368, 348] width 216 height 23
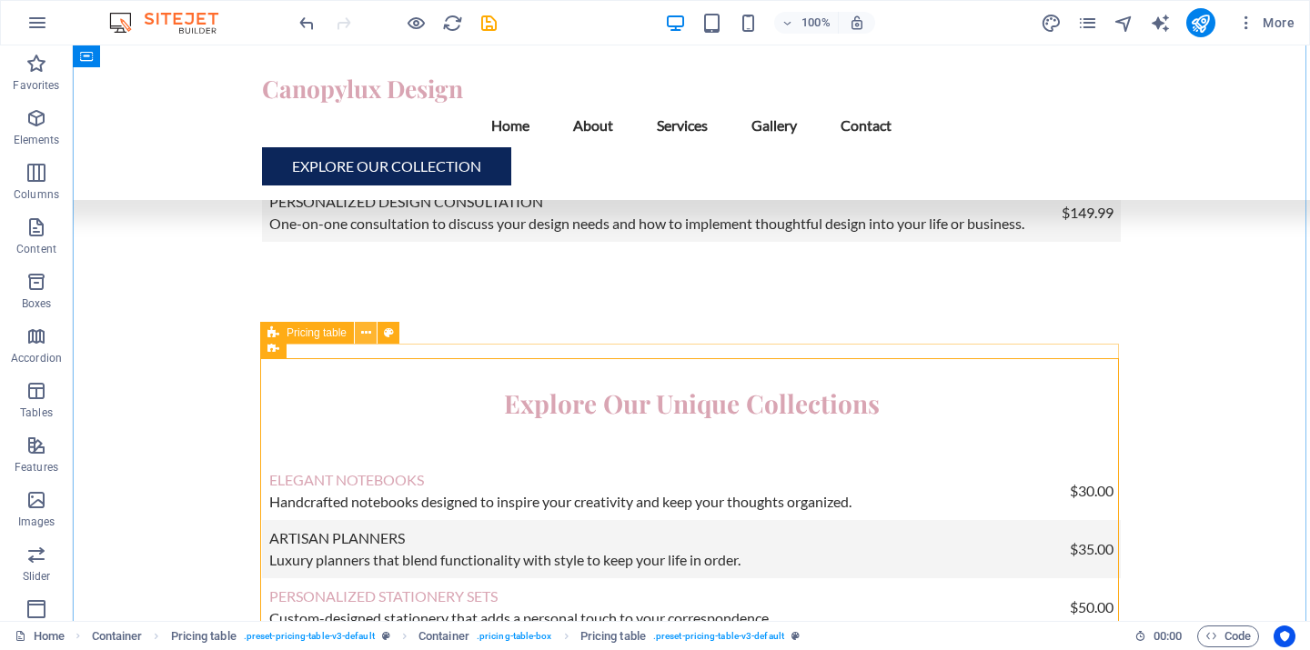
click at [364, 335] on icon at bounding box center [366, 333] width 10 height 19
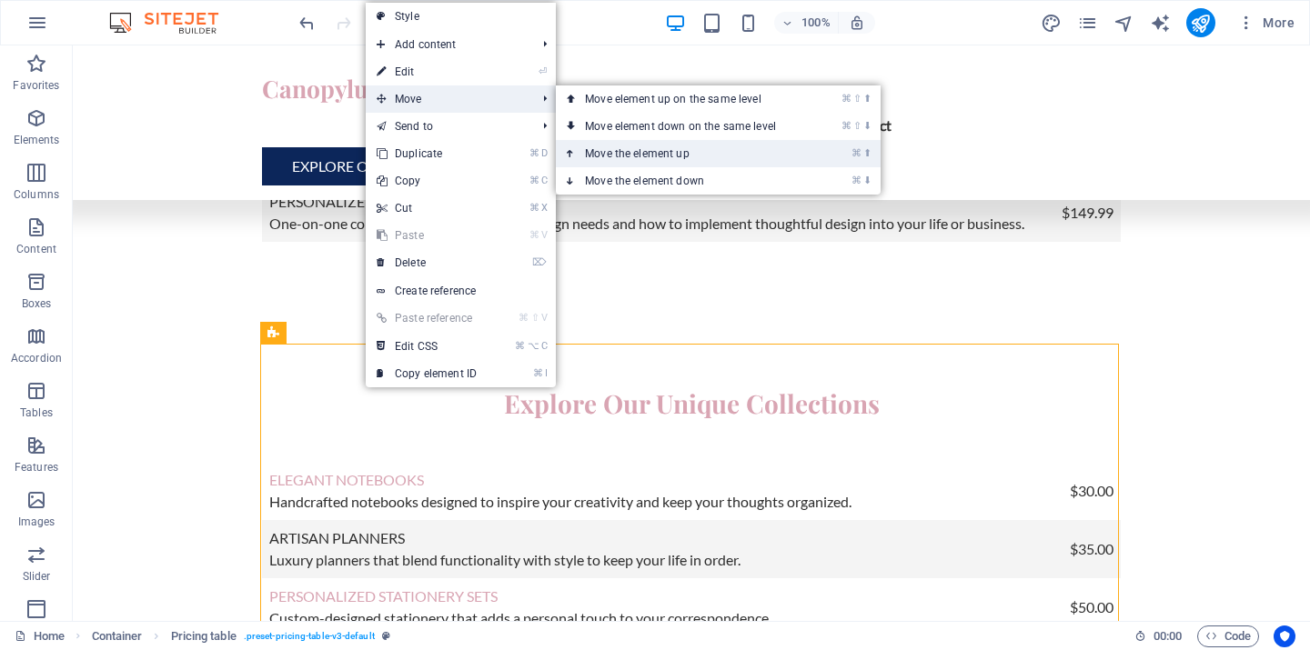
click at [626, 154] on link "⌘ ⬆ Move the element up" at bounding box center [684, 153] width 257 height 27
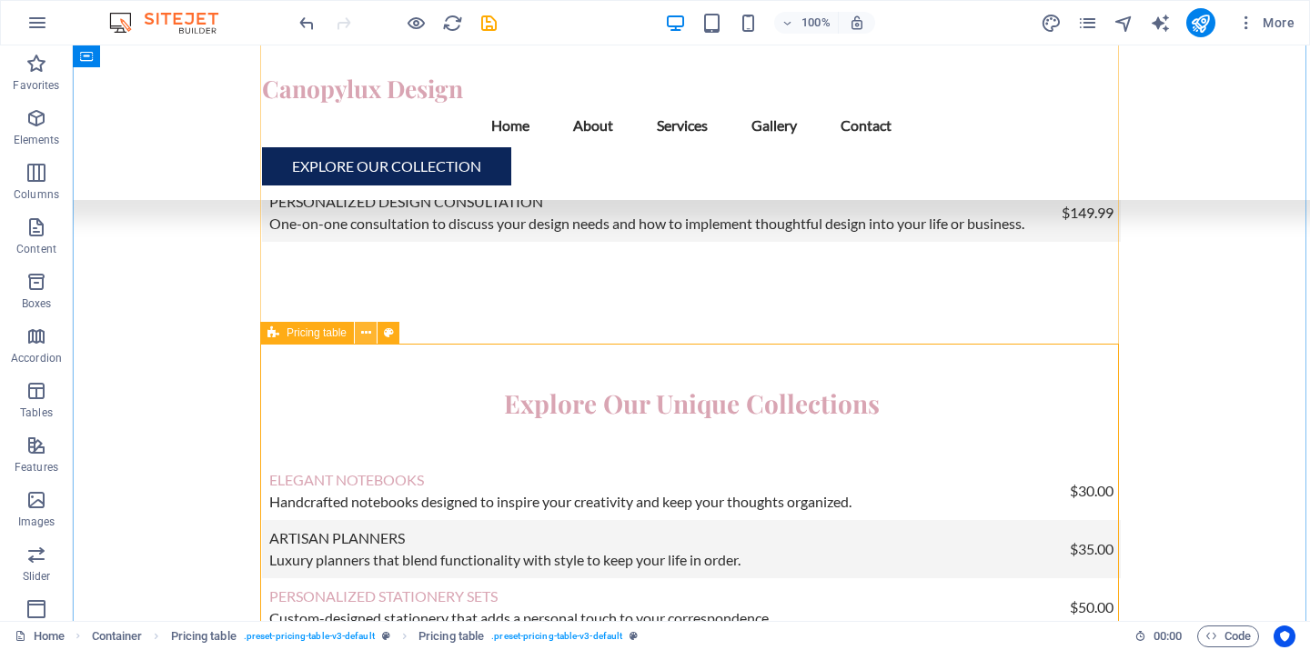
click at [366, 333] on icon at bounding box center [366, 333] width 10 height 19
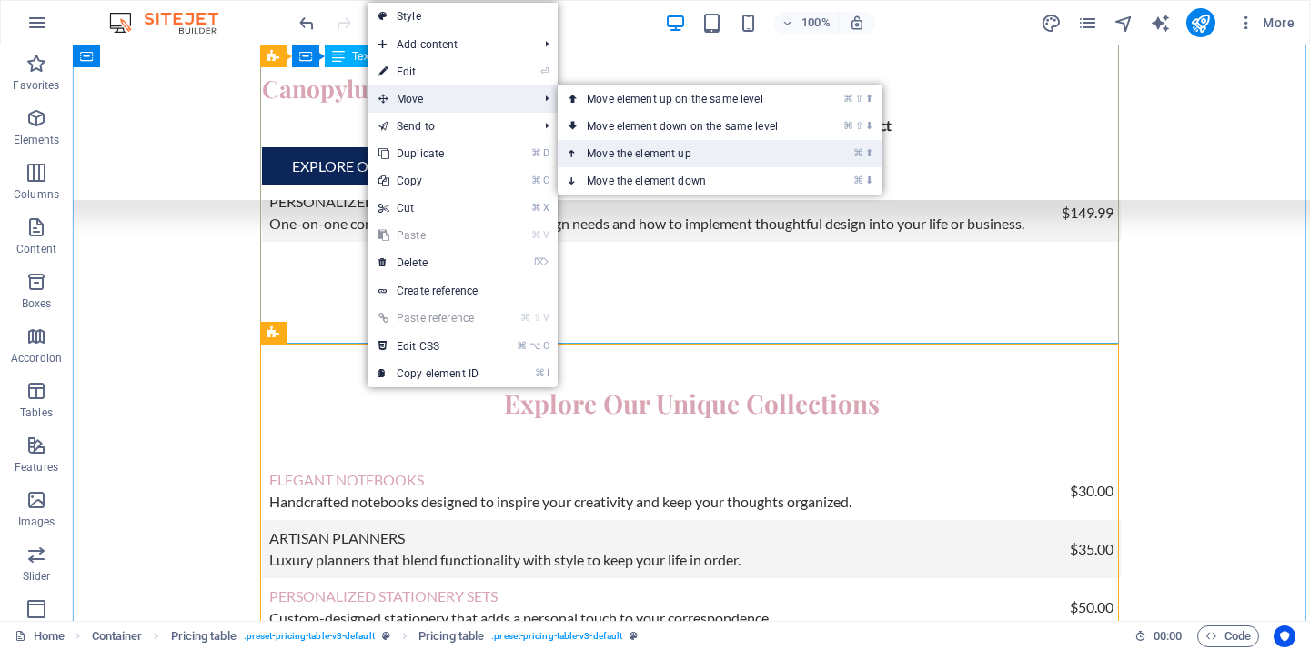
click at [652, 152] on link "⌘ ⬆ Move the element up" at bounding box center [686, 153] width 257 height 27
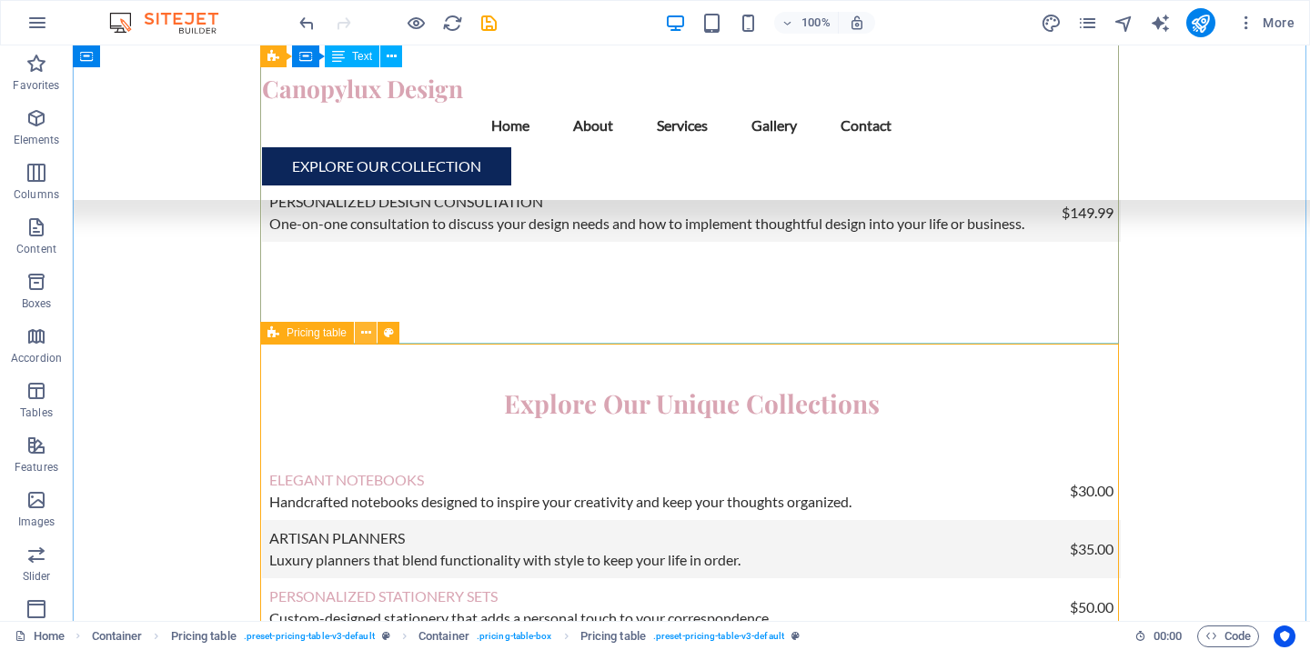
click at [363, 332] on icon at bounding box center [366, 333] width 10 height 19
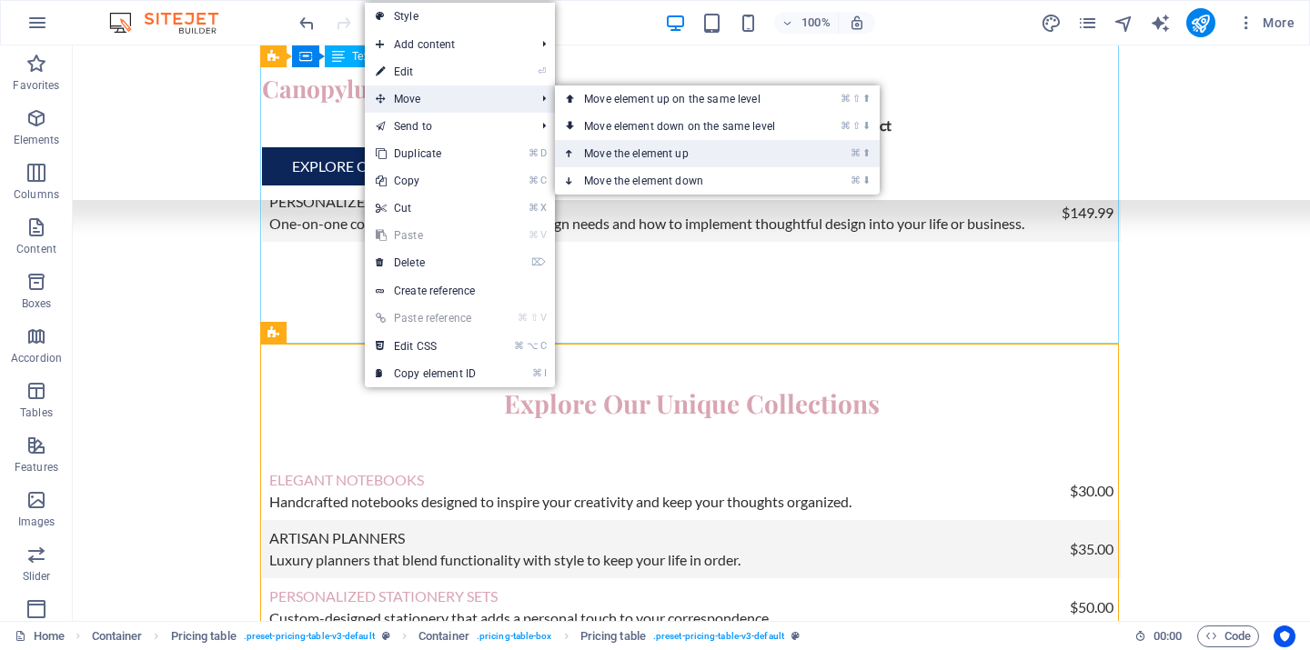
click at [634, 147] on link "⌘ ⬆ Move the element up" at bounding box center [683, 153] width 257 height 27
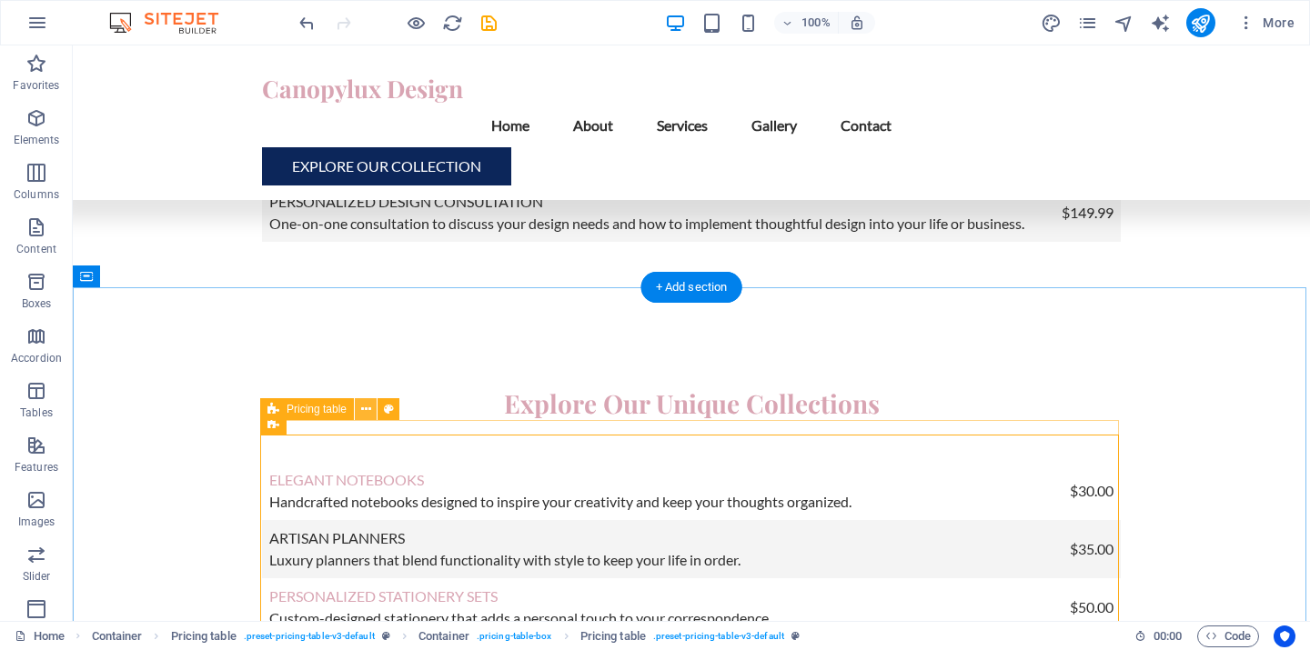
click at [367, 411] on icon at bounding box center [366, 409] width 10 height 19
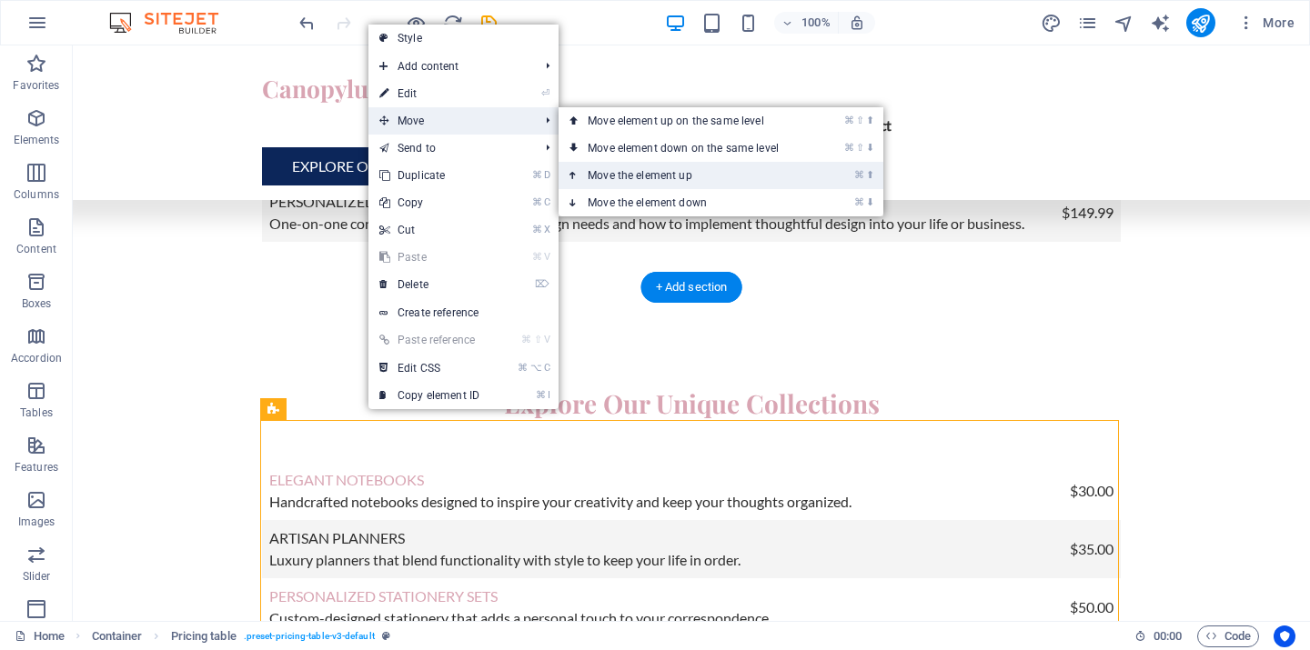
click at [638, 173] on link "⌘ ⬆ Move the element up" at bounding box center [687, 175] width 257 height 27
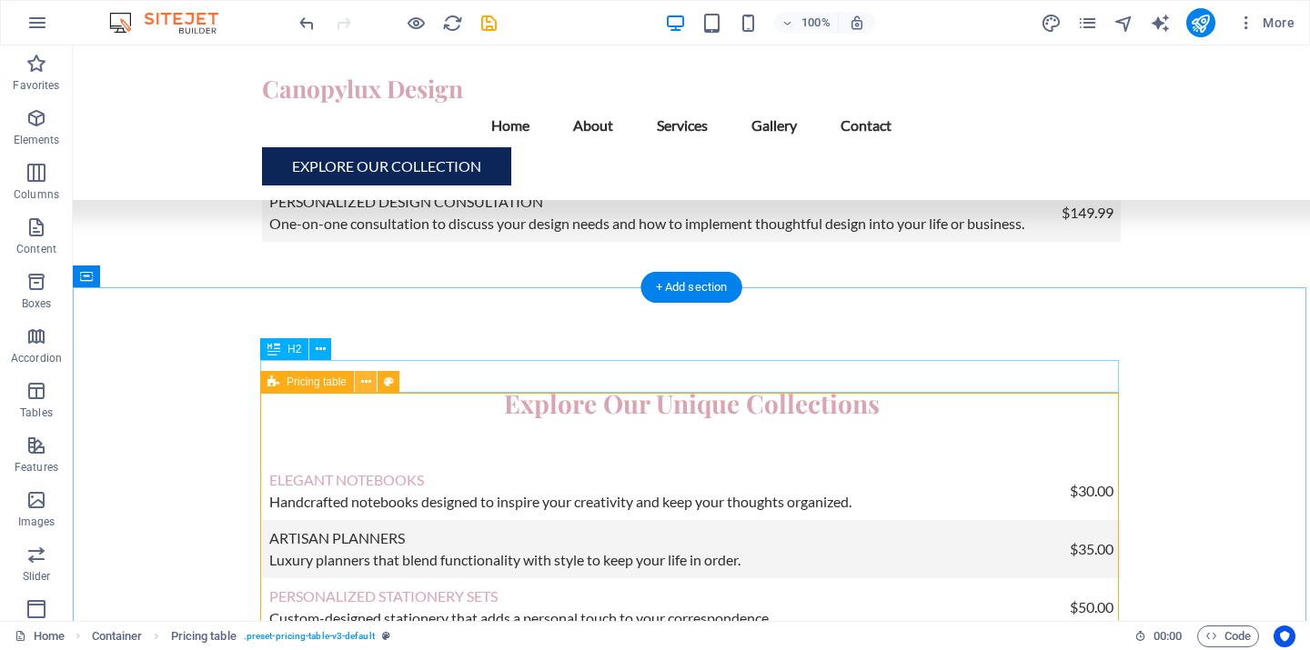
click at [364, 385] on icon at bounding box center [366, 382] width 10 height 19
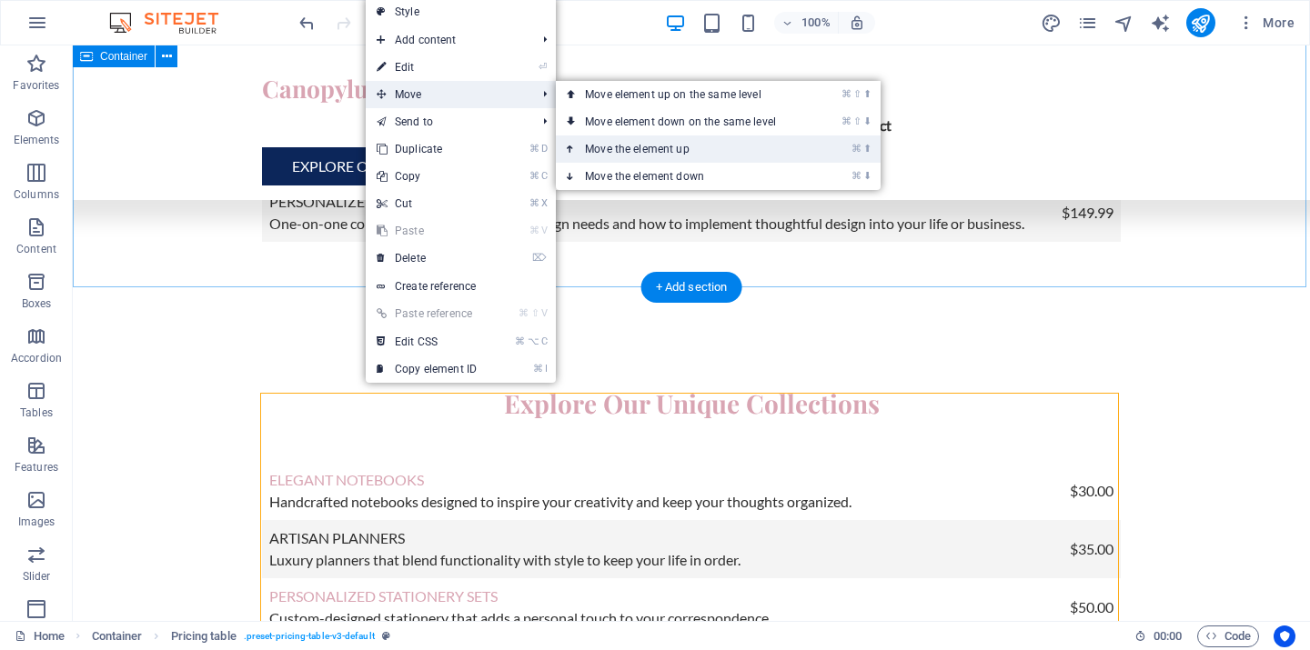
click at [632, 146] on link "⌘ ⬆ Move the element up" at bounding box center [684, 149] width 257 height 27
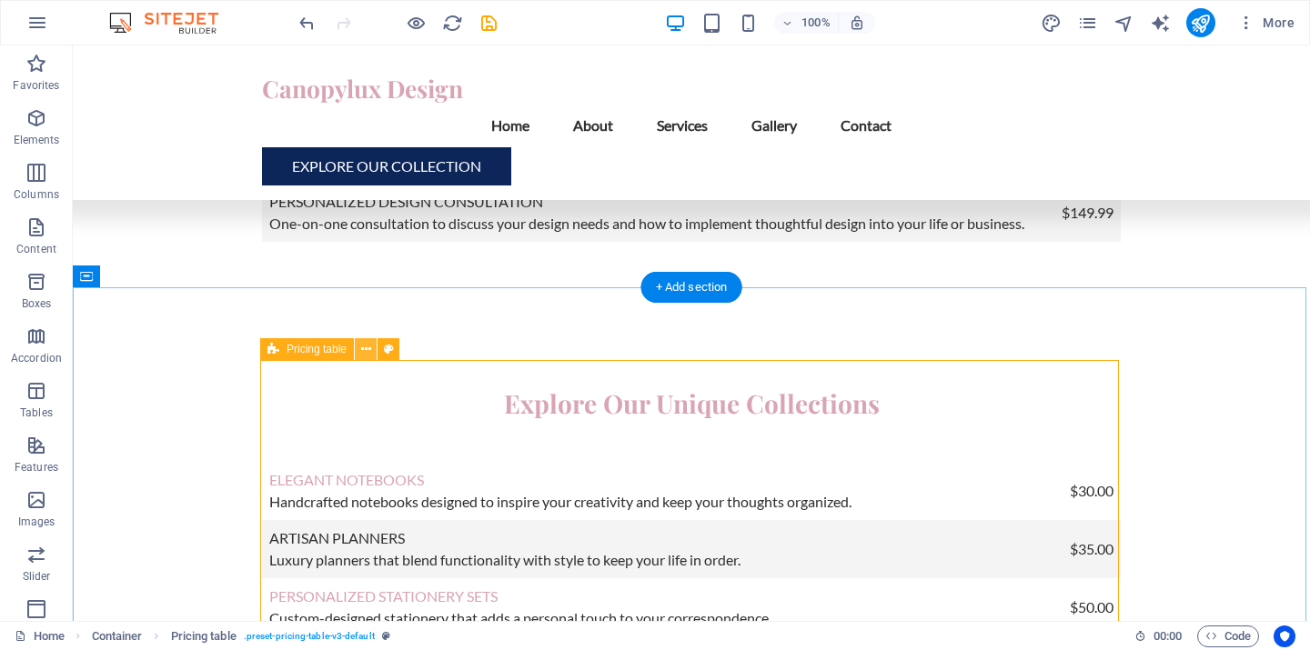
click at [366, 352] on icon at bounding box center [366, 349] width 10 height 19
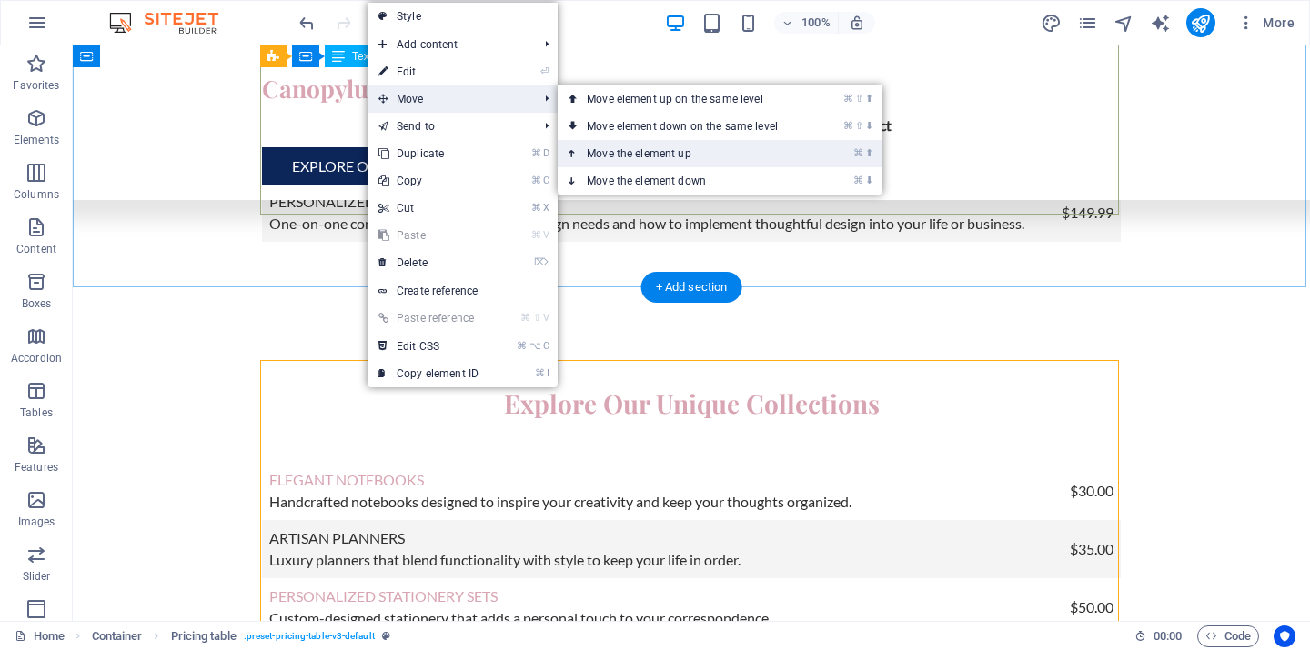
click at [640, 152] on link "⌘ ⬆ Move the element up" at bounding box center [686, 153] width 257 height 27
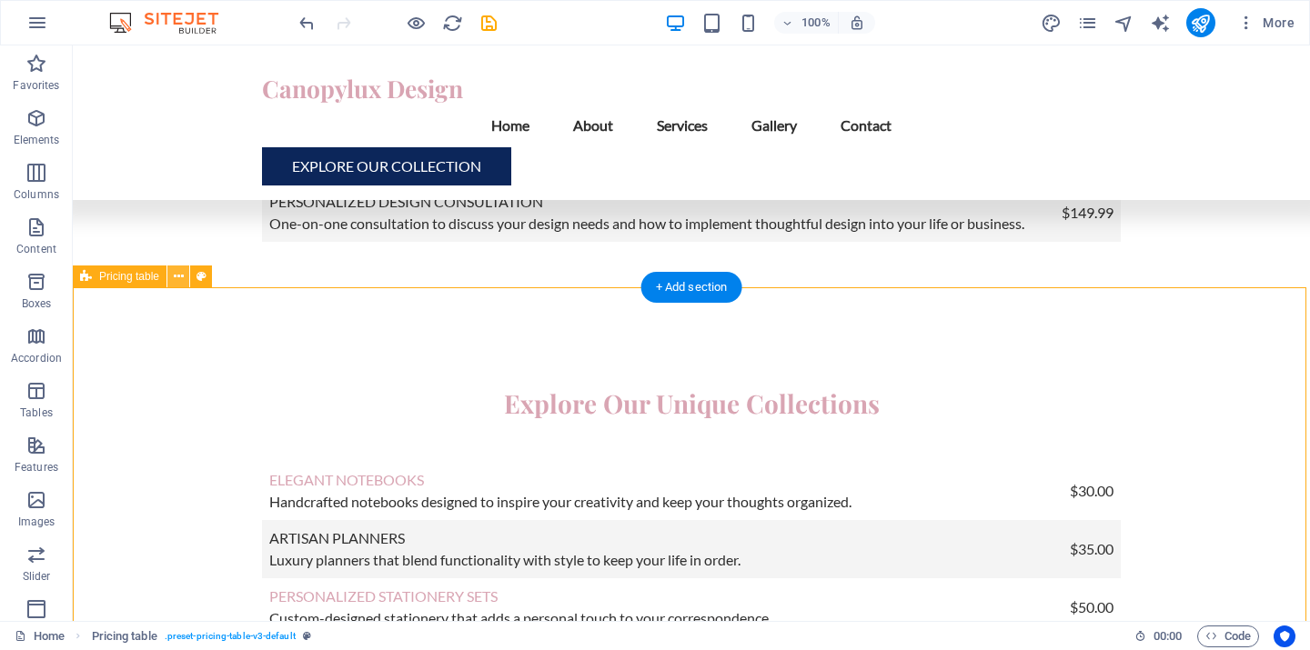
click at [178, 281] on icon at bounding box center [179, 276] width 10 height 19
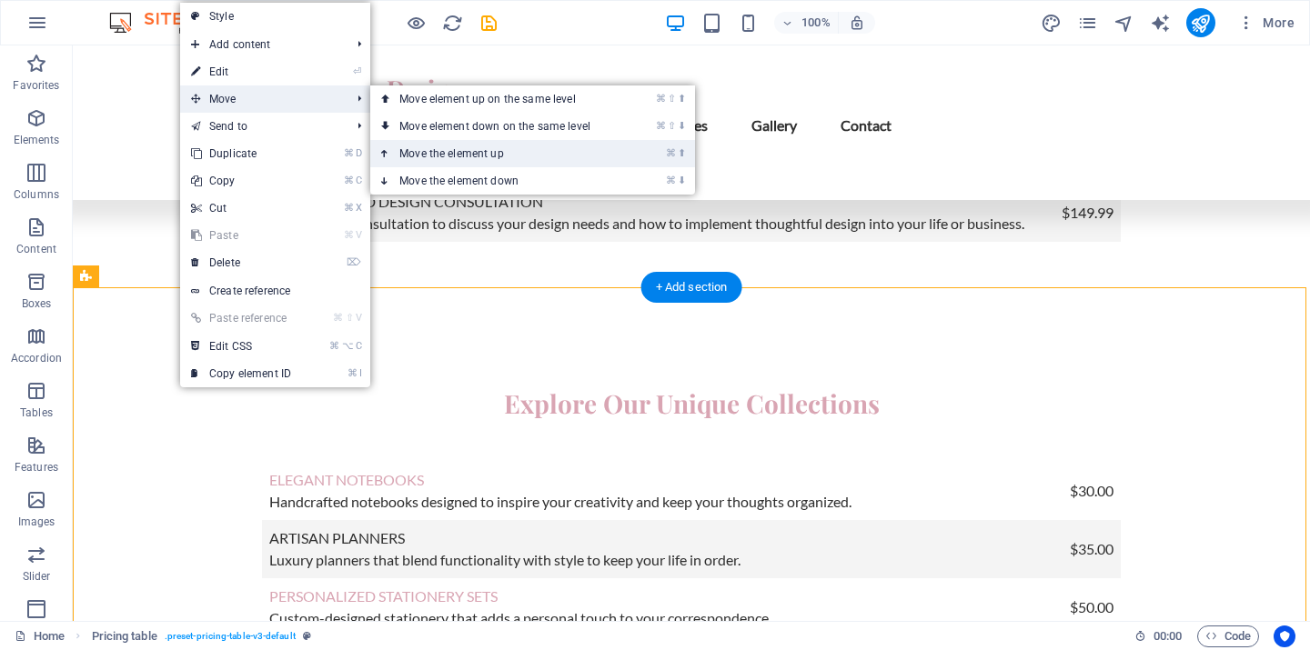
click at [446, 151] on link "⌘ ⬆ Move the element up" at bounding box center [498, 153] width 257 height 27
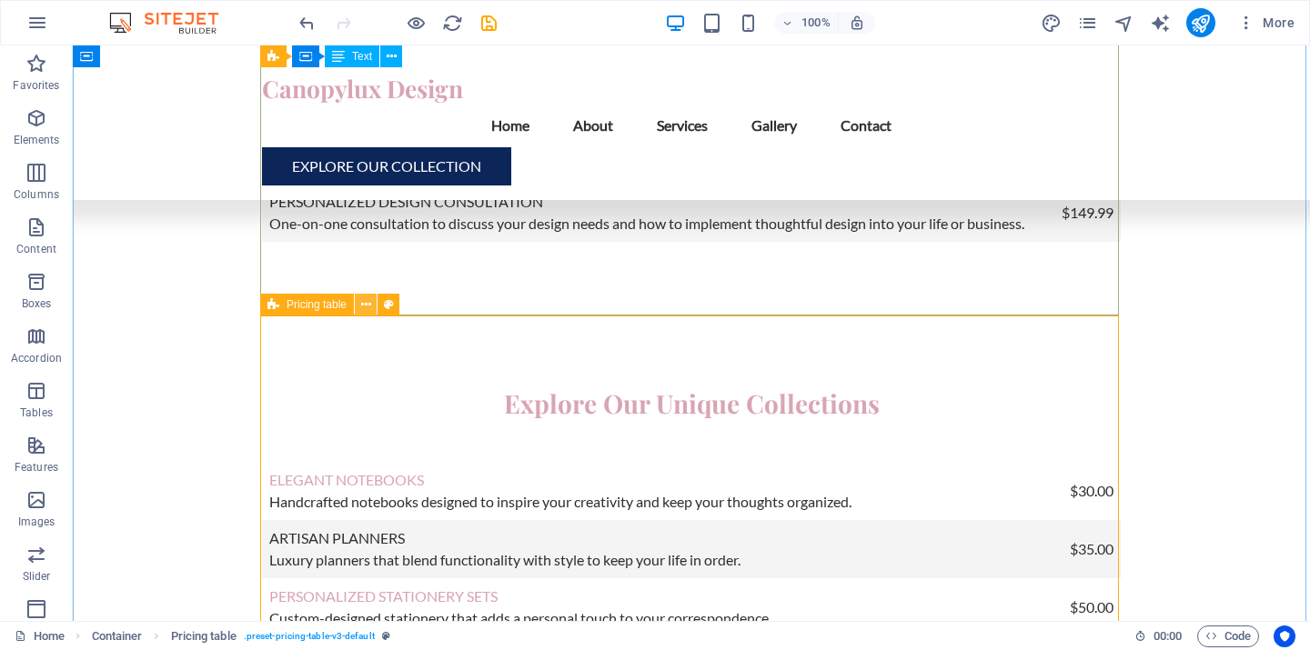
click at [365, 304] on icon at bounding box center [366, 305] width 10 height 19
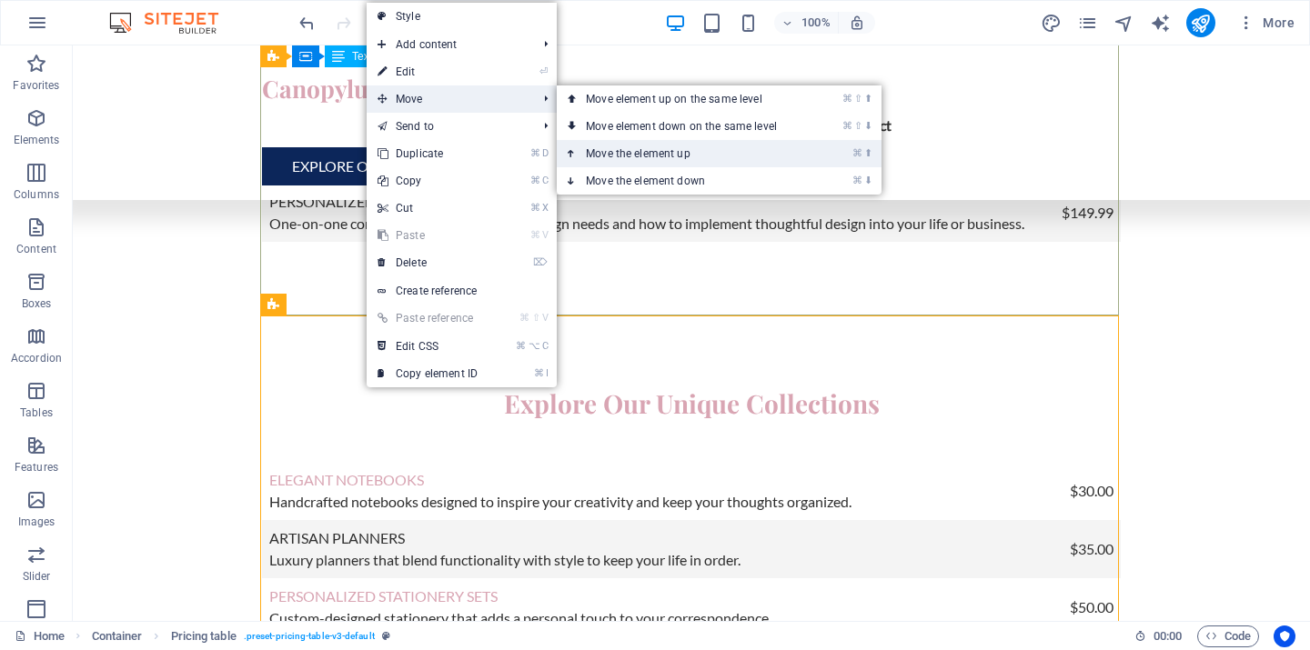
click at [619, 154] on link "⌘ ⬆ Move the element up" at bounding box center [685, 153] width 257 height 27
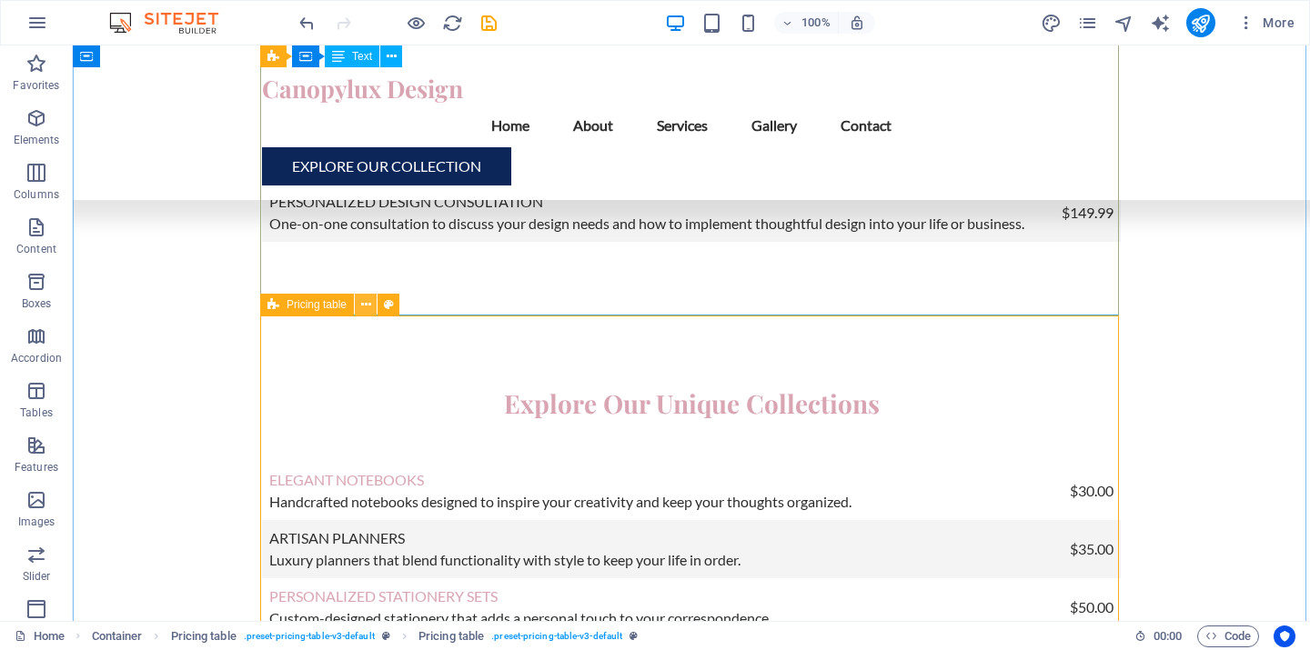
click at [363, 308] on icon at bounding box center [366, 305] width 10 height 19
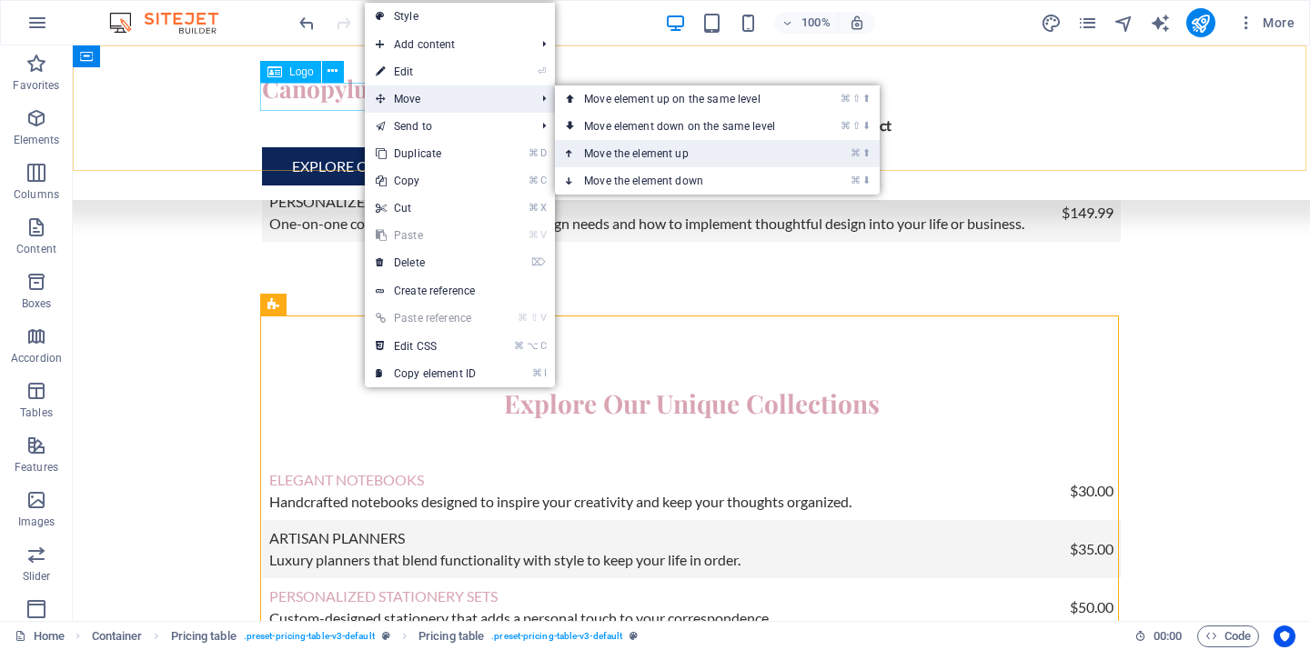
click at [635, 148] on link "⌘ ⬆ Move the element up" at bounding box center [683, 153] width 257 height 27
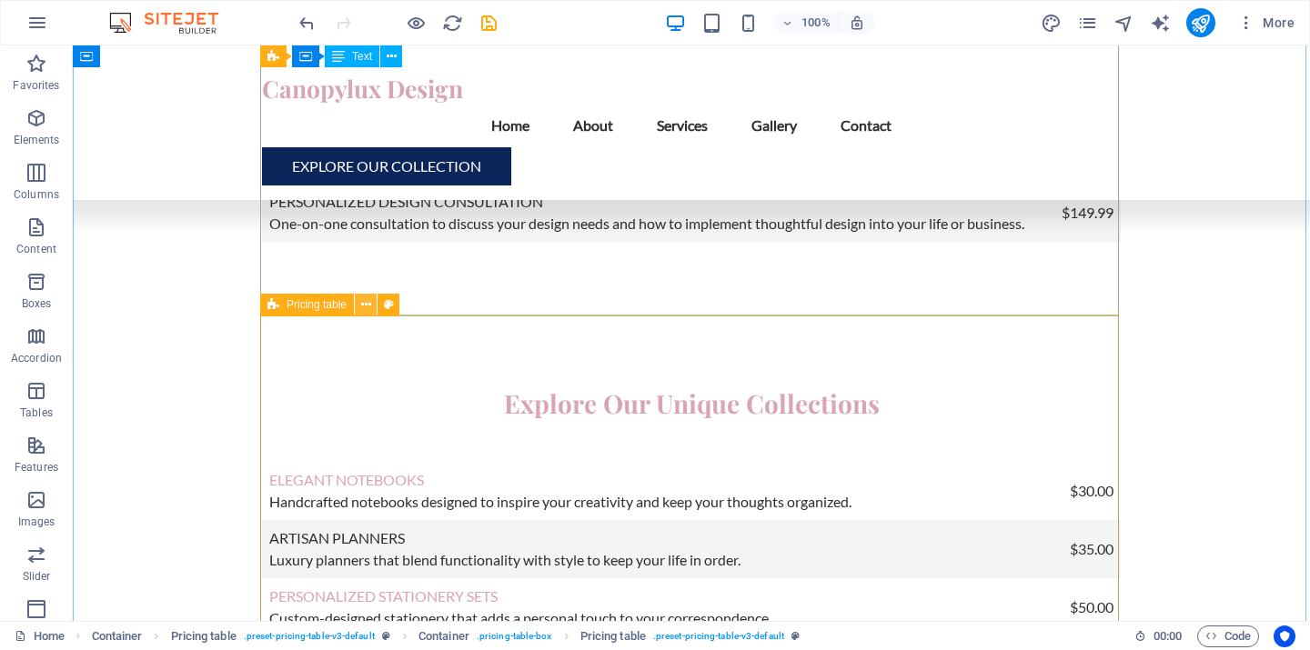
click at [362, 308] on icon at bounding box center [366, 305] width 10 height 19
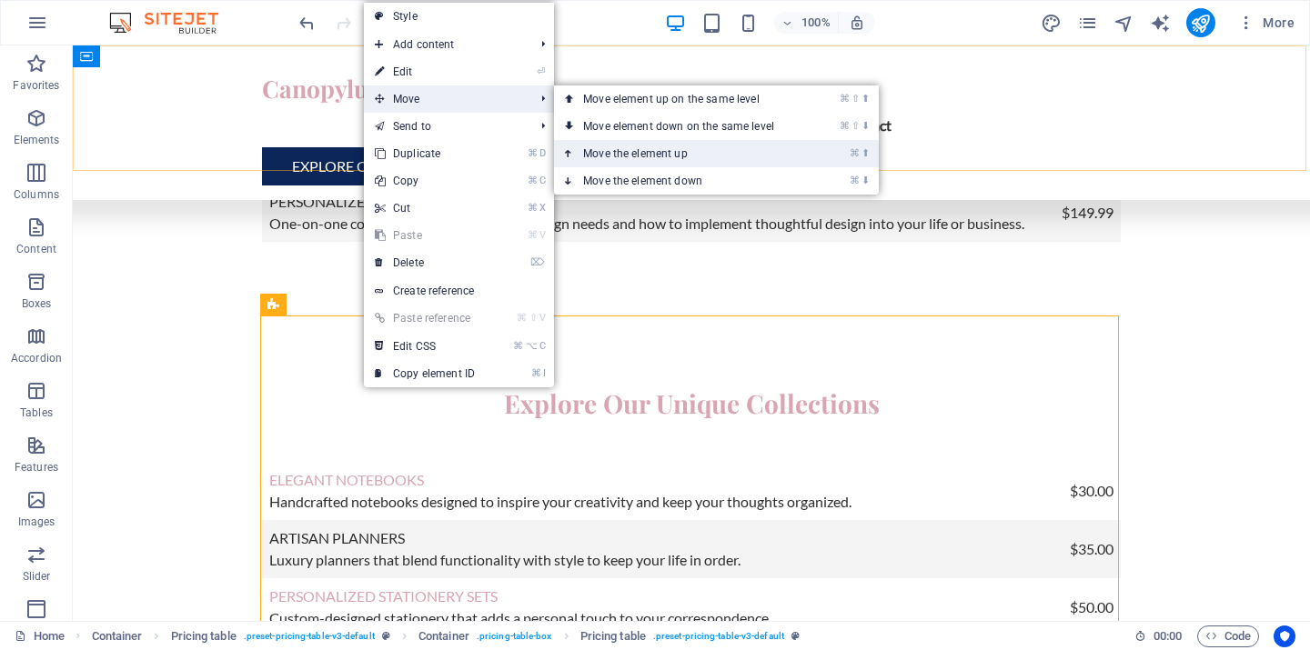
click at [650, 150] on link "⌘ ⬆ Move the element up" at bounding box center [682, 153] width 257 height 27
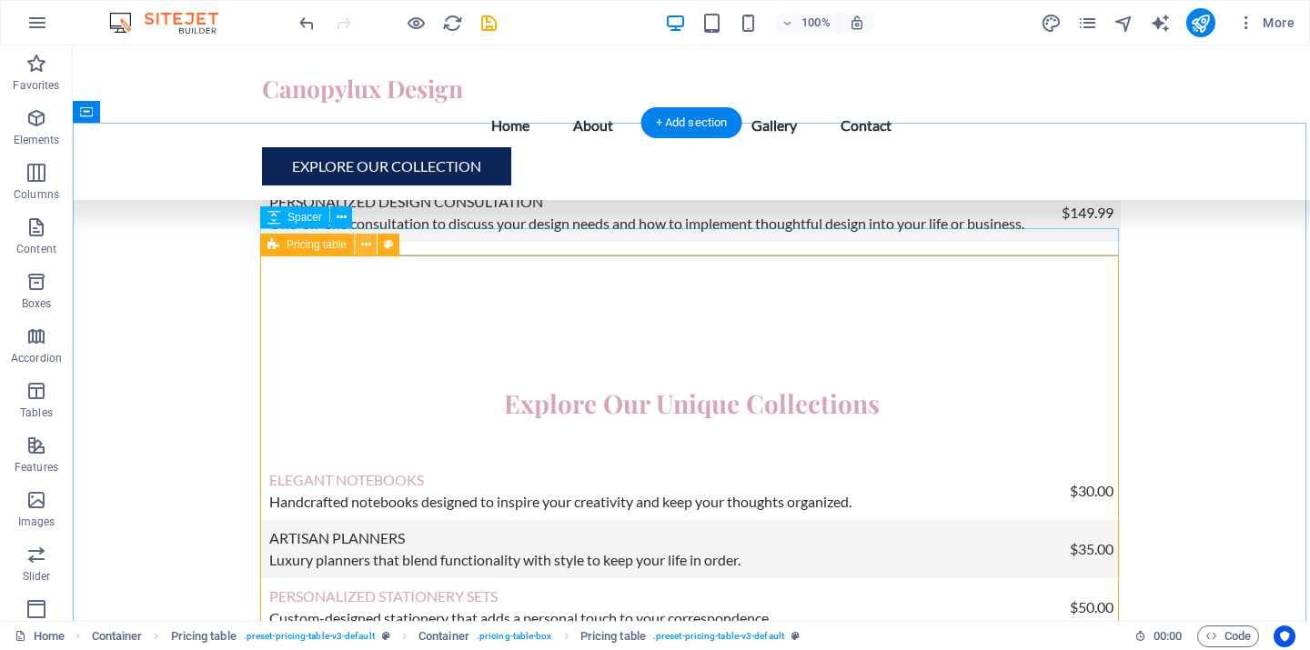
click at [363, 244] on icon at bounding box center [366, 245] width 10 height 19
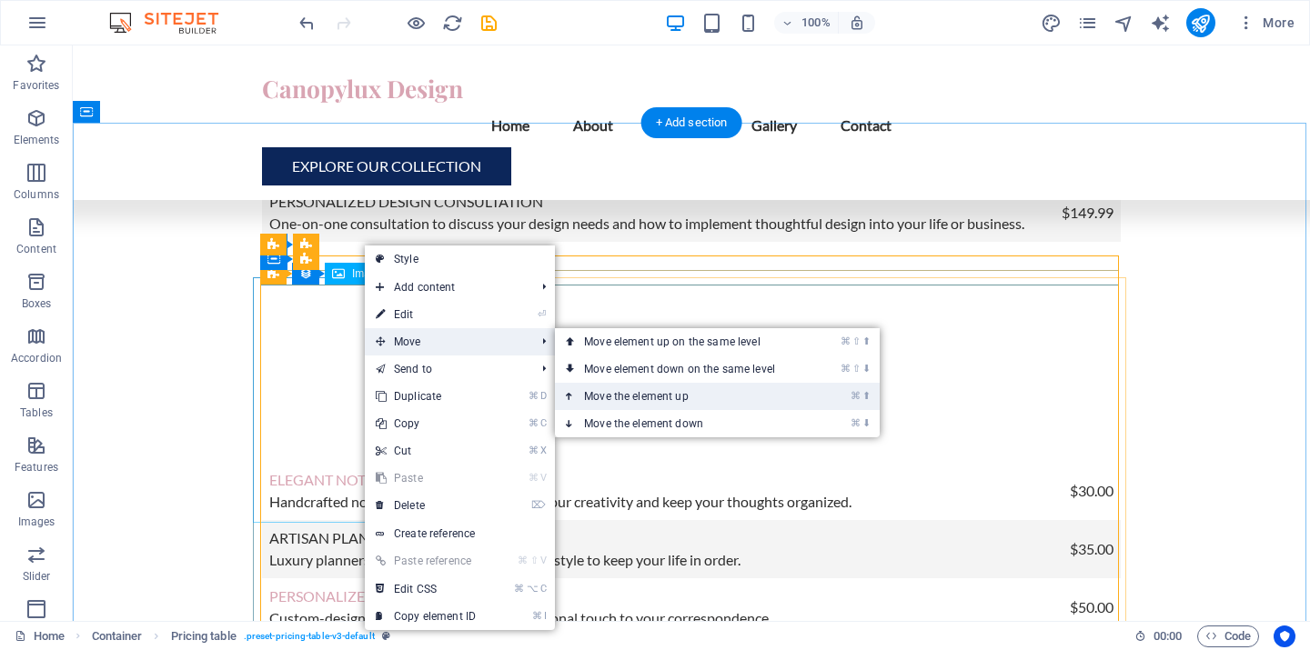
click at [599, 392] on link "⌘ ⬆ Move the element up" at bounding box center [683, 396] width 257 height 27
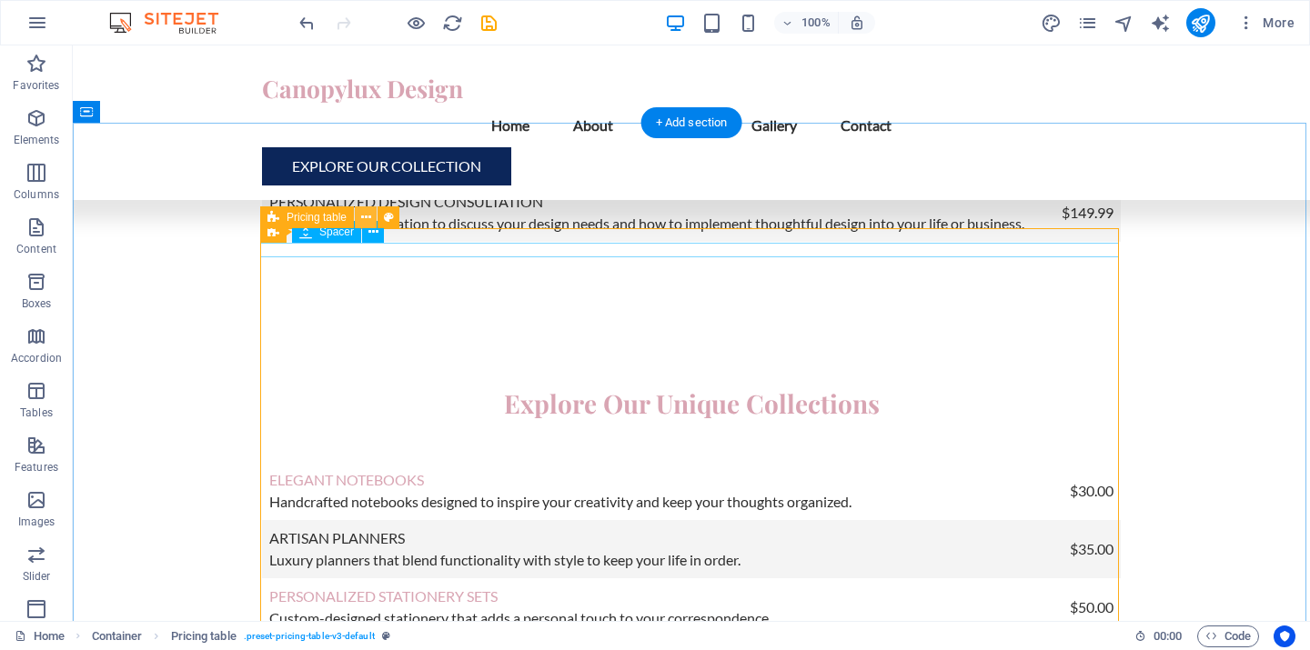
click at [363, 218] on icon at bounding box center [366, 217] width 10 height 19
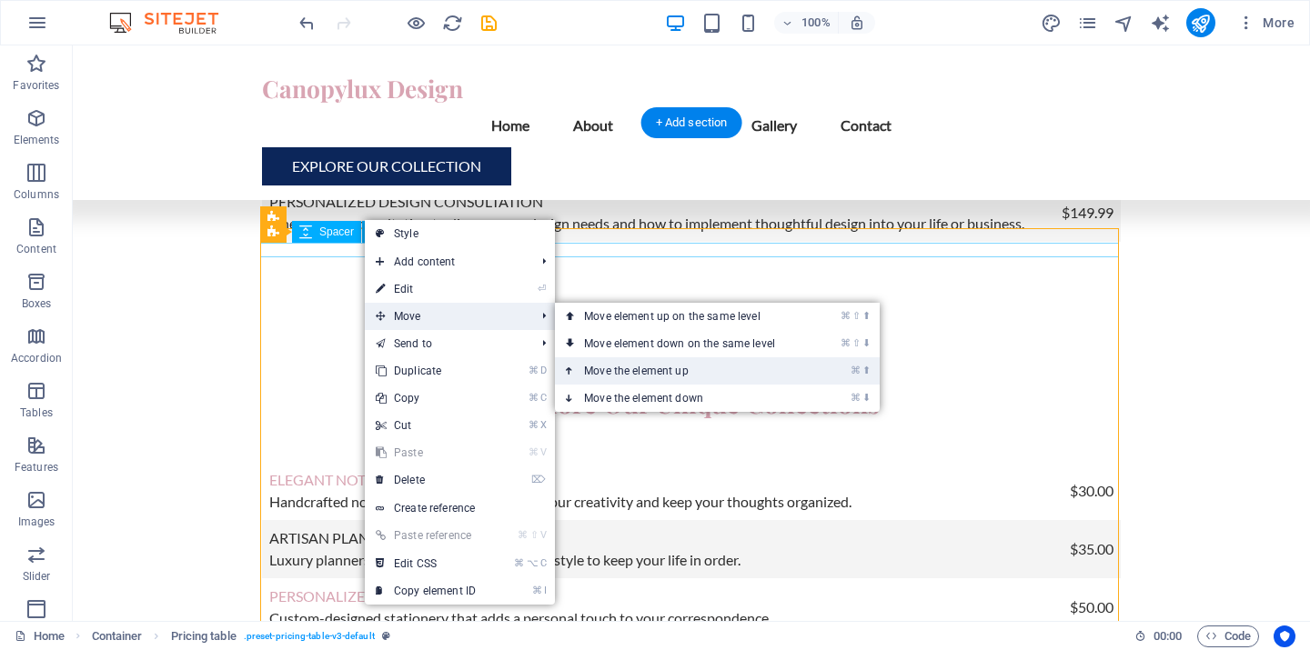
click at [623, 368] on link "⌘ ⬆ Move the element up" at bounding box center [683, 370] width 257 height 27
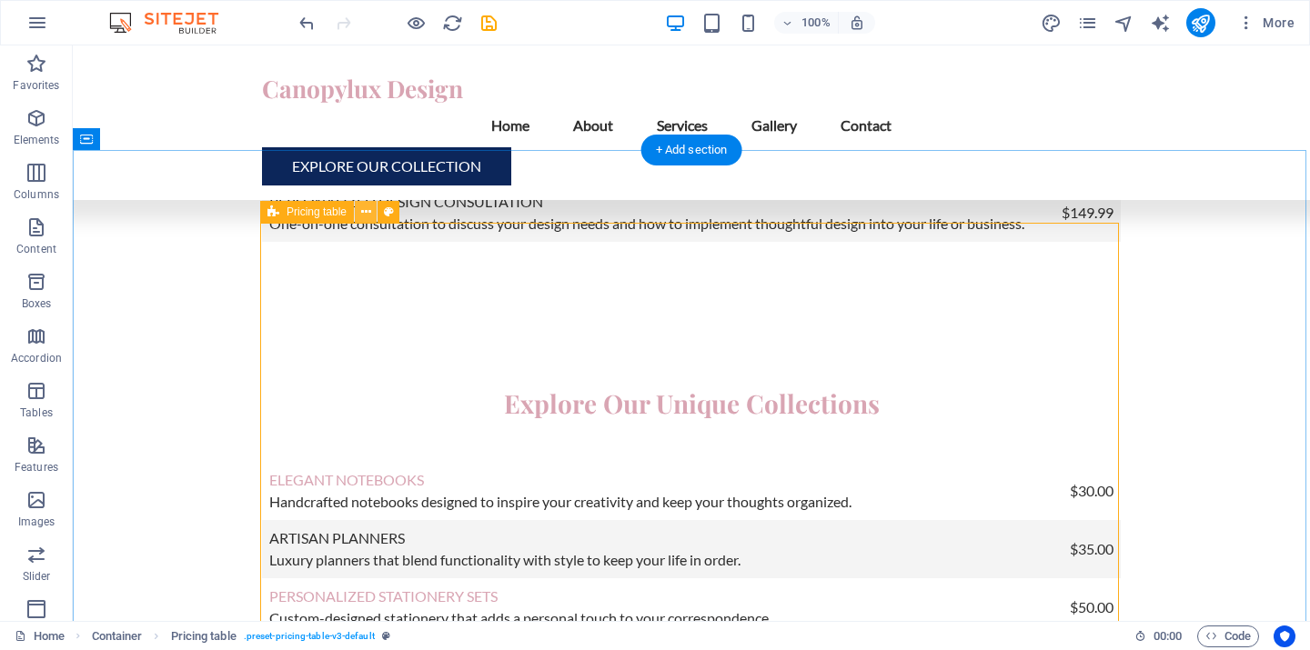
click at [365, 212] on icon at bounding box center [366, 212] width 10 height 19
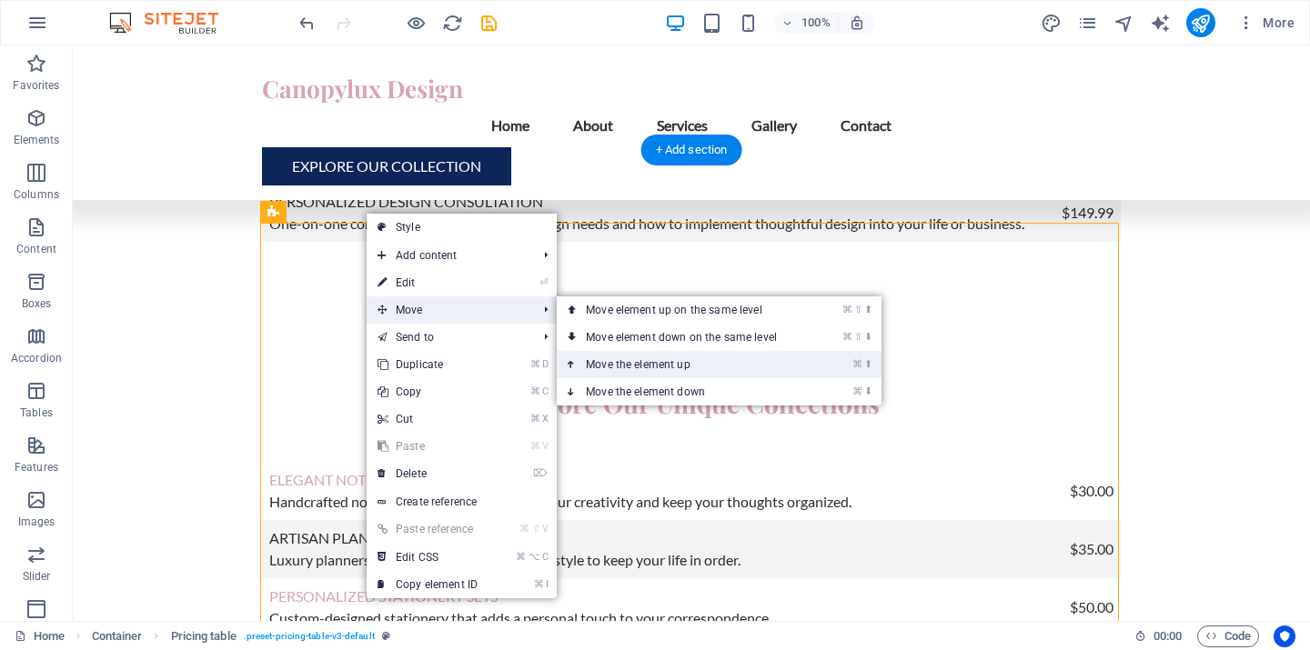
click at [599, 362] on link "⌘ ⬆ Move the element up" at bounding box center [685, 364] width 257 height 27
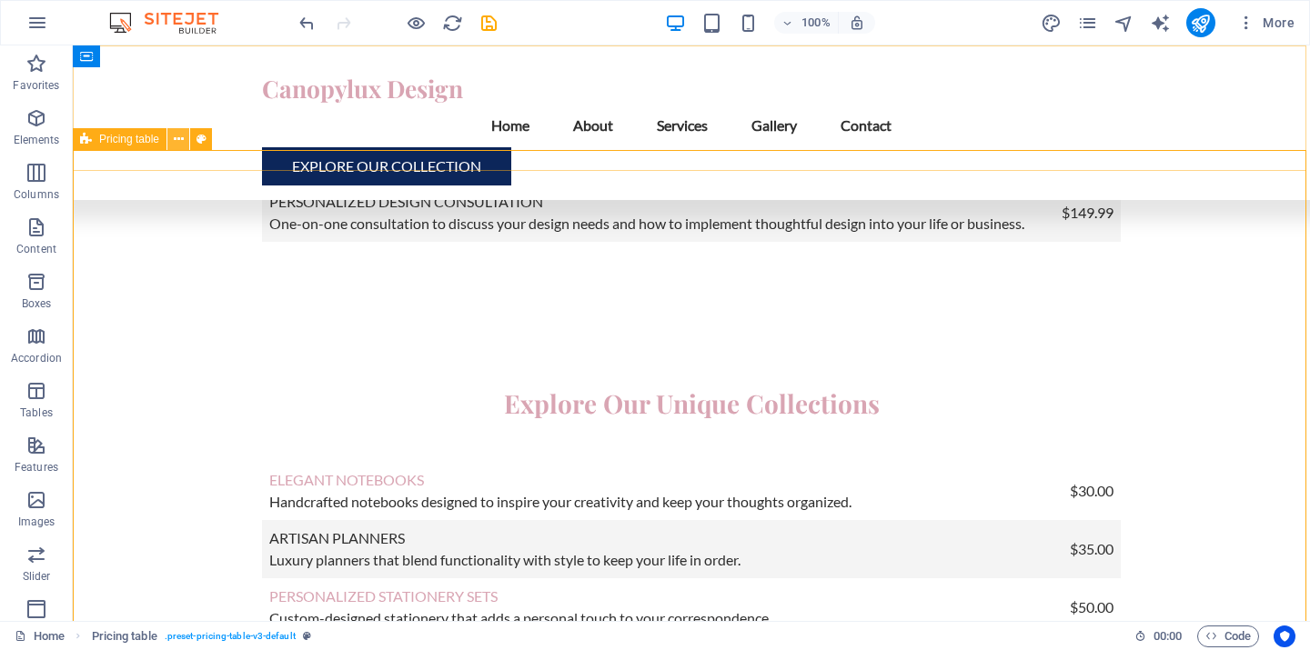
click at [177, 138] on icon at bounding box center [179, 139] width 10 height 19
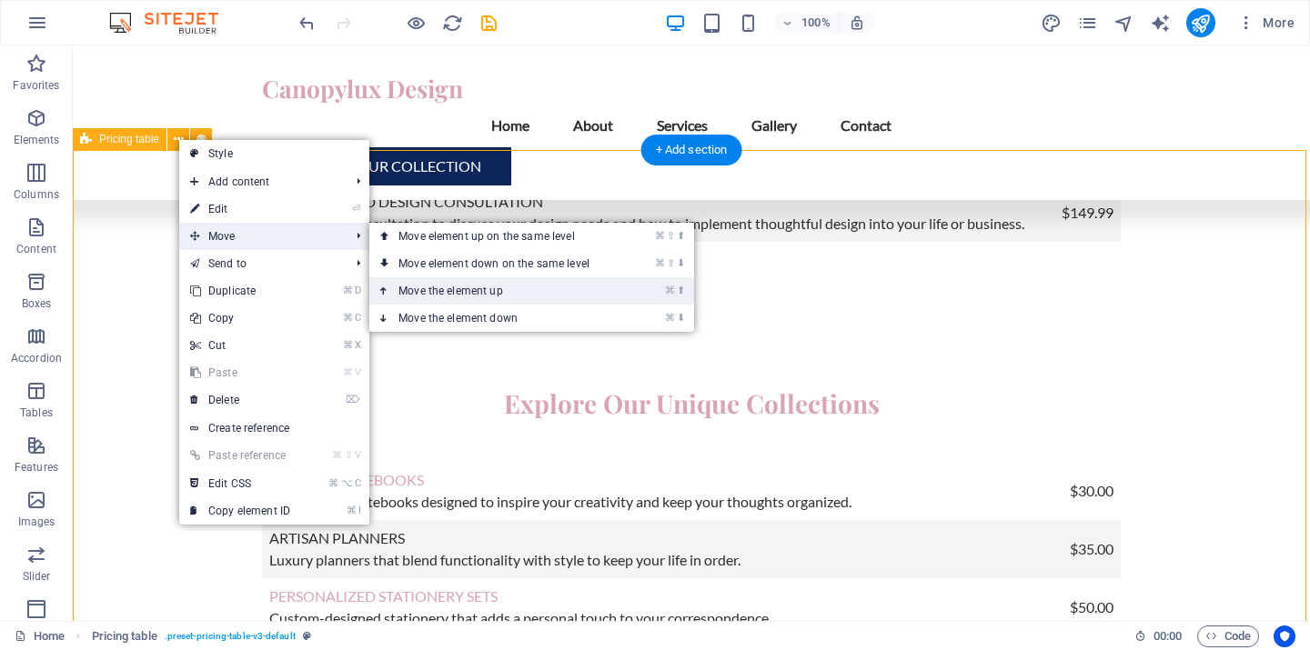
click at [458, 290] on link "⌘ ⬆ Move the element up" at bounding box center [497, 290] width 257 height 27
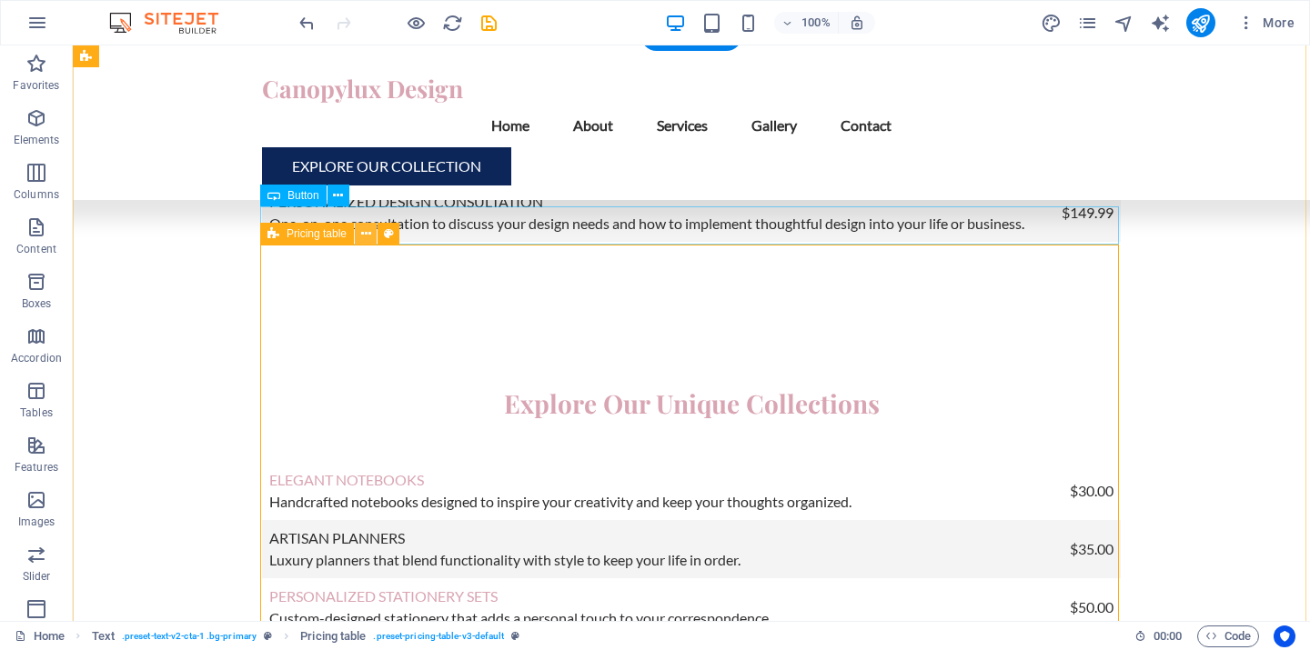
click at [367, 235] on icon at bounding box center [366, 234] width 10 height 19
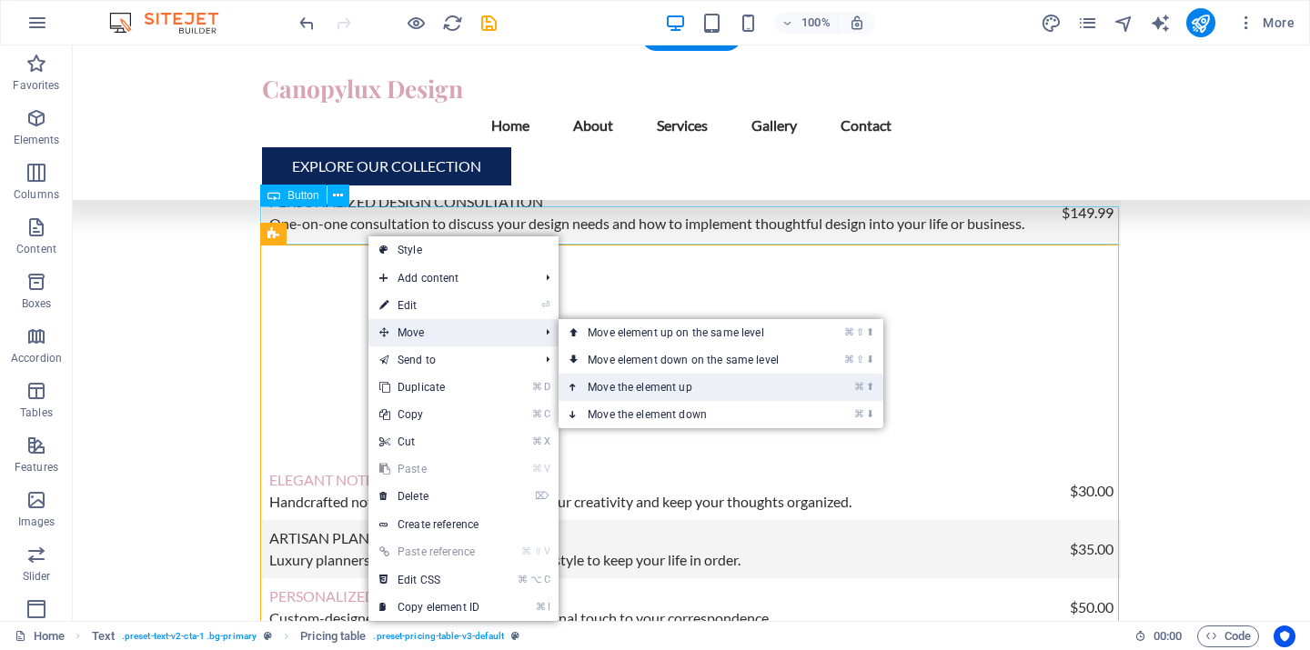
click at [631, 382] on link "⌘ ⬆ Move the element up" at bounding box center [687, 387] width 257 height 27
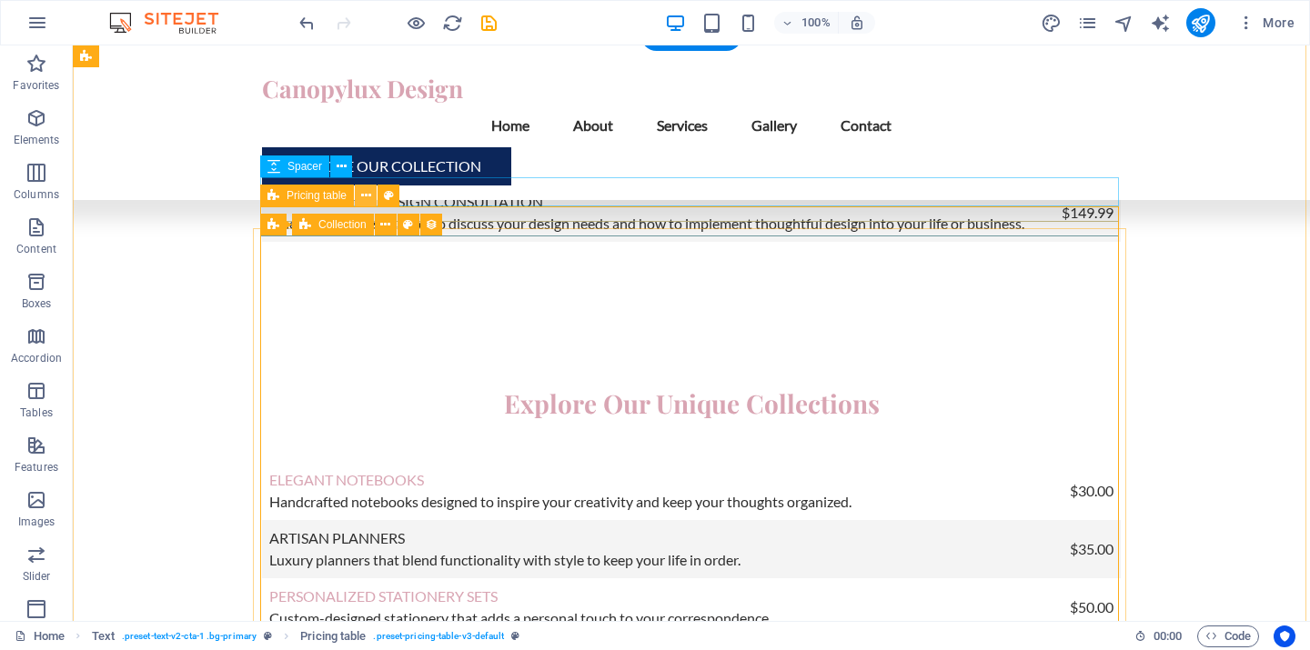
click at [362, 197] on icon at bounding box center [366, 195] width 10 height 19
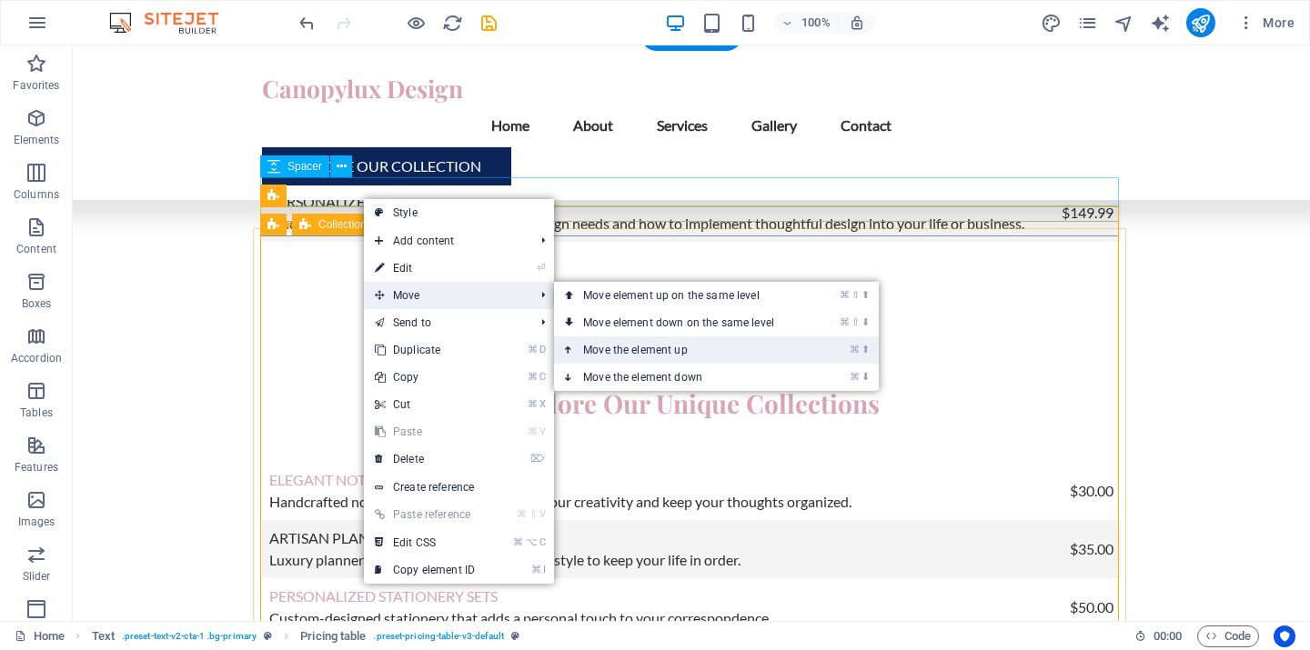
click at [646, 346] on link "⌘ ⬆ Move the element up" at bounding box center [682, 350] width 257 height 27
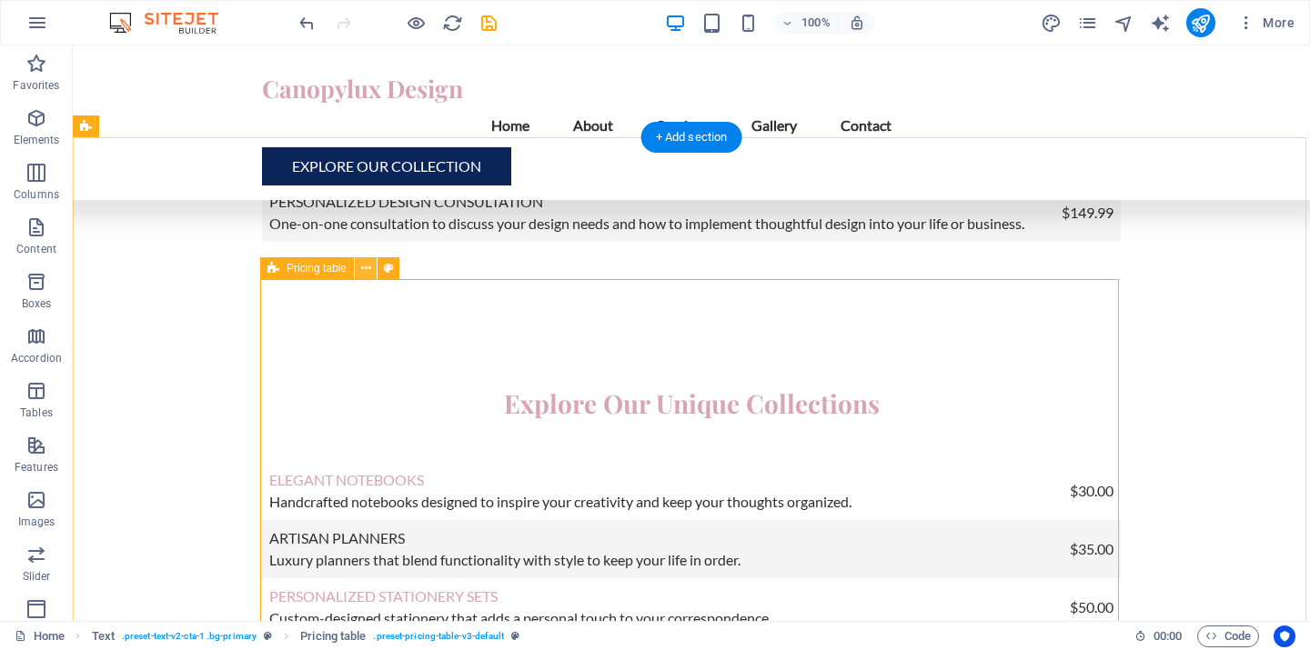
click at [365, 271] on icon at bounding box center [366, 268] width 10 height 19
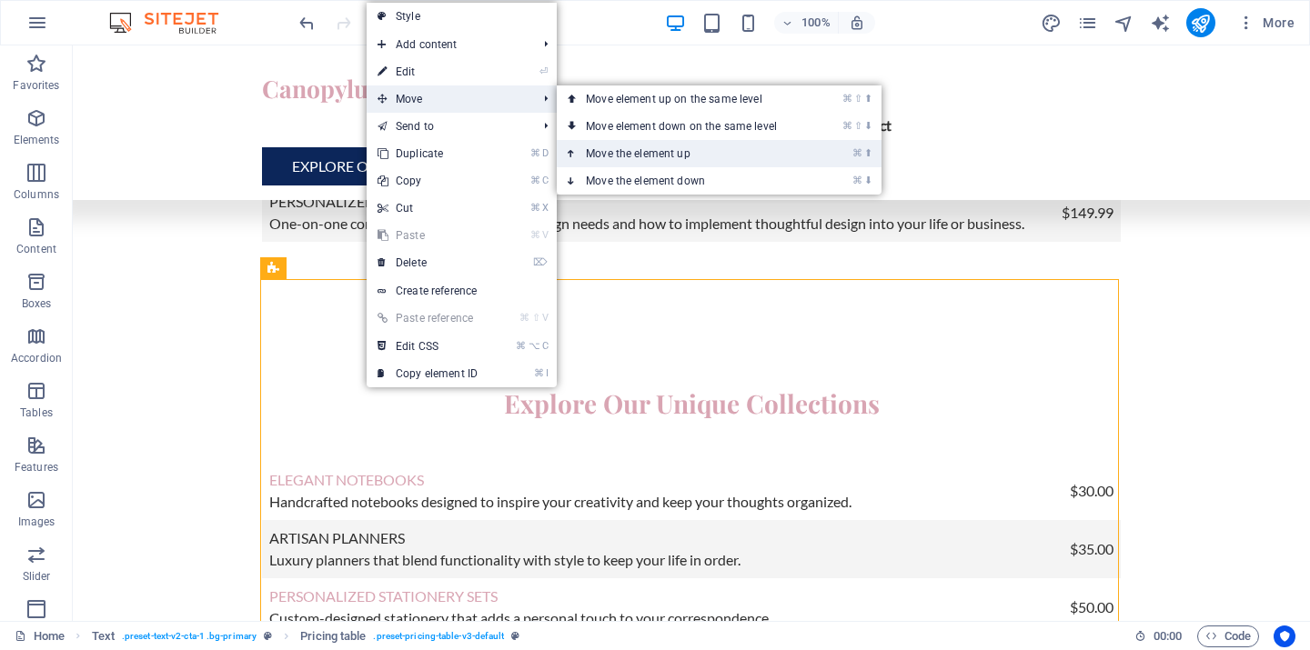
click at [660, 150] on link "⌘ ⬆ Move the element up" at bounding box center [685, 153] width 257 height 27
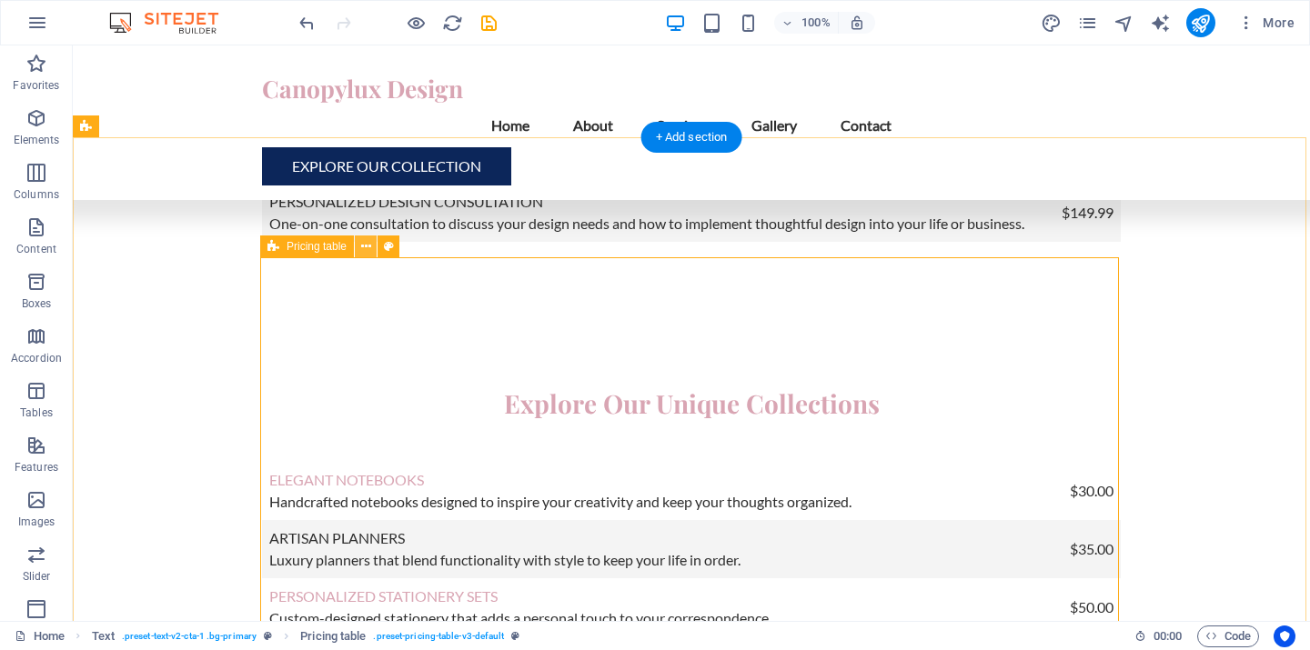
click at [363, 247] on icon at bounding box center [366, 246] width 10 height 19
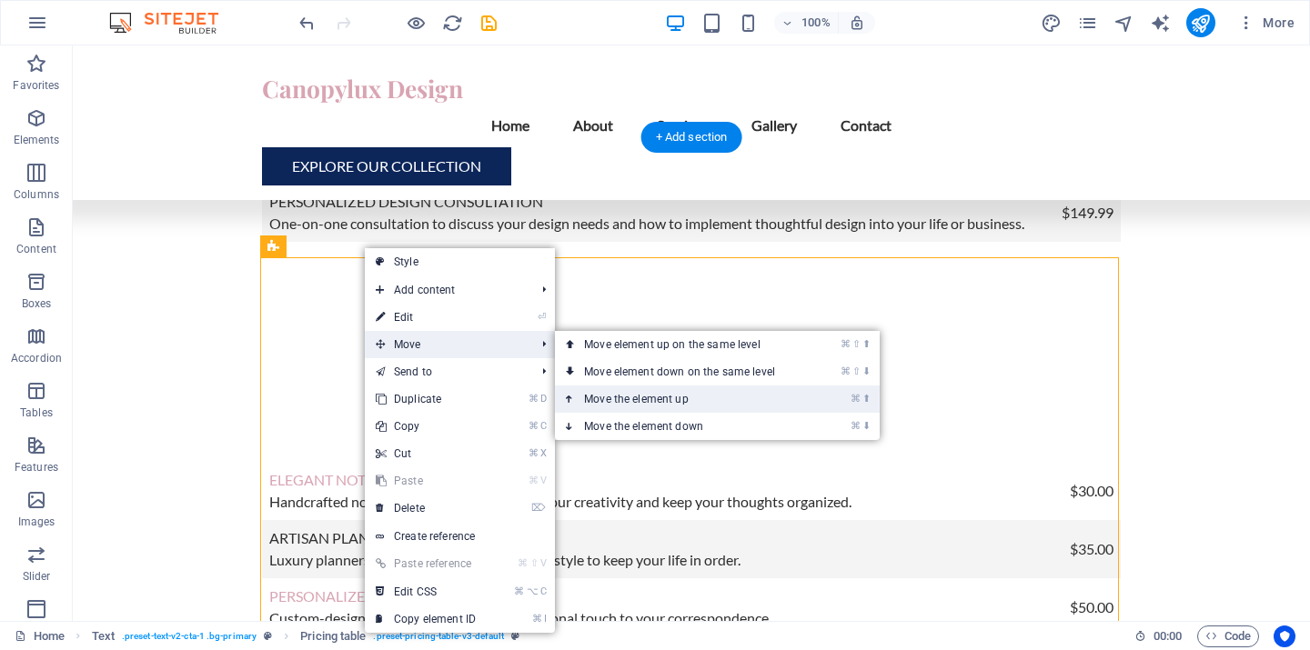
click at [626, 397] on link "⌘ ⬆ Move the element up" at bounding box center [683, 399] width 257 height 27
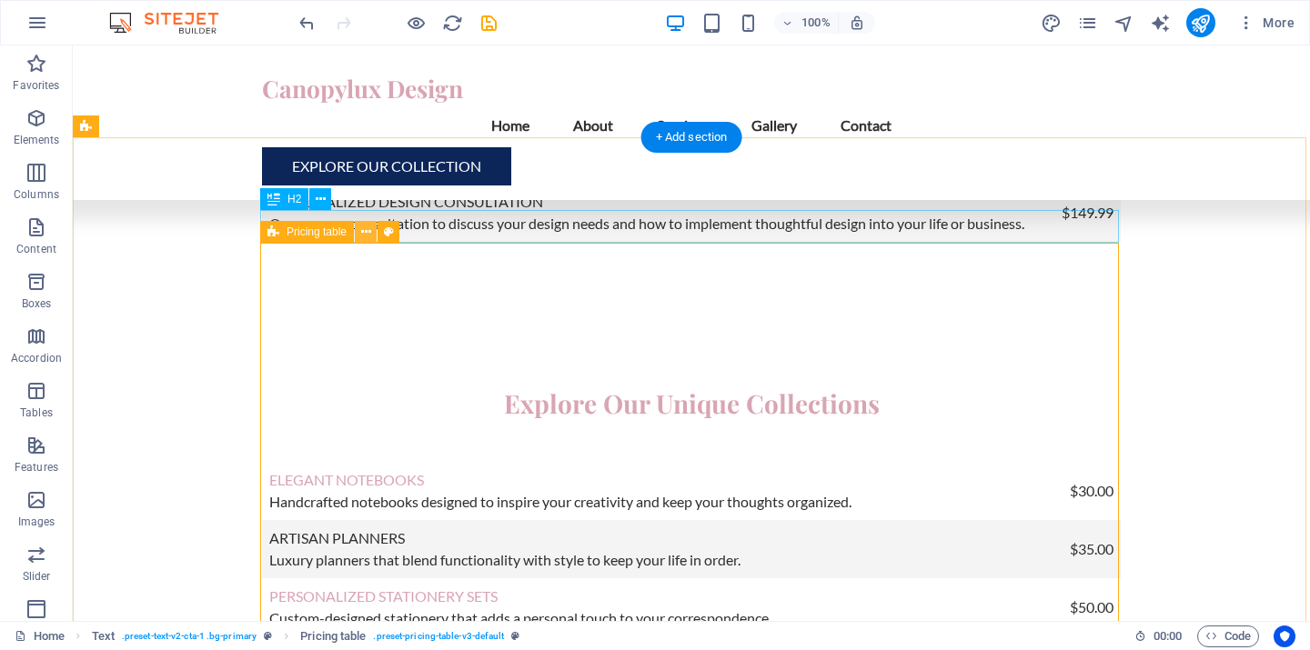
click at [363, 235] on icon at bounding box center [366, 232] width 10 height 19
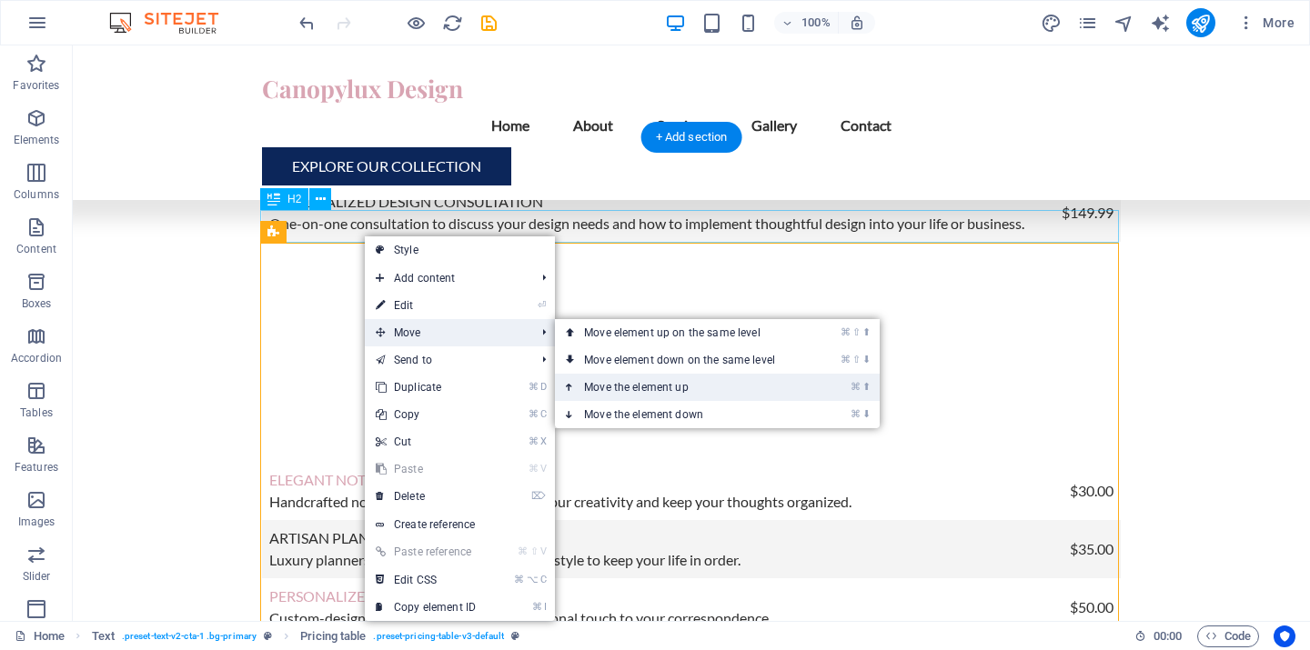
click at [636, 383] on link "⌘ ⬆ Move the element up" at bounding box center [683, 387] width 257 height 27
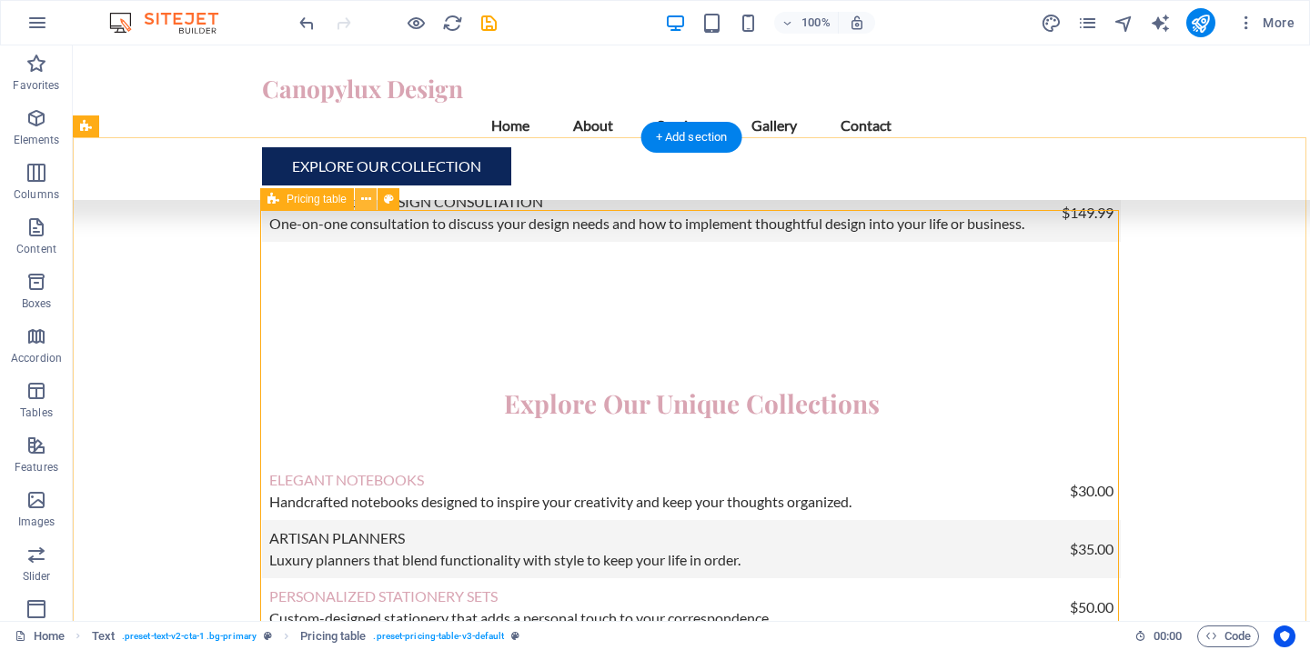
click at [362, 201] on icon at bounding box center [366, 199] width 10 height 19
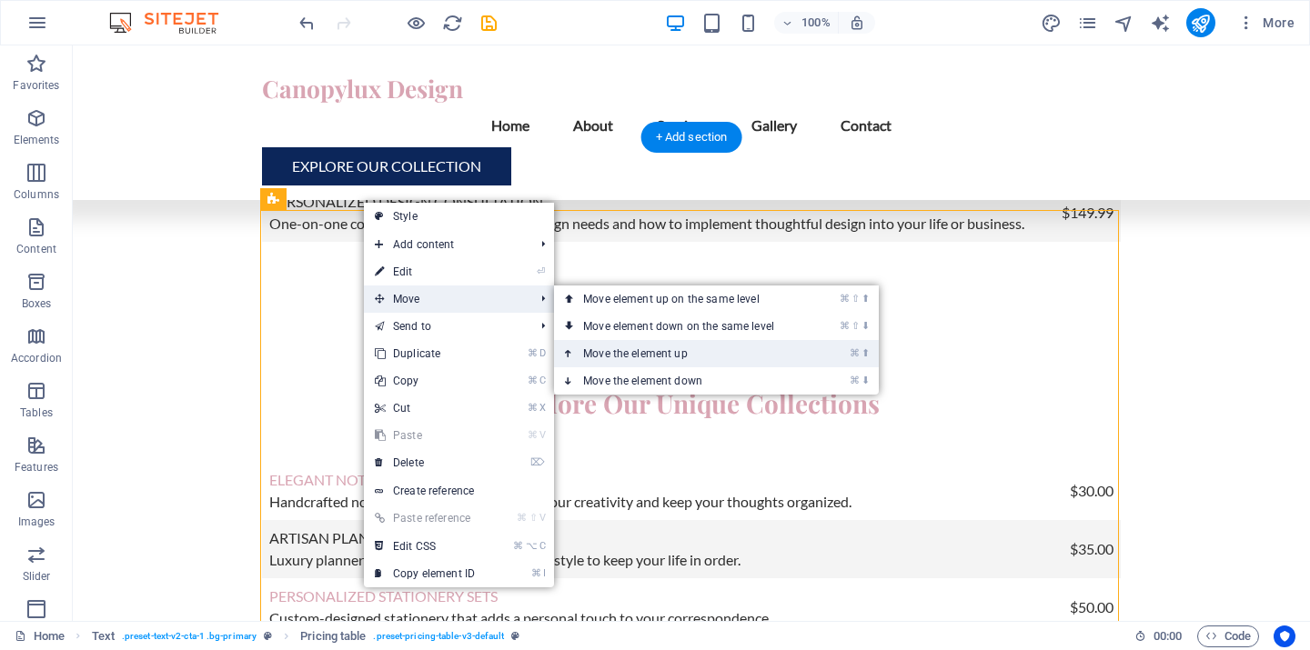
click at [639, 350] on link "⌘ ⬆ Move the element up" at bounding box center [682, 353] width 257 height 27
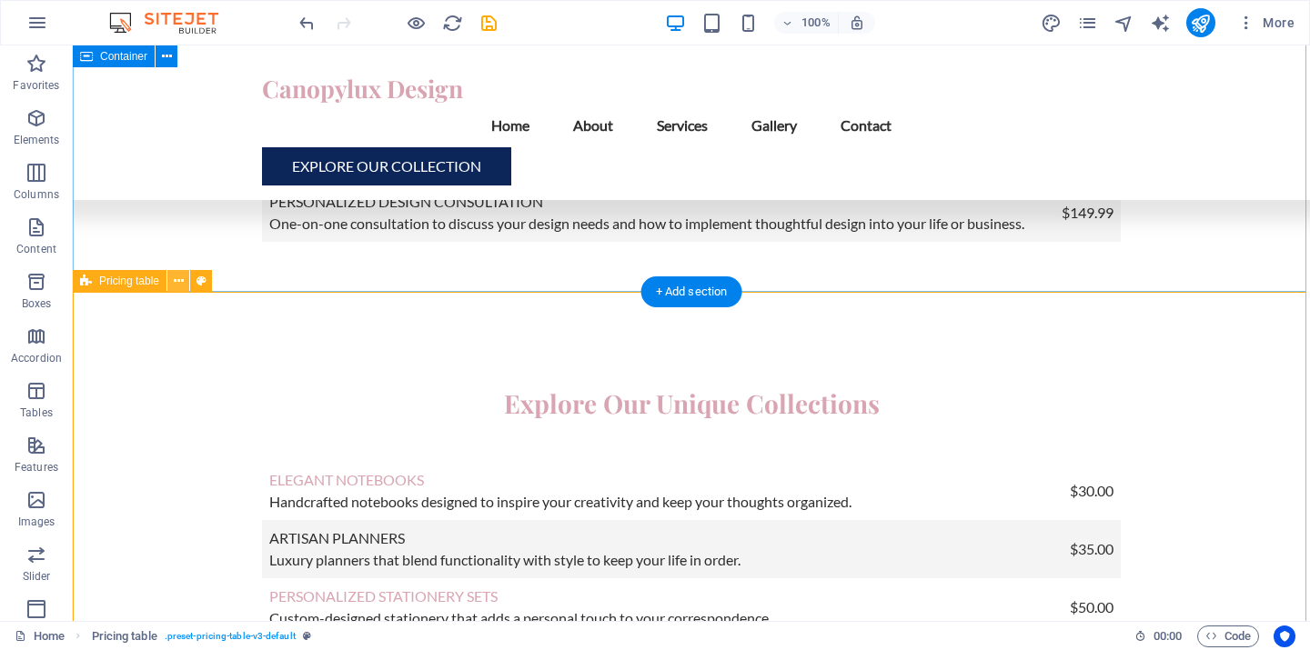
click at [180, 281] on icon at bounding box center [179, 281] width 10 height 19
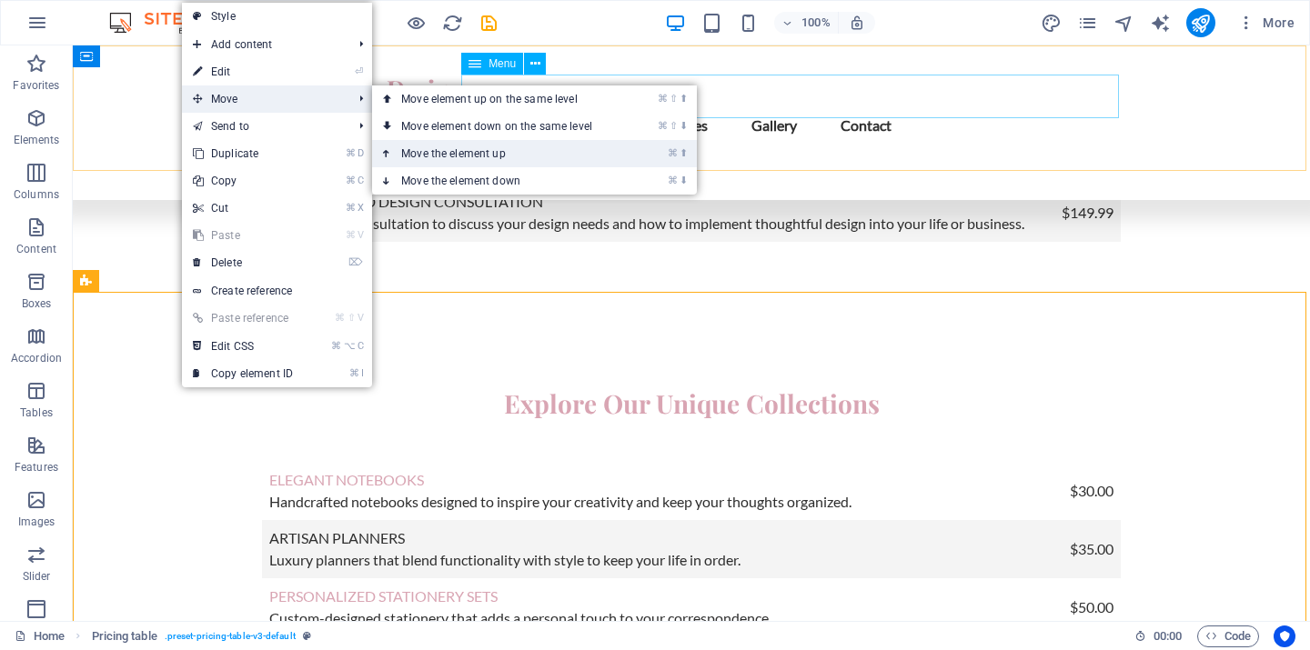
click at [436, 156] on link "⌘ ⬆ Move the element up" at bounding box center [500, 153] width 257 height 27
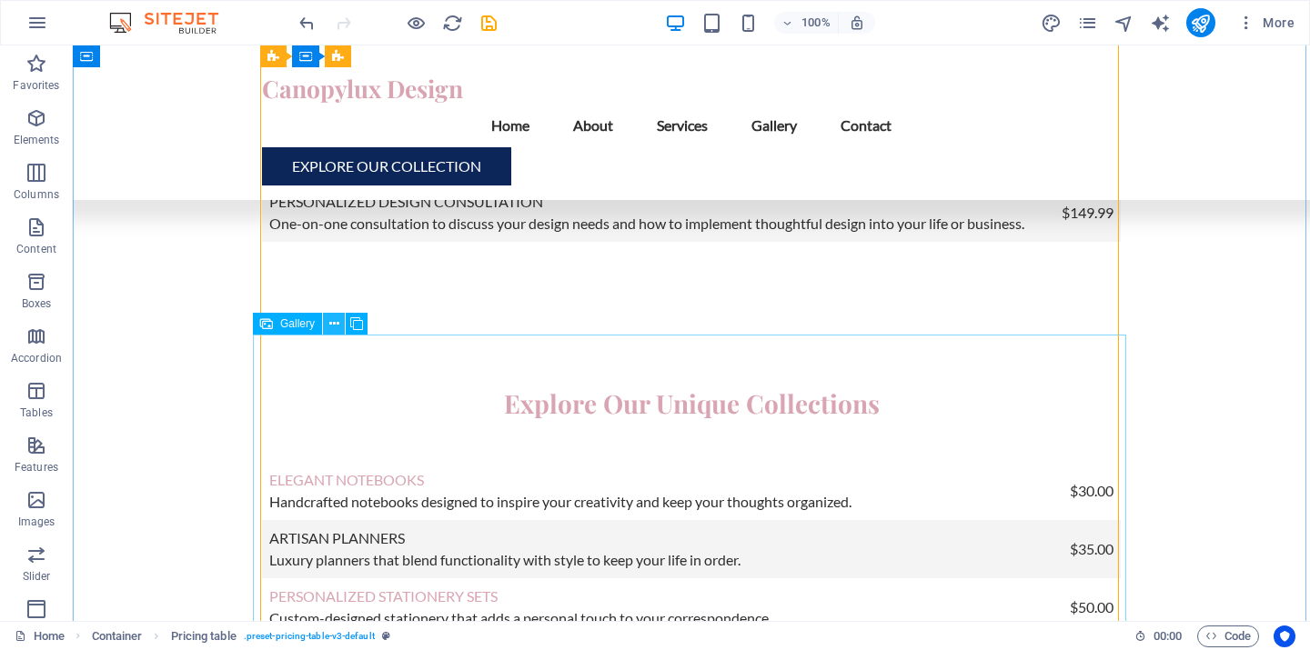
click at [335, 323] on icon at bounding box center [334, 324] width 10 height 19
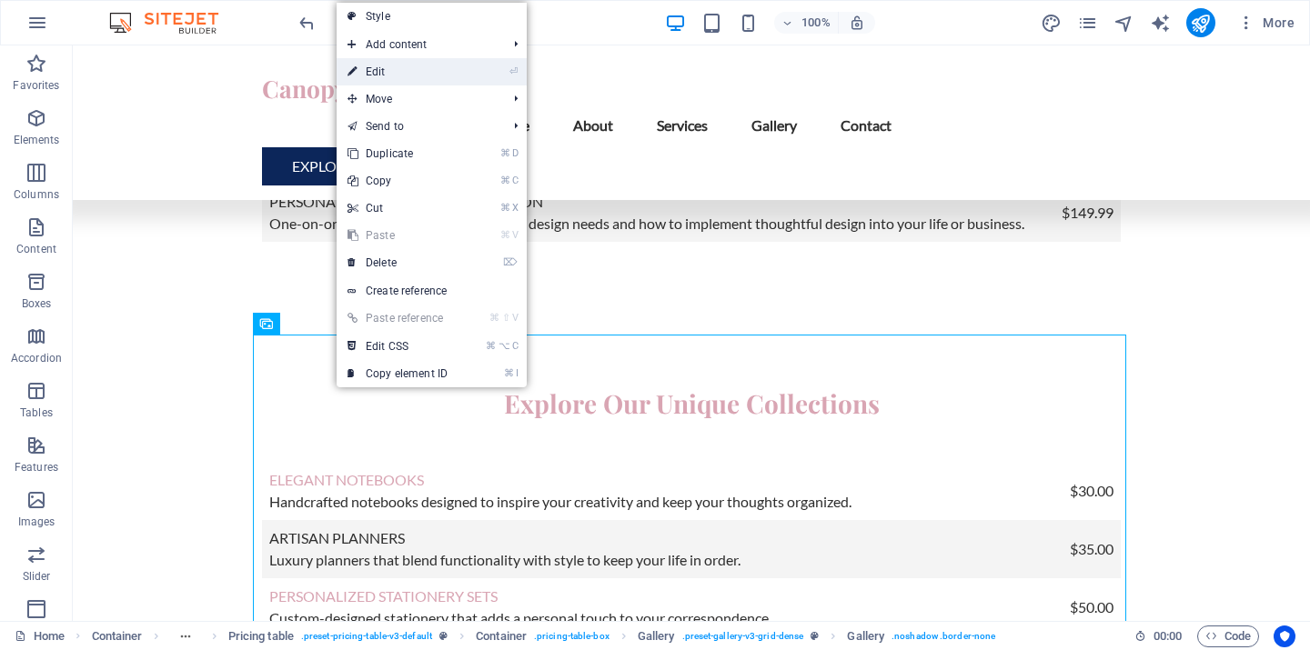
click at [387, 74] on link "⏎ Edit" at bounding box center [398, 71] width 122 height 27
select select "4"
select select "px"
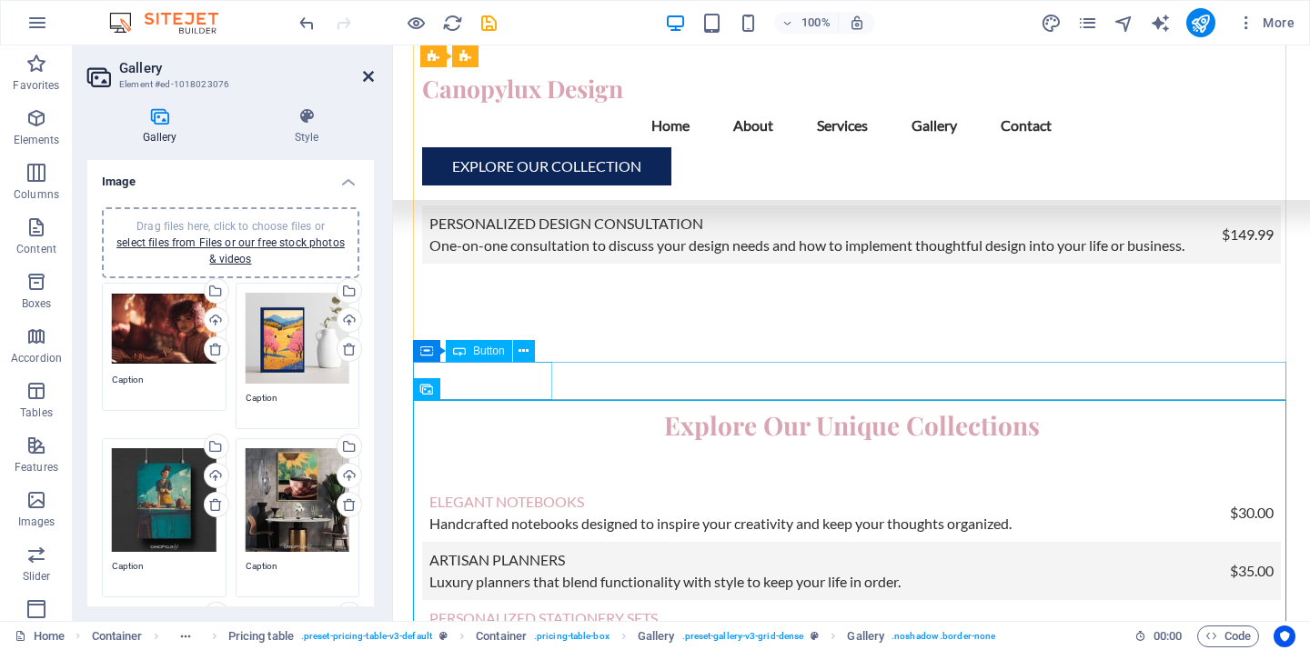
click at [367, 71] on icon at bounding box center [368, 76] width 11 height 15
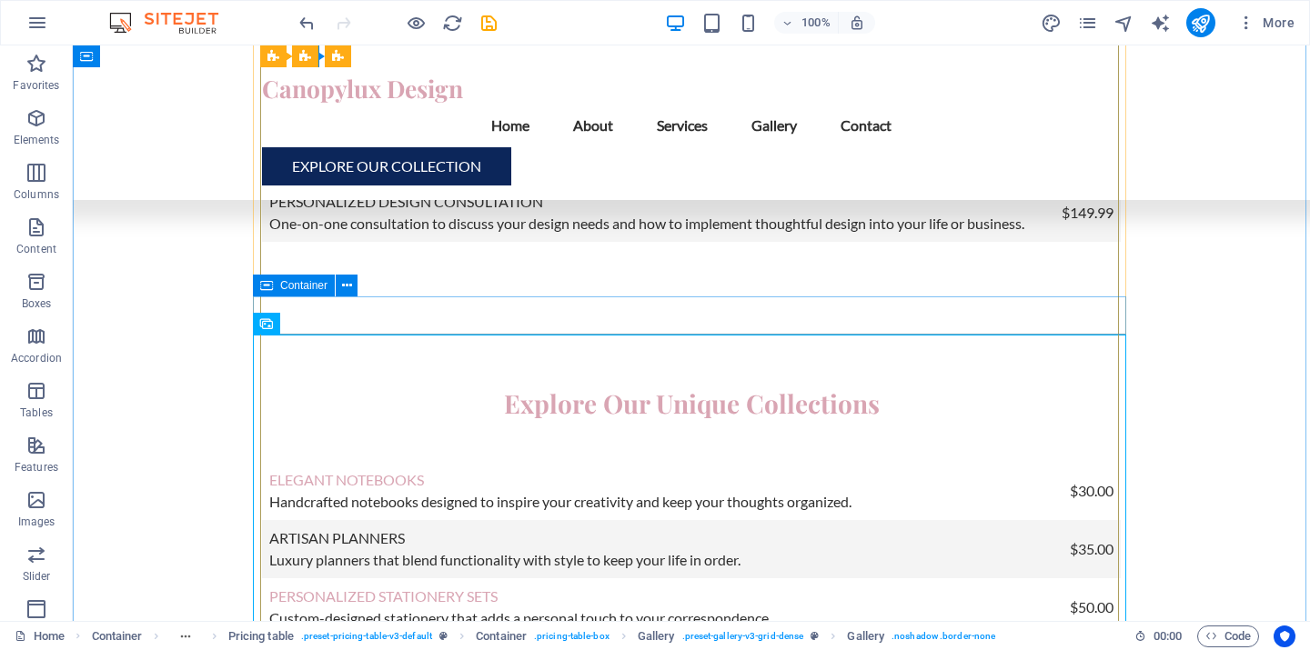
click at [280, 287] on span "Container" at bounding box center [303, 285] width 47 height 11
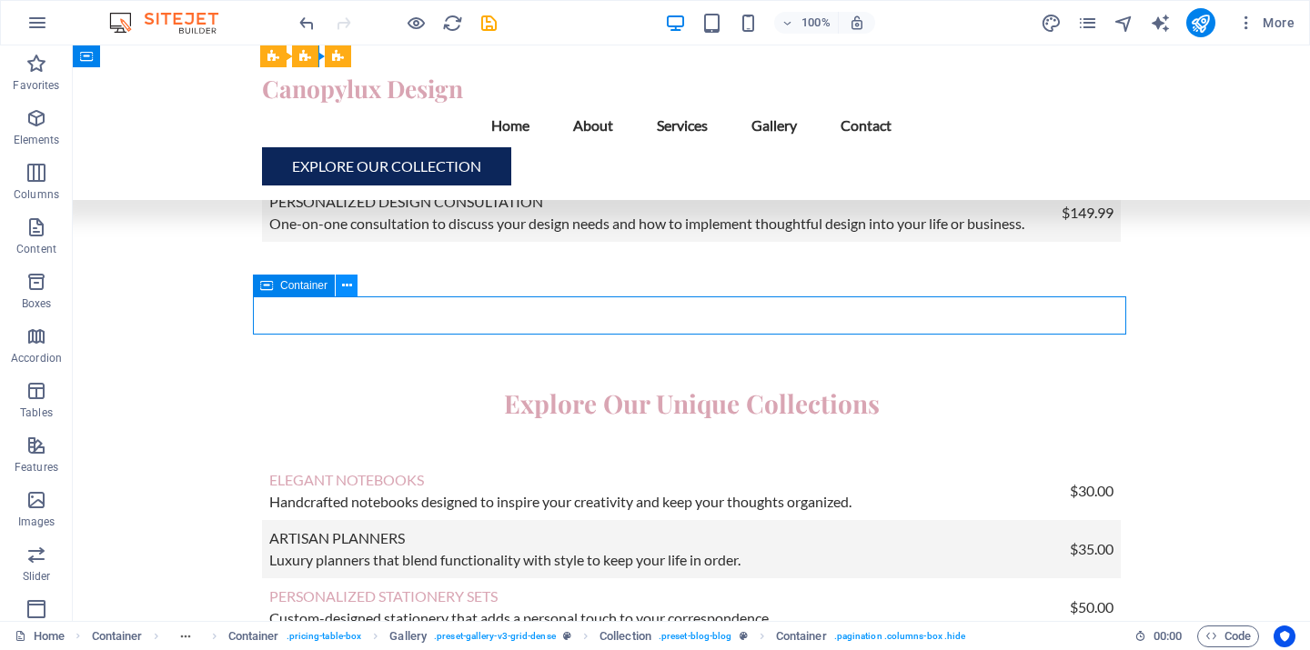
click at [347, 285] on icon at bounding box center [347, 286] width 10 height 19
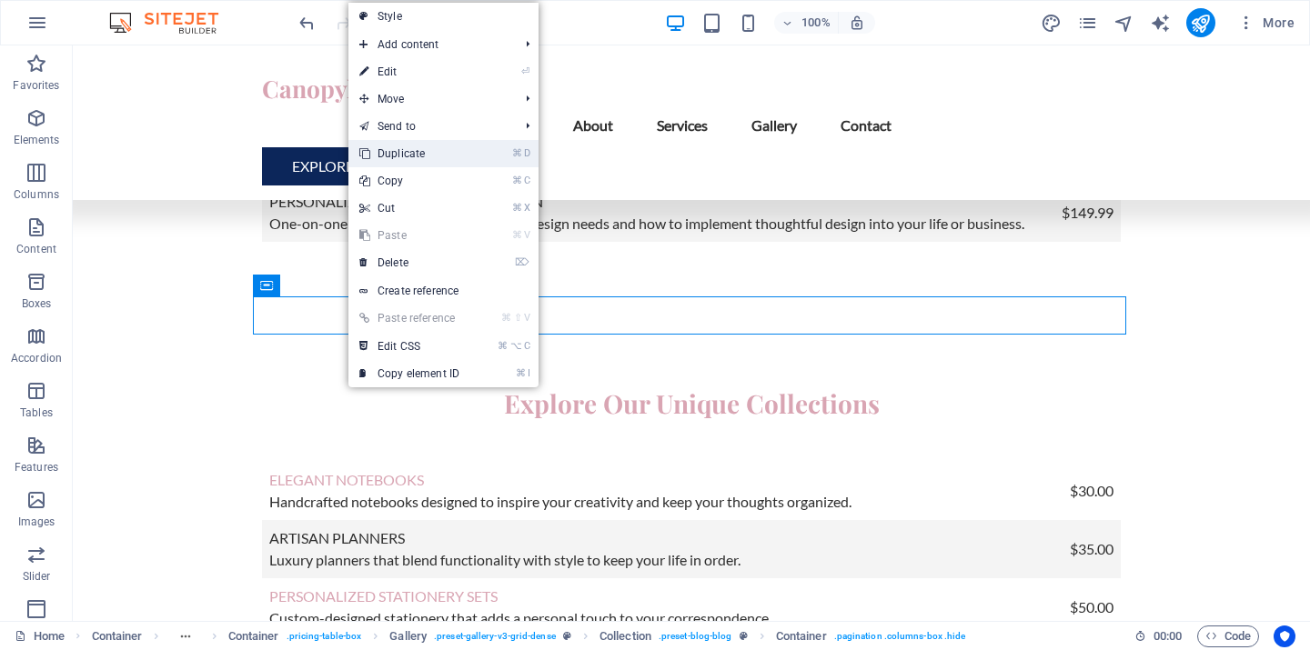
click at [400, 154] on link "⌘ D Duplicate" at bounding box center [409, 153] width 122 height 27
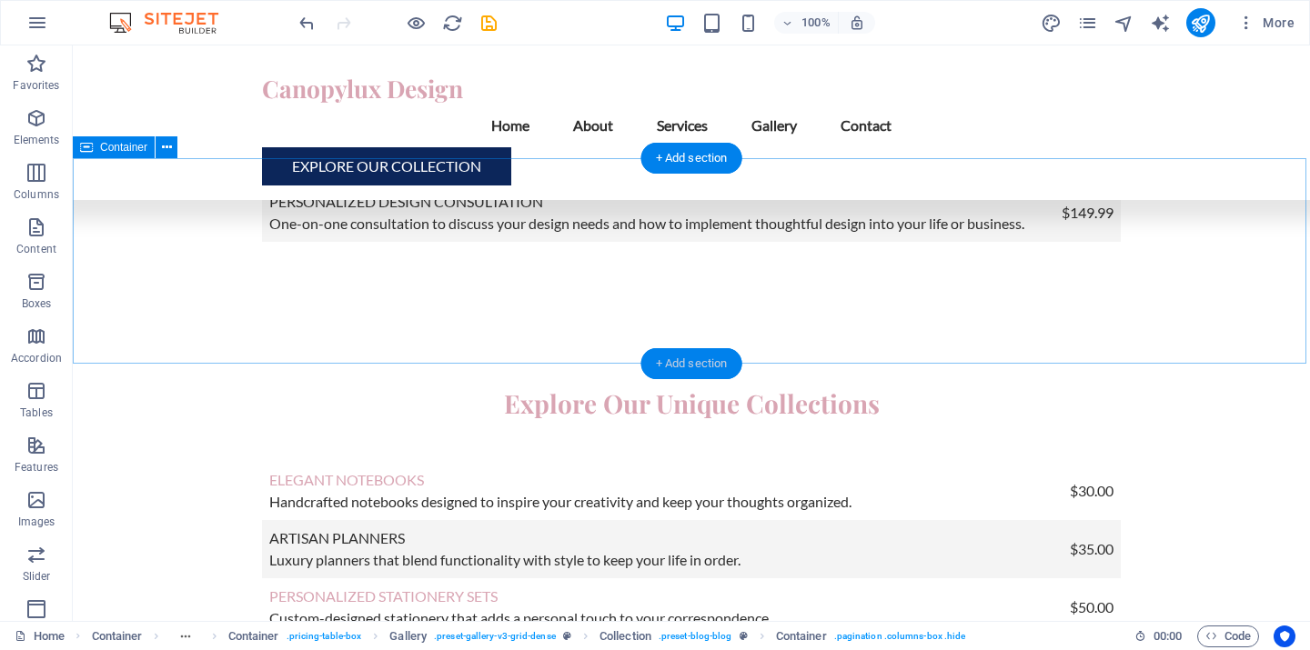
click at [691, 363] on div "+ Add section" at bounding box center [691, 363] width 101 height 31
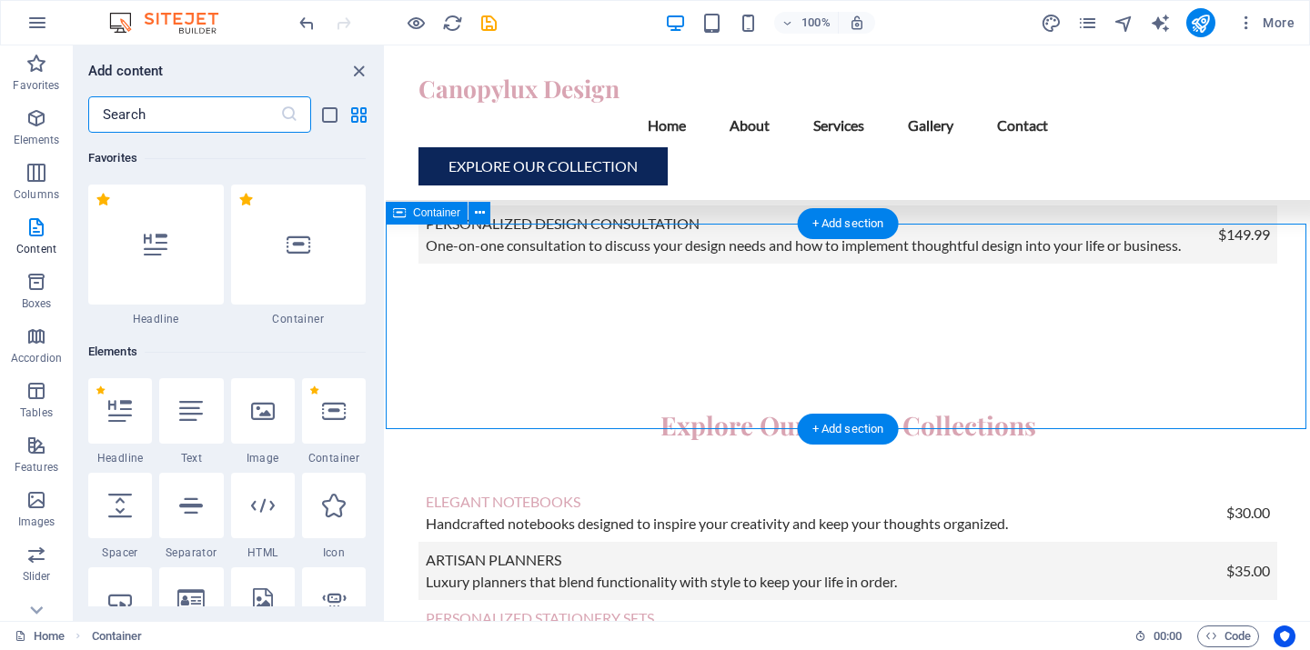
scroll to position [3243, 0]
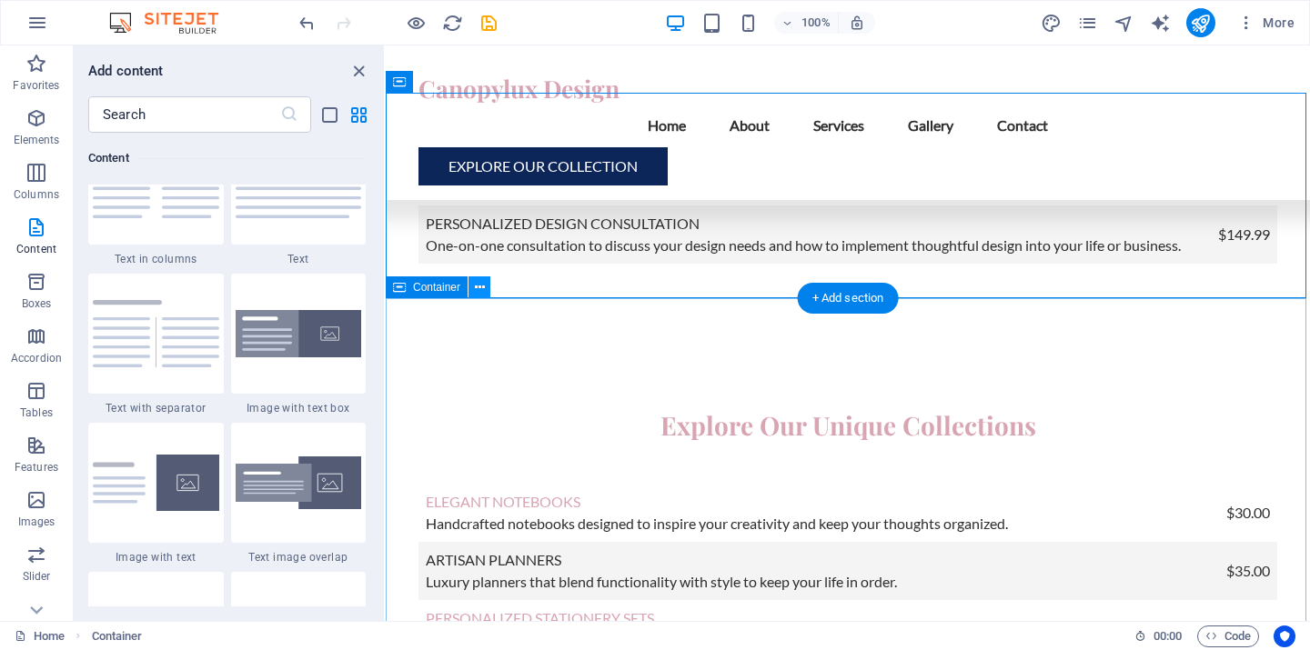
click at [478, 287] on icon at bounding box center [480, 287] width 10 height 19
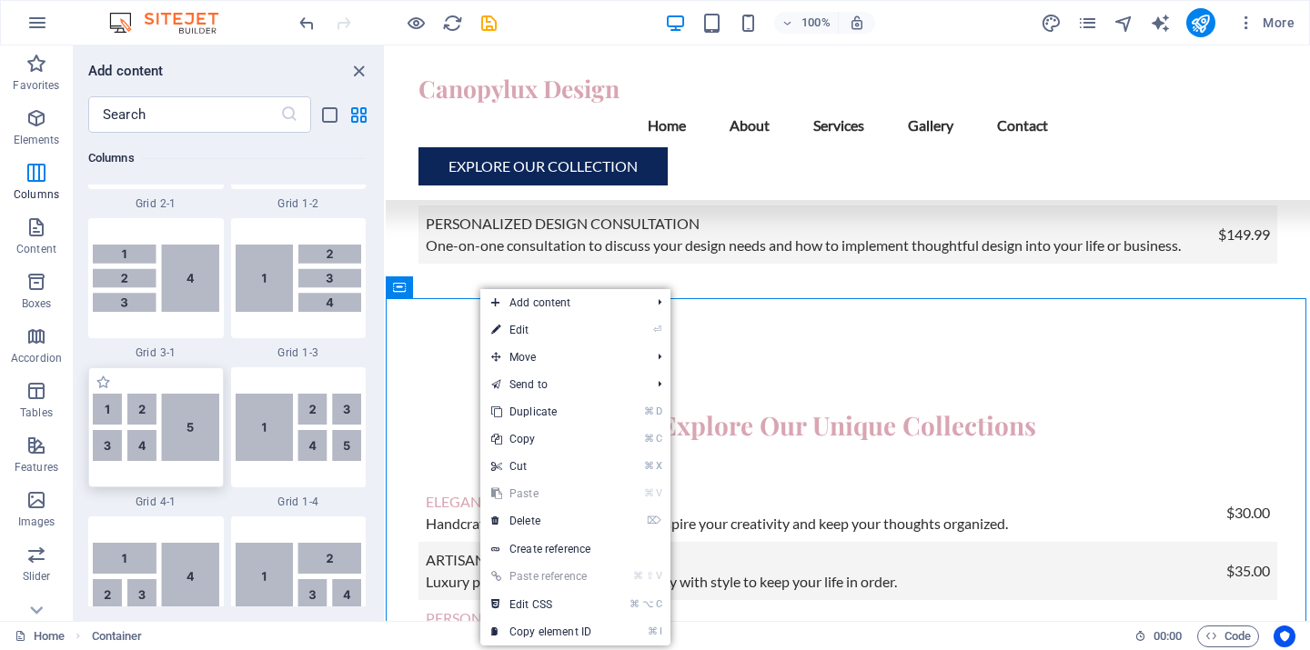
scroll to position [2355, 0]
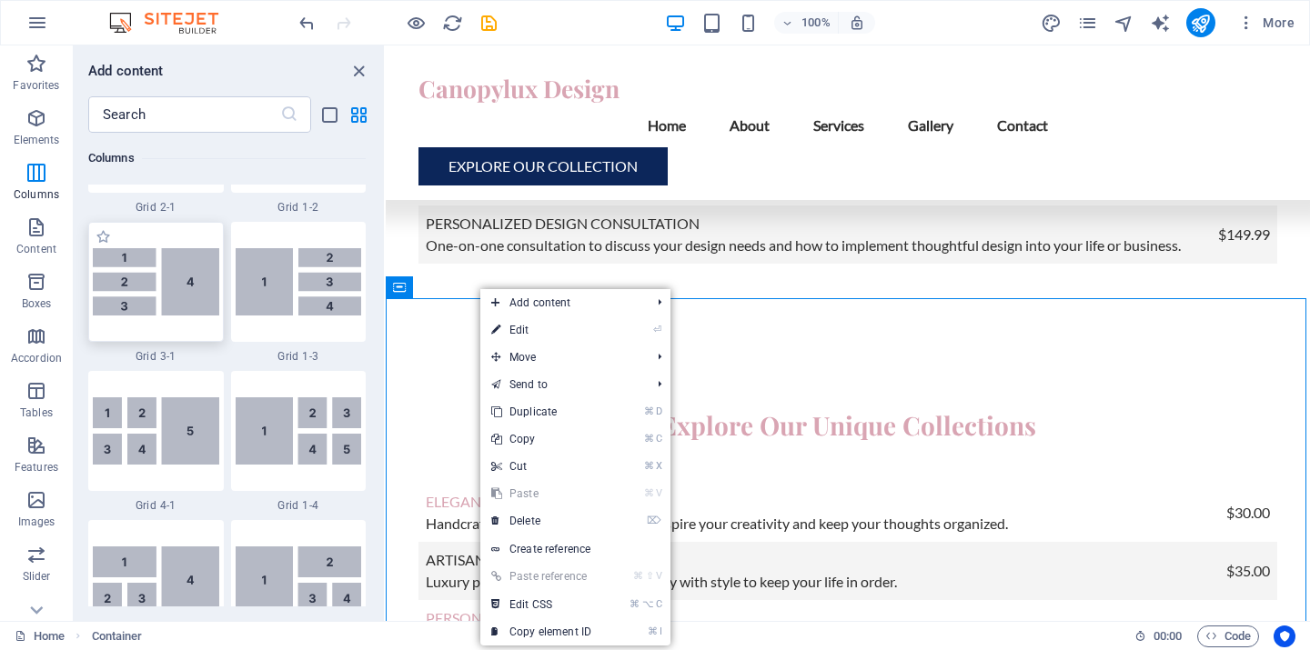
click at [157, 316] on img at bounding box center [156, 281] width 126 height 67
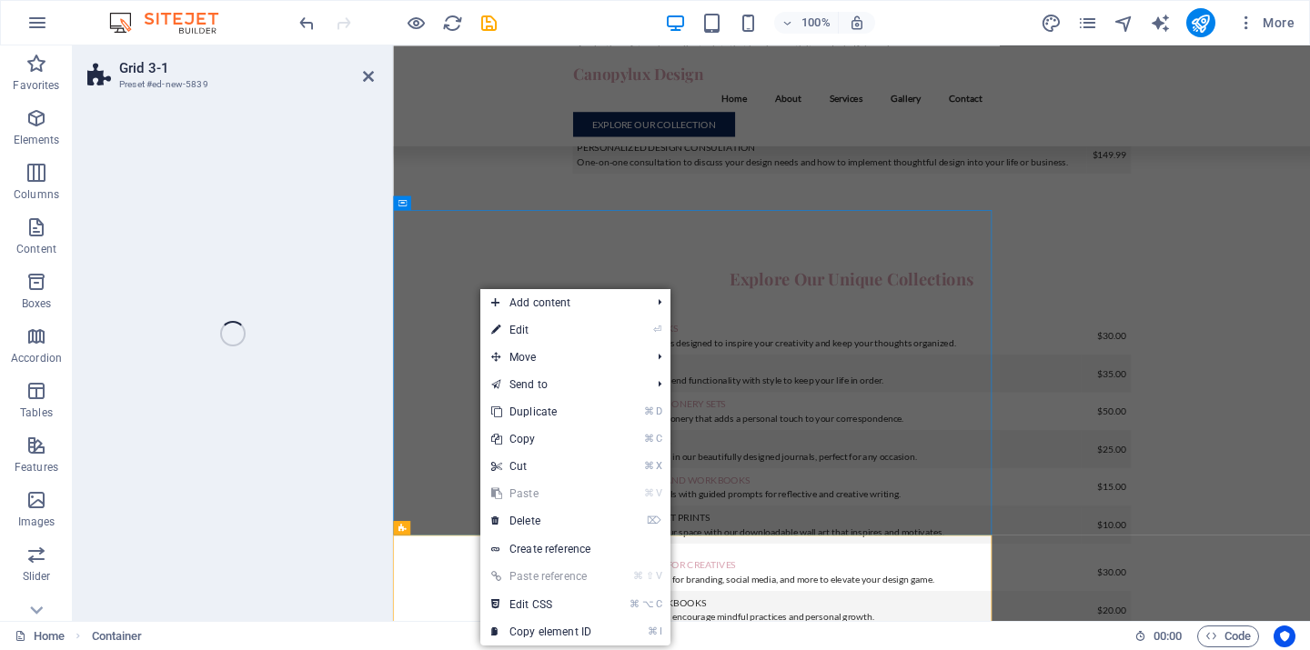
select select "rem"
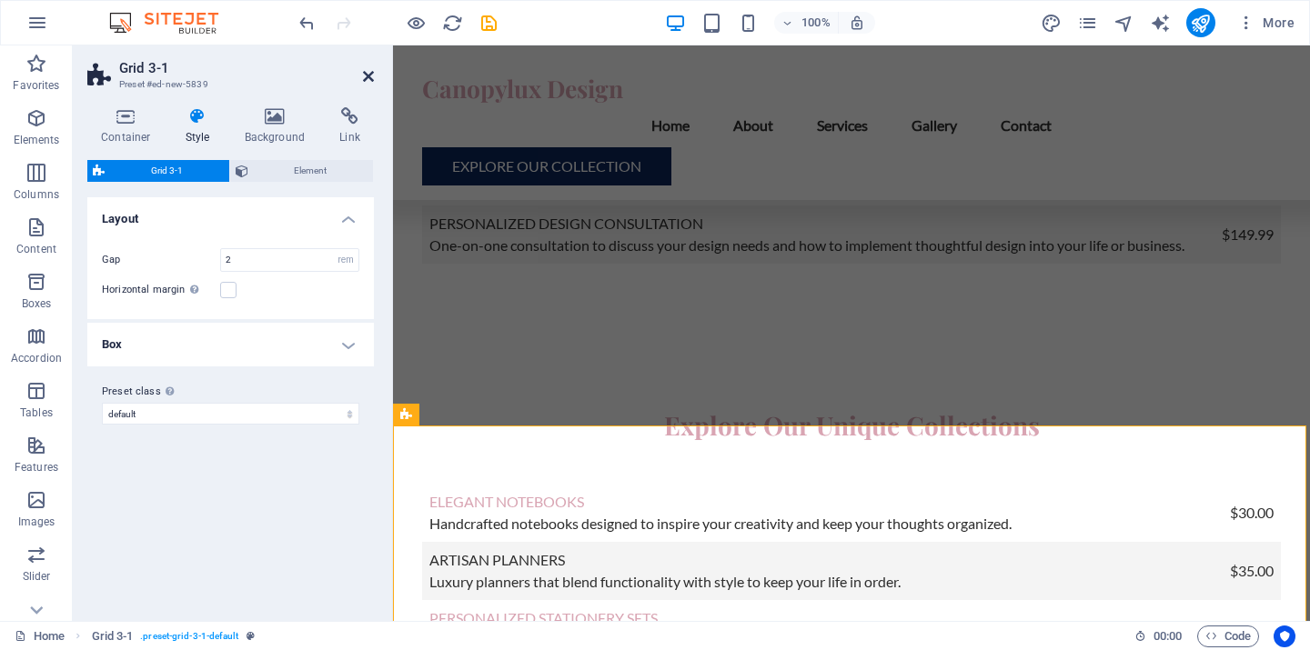
click at [367, 71] on icon at bounding box center [368, 76] width 11 height 15
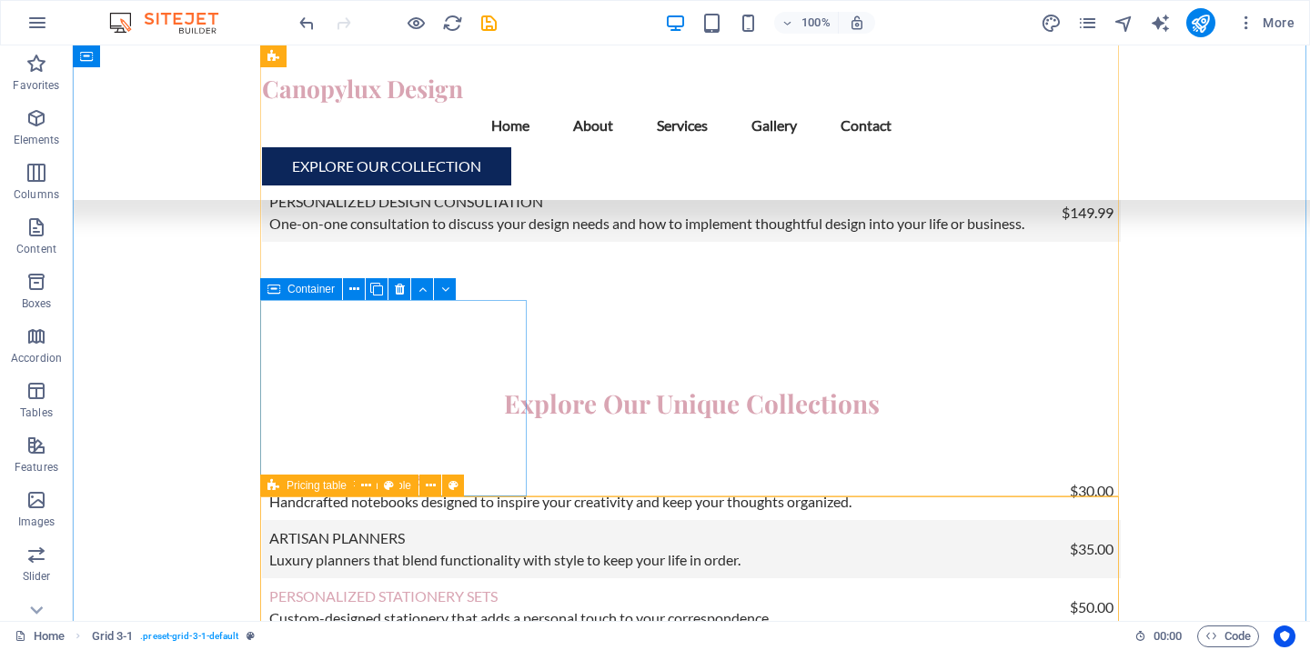
click at [272, 488] on icon at bounding box center [273, 486] width 12 height 22
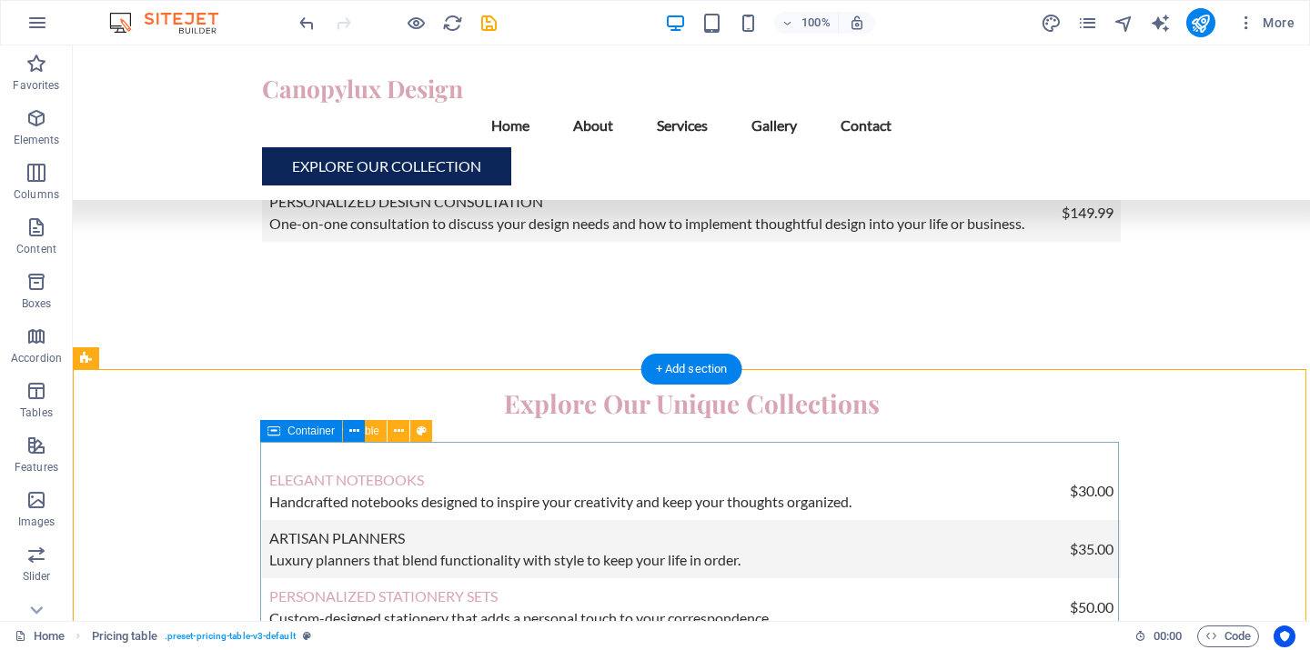
click at [270, 436] on icon at bounding box center [273, 431] width 13 height 22
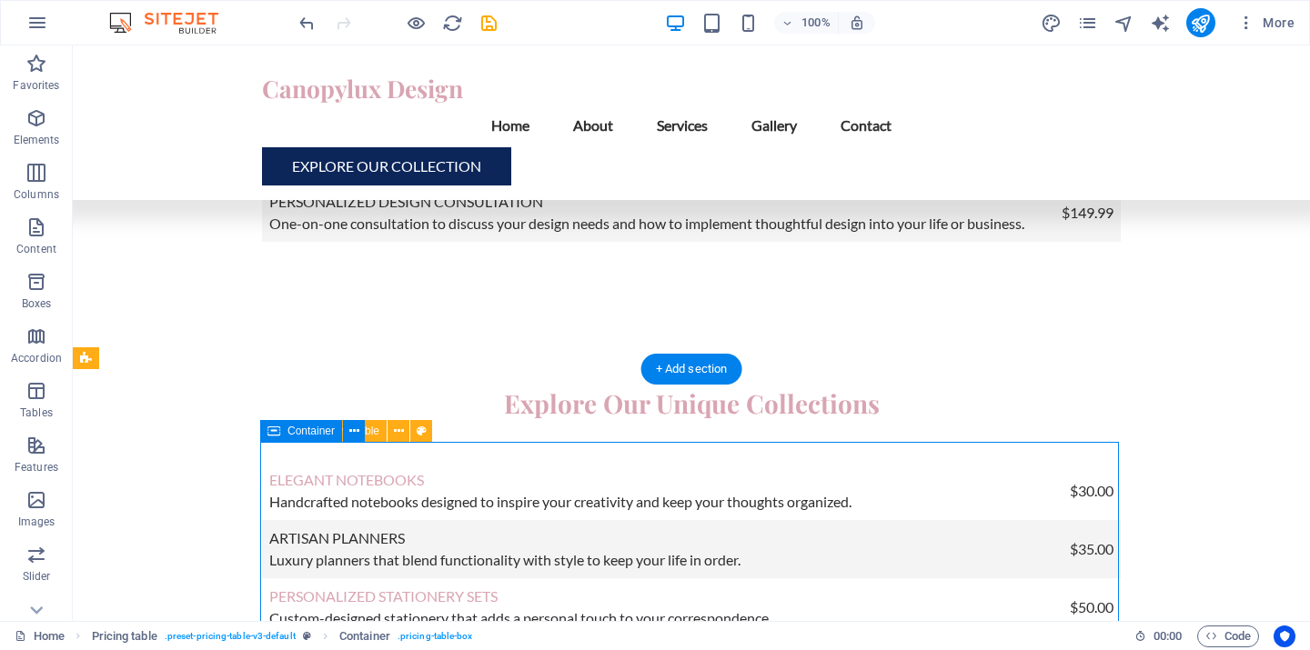
click at [278, 430] on icon at bounding box center [273, 431] width 13 height 22
click at [271, 431] on icon at bounding box center [273, 431] width 13 height 22
click at [352, 432] on icon at bounding box center [354, 431] width 10 height 19
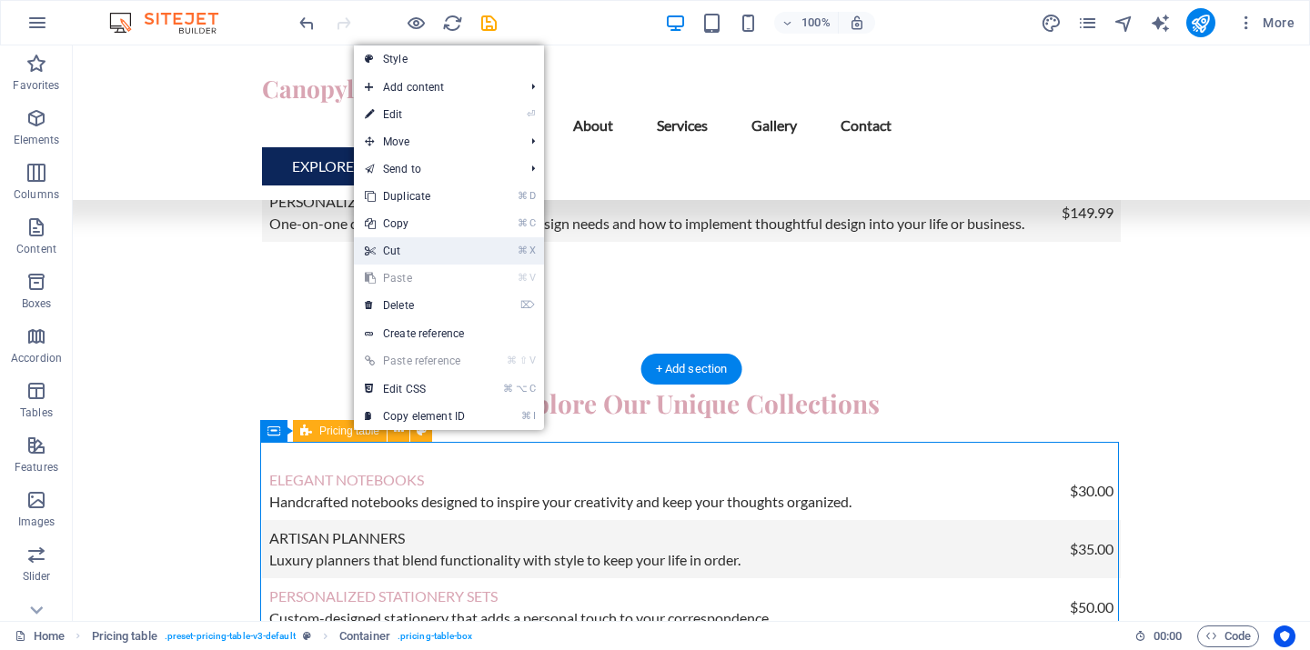
click at [390, 252] on link "⌘ X Cut" at bounding box center [415, 250] width 122 height 27
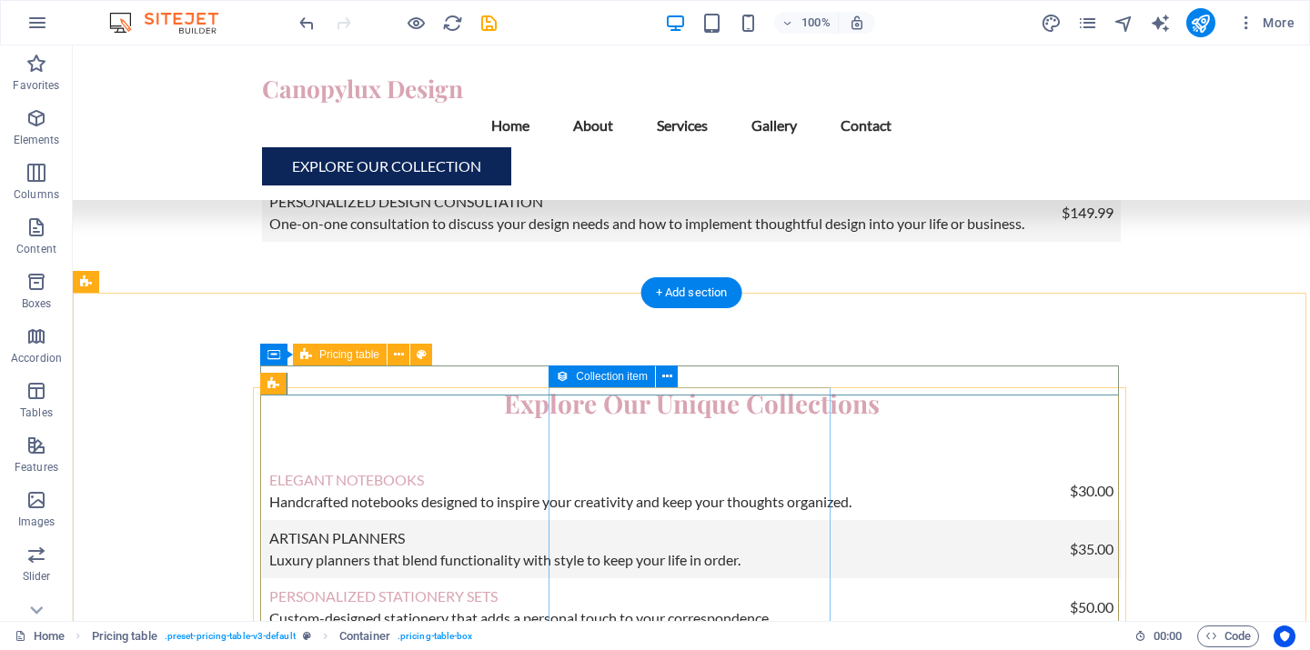
click at [373, 352] on span "Pricing table" at bounding box center [349, 354] width 60 height 11
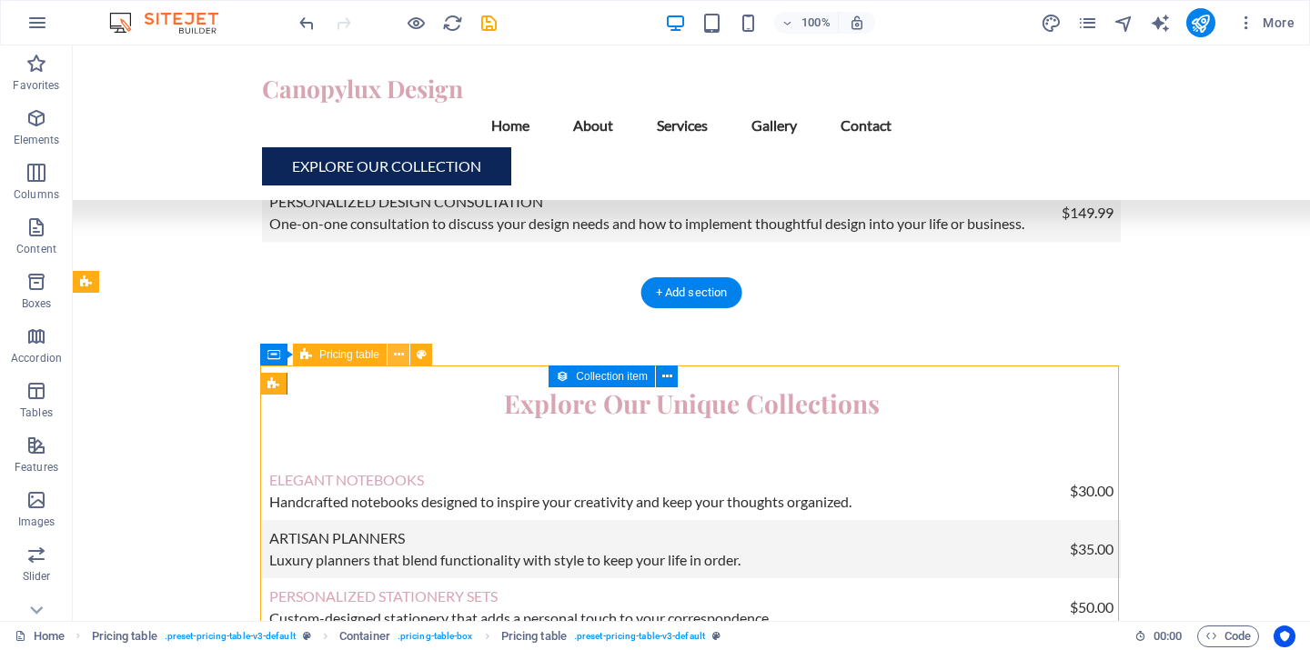
click at [399, 355] on icon at bounding box center [399, 355] width 10 height 19
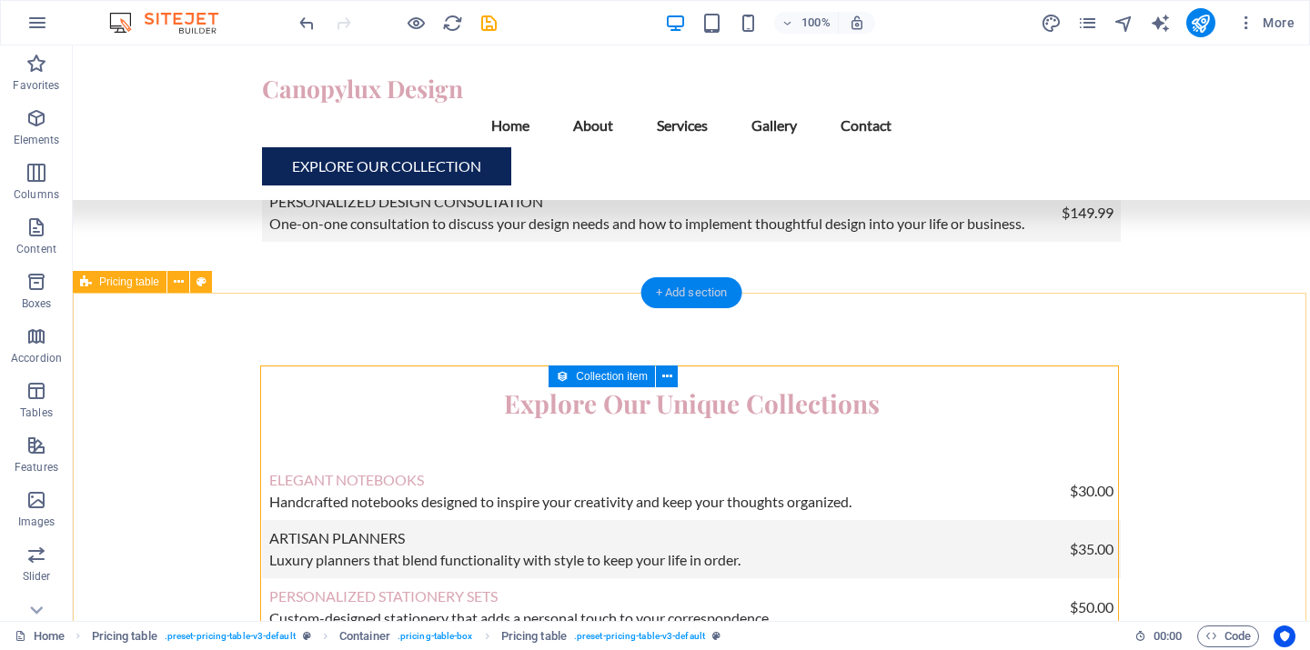
click at [683, 293] on div "+ Add section" at bounding box center [691, 292] width 101 height 31
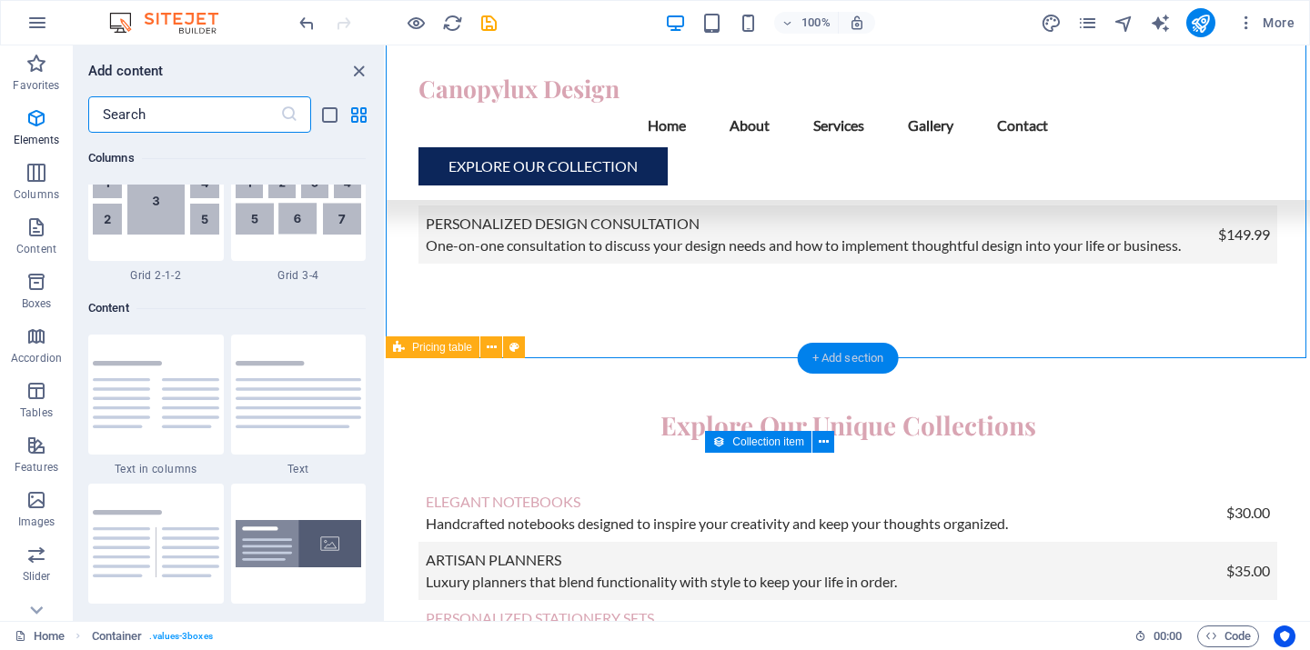
scroll to position [3243, 0]
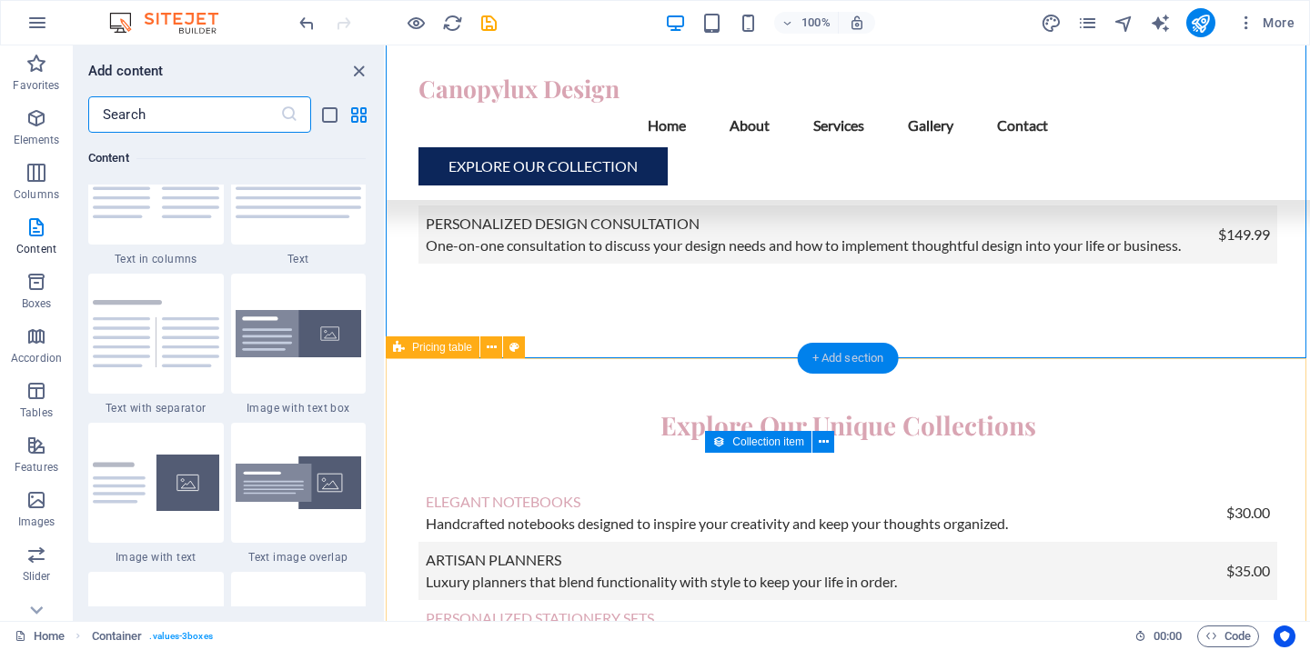
click at [851, 363] on div "+ Add section" at bounding box center [848, 358] width 101 height 31
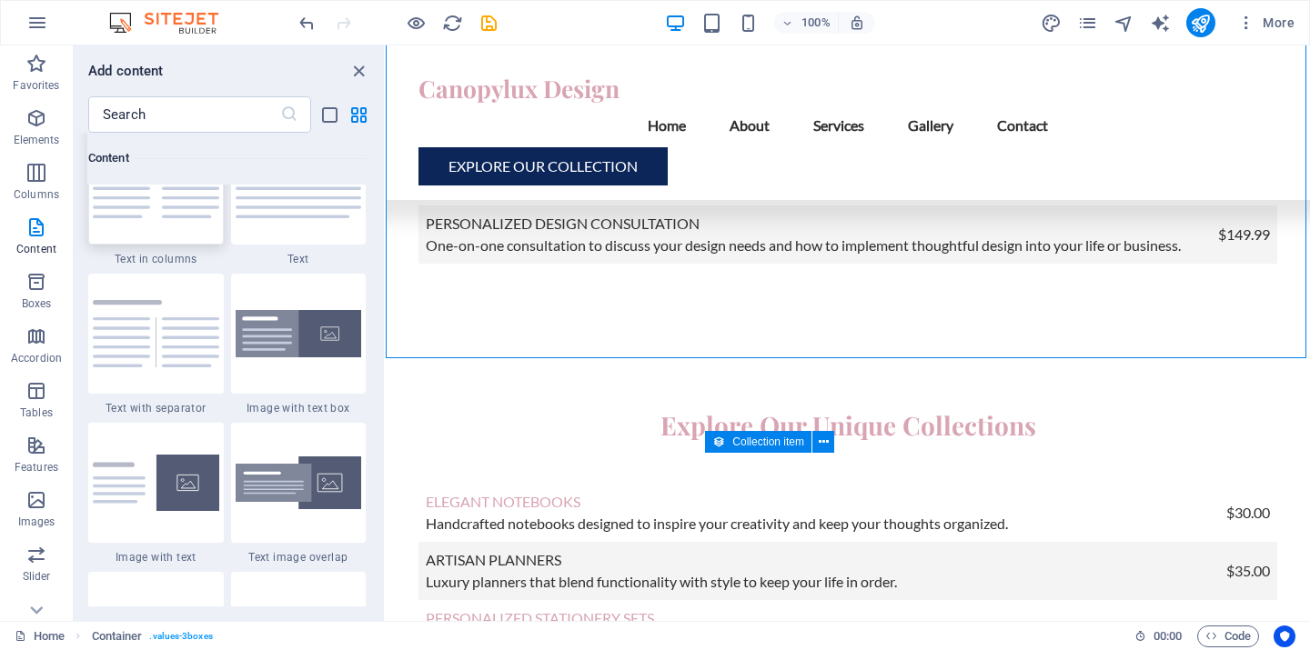
click at [151, 218] on img at bounding box center [156, 184] width 126 height 67
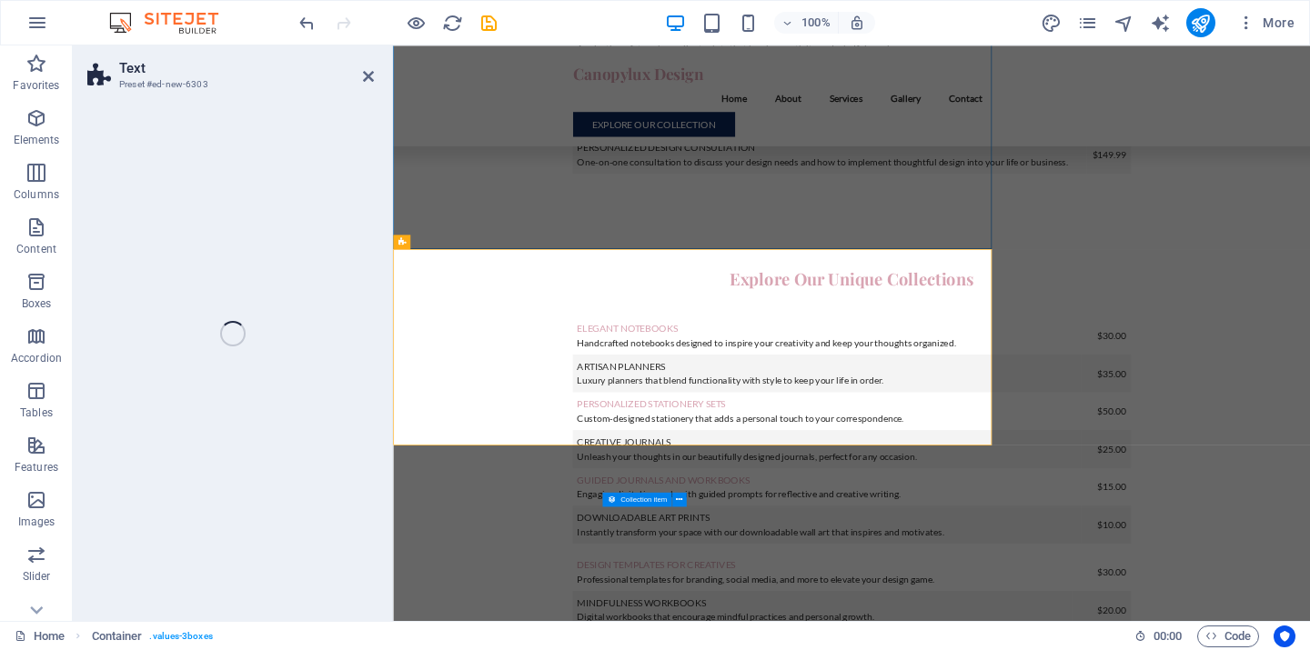
select select "rem"
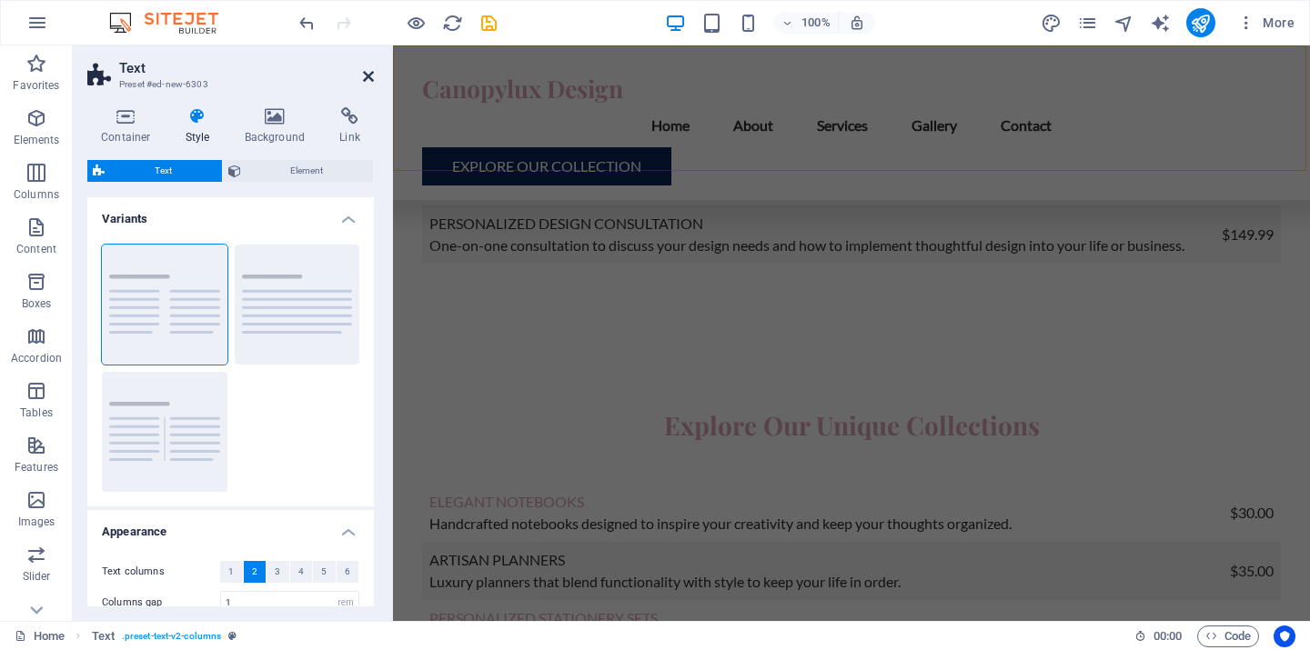
click at [371, 70] on icon at bounding box center [368, 76] width 11 height 15
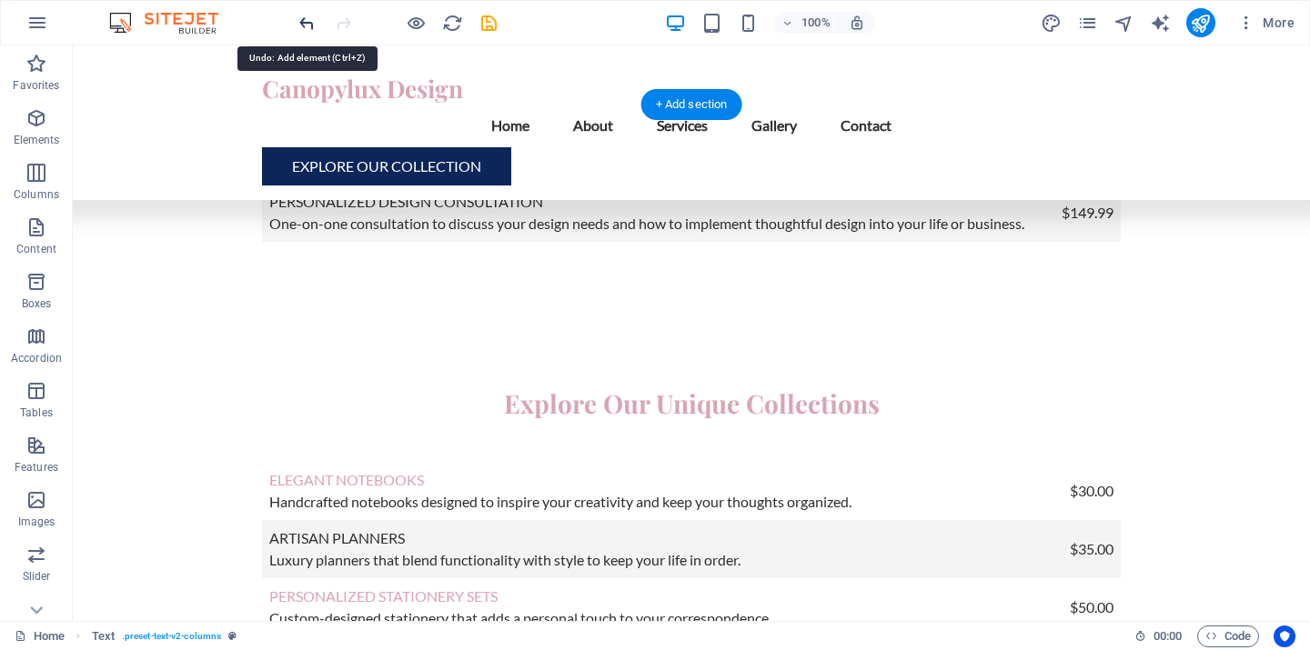
click at [311, 24] on icon "undo" at bounding box center [307, 23] width 21 height 21
click at [310, 25] on icon "undo" at bounding box center [307, 23] width 21 height 21
click at [304, 19] on icon "undo" at bounding box center [307, 23] width 21 height 21
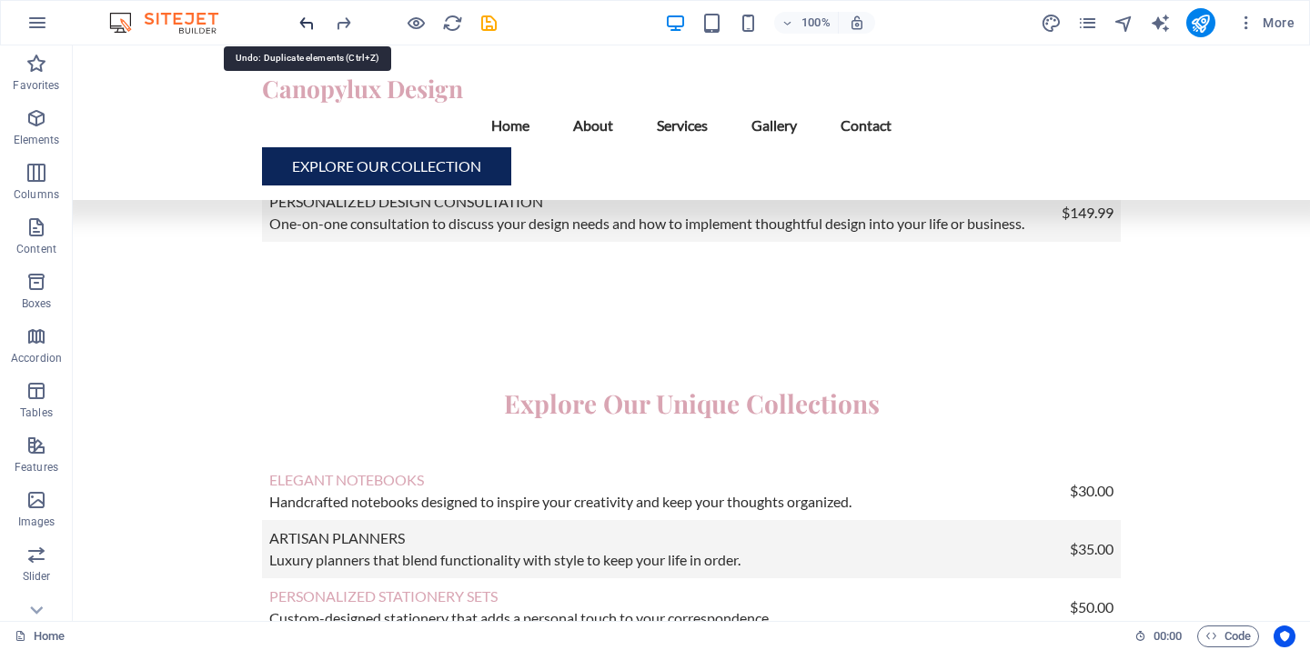
click at [301, 26] on icon "undo" at bounding box center [307, 23] width 21 height 21
click at [301, 27] on icon "undo" at bounding box center [307, 23] width 21 height 21
click at [303, 27] on icon "undo" at bounding box center [307, 23] width 21 height 21
click at [305, 23] on icon "undo" at bounding box center [307, 23] width 21 height 21
click at [306, 22] on icon "undo" at bounding box center [307, 23] width 21 height 21
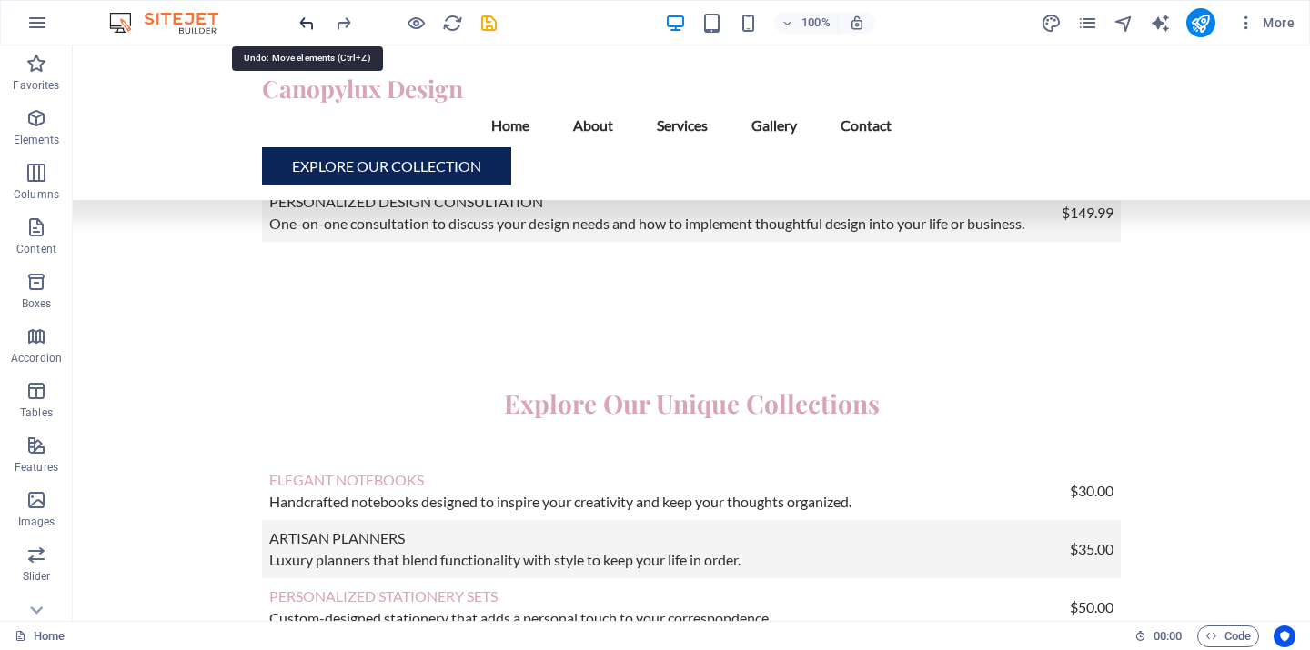
click at [305, 19] on icon "undo" at bounding box center [307, 23] width 21 height 21
click at [307, 18] on icon "undo" at bounding box center [307, 23] width 21 height 21
click at [314, 21] on icon "undo" at bounding box center [307, 23] width 21 height 21
click at [307, 21] on icon "undo" at bounding box center [307, 23] width 21 height 21
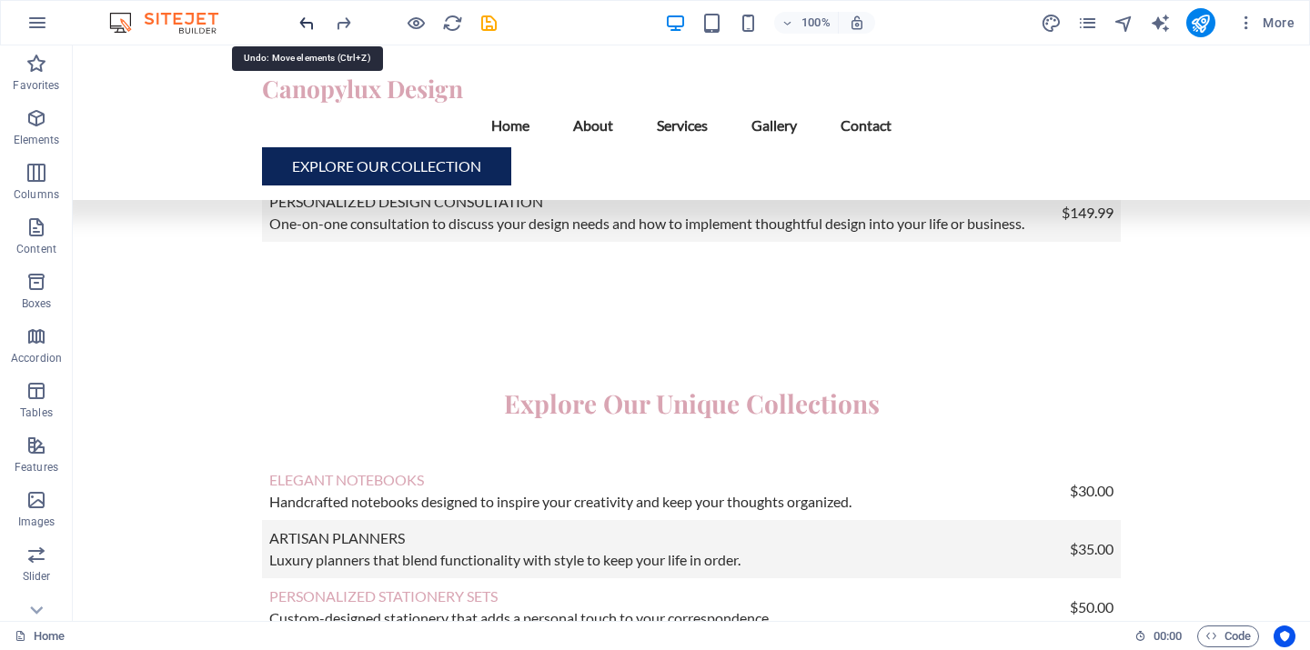
click at [307, 21] on icon "undo" at bounding box center [307, 23] width 21 height 21
click at [310, 25] on icon "undo" at bounding box center [307, 23] width 21 height 21
click at [311, 25] on icon "undo" at bounding box center [307, 23] width 21 height 21
click at [306, 22] on icon "undo" at bounding box center [307, 23] width 21 height 21
click at [303, 20] on icon "undo" at bounding box center [307, 23] width 21 height 21
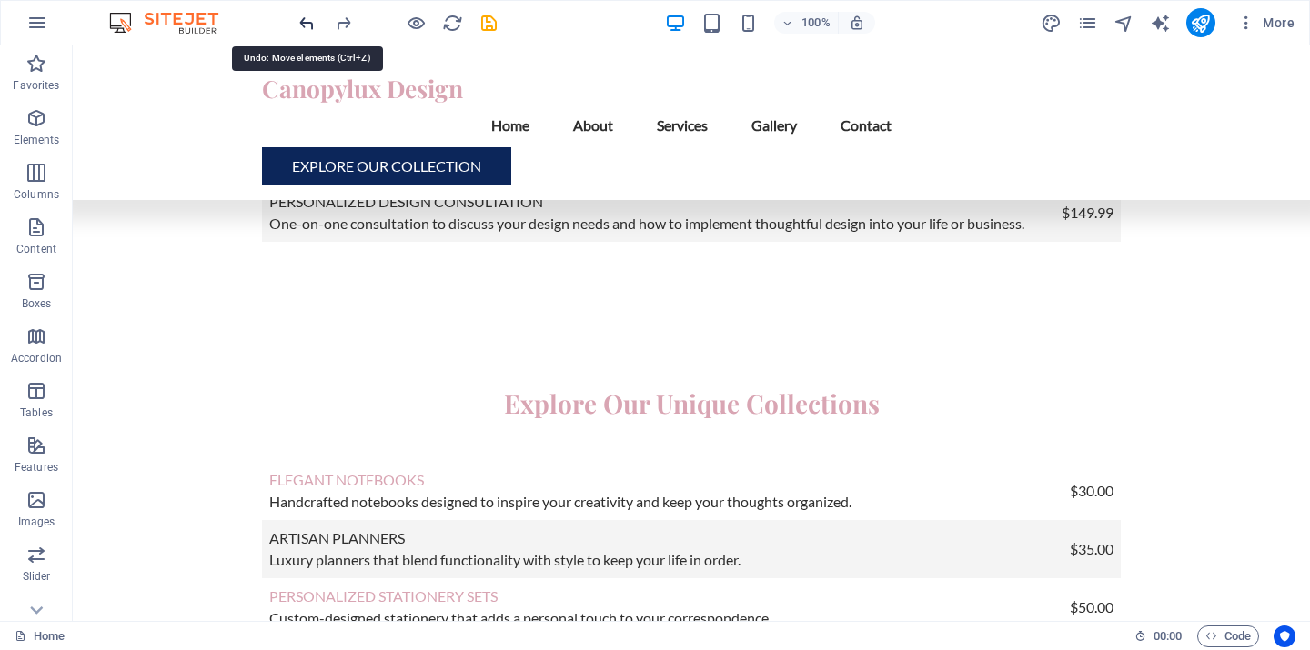
click at [304, 19] on icon "undo" at bounding box center [307, 23] width 21 height 21
click at [303, 19] on icon "undo" at bounding box center [307, 23] width 21 height 21
click at [304, 19] on icon "undo" at bounding box center [307, 23] width 21 height 21
click at [304, 23] on icon "undo" at bounding box center [307, 23] width 21 height 21
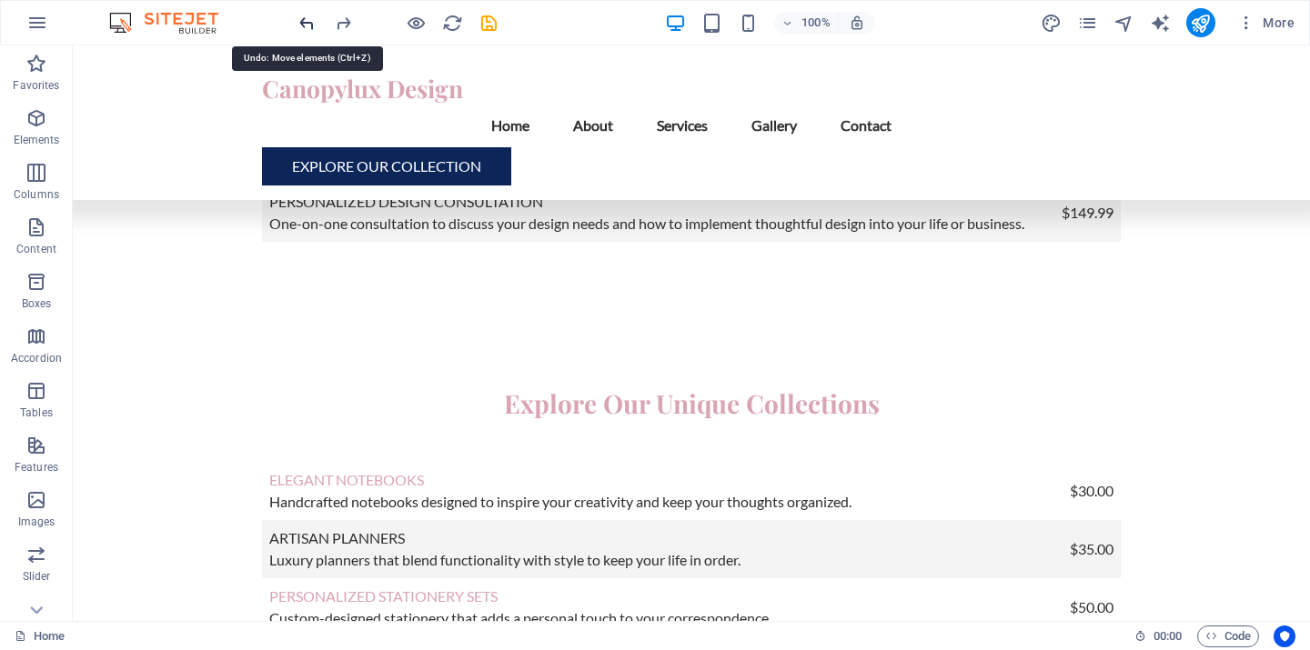
click at [306, 18] on icon "undo" at bounding box center [307, 23] width 21 height 21
click at [304, 19] on icon "undo" at bounding box center [307, 23] width 21 height 21
click at [307, 20] on icon "undo" at bounding box center [307, 23] width 21 height 21
click at [302, 20] on icon "undo" at bounding box center [307, 23] width 21 height 21
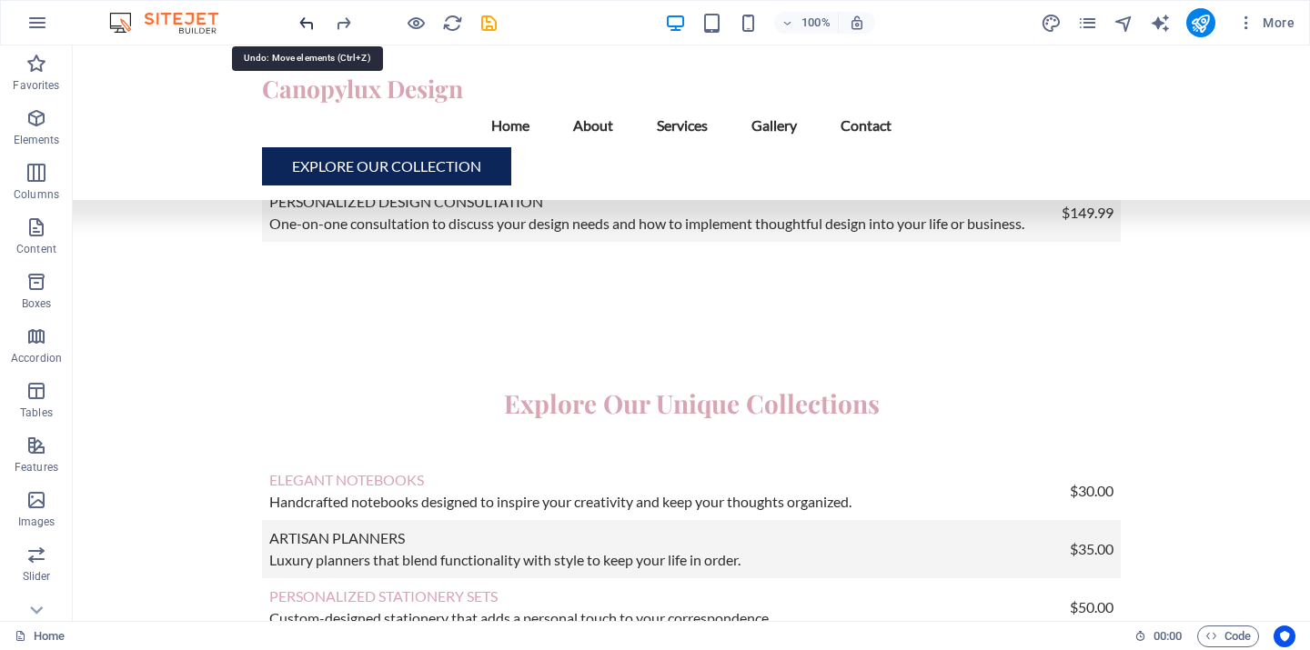
click at [302, 20] on icon "undo" at bounding box center [307, 23] width 21 height 21
click at [305, 18] on icon "undo" at bounding box center [307, 23] width 21 height 21
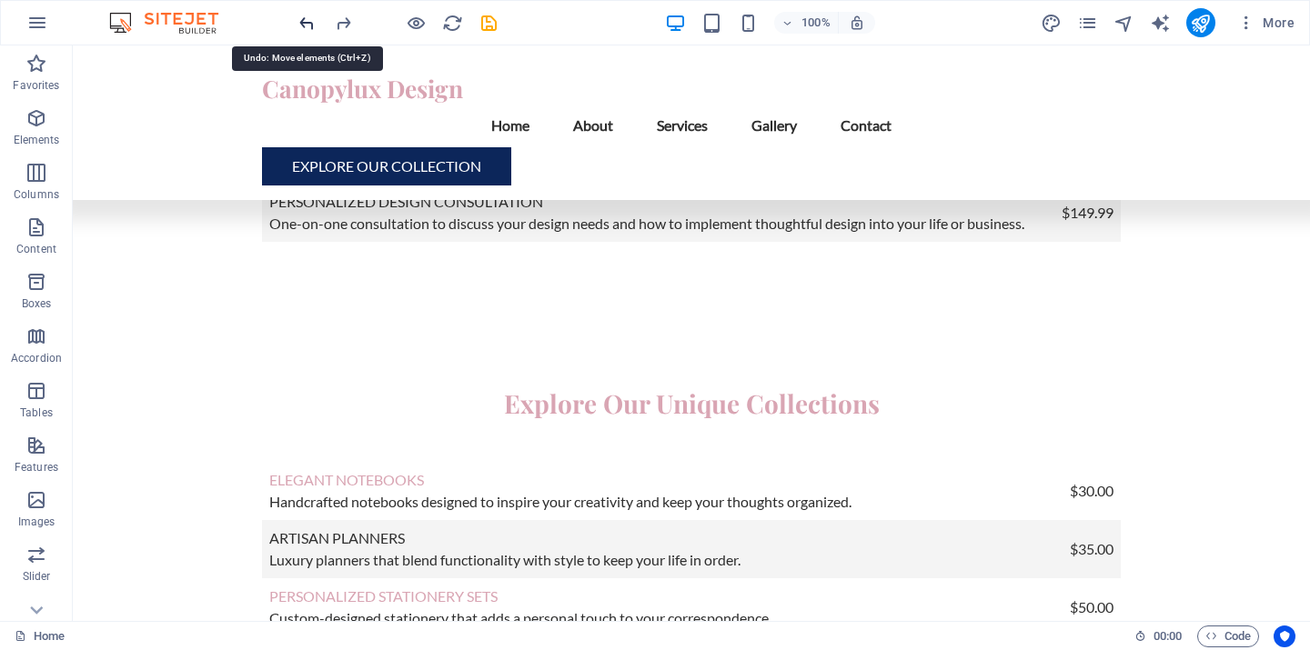
click at [306, 20] on icon "undo" at bounding box center [307, 23] width 21 height 21
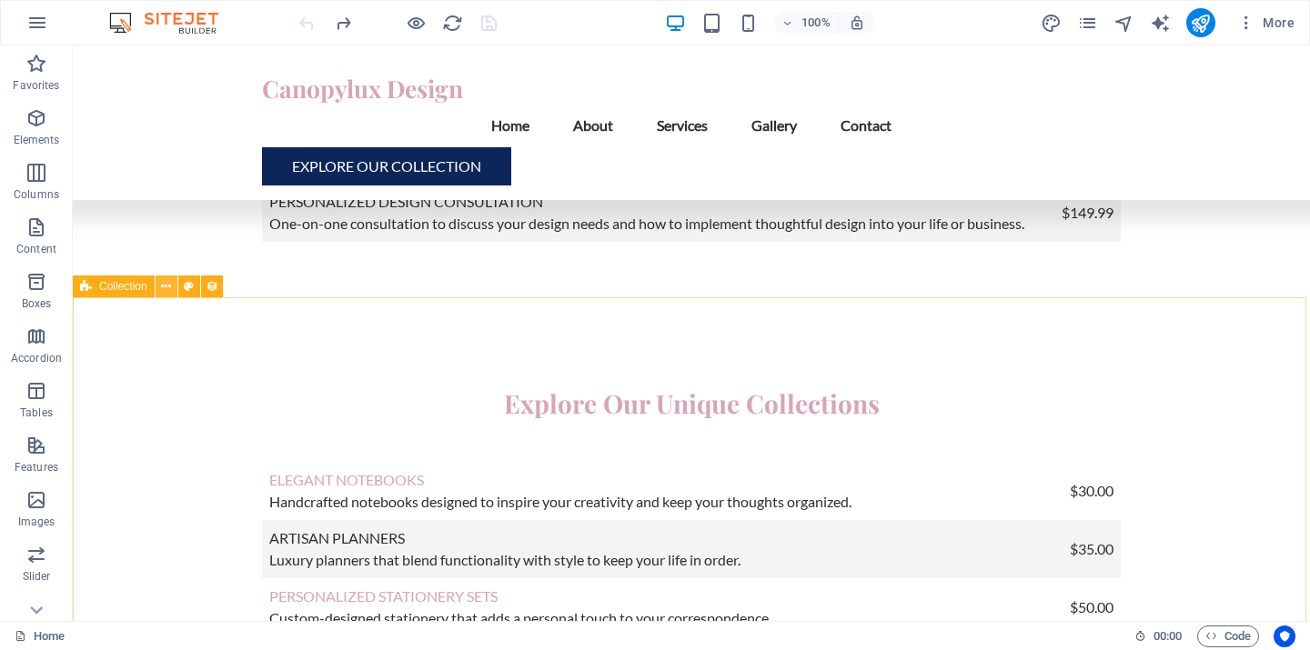
click at [163, 286] on icon at bounding box center [166, 286] width 10 height 19
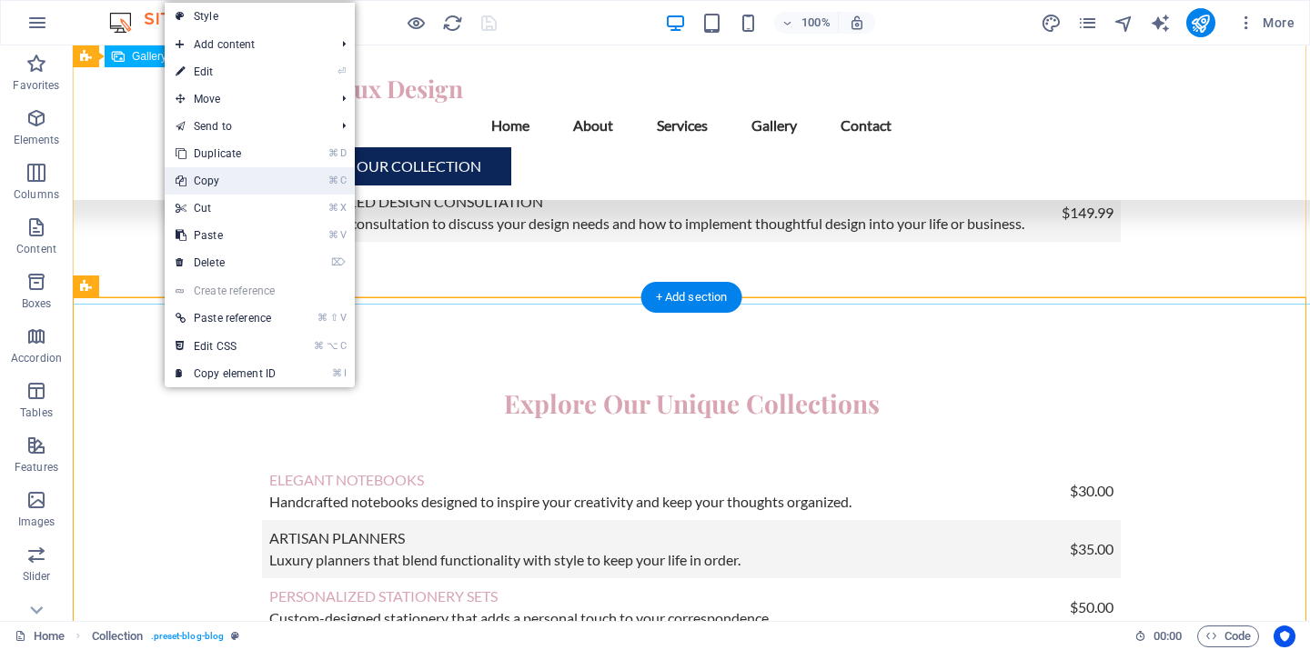
click at [198, 180] on link "⌘ C Copy" at bounding box center [226, 180] width 122 height 27
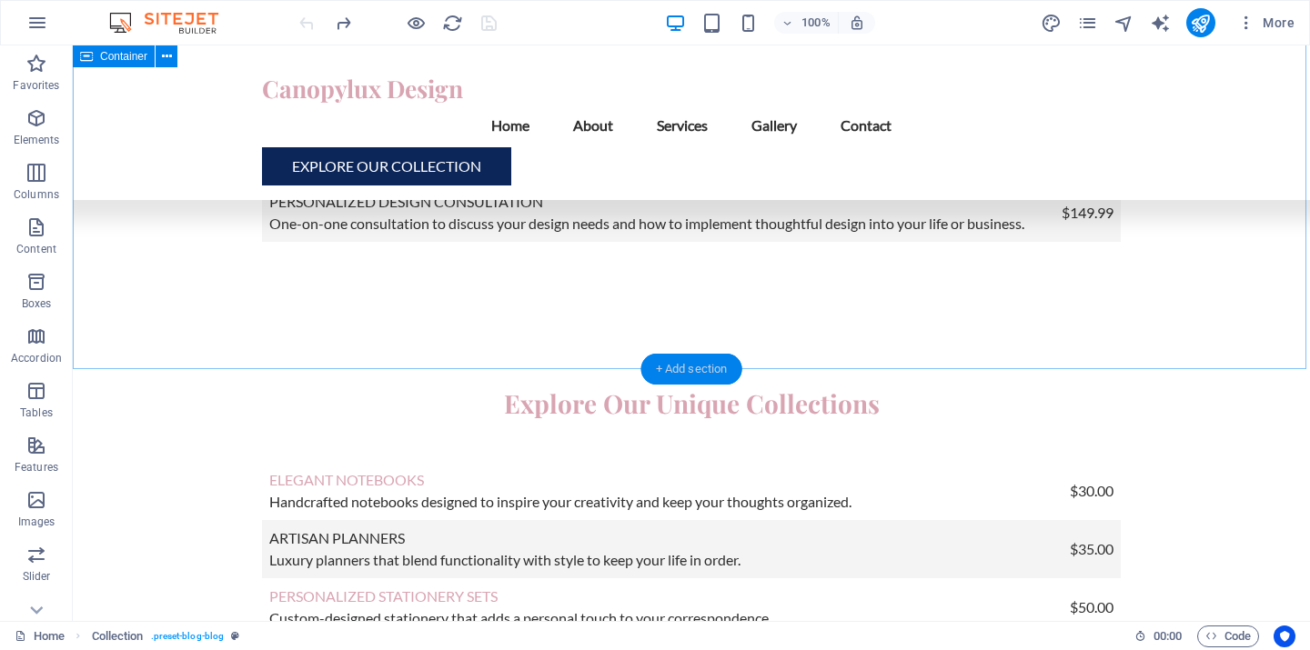
click at [689, 361] on div "+ Add section" at bounding box center [691, 369] width 101 height 31
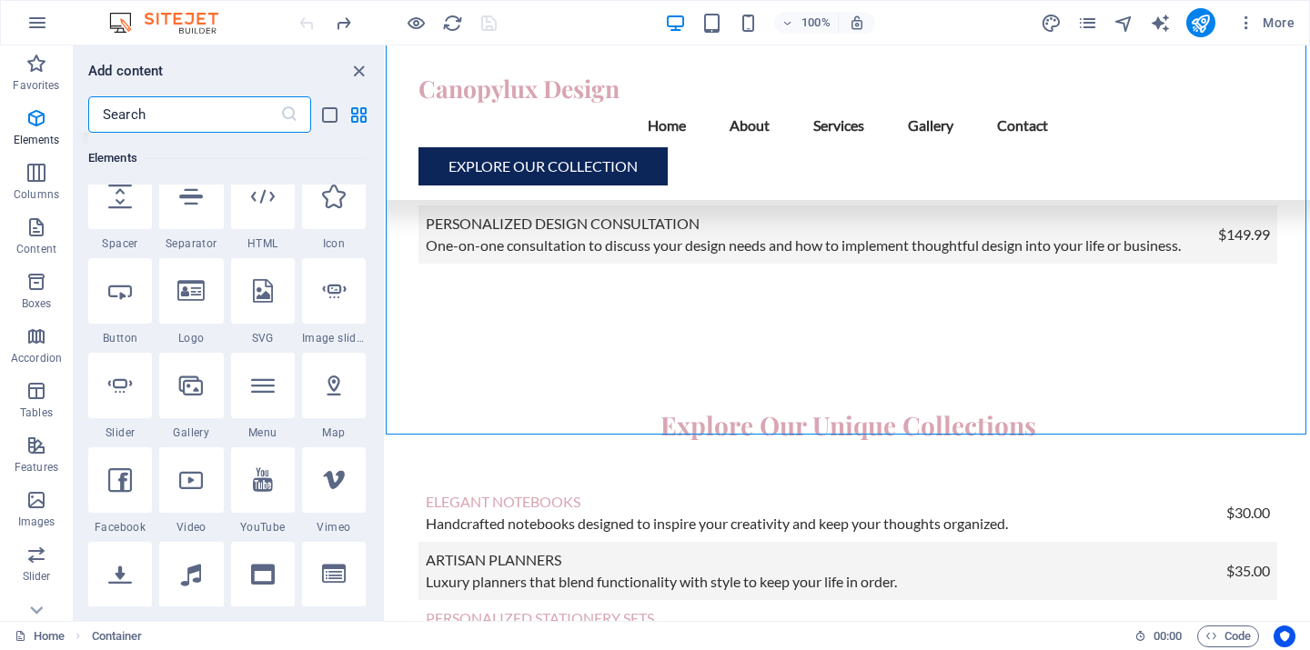
scroll to position [169, 0]
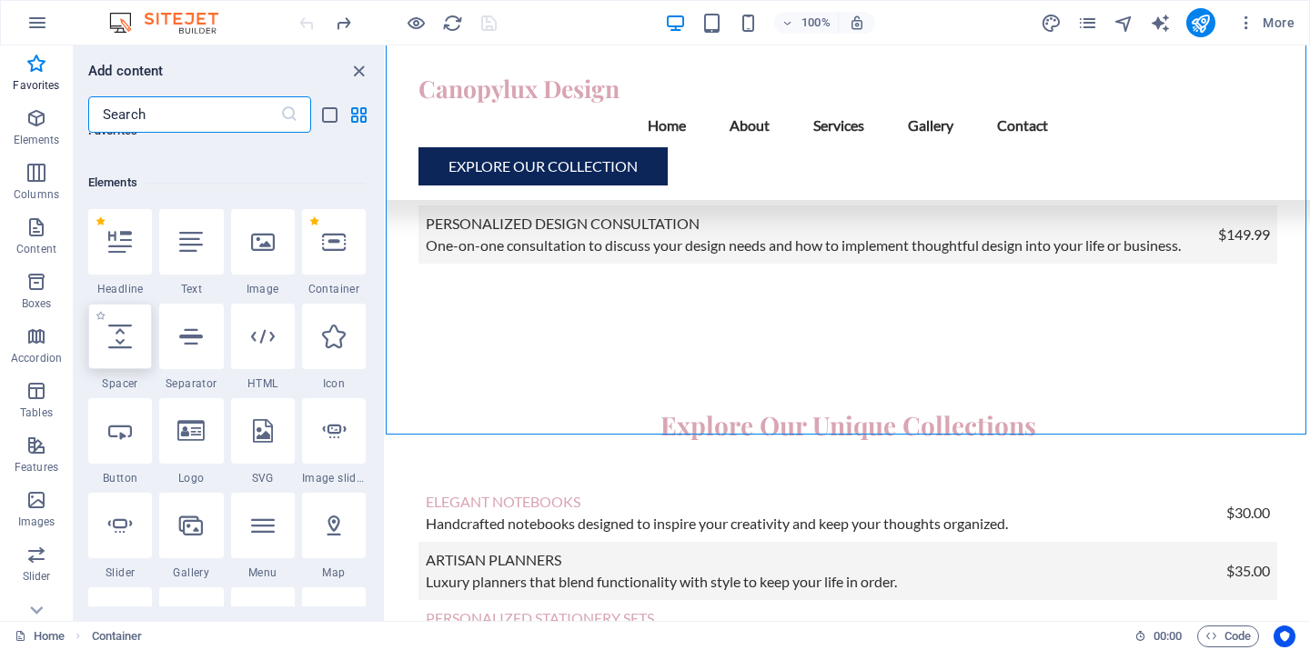
click at [124, 341] on icon at bounding box center [120, 337] width 24 height 24
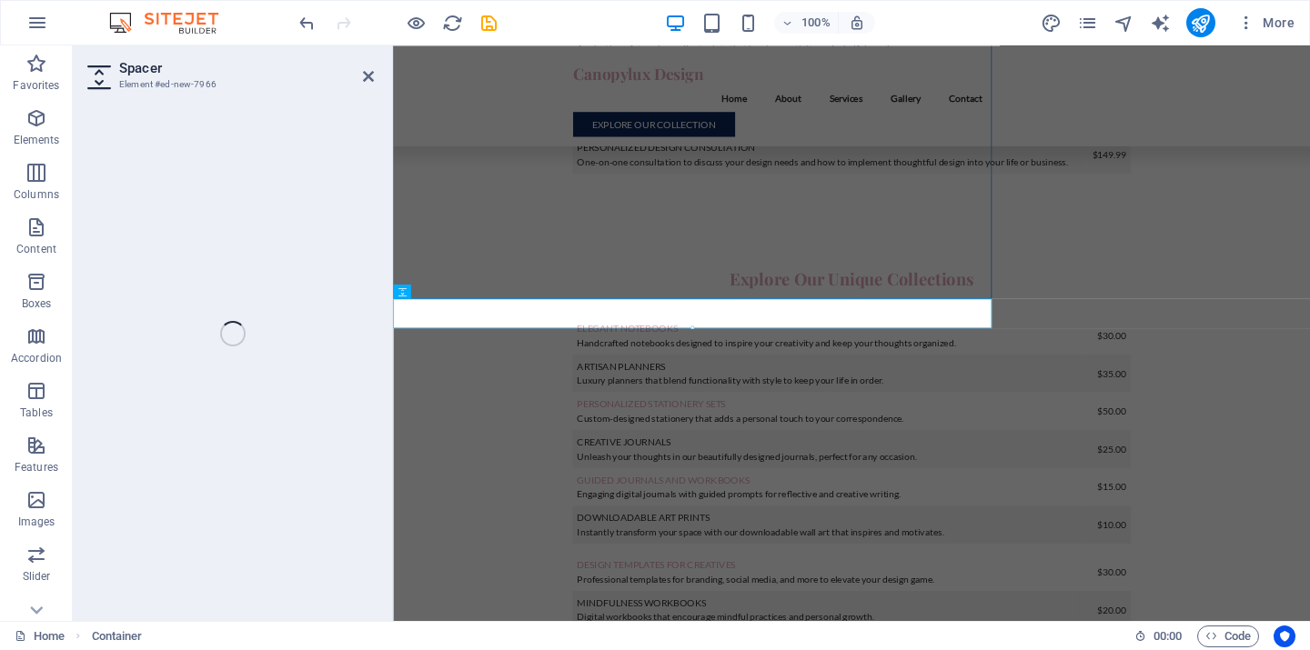
select select "px"
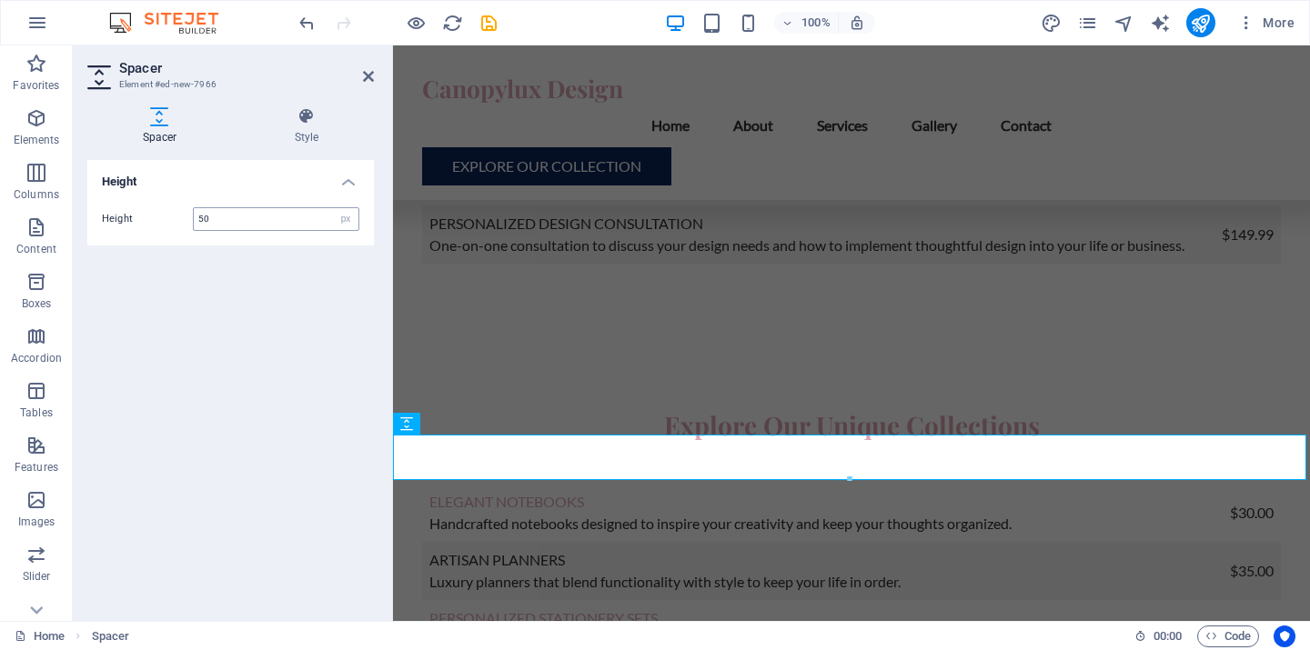
click at [222, 221] on input "50" at bounding box center [276, 219] width 165 height 22
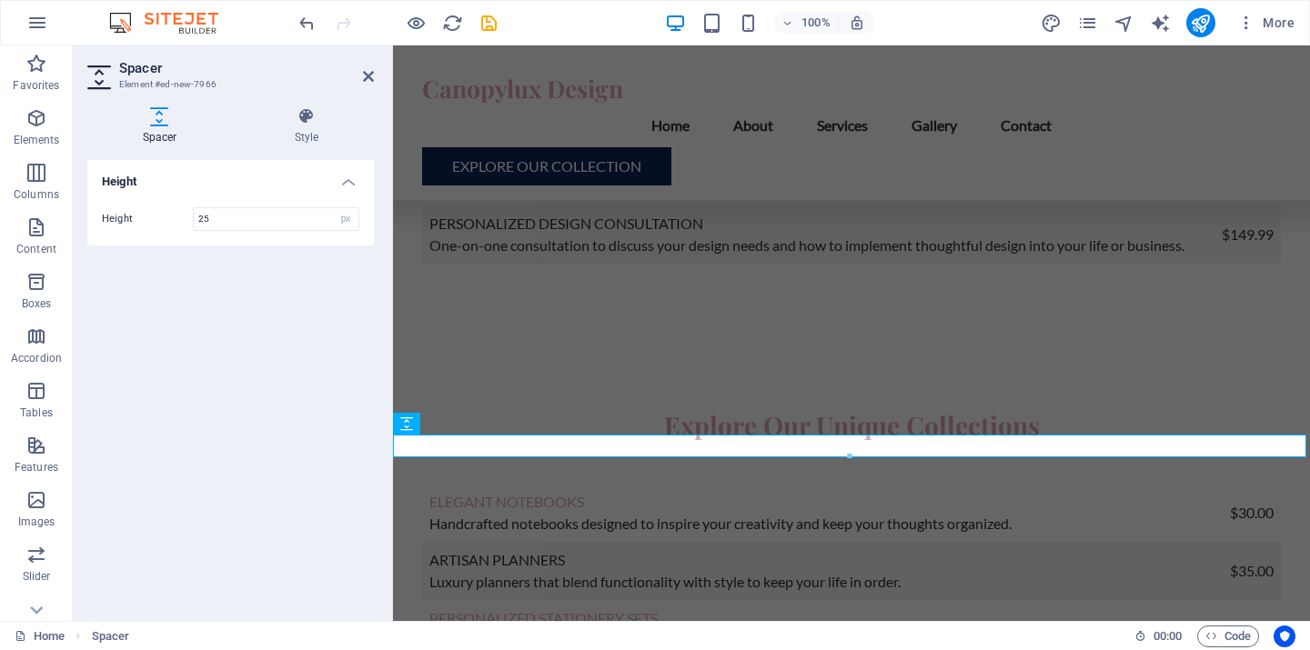
type input "25"
click at [247, 292] on div "Height Height 25 px rem vh vw" at bounding box center [230, 383] width 287 height 447
click at [367, 72] on icon at bounding box center [368, 76] width 11 height 15
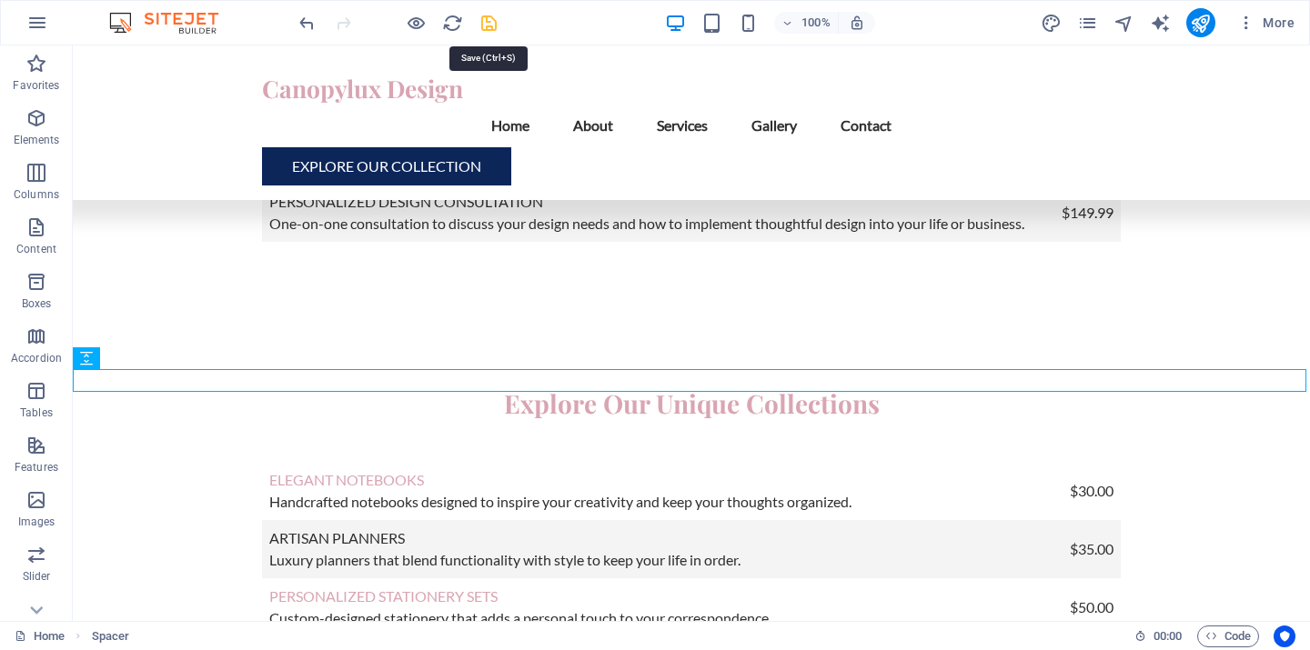
click at [487, 22] on icon "save" at bounding box center [488, 23] width 21 height 21
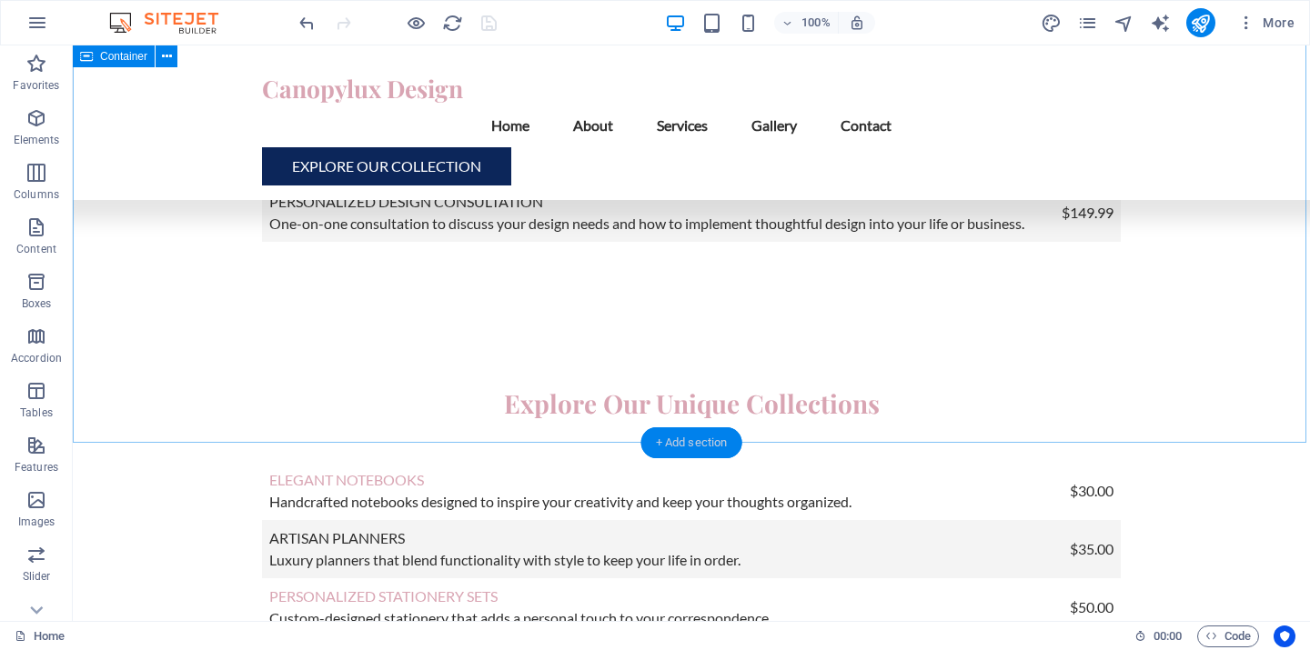
click at [682, 442] on div "+ Add section" at bounding box center [691, 443] width 101 height 31
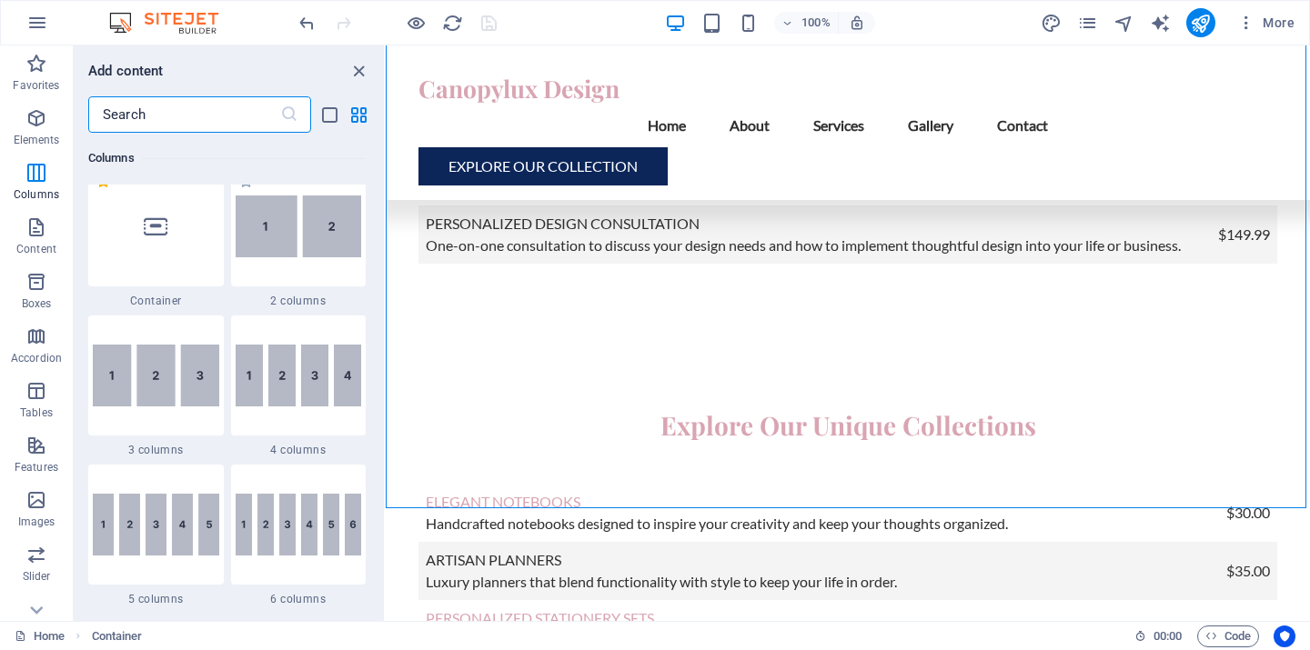
scroll to position [880, 0]
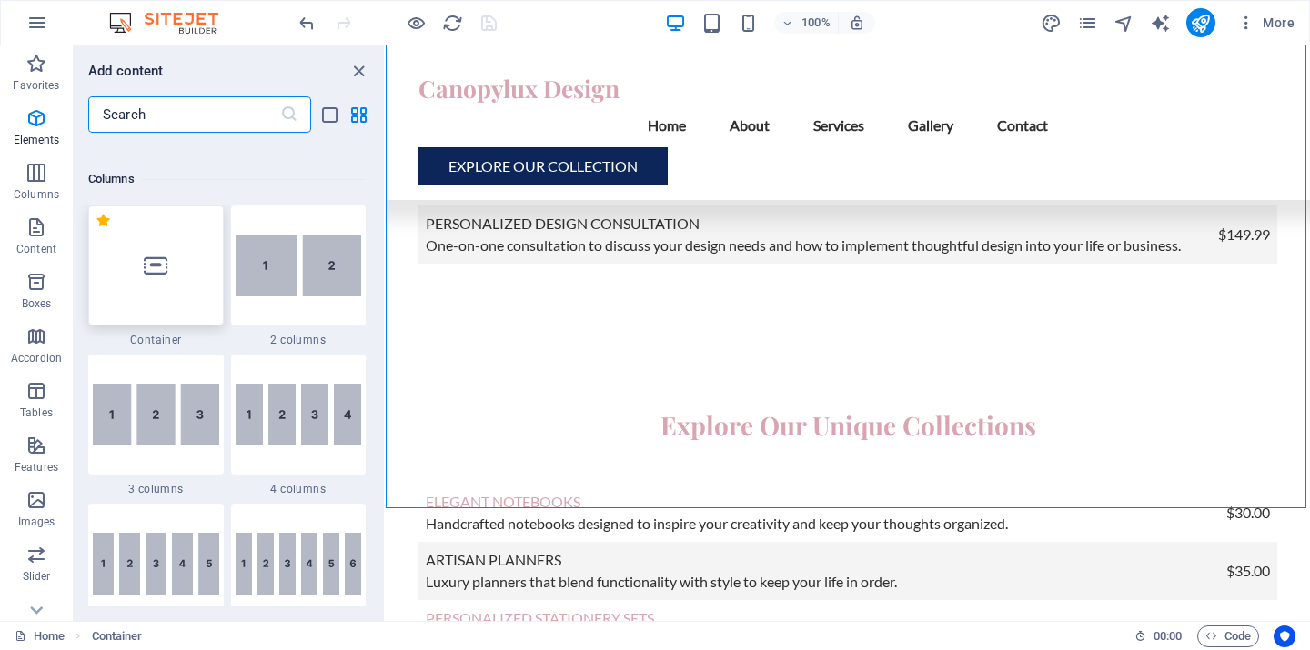
click at [118, 277] on div at bounding box center [156, 266] width 136 height 120
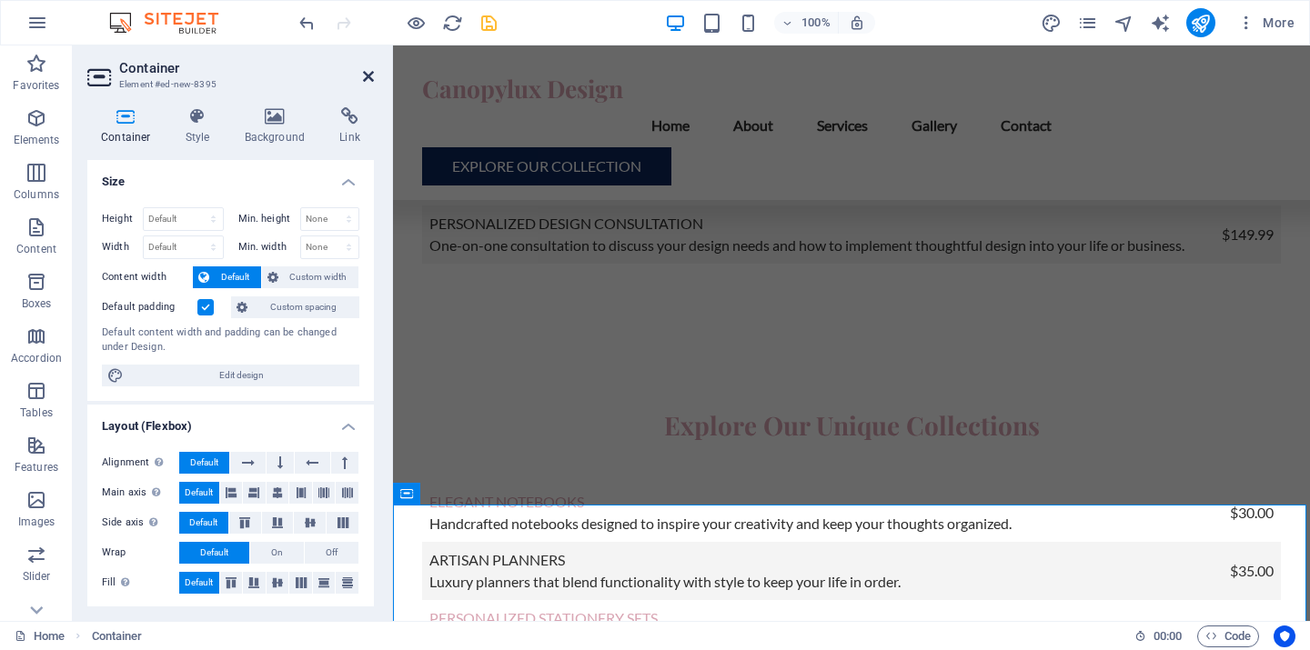
click at [370, 76] on icon at bounding box center [368, 76] width 11 height 15
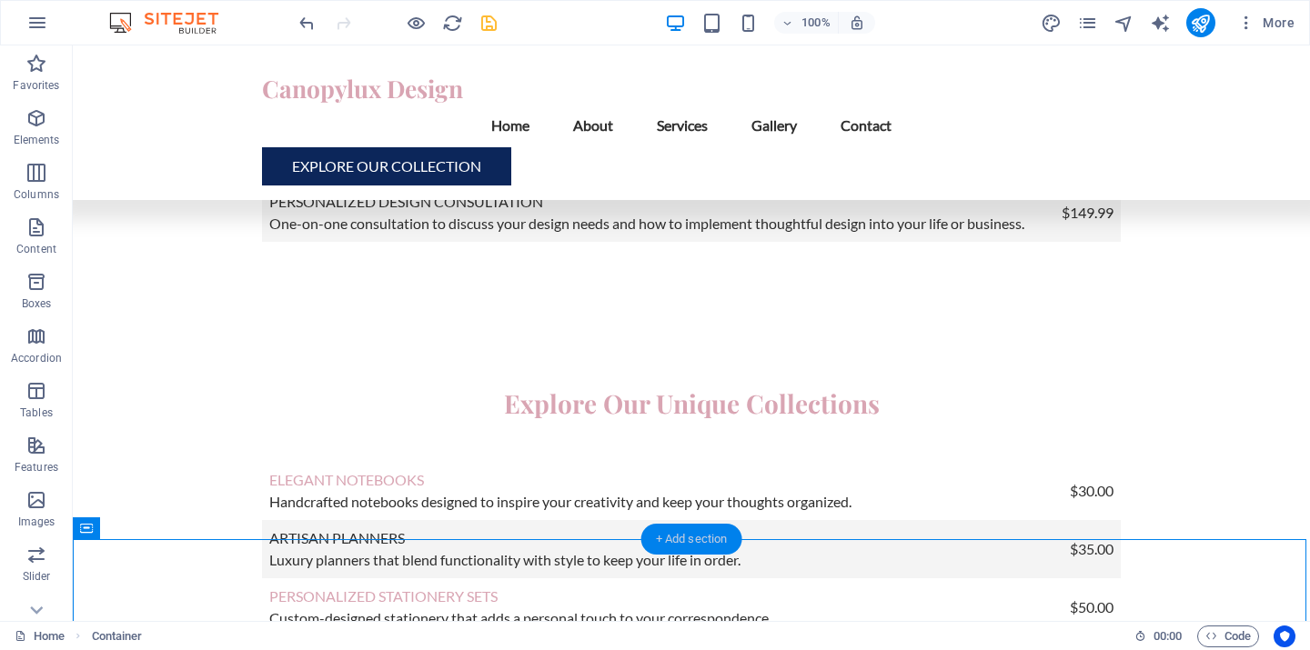
click at [687, 541] on div "+ Add section" at bounding box center [691, 539] width 101 height 31
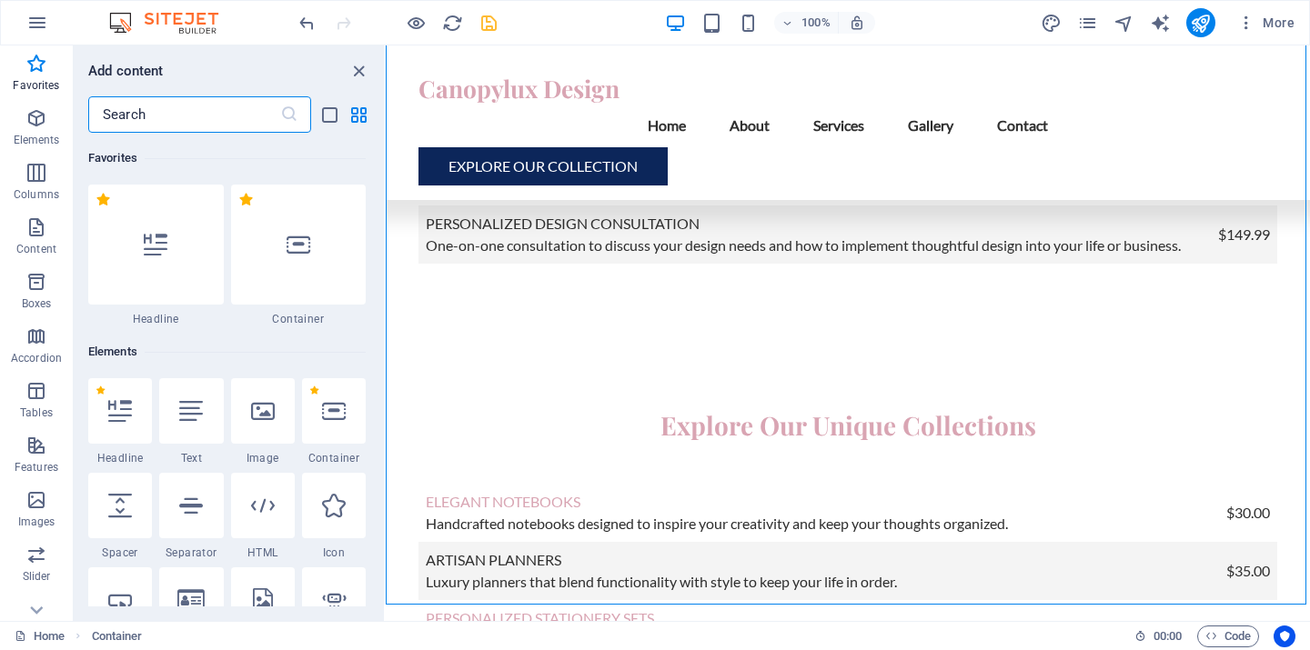
scroll to position [30, 0]
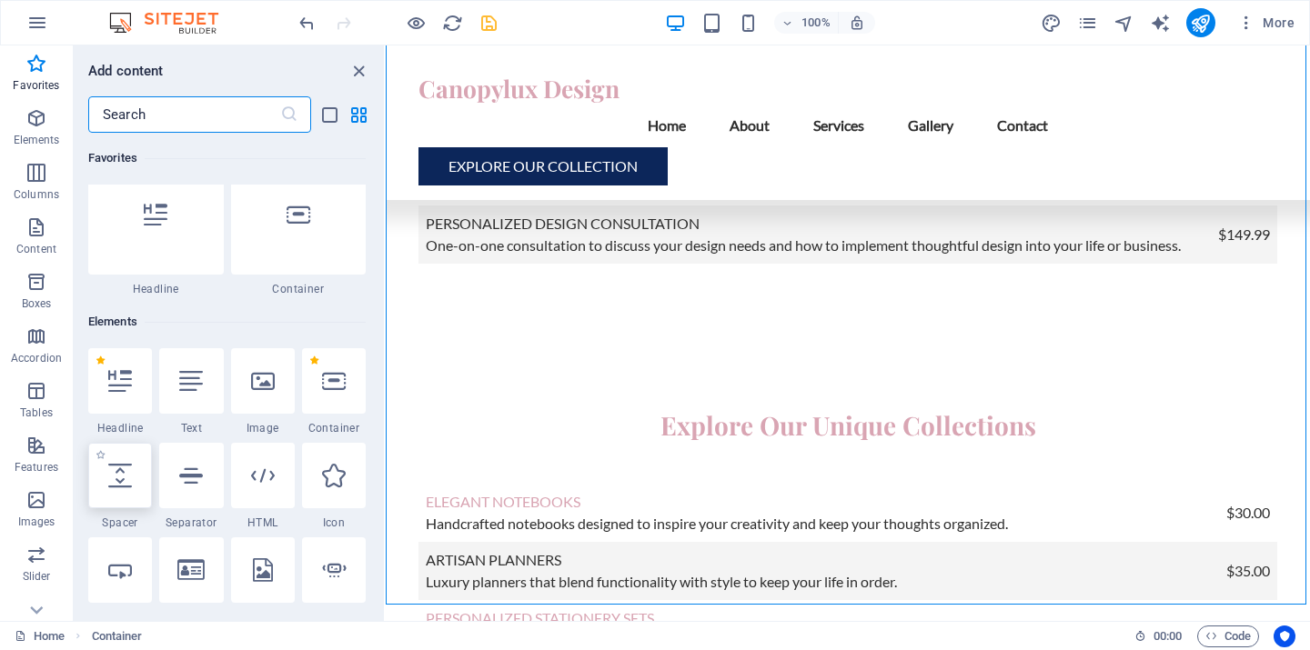
click at [108, 471] on icon at bounding box center [120, 476] width 24 height 24
select select "px"
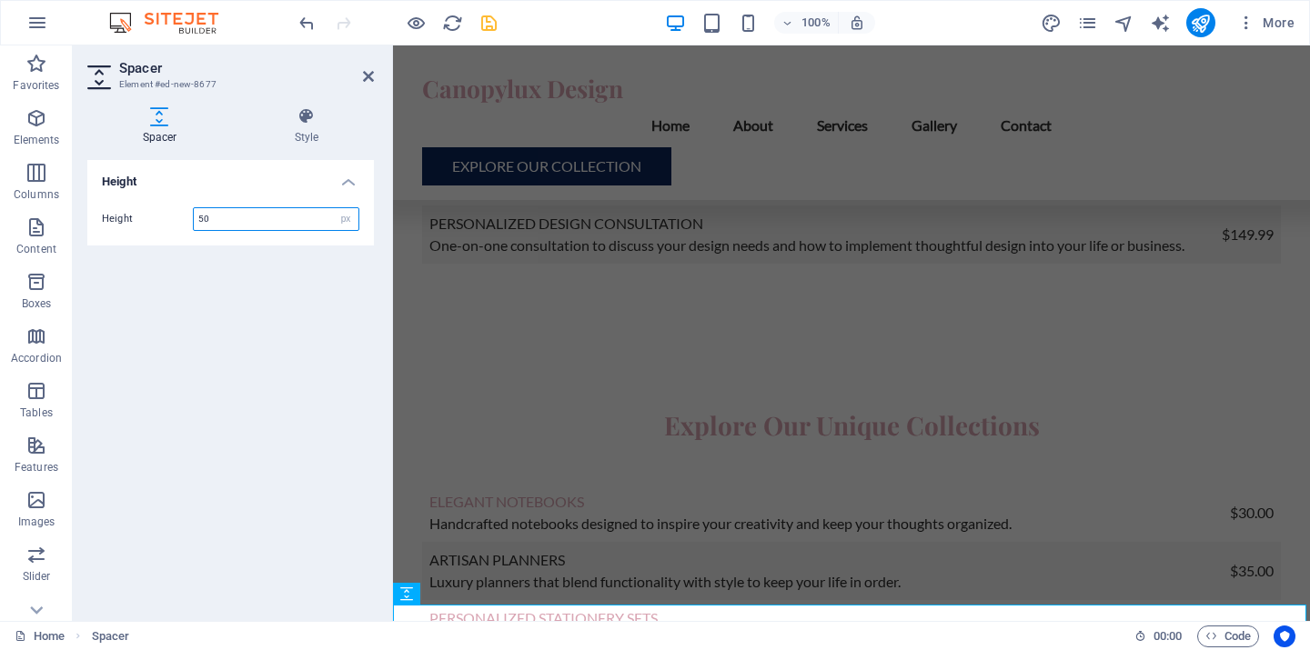
click at [214, 213] on input "50" at bounding box center [276, 219] width 165 height 22
type input "5"
type input "25"
click at [368, 82] on icon at bounding box center [368, 76] width 11 height 15
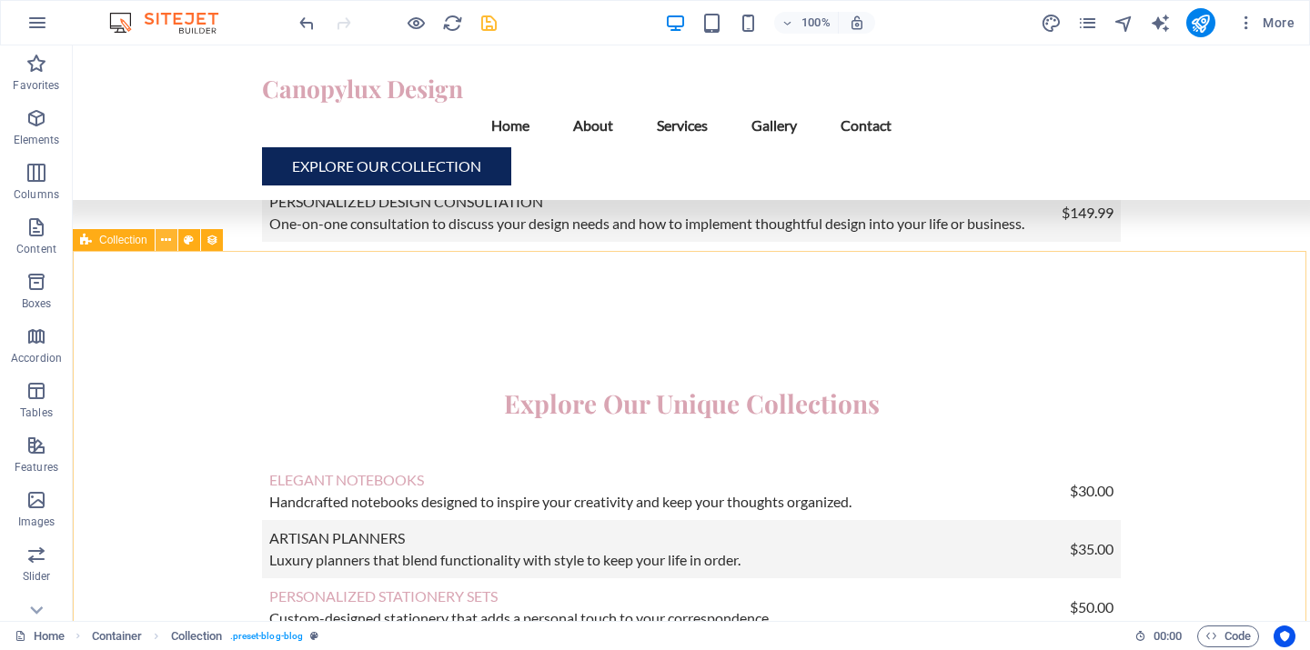
click at [163, 244] on icon at bounding box center [166, 240] width 10 height 19
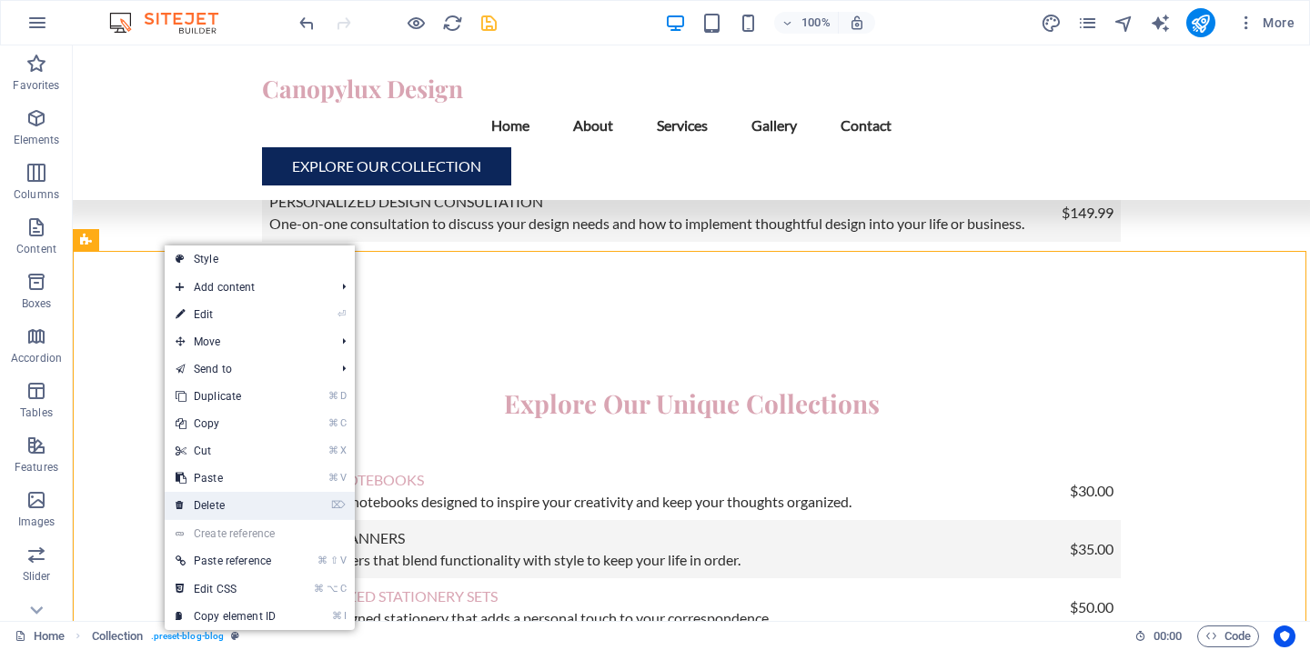
click at [229, 506] on link "⌦ Delete" at bounding box center [226, 505] width 122 height 27
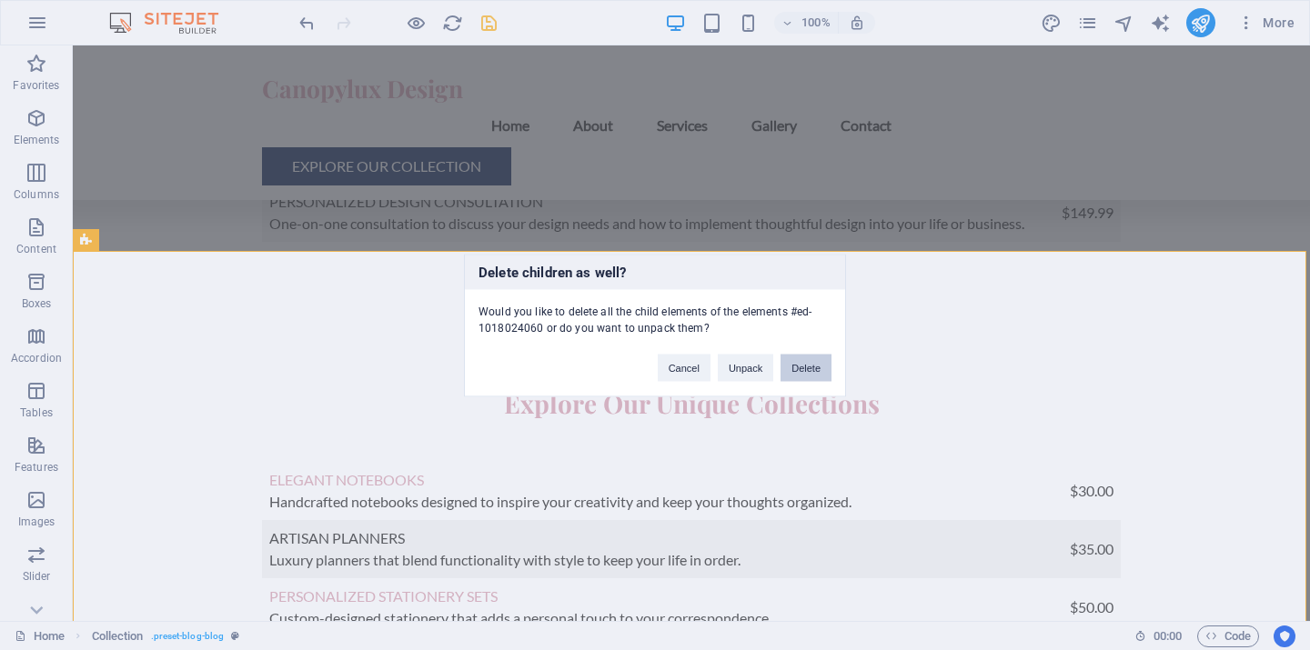
click at [795, 368] on button "Delete" at bounding box center [805, 367] width 51 height 27
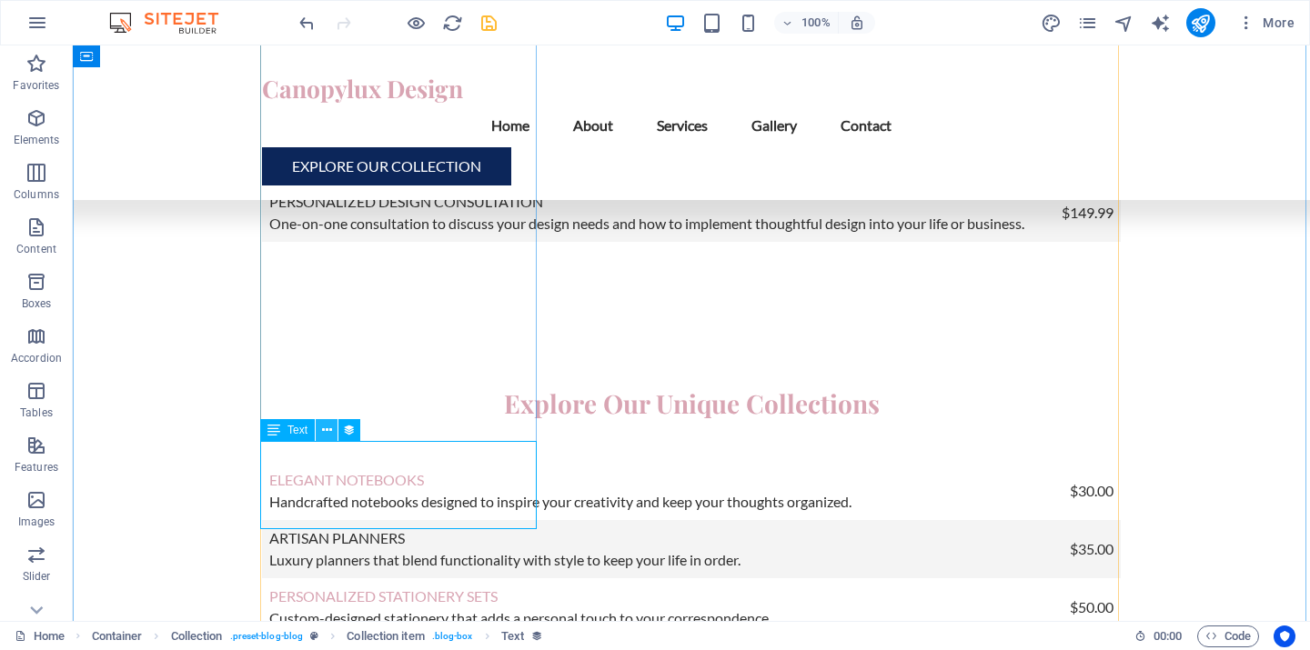
click at [327, 429] on icon at bounding box center [327, 430] width 10 height 19
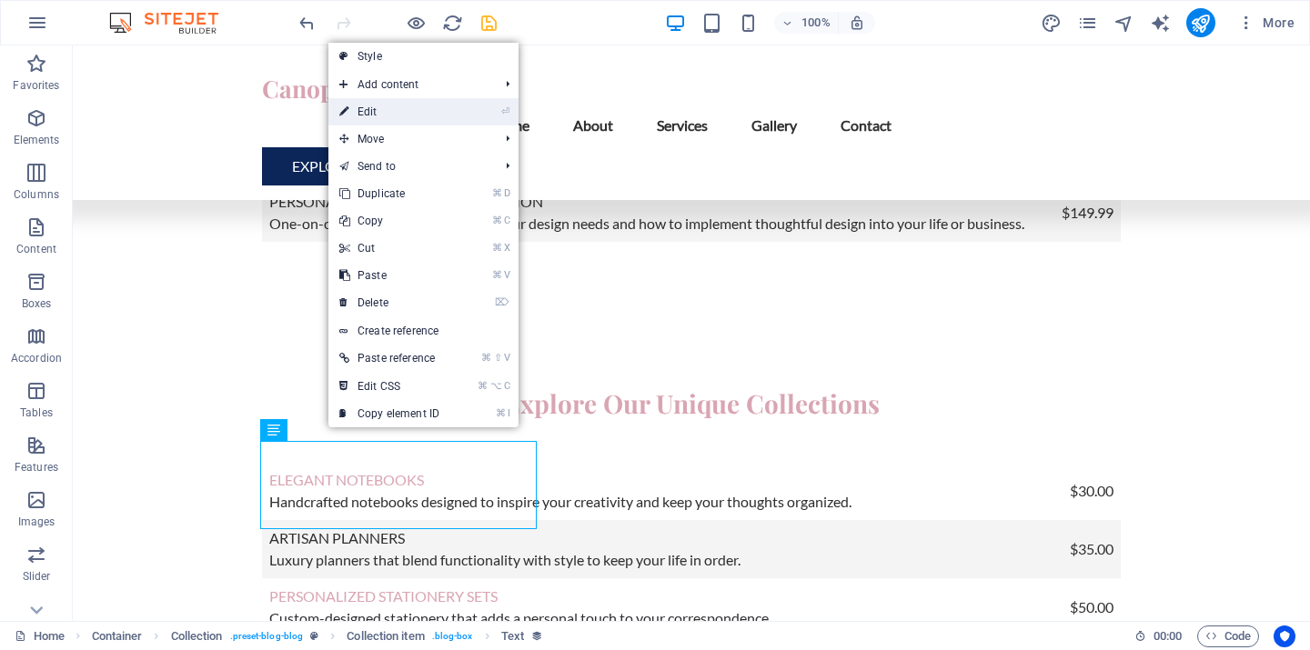
click at [385, 111] on link "⏎ Edit" at bounding box center [389, 111] width 122 height 27
select select "description"
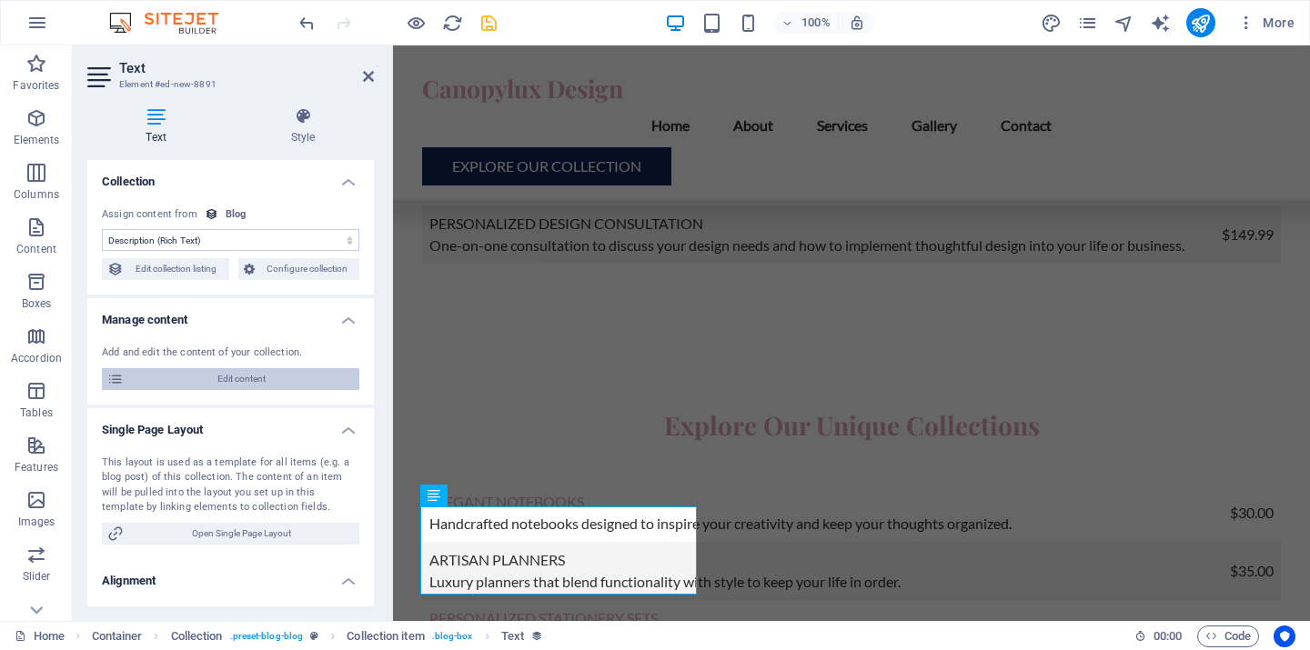
click at [238, 379] on span "Edit content" at bounding box center [241, 379] width 225 height 22
select select "Category 2"
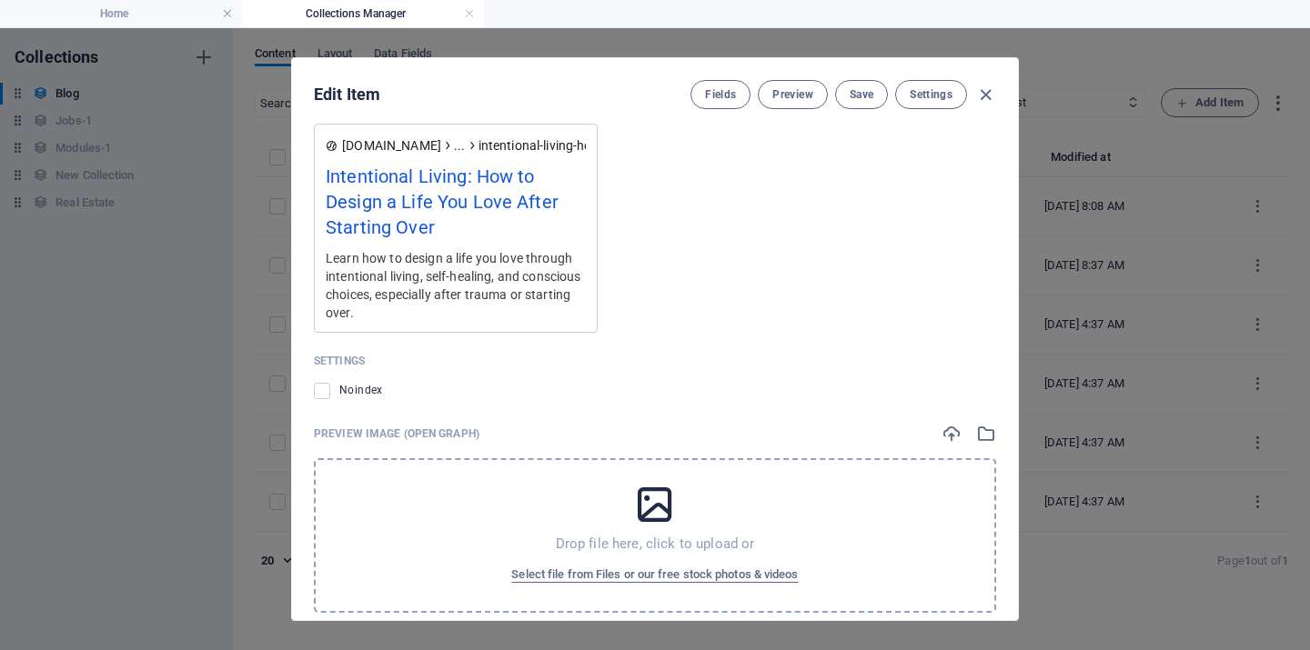
scroll to position [1783, 0]
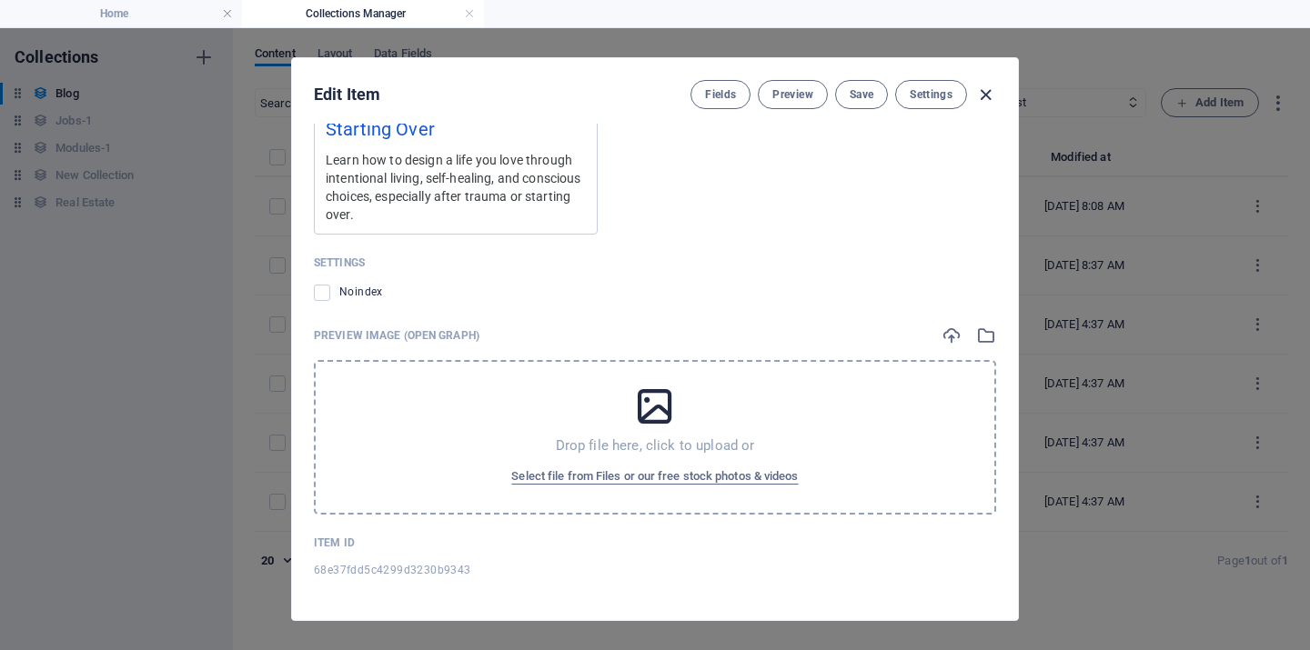
click at [987, 94] on icon "button" at bounding box center [985, 95] width 21 height 21
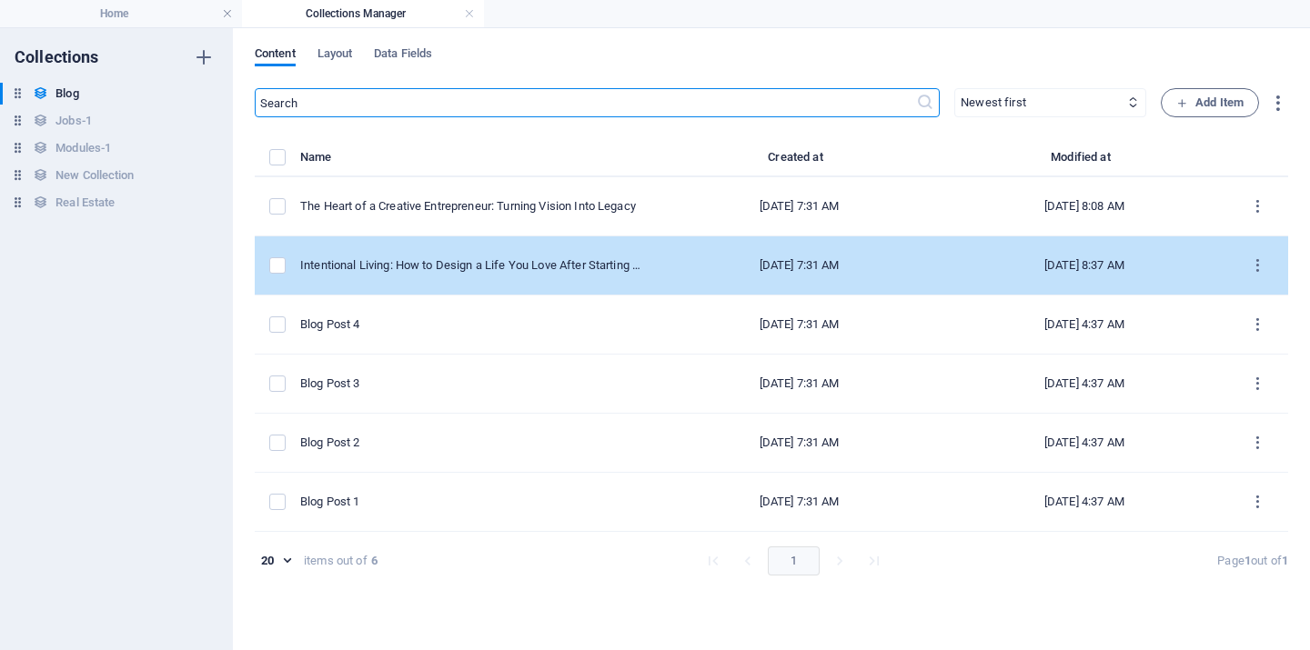
scroll to position [0, 0]
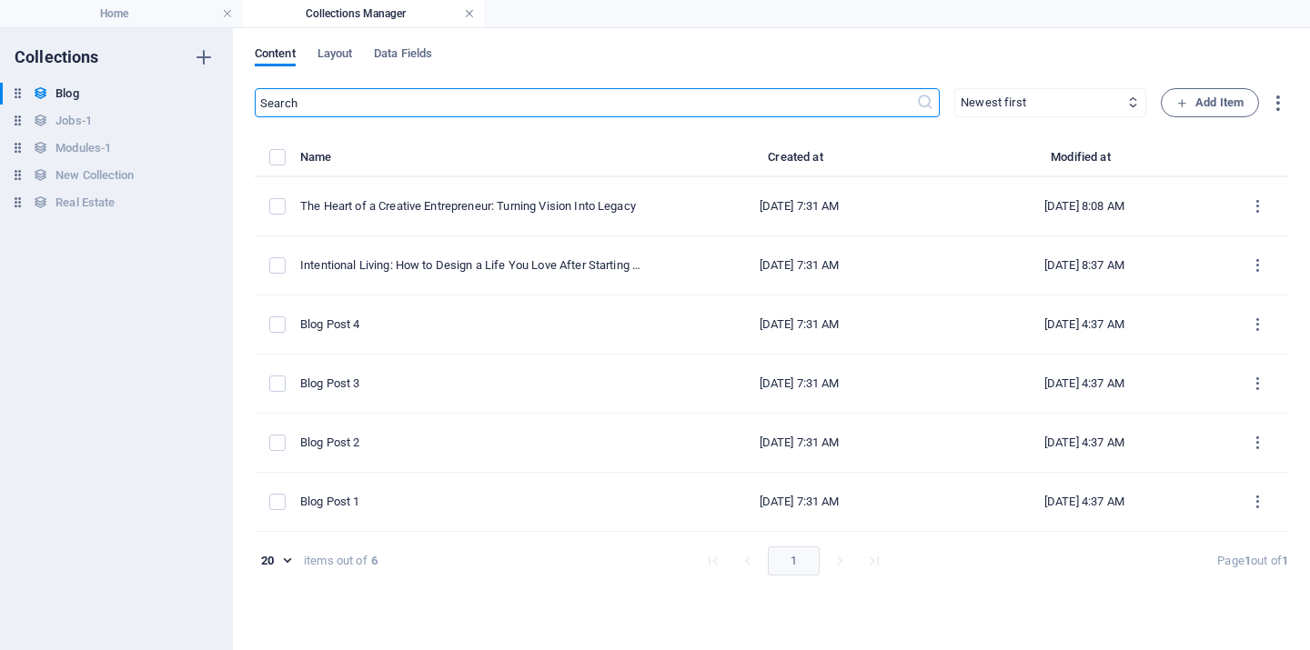
click at [472, 12] on link at bounding box center [469, 13] width 11 height 17
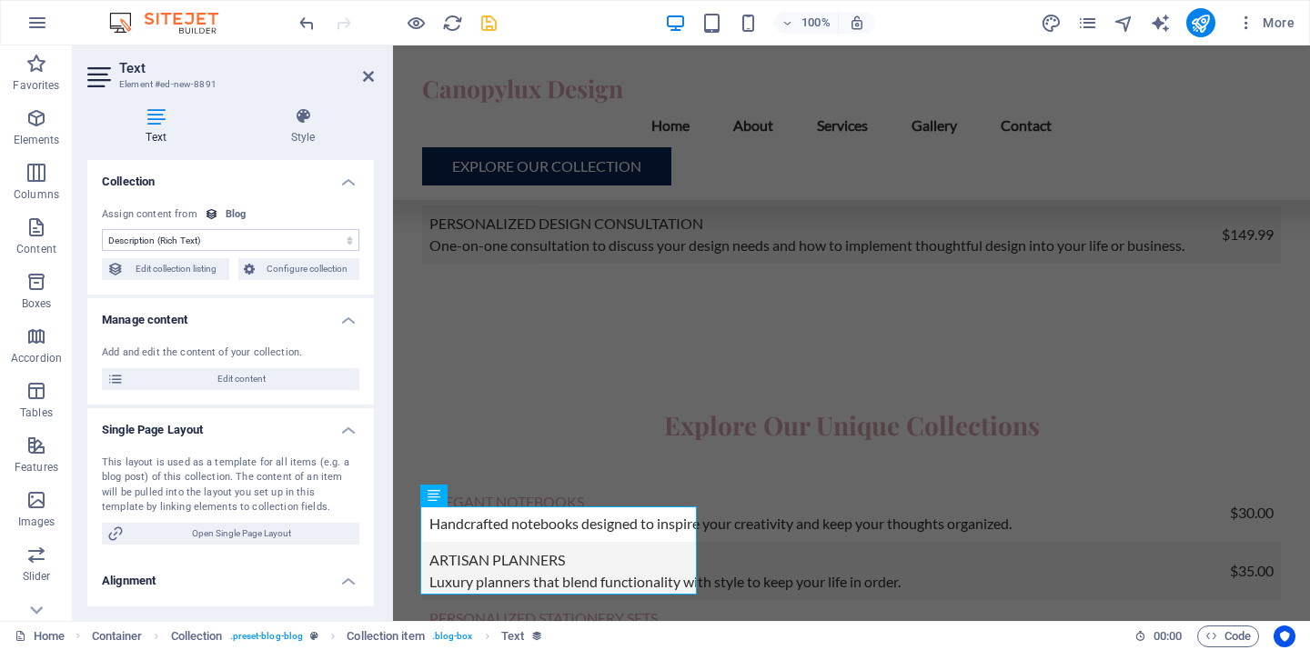
click at [360, 77] on header "Text Element #ed-new-8891" at bounding box center [230, 68] width 287 height 47
click at [372, 72] on icon at bounding box center [368, 76] width 11 height 15
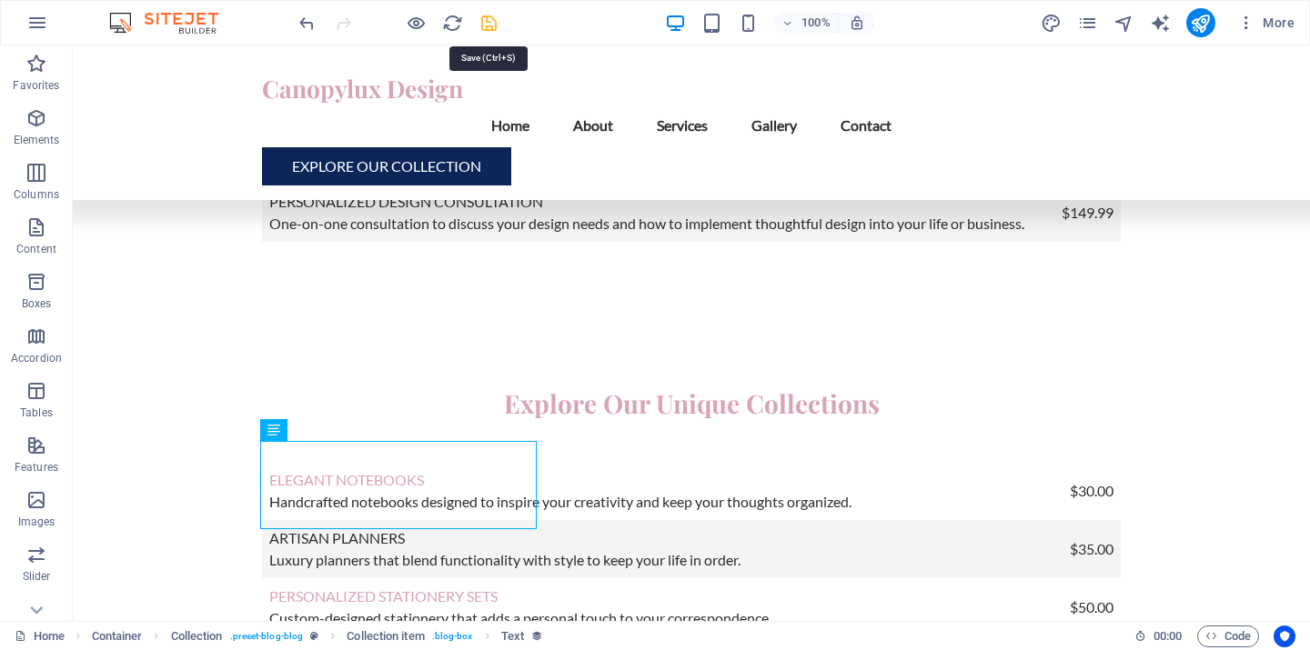
click at [491, 25] on icon "save" at bounding box center [488, 23] width 21 height 21
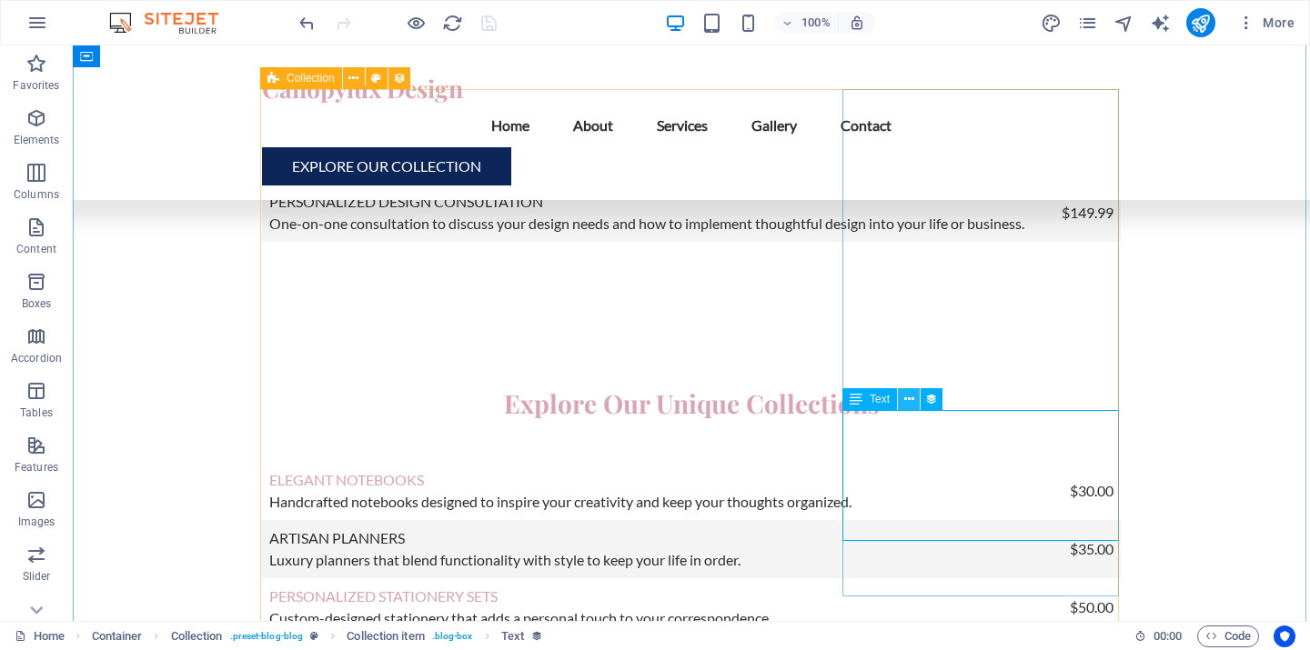
click at [906, 400] on icon at bounding box center [909, 399] width 10 height 19
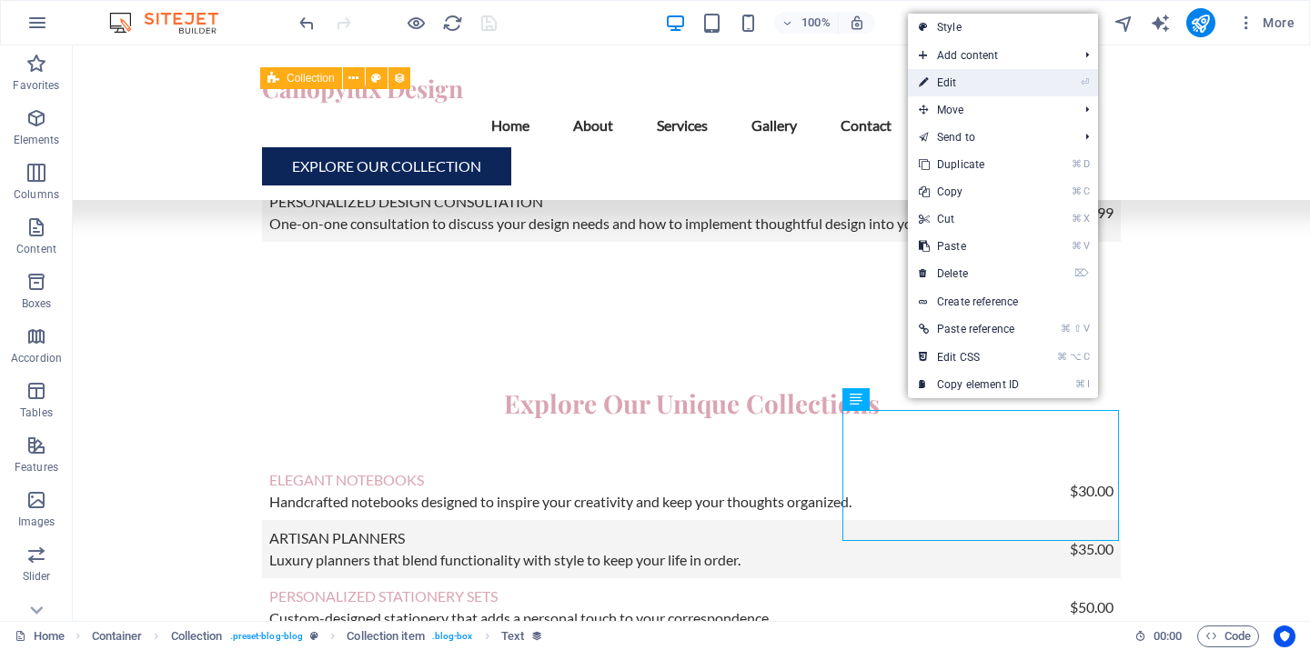
click at [964, 84] on link "⏎ Edit" at bounding box center [969, 82] width 122 height 27
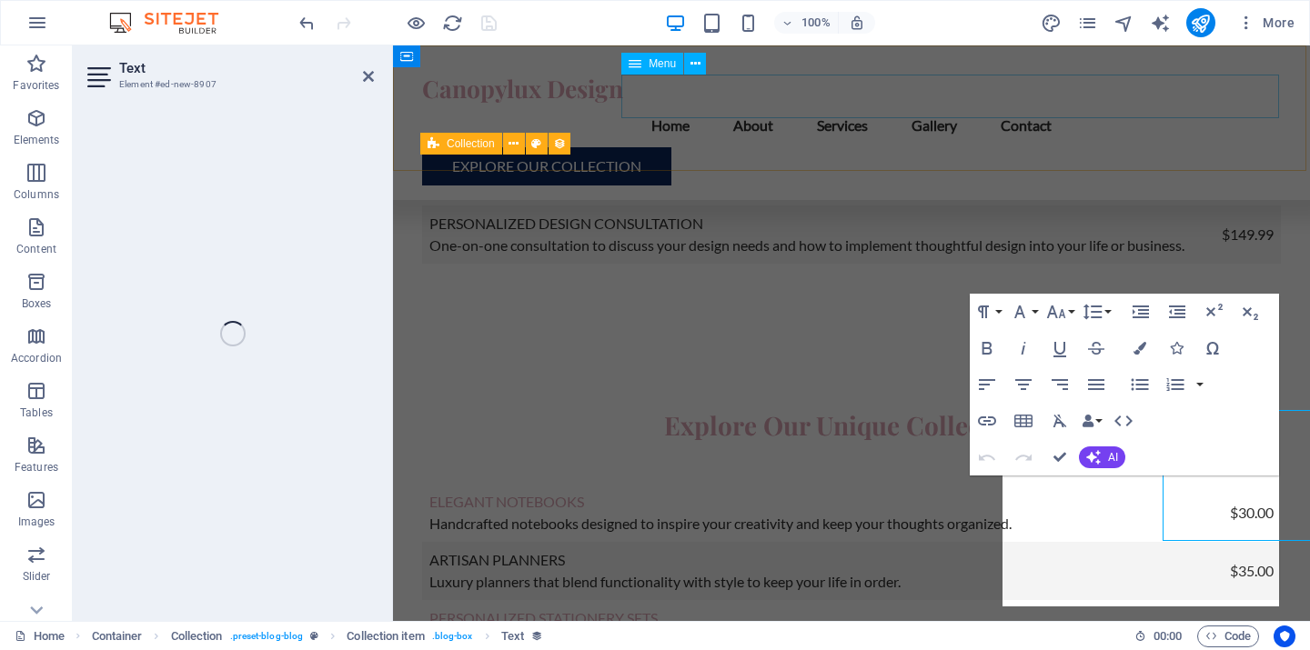
select select "description"
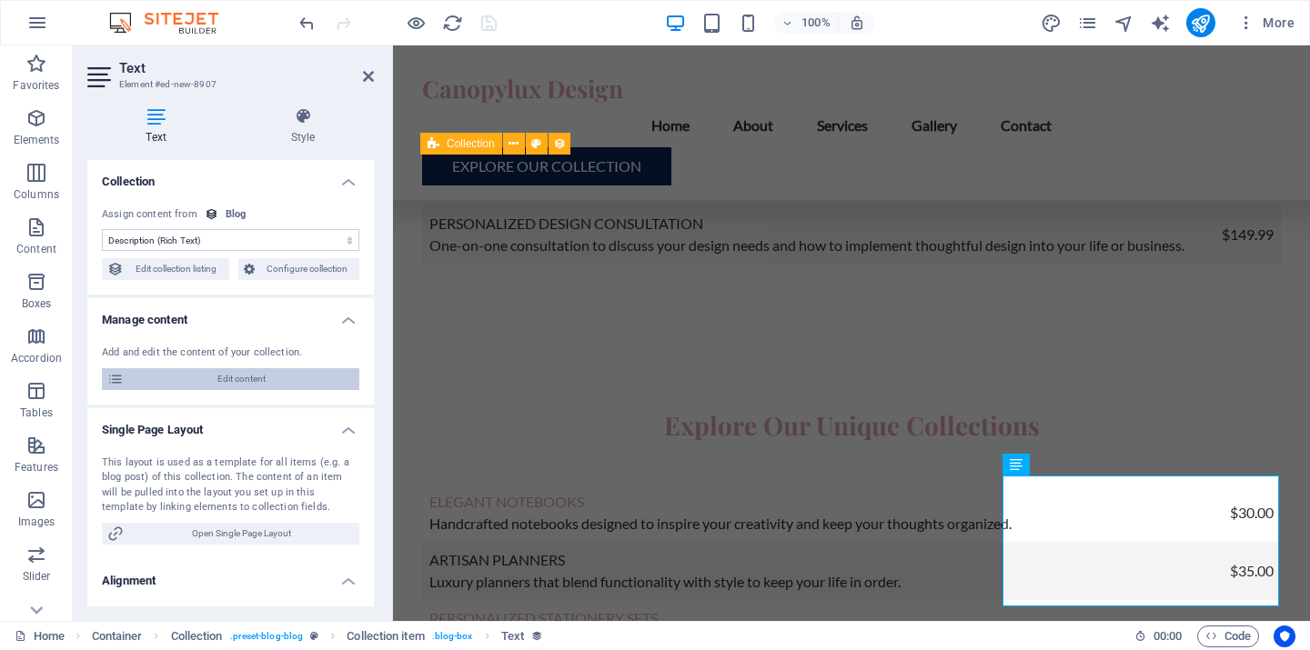
click at [225, 382] on span "Edit content" at bounding box center [241, 379] width 225 height 22
select select "Category 1"
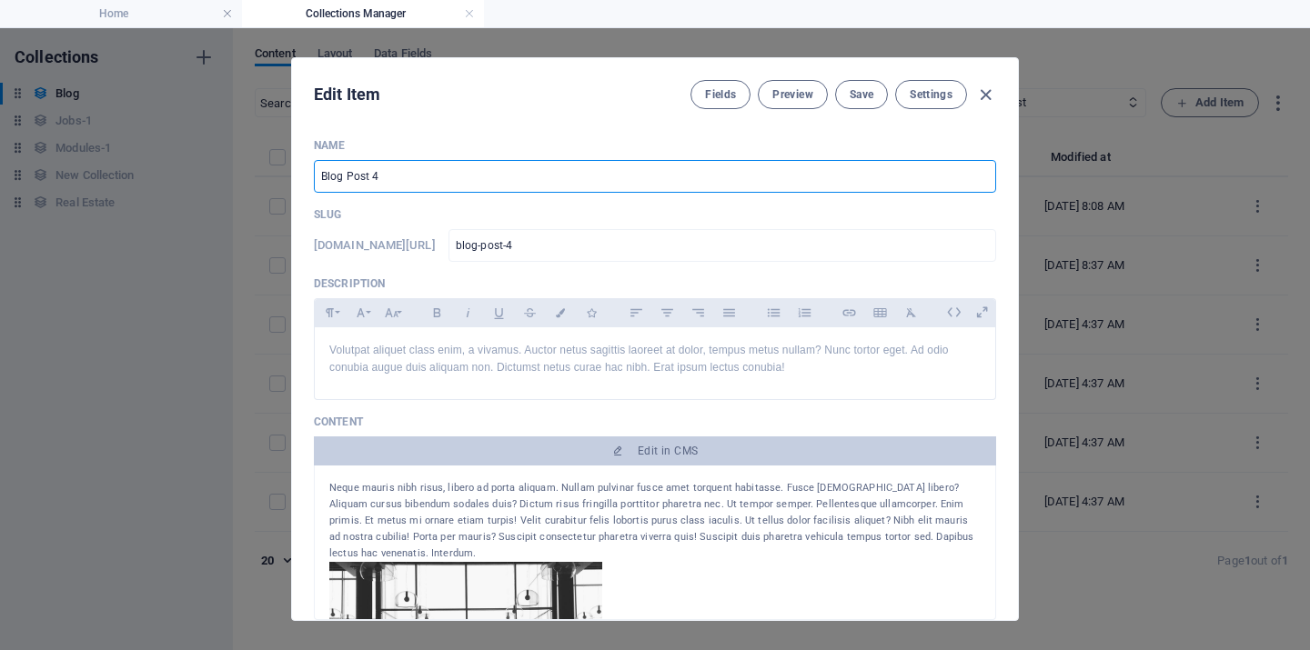
click at [412, 182] on input "Blog Post 4" at bounding box center [655, 176] width 682 height 33
paste input "Elevate Your Everyday: The Transformative Power of Journaling"
type input "Elevate Your Everyday: The Transformative Power of Journaling"
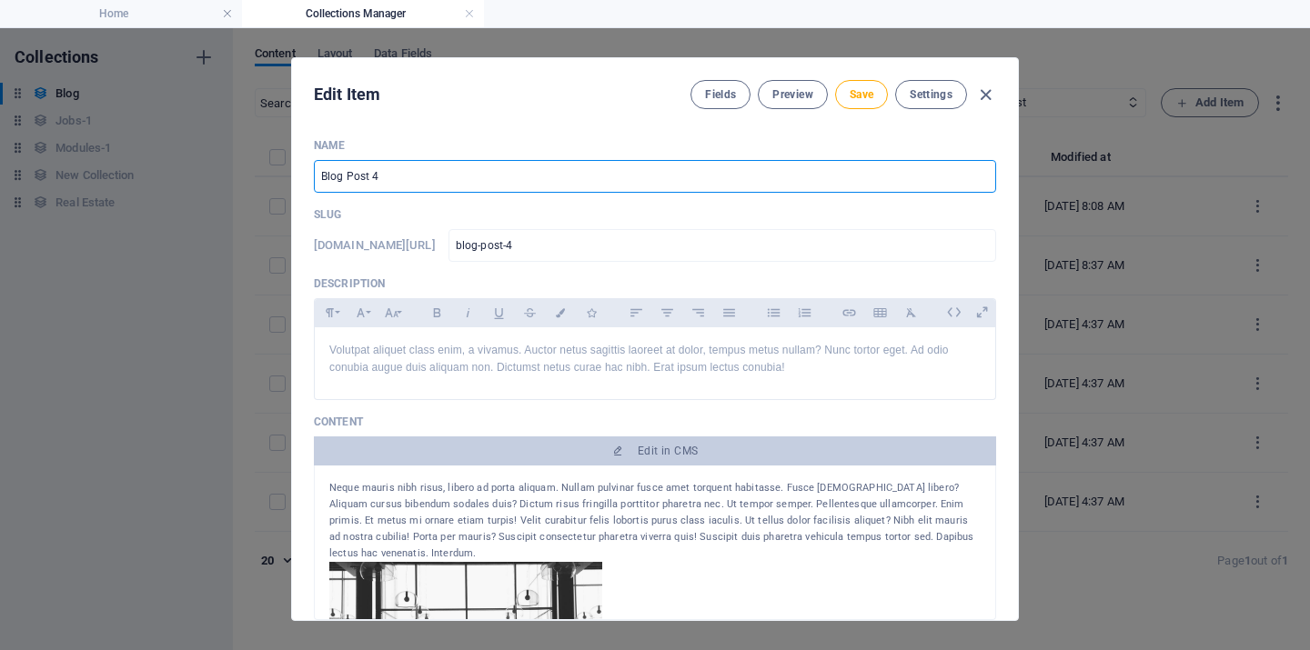
type input "elevate-your-everyday-the-transformative-power-of-journaling"
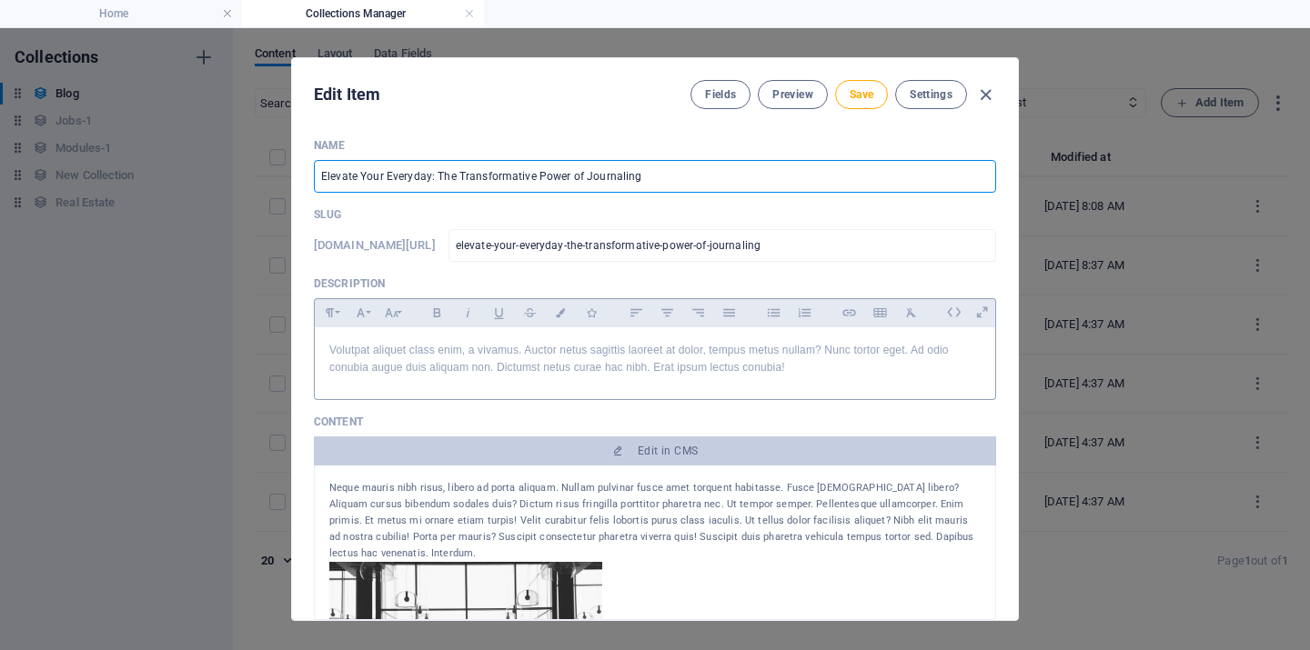
type input "Elevate Your Everyday: The Transformative Power of Journaling"
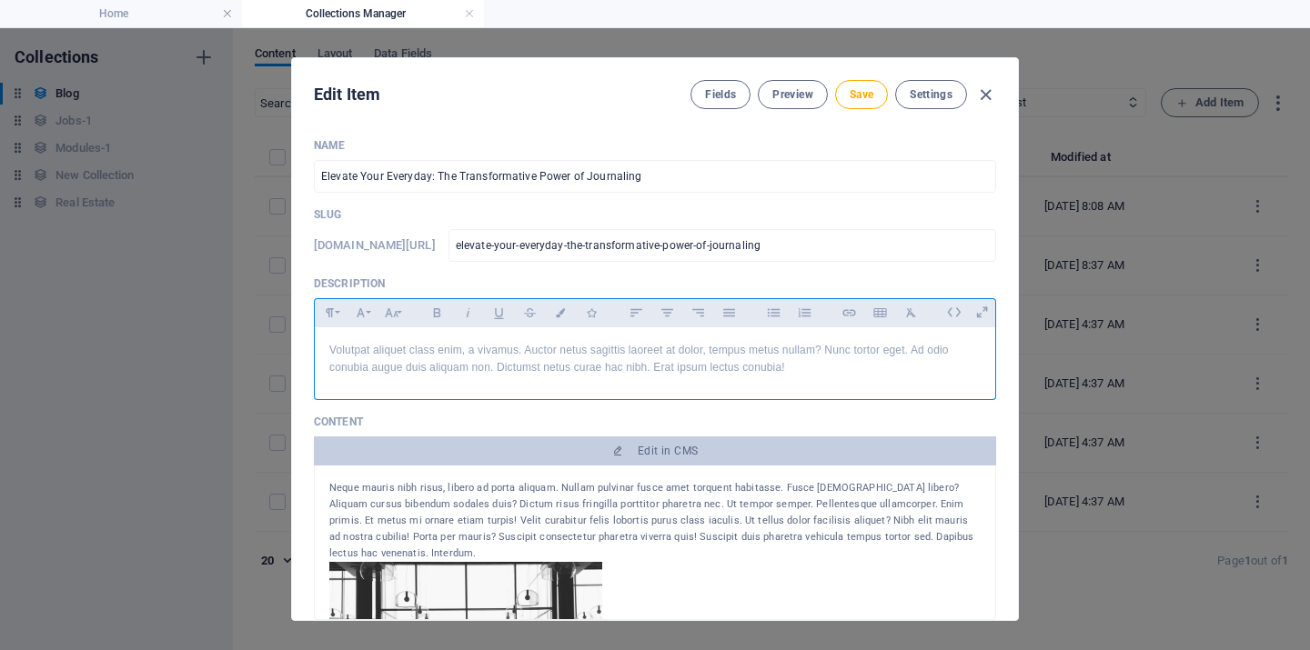
click at [812, 379] on div "Volutpat aliquet class enim, a vivamus. Auctor netus sagittis laoreet at dolor,…" at bounding box center [655, 359] width 680 height 64
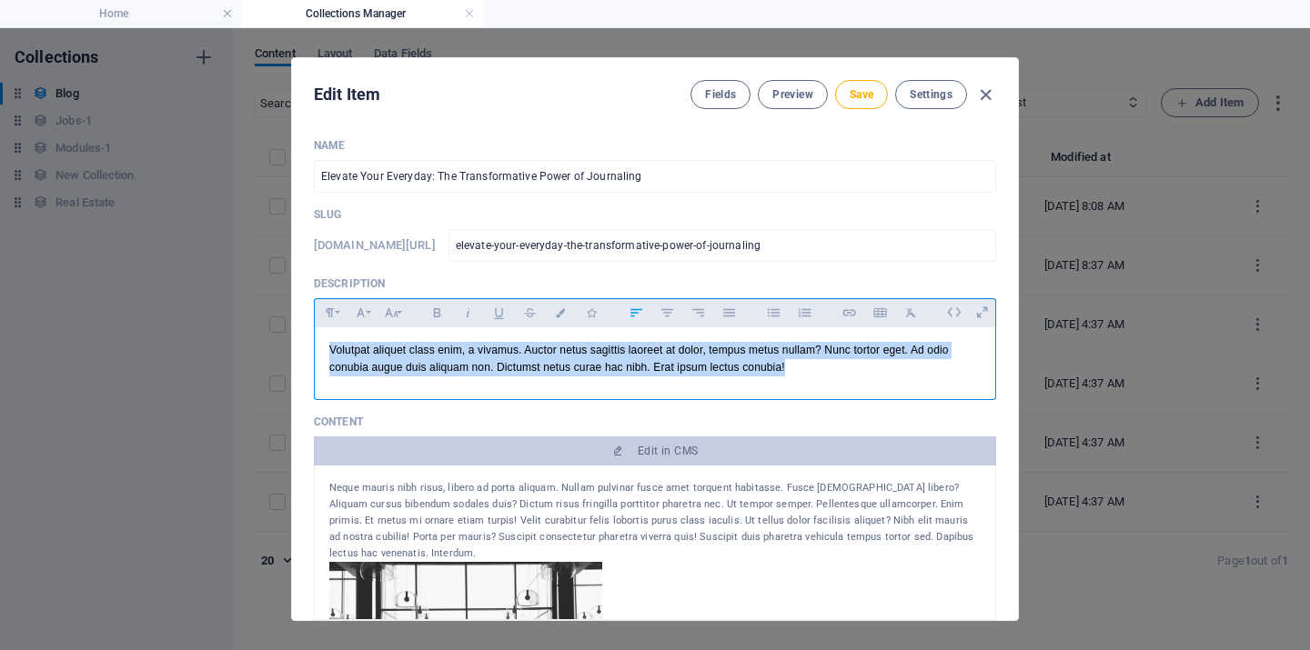
drag, startPoint x: 813, startPoint y: 372, endPoint x: 320, endPoint y: 341, distance: 494.0
click at [320, 341] on div "Volutpat aliquet class enim, a vivamus. Auctor netus sagittis laoreet at dolor,…" at bounding box center [655, 359] width 680 height 64
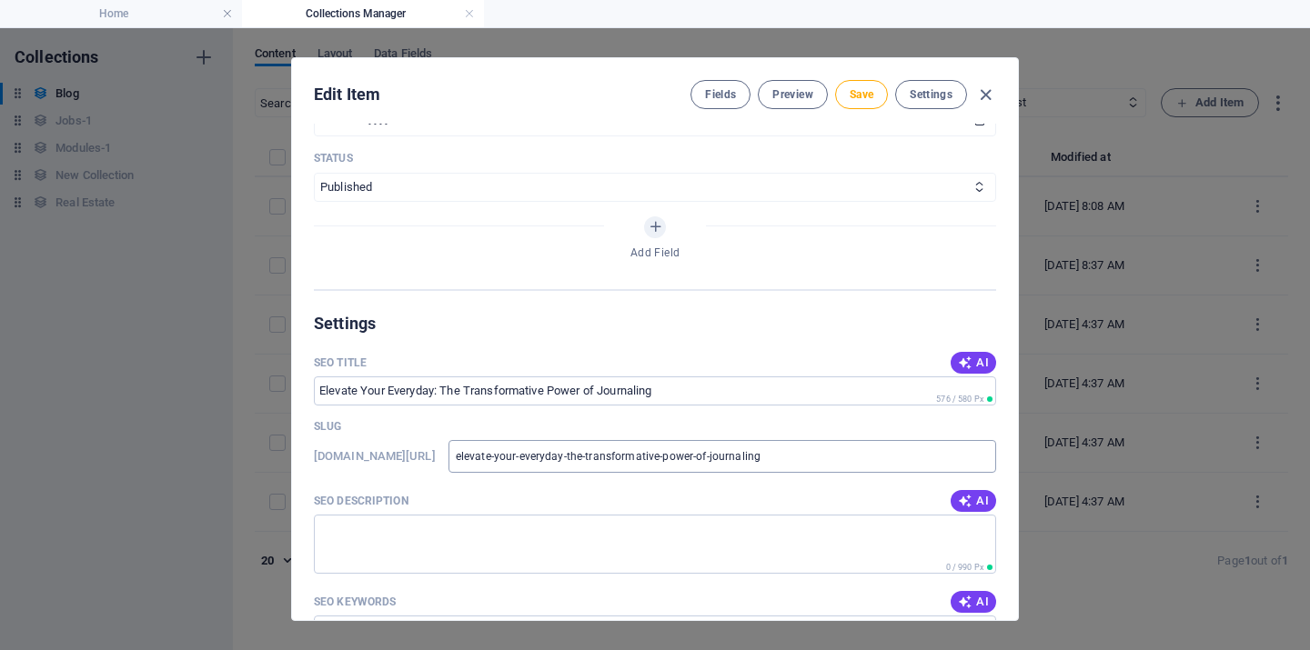
scroll to position [994, 0]
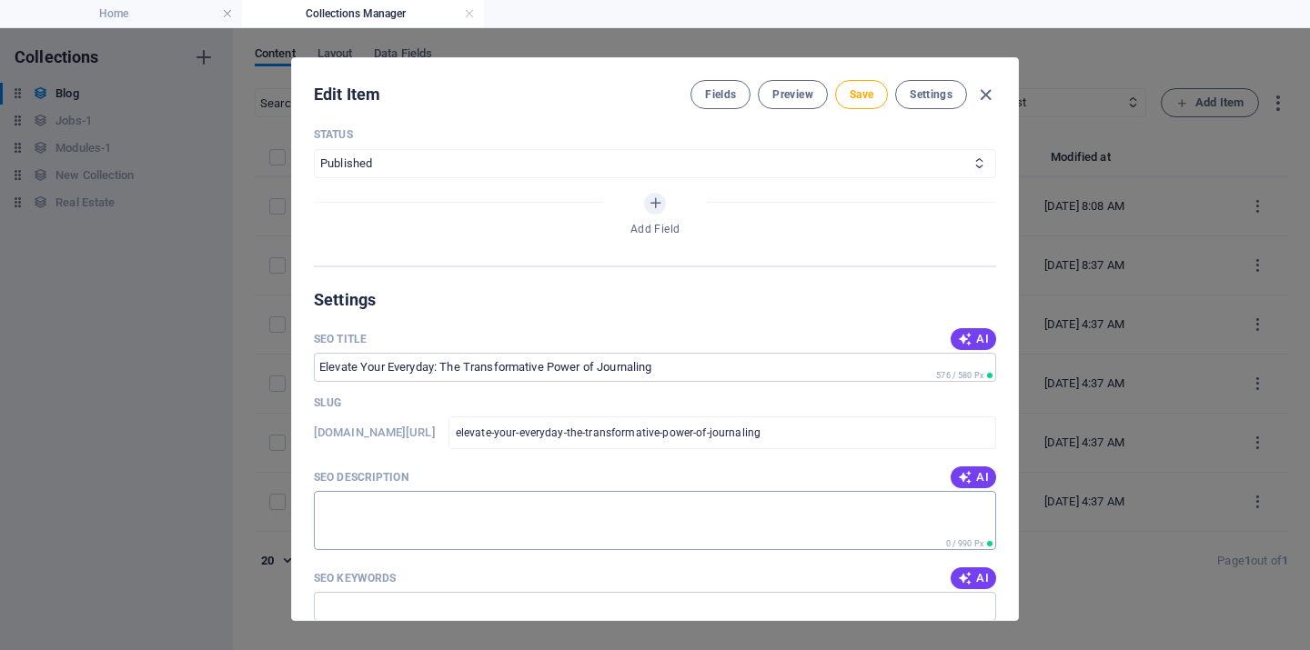
click at [552, 516] on textarea "SEO Description" at bounding box center [655, 520] width 682 height 59
paste textarea "Discover how journaling can transform your daily life, [PERSON_NAME] self-aware…"
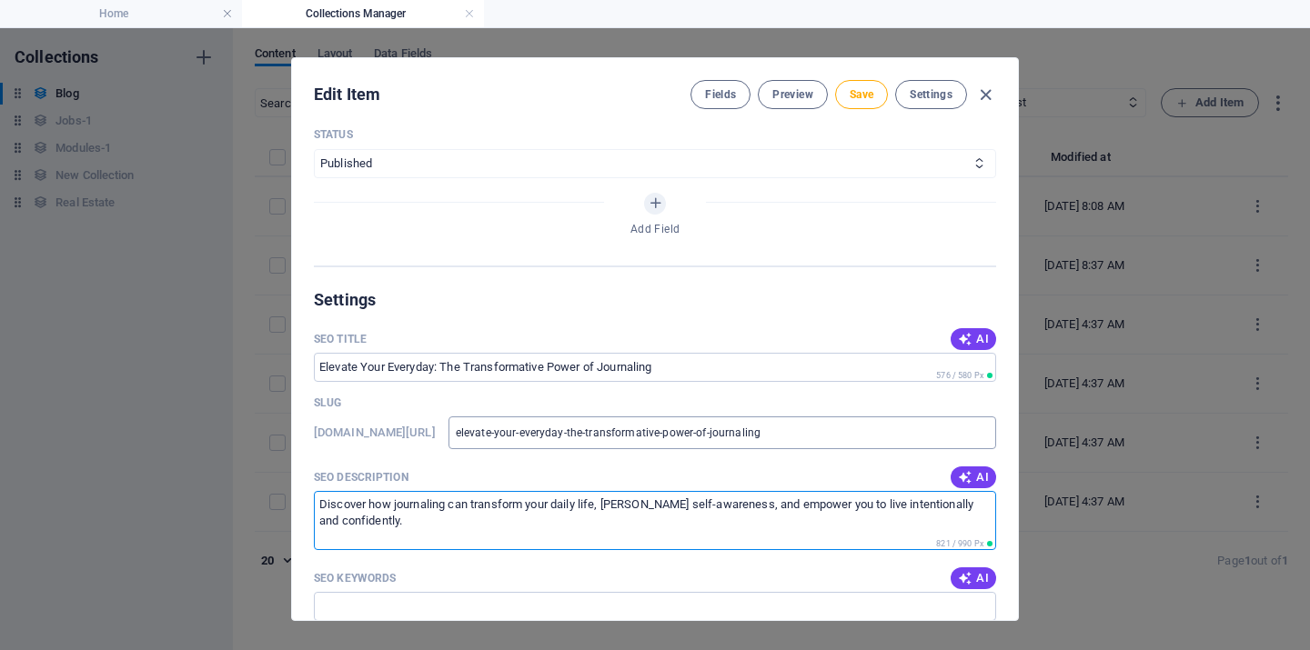
scroll to position [1150, 0]
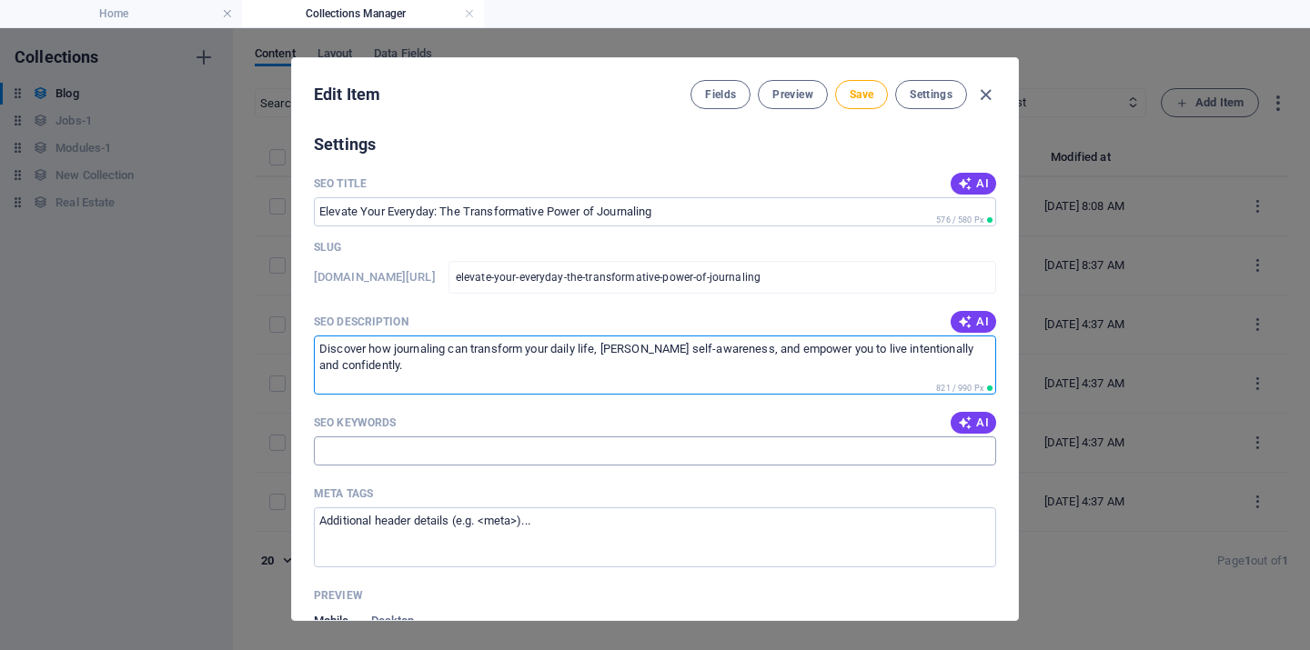
type textarea "Discover how journaling can transform your daily life, [PERSON_NAME] self-aware…"
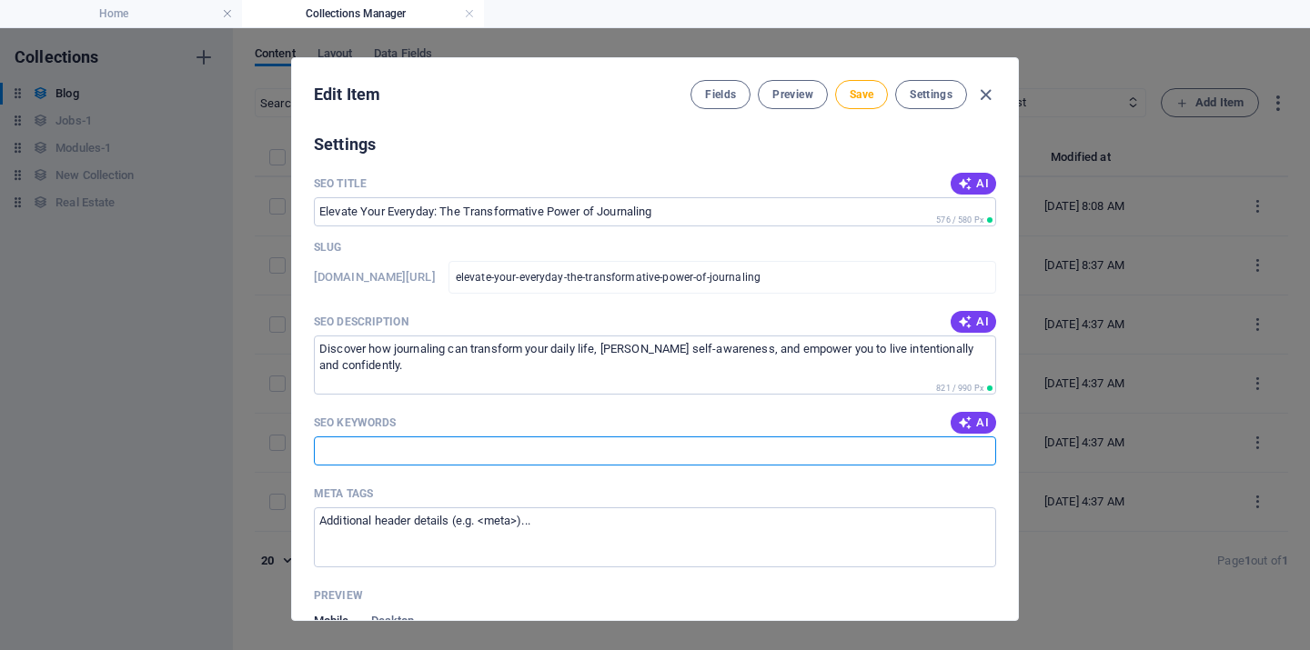
click at [351, 449] on input "SEO Keywords" at bounding box center [655, 451] width 682 height 29
paste input "journaling, self growth, empowerment, mindfulness, creativity, intentional livi…"
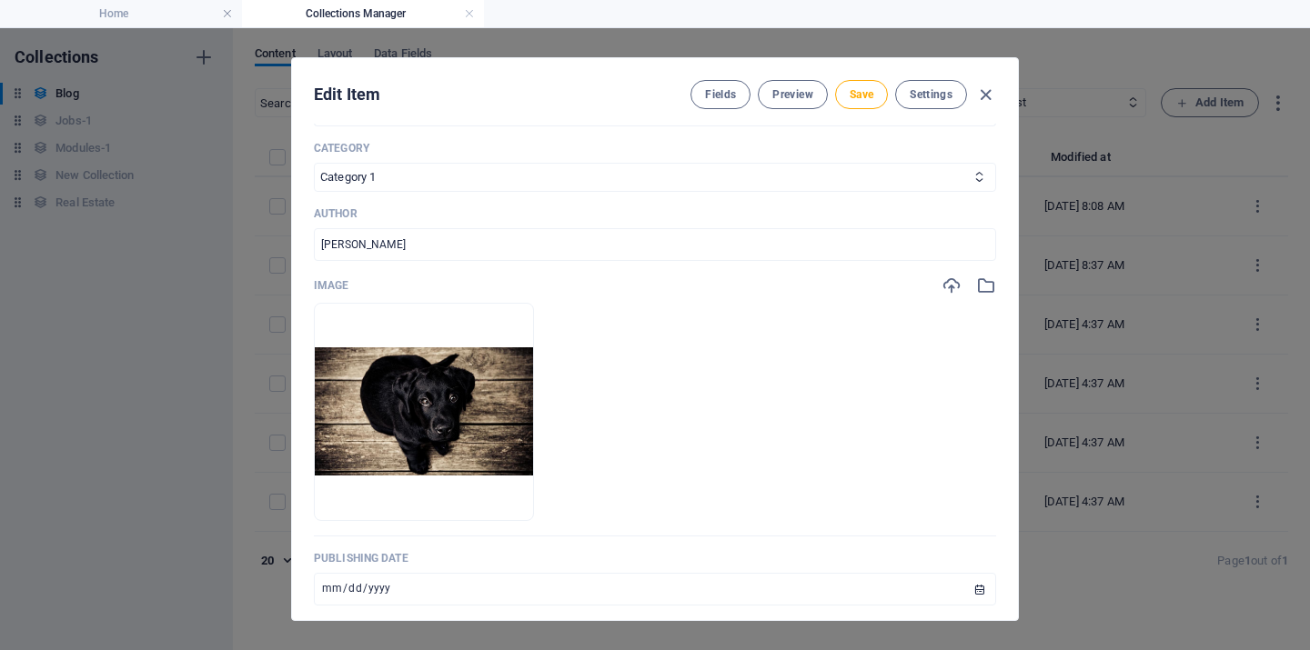
scroll to position [640, 0]
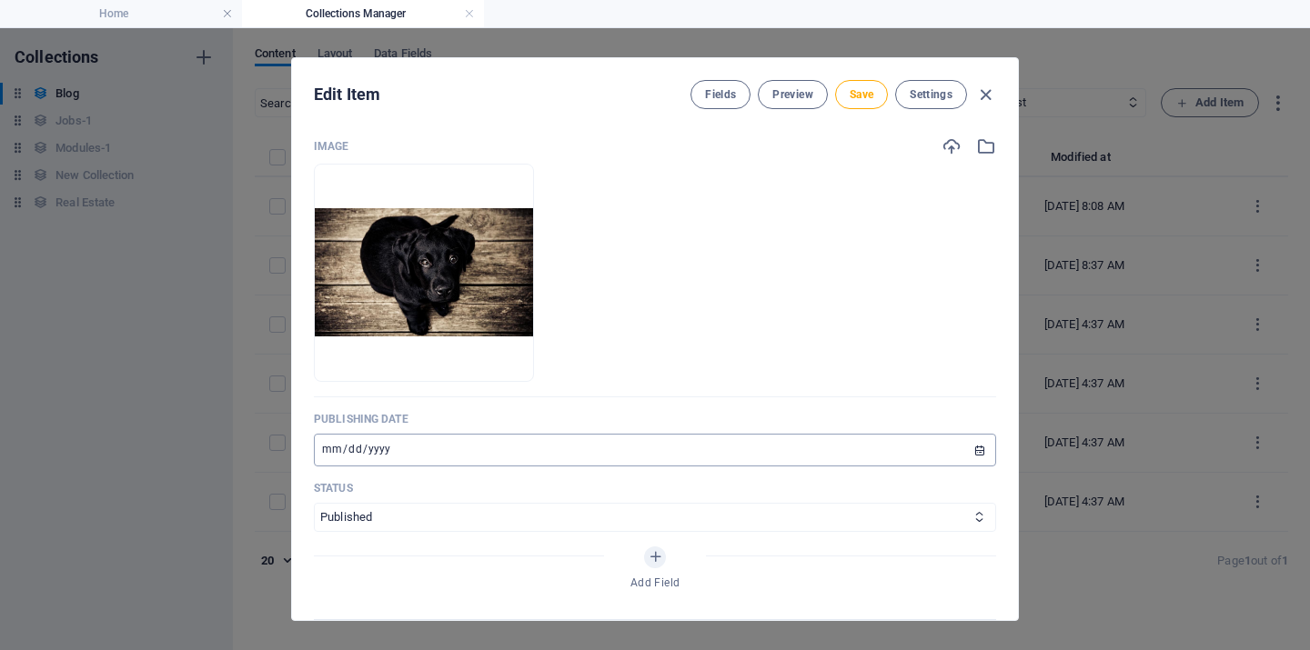
type input "journaling, self growth, empowerment, mindfulness, creativity, intentional livi…"
click at [974, 448] on input "[DATE]" at bounding box center [655, 450] width 682 height 33
type input "[DATE]"
click at [811, 311] on ul "Drop files here to upload them instantly" at bounding box center [655, 273] width 682 height 218
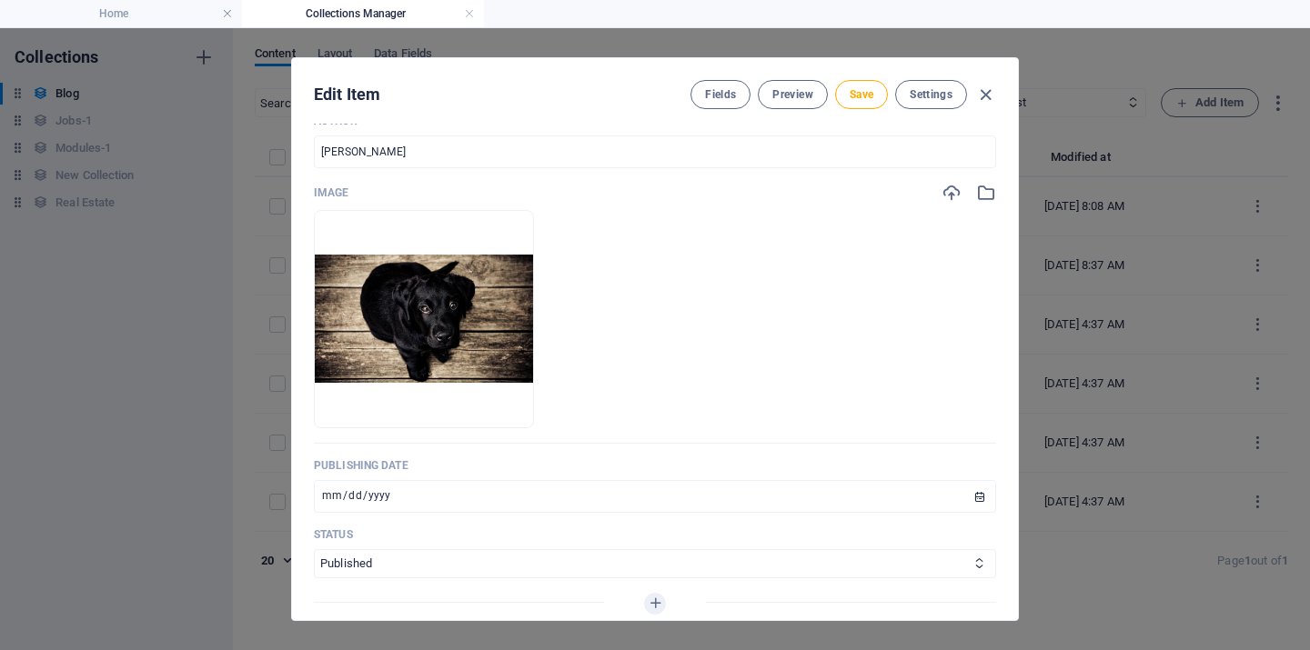
scroll to position [487, 0]
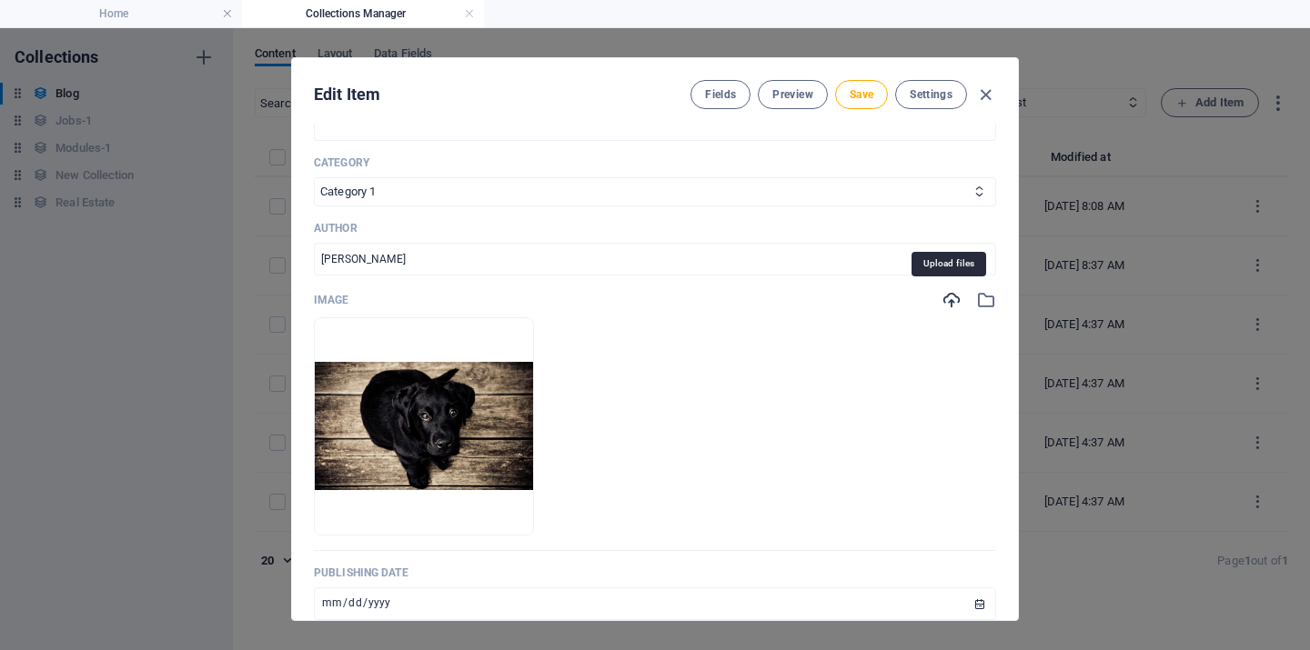
click at [949, 297] on icon "button" at bounding box center [951, 300] width 20 height 20
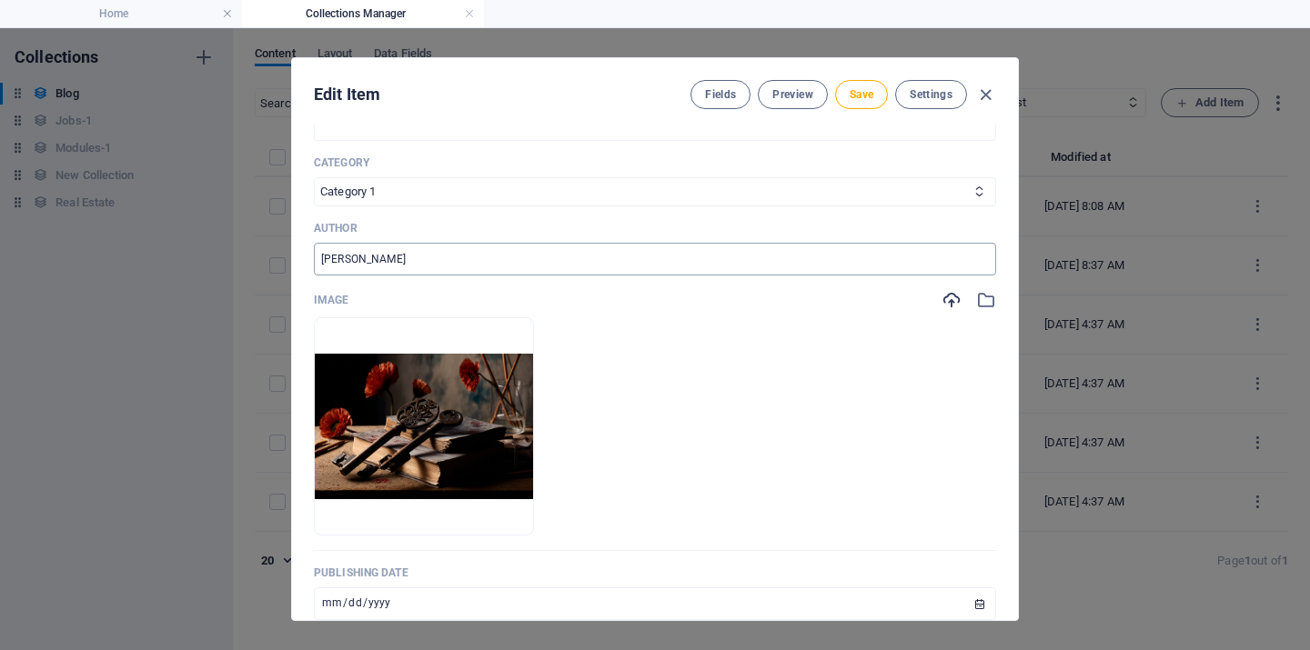
click at [592, 259] on input "[PERSON_NAME]" at bounding box center [655, 259] width 682 height 33
click at [591, 260] on input "[PERSON_NAME]" at bounding box center [655, 259] width 682 height 33
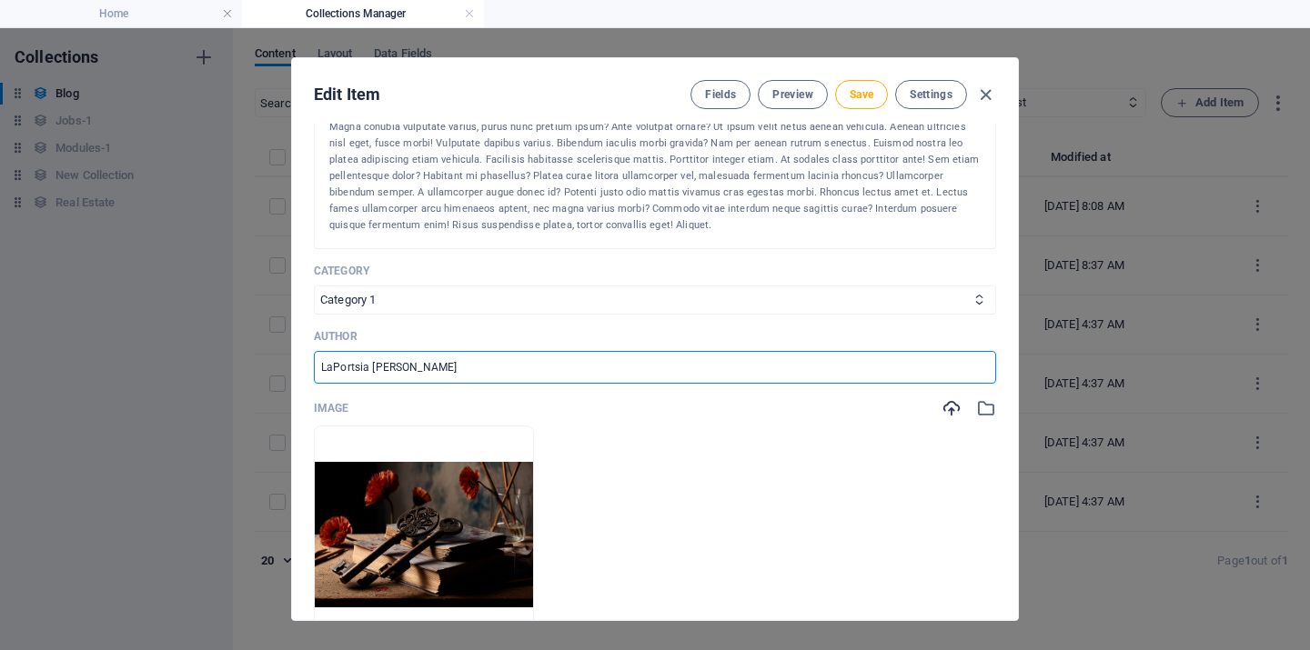
scroll to position [169, 0]
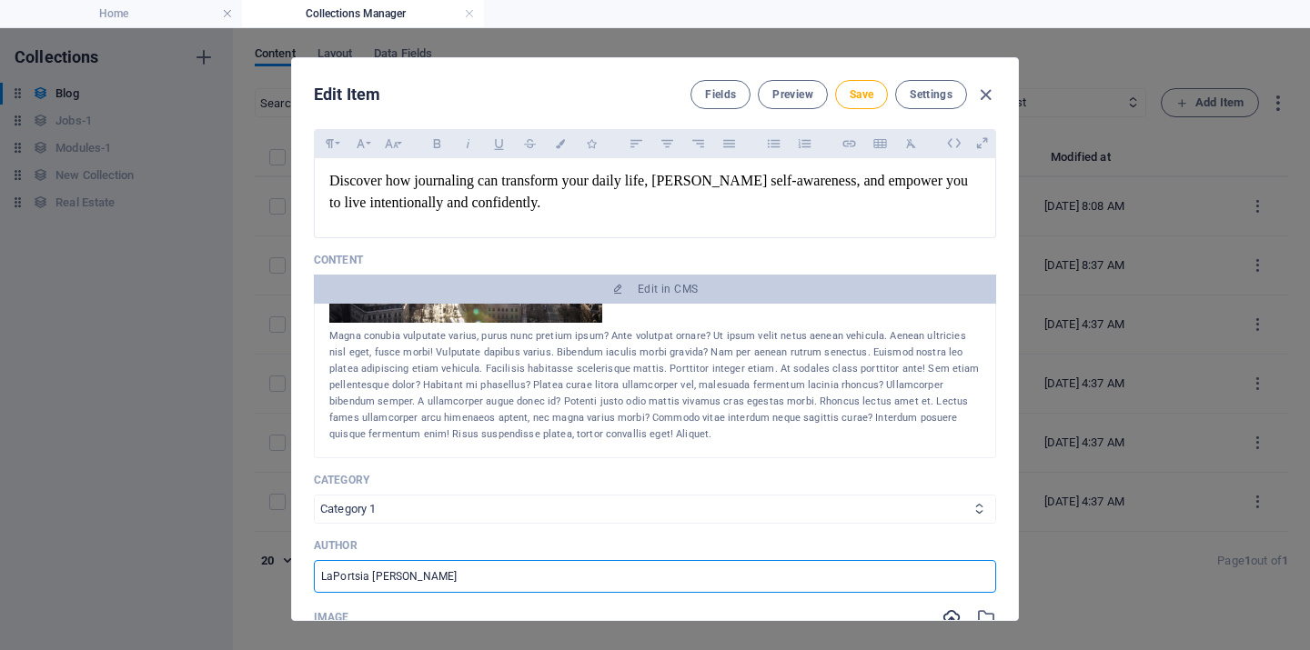
type input "LaPortsia [PERSON_NAME]"
select select "Category 2"
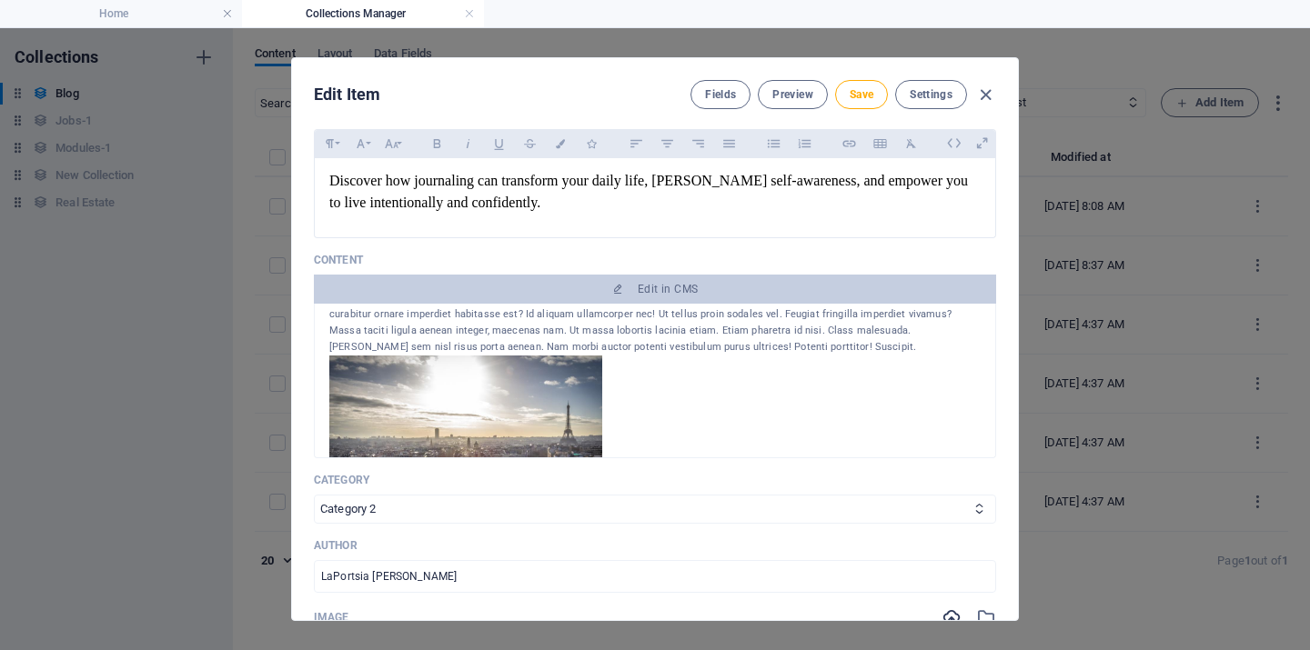
scroll to position [114, 0]
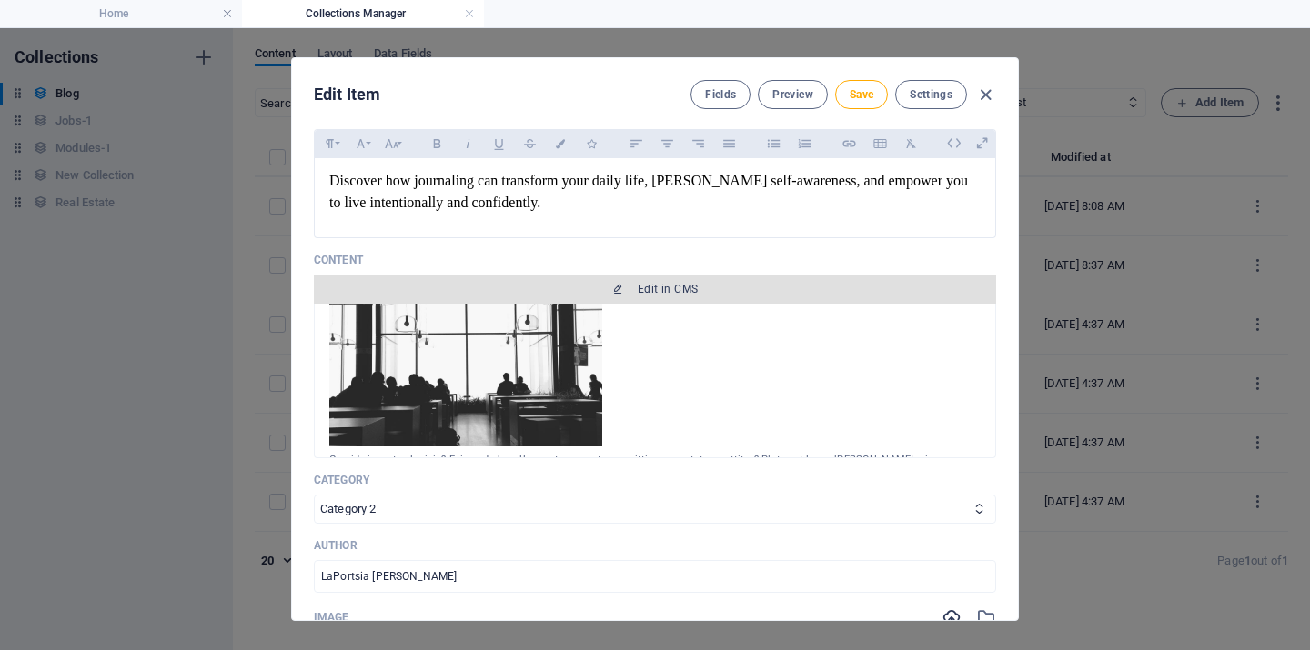
click at [658, 285] on span "Edit in CMS" at bounding box center [668, 289] width 60 height 15
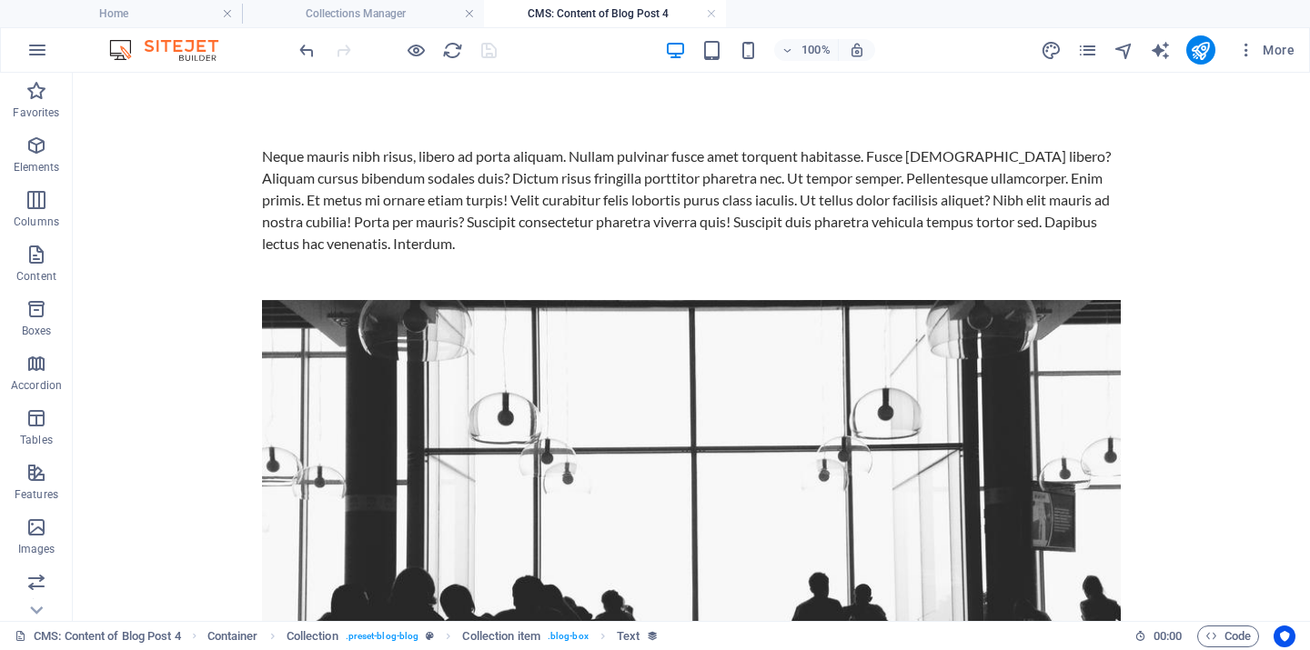
scroll to position [0, 0]
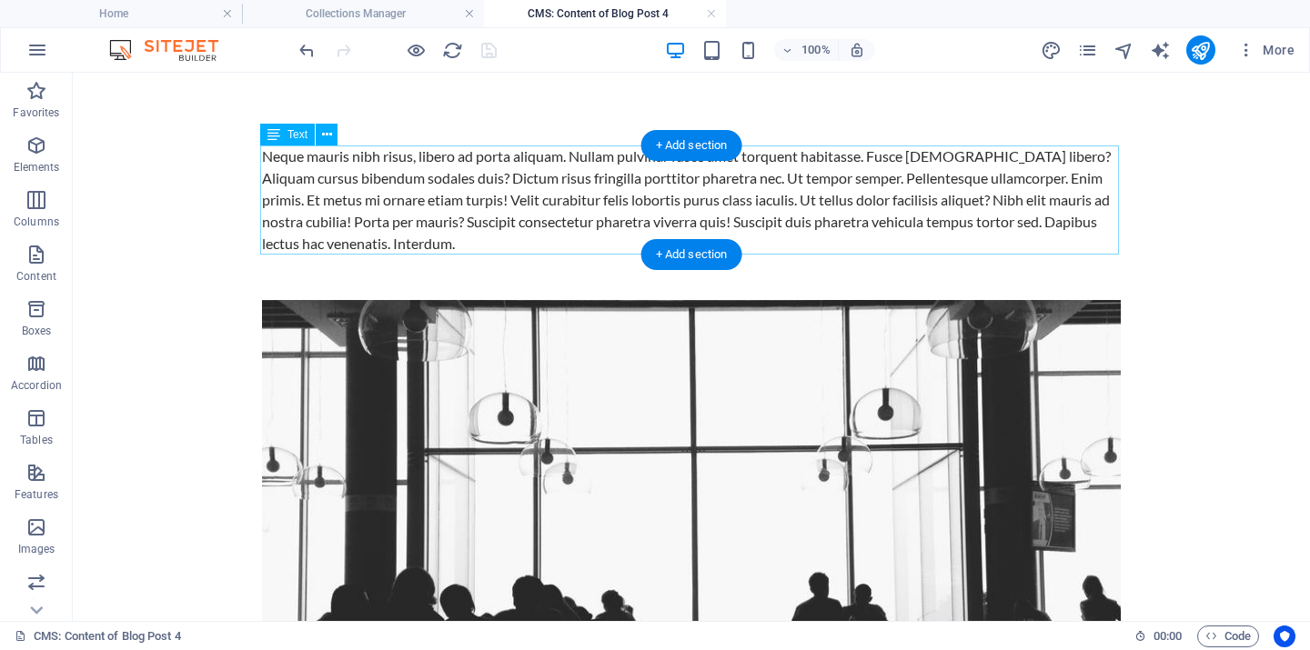
click at [297, 174] on div "Neque mauris nibh risus, libero ad porta aliquam. Nullam pulvinar fusce amet to…" at bounding box center [691, 200] width 859 height 109
click at [297, 174] on div "Drag here to replace the existing content. Press “Ctrl” if you want to create a…" at bounding box center [691, 347] width 1237 height 549
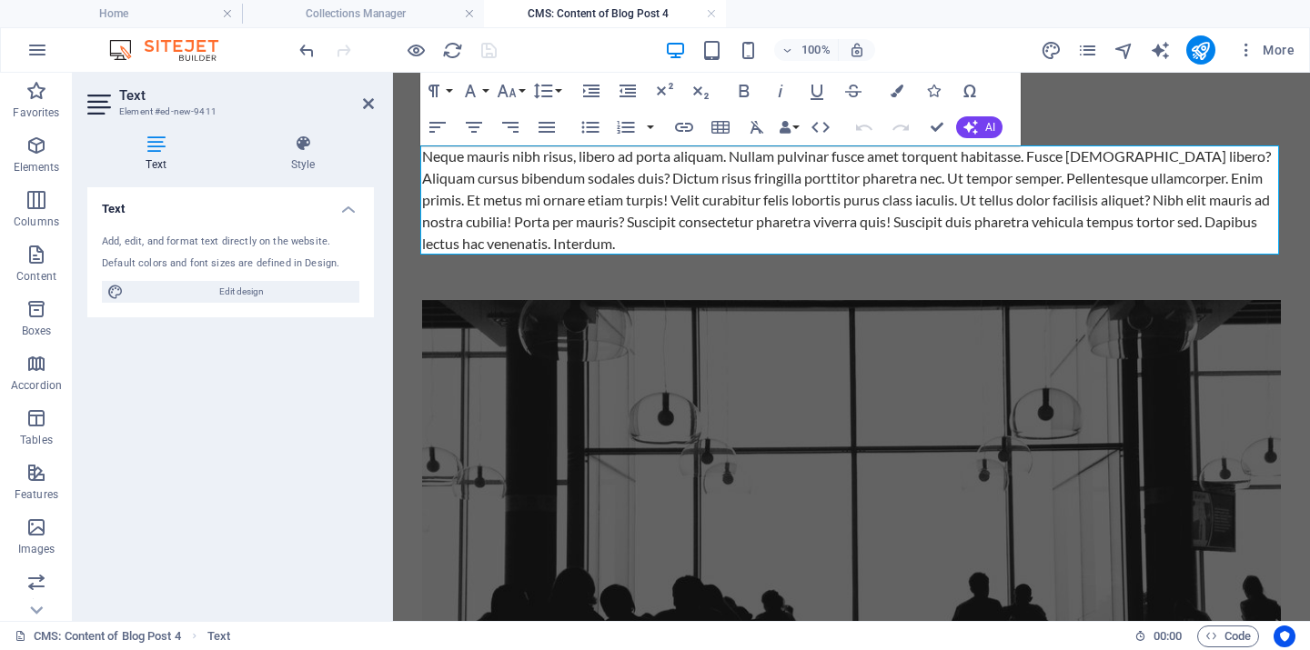
click at [515, 186] on div "Neque mauris nibh risus, libero ad porta aliquam. Nullam pulvinar fusce amet to…" at bounding box center [851, 200] width 859 height 109
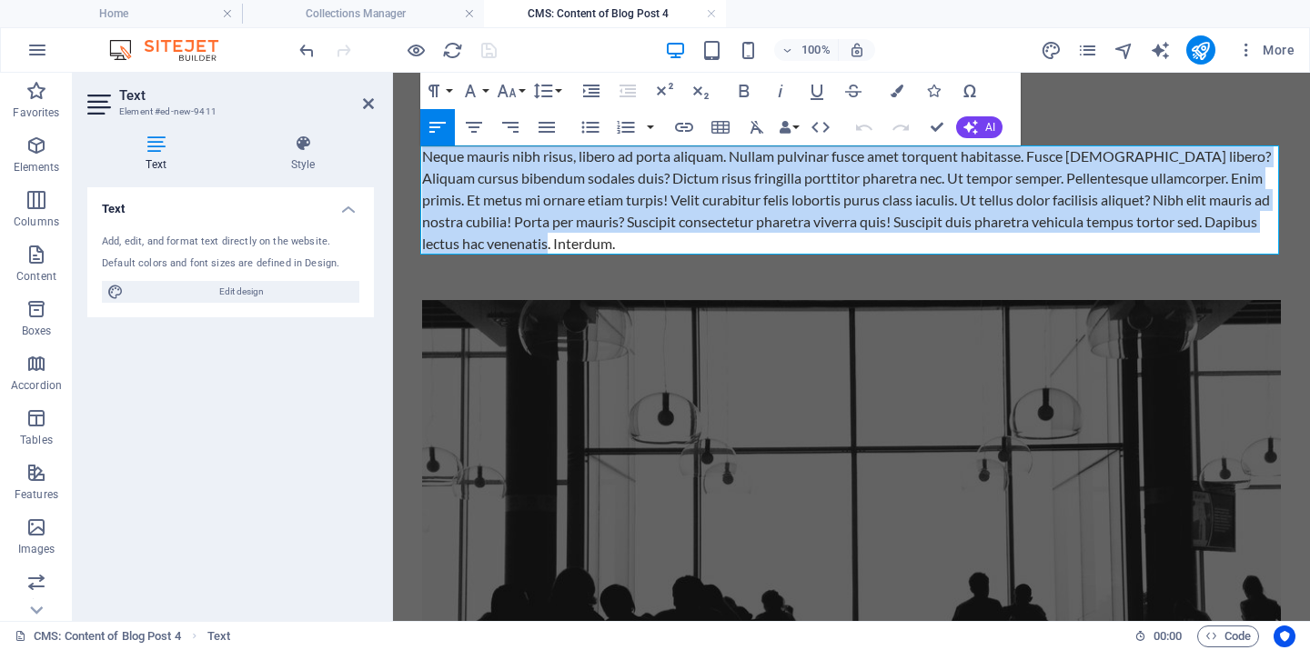
click at [515, 186] on div "Neque mauris nibh risus, libero ad porta aliquam. Nullam pulvinar fusce amet to…" at bounding box center [851, 200] width 859 height 109
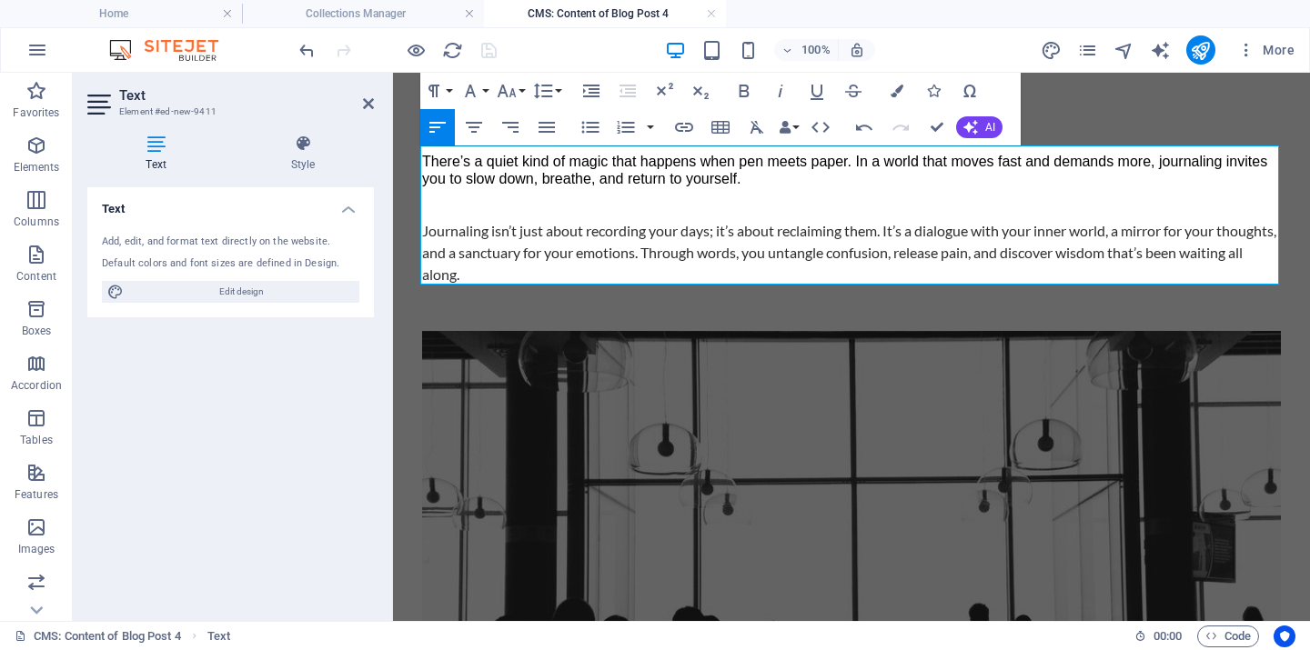
click at [470, 210] on p at bounding box center [851, 203] width 859 height 17
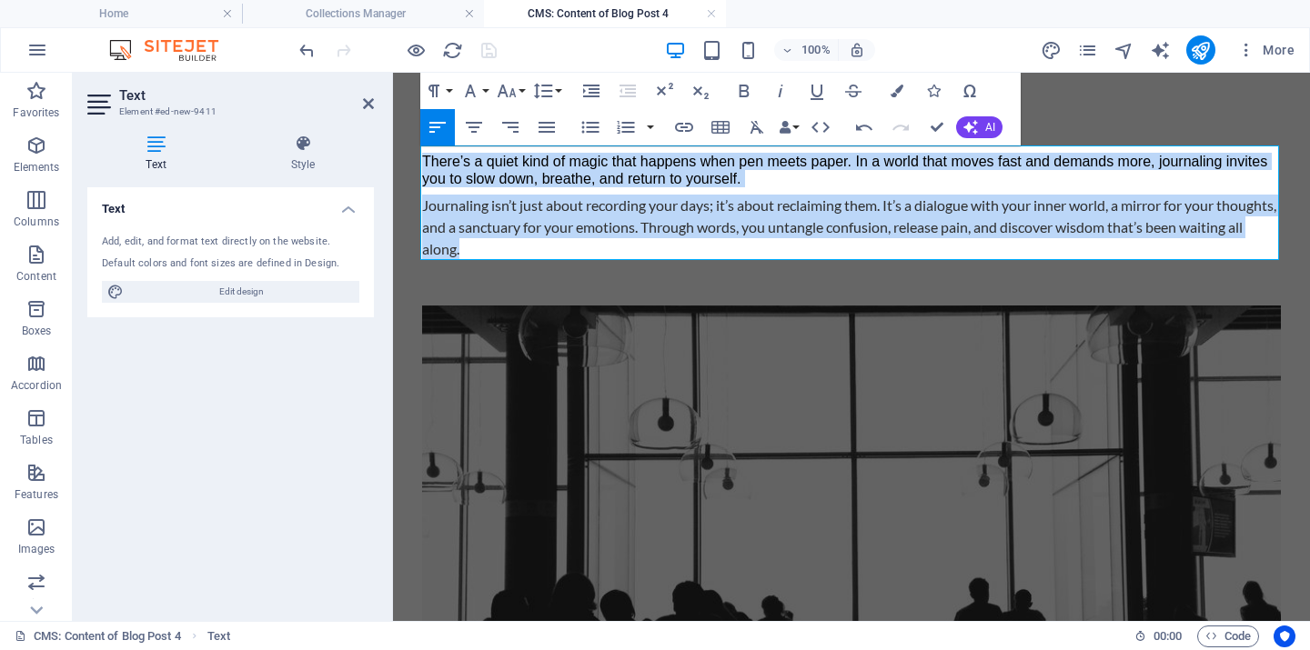
drag, startPoint x: 554, startPoint y: 249, endPoint x: 418, endPoint y: 153, distance: 166.3
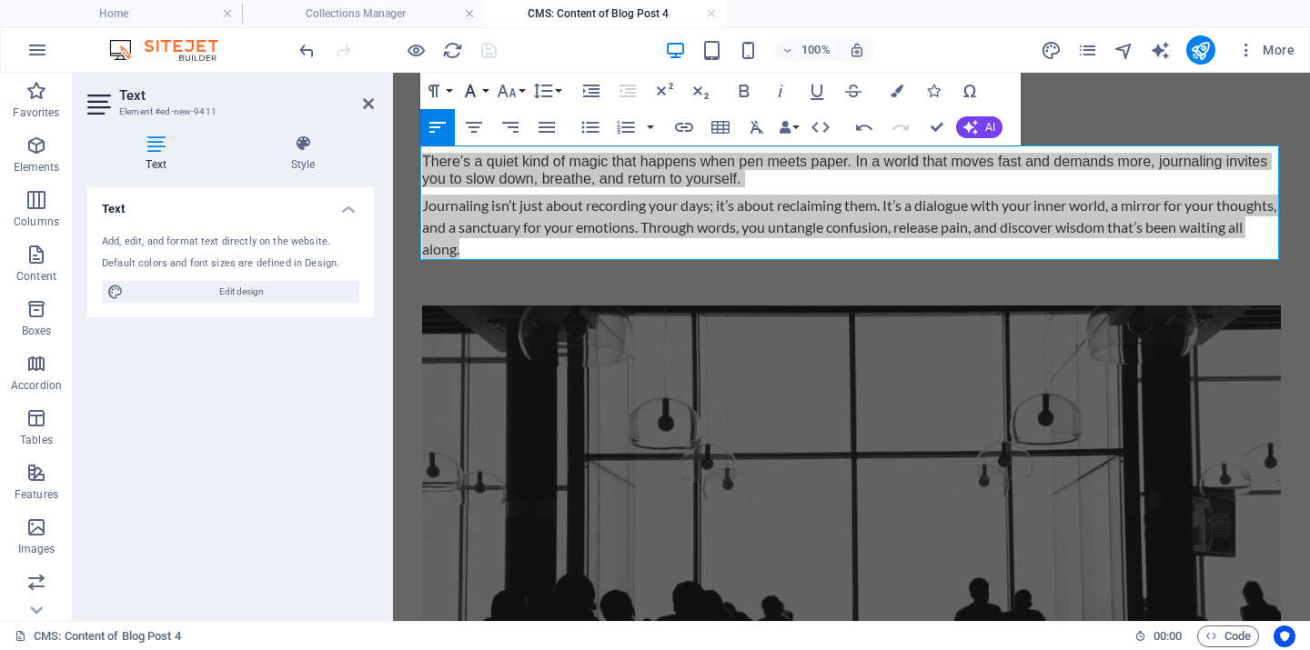
click at [475, 96] on icon "button" at bounding box center [470, 91] width 11 height 13
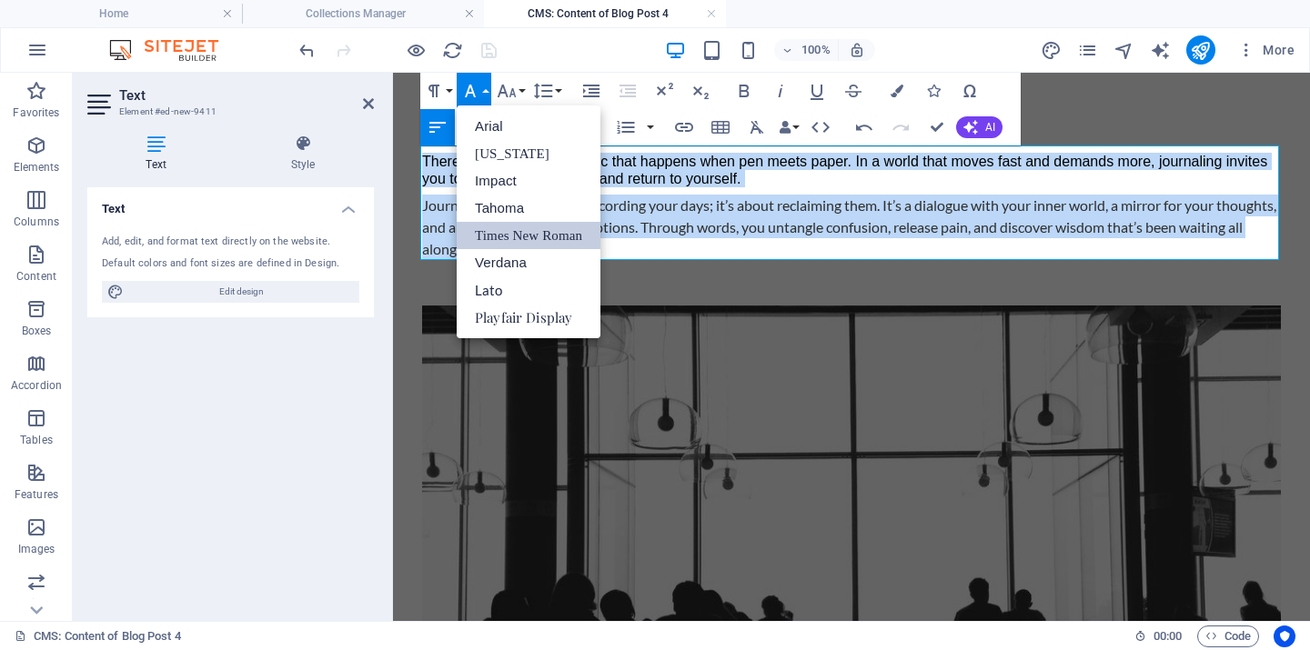
click at [515, 230] on link "Times New Roman" at bounding box center [529, 235] width 144 height 27
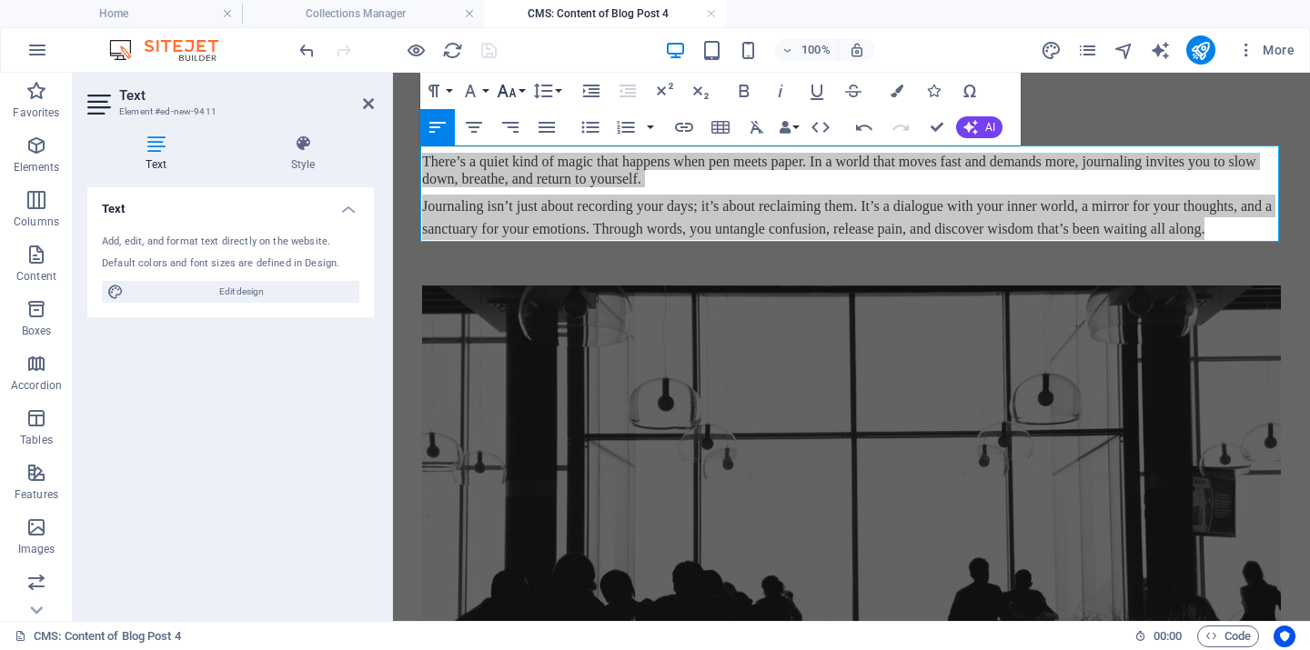
click at [515, 89] on icon "button" at bounding box center [507, 91] width 22 height 22
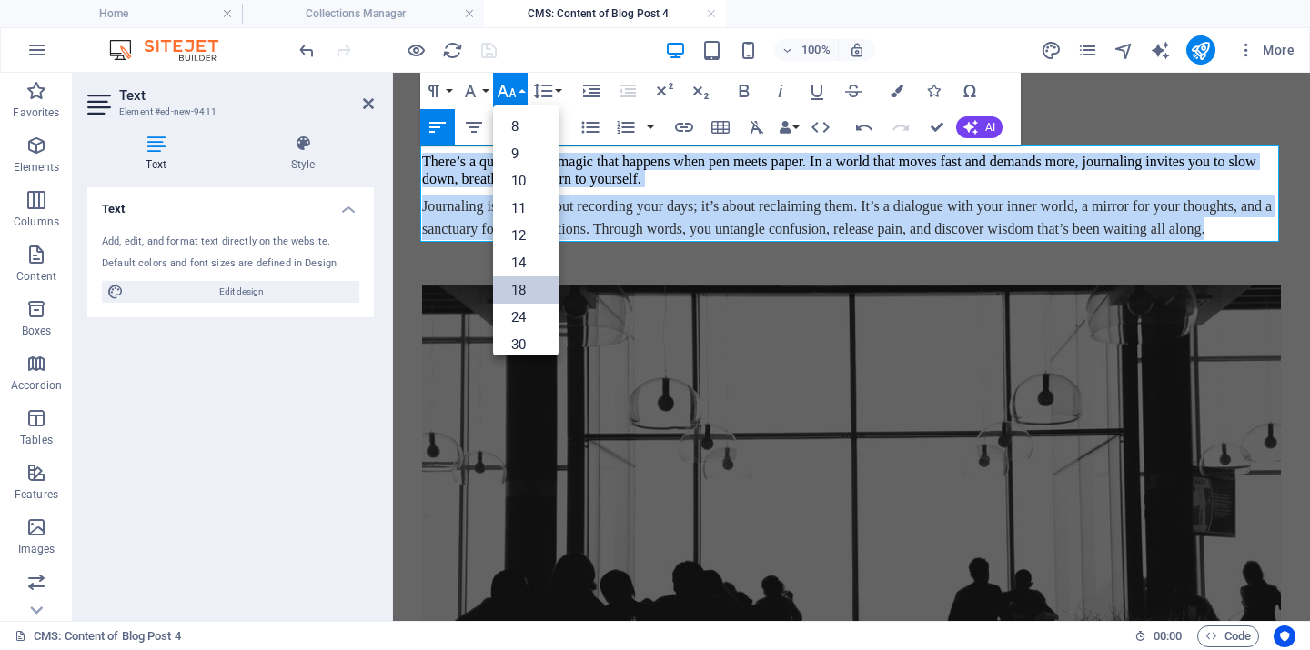
click at [528, 287] on link "18" at bounding box center [525, 290] width 65 height 27
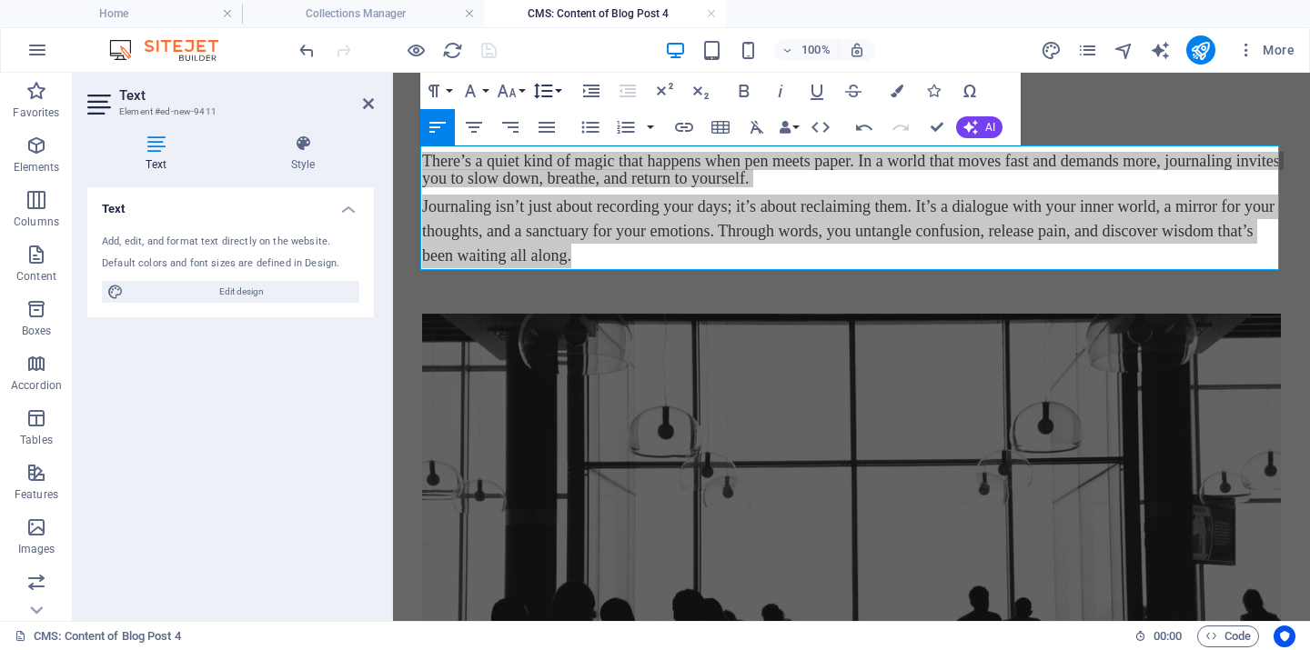
click at [554, 90] on button "Line Height" at bounding box center [546, 91] width 35 height 36
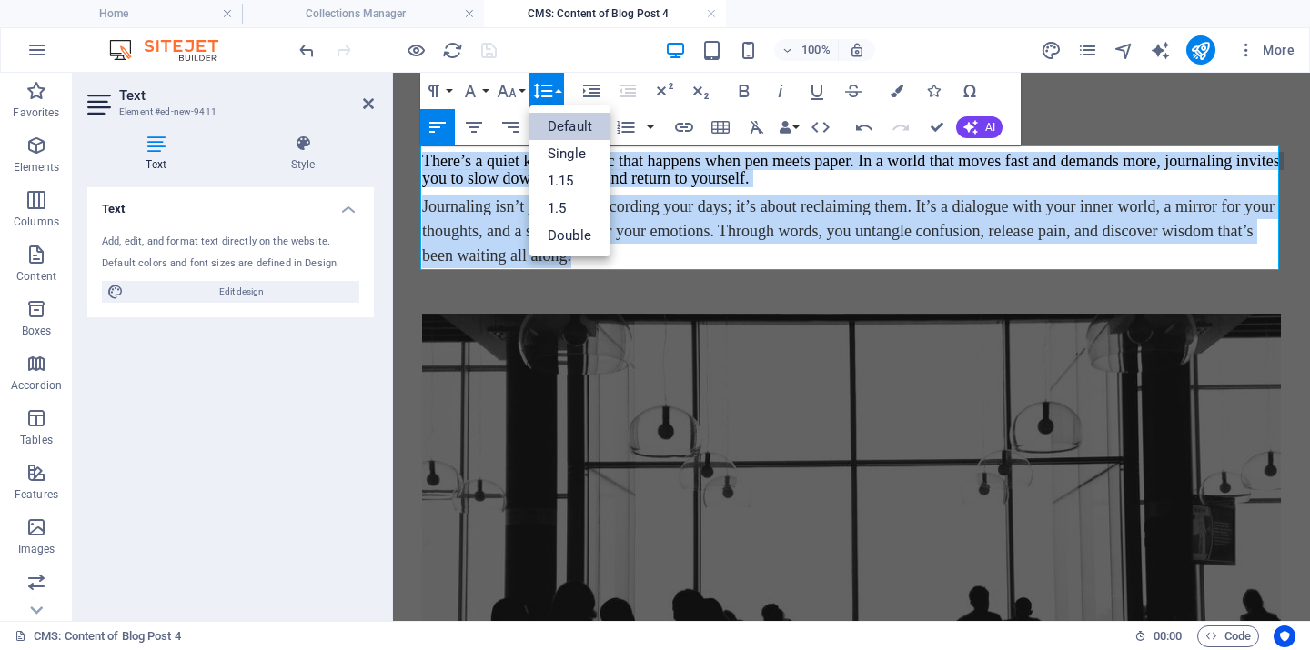
click at [553, 124] on link "Default" at bounding box center [569, 126] width 81 height 27
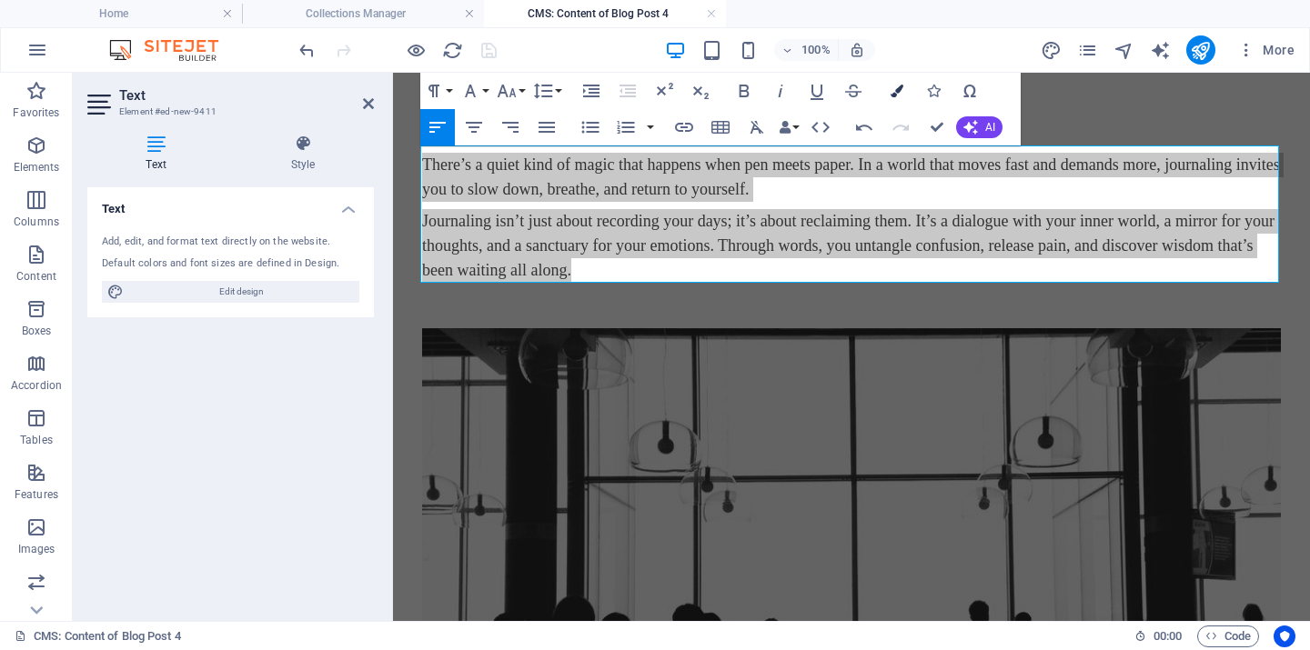
click at [893, 86] on icon "button" at bounding box center [897, 91] width 13 height 13
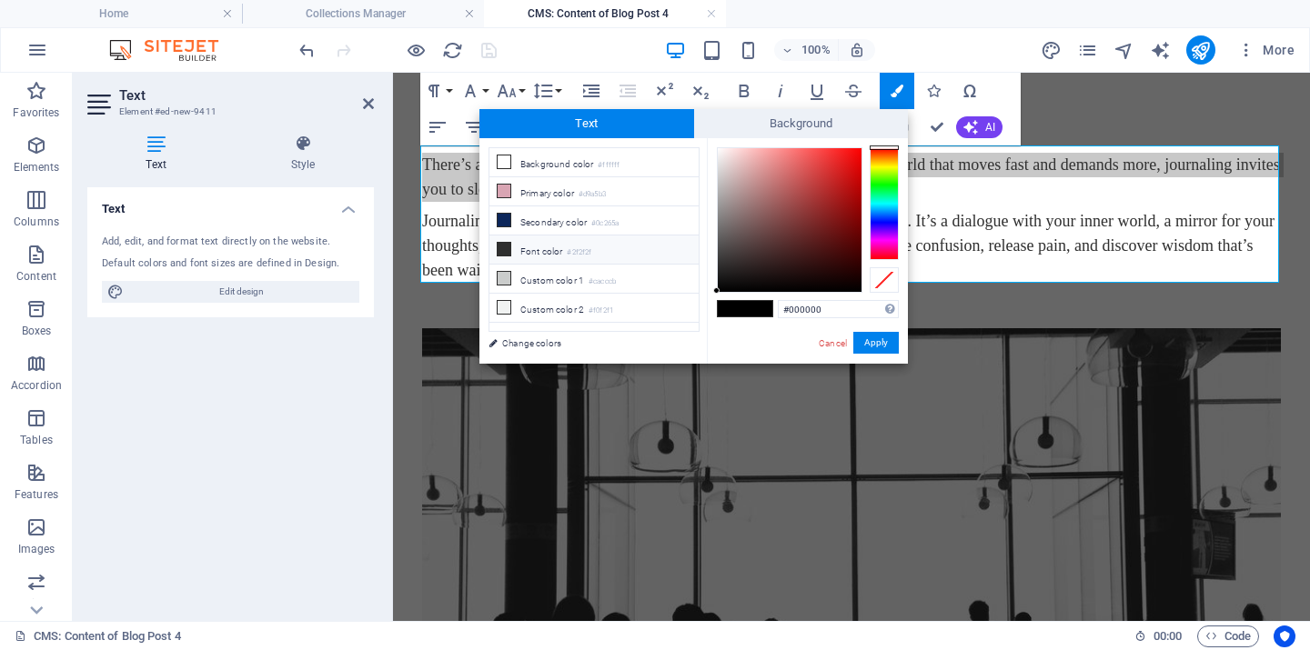
click at [571, 252] on small "#2f2f2f" at bounding box center [579, 253] width 25 height 13
type input "#2f2f2f"
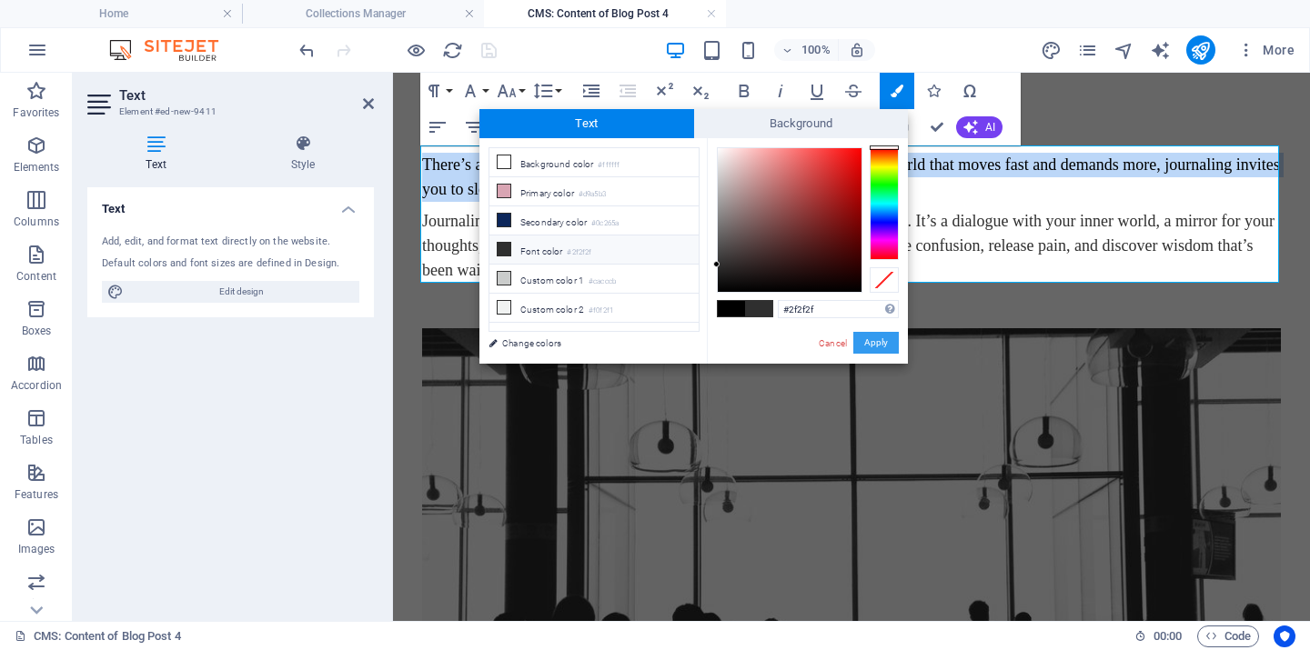
click at [873, 345] on button "Apply" at bounding box center [875, 343] width 45 height 22
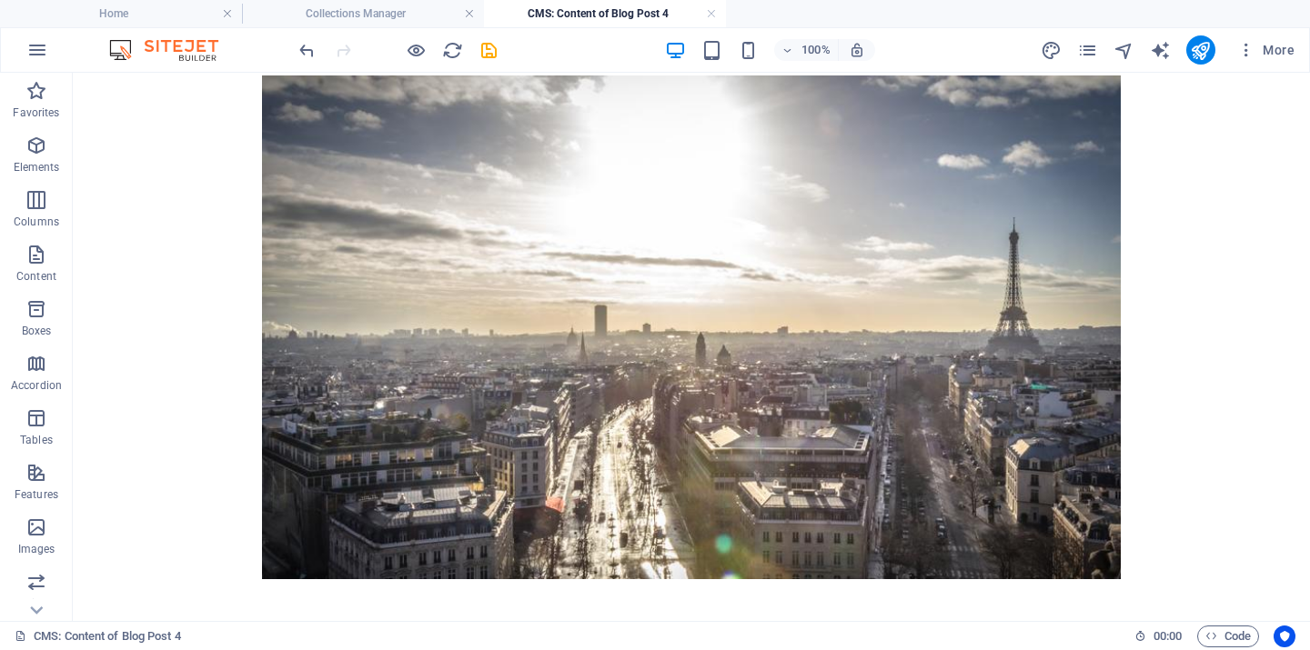
scroll to position [512, 0]
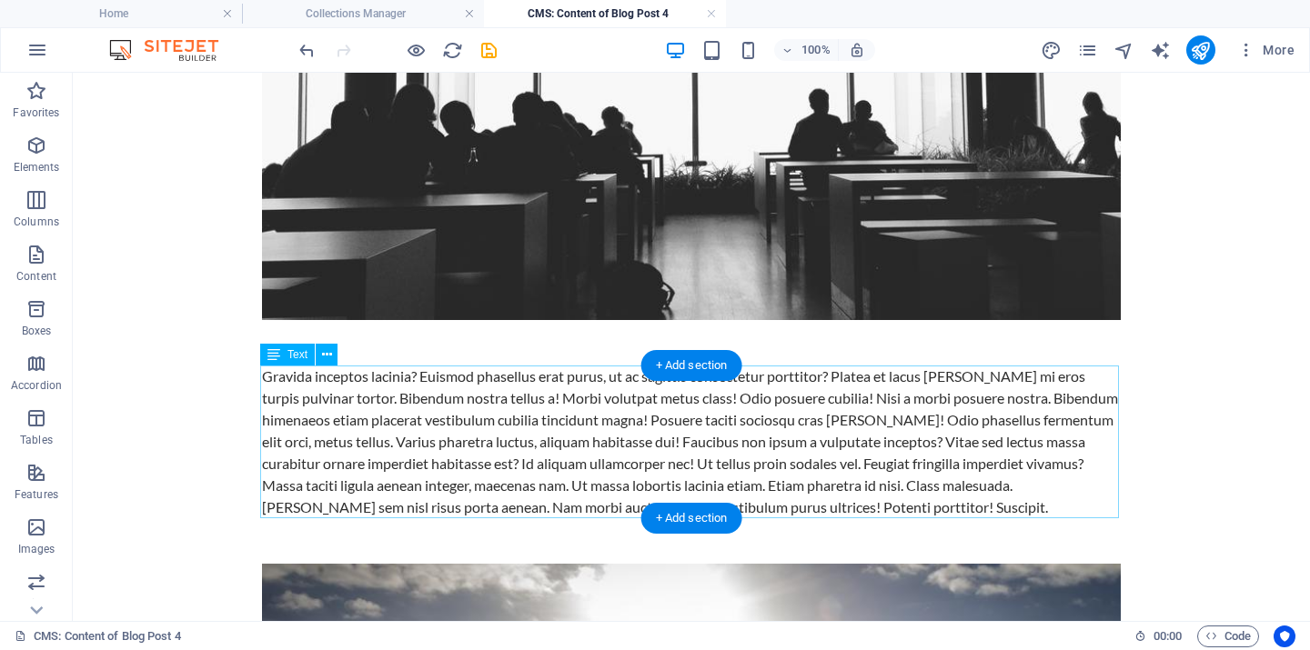
click at [376, 428] on div "Gravida inceptos lacinia? Euismod phasellus erat purus, ut ac sagittis consecte…" at bounding box center [691, 442] width 859 height 153
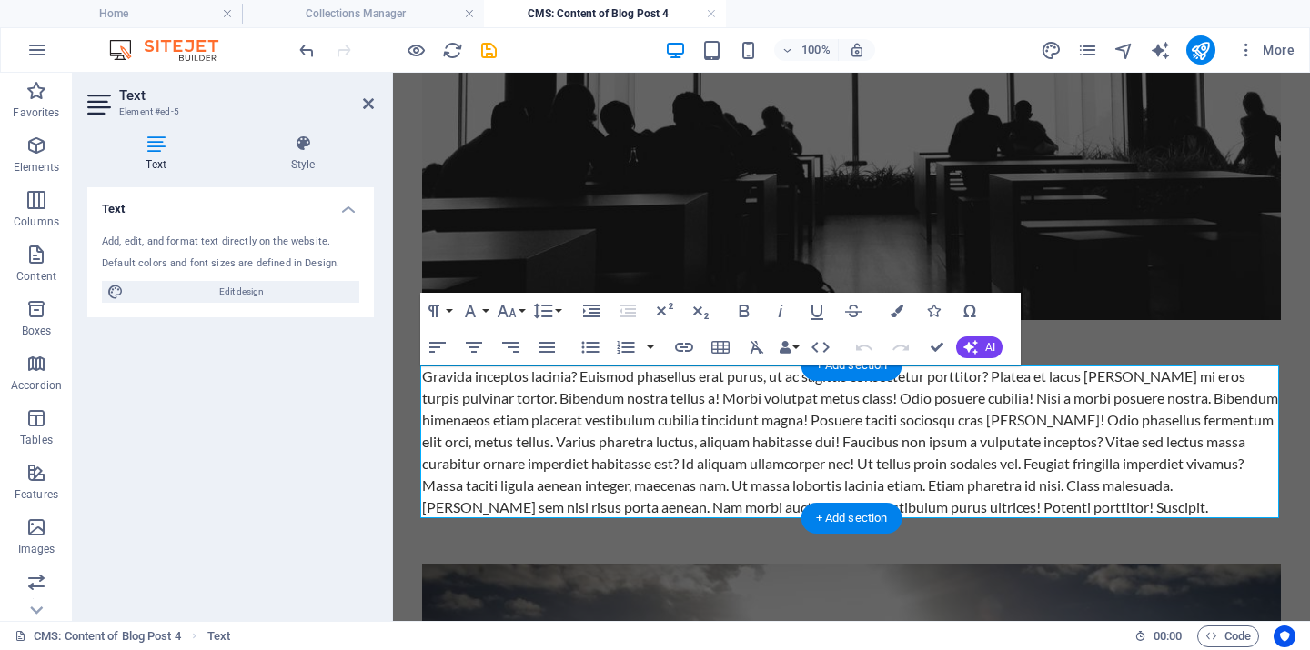
click at [376, 428] on div "Text Style Text Add, edit, and format text directly on the website. Default col…" at bounding box center [231, 370] width 316 height 501
click at [580, 423] on div "Gravida inceptos lacinia? Euismod phasellus erat purus, ut ac sagittis consecte…" at bounding box center [851, 442] width 859 height 153
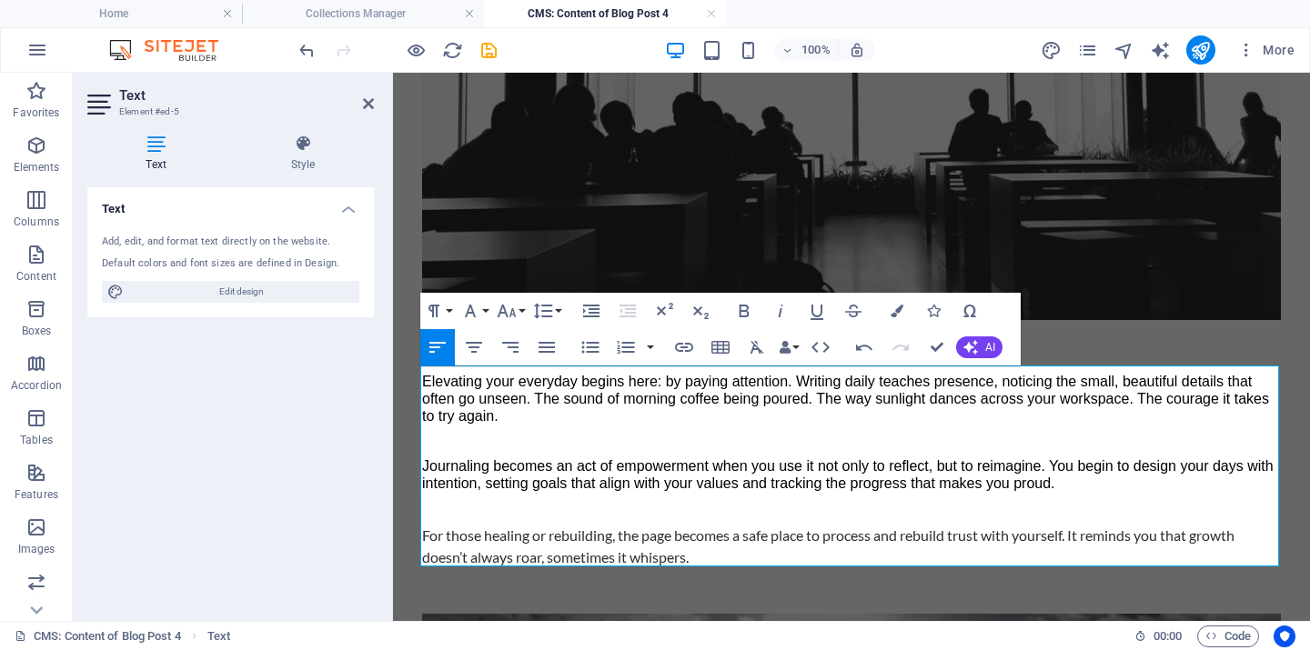
click at [505, 438] on p at bounding box center [851, 441] width 859 height 17
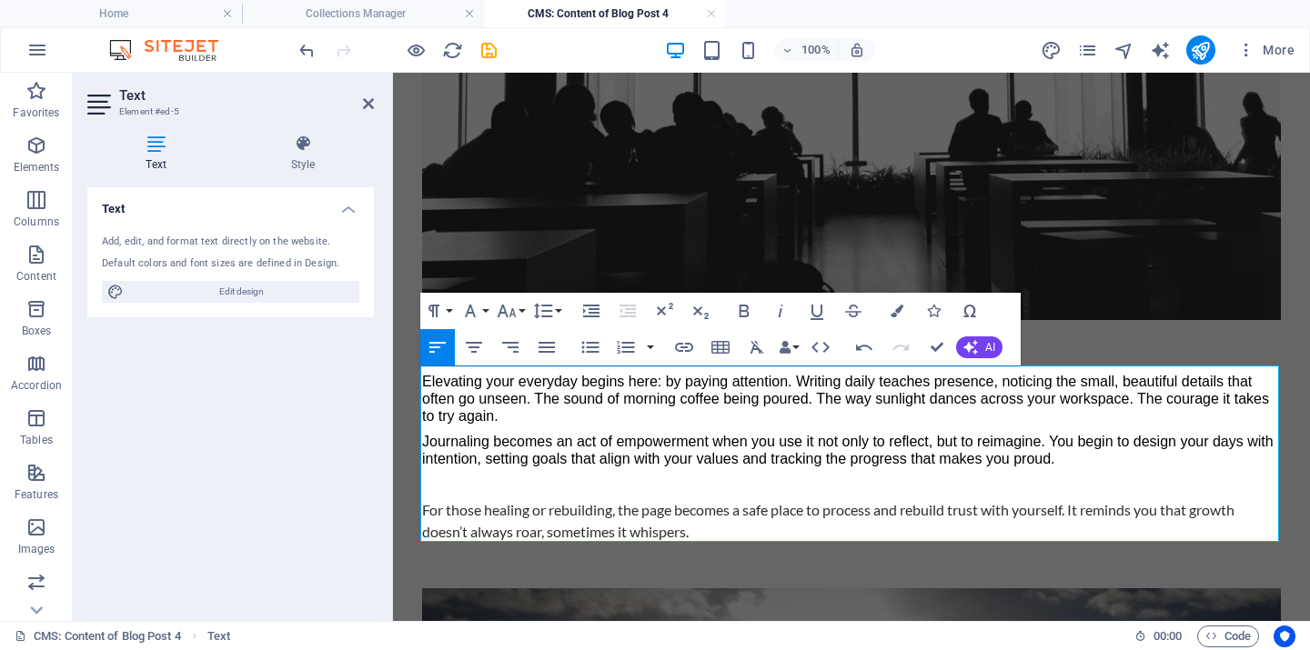
click at [482, 488] on p at bounding box center [851, 483] width 859 height 17
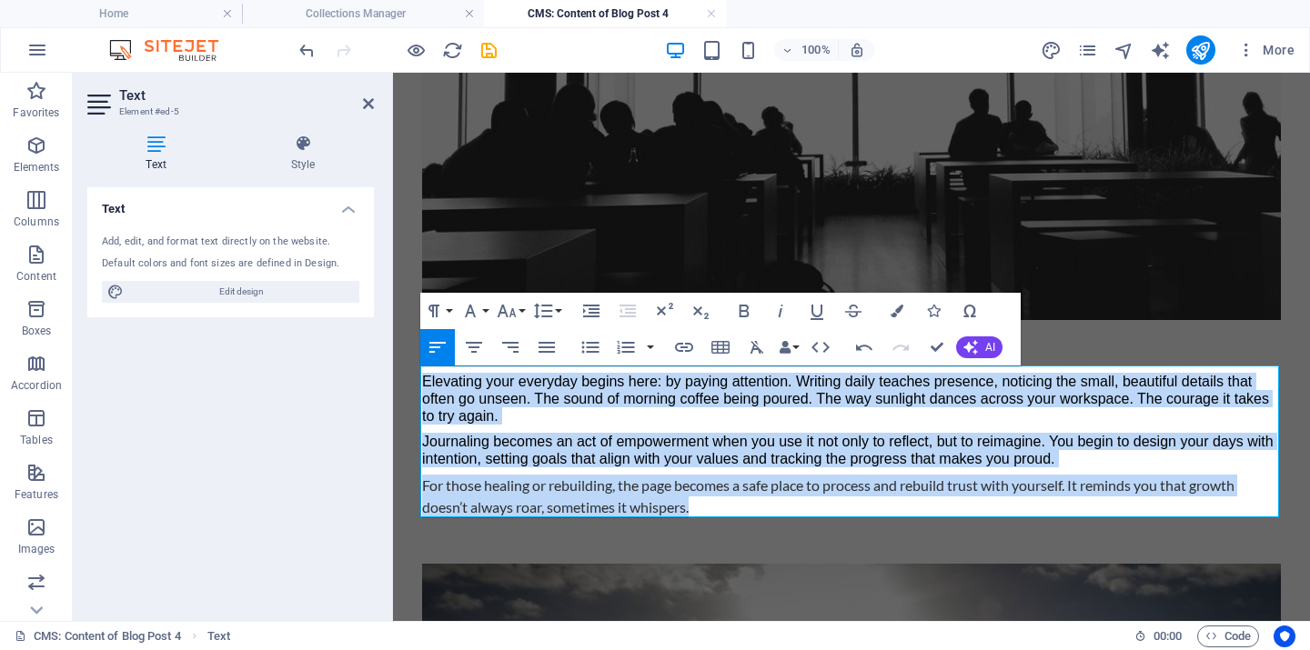
drag, startPoint x: 733, startPoint y: 506, endPoint x: 418, endPoint y: 377, distance: 340.2
click at [418, 377] on div "There’s a quiet kind of magic that happens when pen meets paper. In a world tha…" at bounding box center [852, 450] width 888 height 1778
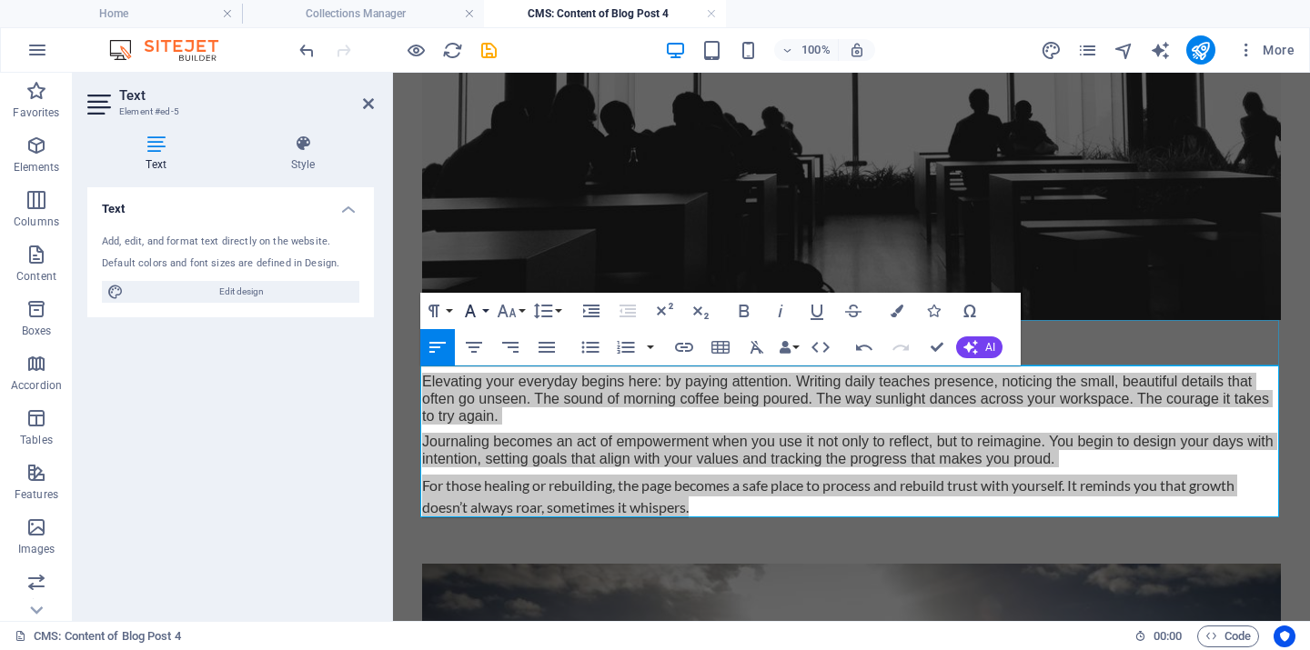
click at [479, 307] on icon "button" at bounding box center [470, 311] width 22 height 22
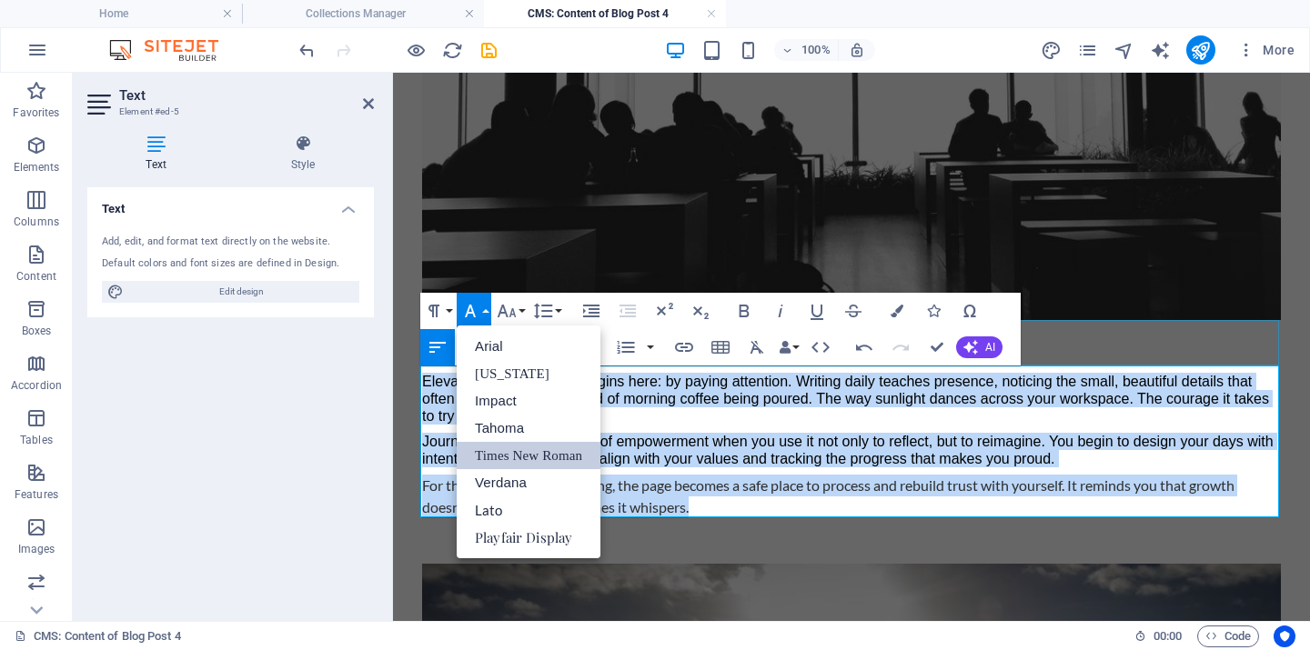
click at [522, 452] on link "Times New Roman" at bounding box center [529, 455] width 144 height 27
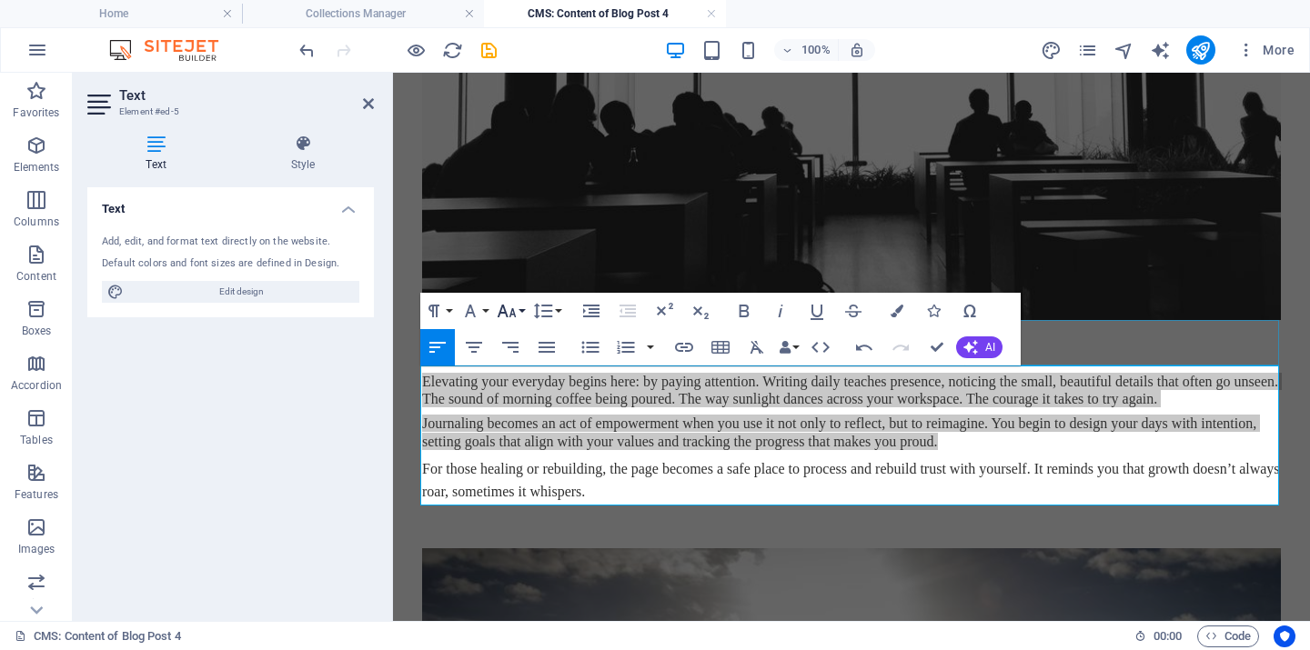
click at [515, 306] on icon "button" at bounding box center [507, 311] width 22 height 22
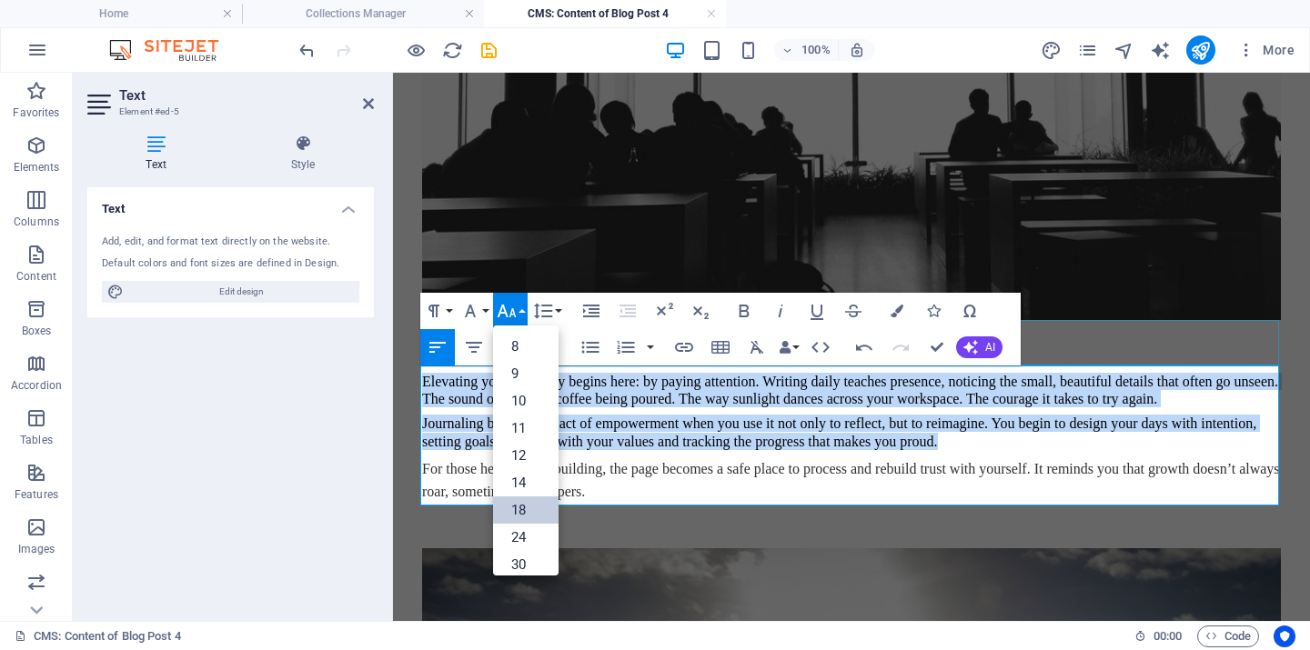
click at [525, 511] on link "18" at bounding box center [525, 510] width 65 height 27
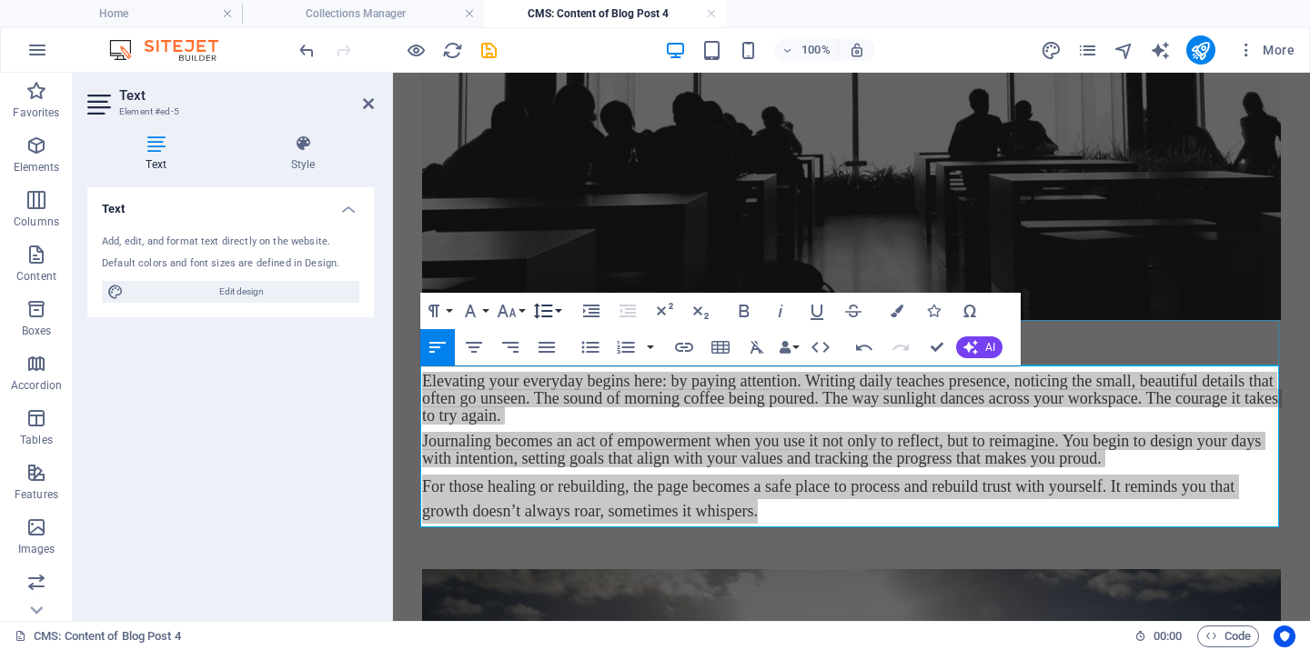
click at [552, 309] on icon "button" at bounding box center [543, 311] width 22 height 22
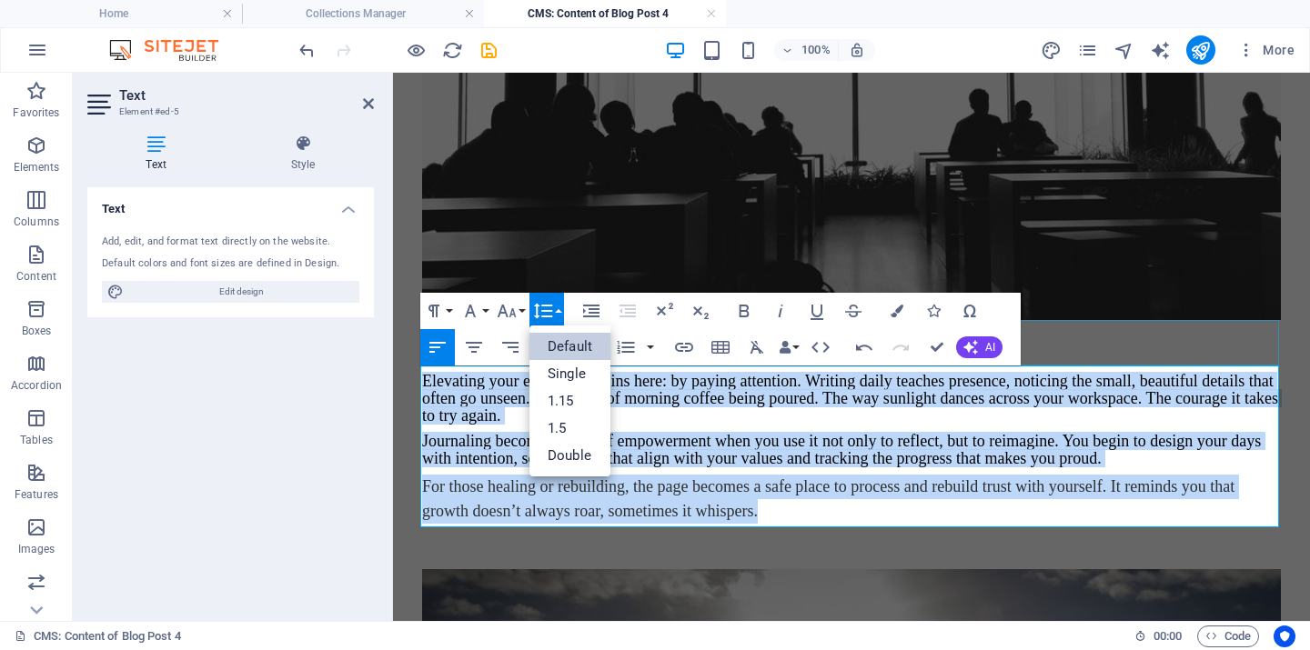
click at [559, 339] on link "Default" at bounding box center [569, 346] width 81 height 27
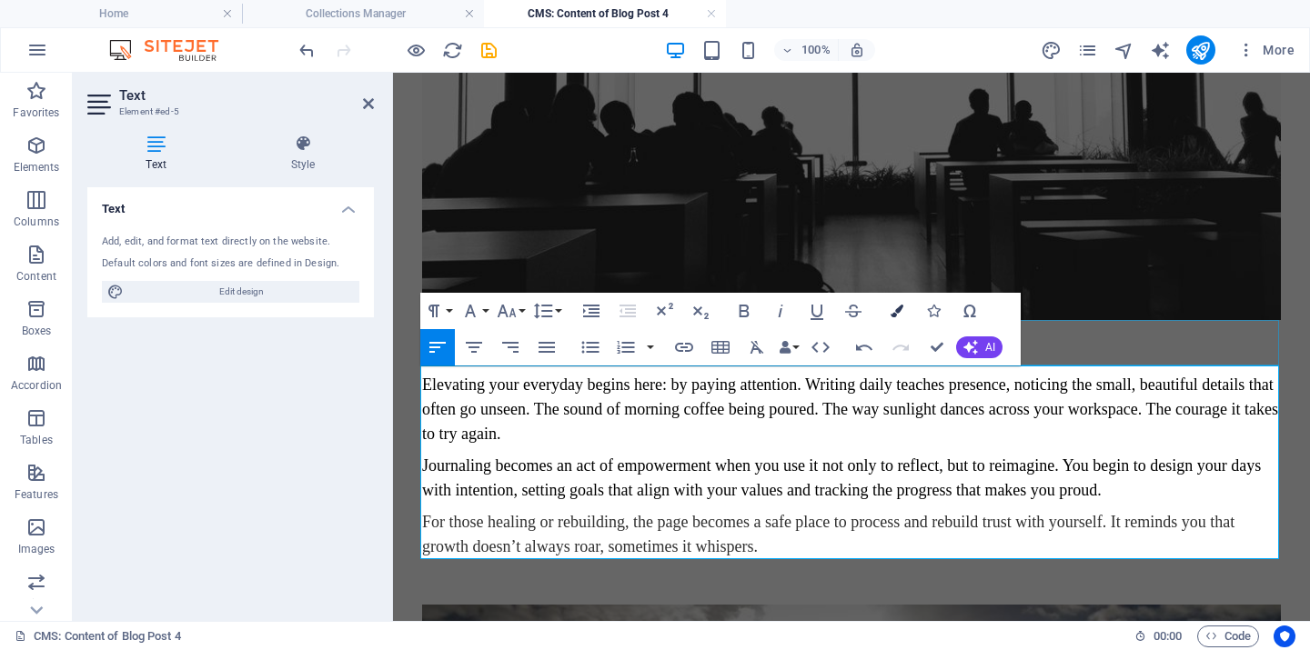
click at [900, 311] on icon "button" at bounding box center [897, 311] width 13 height 13
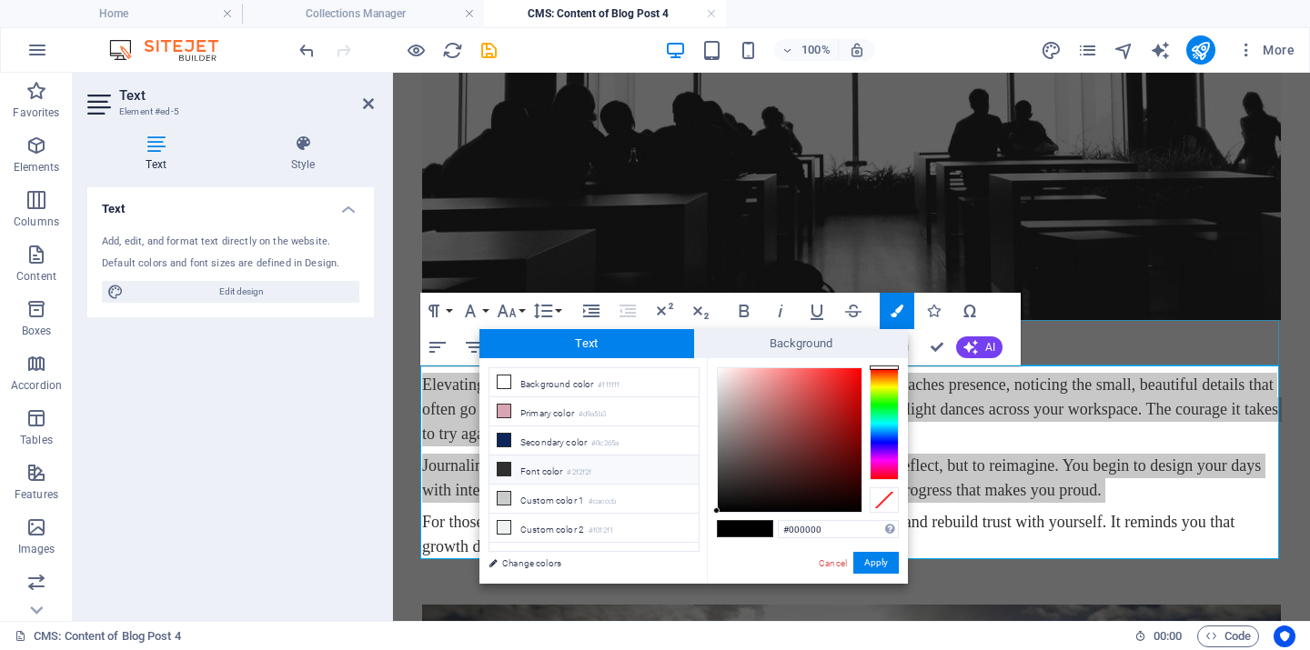
click at [558, 472] on li "Font color #2f2f2f" at bounding box center [593, 470] width 209 height 29
type input "#2f2f2f"
drag, startPoint x: 881, startPoint y: 563, endPoint x: 448, endPoint y: 485, distance: 440.9
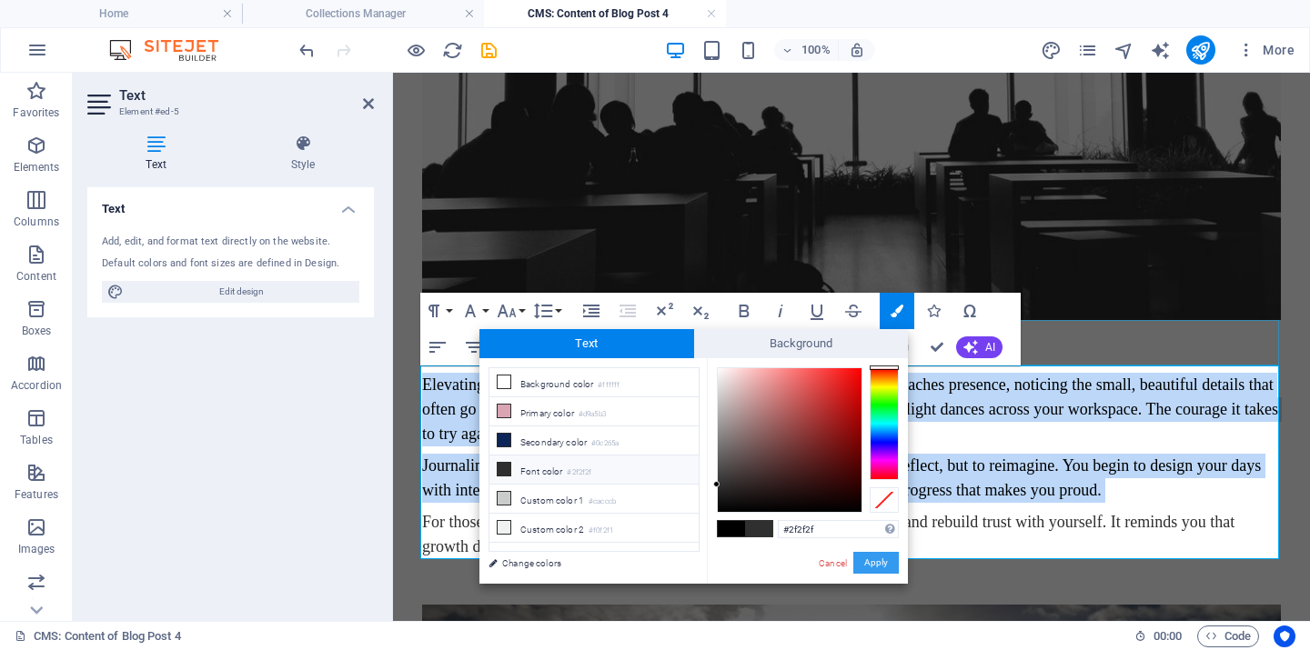
click at [881, 563] on button "Apply" at bounding box center [875, 563] width 45 height 22
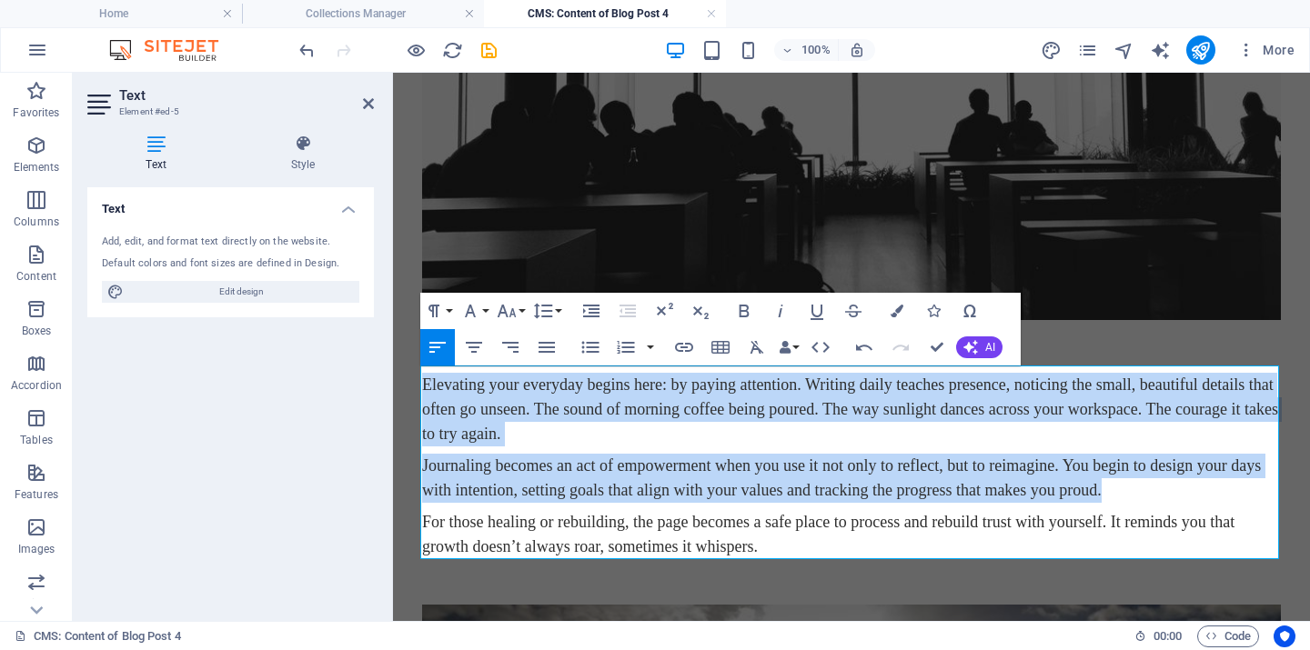
click at [854, 489] on span "Journaling becomes an act of empowerment when you use it not only to reflect, b…" at bounding box center [841, 478] width 839 height 43
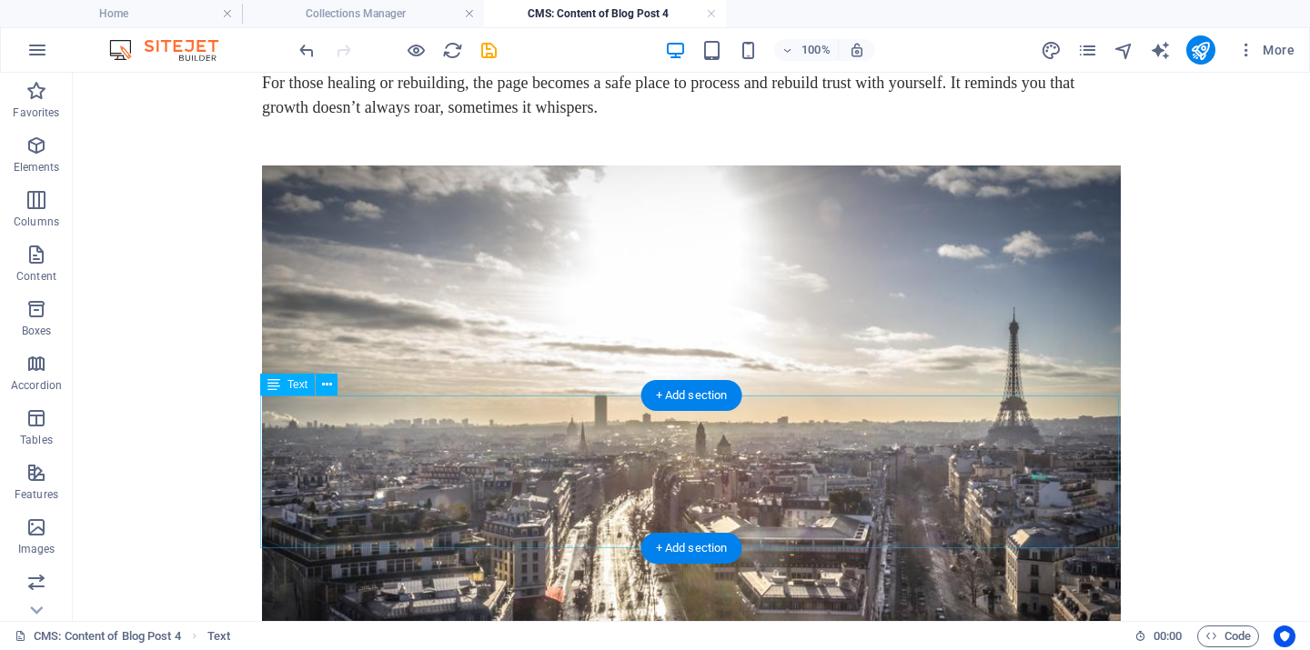
scroll to position [1271, 0]
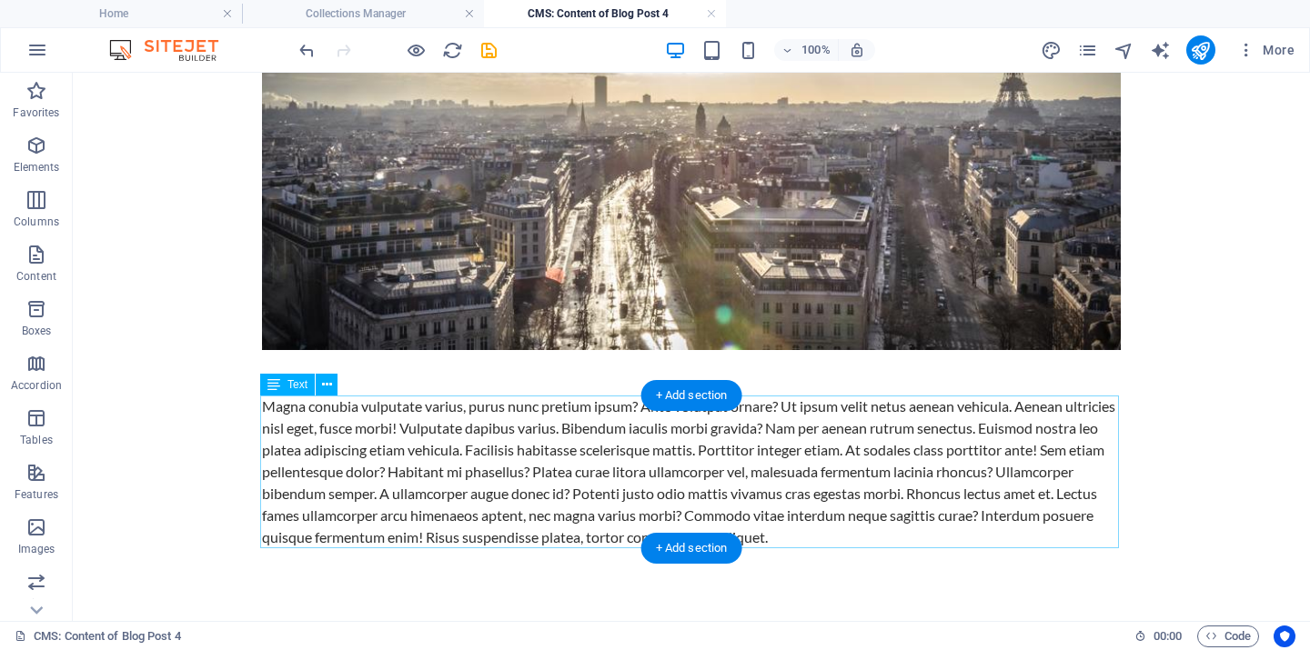
click at [448, 445] on div "Magna conubia vulputate varius, purus nunc pretium ipsum? Ante volutpat ornare?…" at bounding box center [691, 472] width 859 height 153
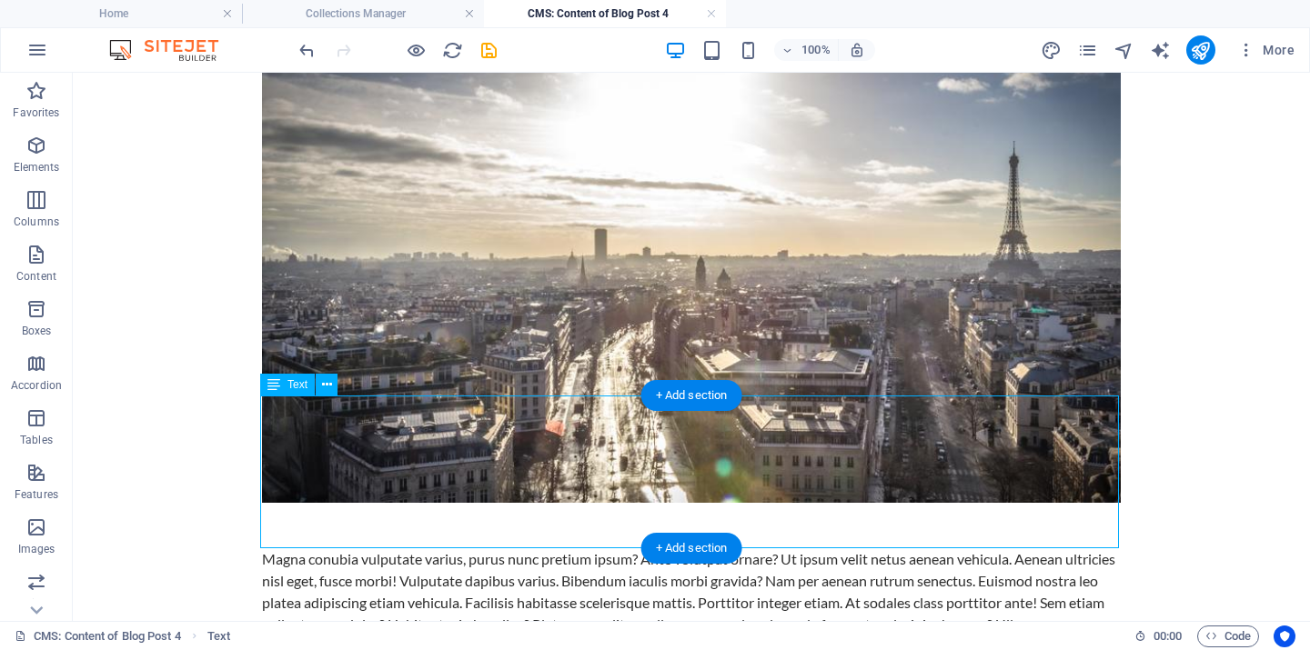
click at [262, 444] on figure at bounding box center [691, 251] width 859 height 504
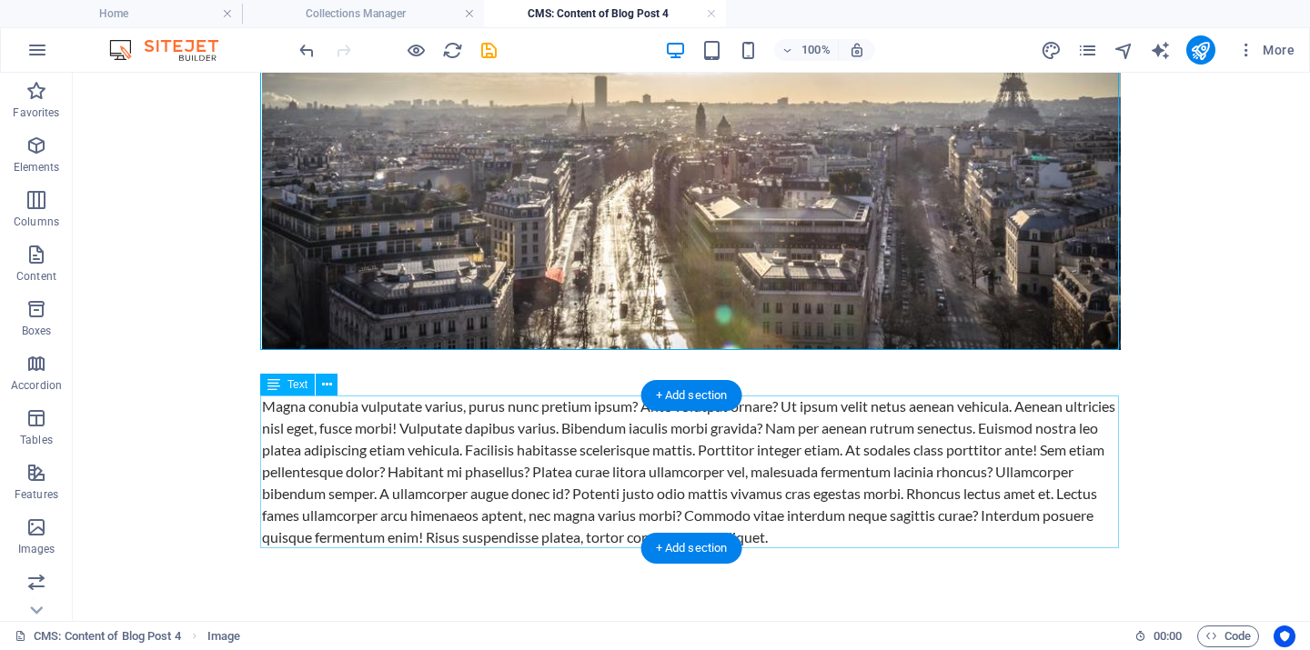
click at [531, 459] on div "Magna conubia vulputate varius, purus nunc pretium ipsum? Ante volutpat ornare?…" at bounding box center [691, 472] width 859 height 153
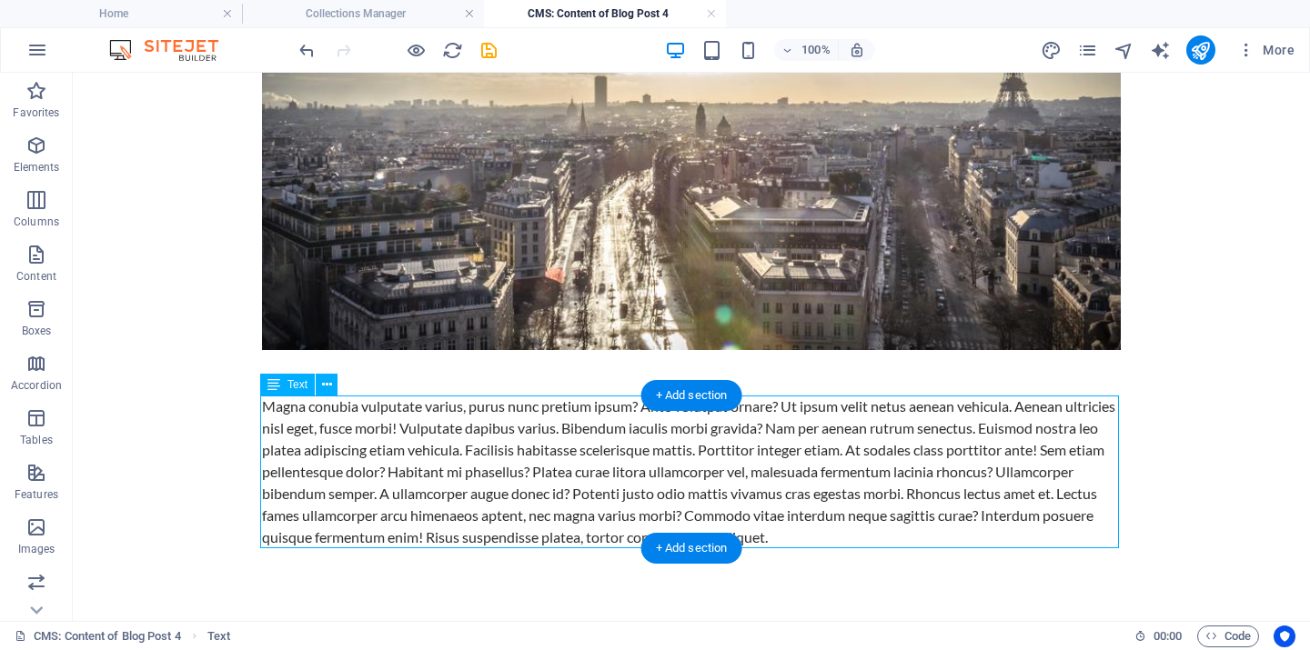
click at [531, 459] on div "Magna conubia vulputate varius, purus nunc pretium ipsum? Ante volutpat ornare?…" at bounding box center [691, 472] width 859 height 153
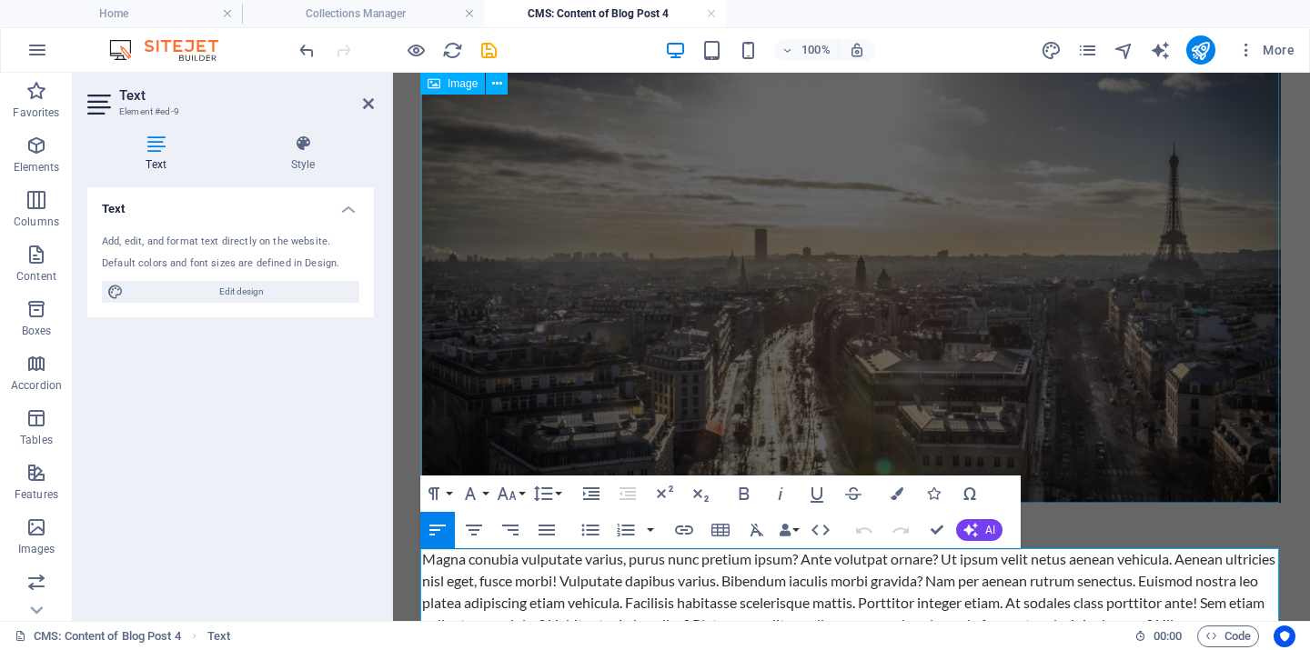
click at [531, 459] on figure at bounding box center [851, 251] width 859 height 504
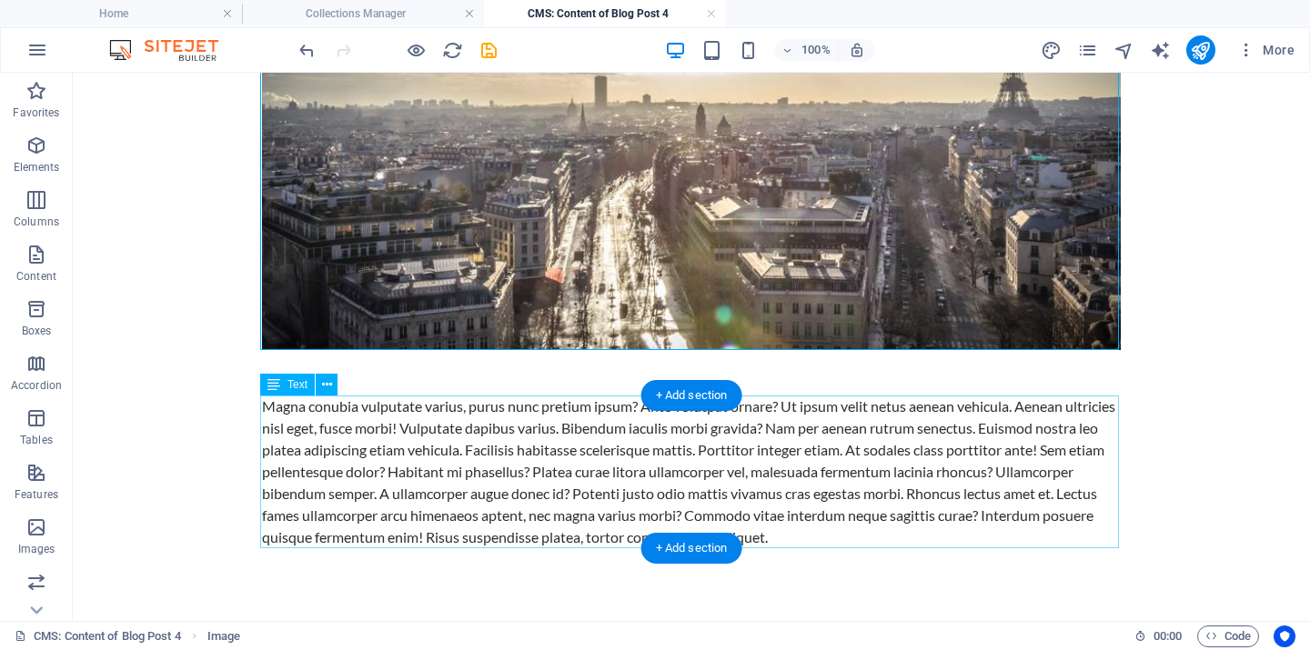
click at [589, 483] on div "Magna conubia vulputate varius, purus nunc pretium ipsum? Ante volutpat ornare?…" at bounding box center [691, 472] width 859 height 153
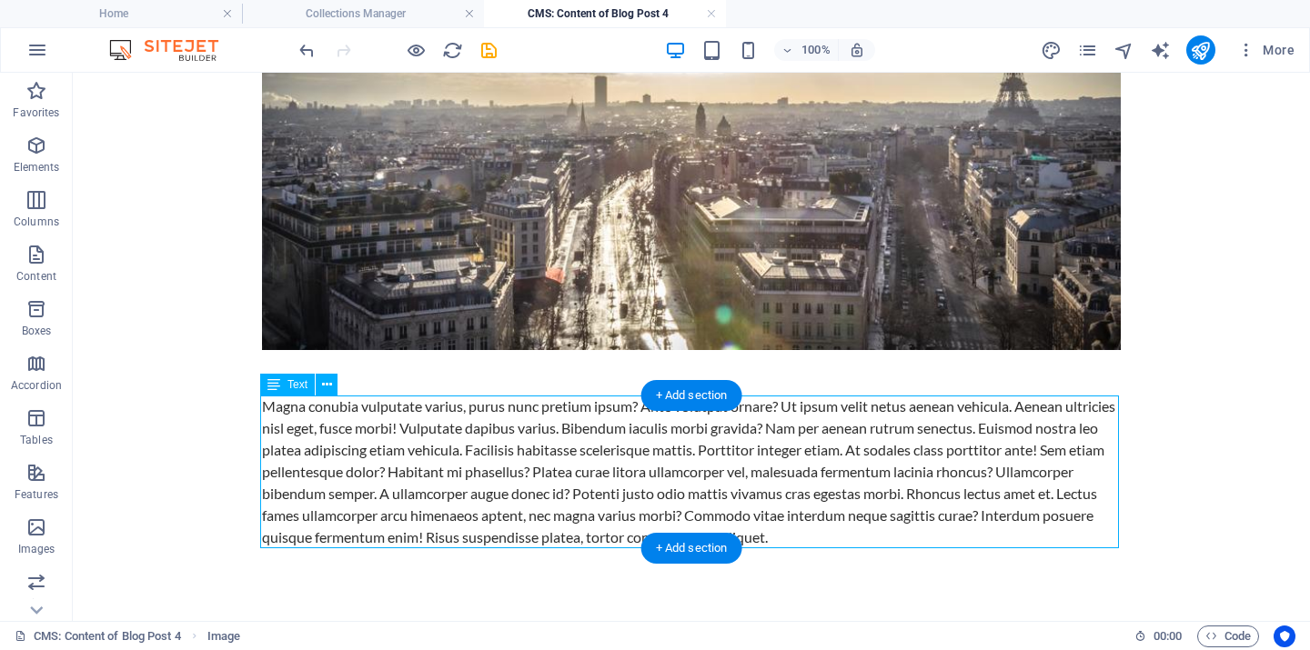
click at [589, 483] on div "Magna conubia vulputate varius, purus nunc pretium ipsum? Ante volutpat ornare?…" at bounding box center [691, 472] width 859 height 153
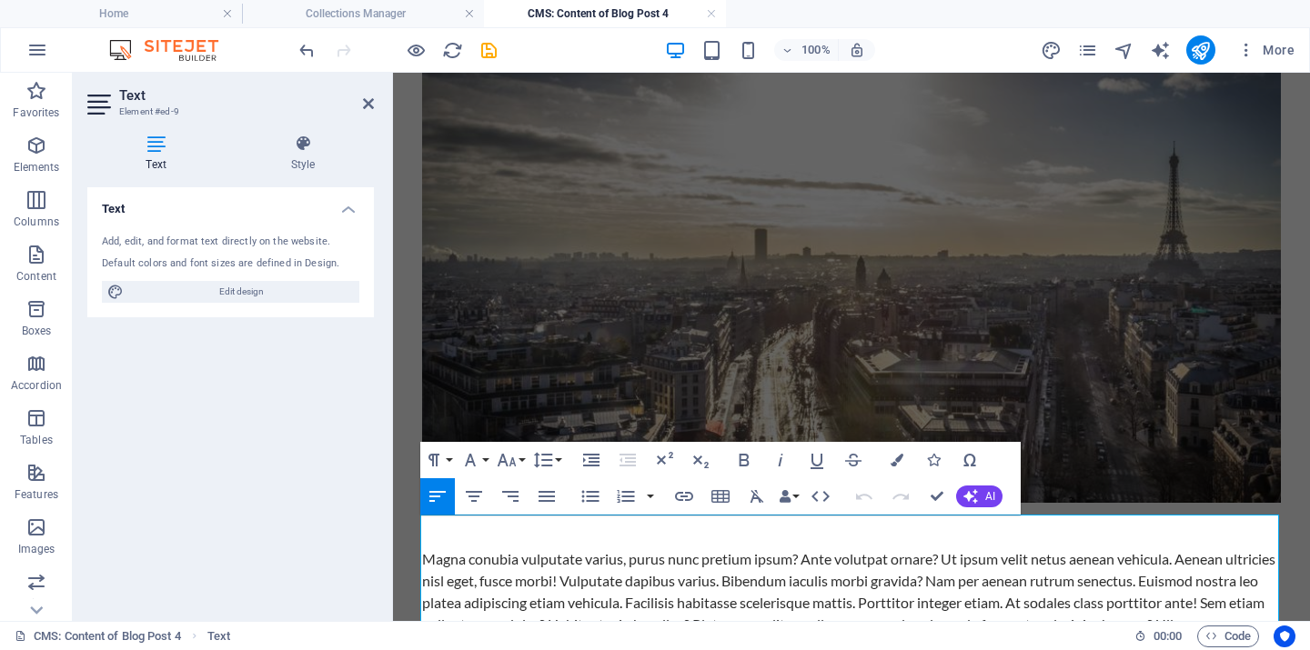
scroll to position [1252, 0]
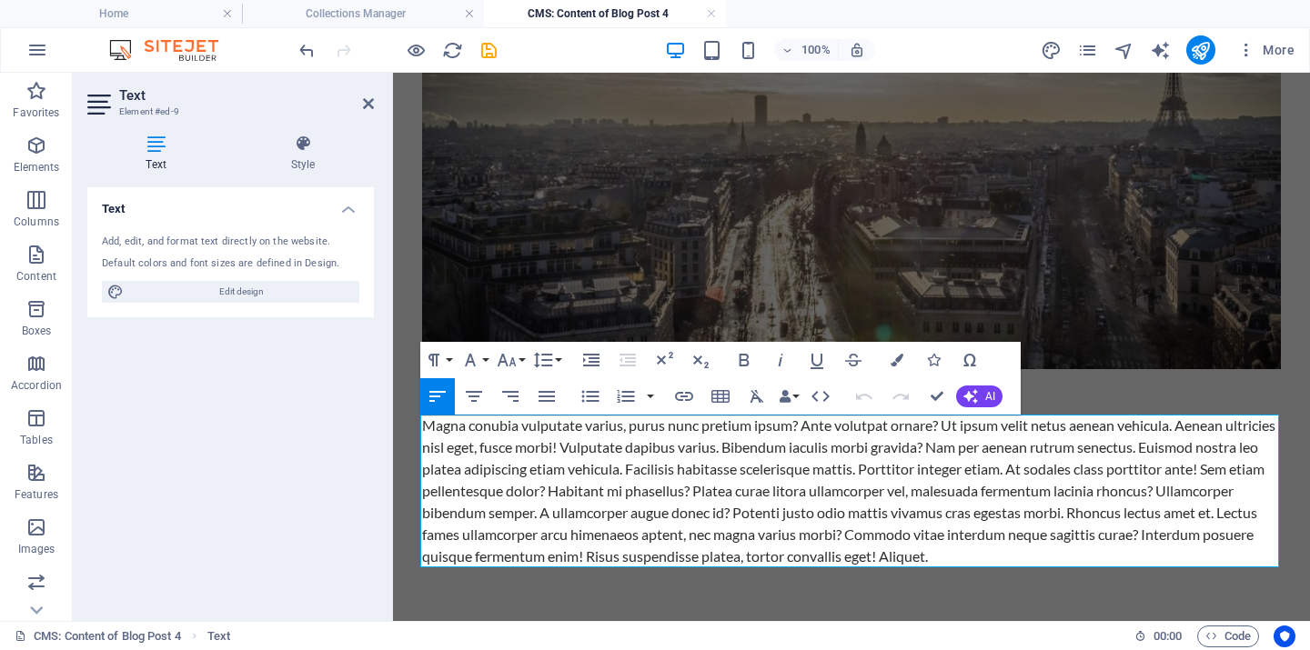
click at [750, 522] on div "Magna conubia vulputate varius, purus nunc pretium ipsum? Ante volutpat ornare?…" at bounding box center [851, 491] width 859 height 153
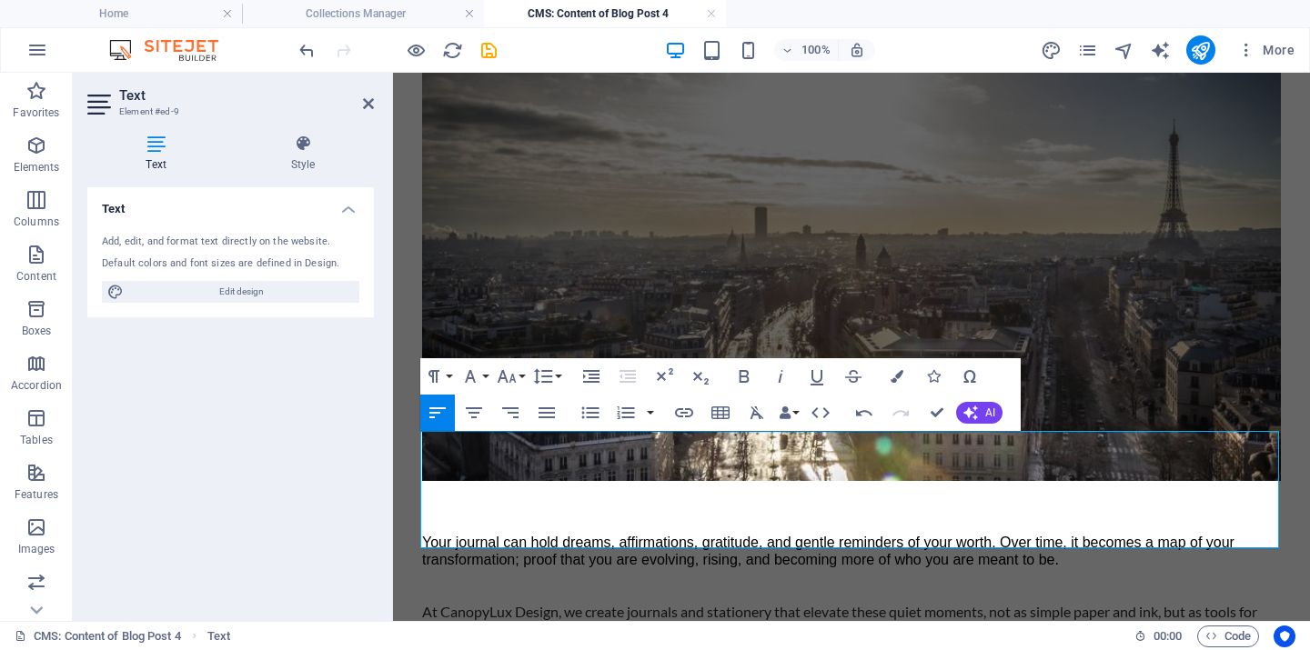
scroll to position [1235, 0]
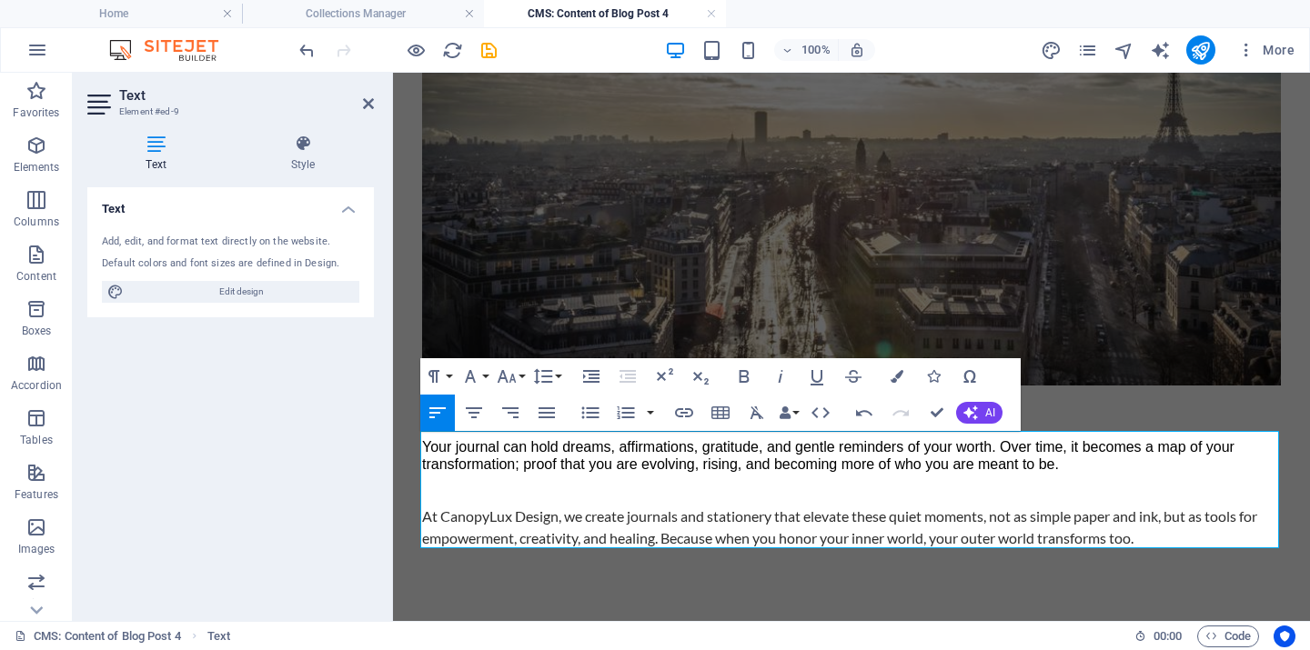
click at [445, 495] on p at bounding box center [851, 489] width 859 height 17
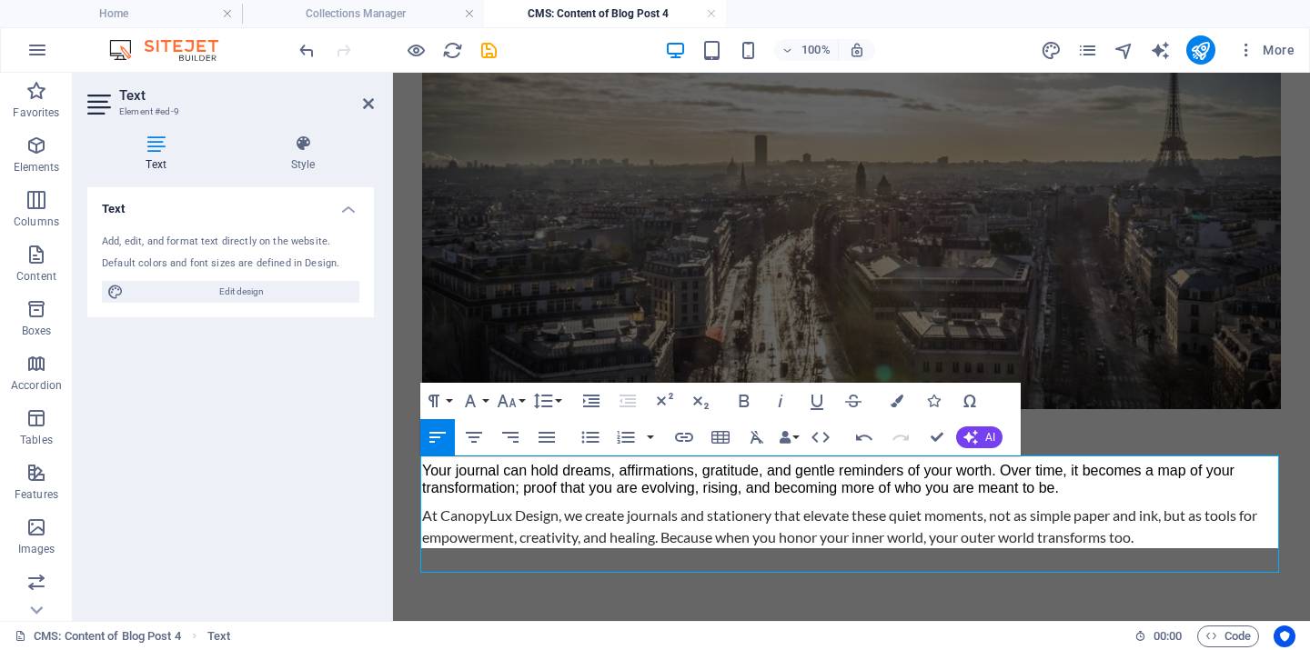
scroll to position [1211, 0]
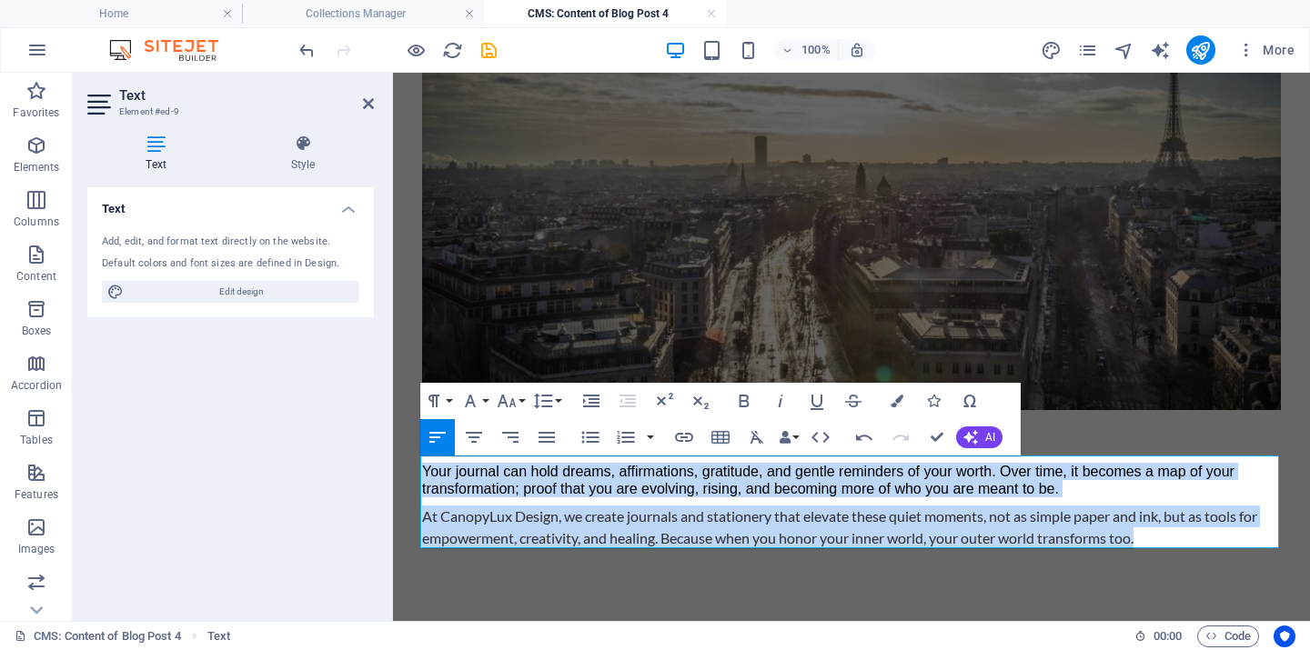
drag, startPoint x: 1160, startPoint y: 537, endPoint x: 418, endPoint y: 462, distance: 746.0
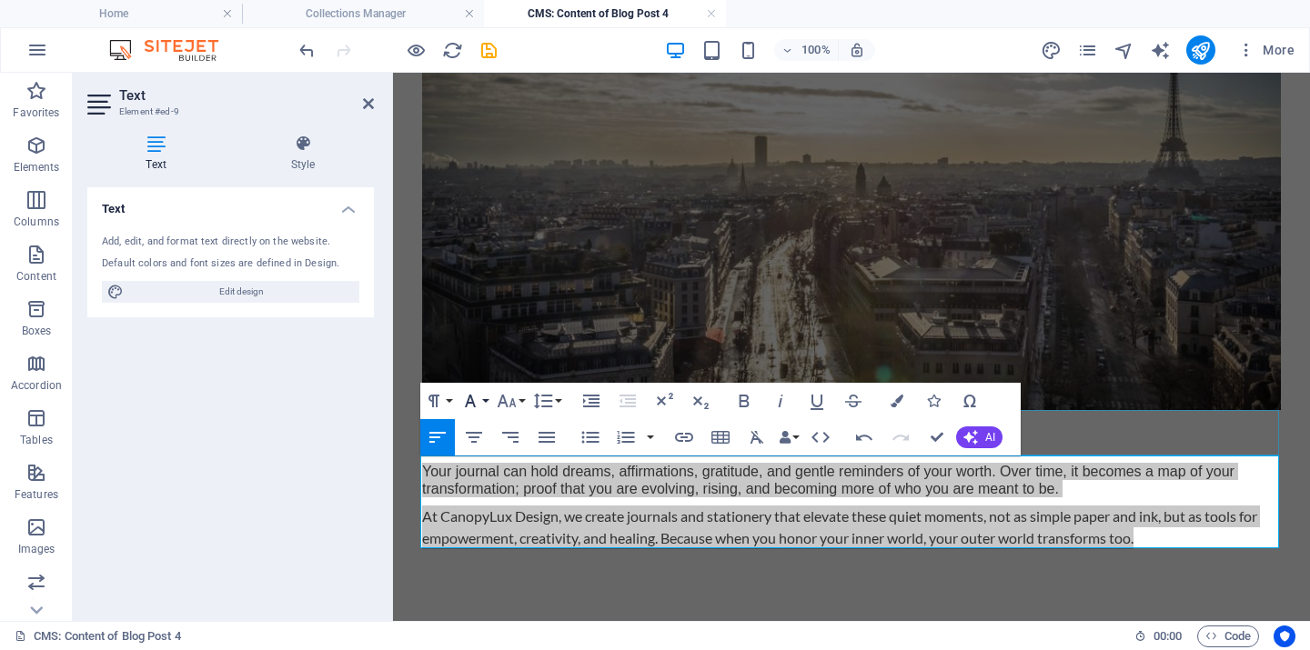
click at [477, 399] on icon "button" at bounding box center [470, 401] width 22 height 22
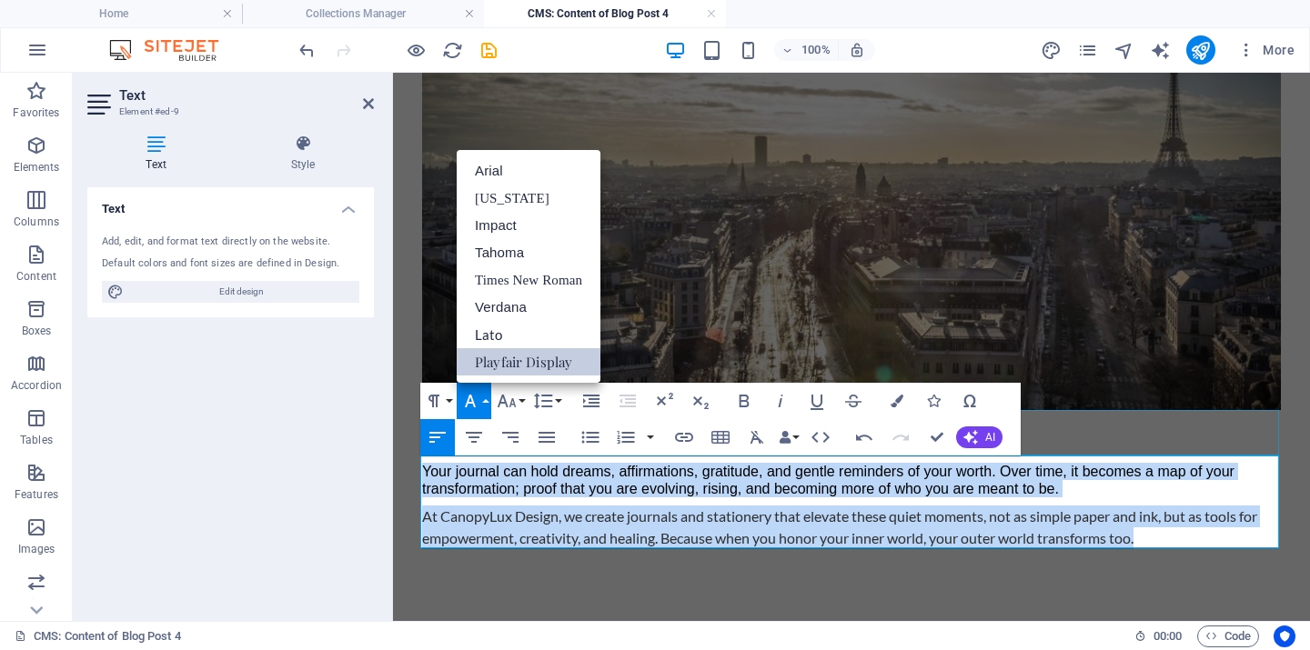
click at [500, 363] on link "Playfair Display" at bounding box center [529, 361] width 144 height 27
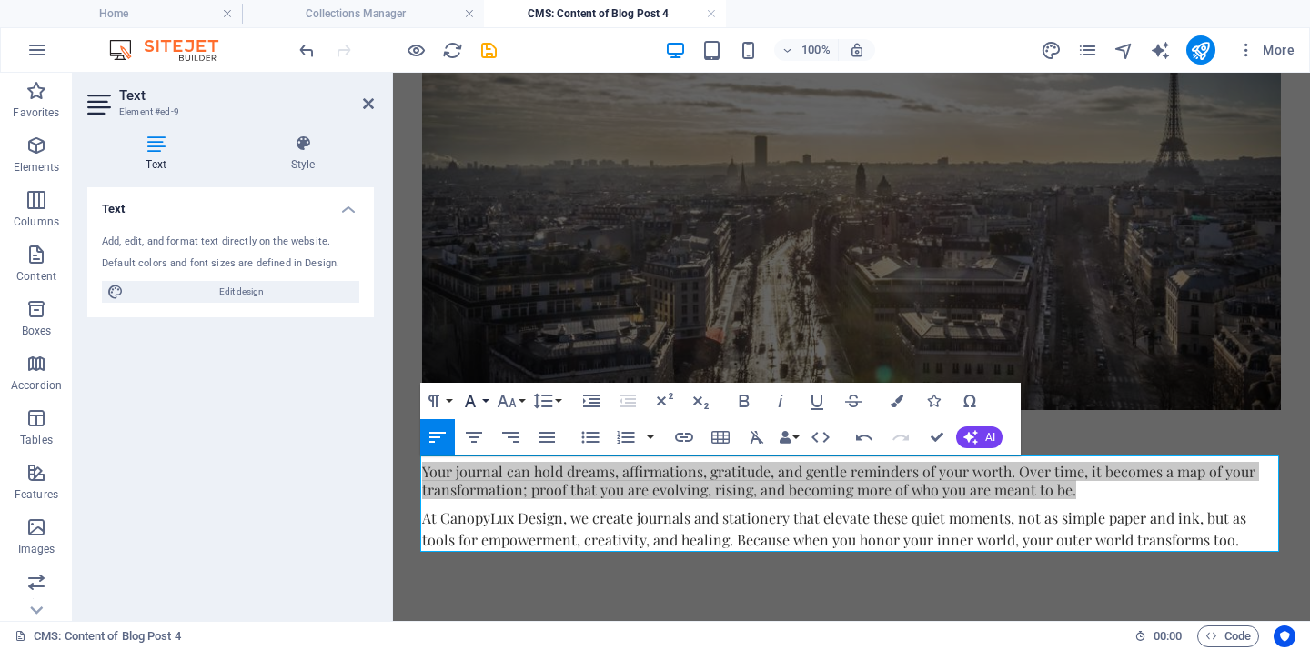
click at [471, 398] on icon "button" at bounding box center [470, 401] width 11 height 13
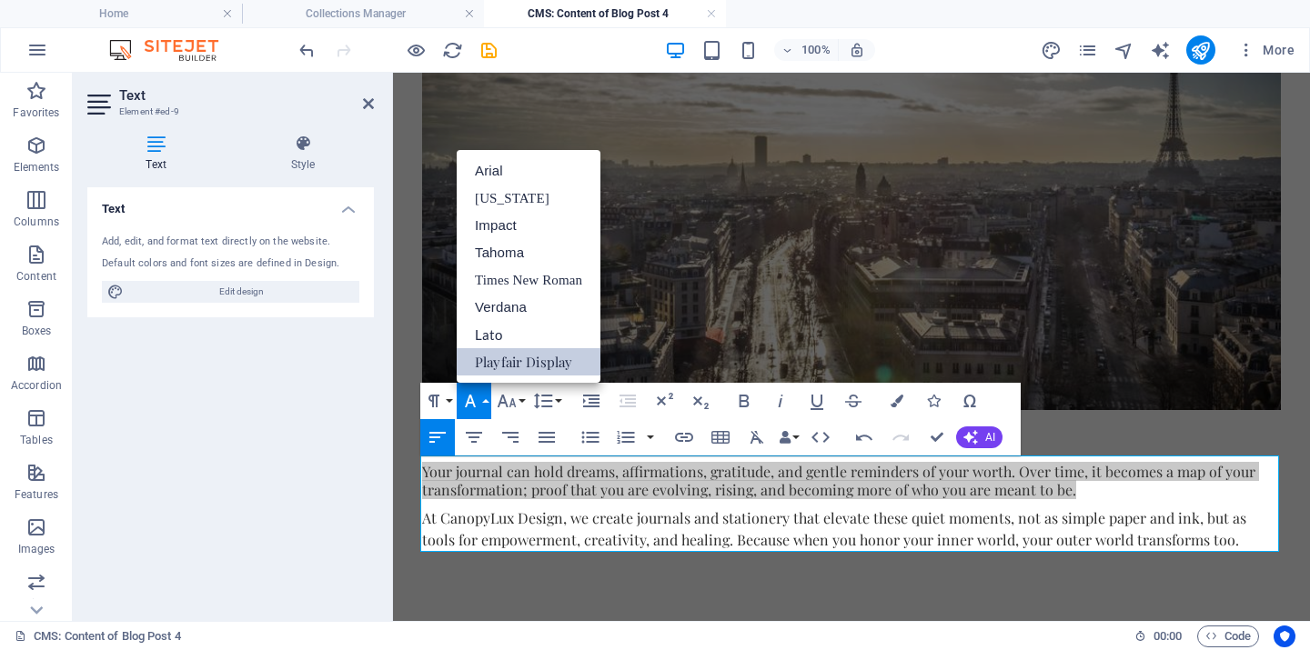
scroll to position [0, 0]
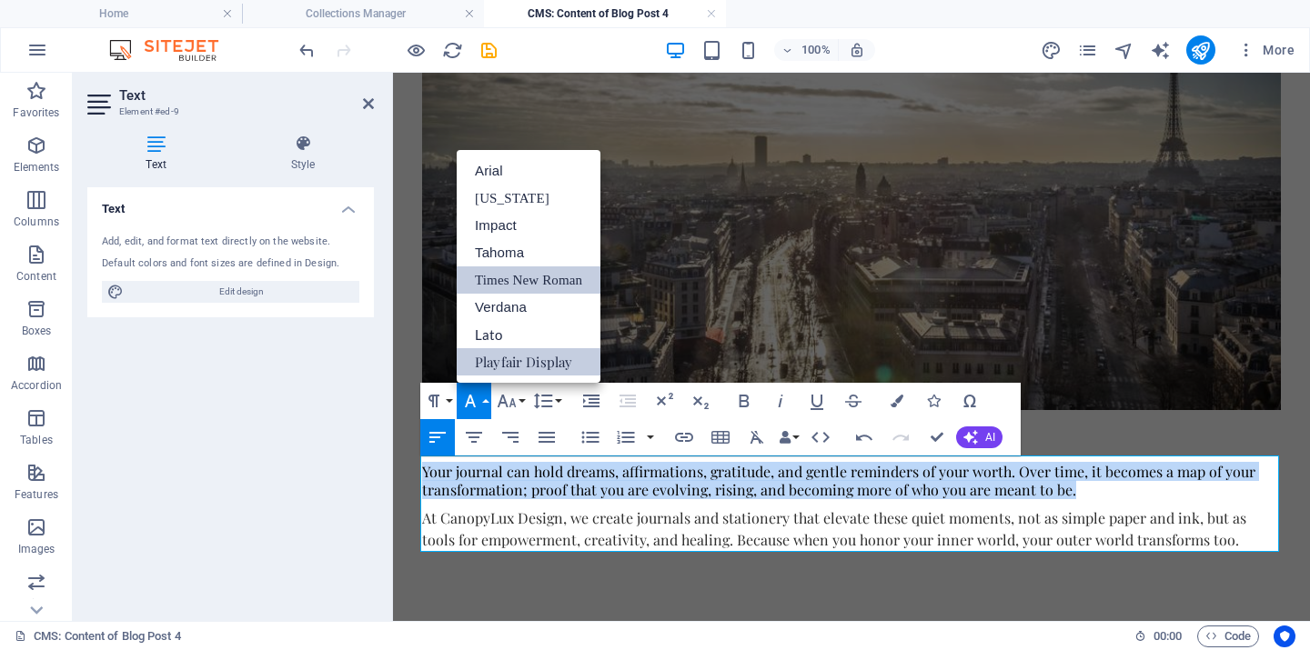
click at [508, 274] on link "Times New Roman" at bounding box center [529, 280] width 144 height 27
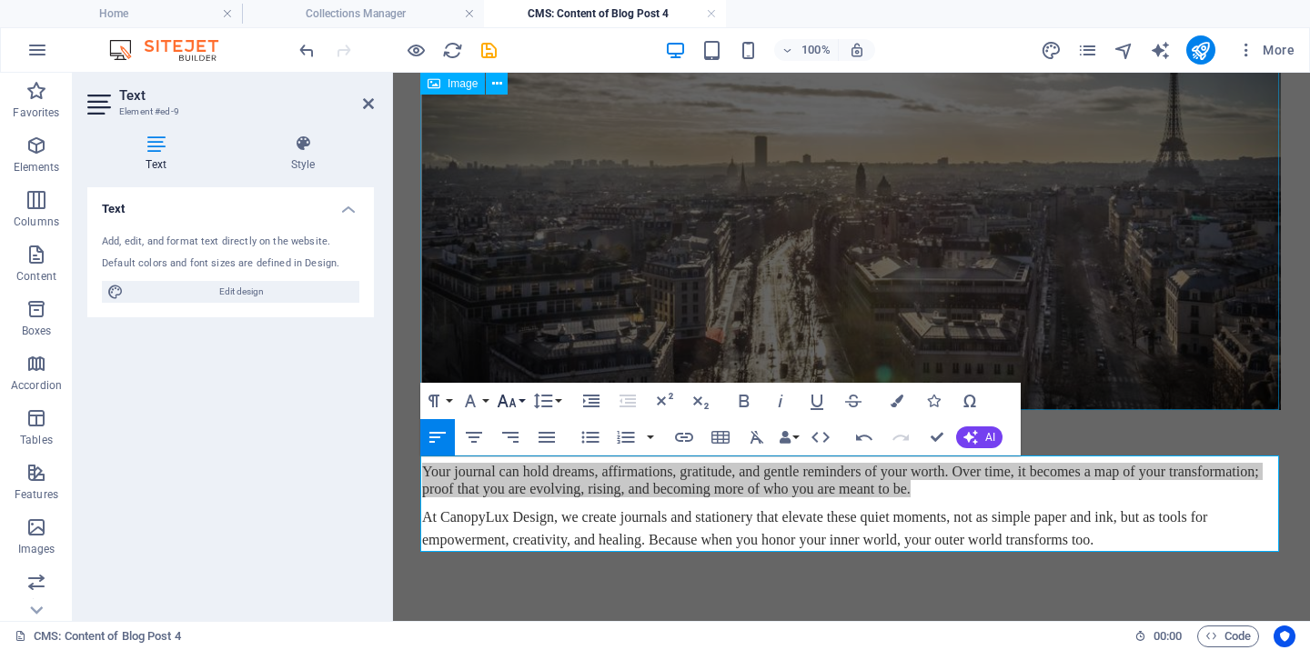
click at [516, 399] on icon "button" at bounding box center [507, 401] width 22 height 22
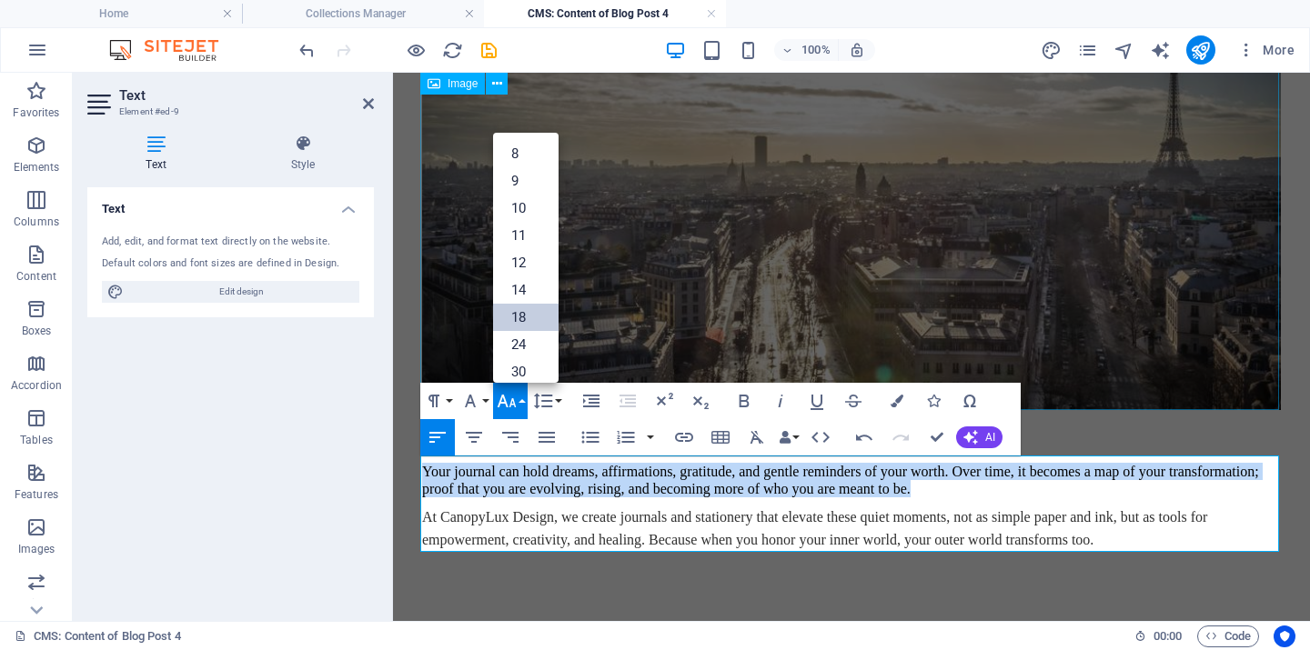
click at [518, 317] on link "18" at bounding box center [525, 317] width 65 height 27
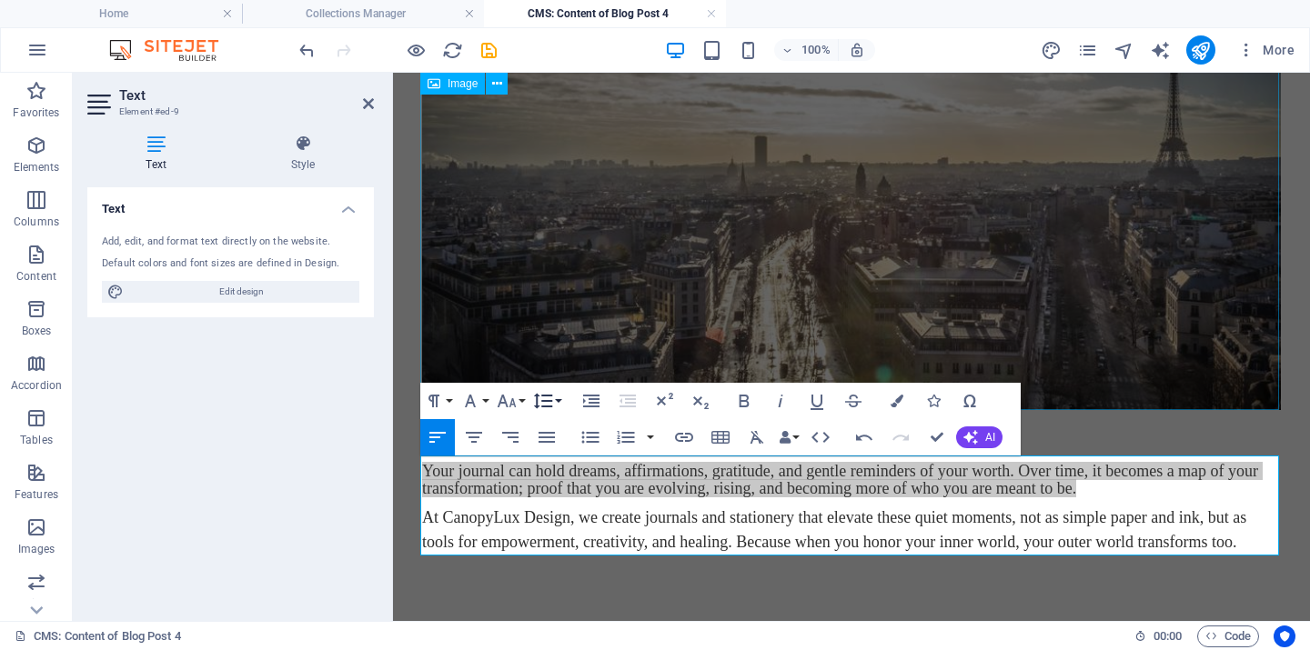
click at [551, 397] on icon "button" at bounding box center [543, 401] width 19 height 15
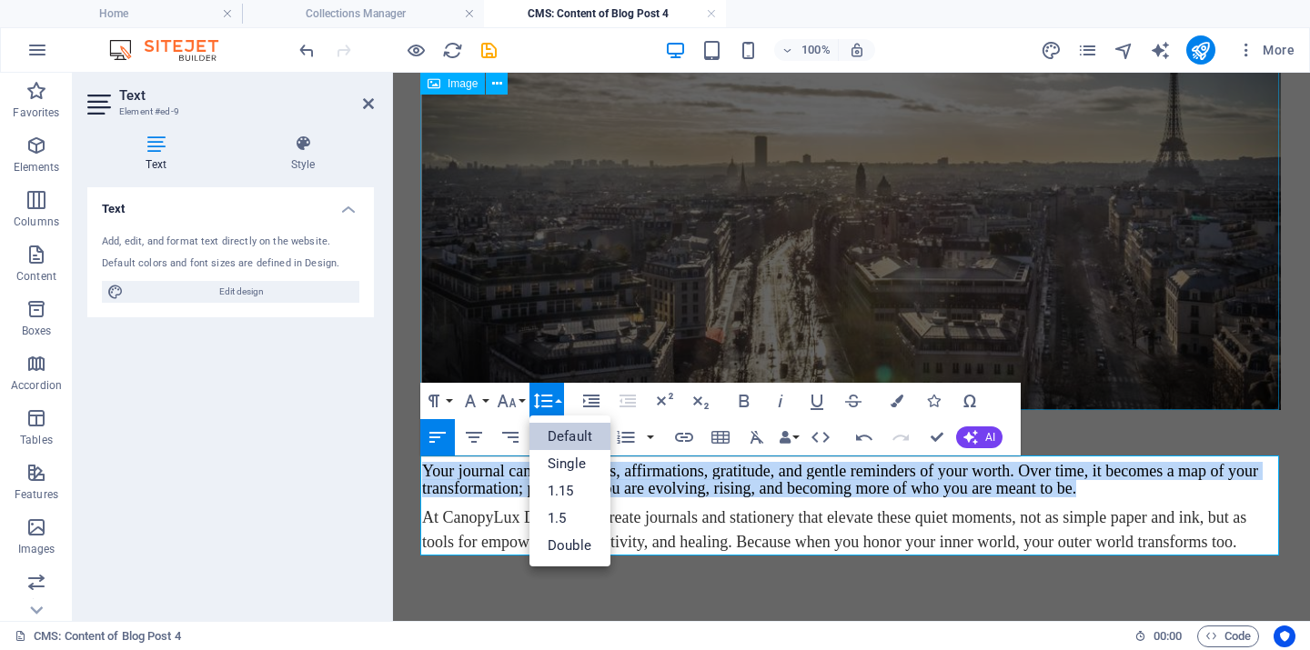
click at [560, 429] on link "Default" at bounding box center [569, 436] width 81 height 27
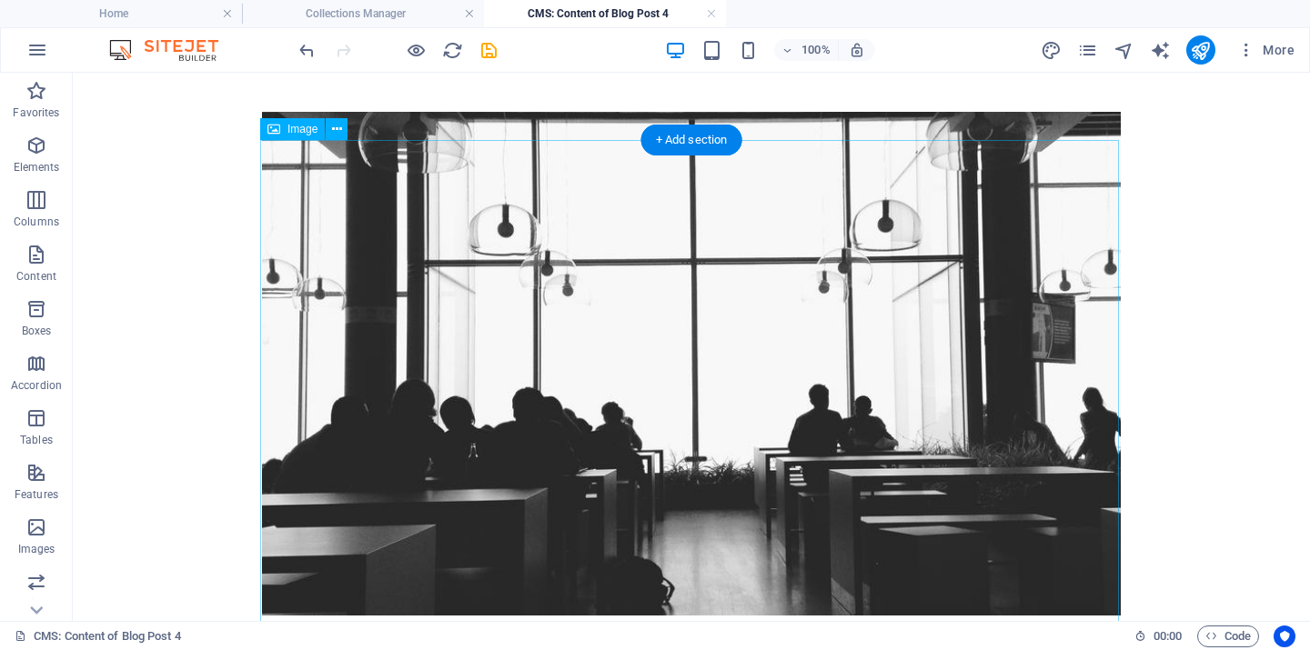
scroll to position [188, 0]
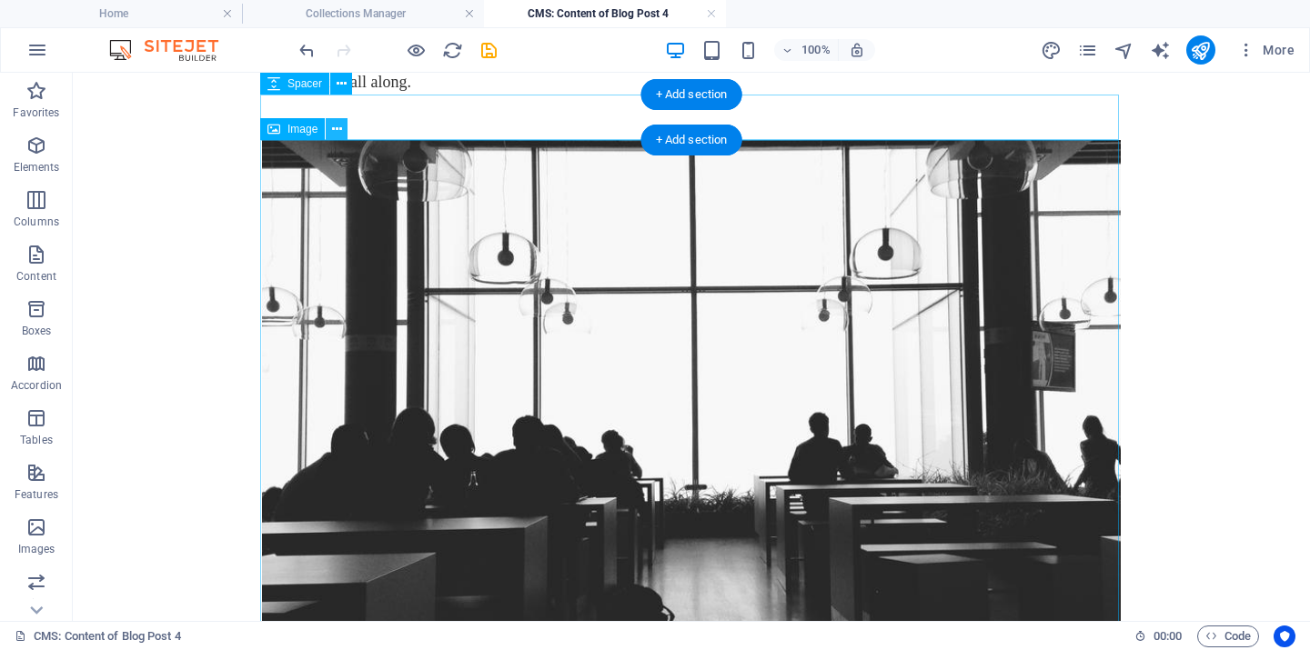
click at [339, 130] on icon at bounding box center [337, 129] width 10 height 19
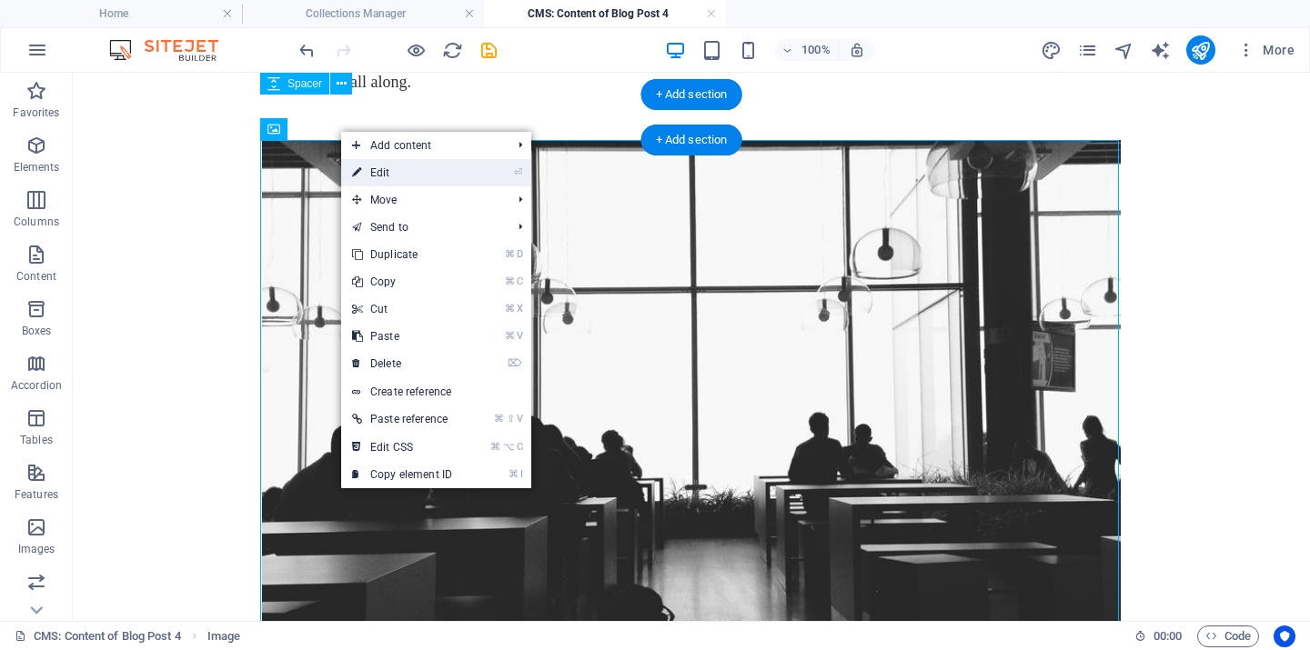
click at [387, 173] on link "⏎ Edit" at bounding box center [402, 172] width 122 height 27
select select "%"
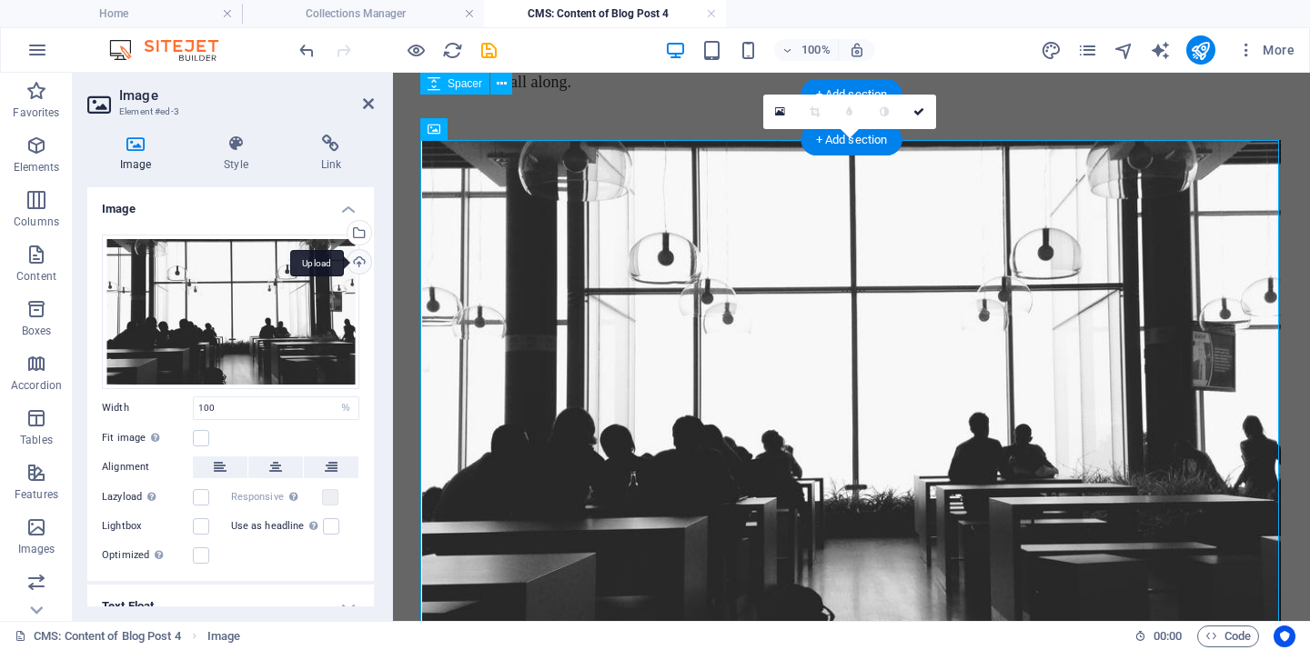
click at [352, 257] on div "Upload" at bounding box center [357, 263] width 27 height 27
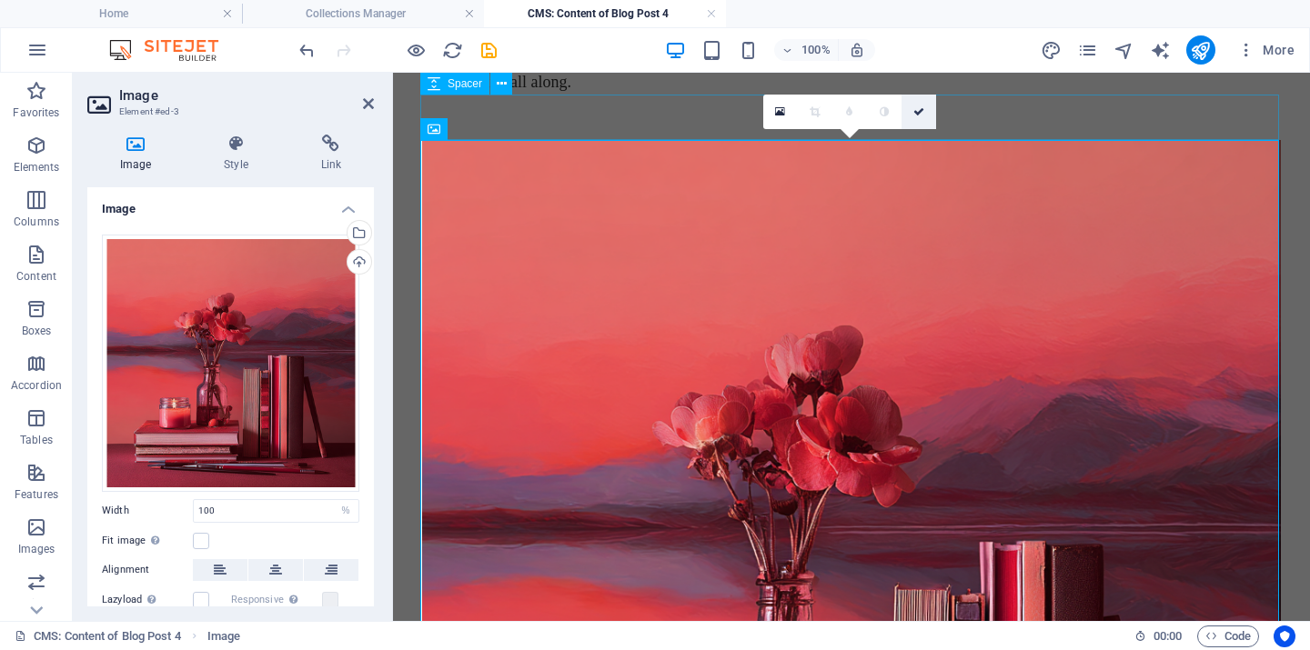
click at [919, 110] on icon at bounding box center [918, 111] width 11 height 11
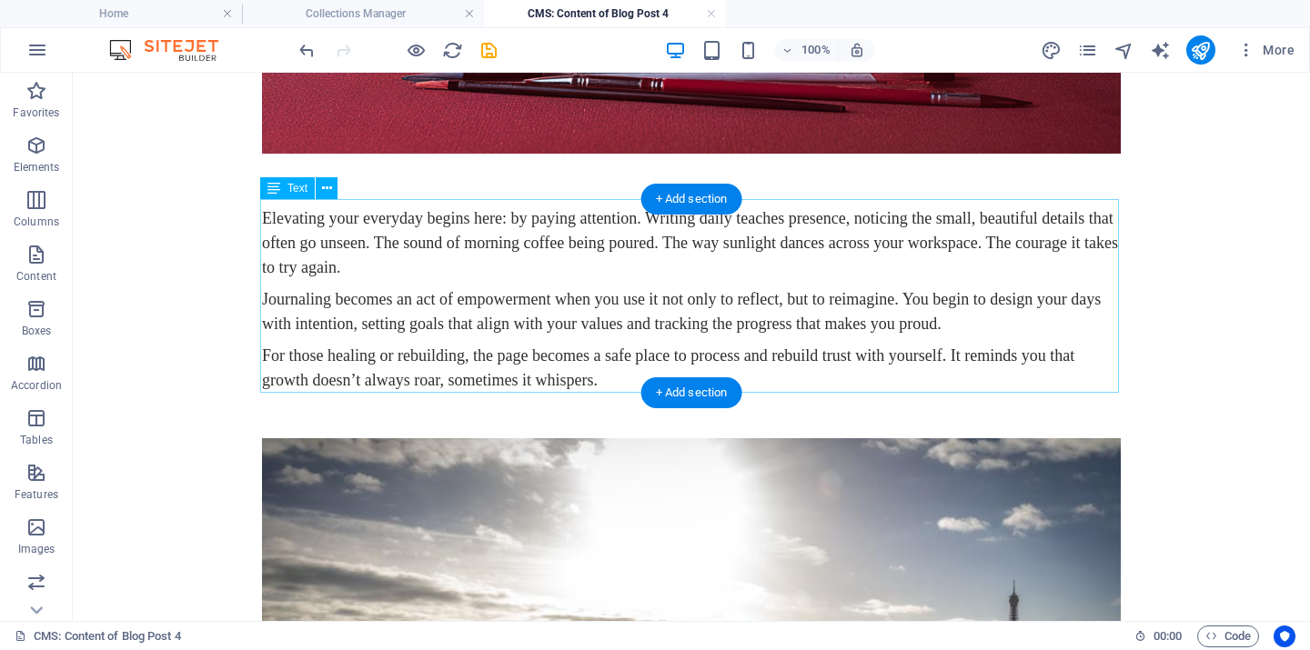
scroll to position [1304, 0]
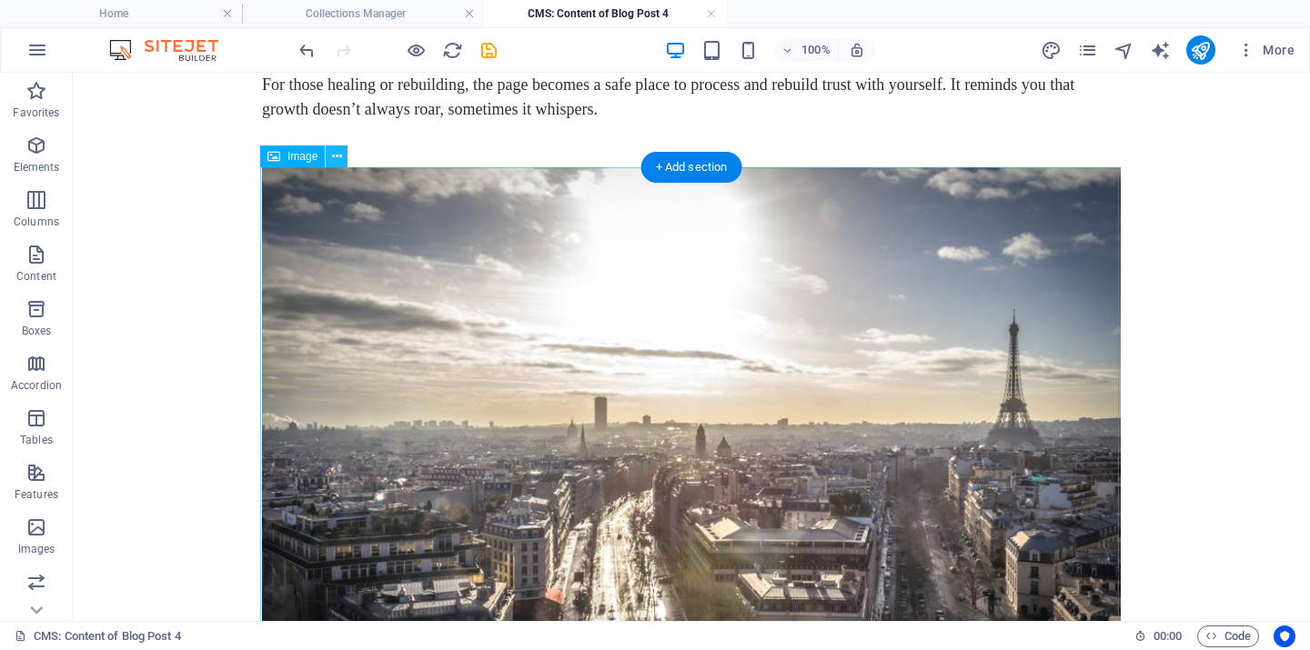
click at [335, 160] on icon at bounding box center [337, 156] width 10 height 19
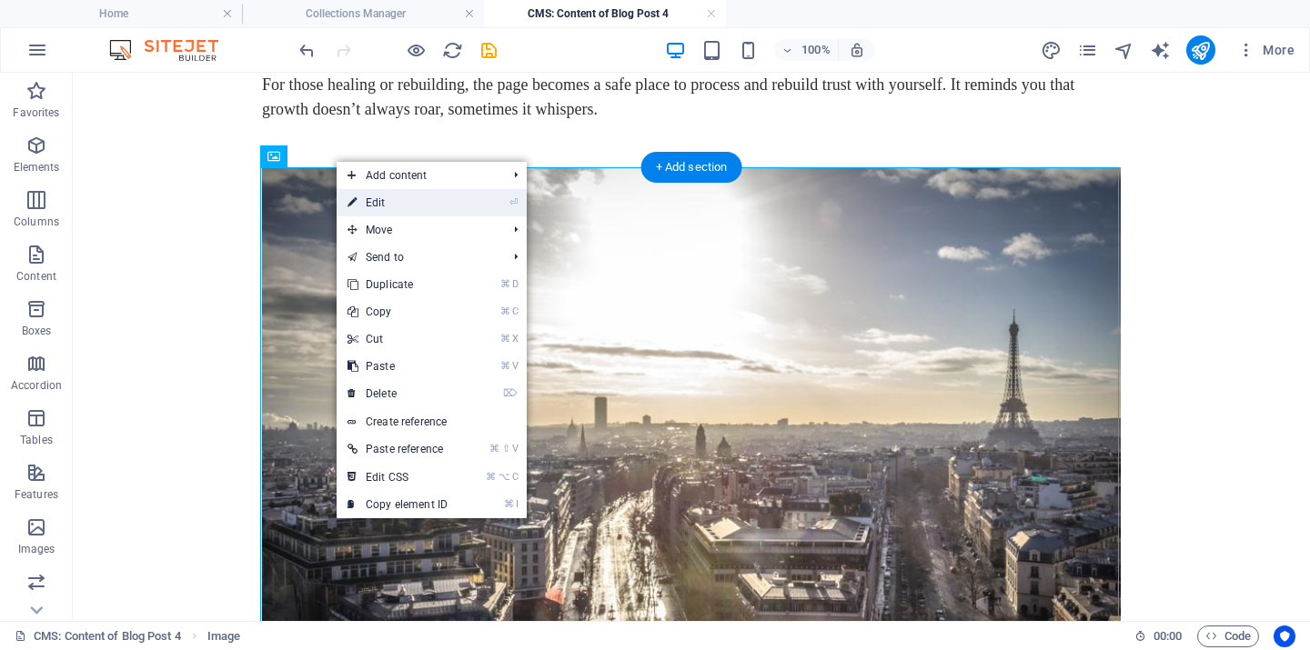
drag, startPoint x: 379, startPoint y: 208, endPoint x: 48, endPoint y: 171, distance: 333.2
click at [379, 208] on link "⏎ Edit" at bounding box center [398, 202] width 122 height 27
select select "%"
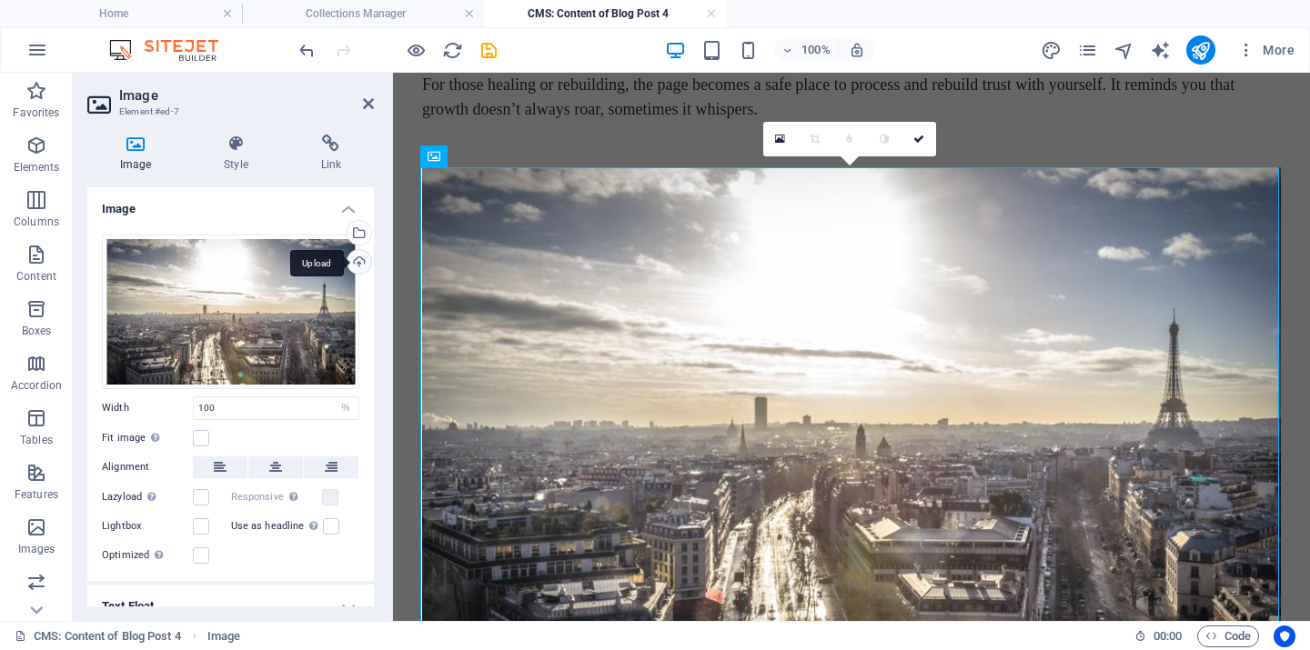
click at [357, 263] on div "Upload" at bounding box center [357, 263] width 27 height 27
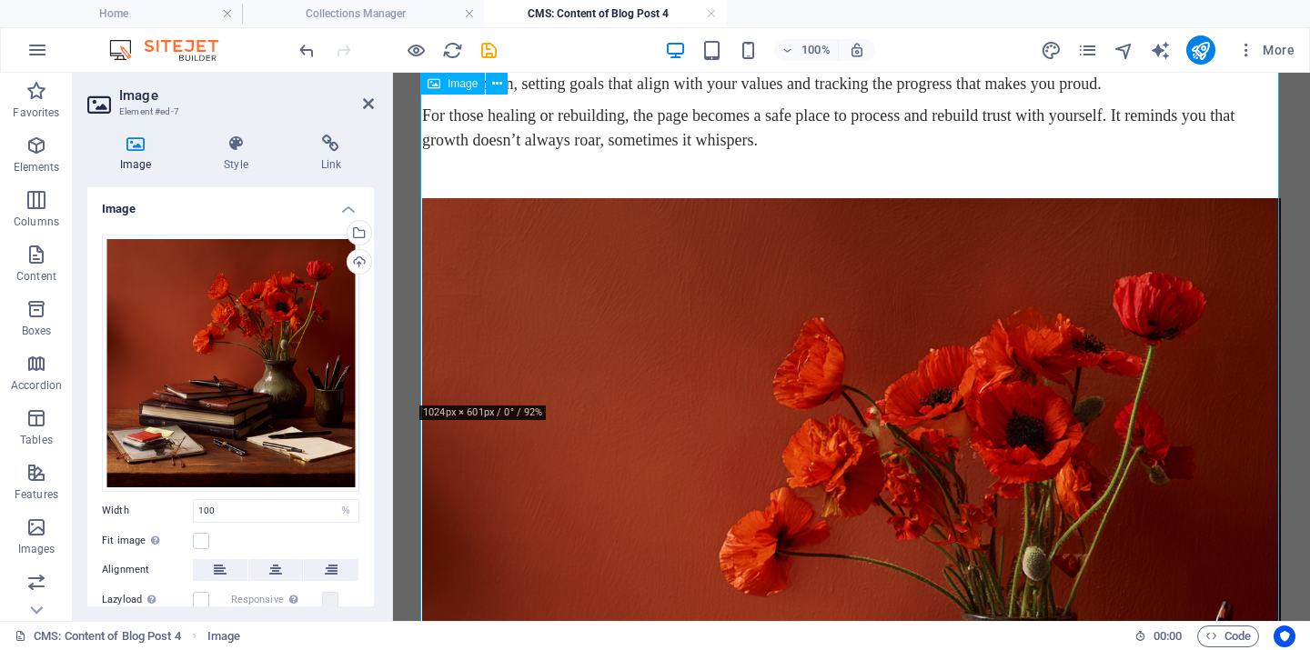
scroll to position [1104, 0]
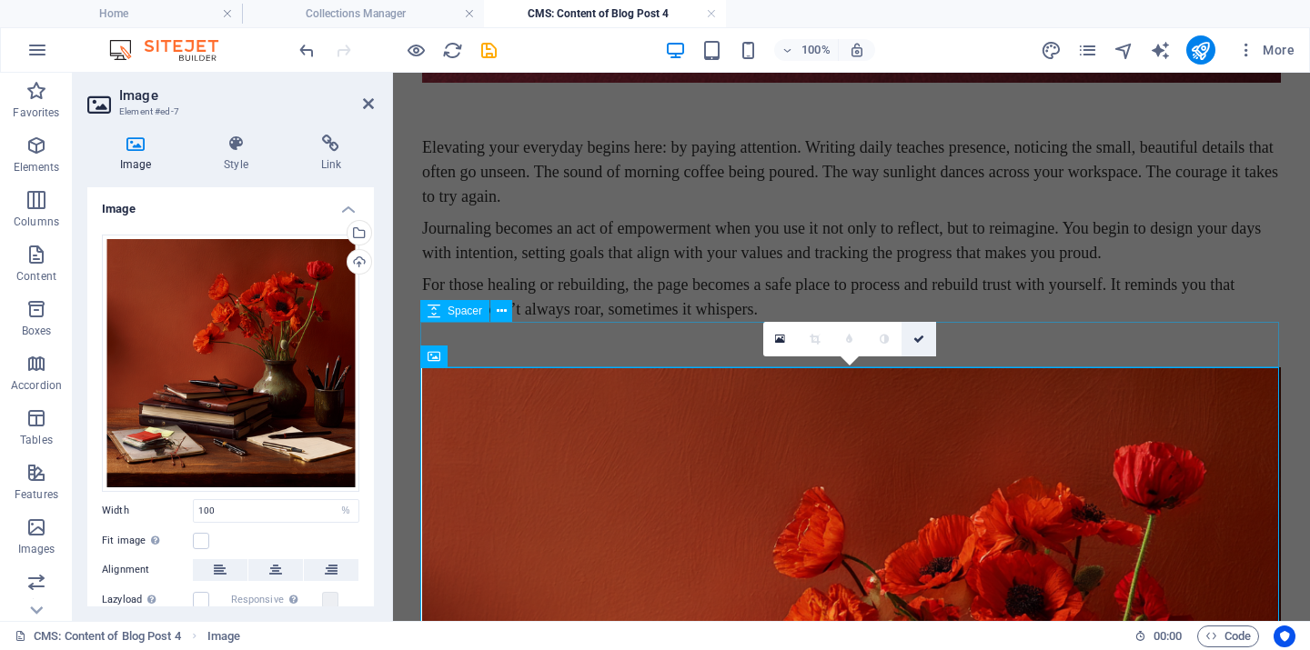
drag, startPoint x: 921, startPoint y: 338, endPoint x: 847, endPoint y: 262, distance: 106.8
click at [921, 338] on icon at bounding box center [918, 339] width 11 height 11
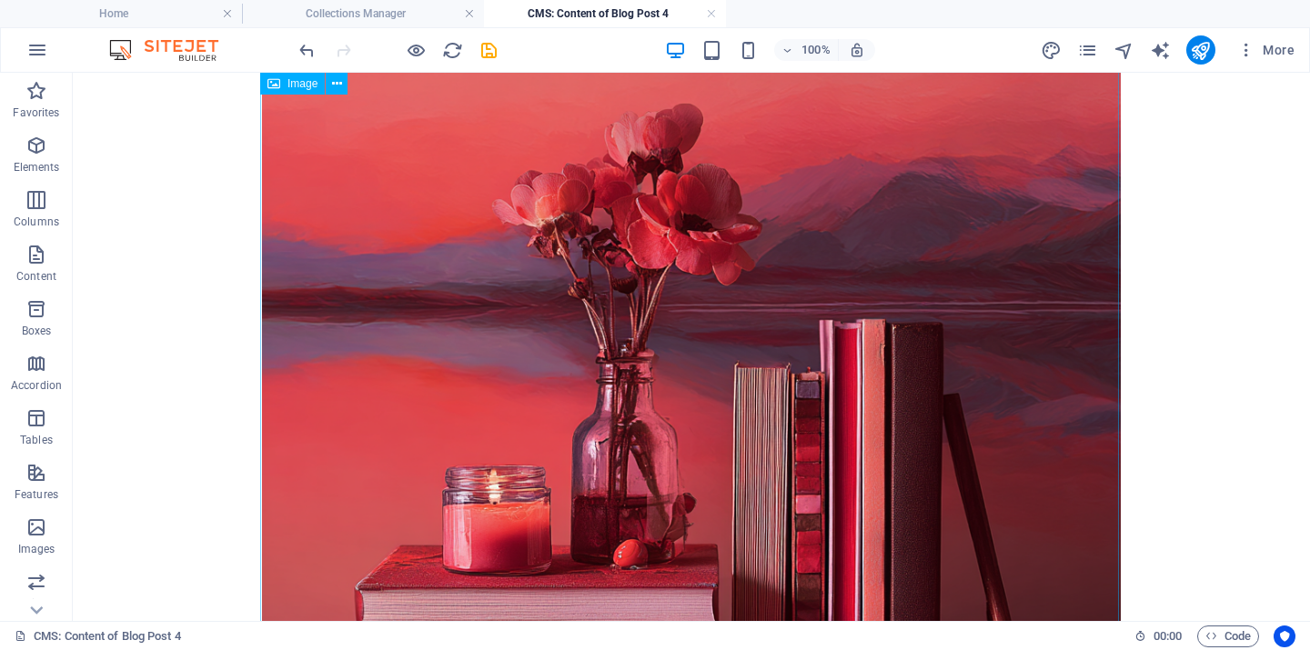
scroll to position [74, 0]
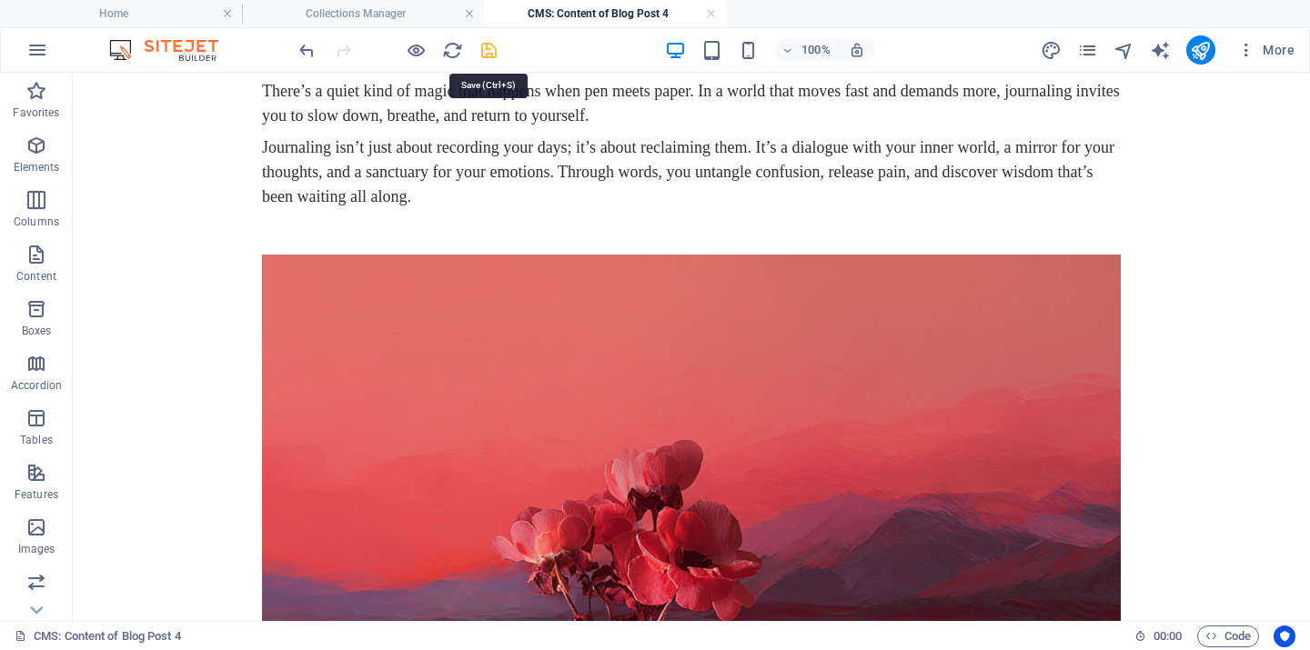
drag, startPoint x: 493, startPoint y: 46, endPoint x: 464, endPoint y: 12, distance: 45.2
click at [493, 46] on icon "save" at bounding box center [488, 50] width 21 height 21
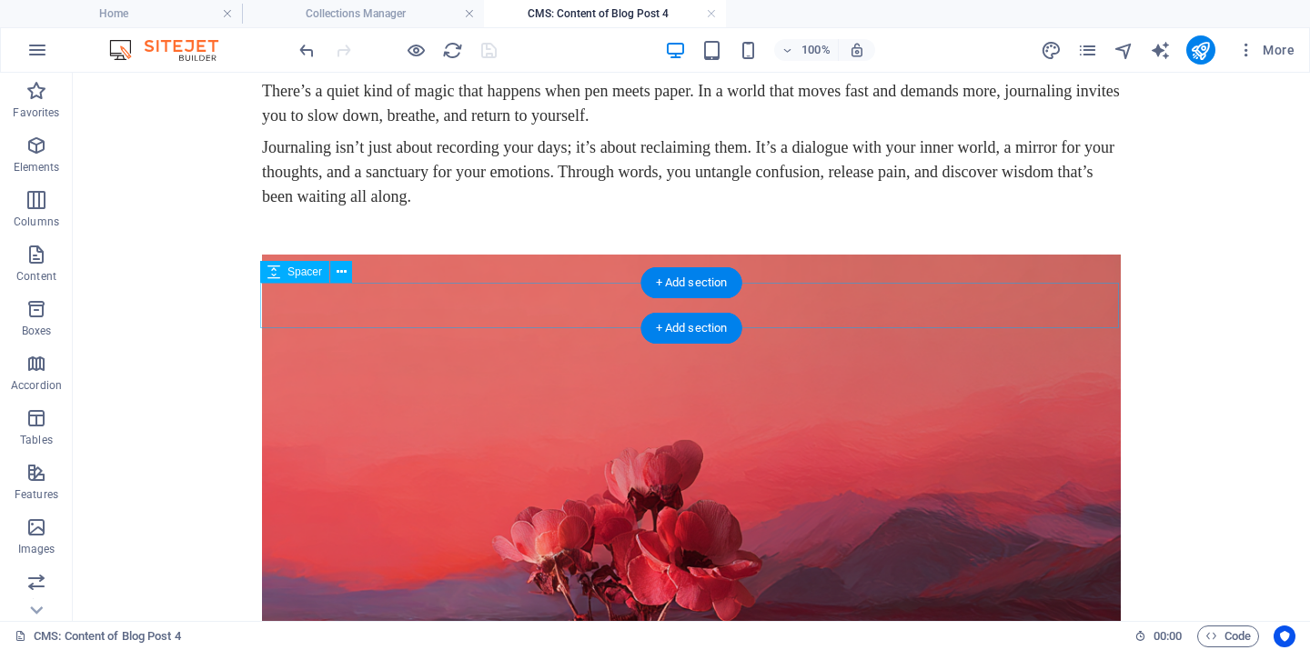
scroll to position [0, 0]
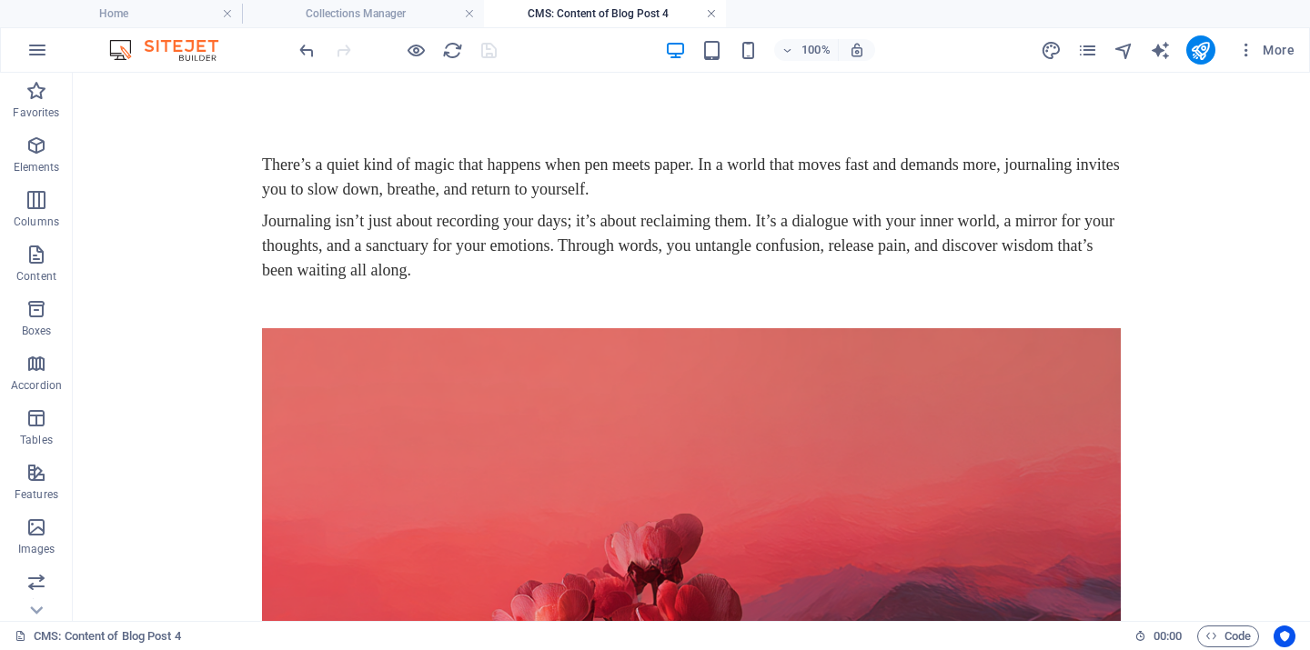
click at [711, 15] on link at bounding box center [711, 13] width 11 height 17
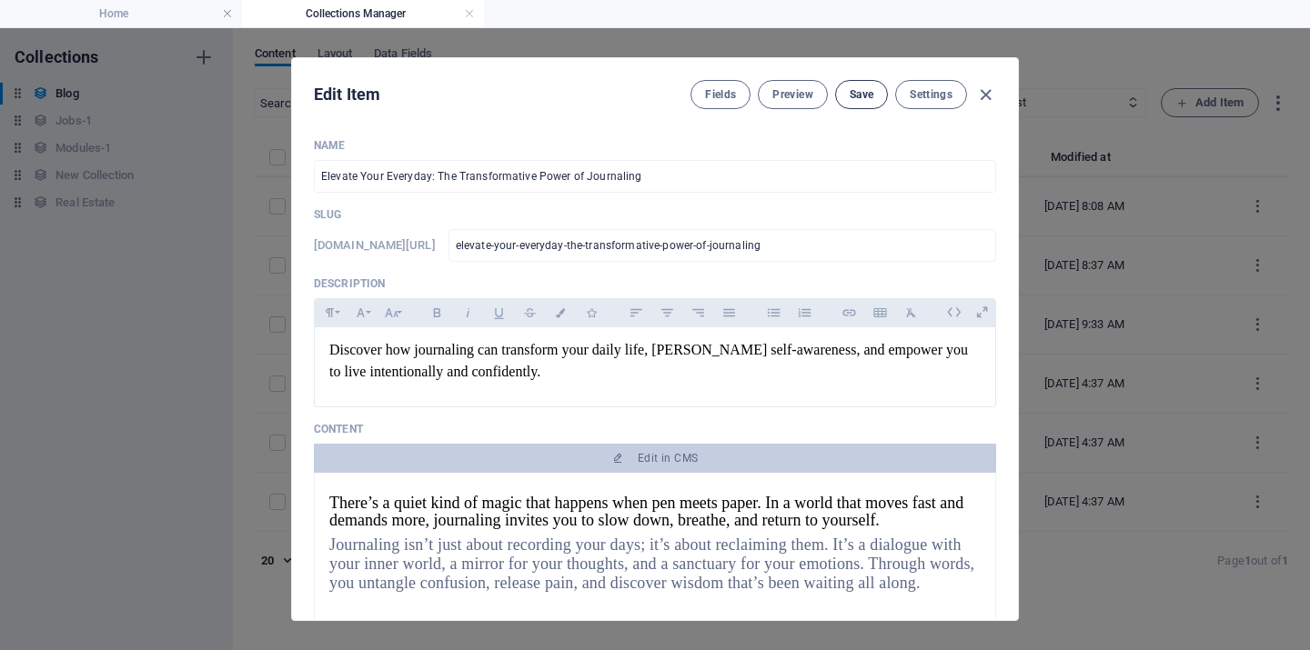
click at [857, 101] on span "Save" at bounding box center [862, 94] width 24 height 15
click at [980, 93] on icon "button" at bounding box center [985, 95] width 21 height 21
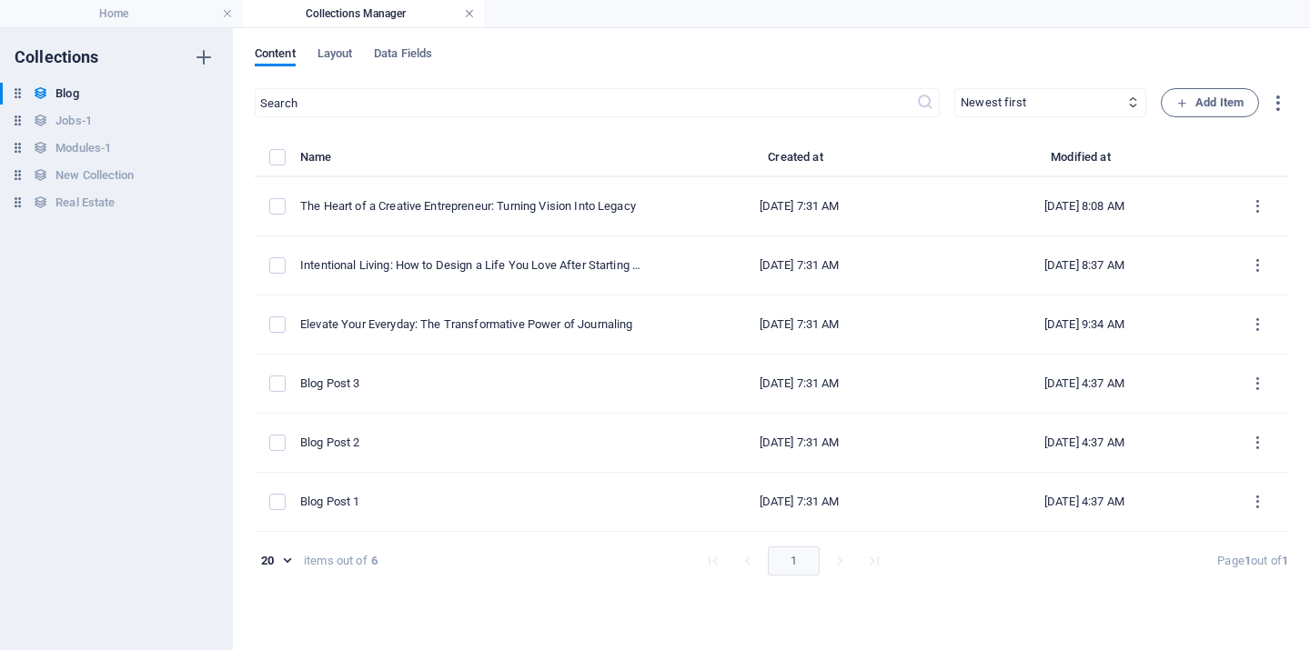
click at [471, 13] on link at bounding box center [469, 13] width 11 height 17
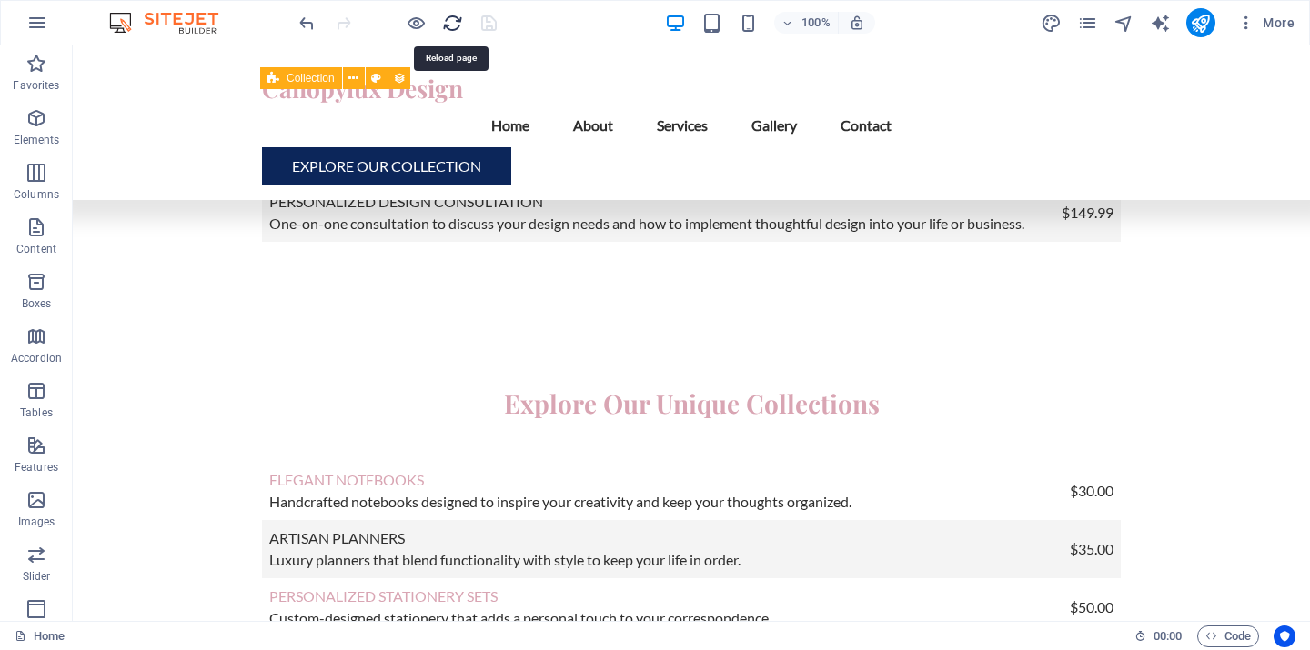
click at [452, 23] on icon "reload" at bounding box center [452, 23] width 21 height 21
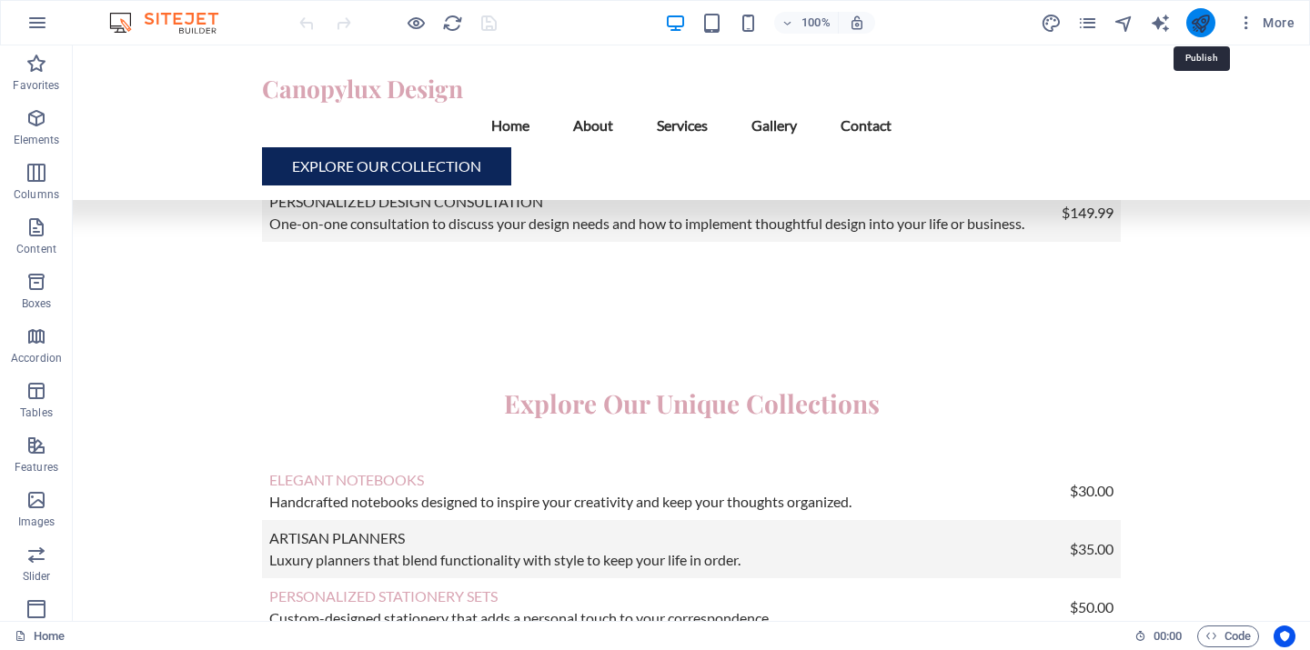
click at [1197, 21] on icon "publish" at bounding box center [1200, 23] width 21 height 21
